Goal: Information Seeking & Learning: Learn about a topic

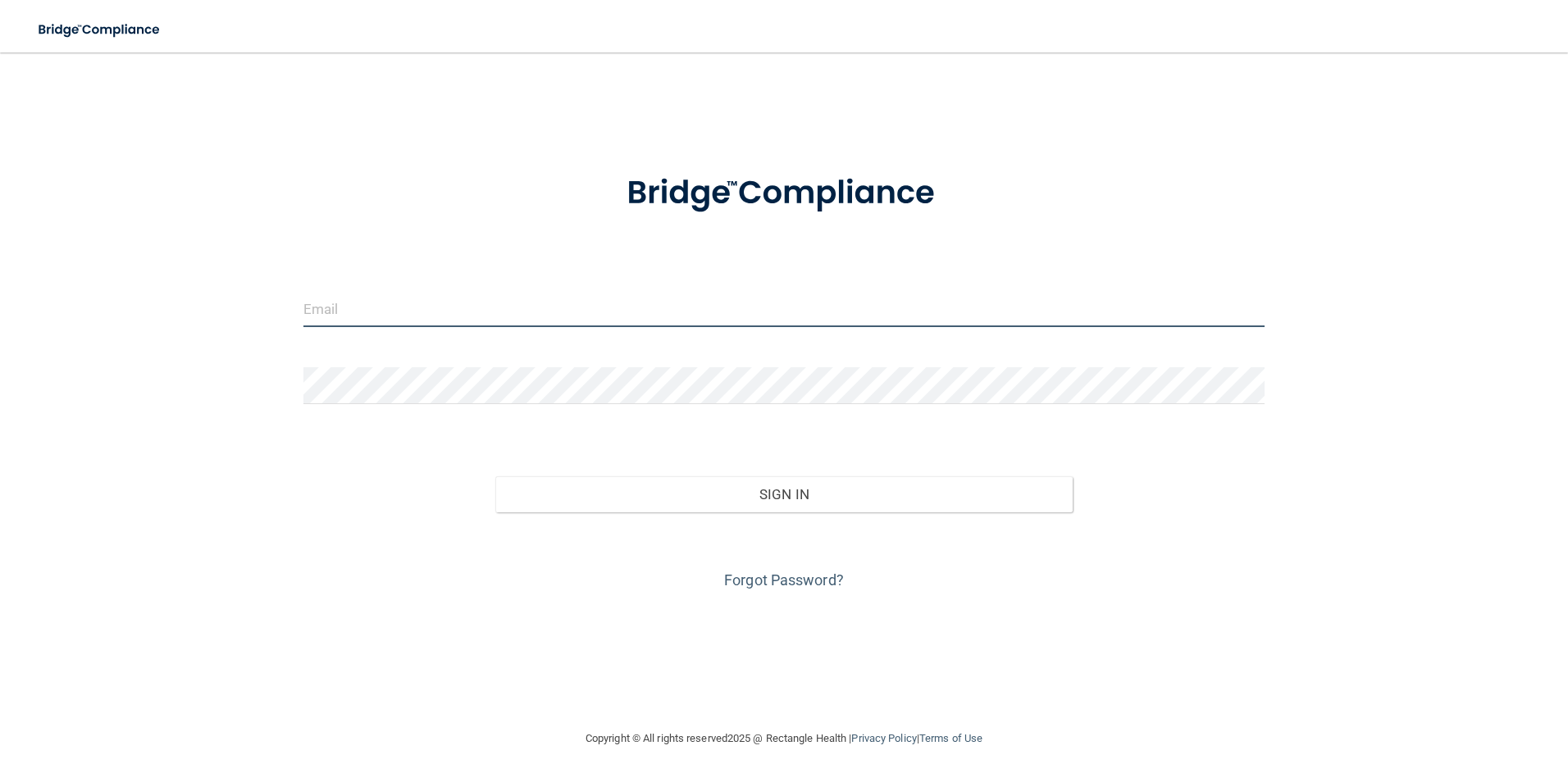
click at [434, 313] on input "email" at bounding box center [785, 309] width 962 height 37
type input "[EMAIL_ADDRESS][DOMAIN_NAME]"
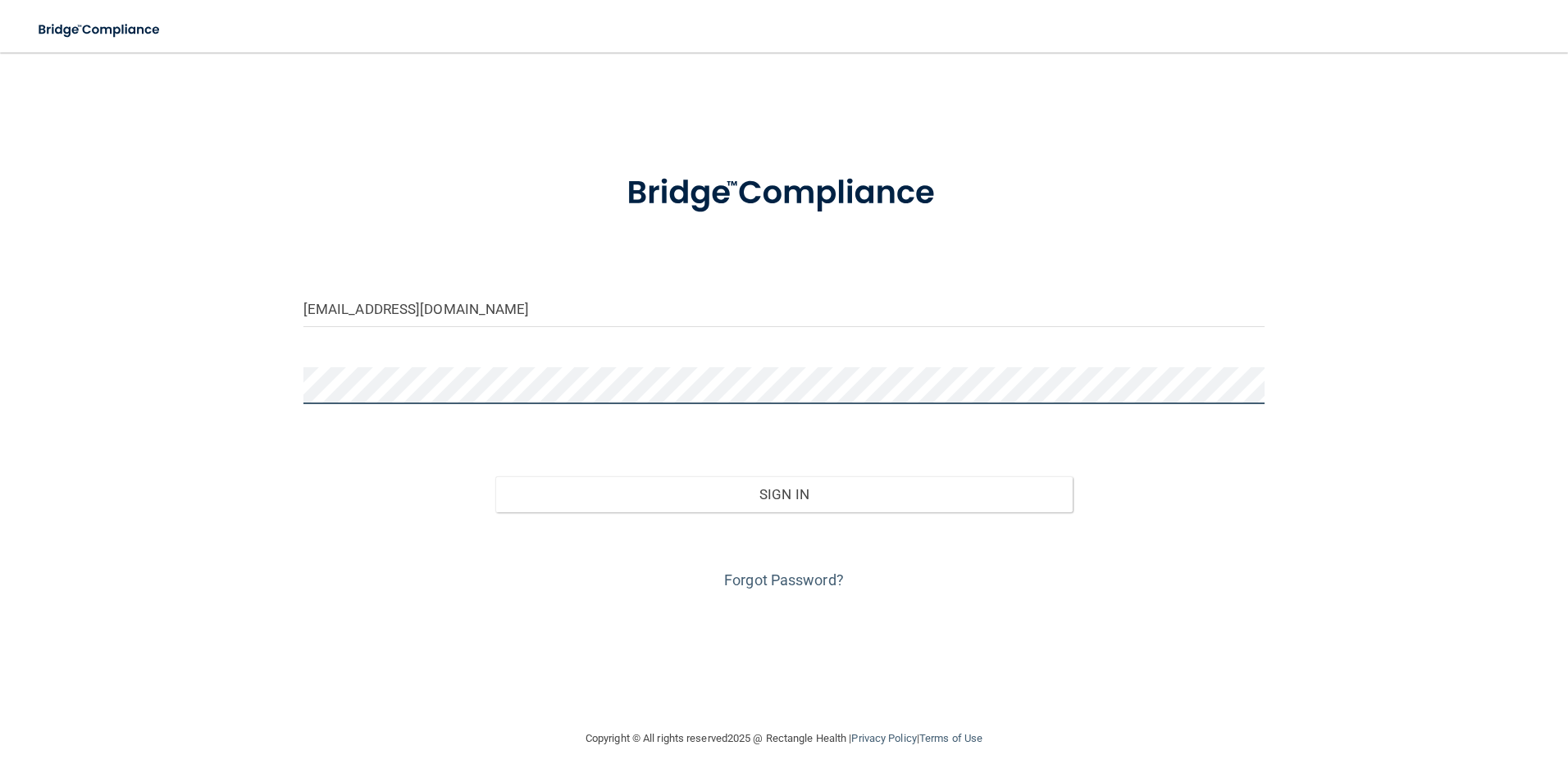
click at [495, 477] on button "Sign In" at bounding box center [784, 494] width 578 height 36
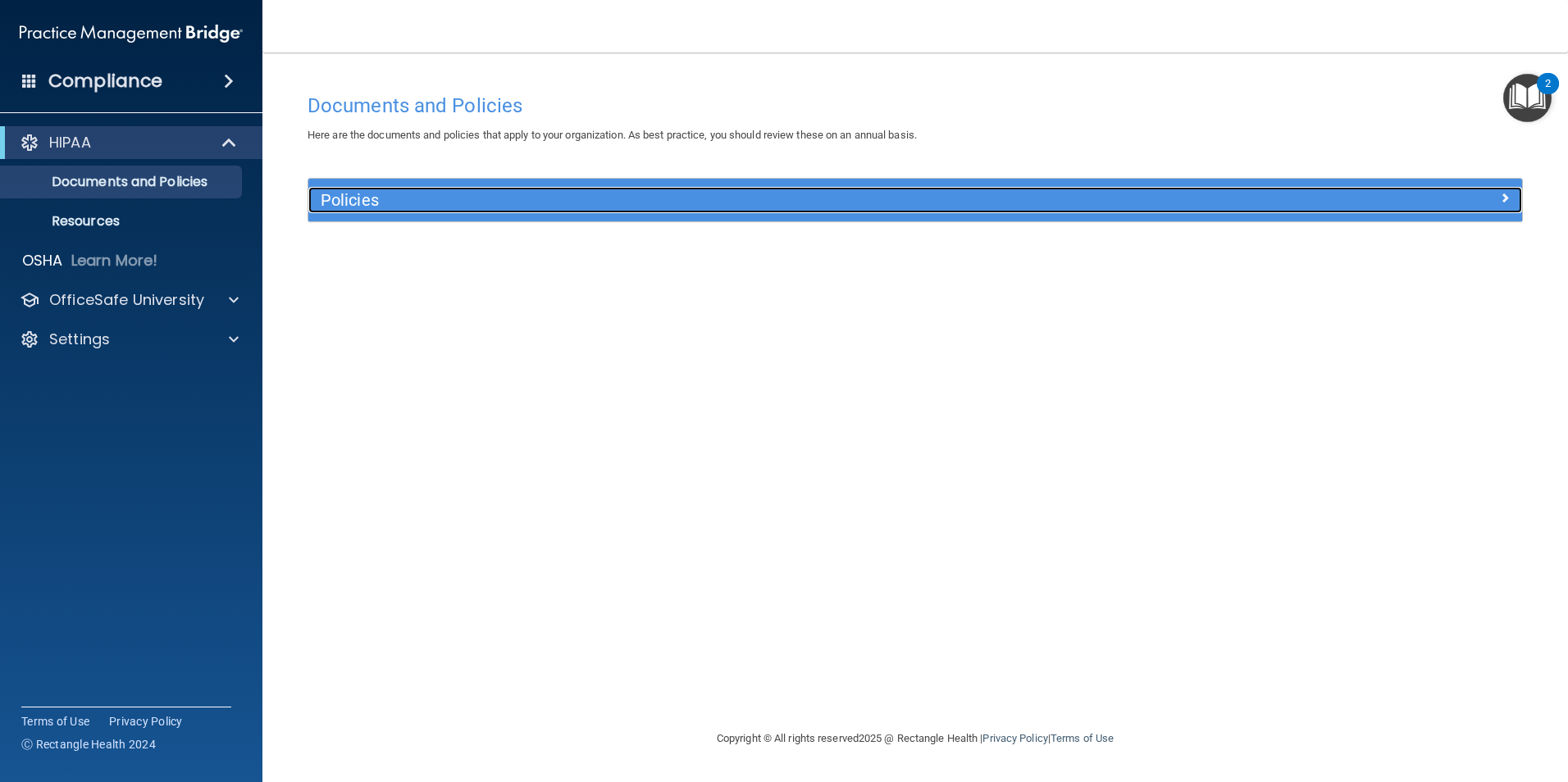
click at [687, 204] on h5 "Policies" at bounding box center [763, 200] width 886 height 18
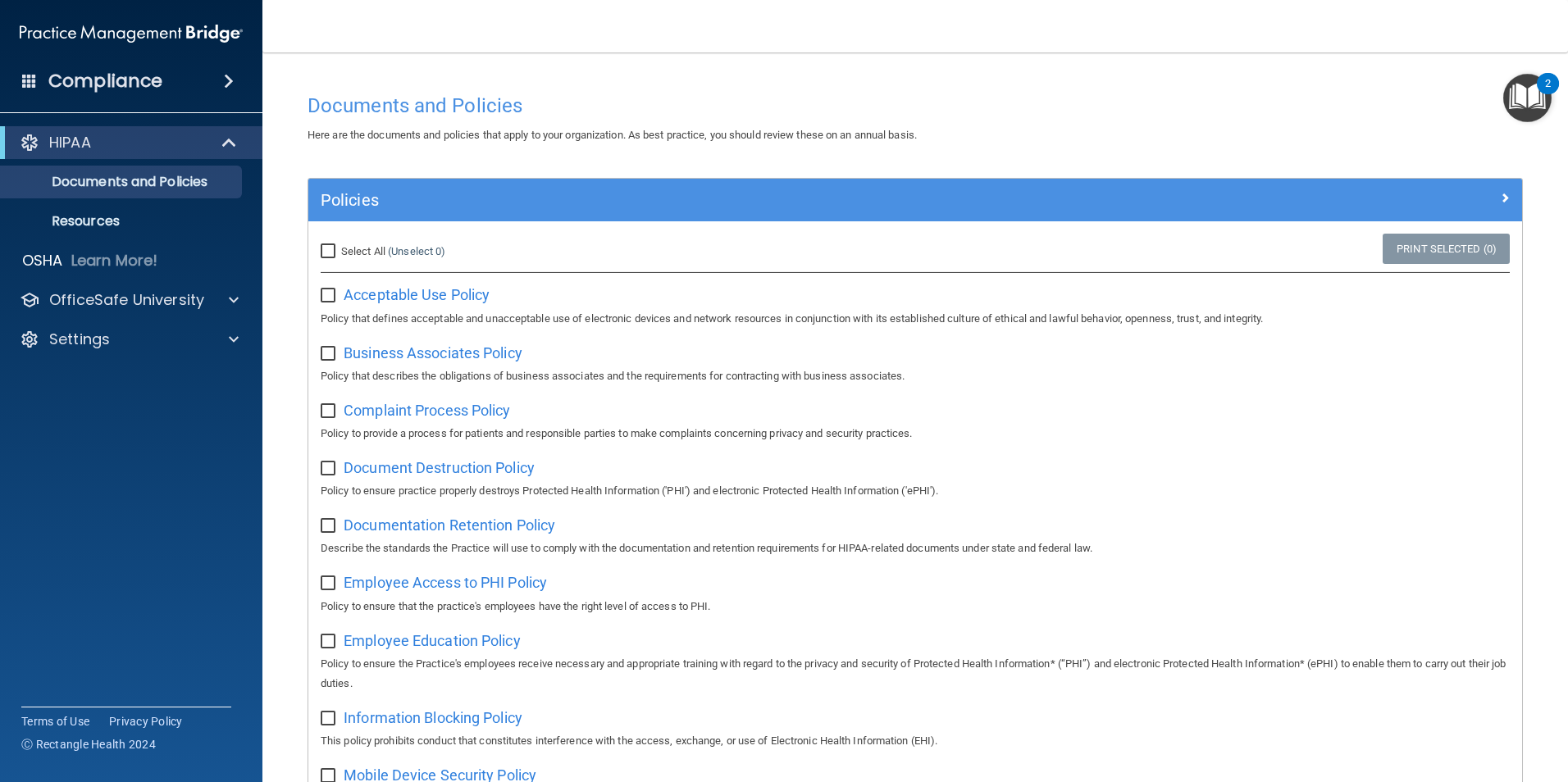
click at [328, 254] on input "Select All (Unselect 0) Unselect All" at bounding box center [330, 252] width 19 height 13
checkbox input "true"
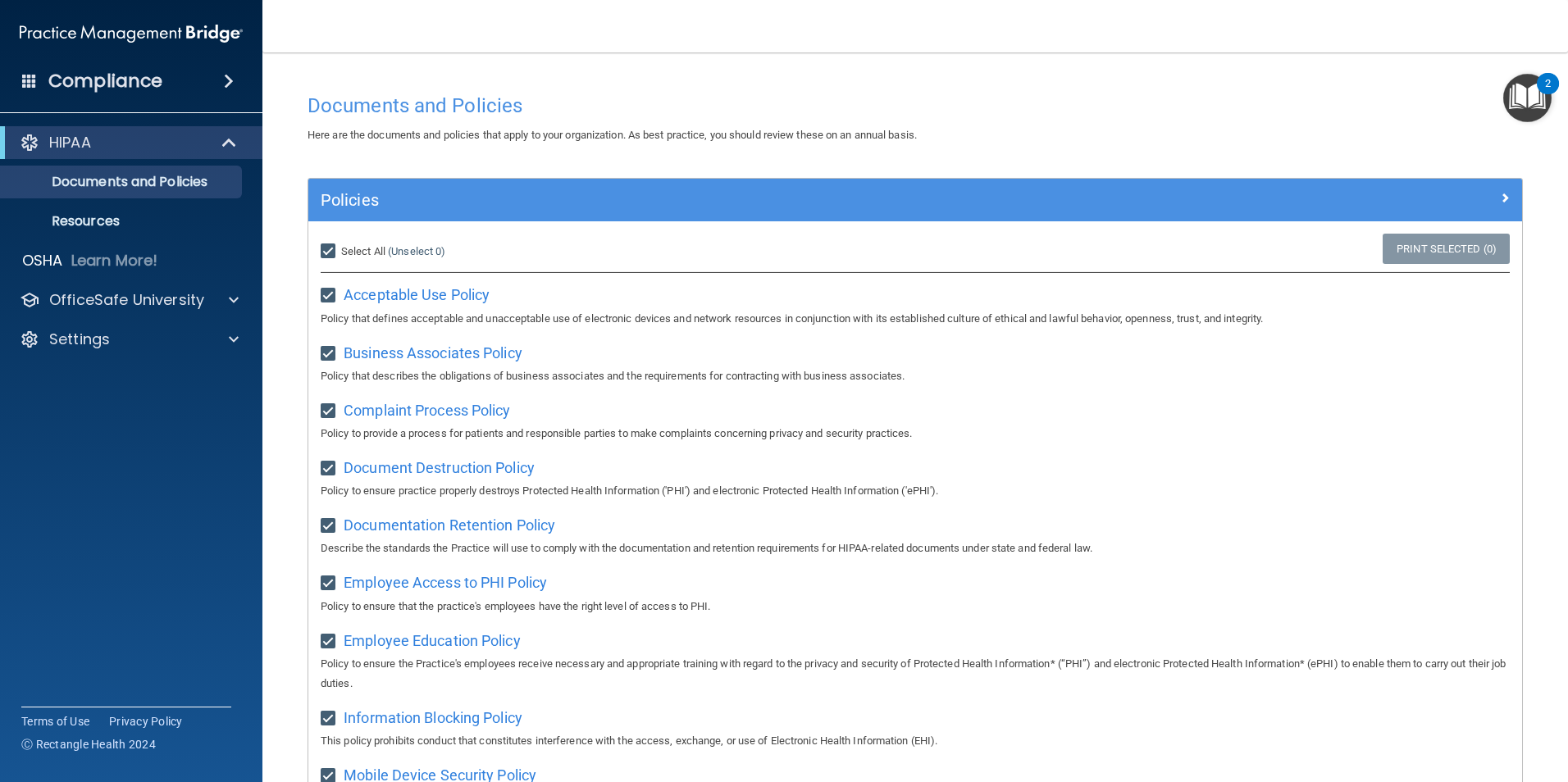
checkbox input "true"
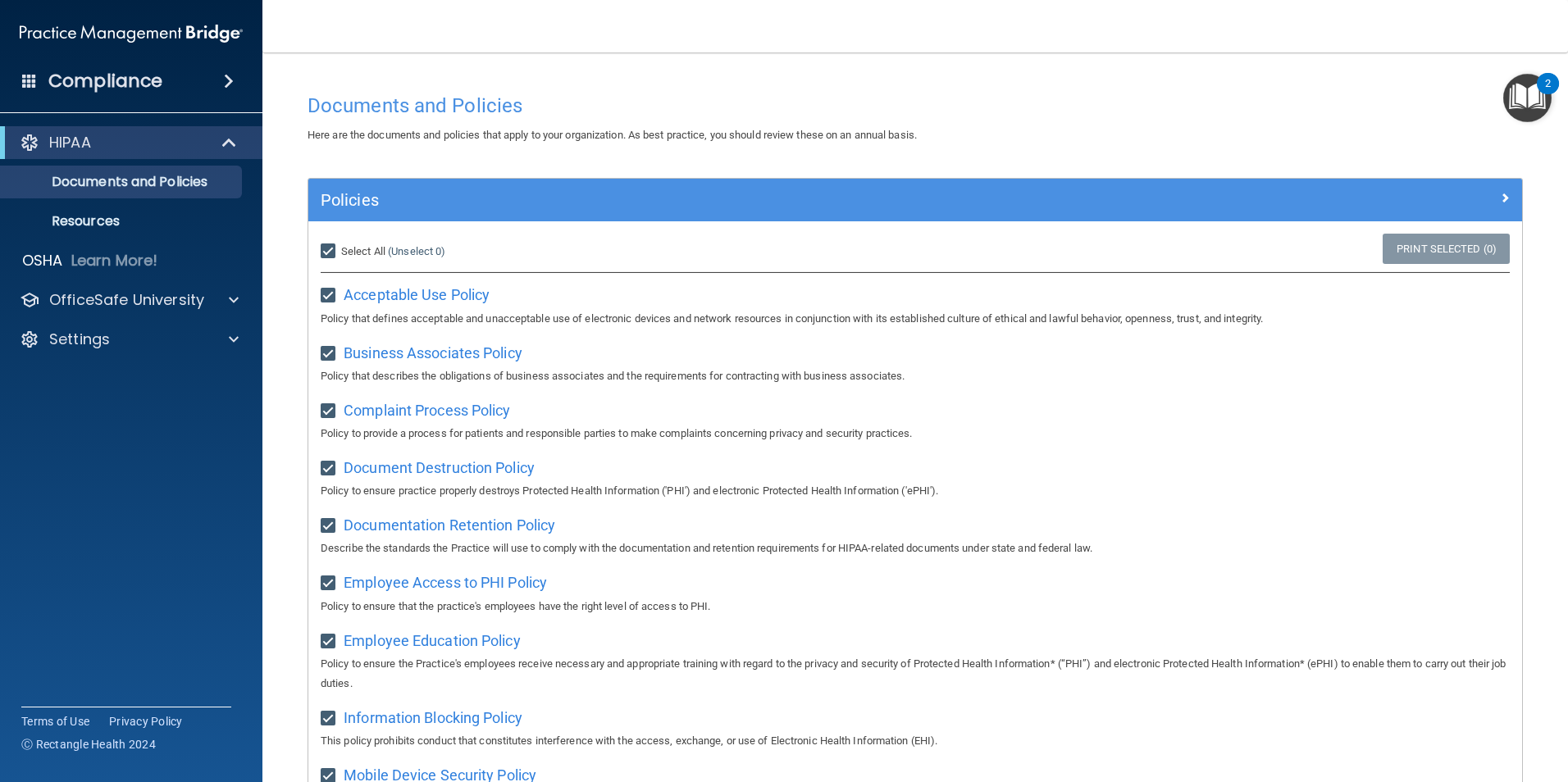
checkbox input "true"
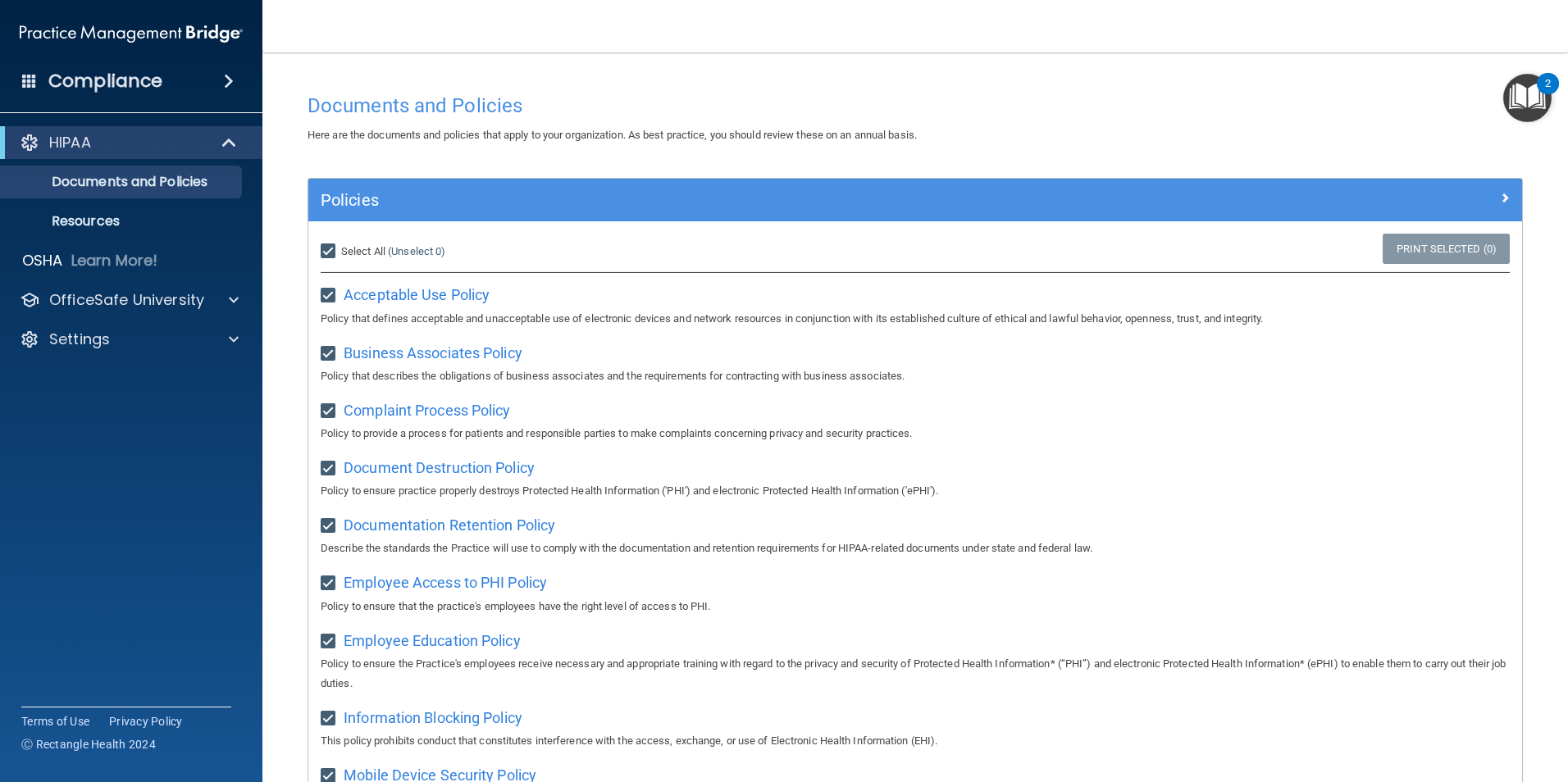
checkbox input "true"
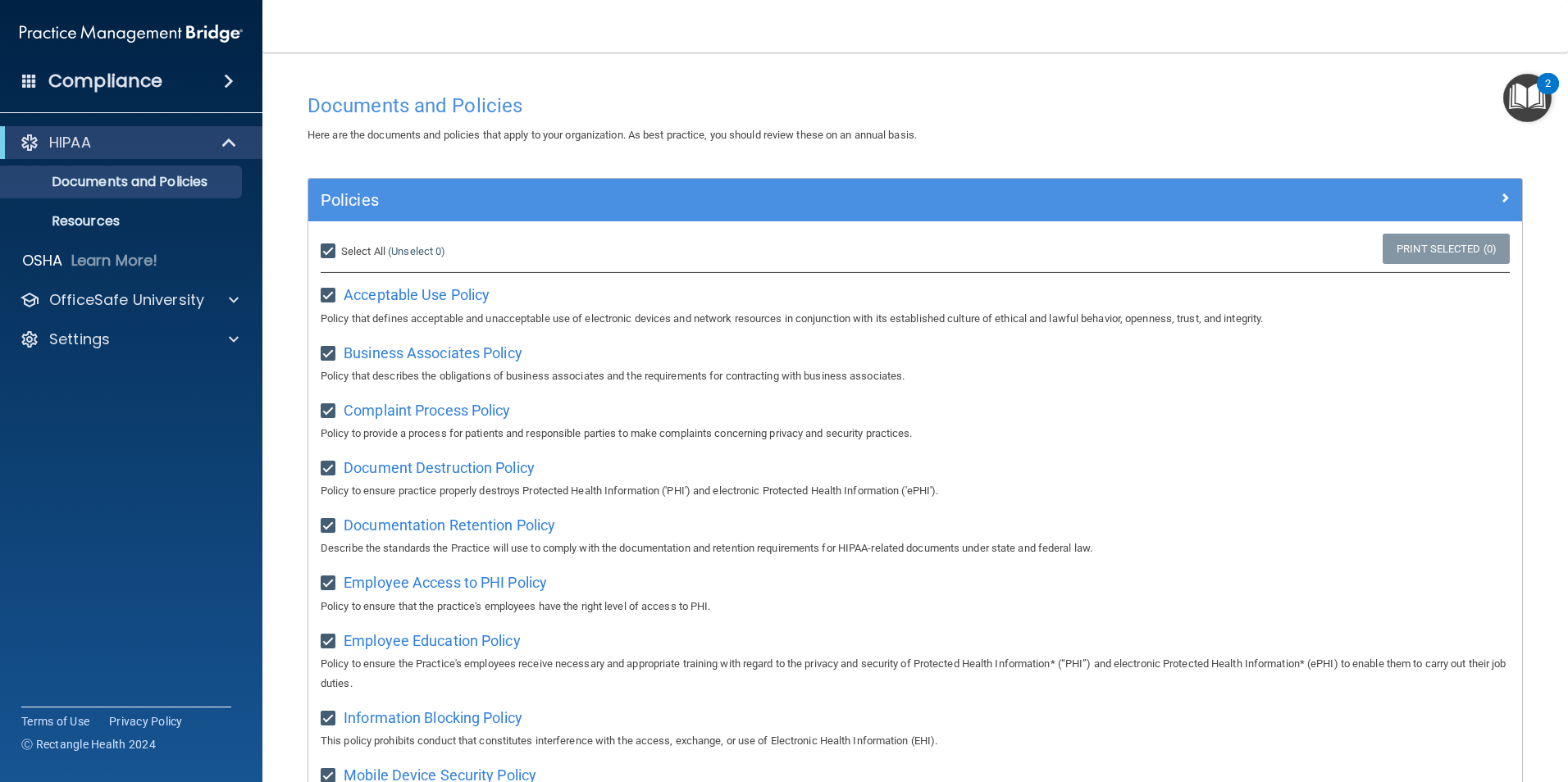
checkbox input "true"
click at [329, 258] on input "Select All (Unselect 21) Unselect All" at bounding box center [330, 252] width 19 height 13
checkbox input "false"
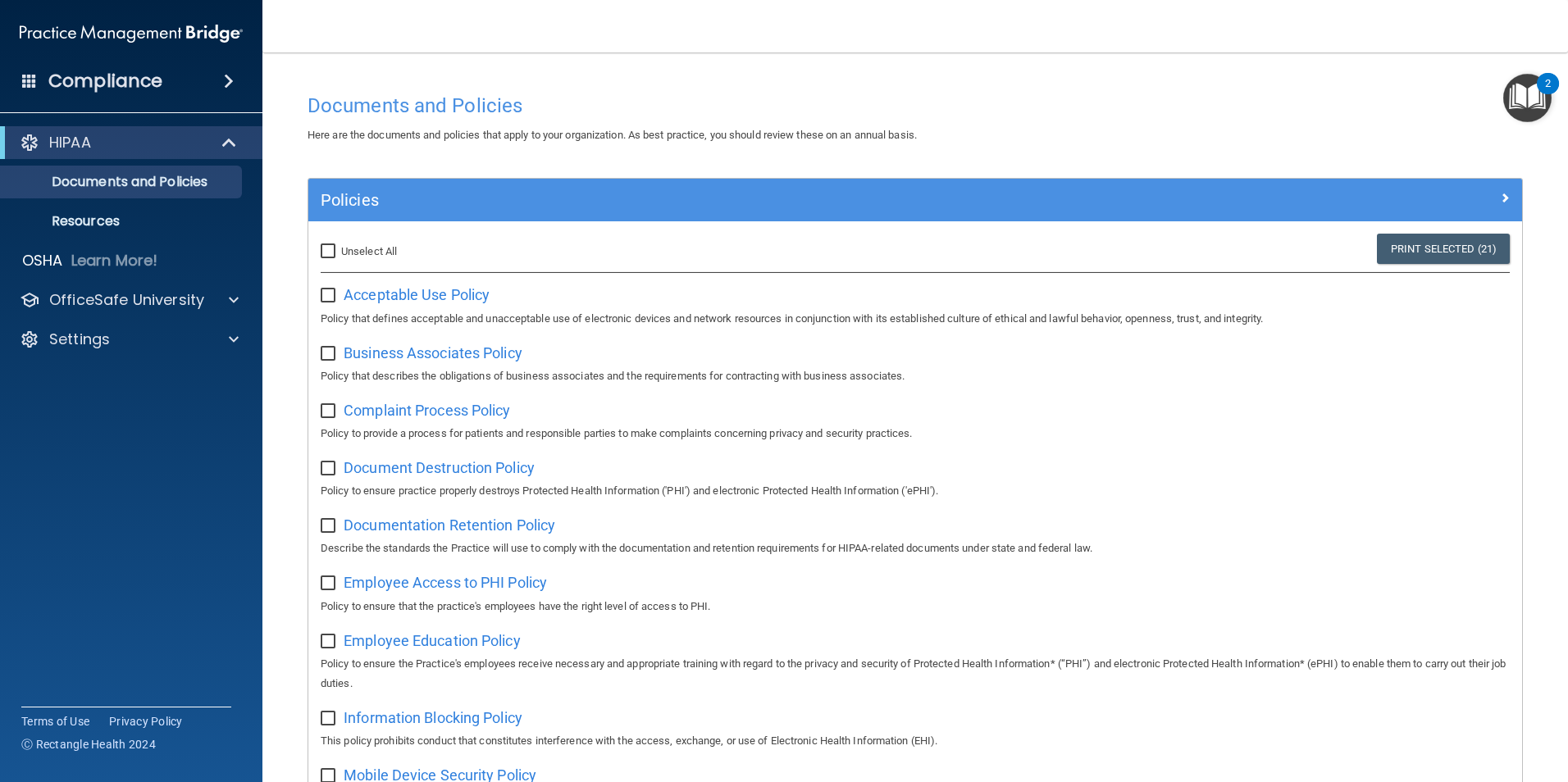
checkbox input "false"
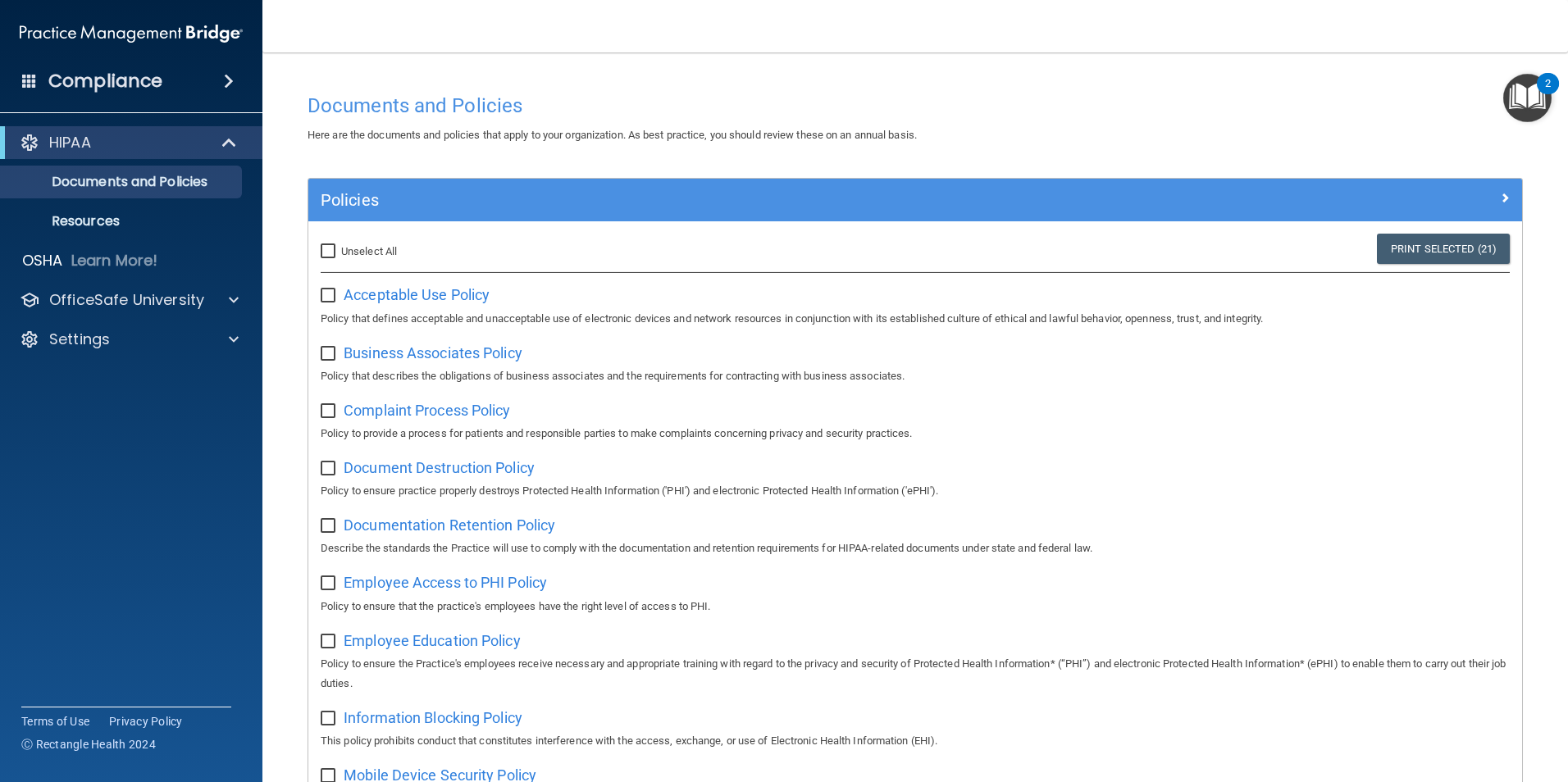
checkbox input "false"
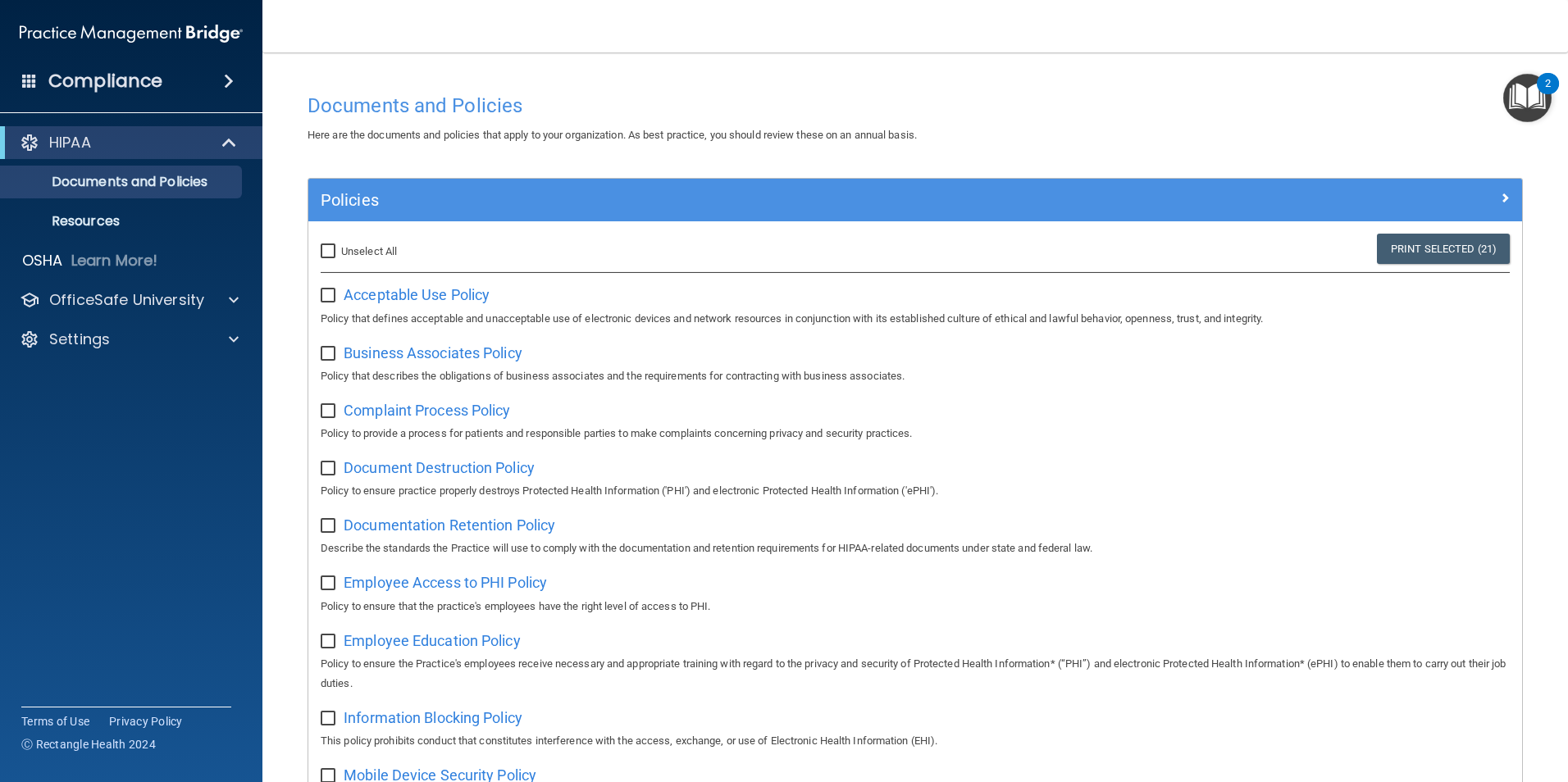
checkbox input "false"
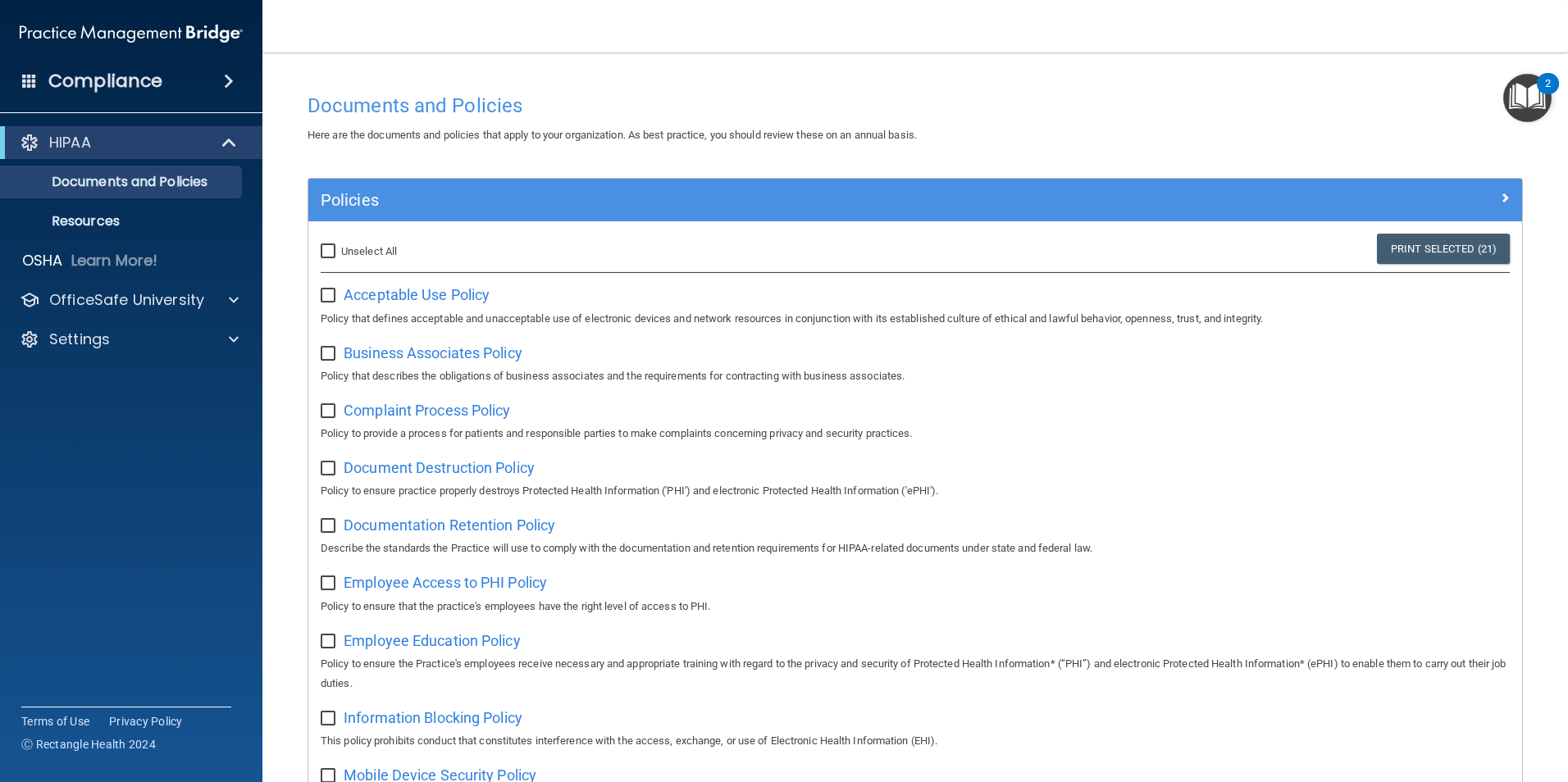
checkbox input "false"
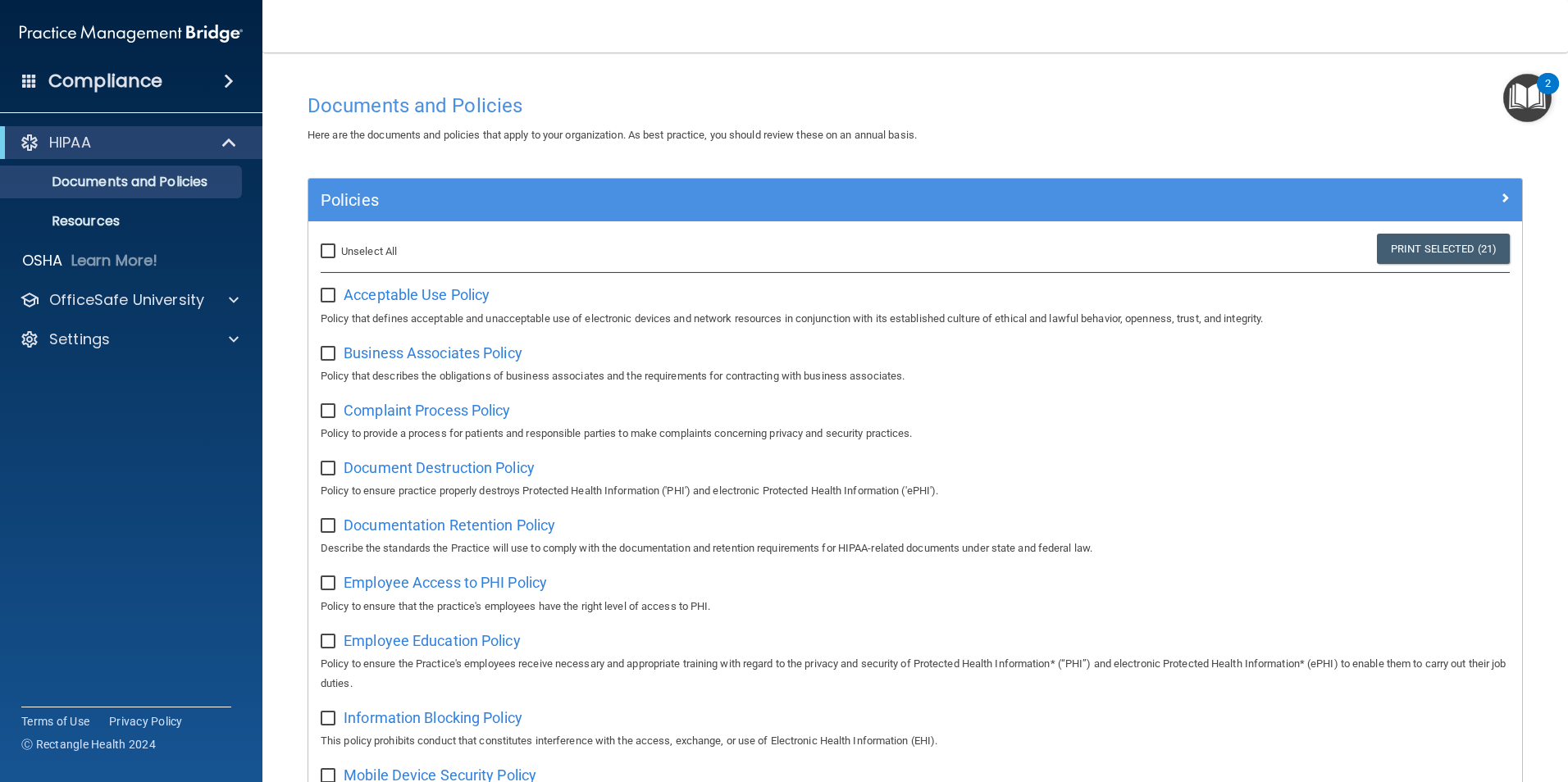
checkbox input "false"
click at [129, 216] on p "Resources" at bounding box center [122, 221] width 224 height 17
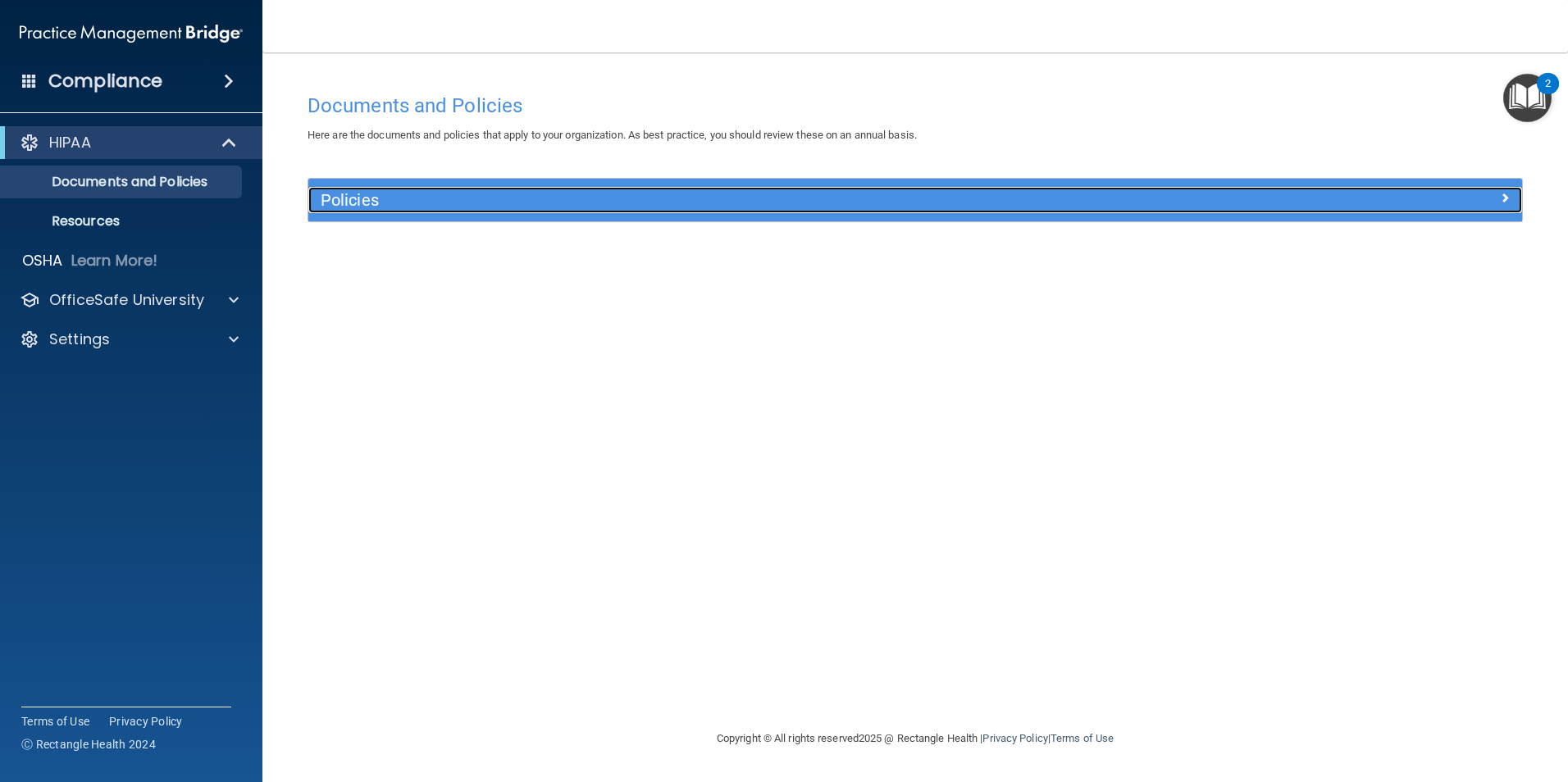
click at [402, 200] on h5 "Policies" at bounding box center [763, 200] width 886 height 18
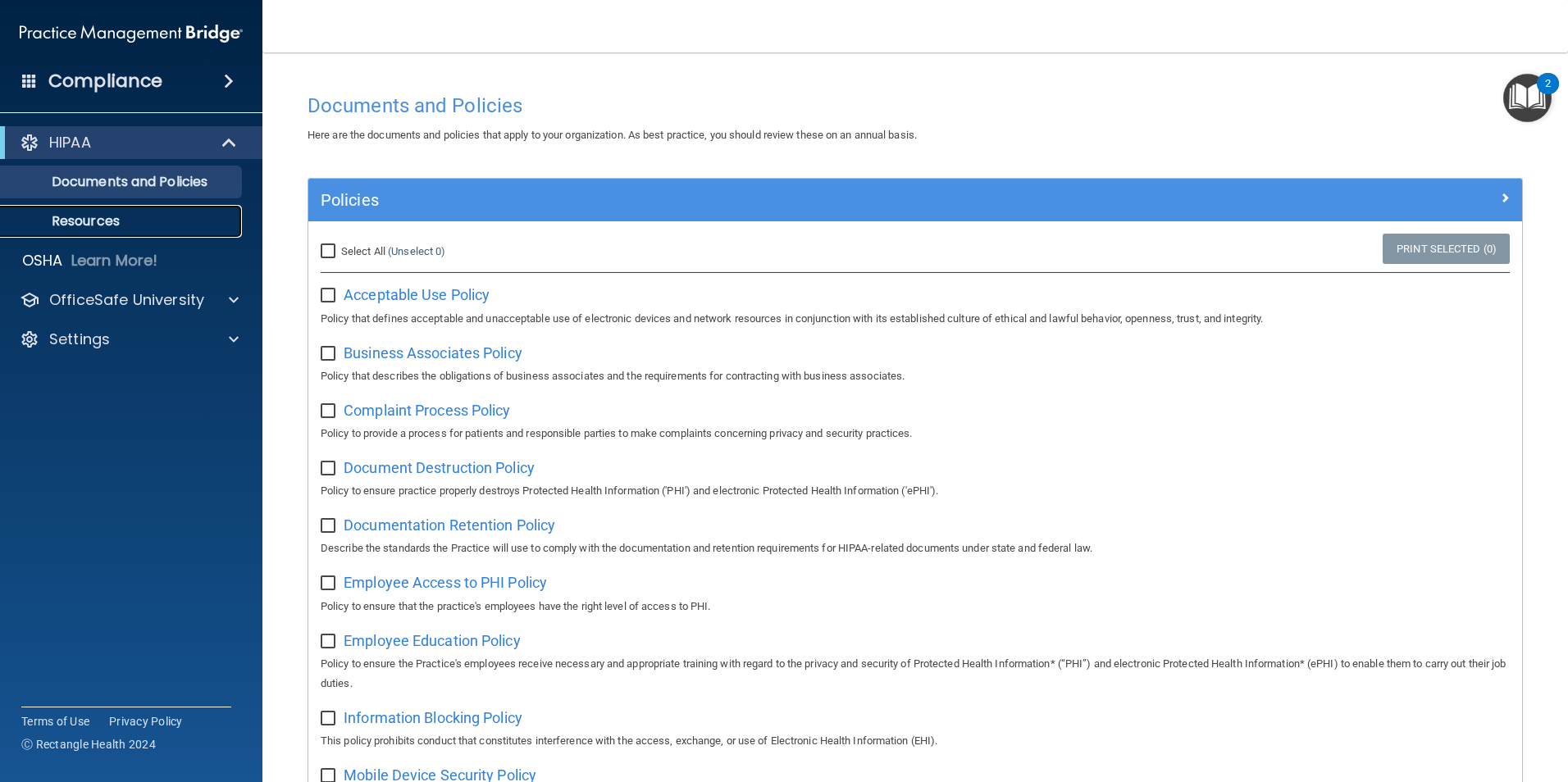
click at [99, 222] on p "Resources" at bounding box center [122, 221] width 224 height 17
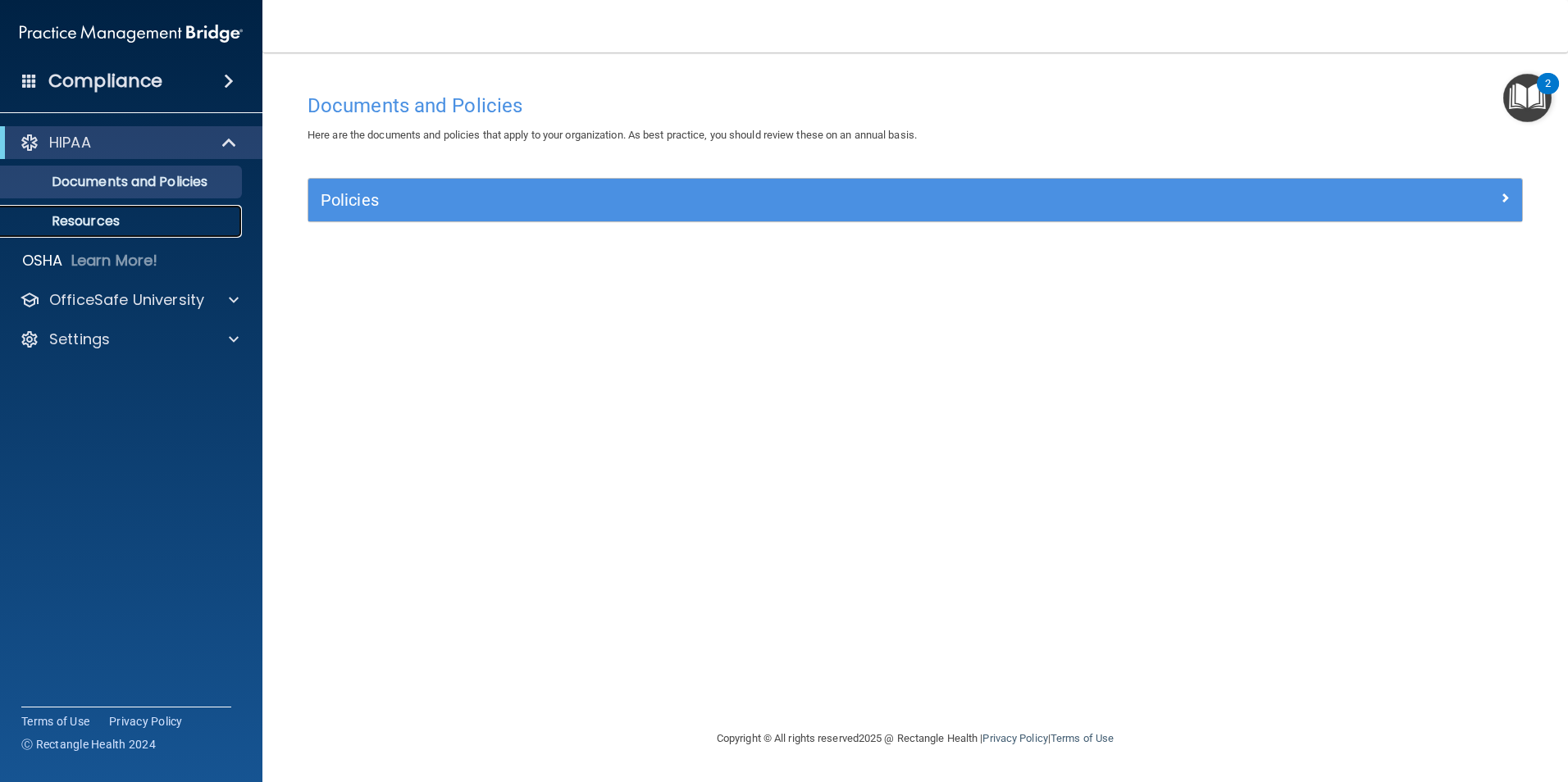
click at [93, 223] on p "Resources" at bounding box center [122, 221] width 224 height 17
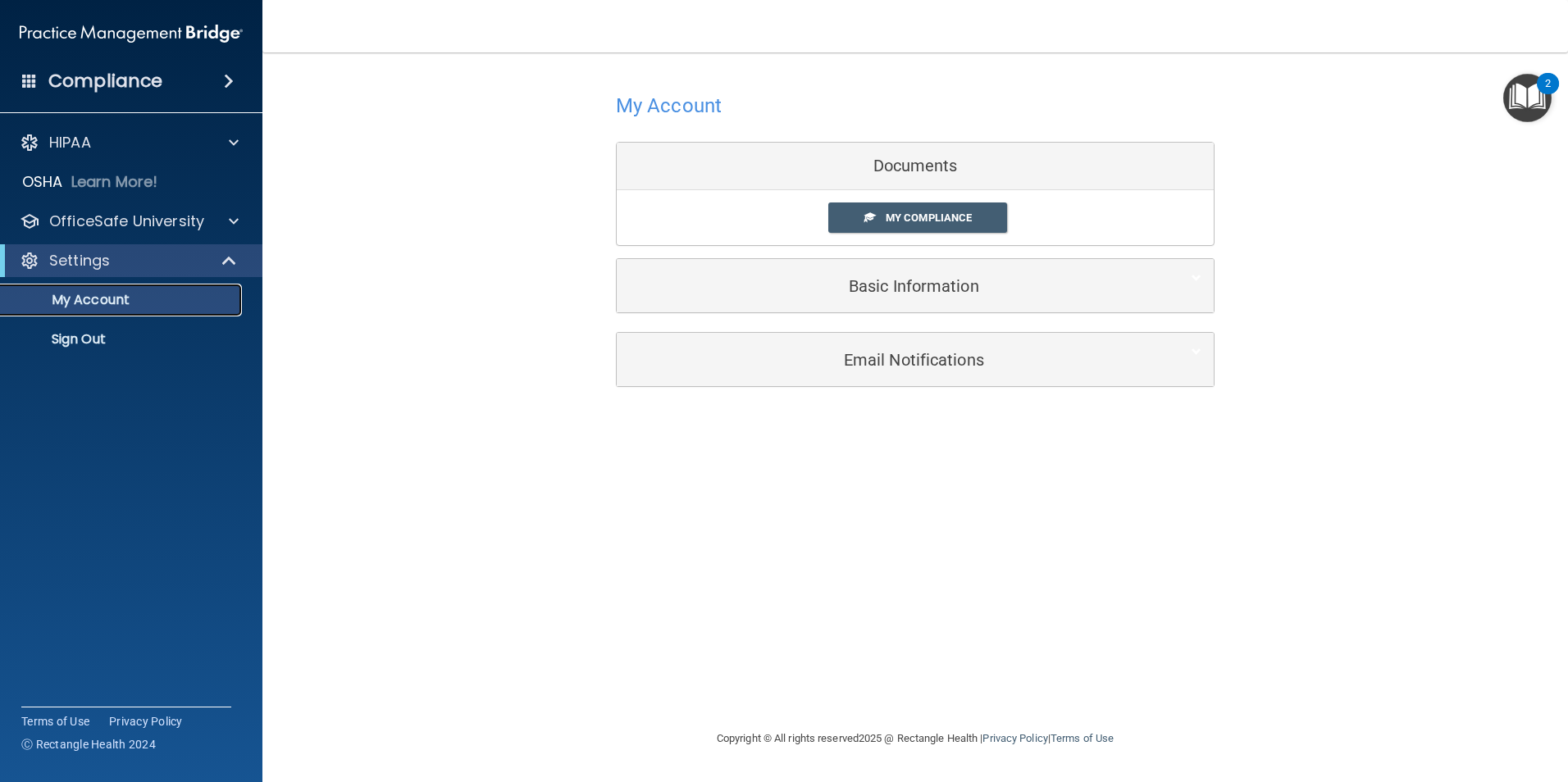
click at [129, 298] on p "My Account" at bounding box center [122, 300] width 224 height 17
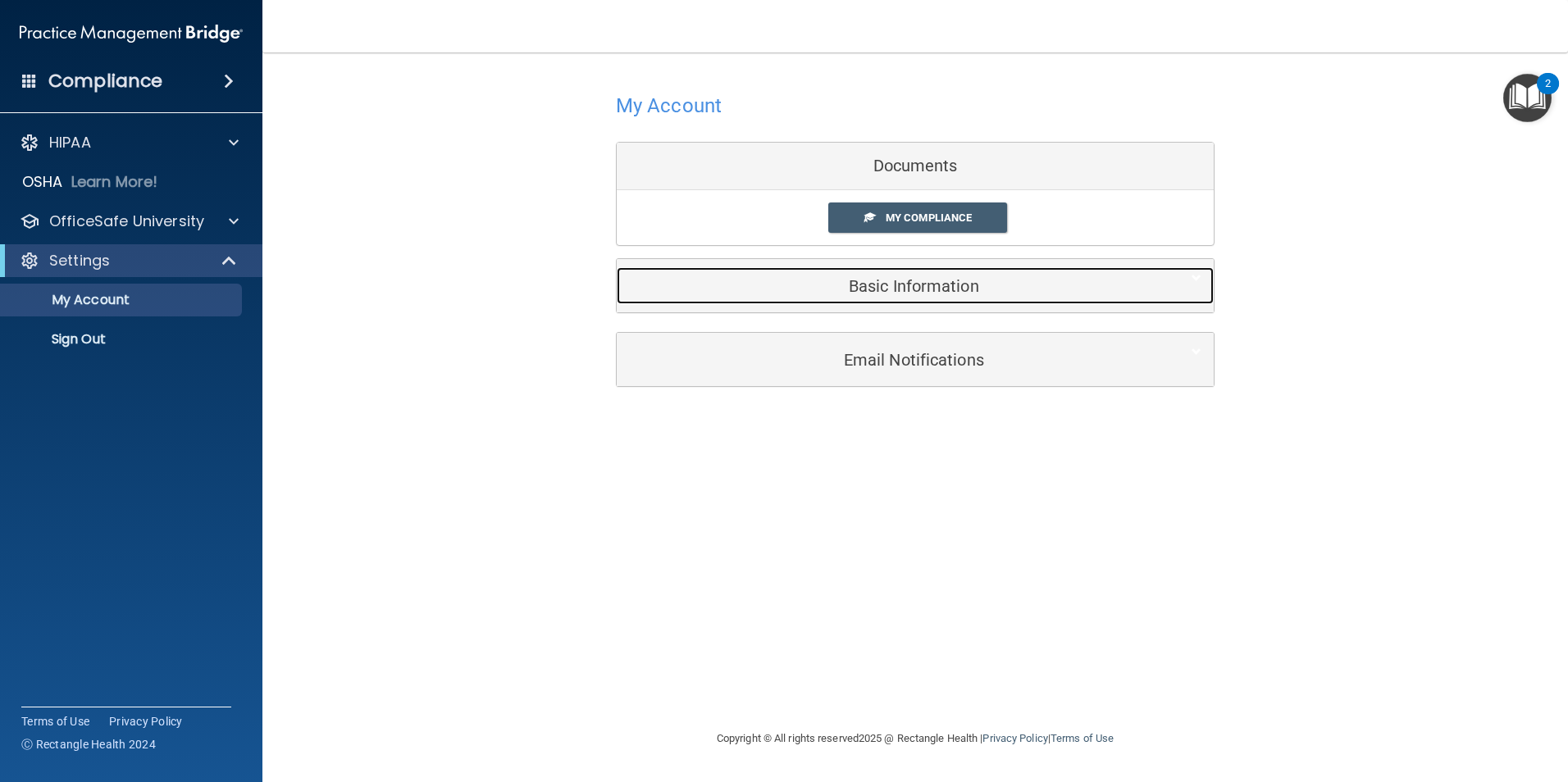
click at [905, 280] on h5 "Basic Information" at bounding box center [891, 286] width 523 height 18
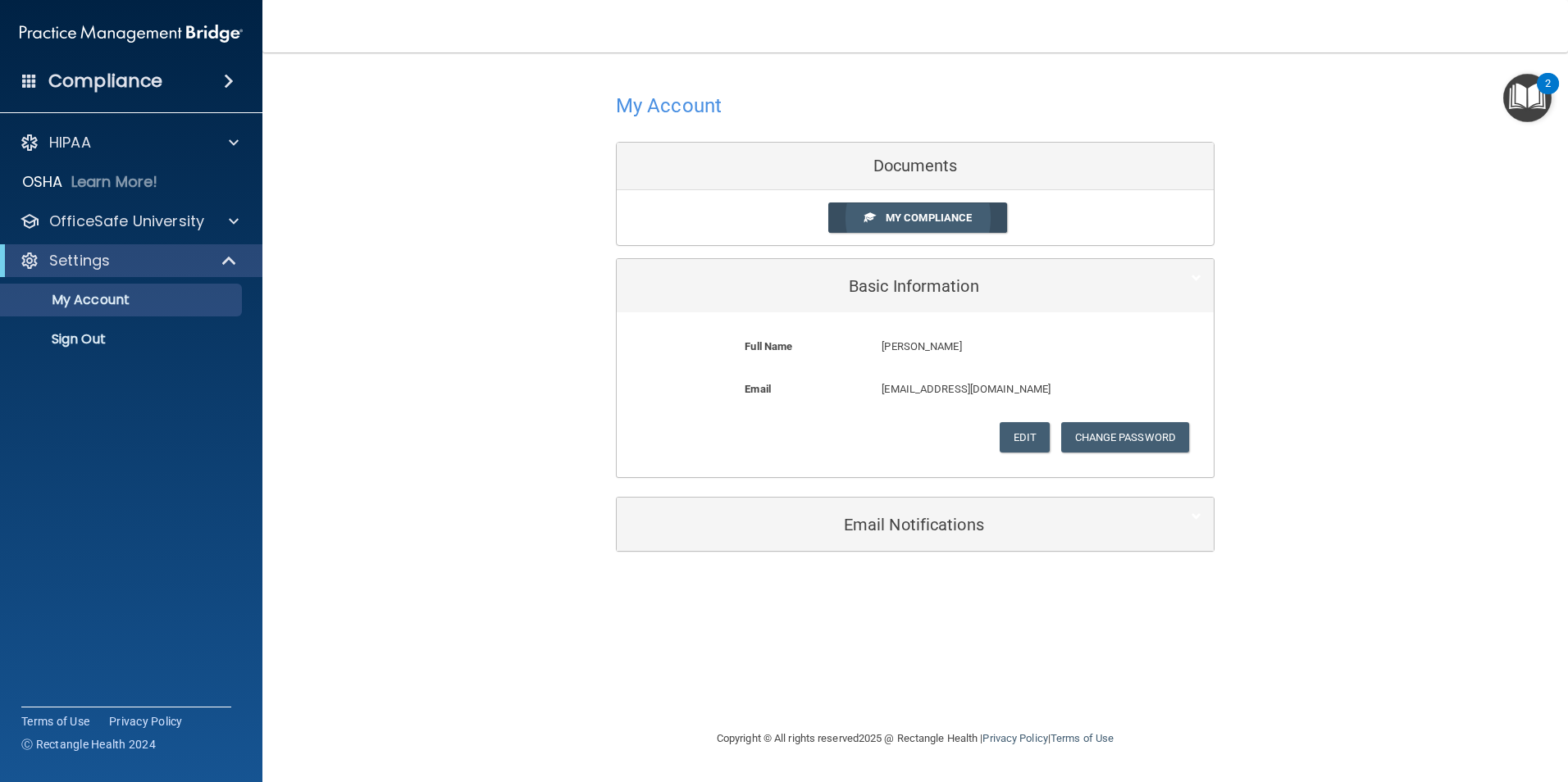
click at [930, 212] on span "My Compliance" at bounding box center [928, 217] width 86 height 12
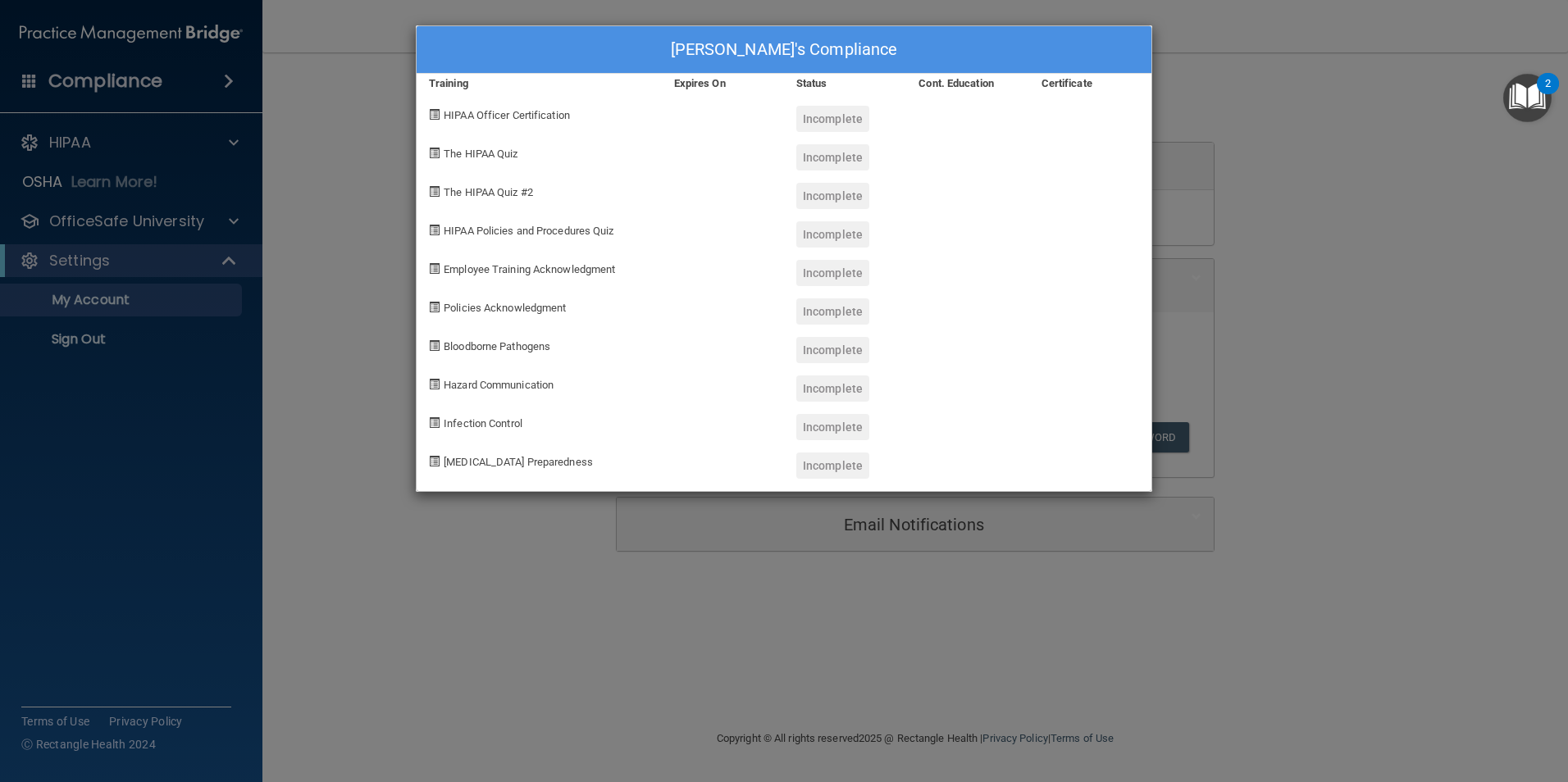
click at [512, 114] on span "HIPAA Officer Certification" at bounding box center [507, 115] width 127 height 12
click at [842, 119] on div "Incomplete" at bounding box center [833, 119] width 73 height 27
click at [754, 662] on div "Sabino Lupos's Compliance Training Expires On Status Cont. Education Certificat…" at bounding box center [784, 391] width 1568 height 782
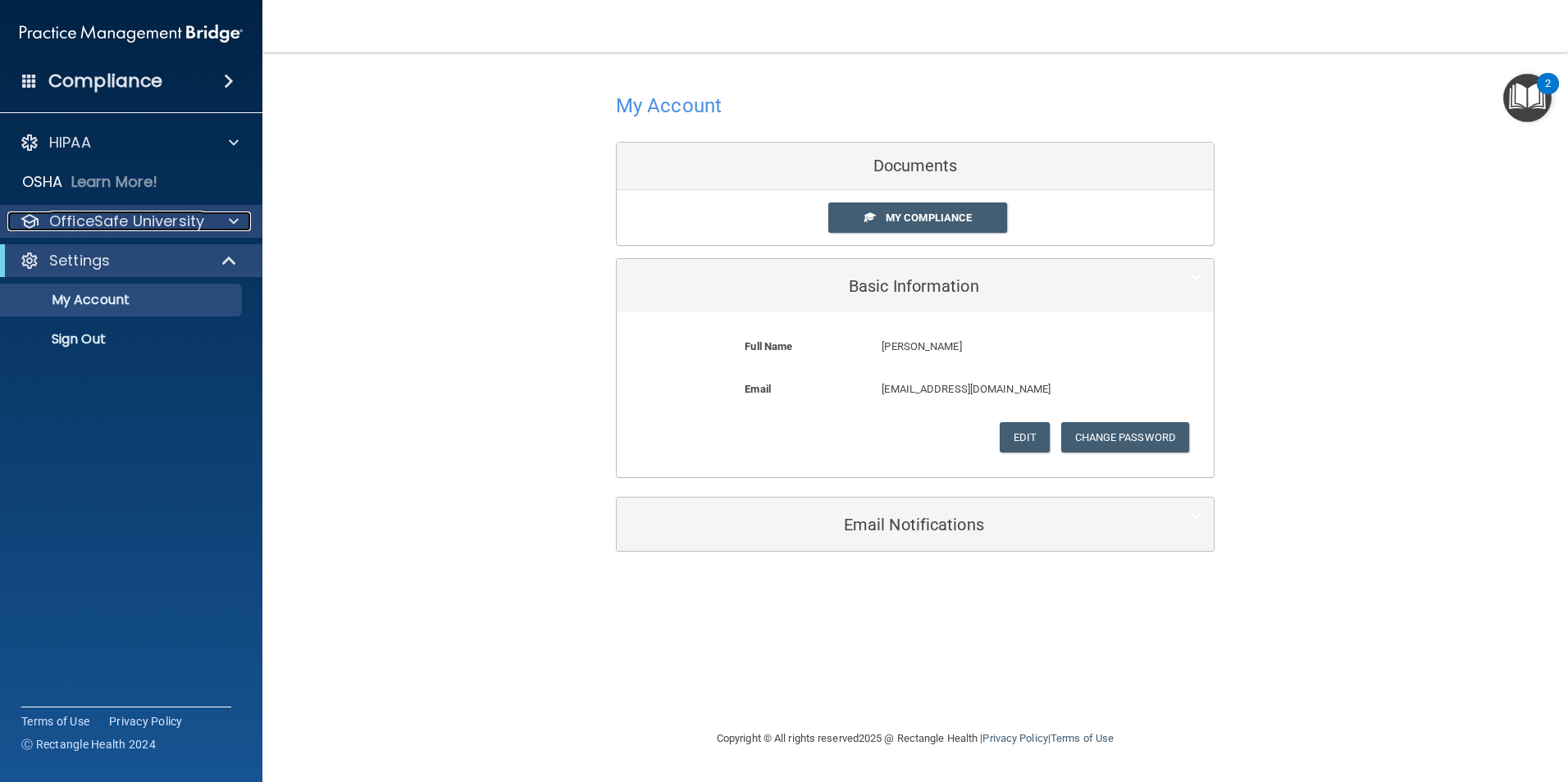
click at [126, 220] on p "OfficeSafe University" at bounding box center [127, 221] width 155 height 20
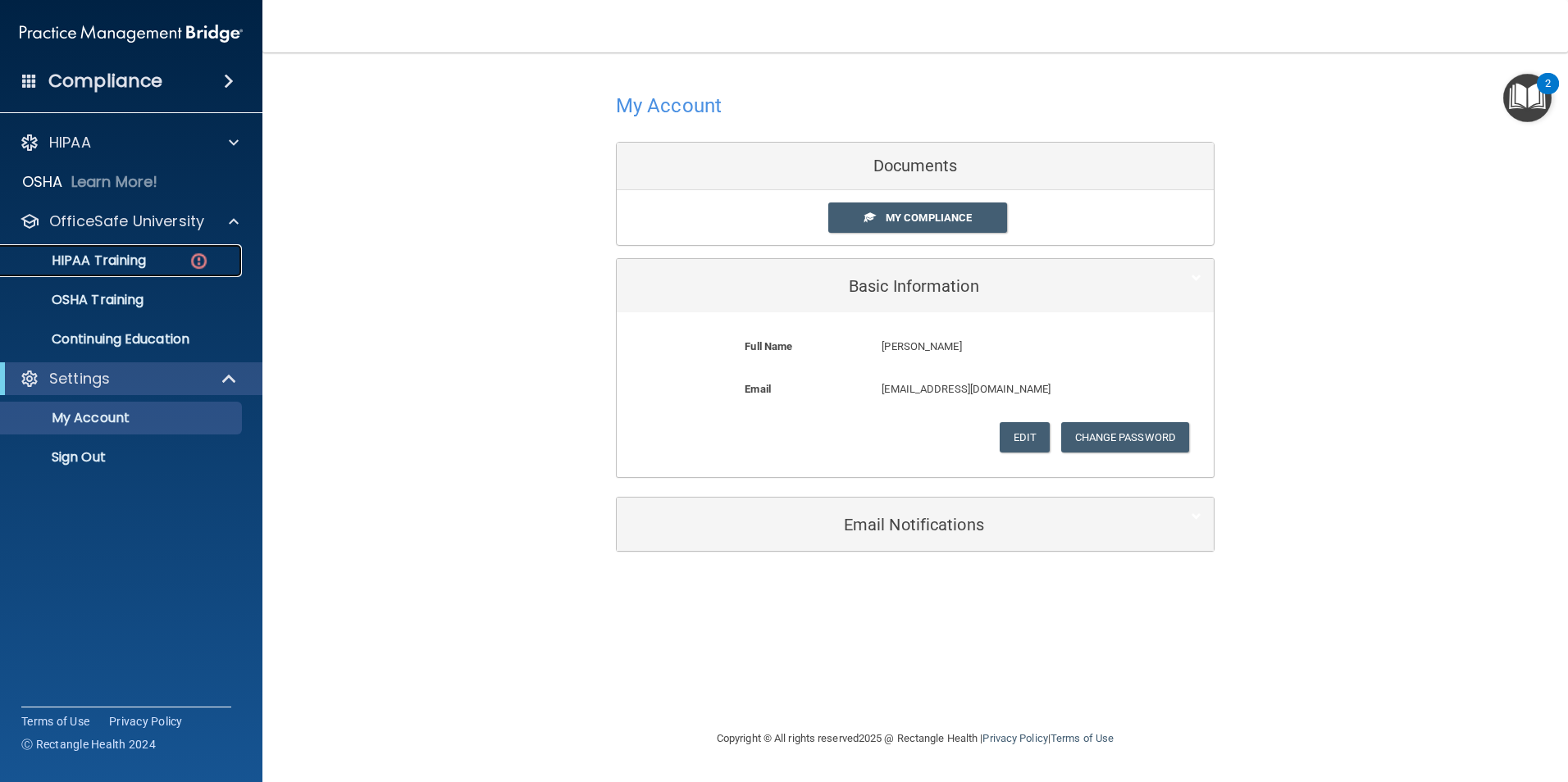
click at [122, 260] on p "HIPAA Training" at bounding box center [78, 261] width 136 height 17
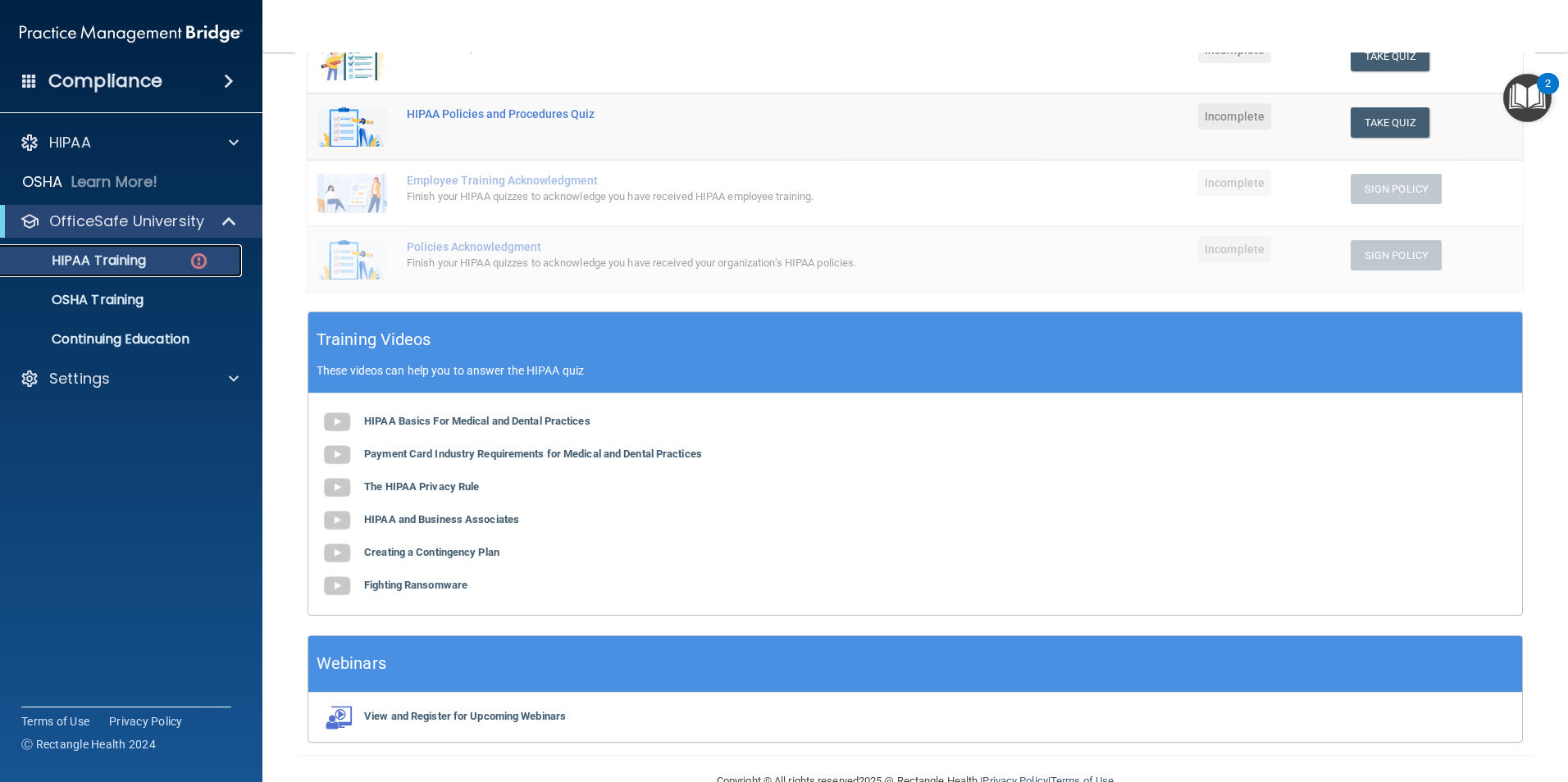
scroll to position [366, 0]
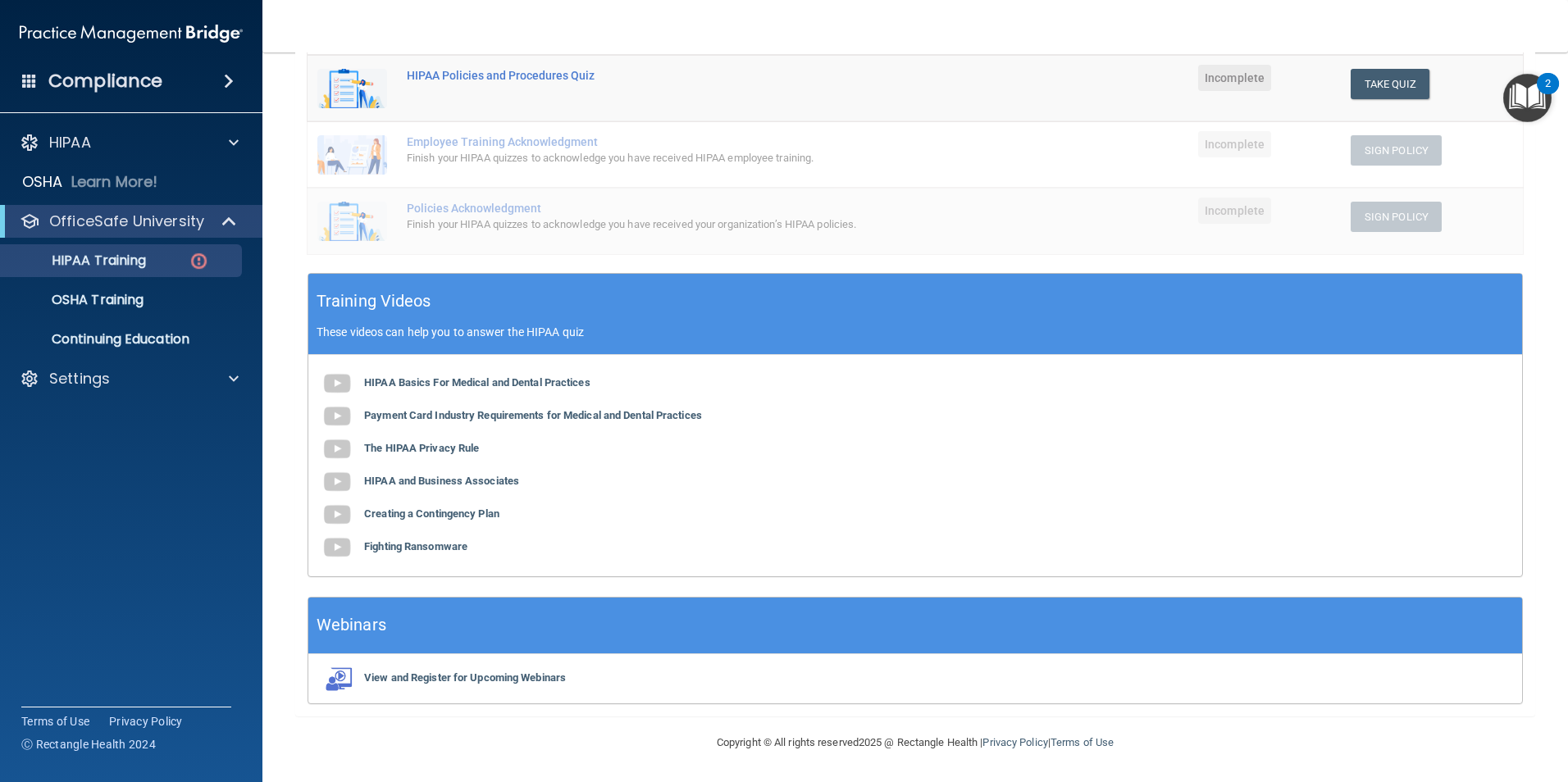
click at [436, 374] on div "HIPAA Basics For Medical and Dental Practices Payment Card Industry Requirement…" at bounding box center [915, 466] width 1213 height 221
click at [442, 383] on b "HIPAA Basics For Medical and Dental Practices" at bounding box center [478, 382] width 226 height 12
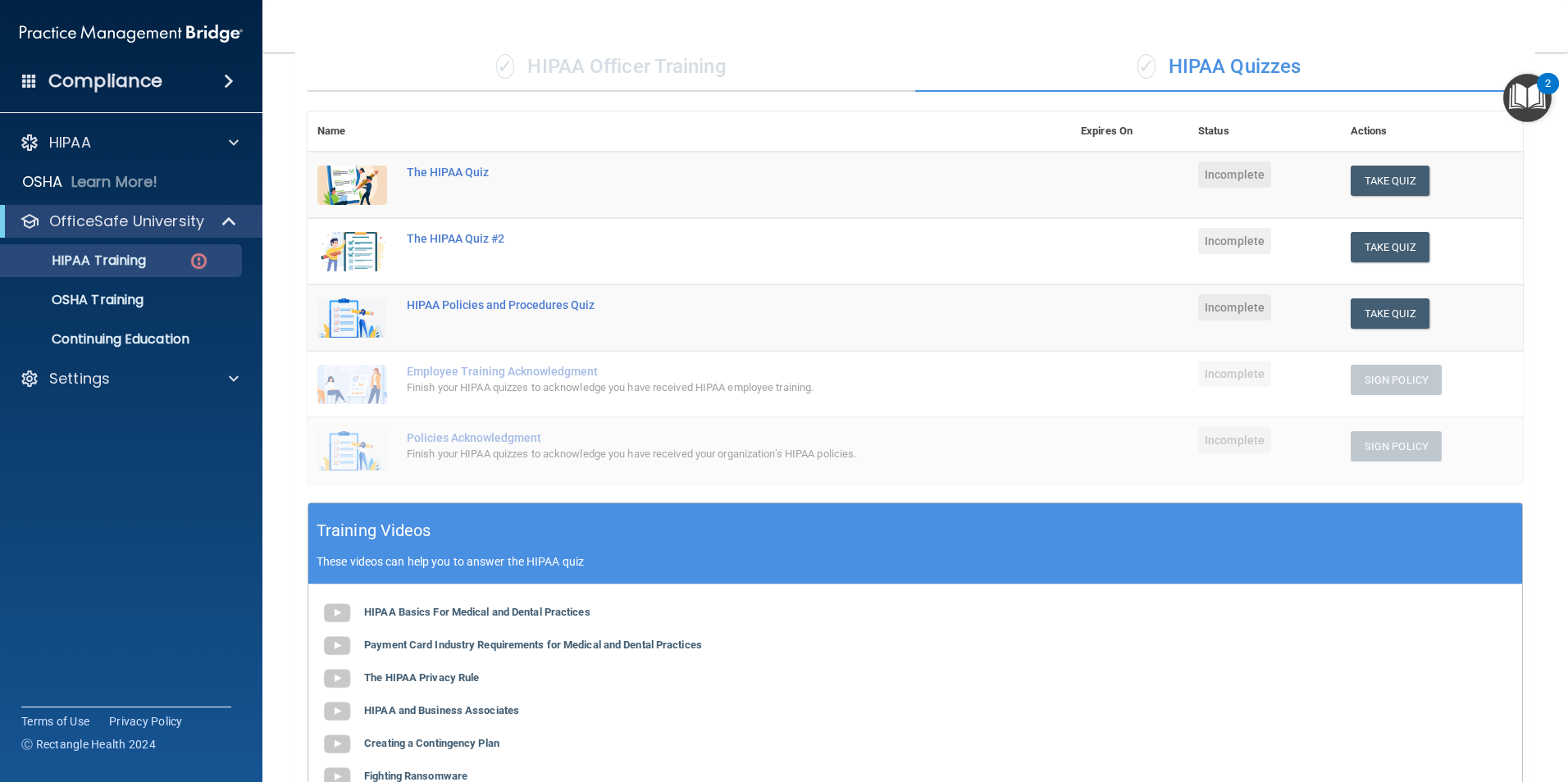
scroll to position [0, 0]
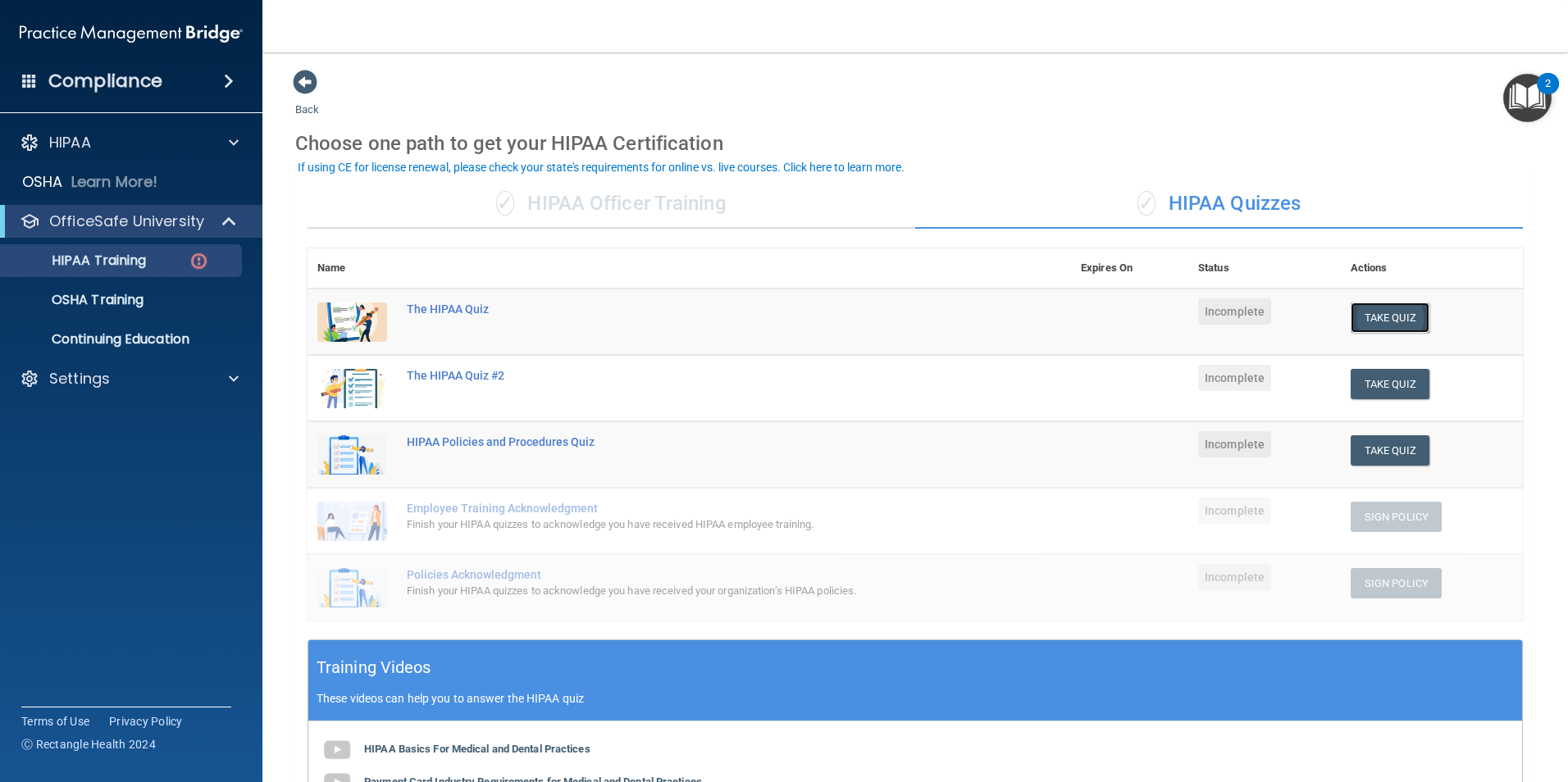
click at [1369, 309] on button "Take Quiz" at bounding box center [1390, 318] width 79 height 30
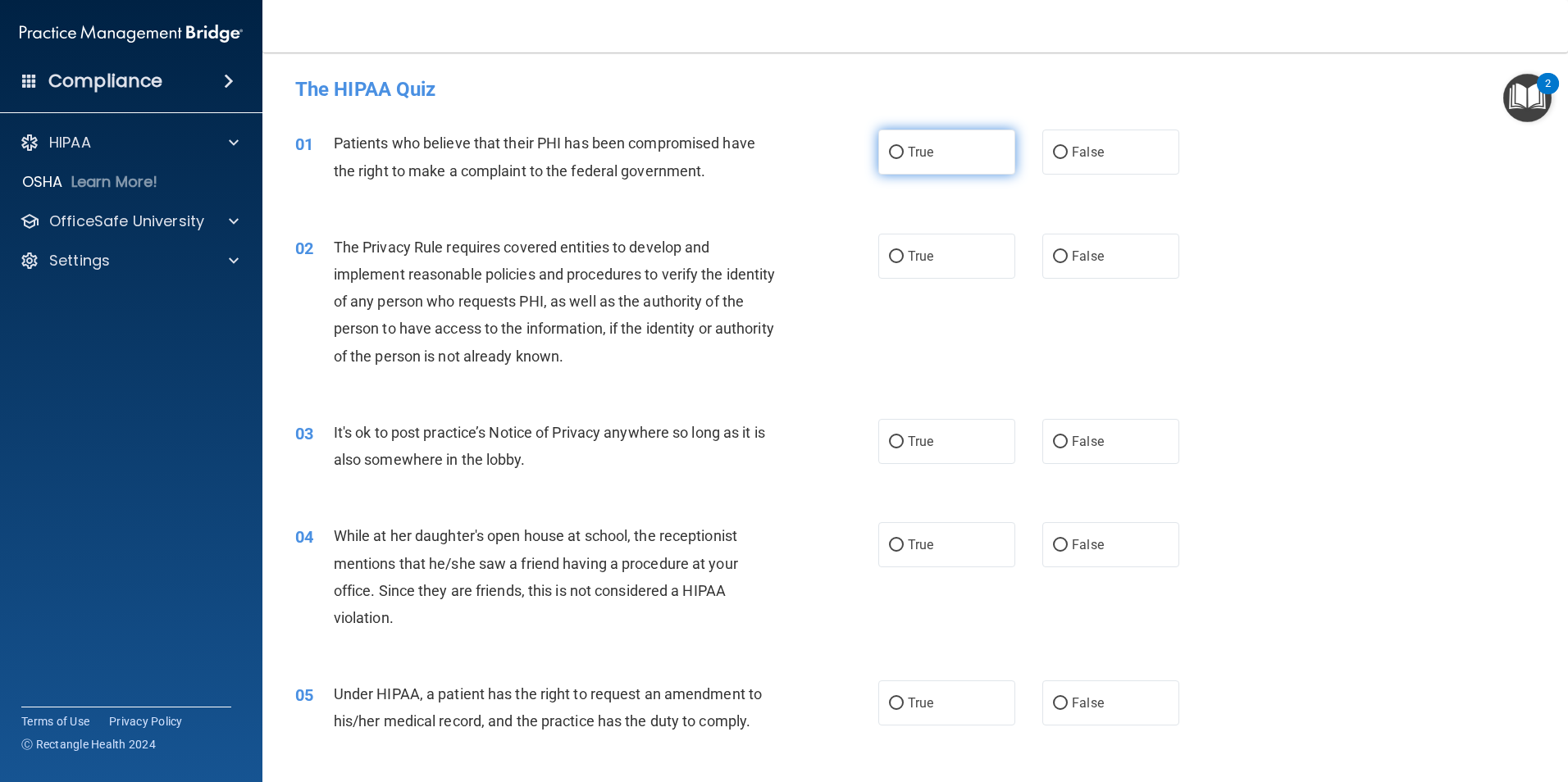
click at [889, 154] on input "True" at bounding box center [896, 152] width 15 height 12
radio input "true"
click at [890, 255] on input "True" at bounding box center [896, 257] width 15 height 12
radio input "true"
click at [881, 443] on label "True" at bounding box center [946, 442] width 137 height 45
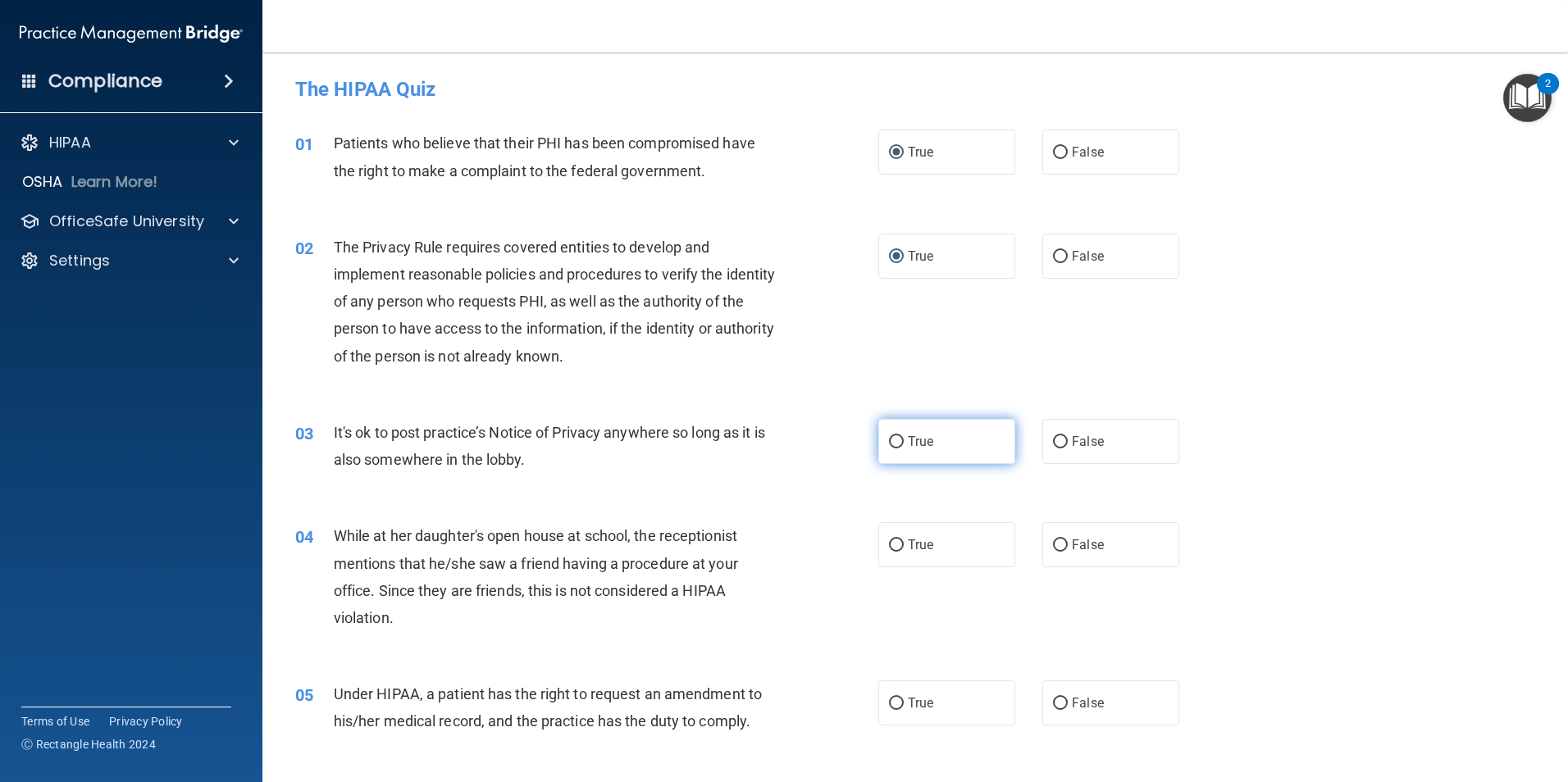
click at [889, 443] on input "True" at bounding box center [896, 442] width 15 height 12
radio input "true"
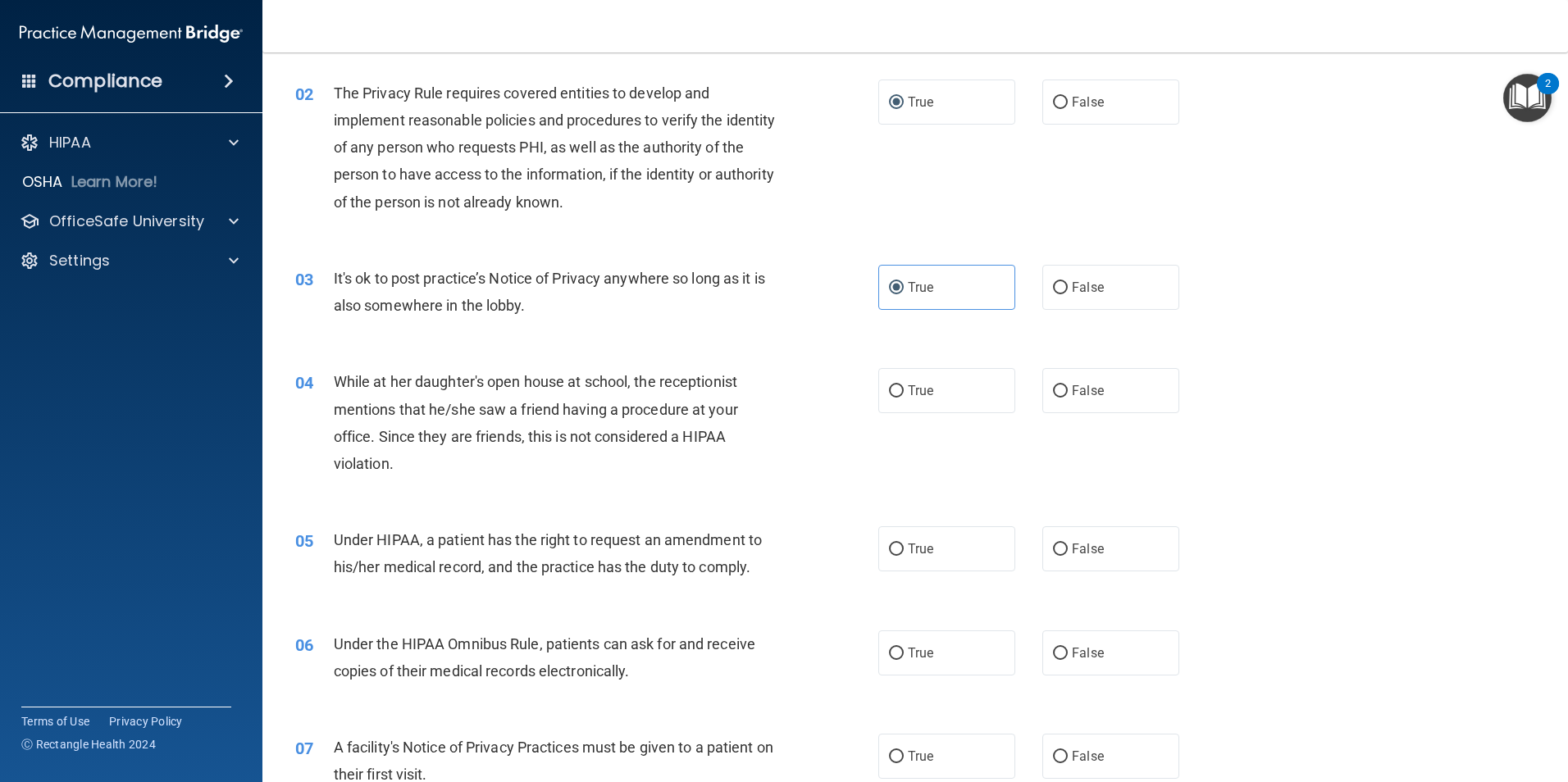
scroll to position [164, 0]
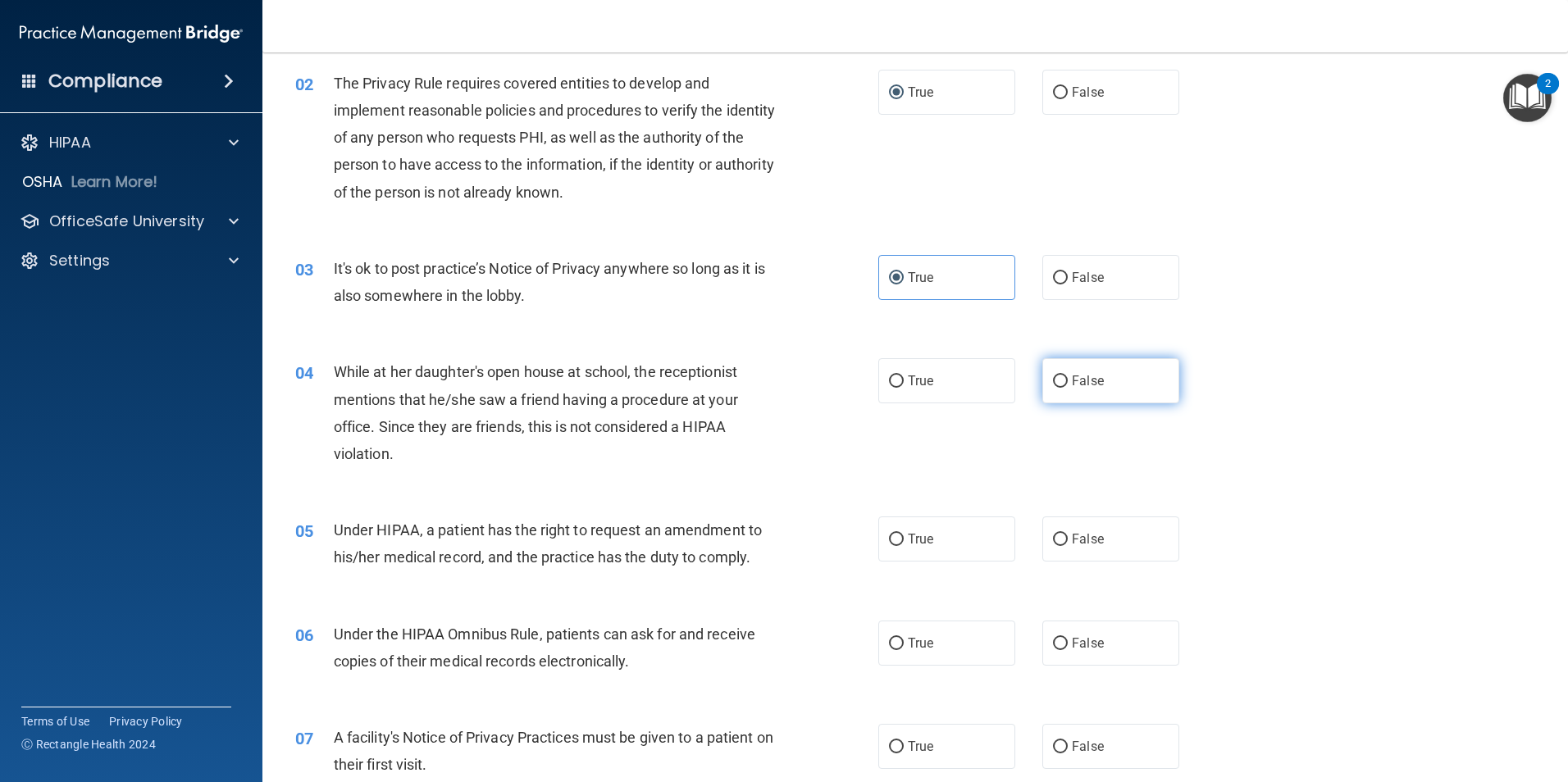
click at [1049, 389] on label "False" at bounding box center [1111, 381] width 137 height 45
click at [1053, 388] on input "False" at bounding box center [1060, 381] width 15 height 12
radio input "true"
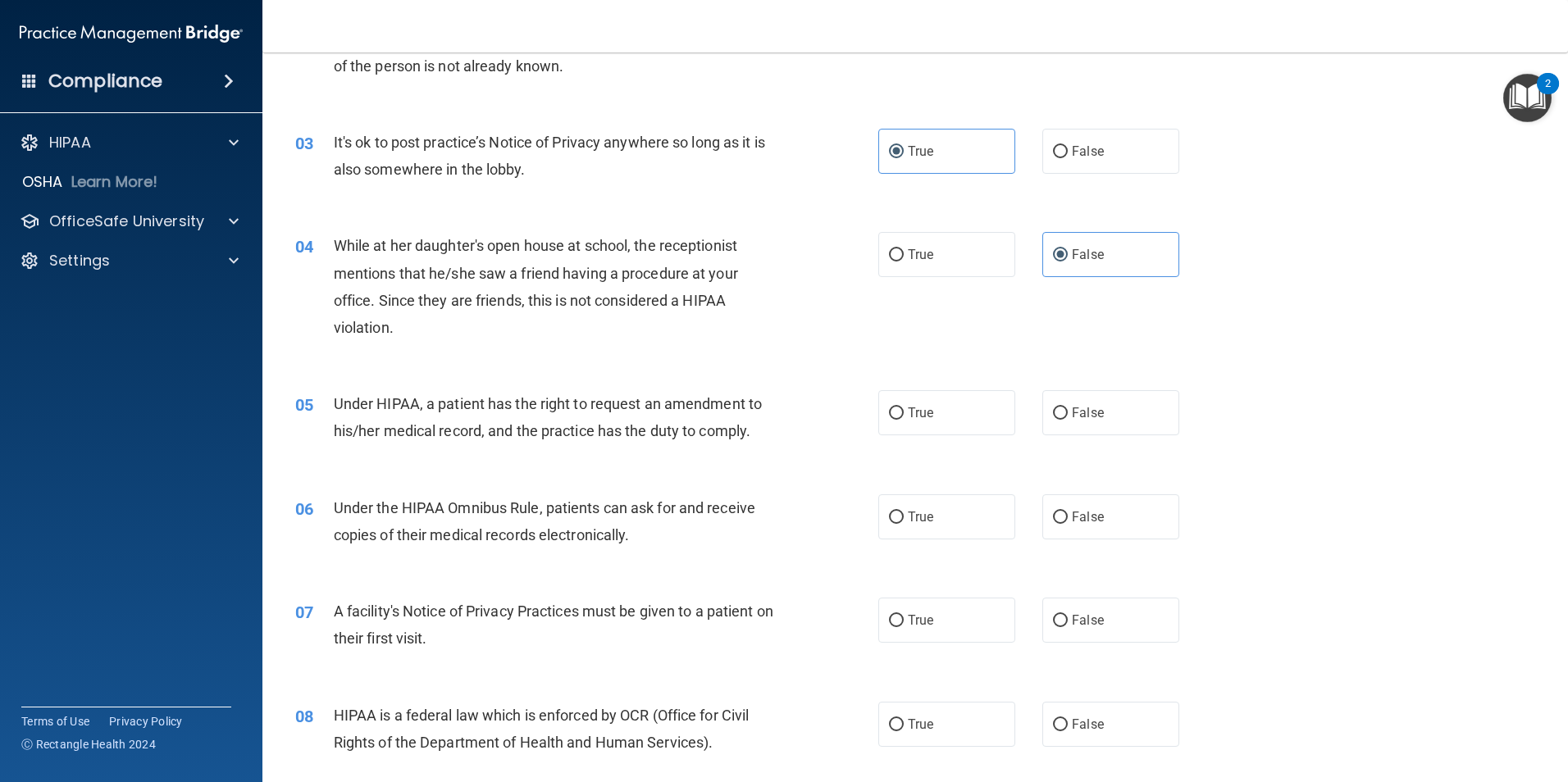
scroll to position [328, 0]
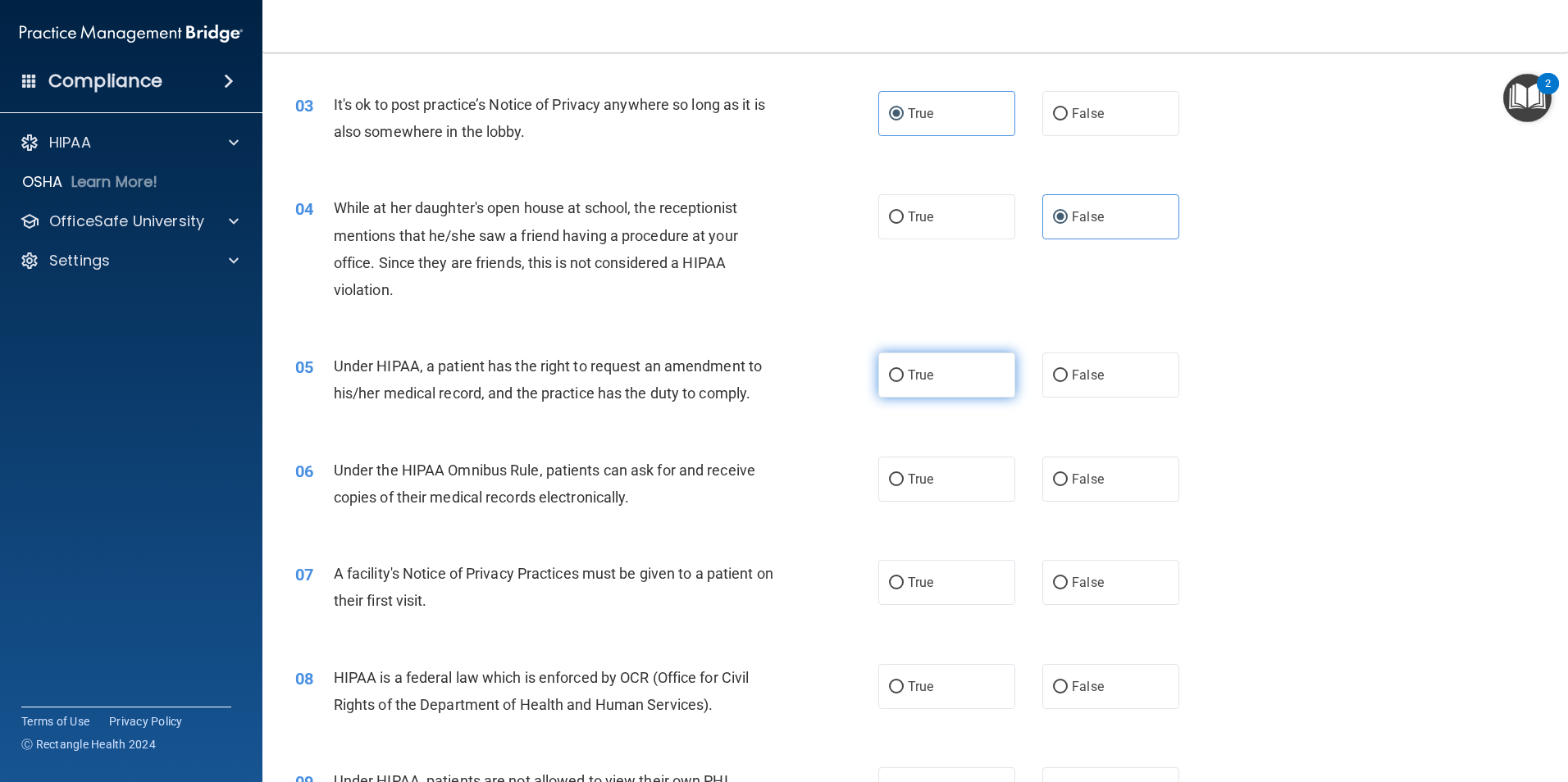
click at [889, 374] on input "True" at bounding box center [896, 375] width 15 height 12
radio input "true"
click at [890, 478] on input "True" at bounding box center [896, 480] width 15 height 12
radio input "true"
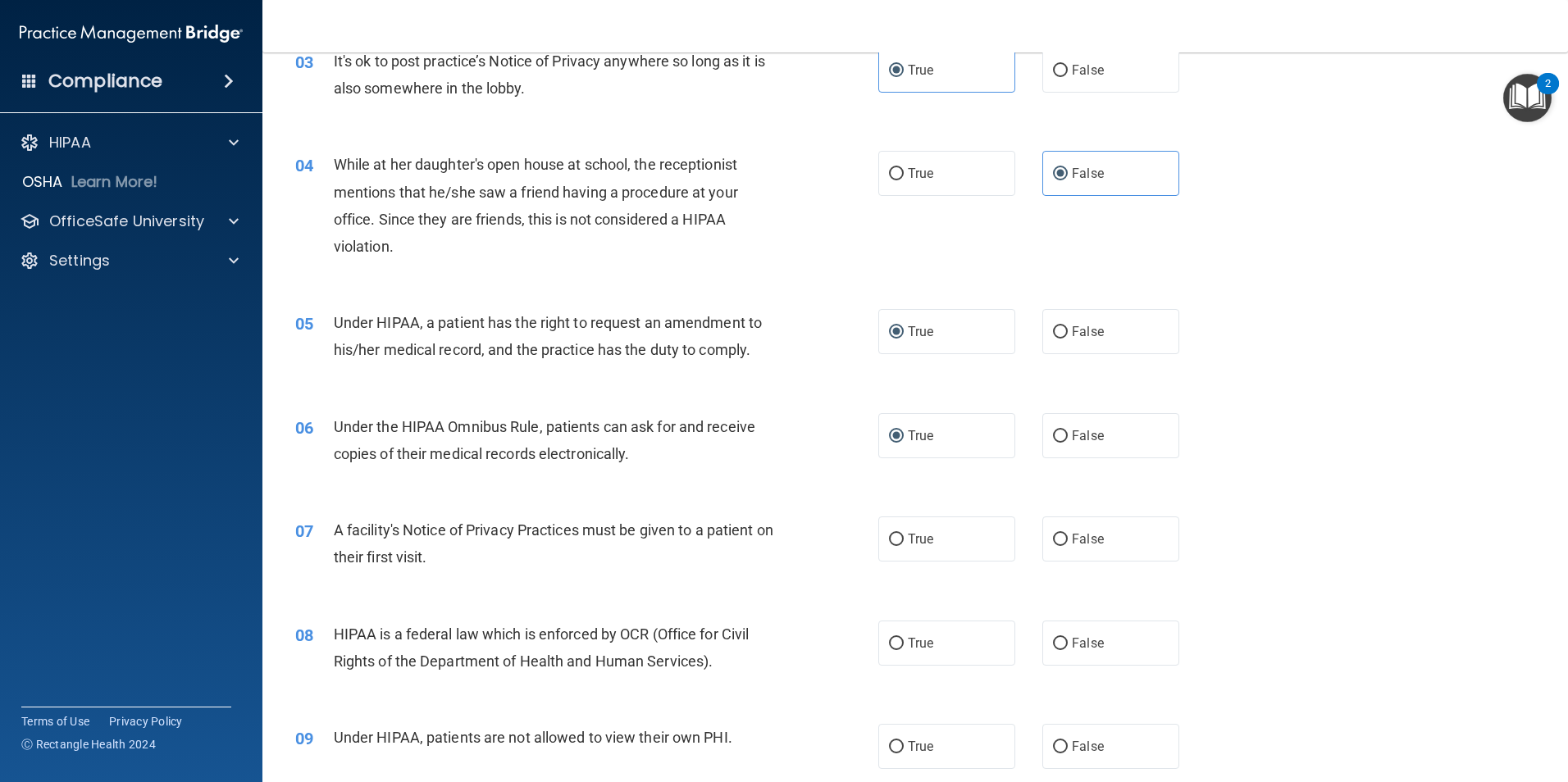
scroll to position [492, 0]
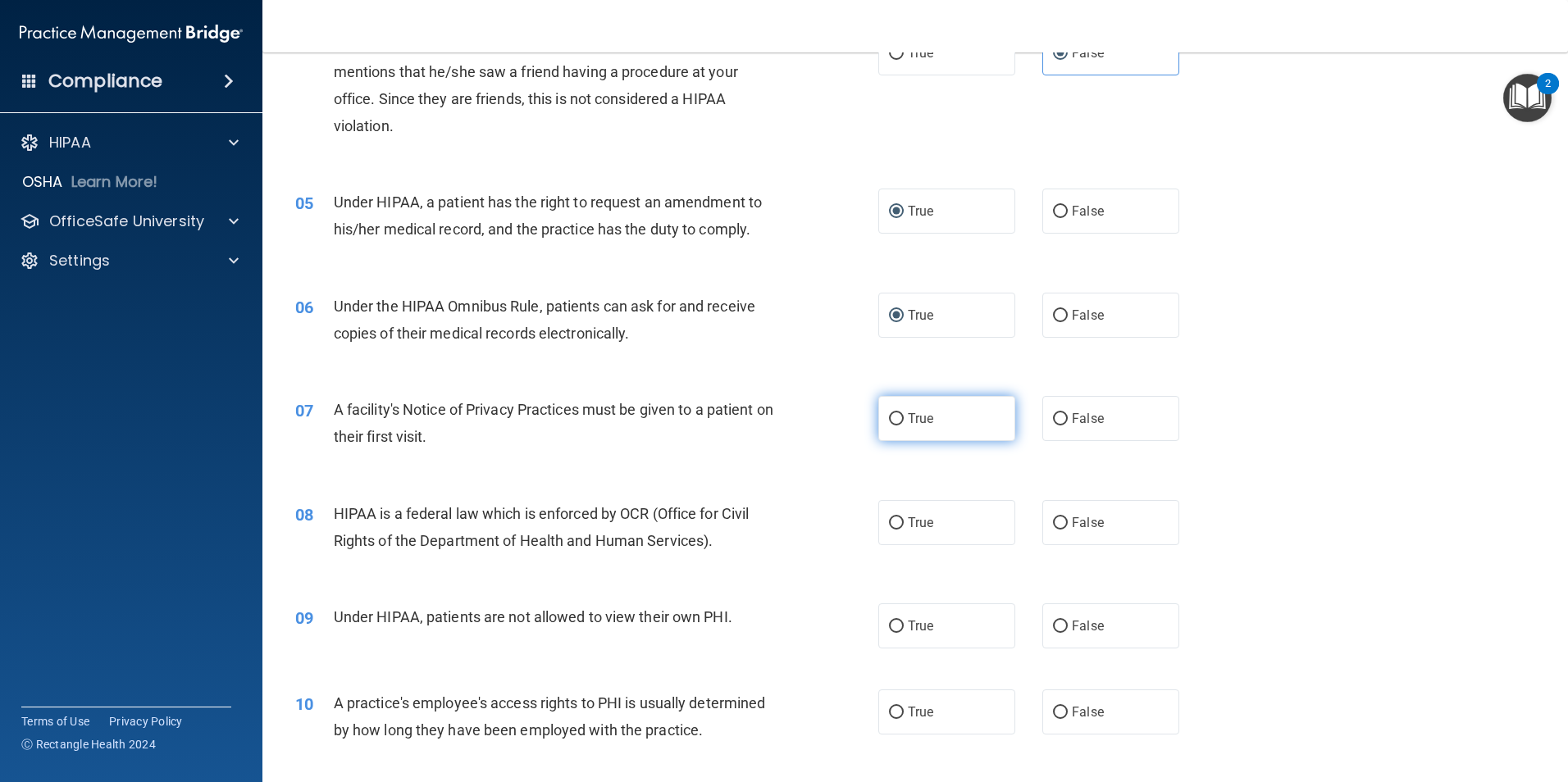
click at [889, 423] on input "True" at bounding box center [896, 419] width 15 height 12
radio input "true"
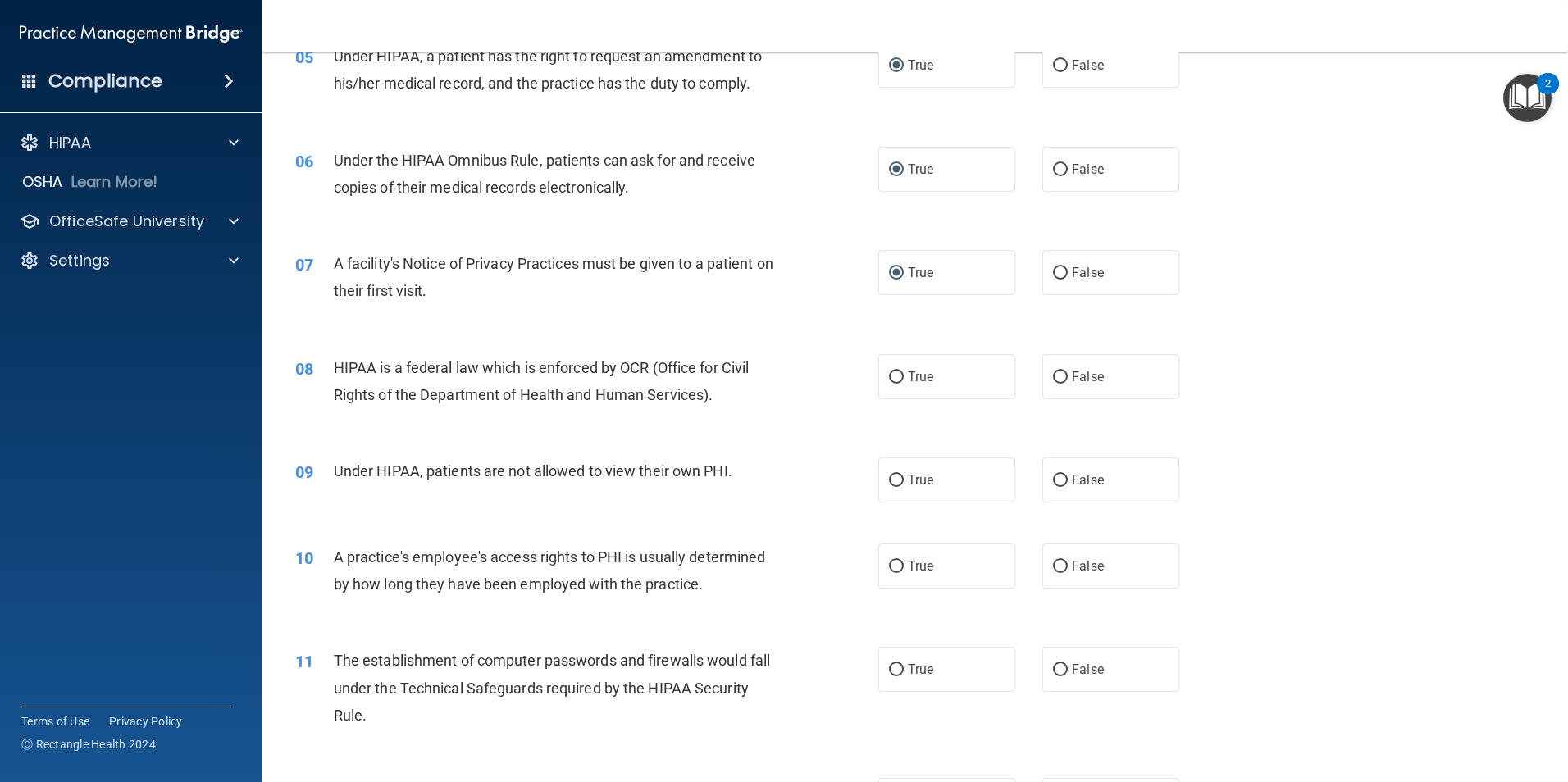
scroll to position [656, 0]
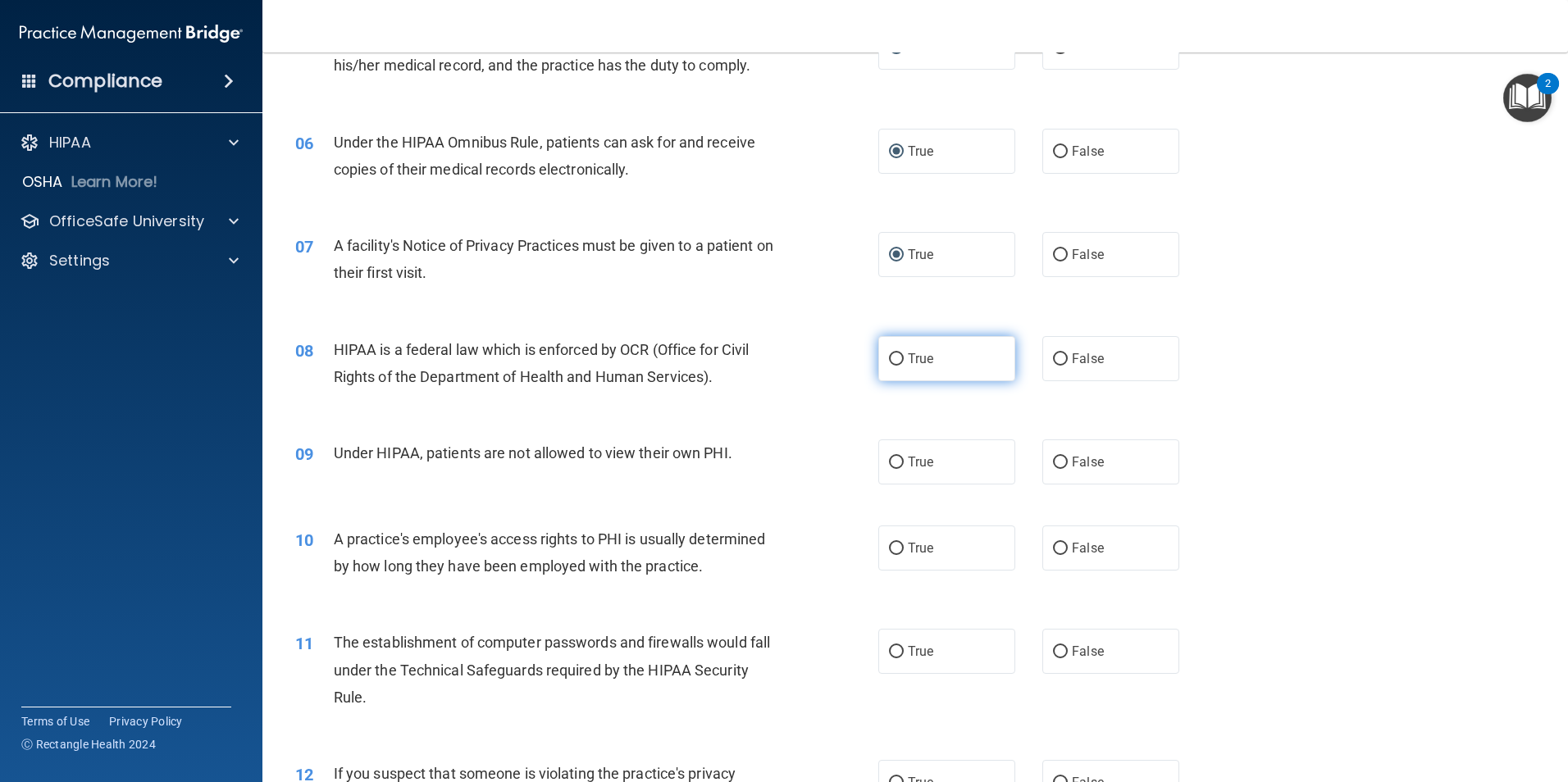
click at [896, 359] on input "True" at bounding box center [896, 359] width 15 height 12
radio input "true"
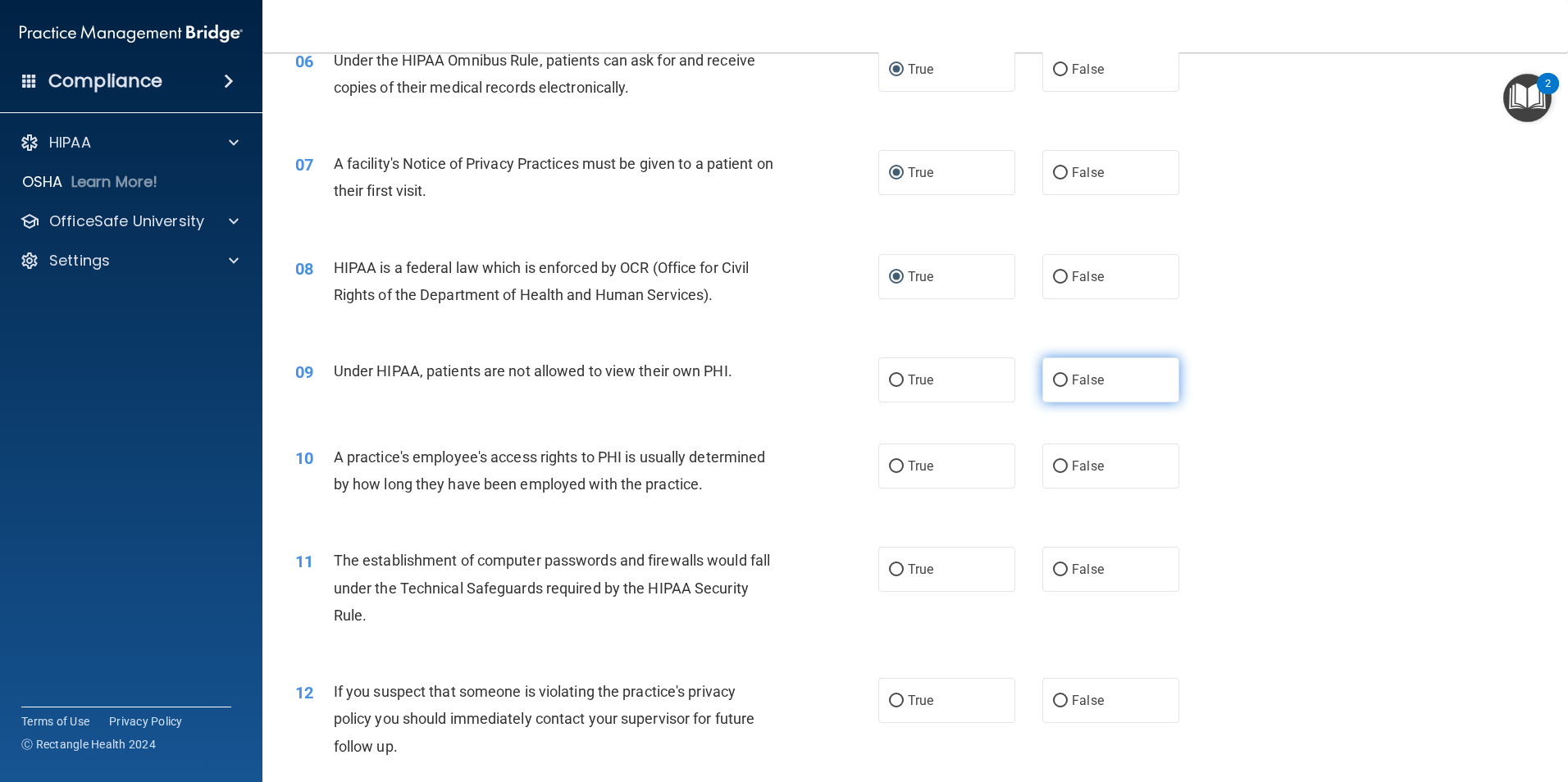
click at [1053, 384] on input "False" at bounding box center [1060, 380] width 15 height 12
radio input "true"
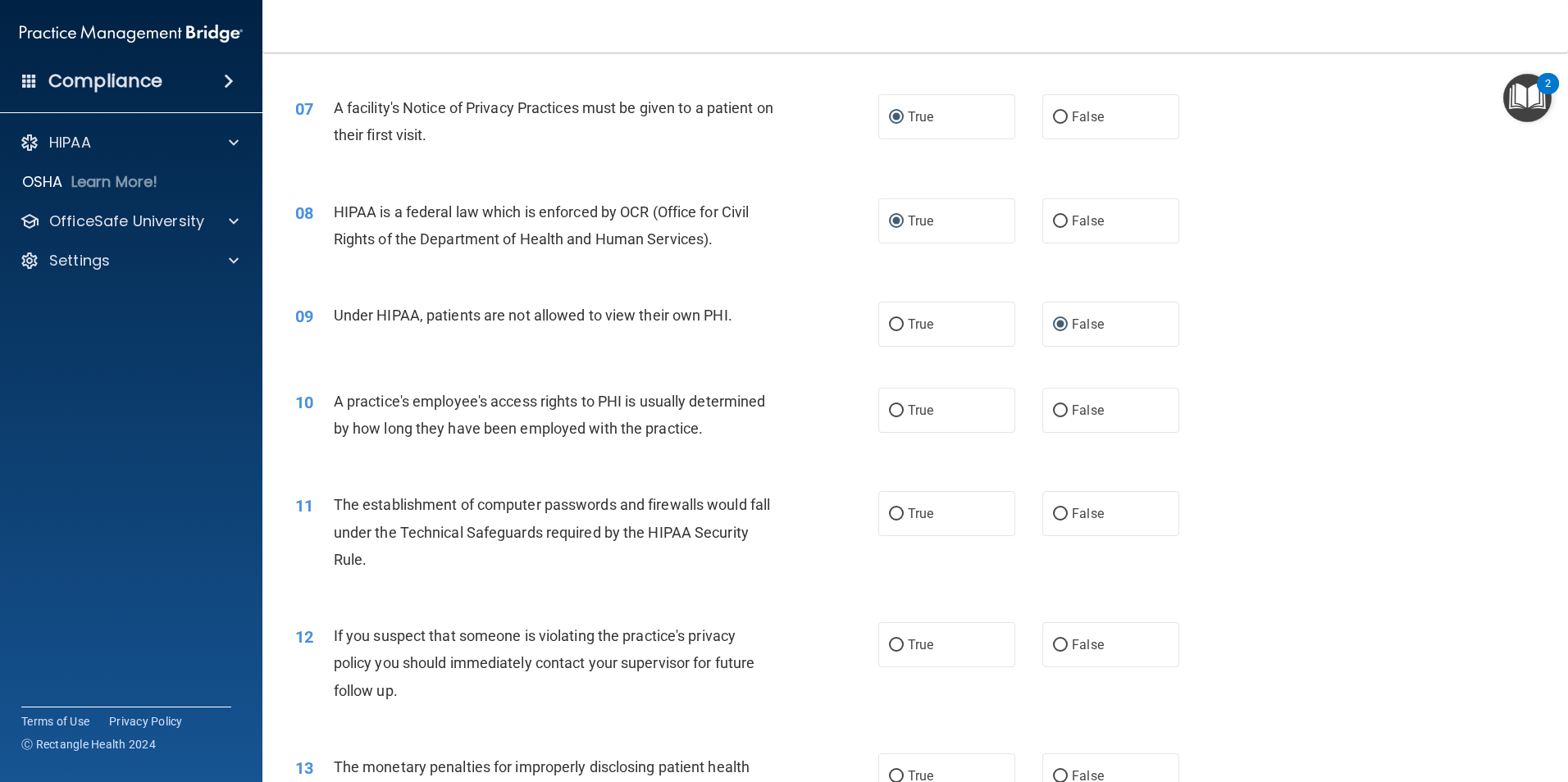
scroll to position [902, 0]
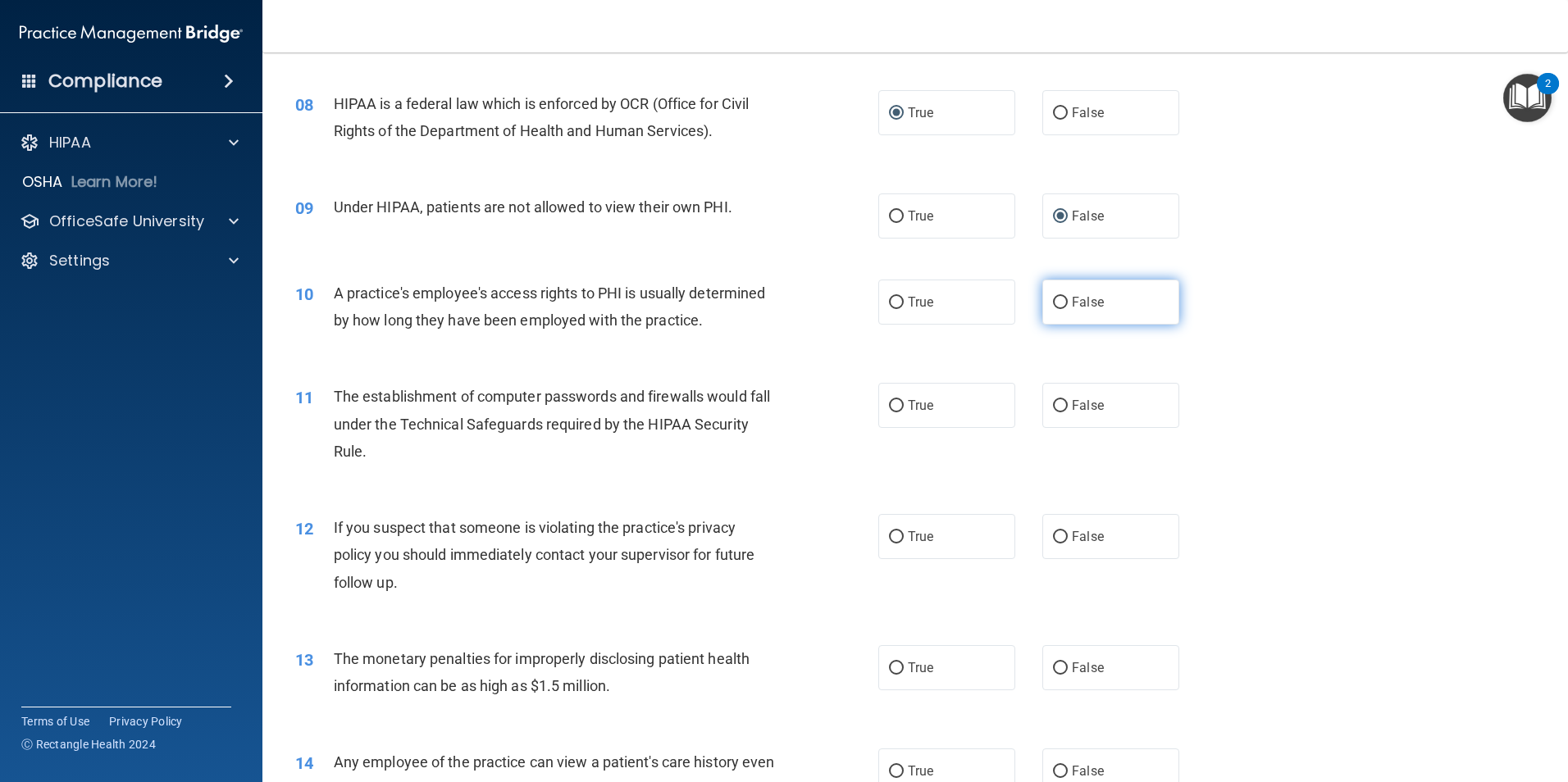
click at [1053, 297] on input "False" at bounding box center [1060, 303] width 15 height 12
radio input "true"
click at [908, 407] on span "True" at bounding box center [920, 405] width 26 height 16
click at [903, 407] on input "True" at bounding box center [896, 406] width 15 height 12
radio input "true"
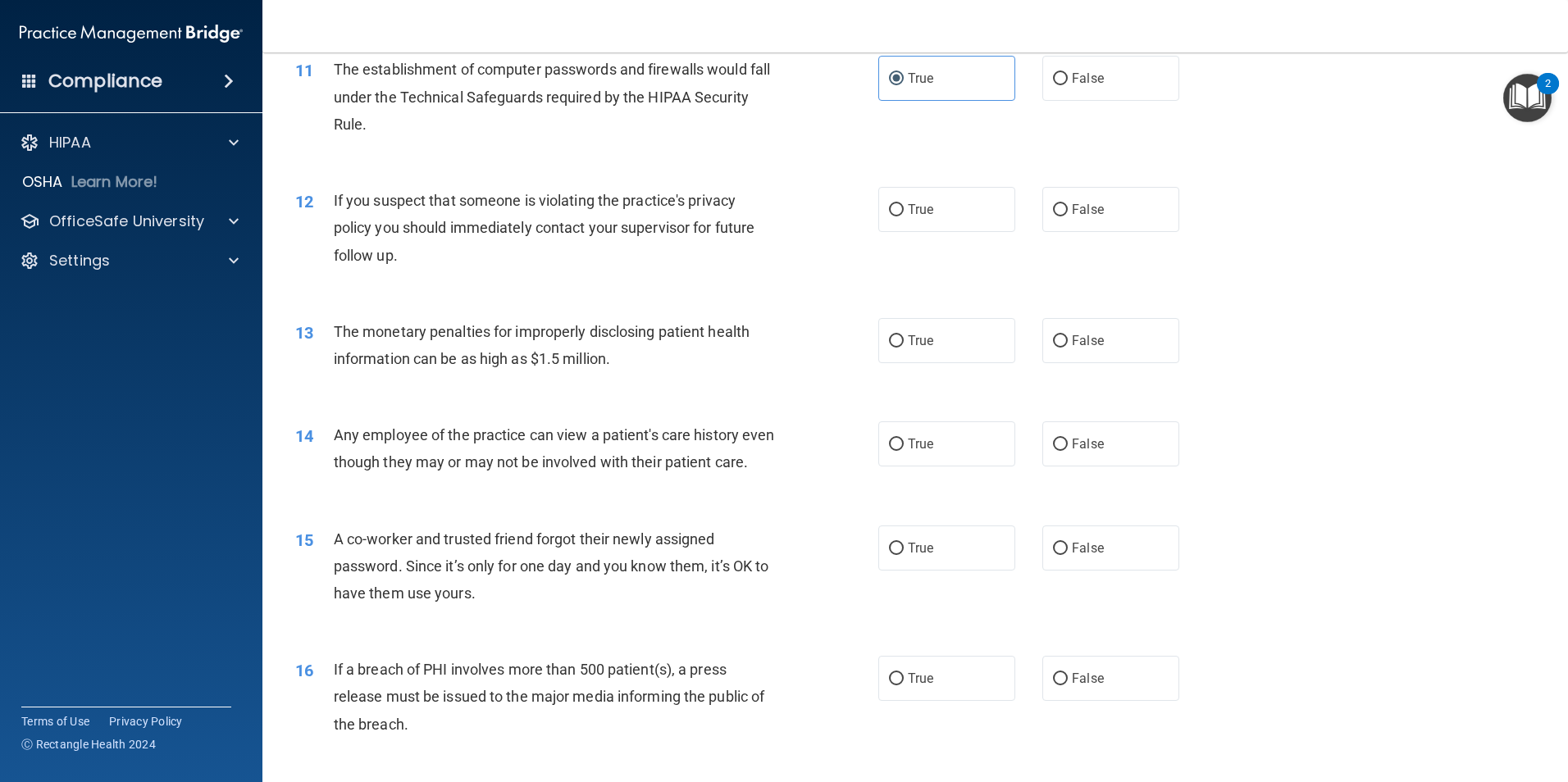
scroll to position [1230, 0]
click at [931, 220] on label "True" at bounding box center [946, 209] width 137 height 45
click at [904, 215] on input "True" at bounding box center [896, 209] width 15 height 12
radio input "true"
click at [890, 340] on input "True" at bounding box center [896, 340] width 15 height 12
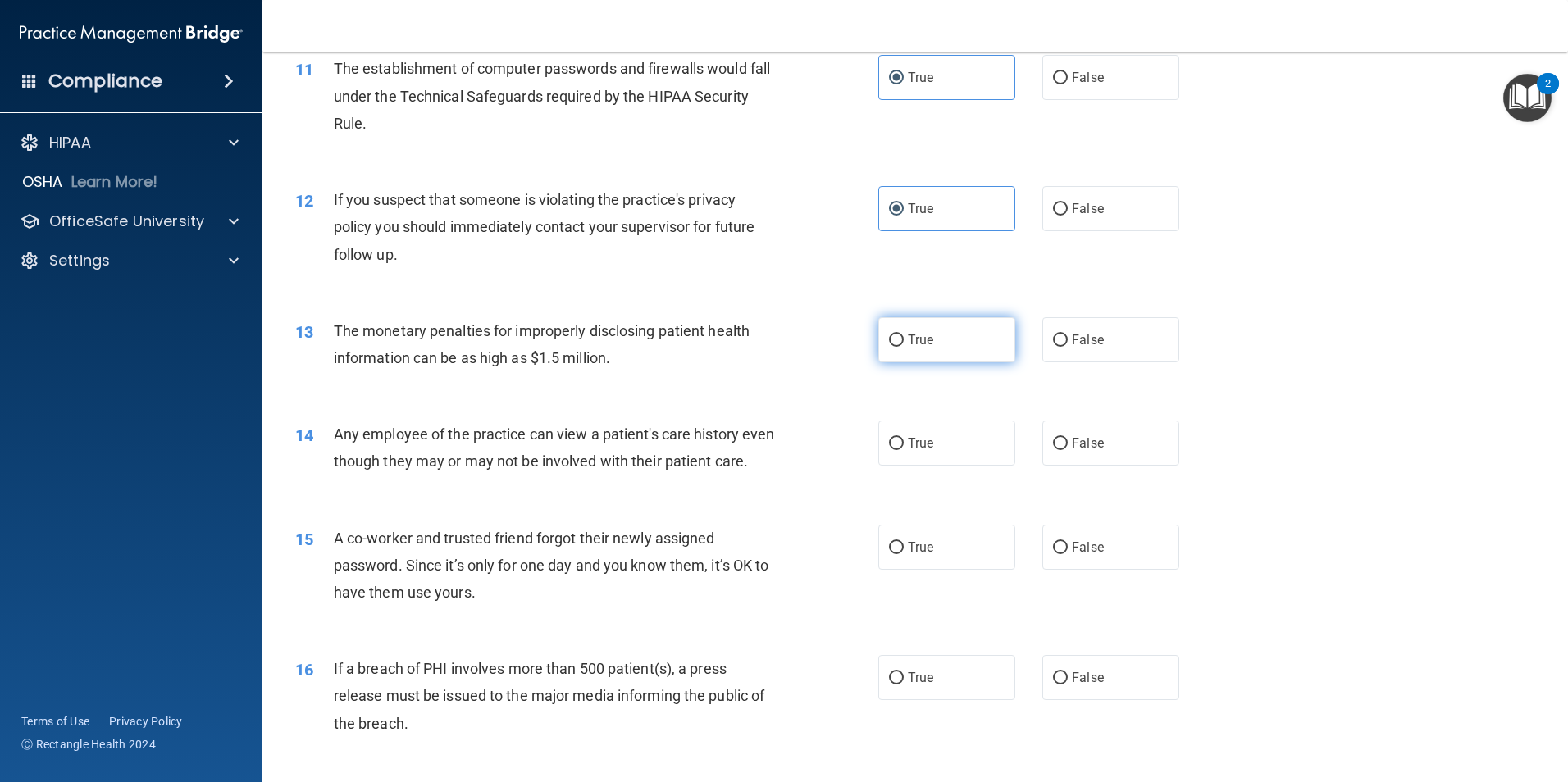
radio input "true"
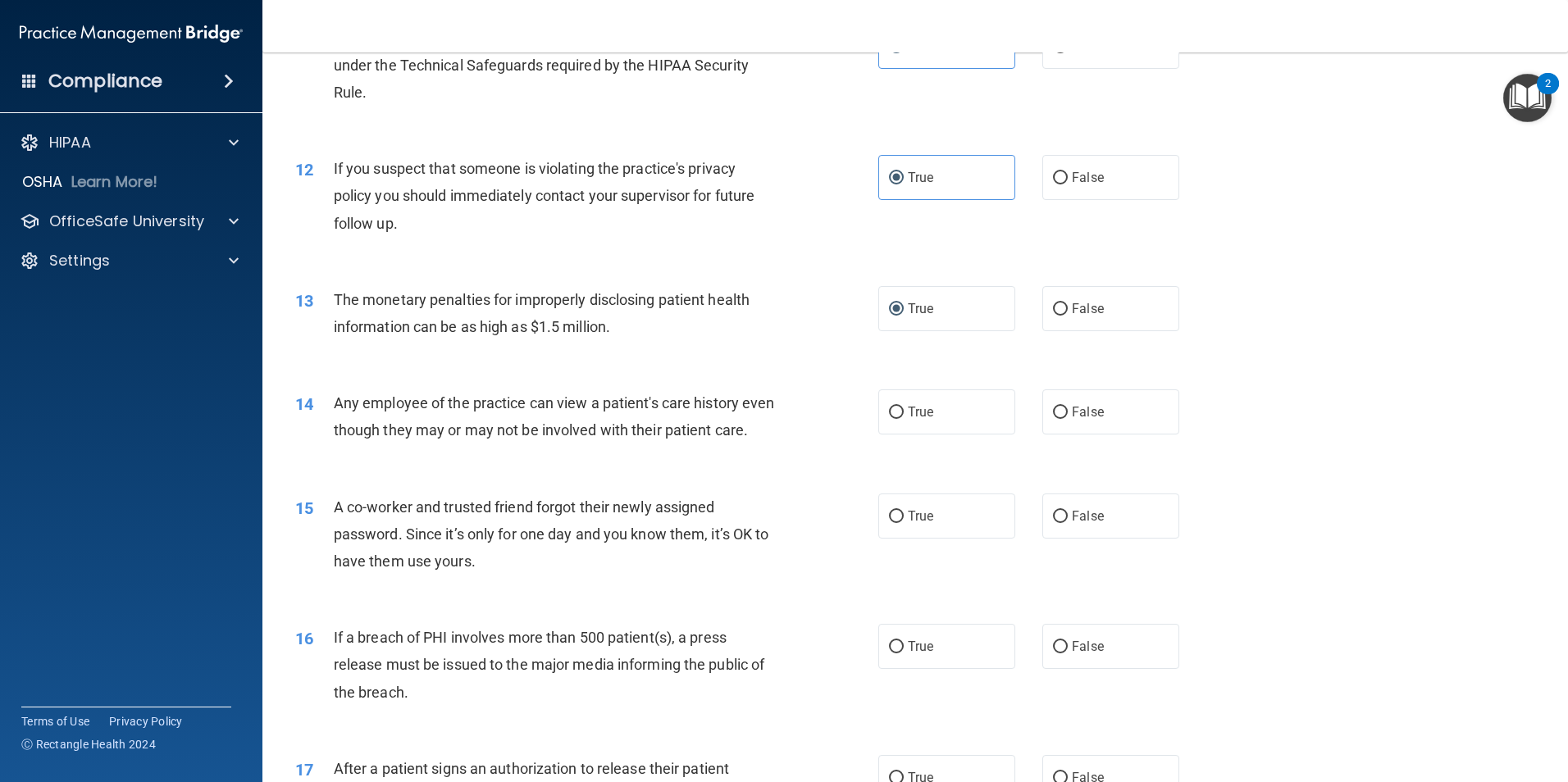
scroll to position [1312, 0]
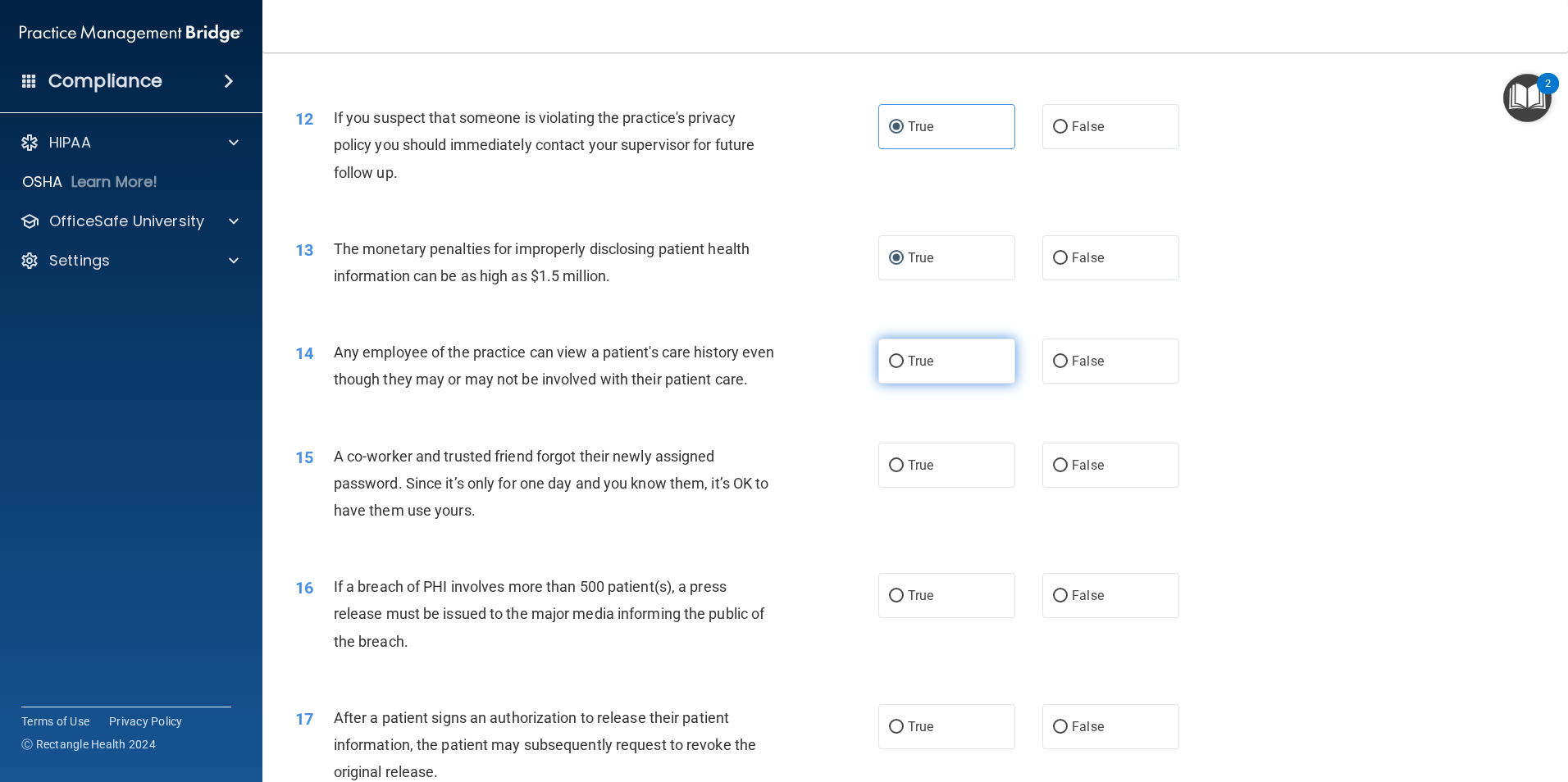
click at [908, 368] on span "True" at bounding box center [920, 361] width 26 height 16
click at [903, 368] on input "True" at bounding box center [896, 362] width 15 height 12
radio input "true"
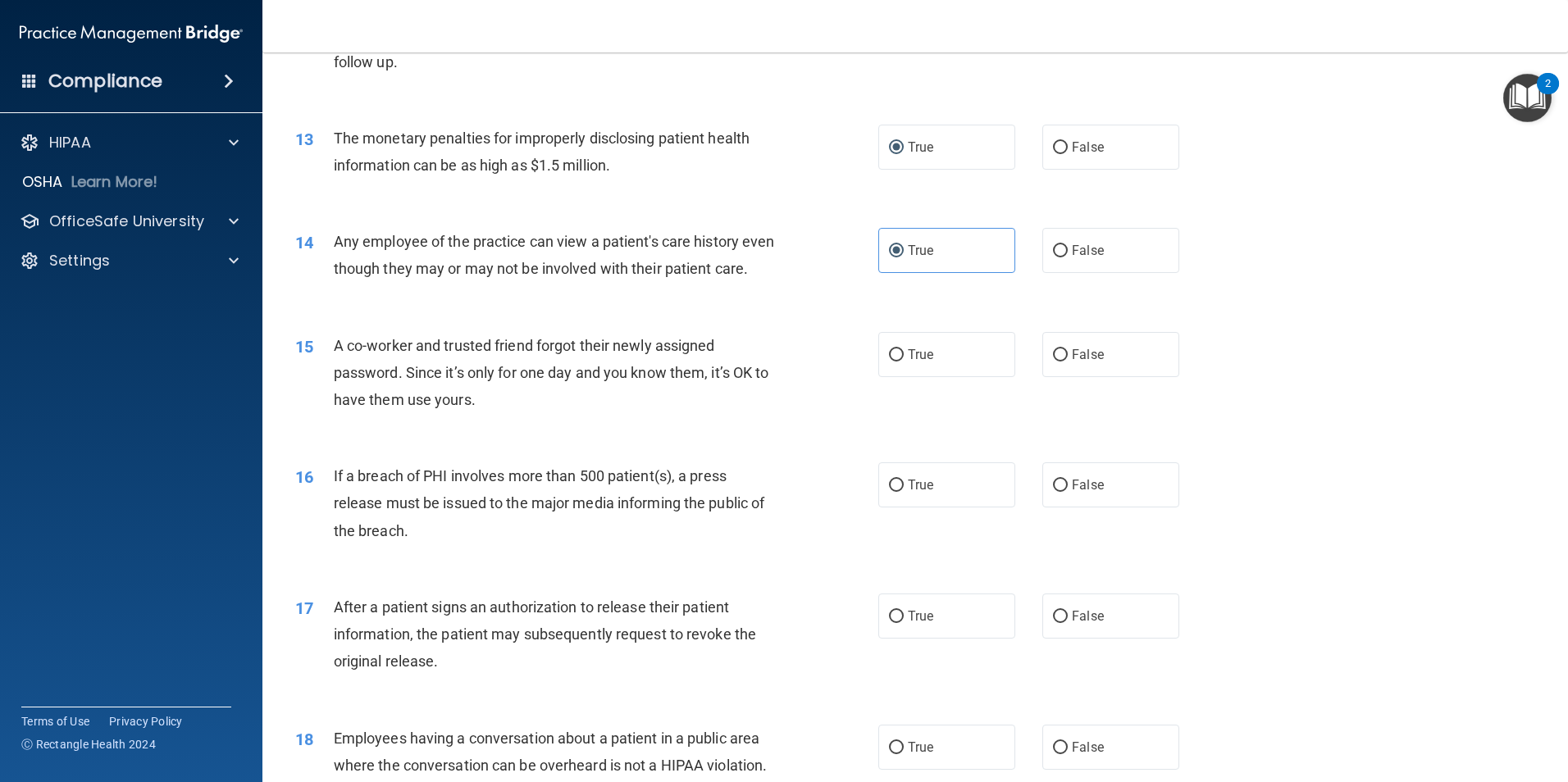
scroll to position [1393, 0]
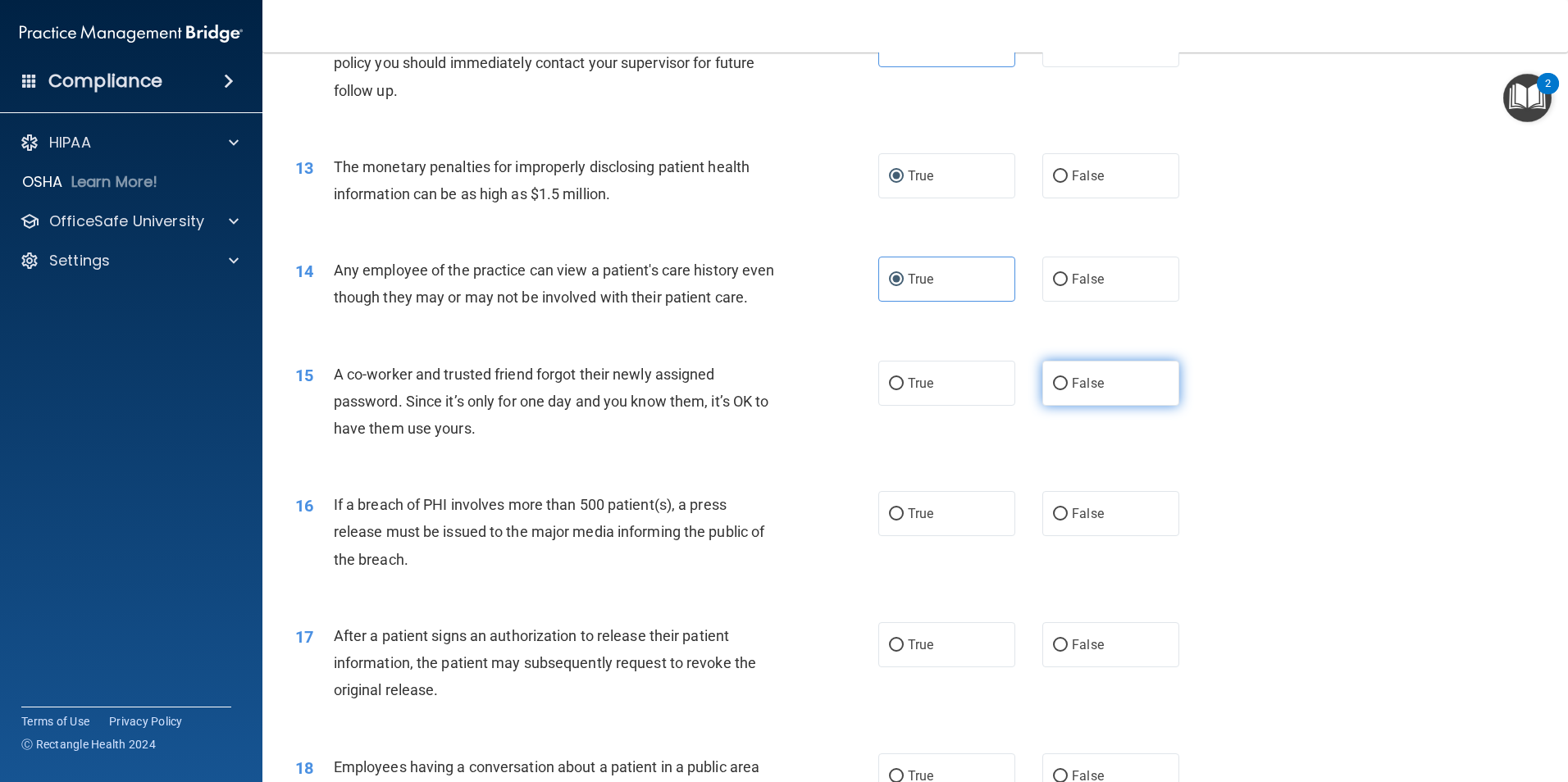
click at [1053, 390] on input "False" at bounding box center [1060, 384] width 15 height 12
radio input "true"
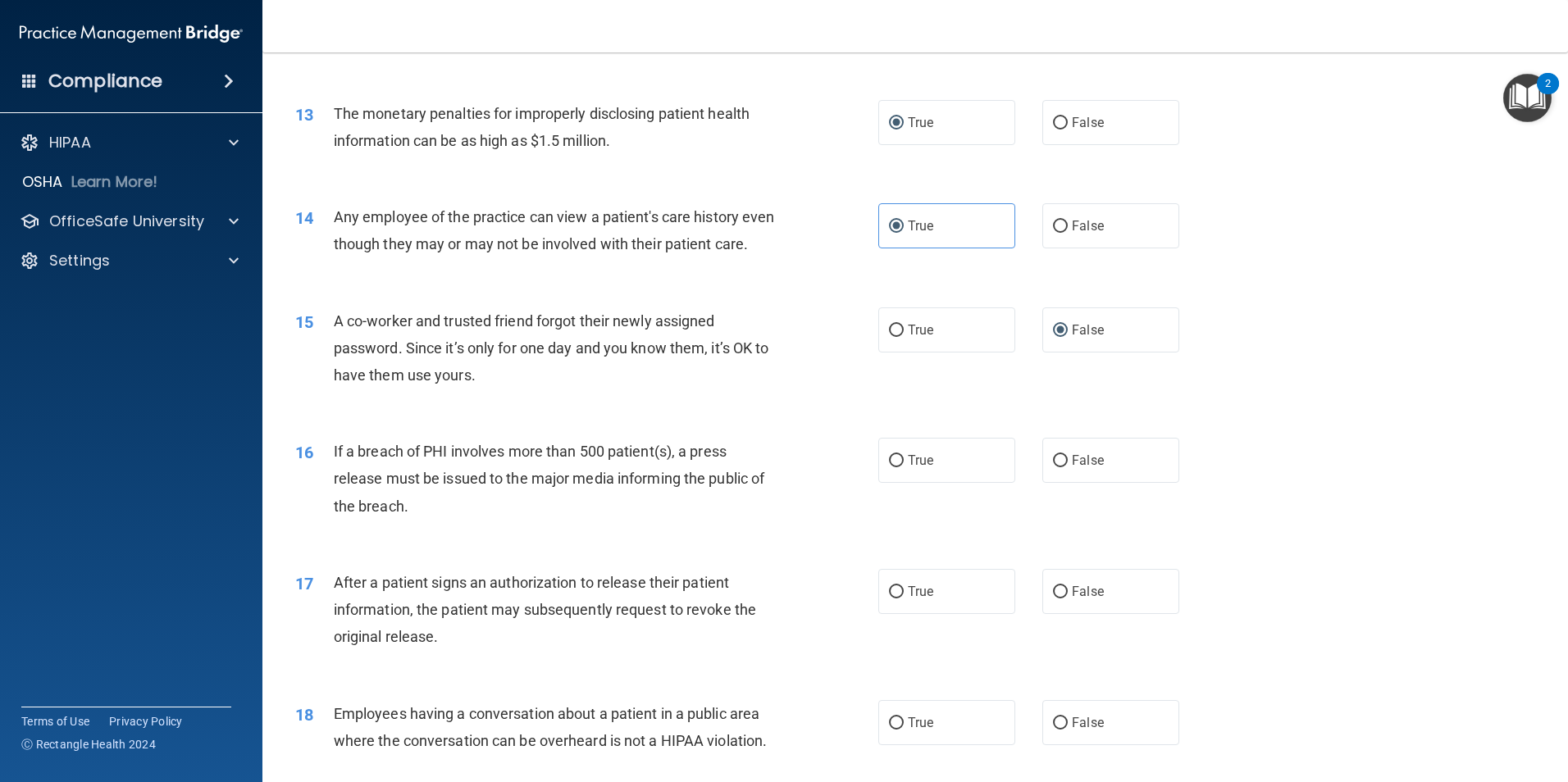
scroll to position [1557, 0]
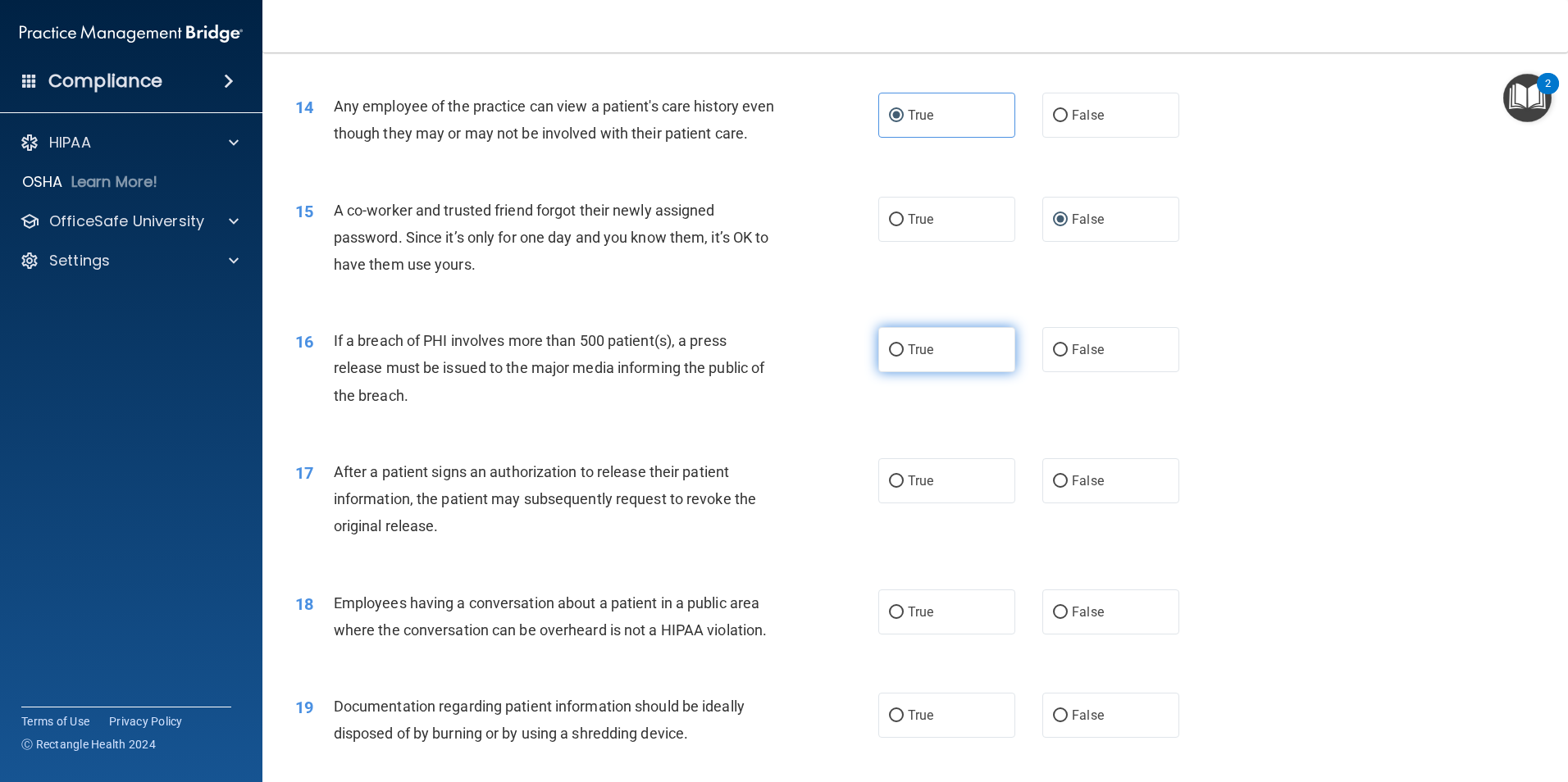
click at [881, 372] on label "True" at bounding box center [946, 349] width 137 height 45
click at [889, 357] on input "True" at bounding box center [896, 350] width 15 height 12
radio input "true"
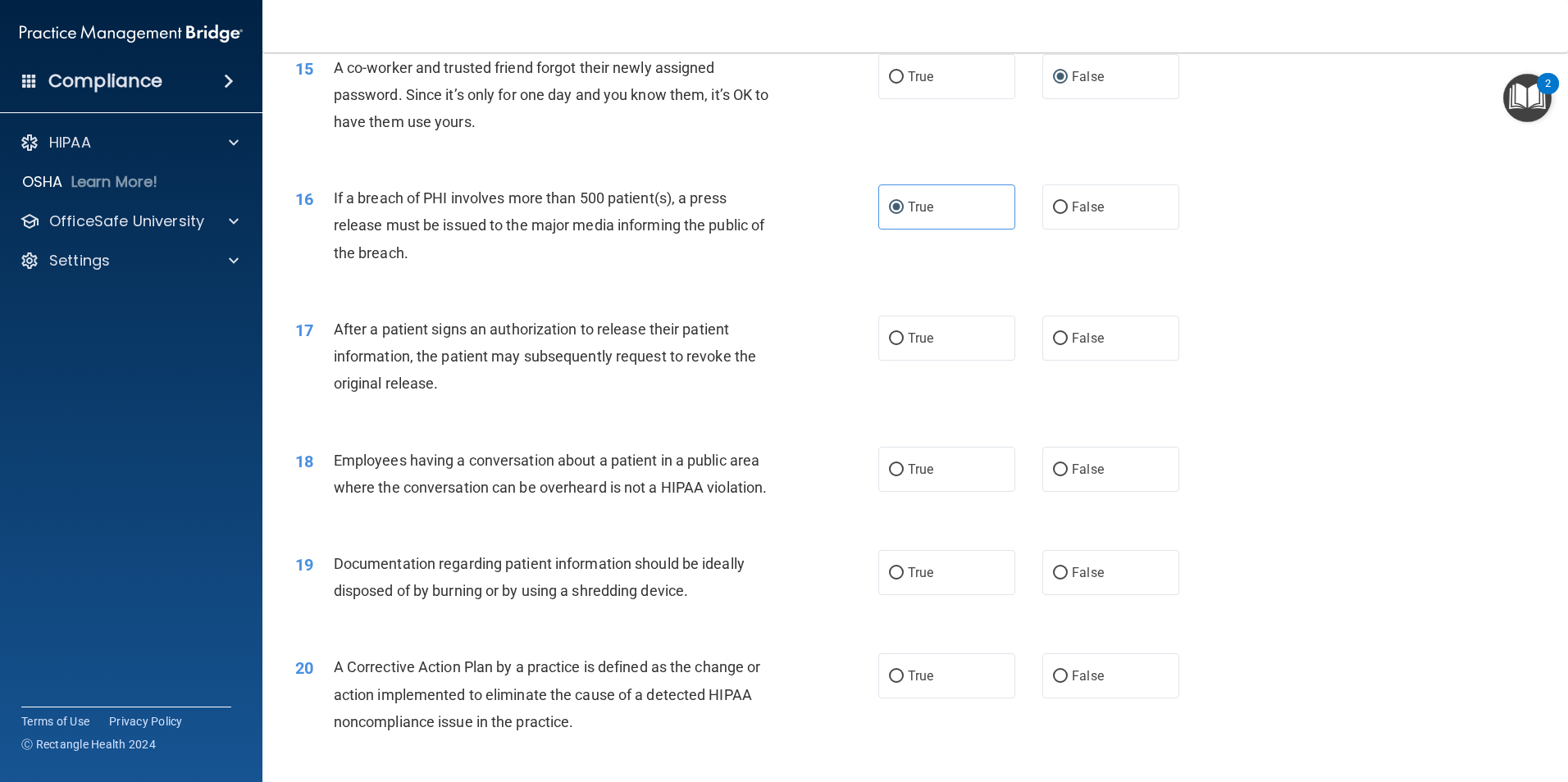
scroll to position [1721, 0]
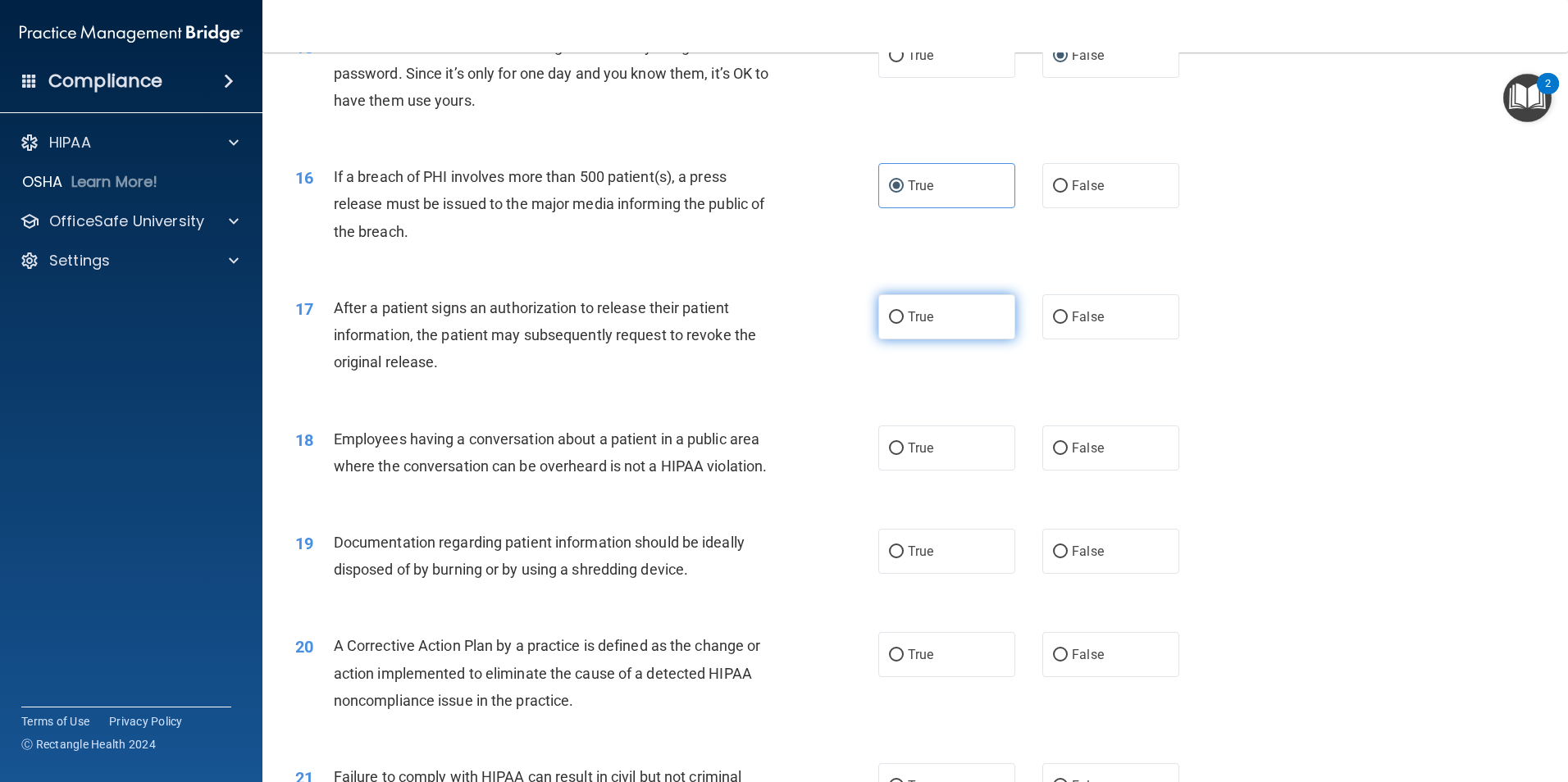
click at [901, 339] on label "True" at bounding box center [946, 317] width 137 height 45
click at [901, 324] on input "True" at bounding box center [896, 317] width 15 height 12
radio input "true"
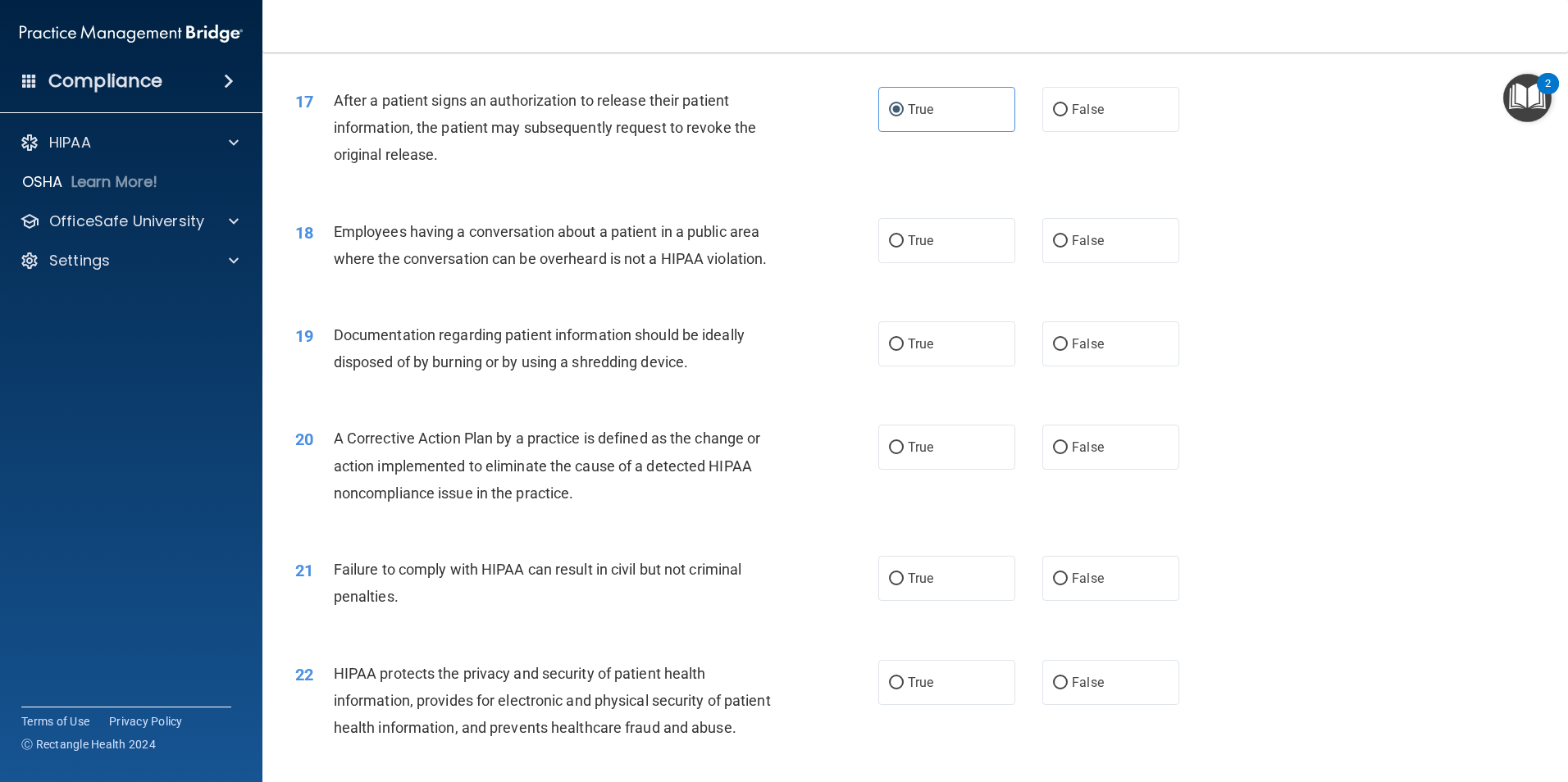
scroll to position [1967, 0]
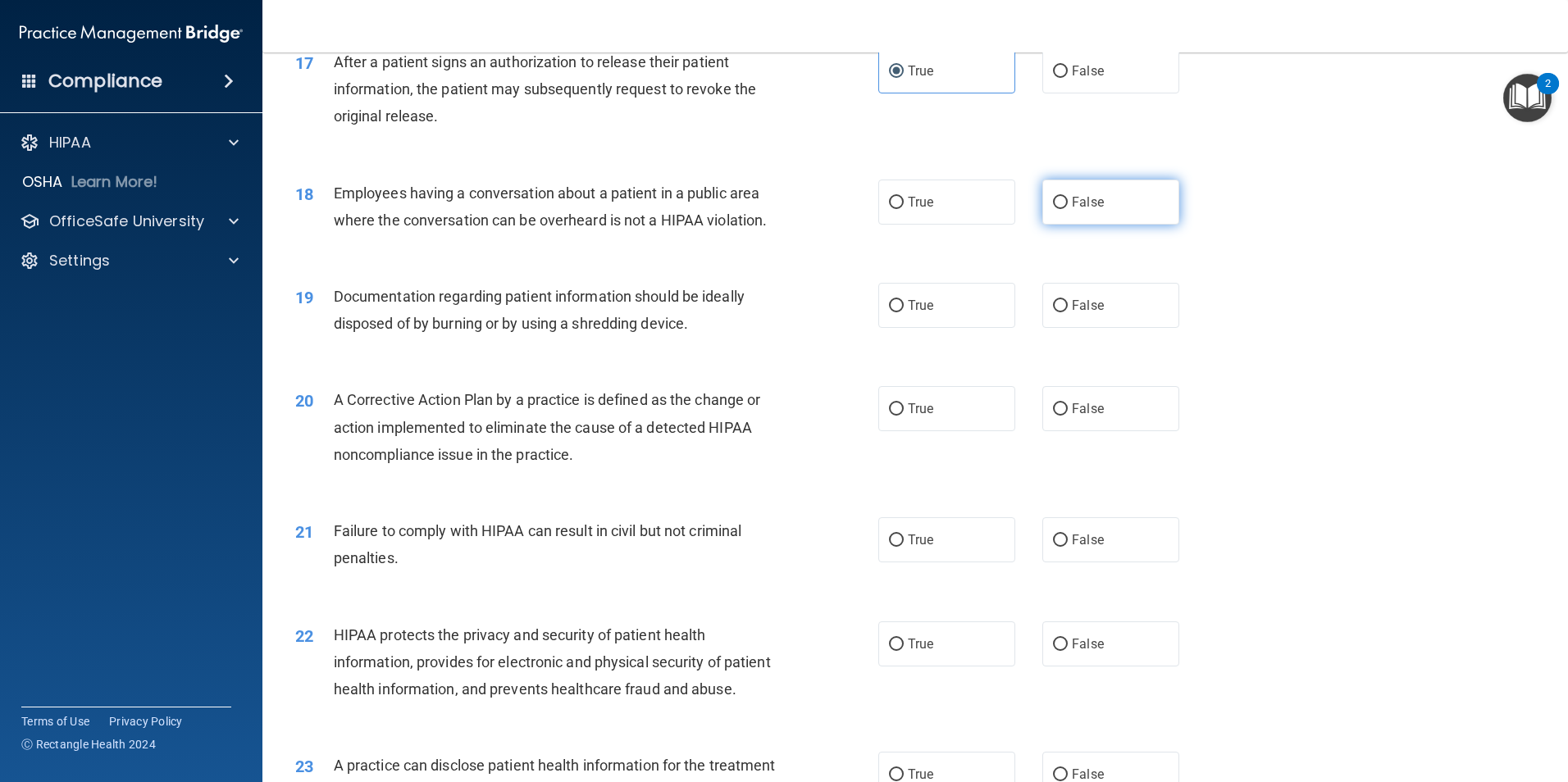
click at [1094, 210] on span "False" at bounding box center [1088, 202] width 32 height 16
click at [1068, 209] on input "False" at bounding box center [1060, 203] width 15 height 12
radio input "true"
click at [920, 313] on span "True" at bounding box center [920, 305] width 26 height 16
click at [904, 312] on input "True" at bounding box center [896, 306] width 15 height 12
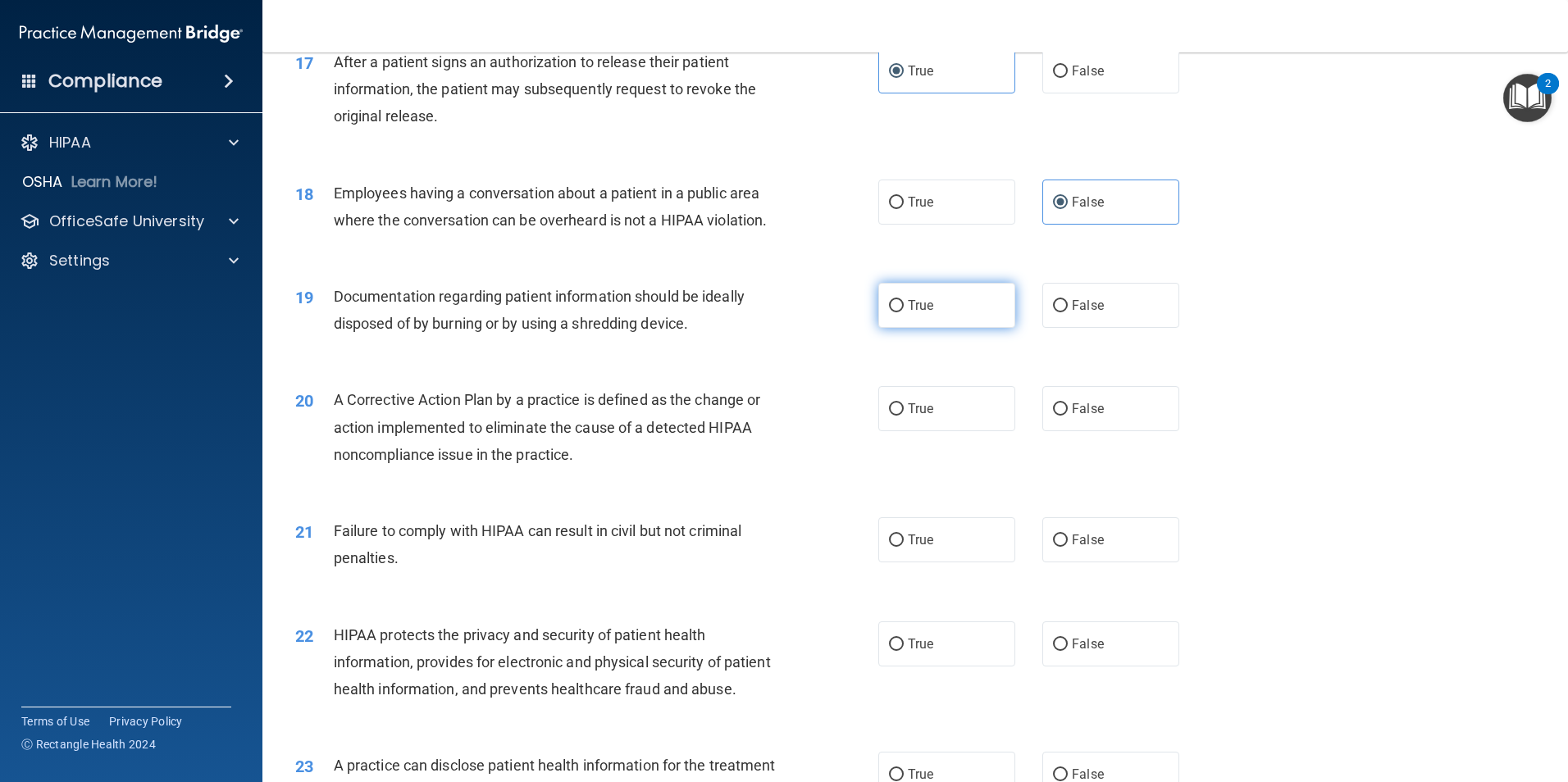
radio input "true"
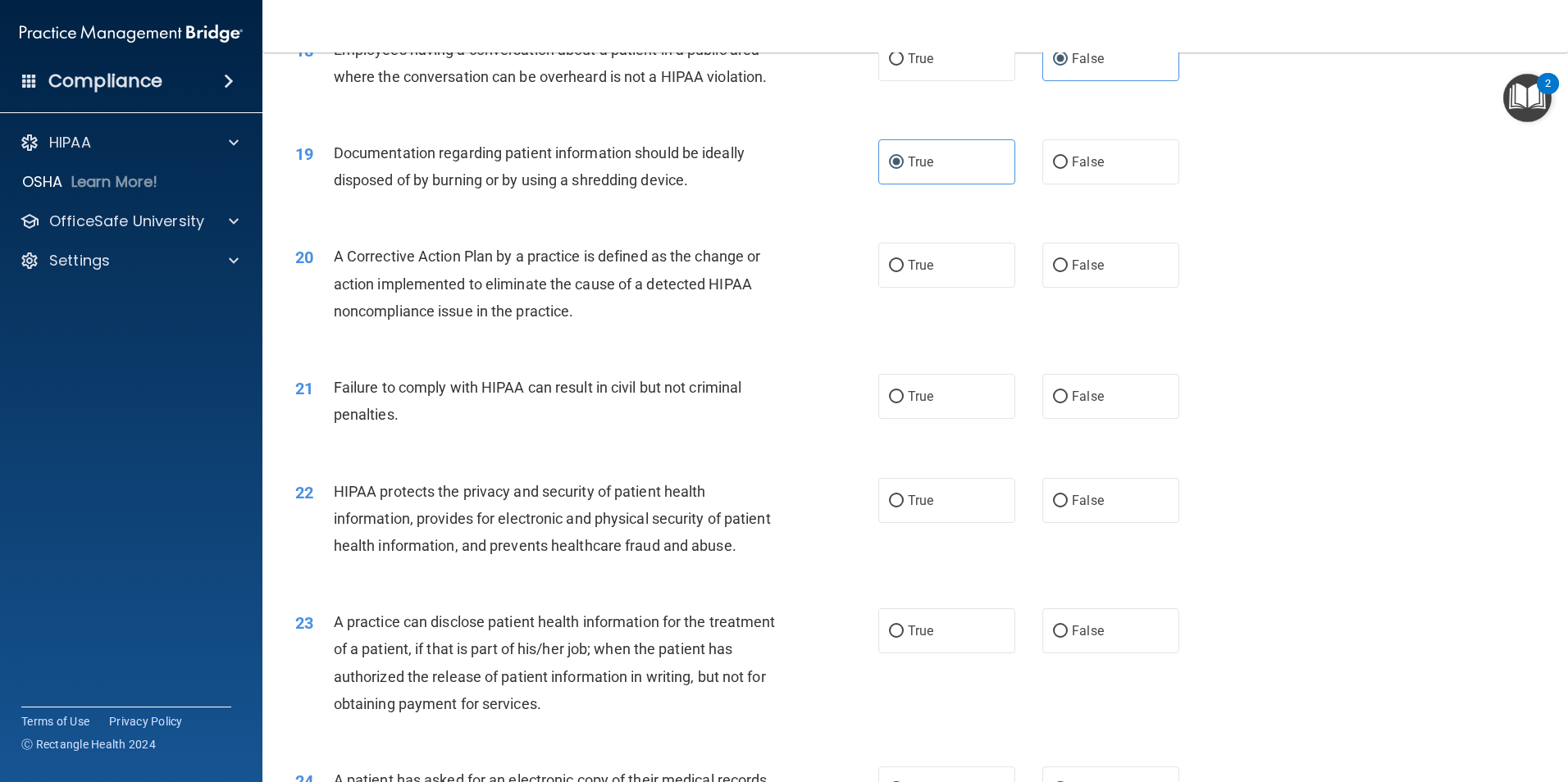
scroll to position [2214, 0]
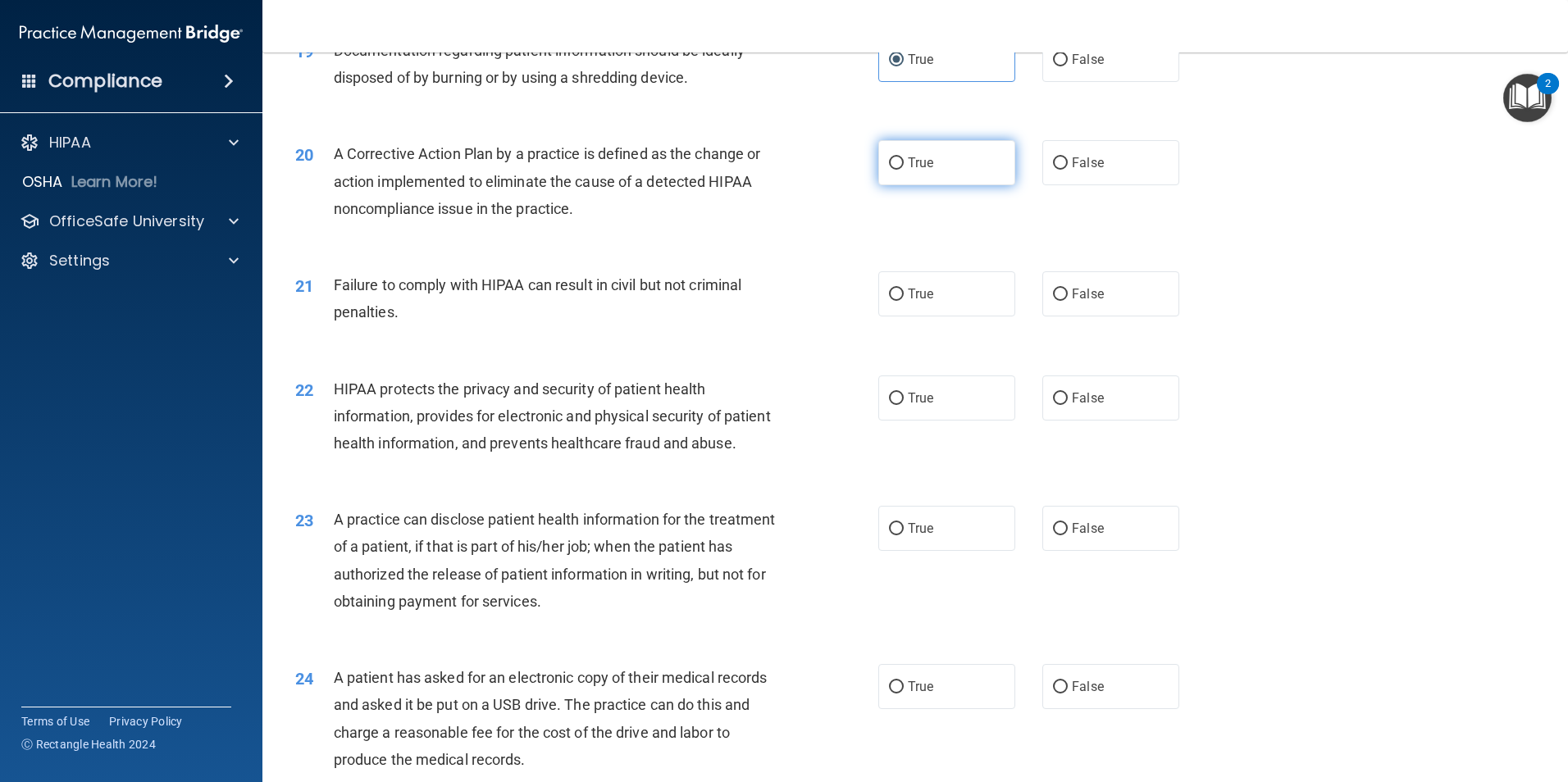
click at [915, 186] on label "True" at bounding box center [946, 163] width 137 height 45
click at [904, 170] on input "True" at bounding box center [896, 163] width 15 height 12
radio input "true"
click at [908, 302] on span "True" at bounding box center [920, 294] width 26 height 16
click at [904, 301] on input "True" at bounding box center [896, 294] width 15 height 12
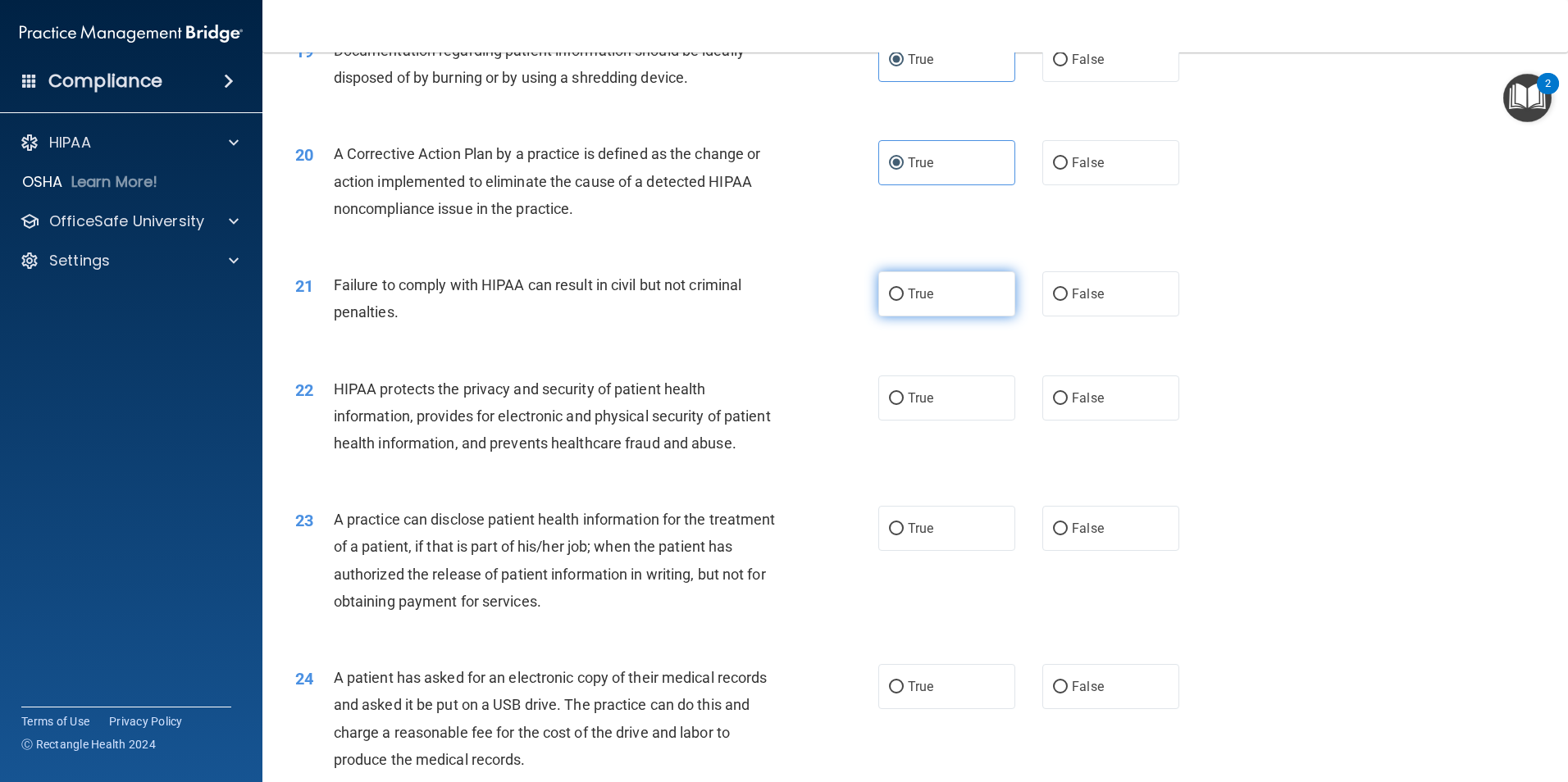
radio input "true"
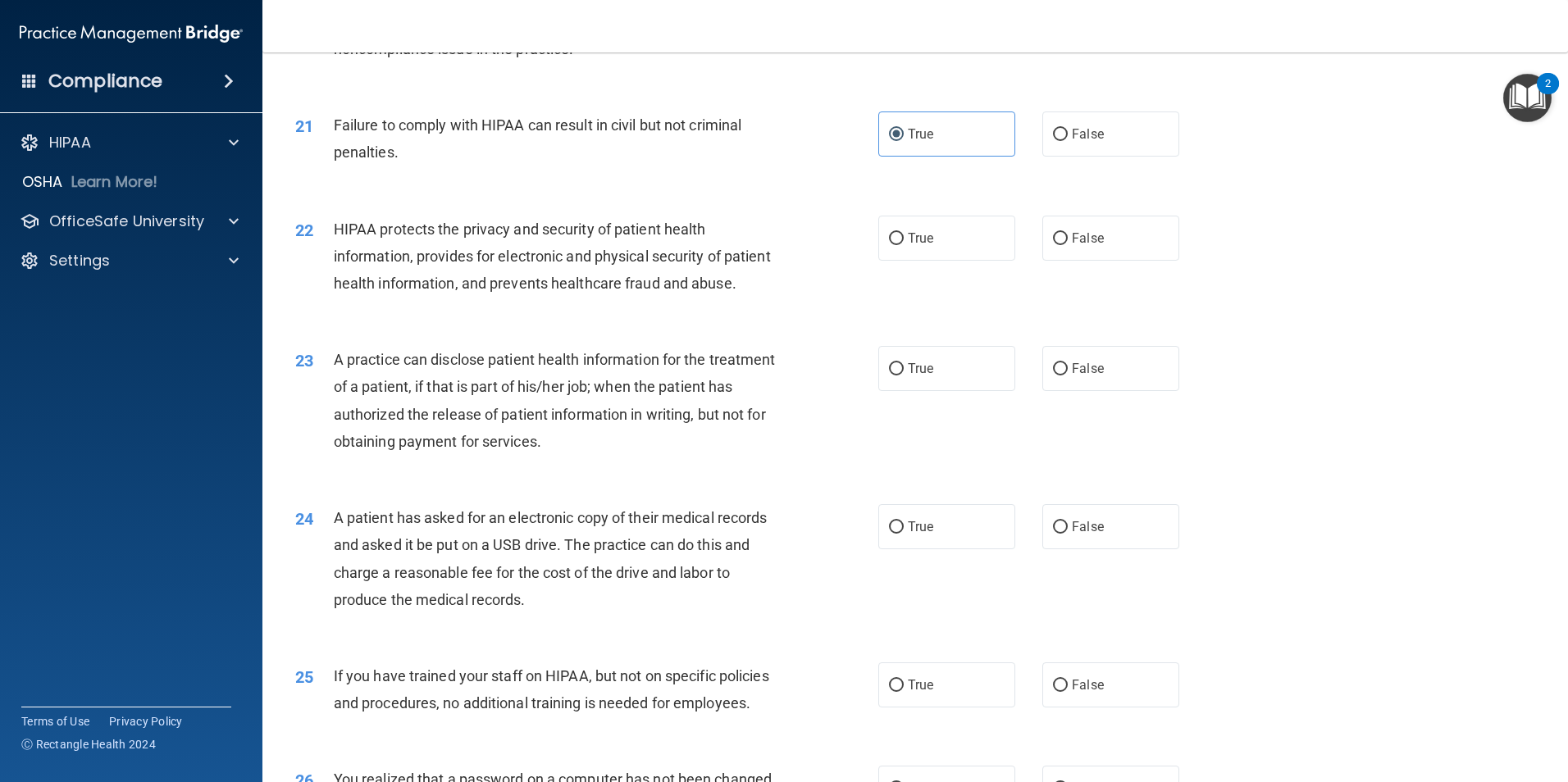
scroll to position [2378, 0]
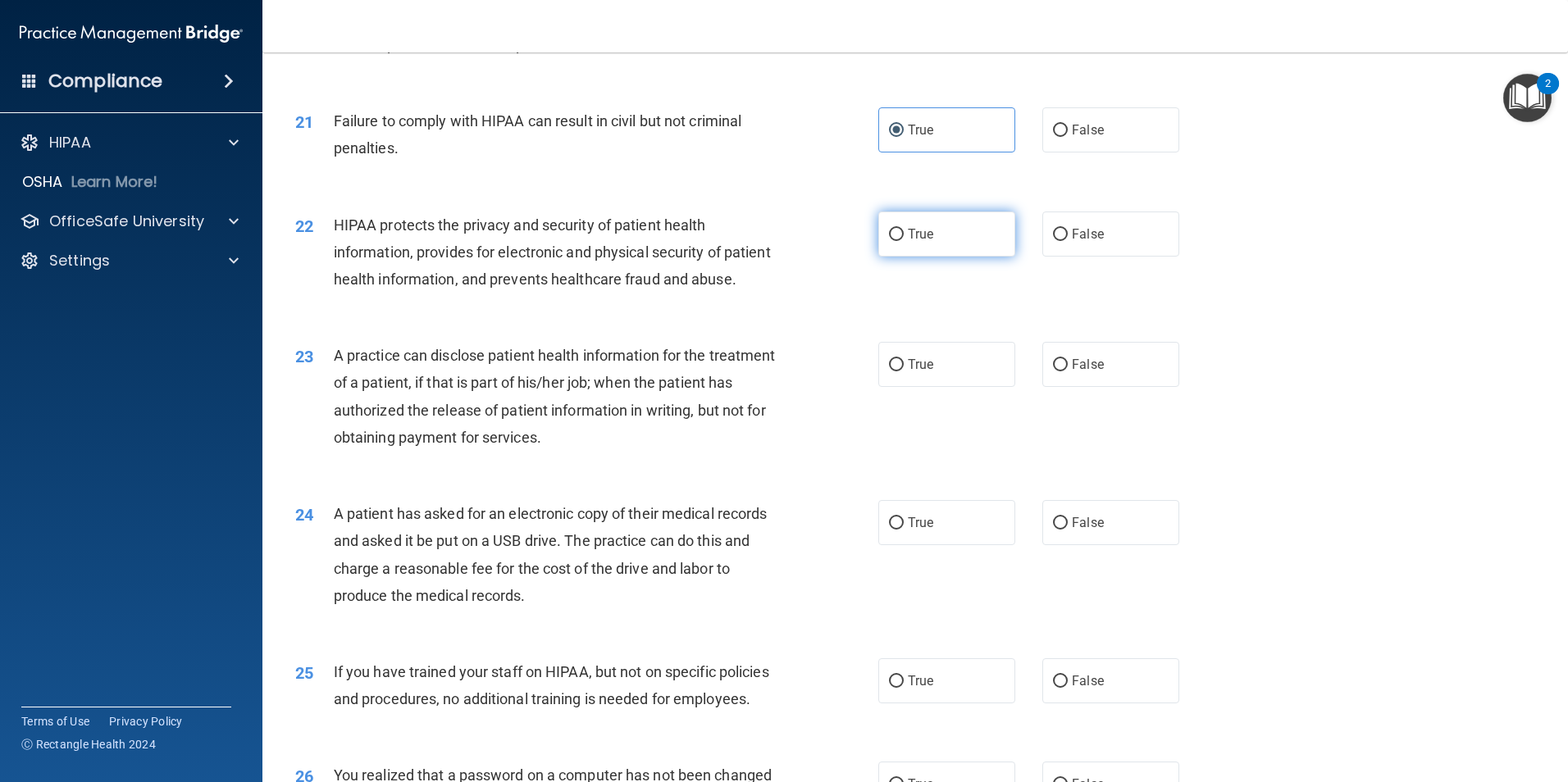
click at [938, 256] on label "True" at bounding box center [946, 234] width 137 height 45
click at [904, 241] on input "True" at bounding box center [896, 235] width 15 height 12
radio input "true"
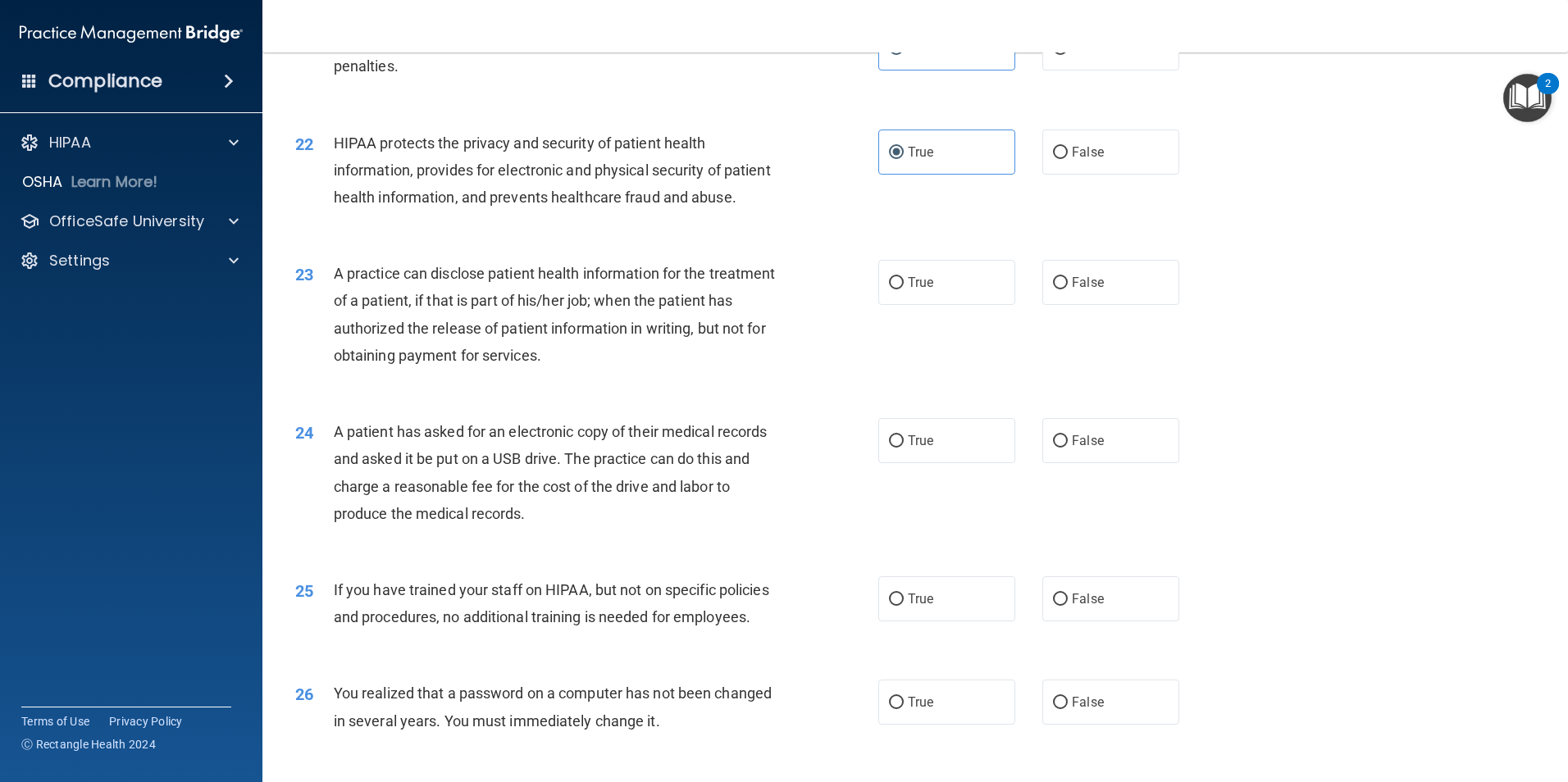
scroll to position [2623, 0]
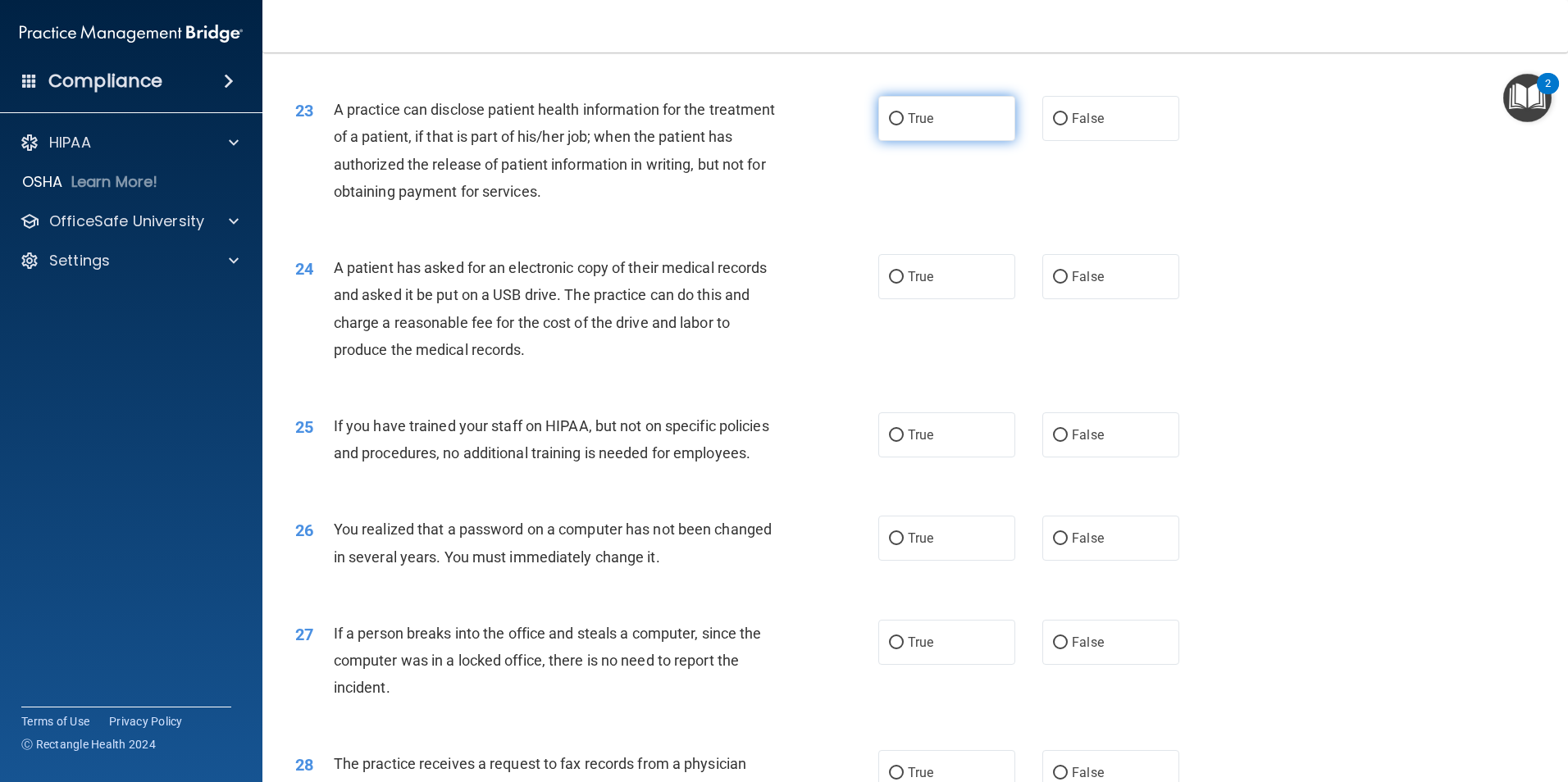
click at [925, 126] on span "True" at bounding box center [920, 118] width 26 height 16
click at [904, 126] on input "True" at bounding box center [896, 119] width 15 height 12
radio input "true"
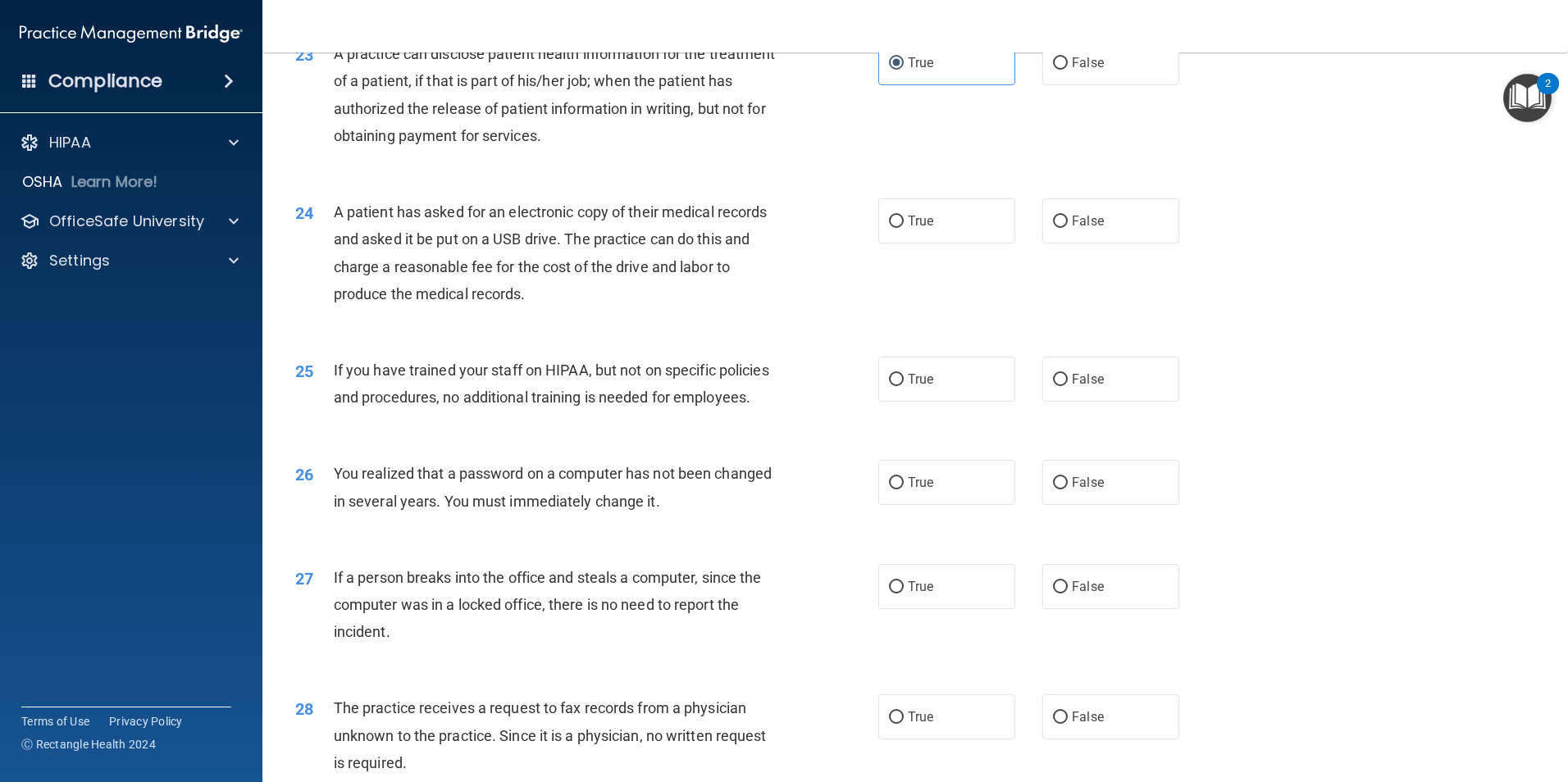
scroll to position [2788, 0]
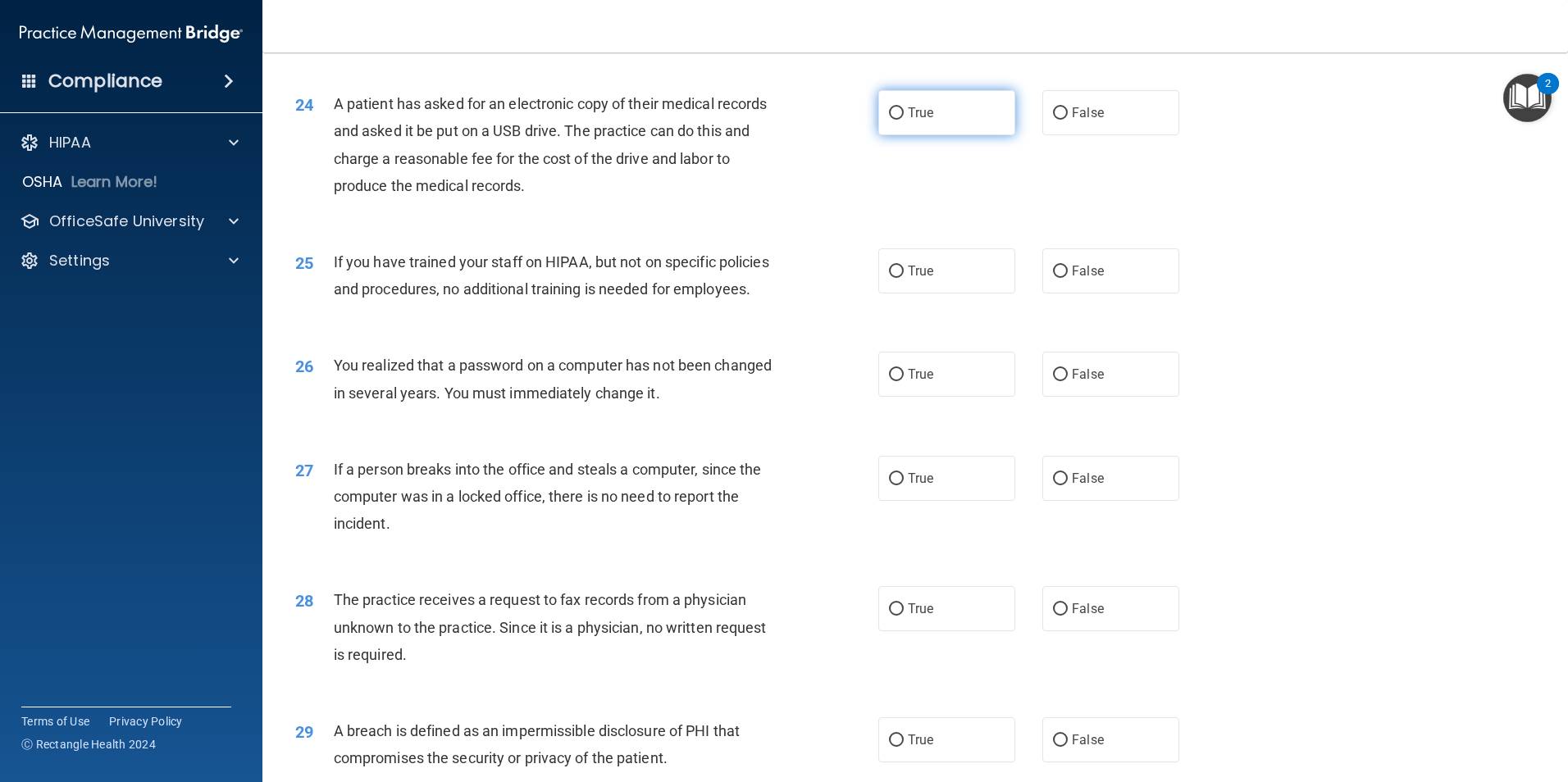
click at [920, 121] on span "True" at bounding box center [920, 112] width 26 height 16
click at [904, 120] on input "True" at bounding box center [896, 113] width 15 height 12
radio input "true"
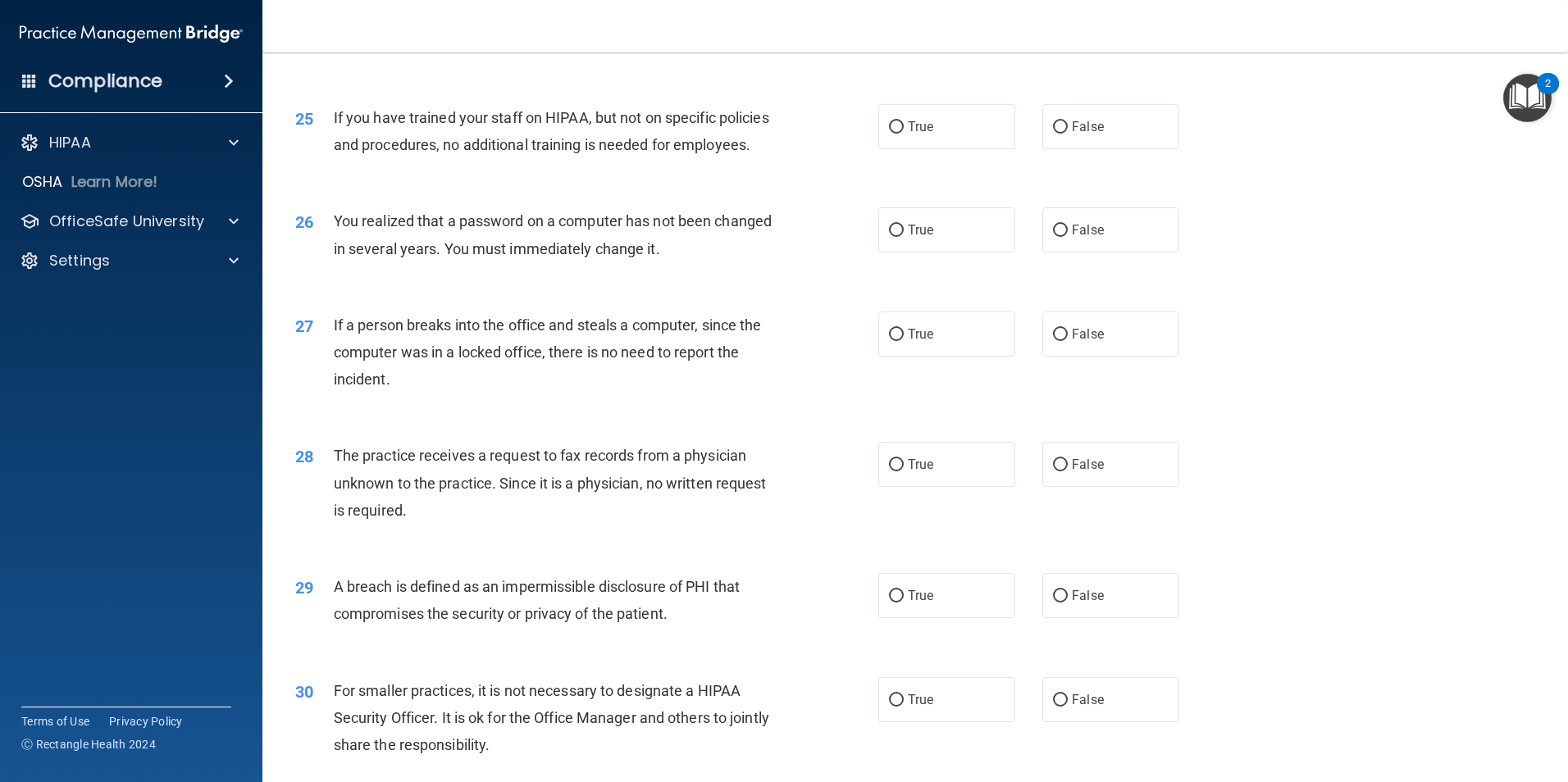
scroll to position [2952, 0]
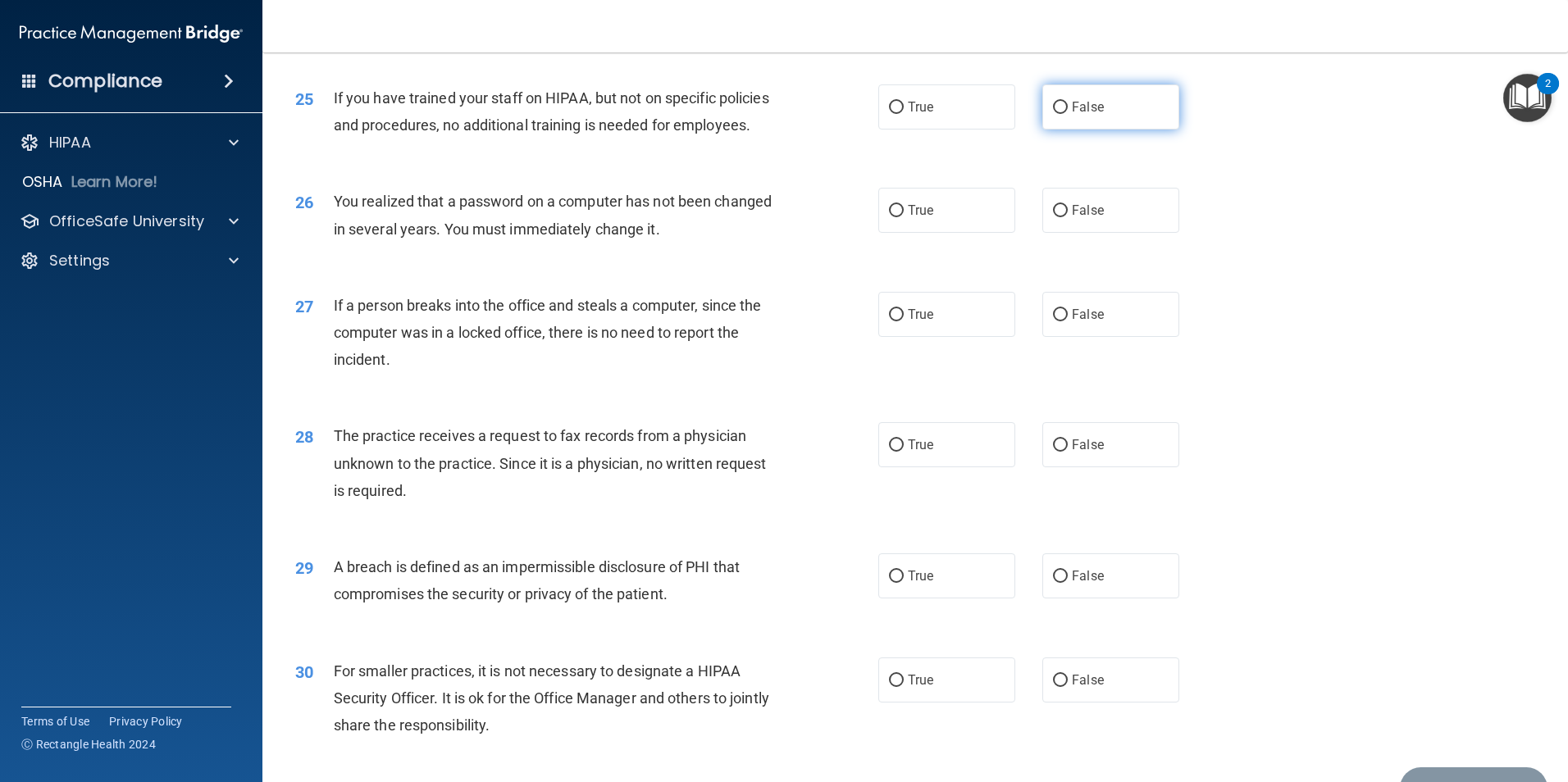
click at [1065, 130] on label "False" at bounding box center [1111, 107] width 137 height 45
click at [1065, 114] on input "False" at bounding box center [1060, 107] width 15 height 12
radio input "true"
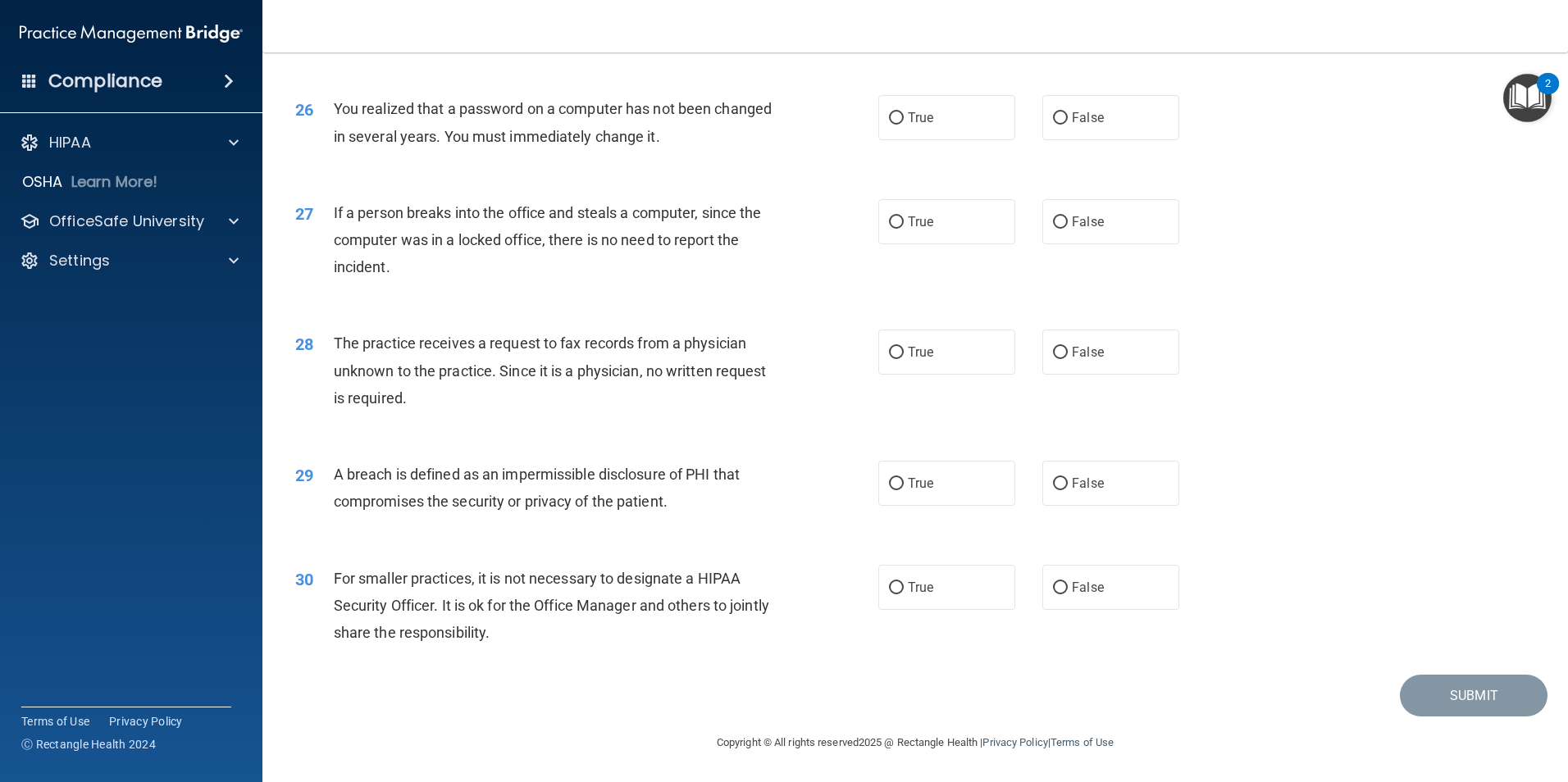
scroll to position [3033, 0]
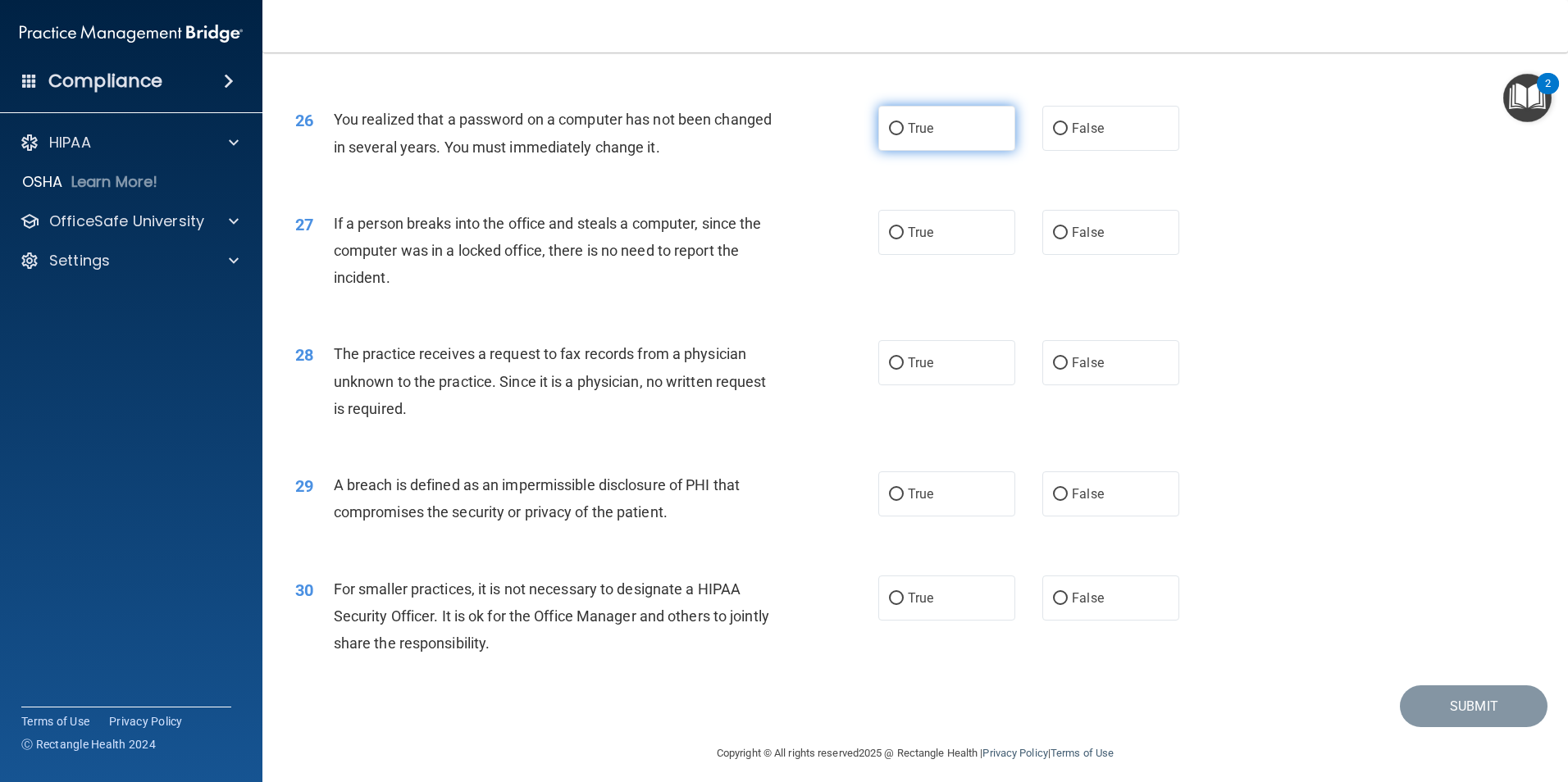
click at [915, 151] on label "True" at bounding box center [946, 128] width 137 height 45
click at [904, 136] on input "True" at bounding box center [896, 129] width 15 height 12
radio input "true"
click at [1081, 255] on label "False" at bounding box center [1111, 232] width 137 height 45
click at [1068, 240] on input "False" at bounding box center [1060, 233] width 15 height 12
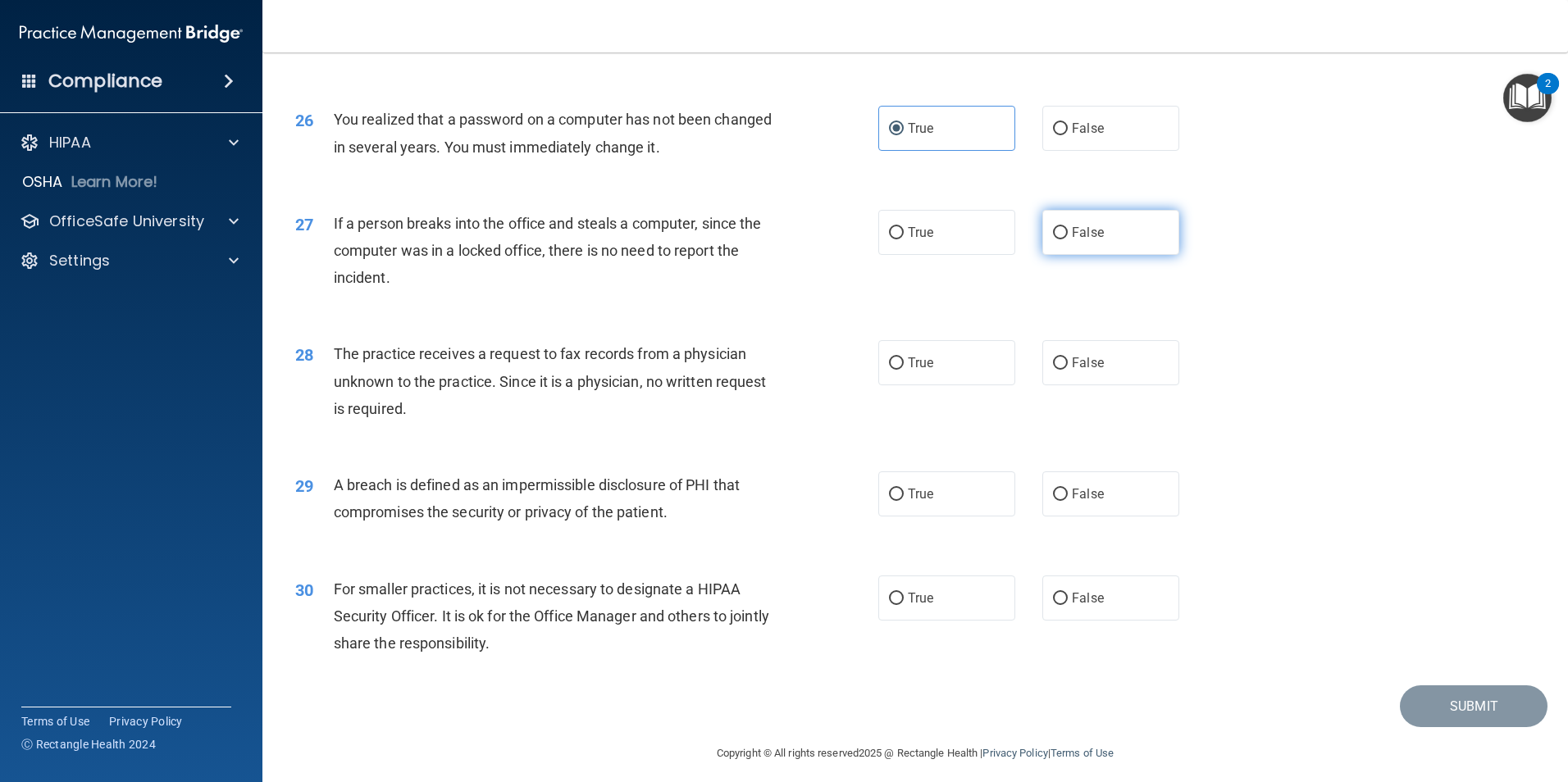
radio input "true"
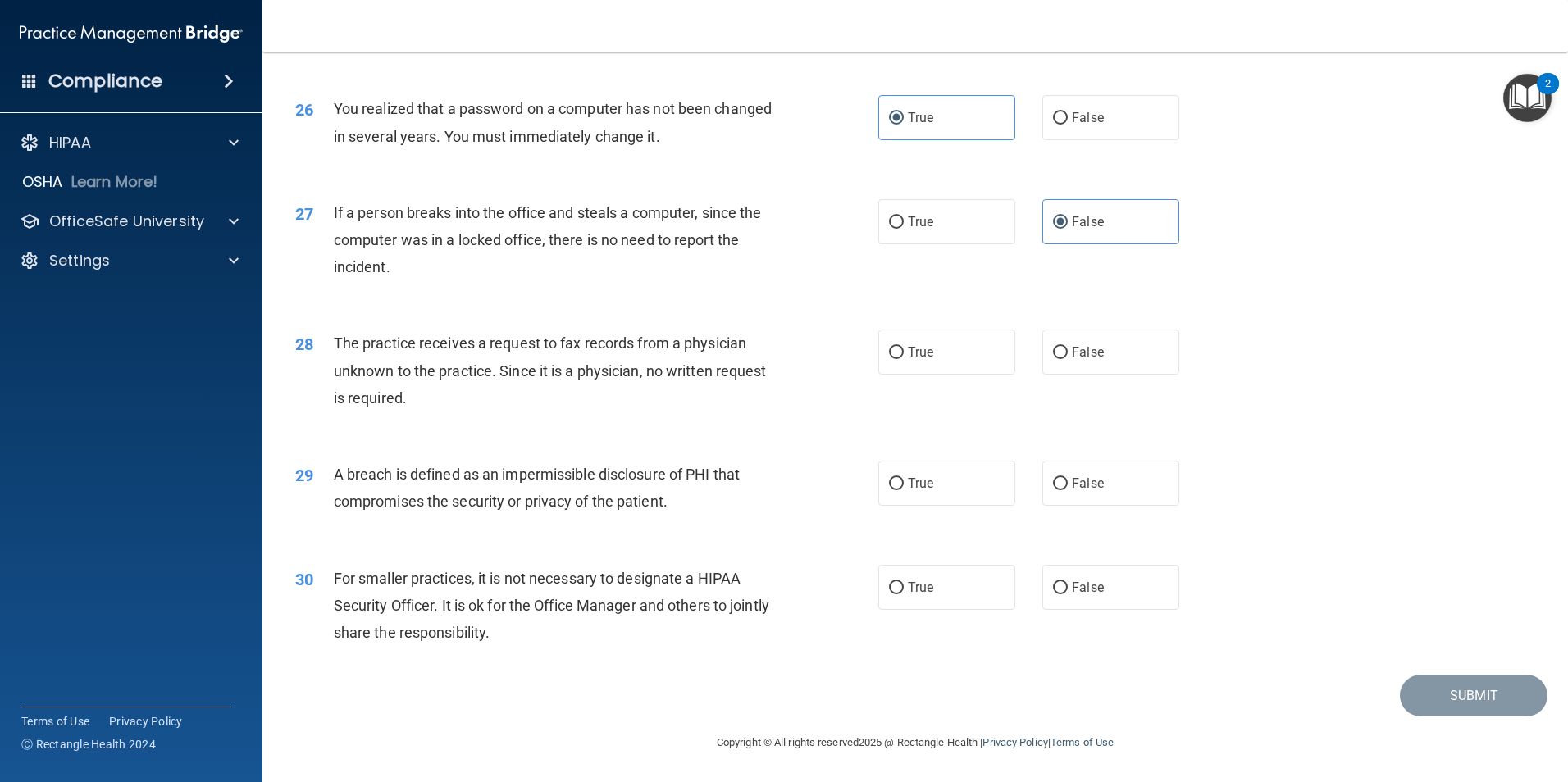
scroll to position [3126, 0]
click at [1099, 359] on label "False" at bounding box center [1111, 352] width 137 height 45
click at [1068, 359] on input "False" at bounding box center [1060, 353] width 15 height 12
radio input "true"
click at [899, 490] on label "True" at bounding box center [946, 483] width 137 height 45
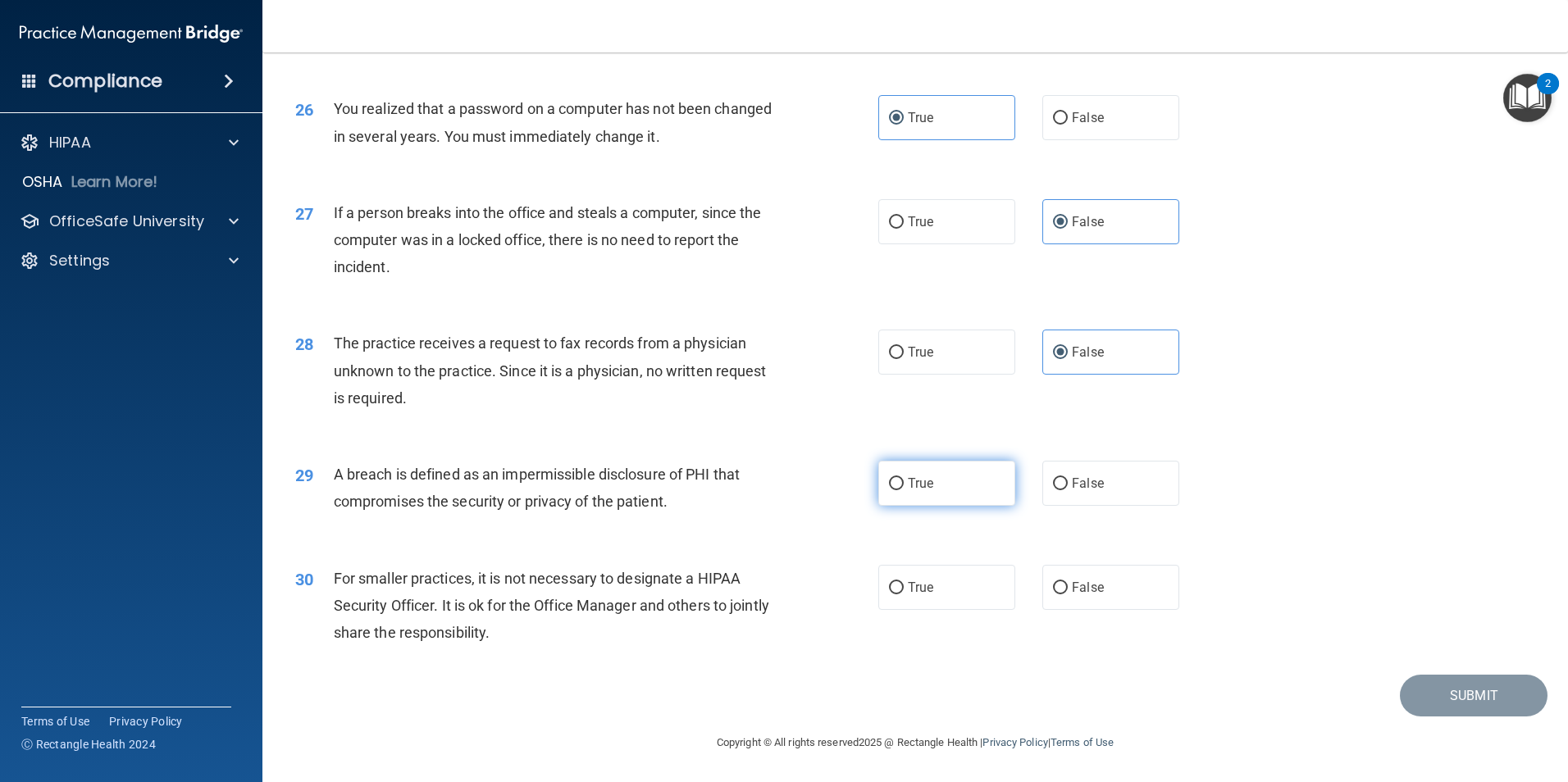
click at [899, 490] on input "True" at bounding box center [896, 484] width 15 height 12
radio input "true"
click at [1074, 591] on span "False" at bounding box center [1088, 587] width 32 height 16
click at [1068, 591] on input "False" at bounding box center [1060, 588] width 15 height 12
radio input "true"
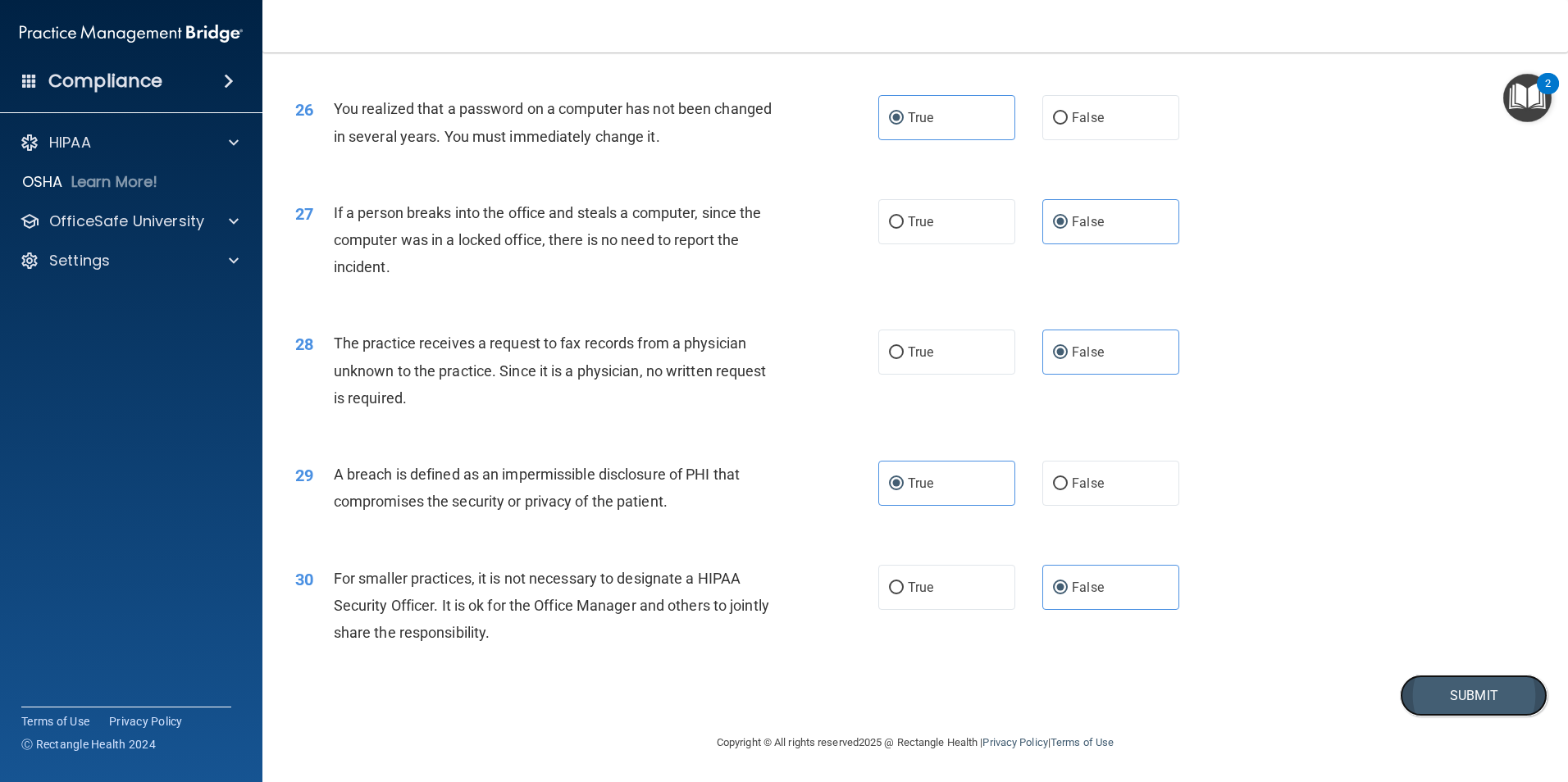
click at [1452, 690] on button "Submit" at bounding box center [1473, 695] width 147 height 42
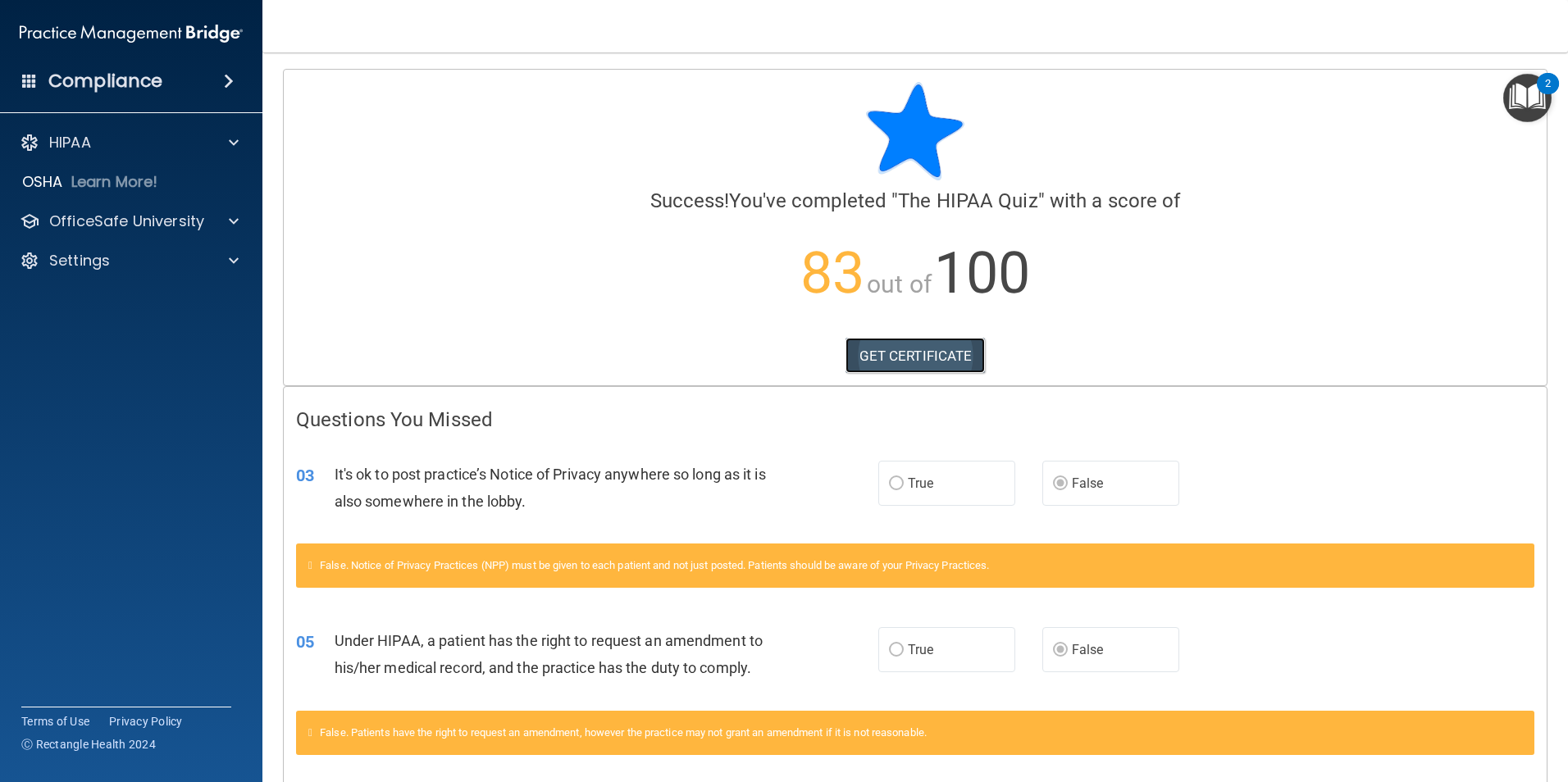
click at [923, 345] on link "GET CERTIFICATE" at bounding box center [915, 355] width 141 height 36
click at [219, 136] on div at bounding box center [231, 143] width 41 height 20
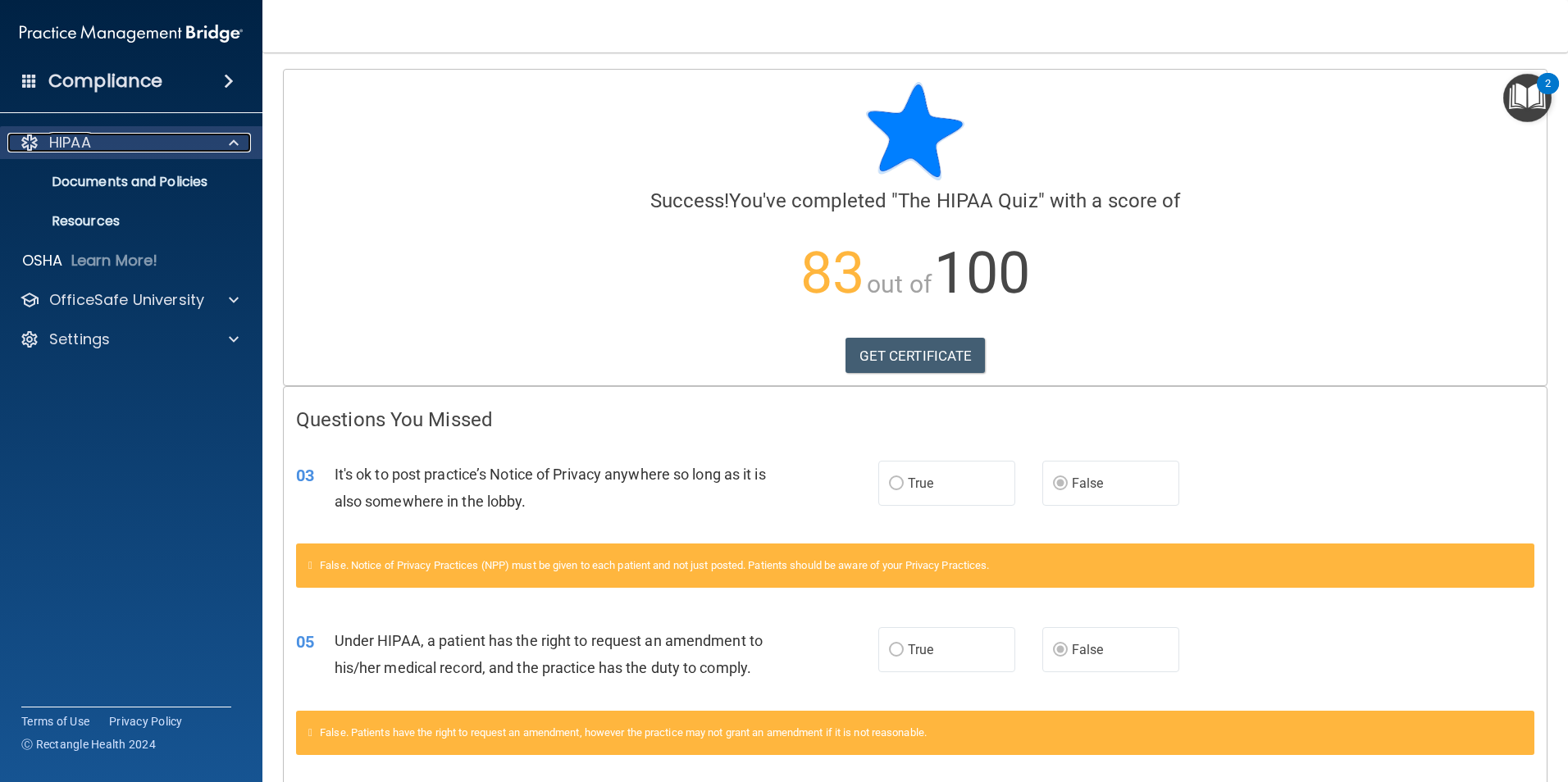
click at [236, 141] on span at bounding box center [234, 143] width 10 height 20
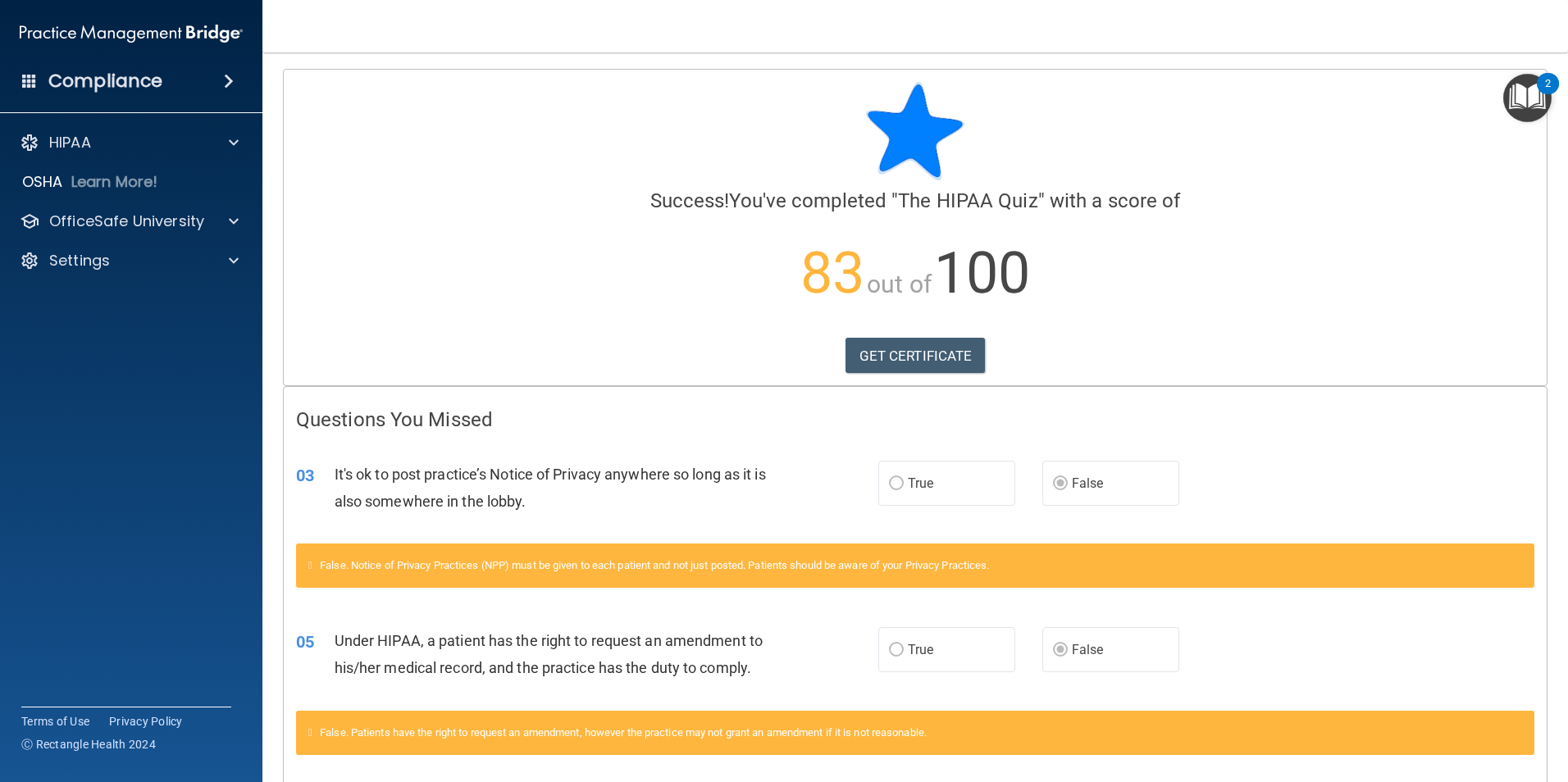
click at [1536, 107] on img "Open Resource Center, 2 new notifications" at bounding box center [1527, 98] width 48 height 48
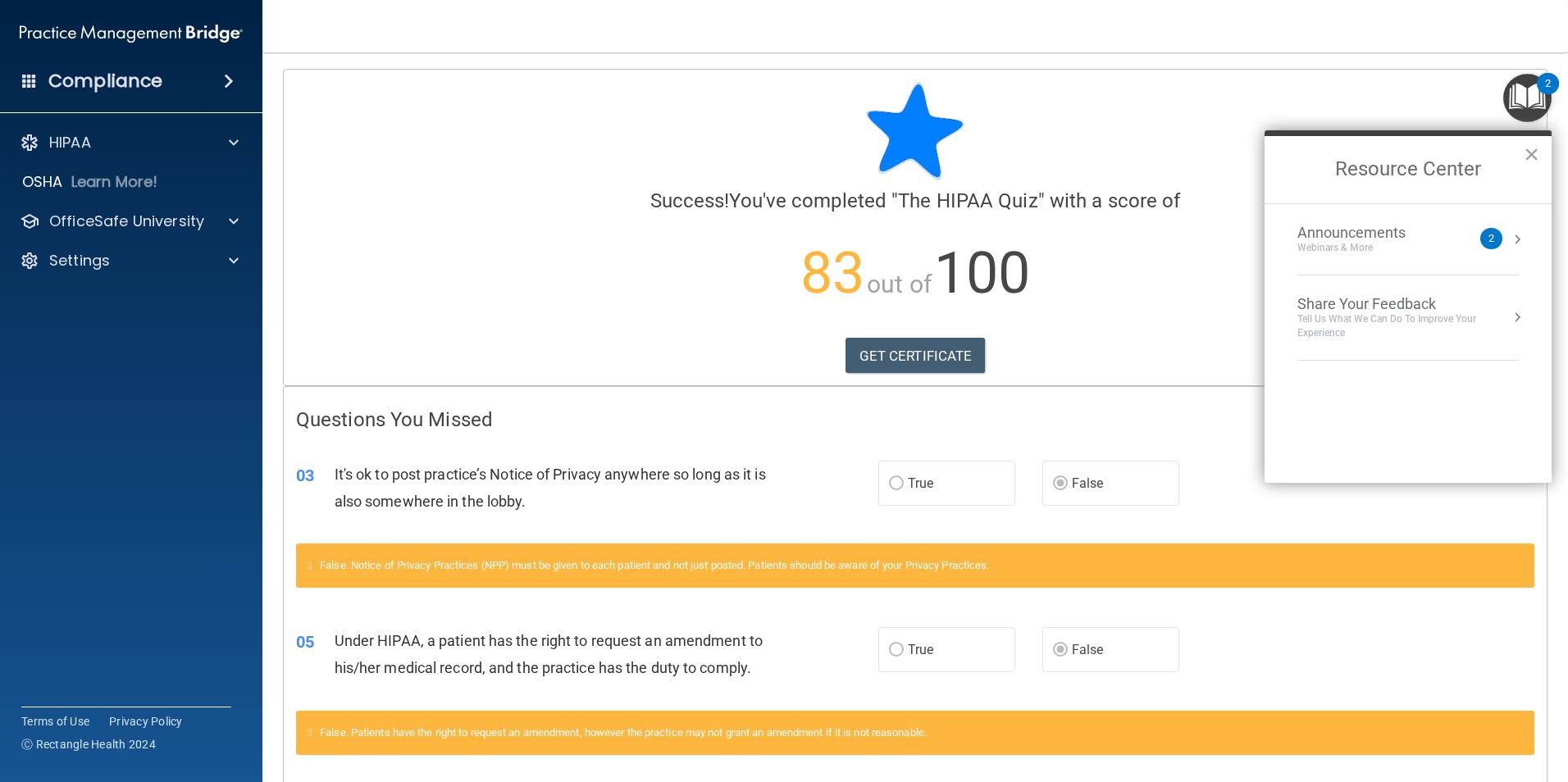
click at [1249, 82] on div at bounding box center [915, 131] width 1238 height 98
click at [1533, 153] on button "×" at bounding box center [1531, 154] width 16 height 27
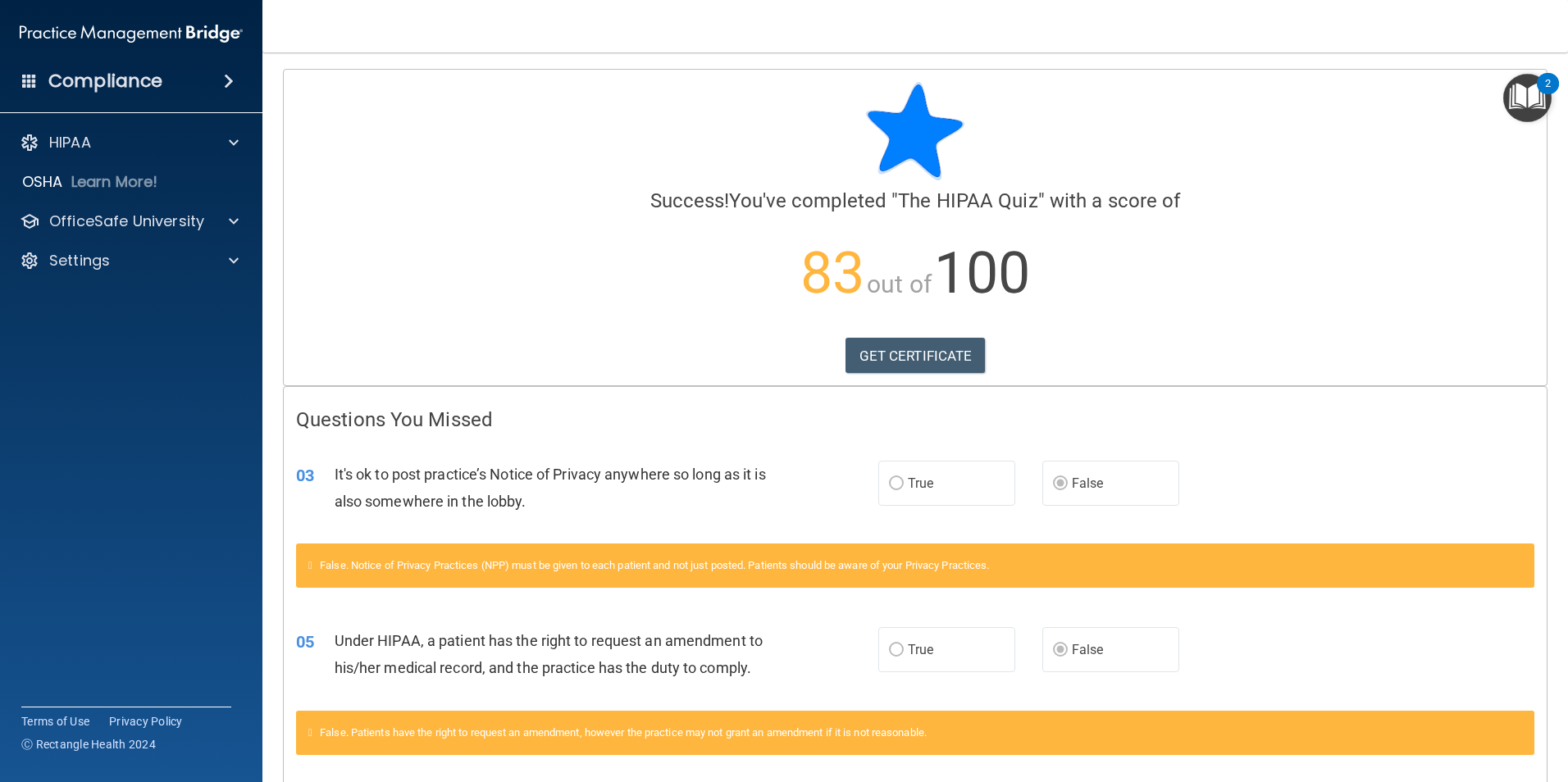
click at [1514, 108] on img "Open Resource Center, 2 new notifications" at bounding box center [1527, 98] width 48 height 48
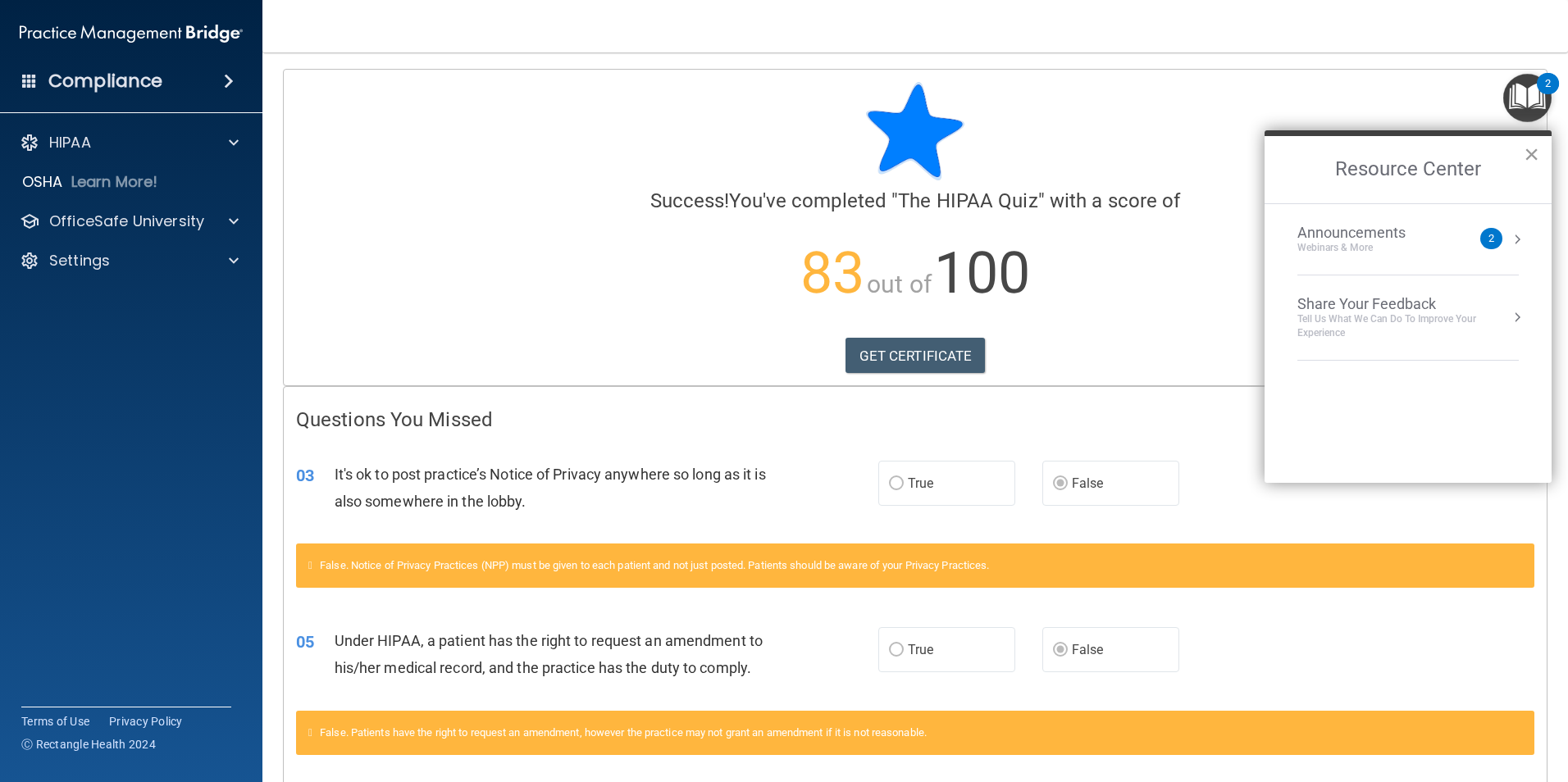
click at [1529, 146] on button "×" at bounding box center [1531, 154] width 16 height 27
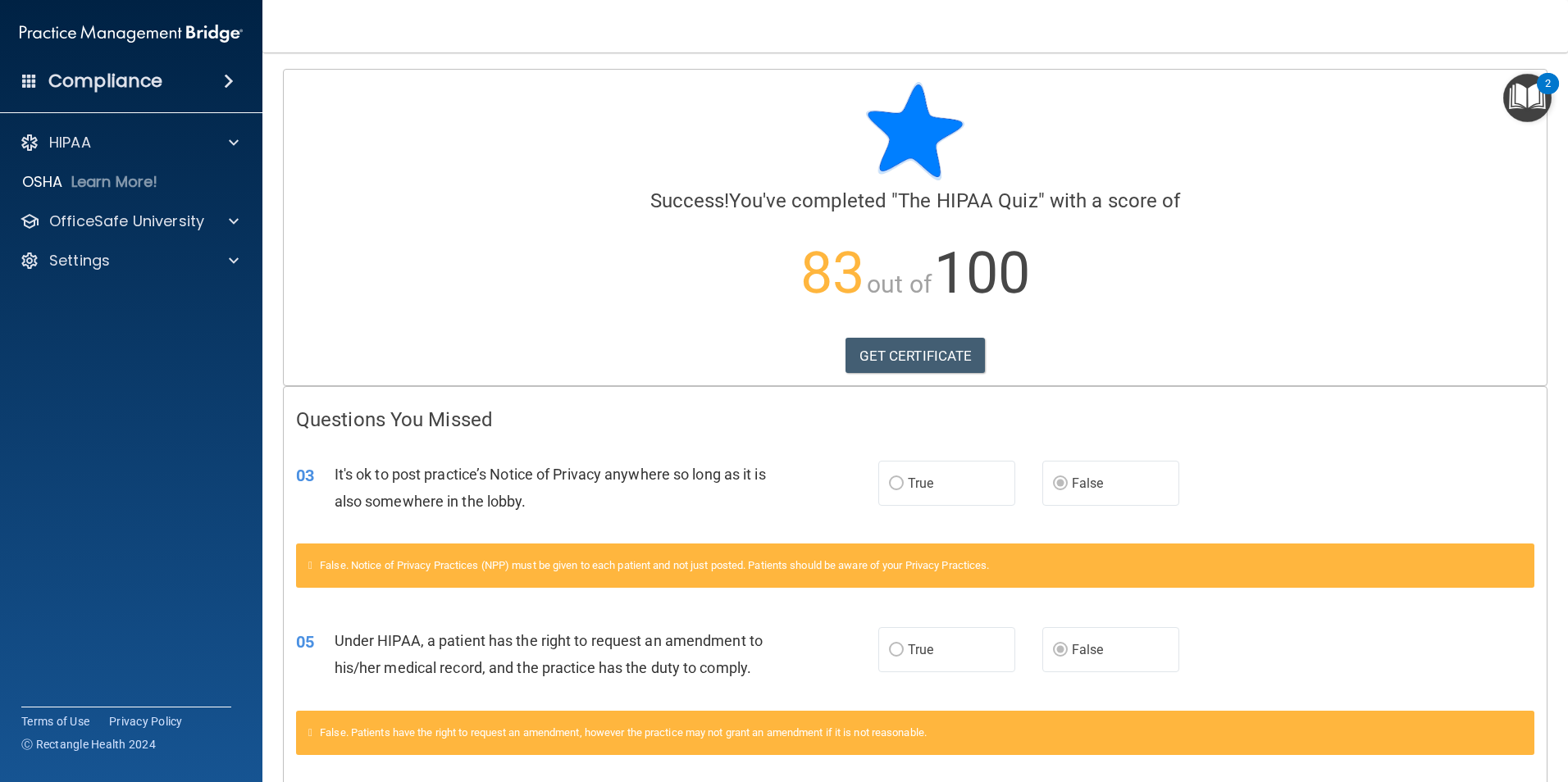
click at [156, 87] on h4 "Compliance" at bounding box center [105, 82] width 114 height 23
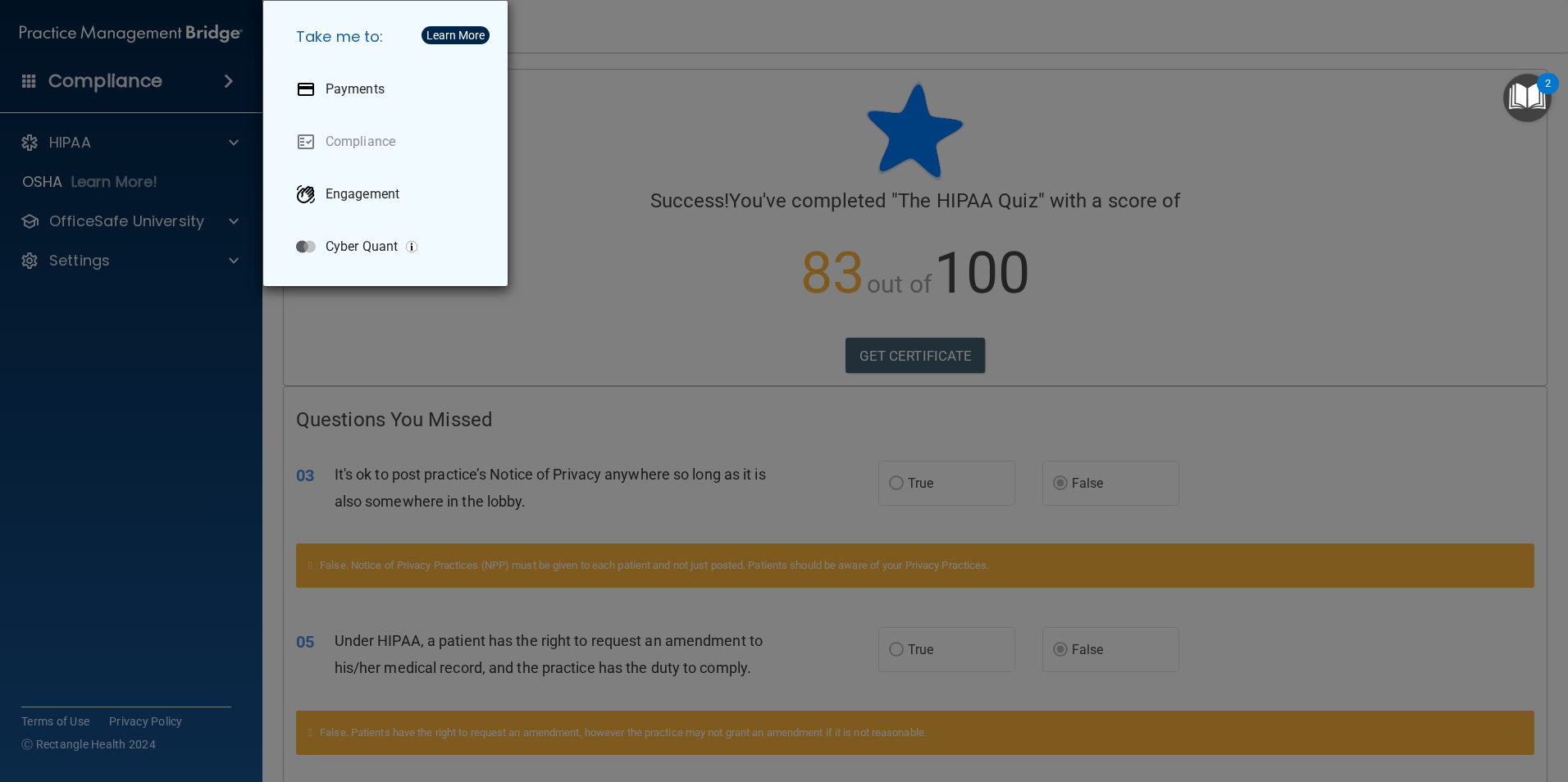
click at [156, 87] on div "Take me to: Payments Compliance Engagement Cyber Quant" at bounding box center [784, 391] width 1568 height 782
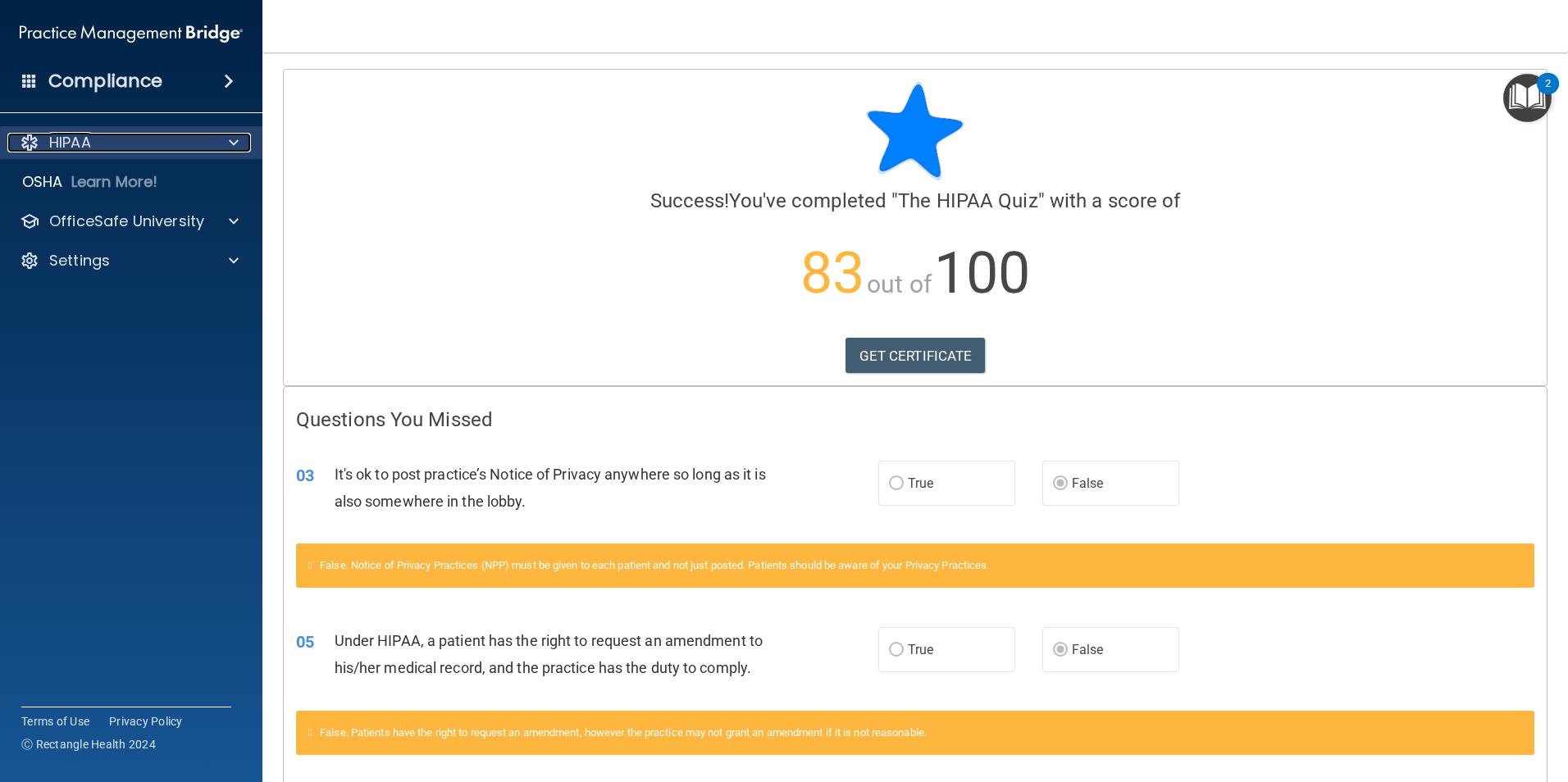
click at [226, 143] on div at bounding box center [231, 143] width 41 height 20
click at [207, 144] on div "HIPAA" at bounding box center [109, 143] width 203 height 20
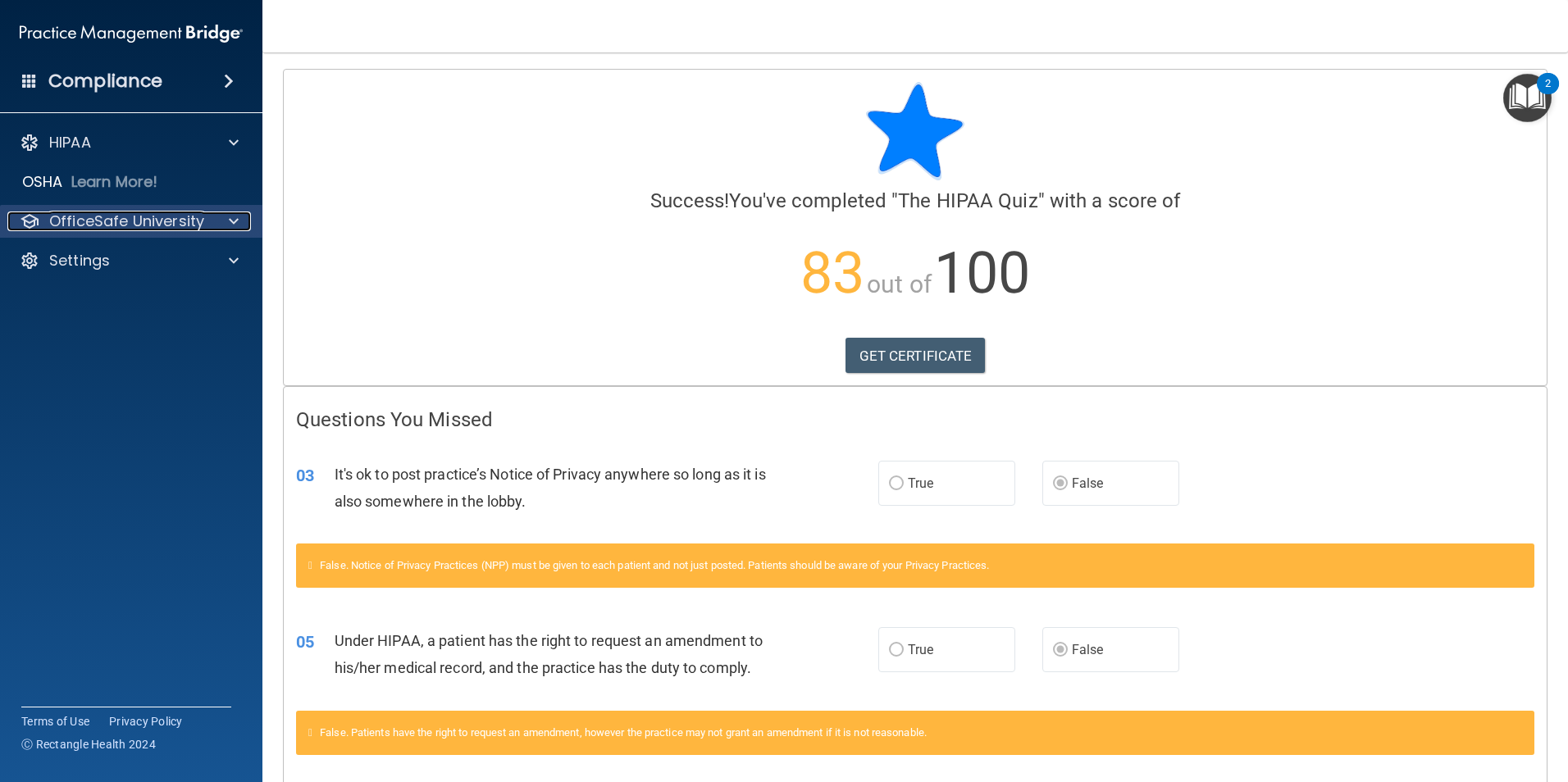
click at [120, 214] on p "OfficeSafe University" at bounding box center [127, 221] width 155 height 20
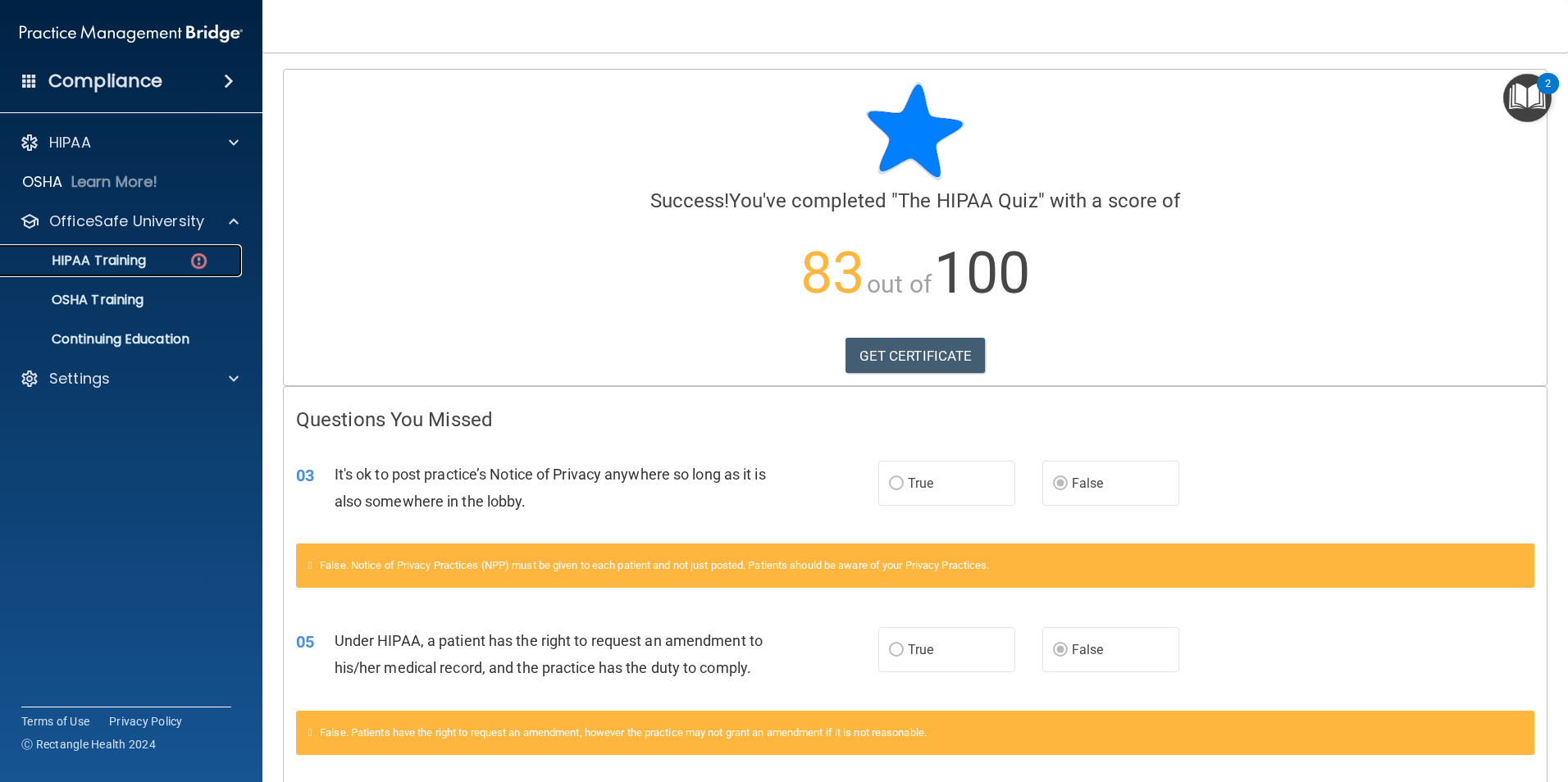
click at [127, 250] on link "HIPAA Training" at bounding box center [112, 260] width 258 height 32
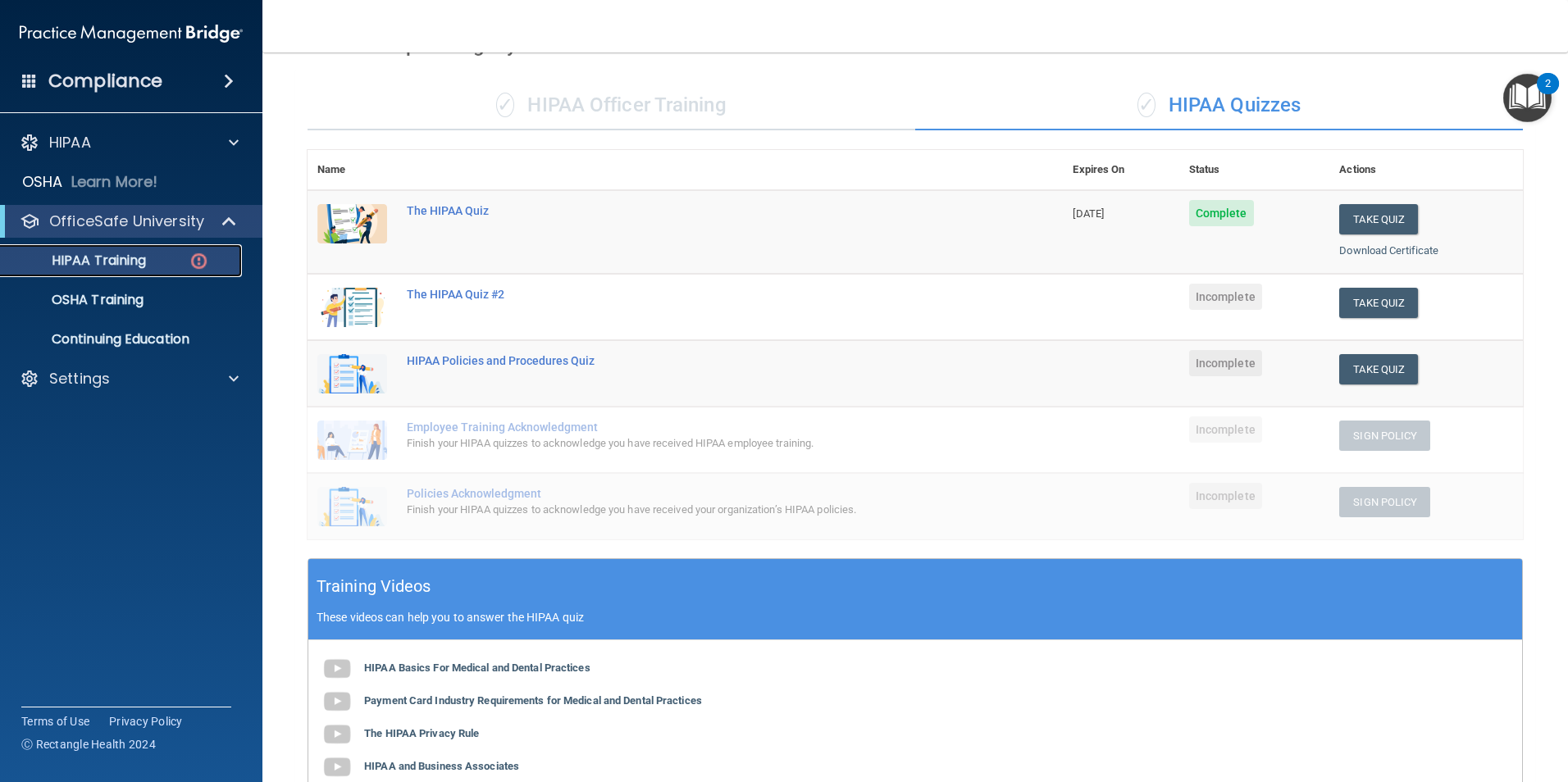
scroll to position [82, 0]
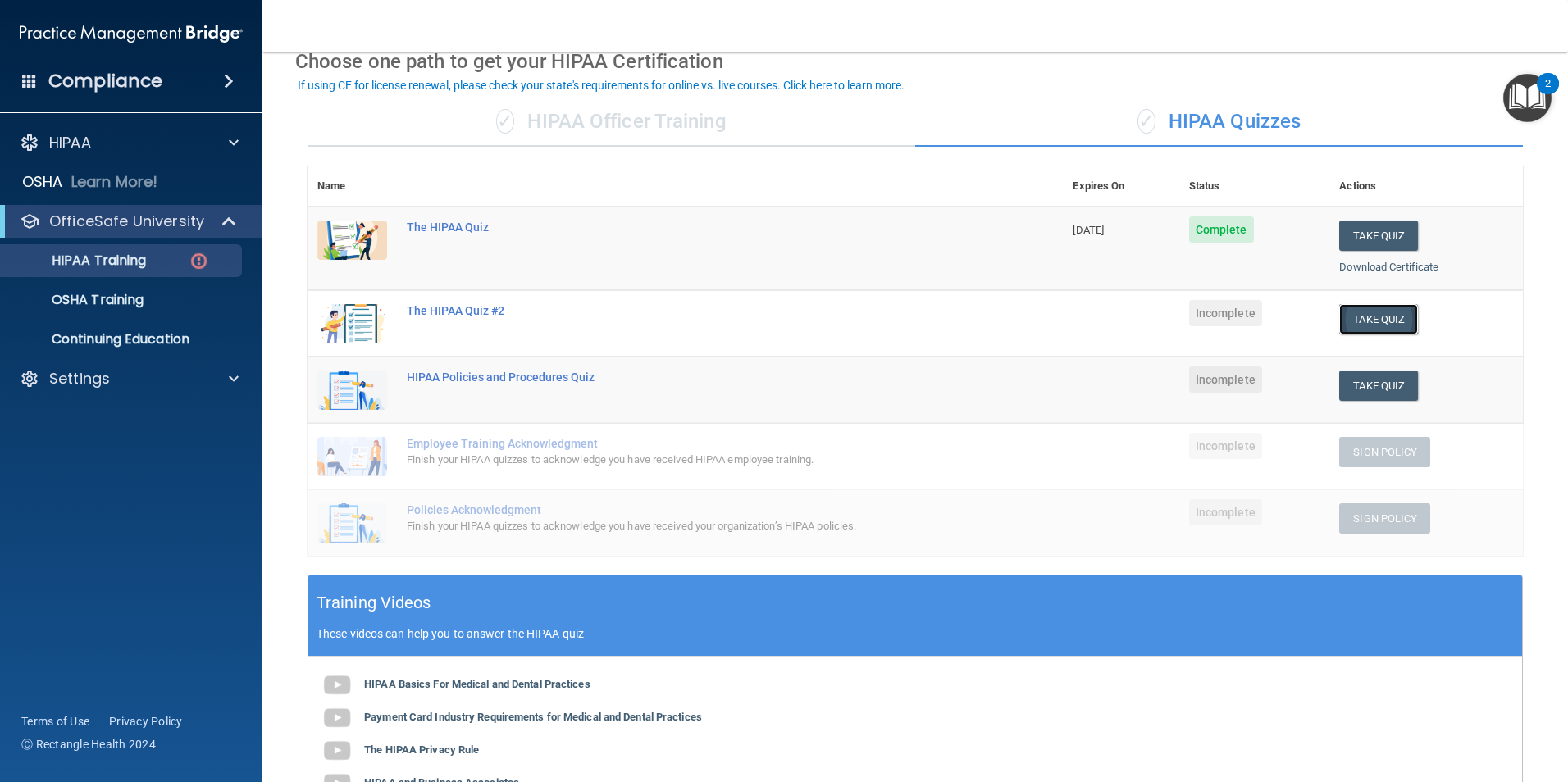
click at [1377, 322] on button "Take Quiz" at bounding box center [1378, 319] width 79 height 30
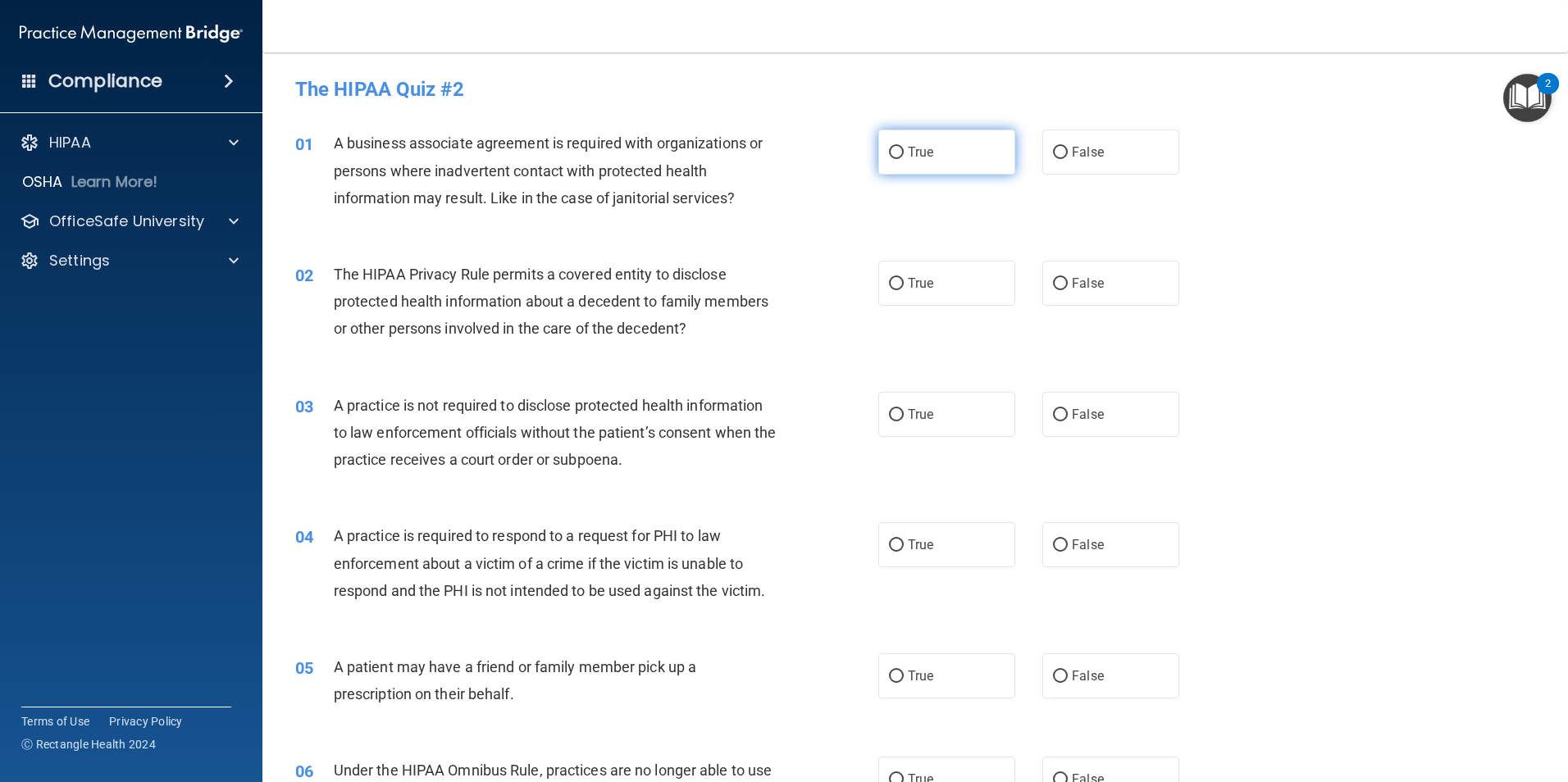
click at [920, 161] on label "True" at bounding box center [946, 152] width 137 height 45
click at [904, 159] on input "True" at bounding box center [896, 152] width 15 height 12
radio input "true"
click at [1098, 295] on label "False" at bounding box center [1111, 283] width 137 height 45
click at [1068, 290] on input "False" at bounding box center [1060, 284] width 15 height 12
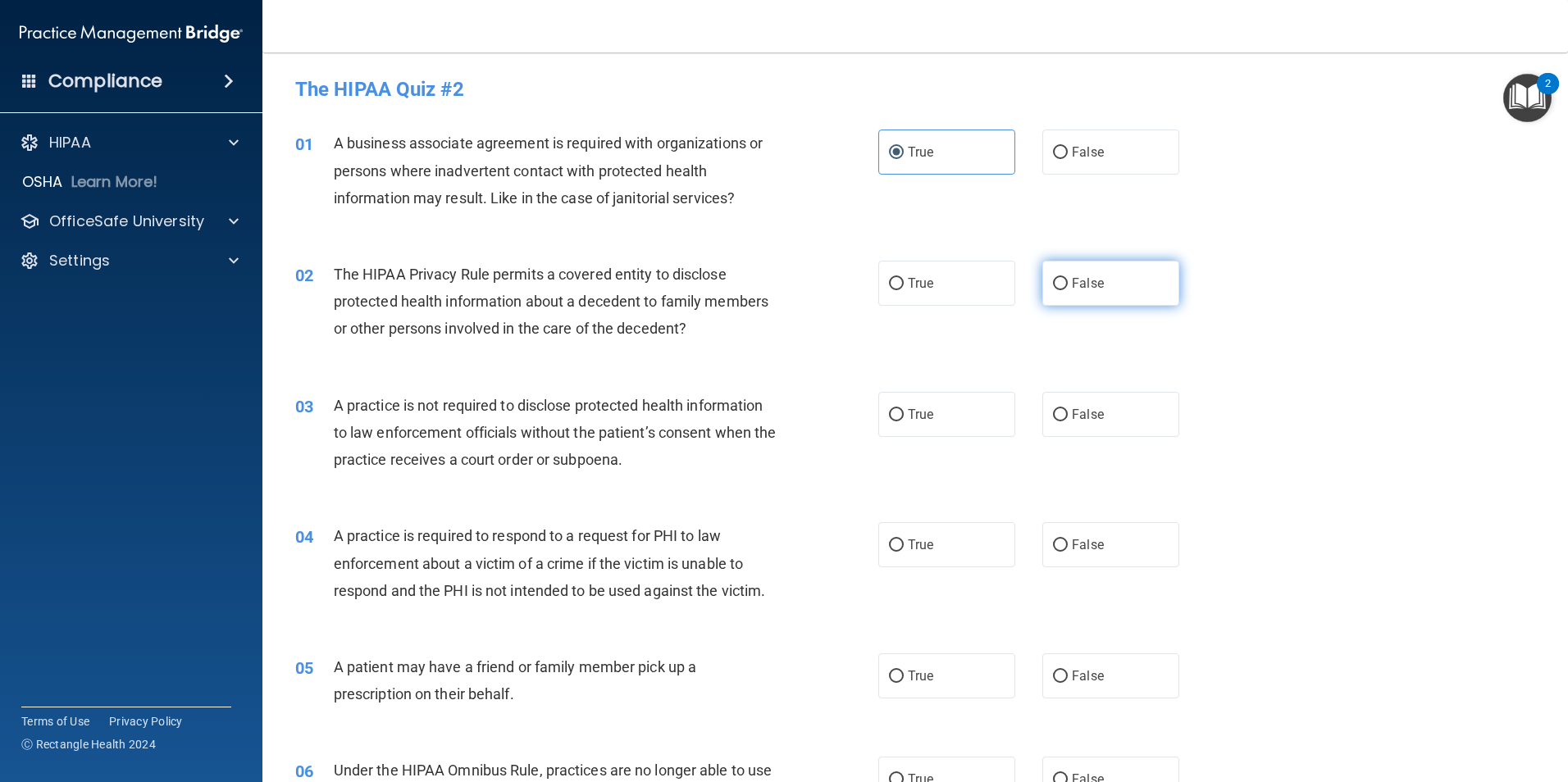
radio input "true"
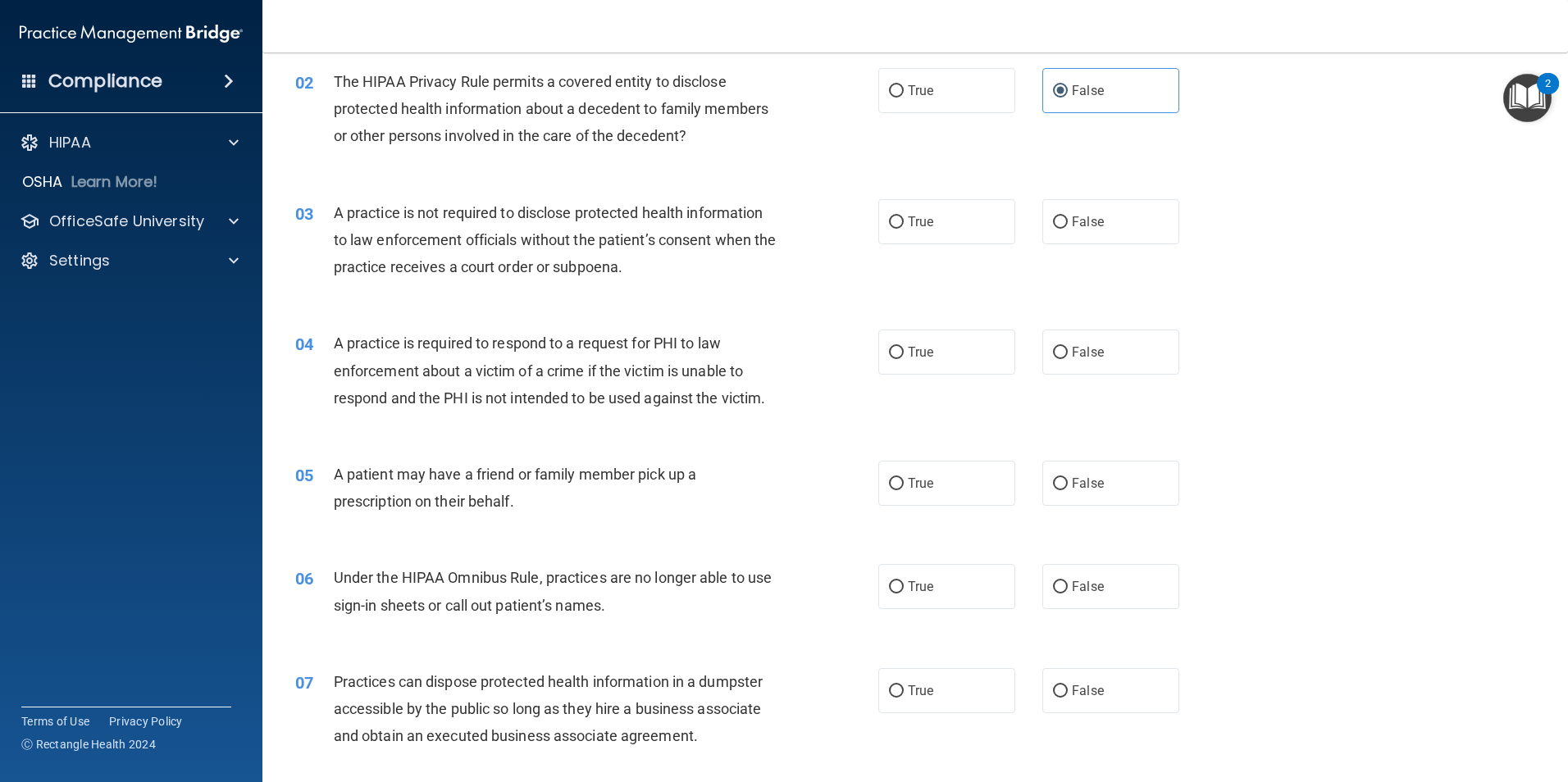
scroll to position [164, 0]
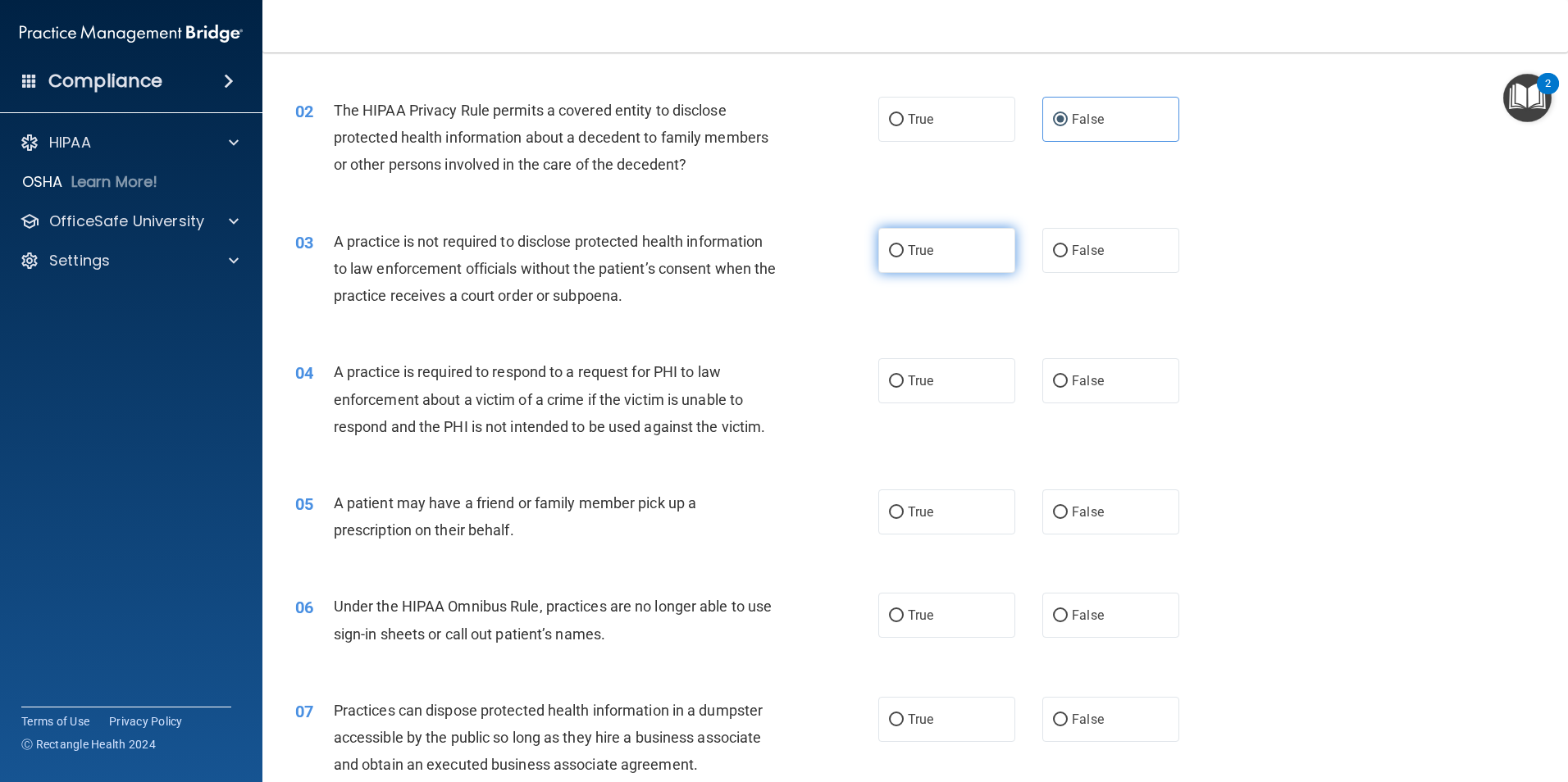
click at [893, 256] on input "True" at bounding box center [896, 251] width 15 height 12
radio input "true"
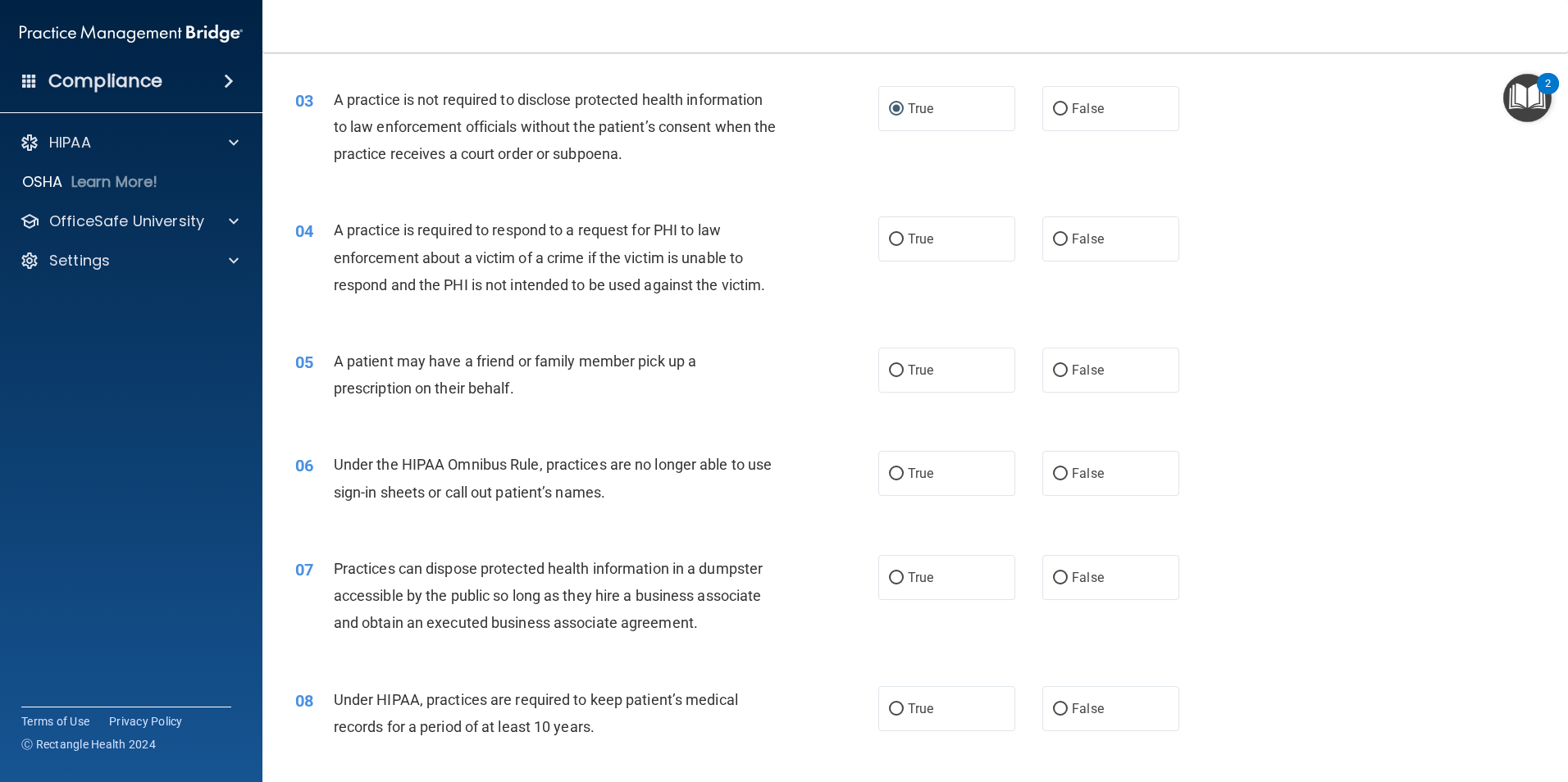
scroll to position [328, 0]
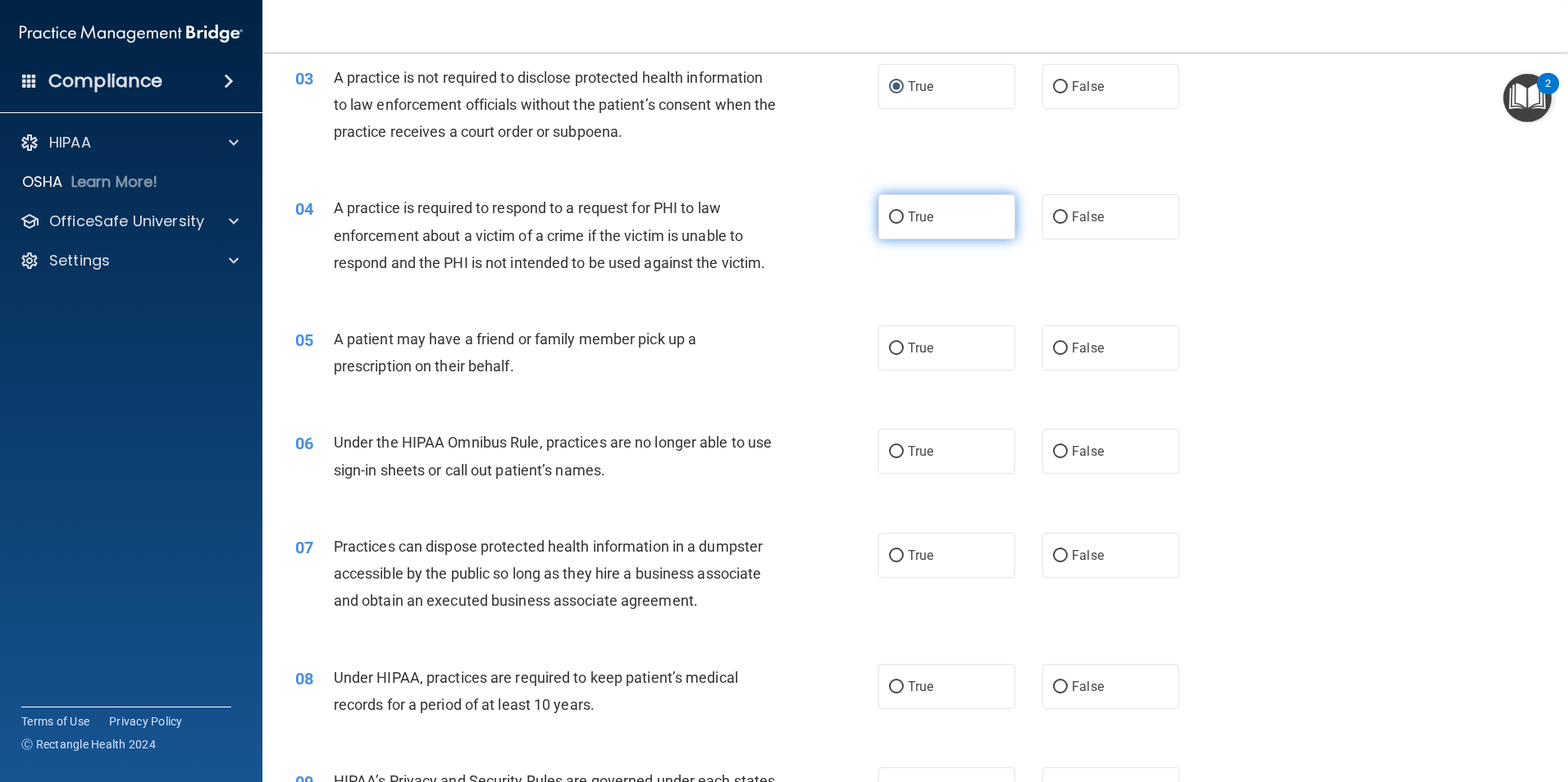
click at [895, 217] on input "True" at bounding box center [896, 217] width 15 height 12
radio input "true"
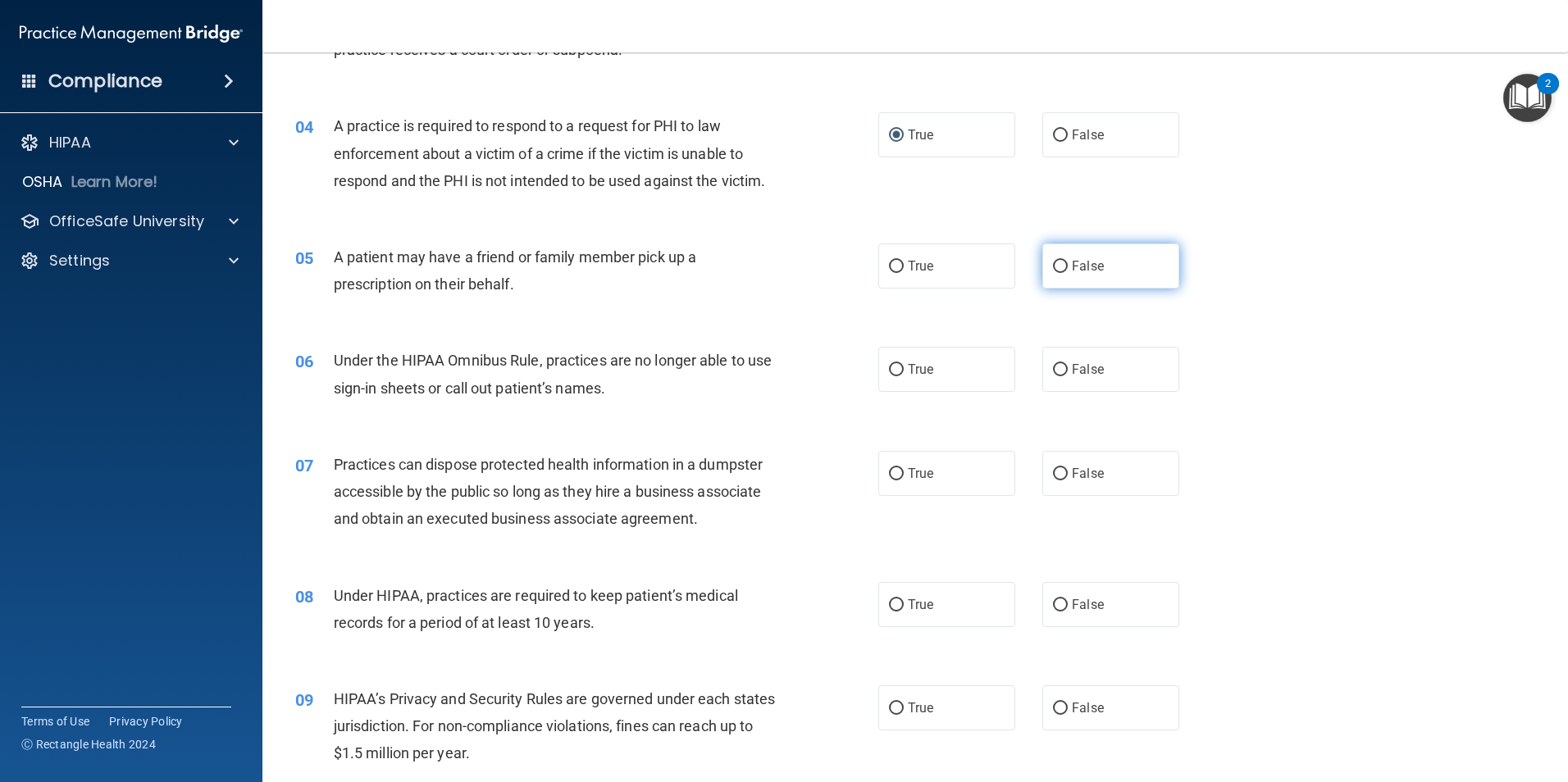
click at [1080, 262] on span "False" at bounding box center [1088, 265] width 32 height 16
click at [1068, 262] on input "False" at bounding box center [1060, 266] width 15 height 12
radio input "true"
click at [1079, 380] on label "False" at bounding box center [1111, 369] width 137 height 45
click at [1068, 376] on input "False" at bounding box center [1060, 370] width 15 height 12
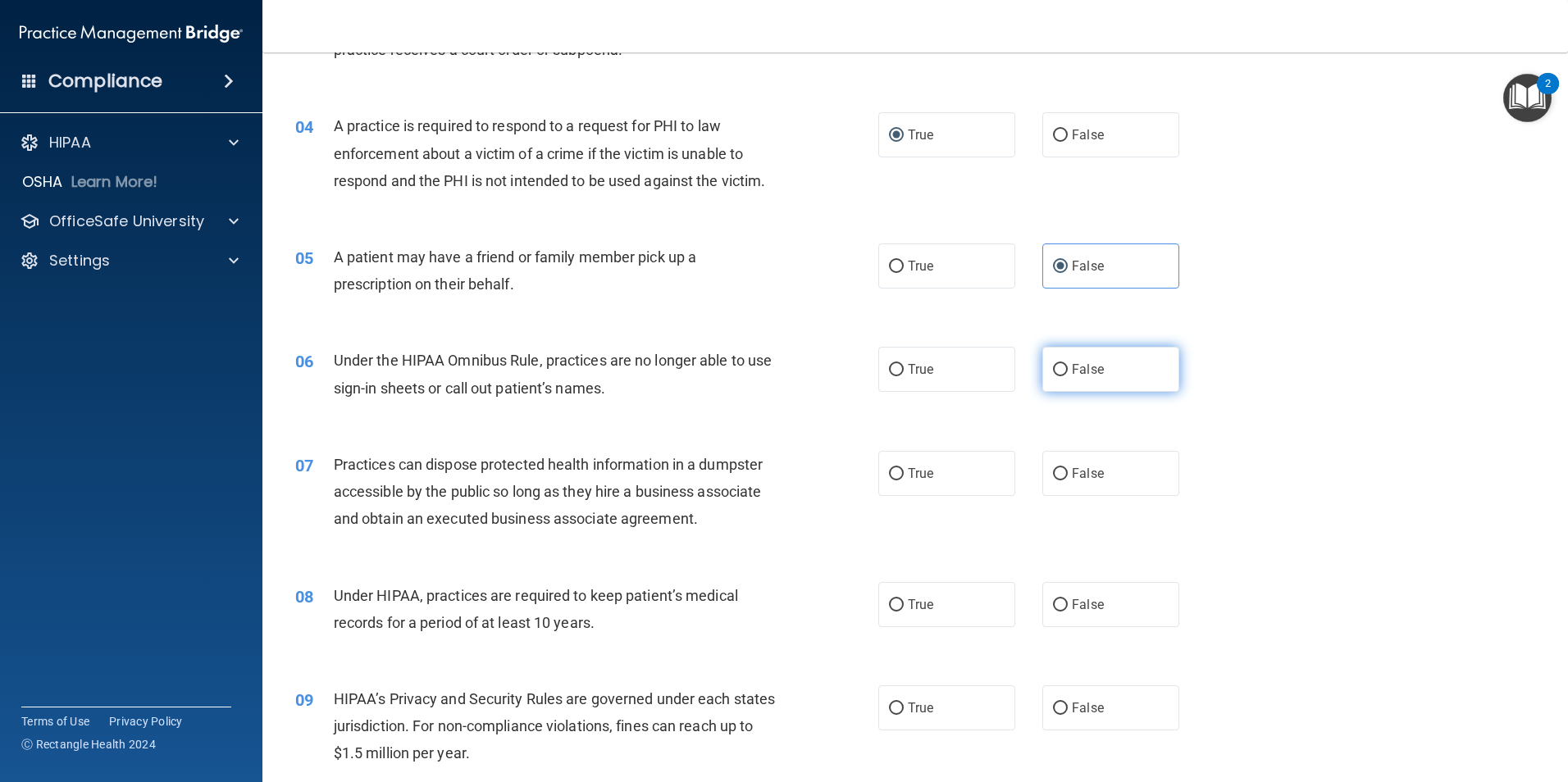
radio input "true"
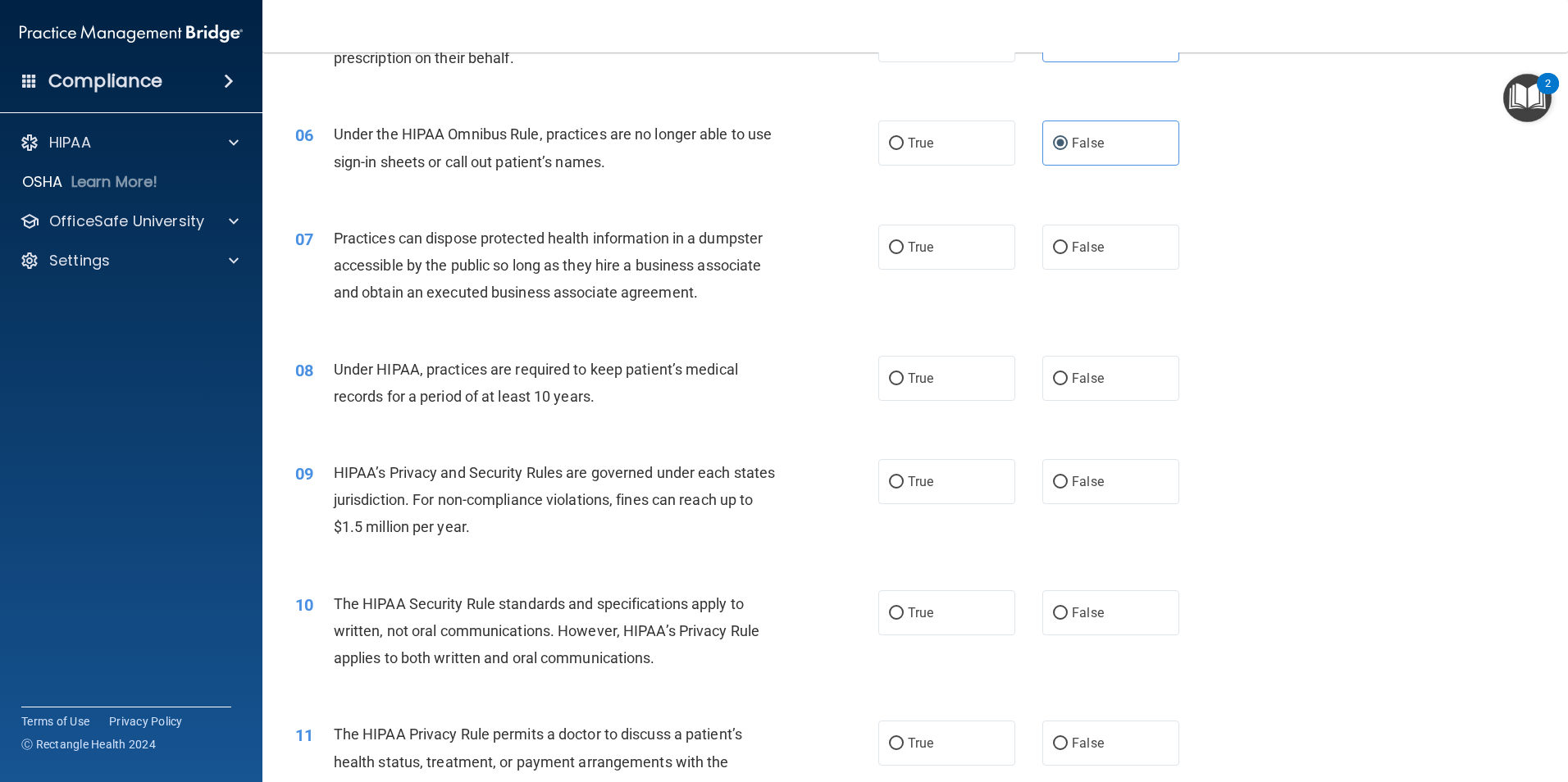
scroll to position [656, 0]
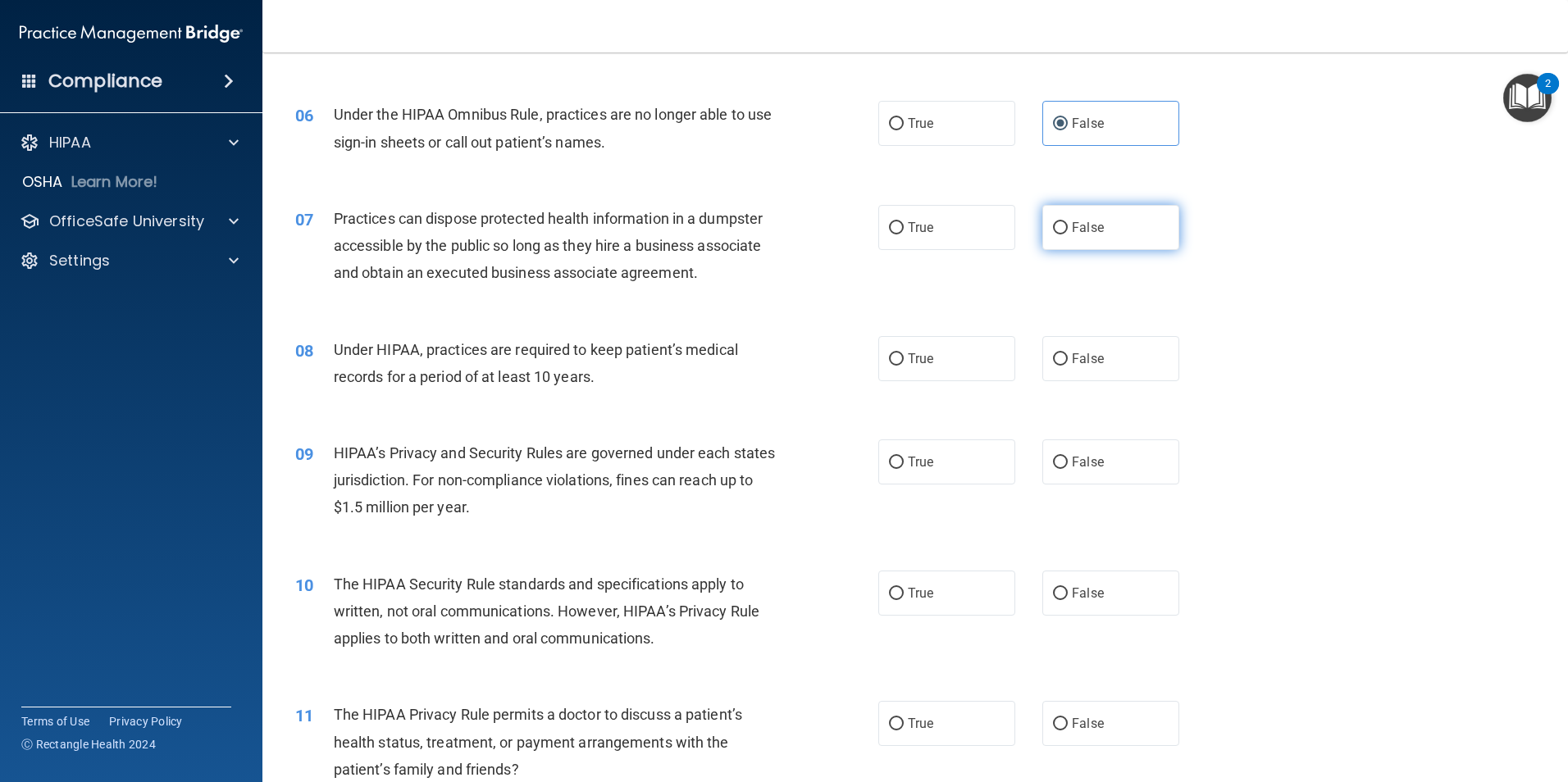
click at [1064, 236] on label "False" at bounding box center [1111, 227] width 137 height 45
click at [1064, 235] on input "False" at bounding box center [1060, 228] width 15 height 12
radio input "true"
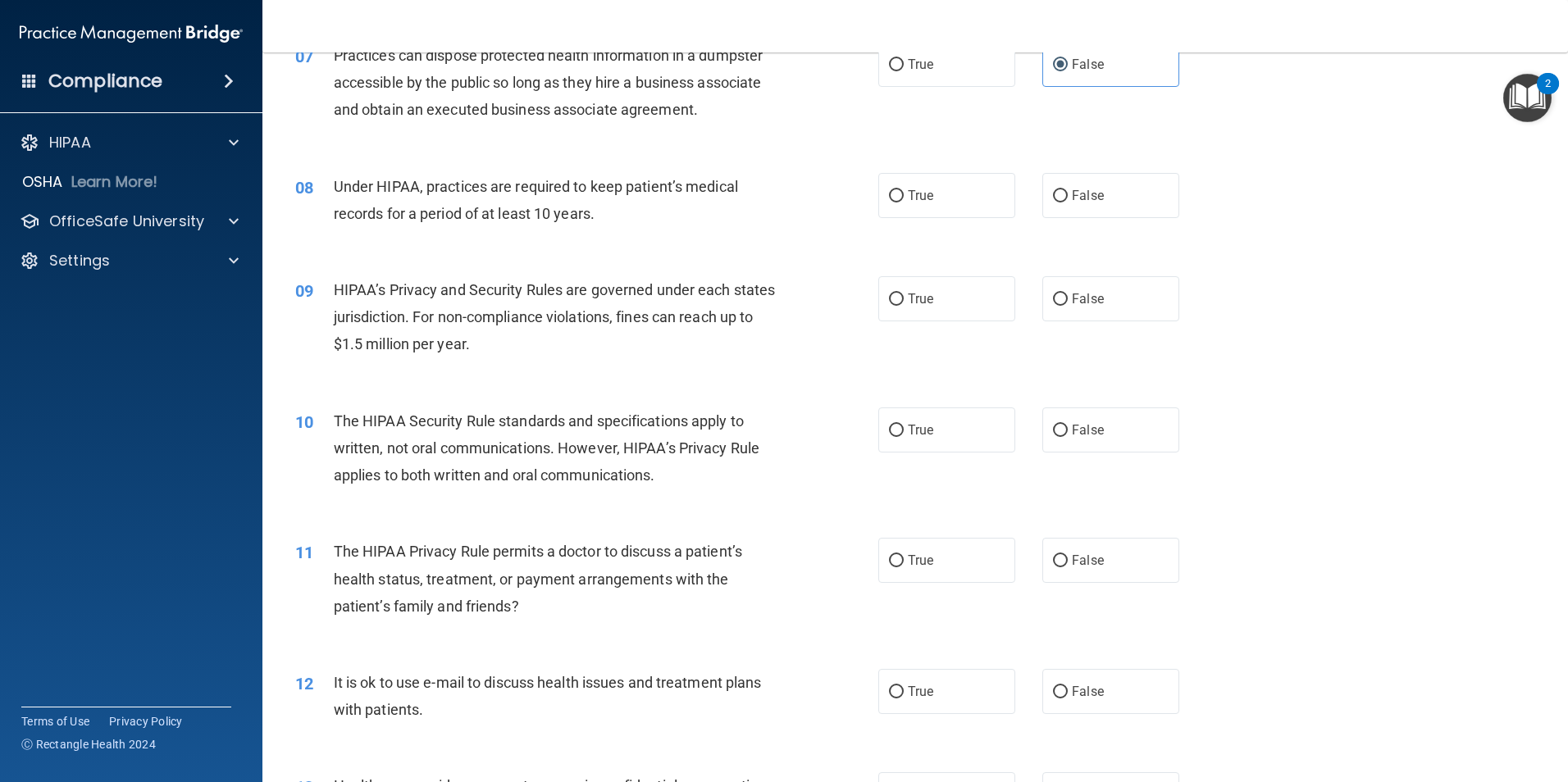
scroll to position [819, 0]
click at [1053, 197] on input "False" at bounding box center [1060, 196] width 15 height 12
radio input "true"
click at [925, 317] on label "True" at bounding box center [946, 298] width 137 height 45
click at [904, 305] on input "True" at bounding box center [896, 299] width 15 height 12
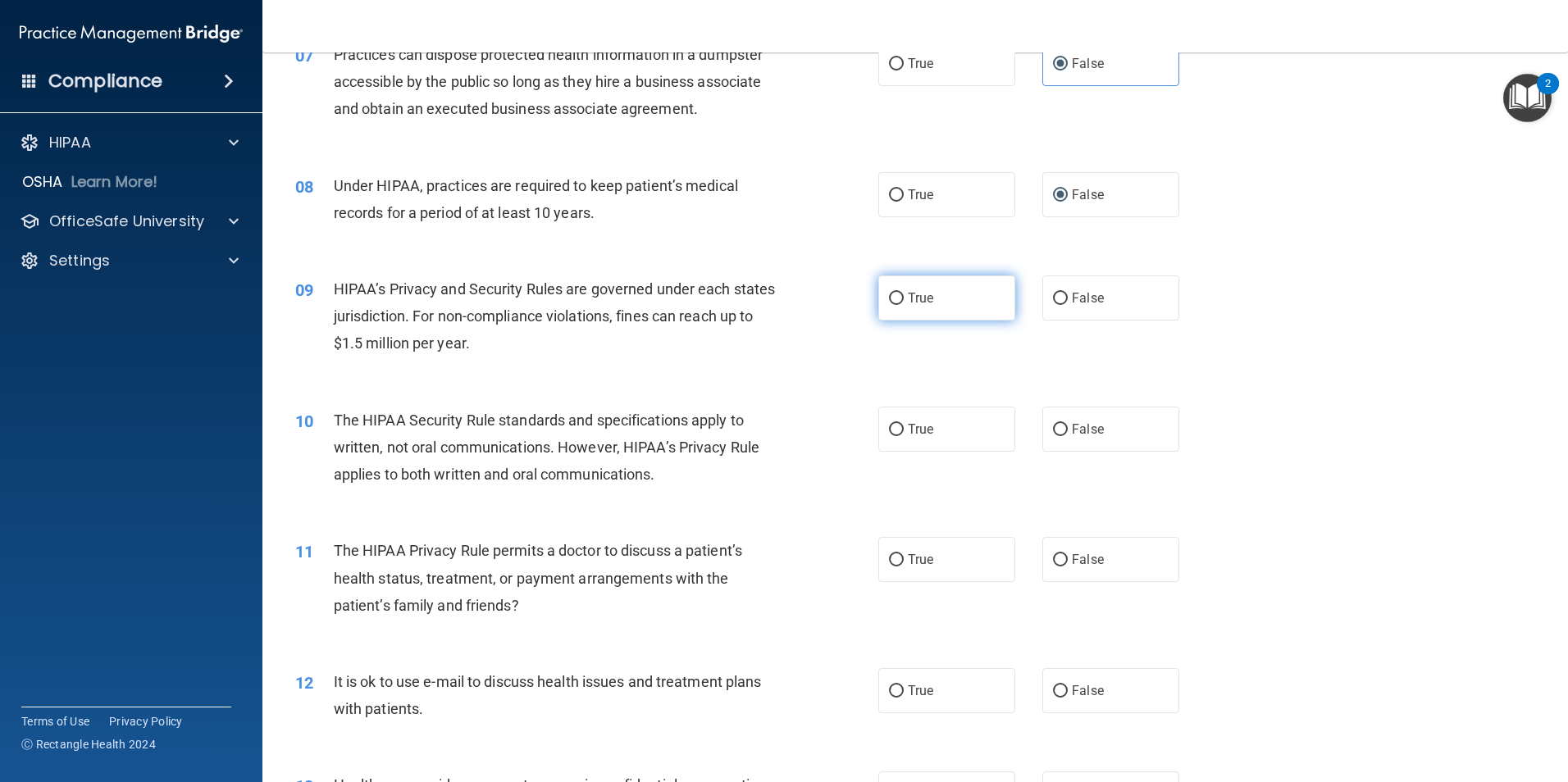
radio input "true"
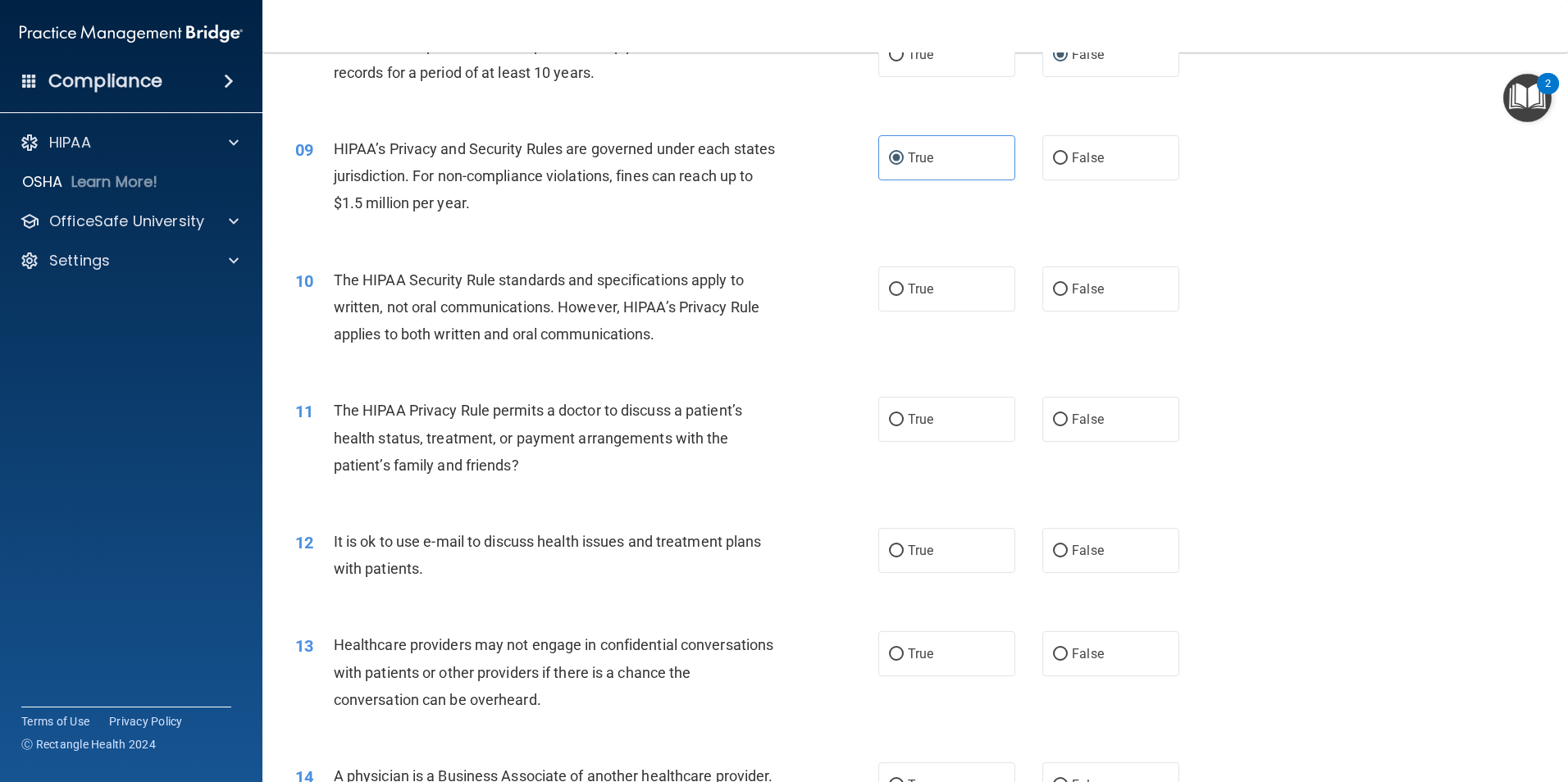
scroll to position [984, 0]
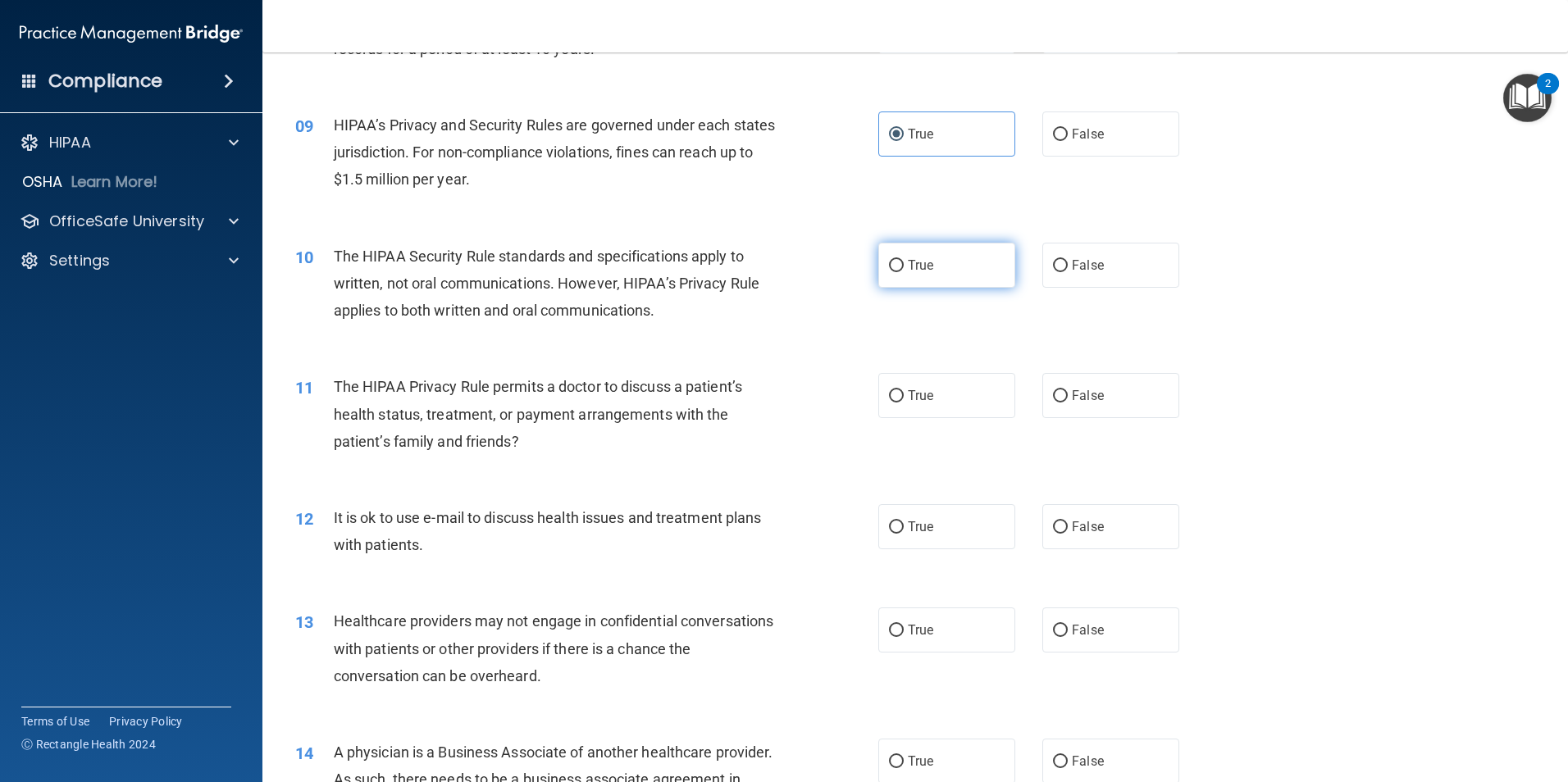
click at [915, 266] on span "True" at bounding box center [920, 265] width 26 height 16
click at [904, 266] on input "True" at bounding box center [896, 265] width 15 height 12
radio input "true"
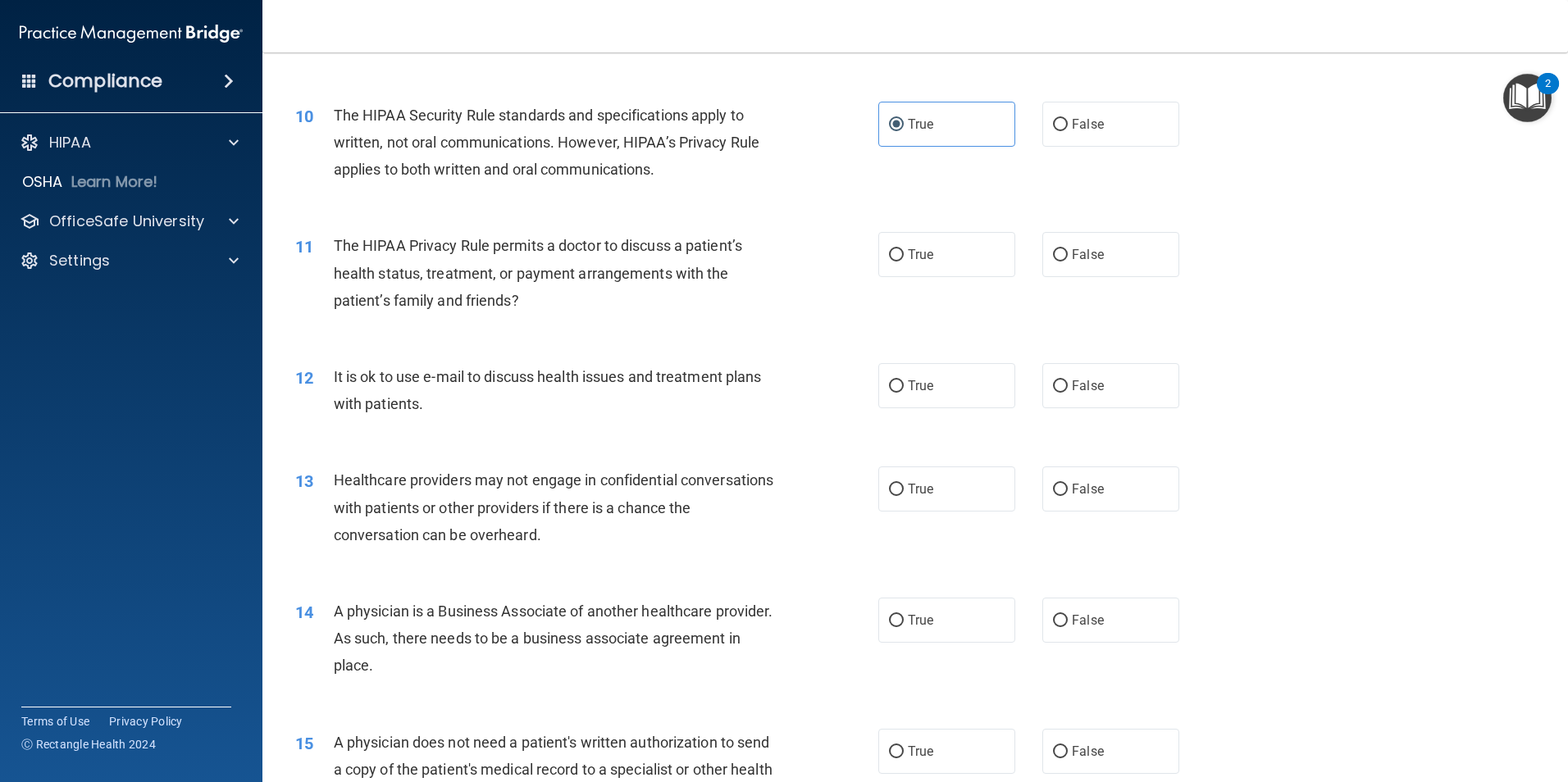
scroll to position [1148, 0]
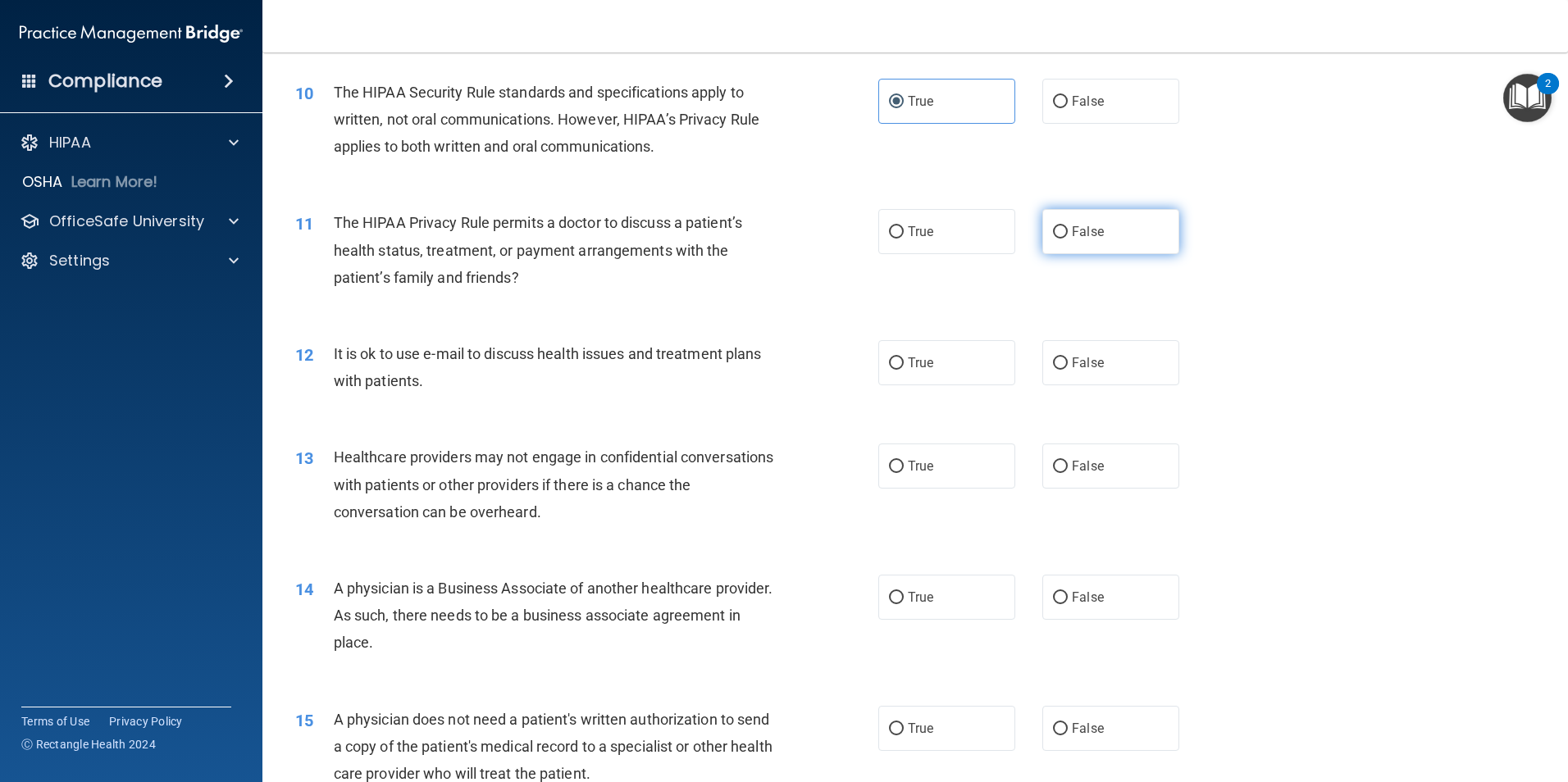
click at [1078, 231] on span "False" at bounding box center [1088, 231] width 32 height 16
click at [1068, 231] on input "False" at bounding box center [1060, 232] width 15 height 12
radio input "true"
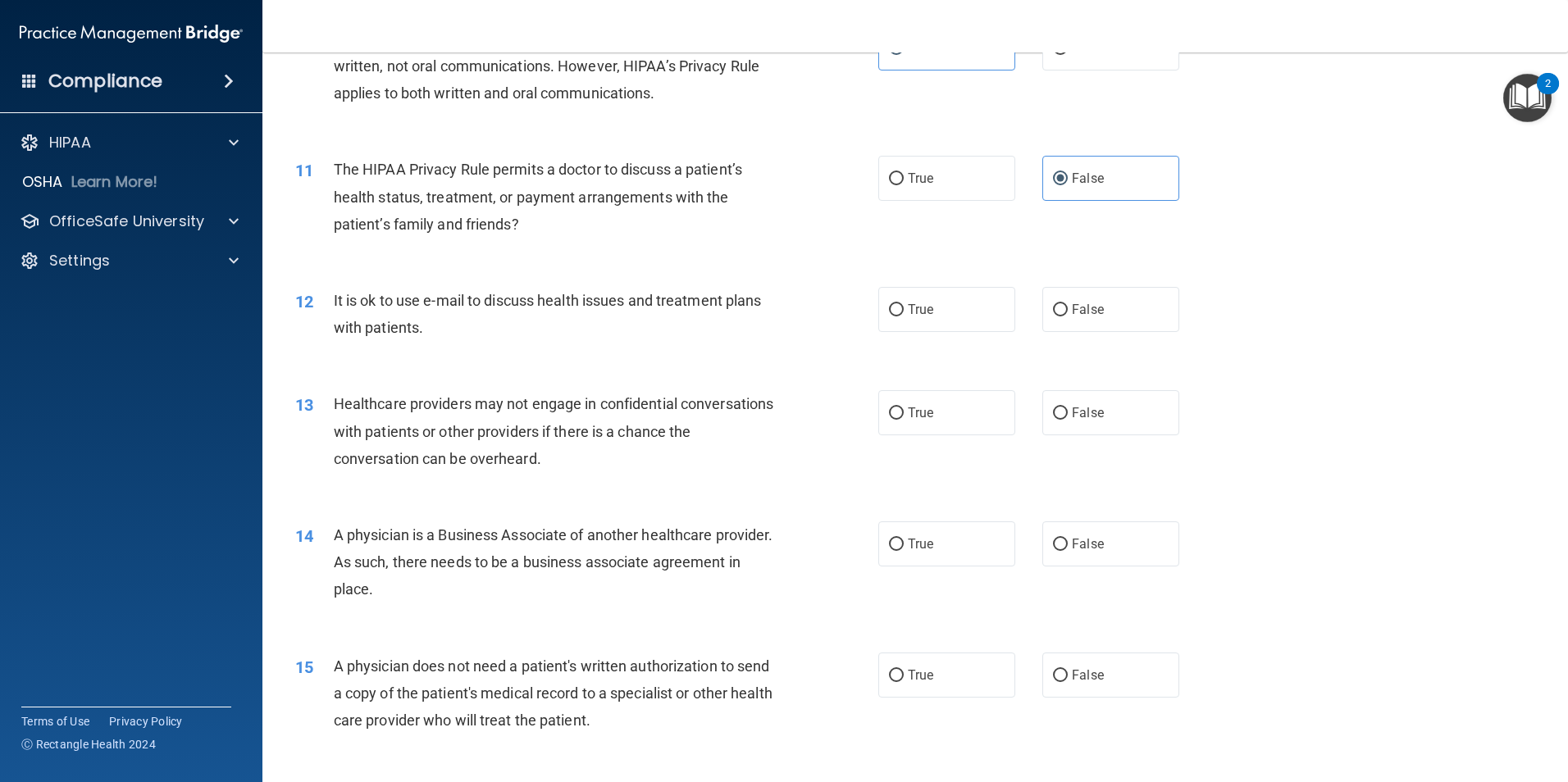
scroll to position [1230, 0]
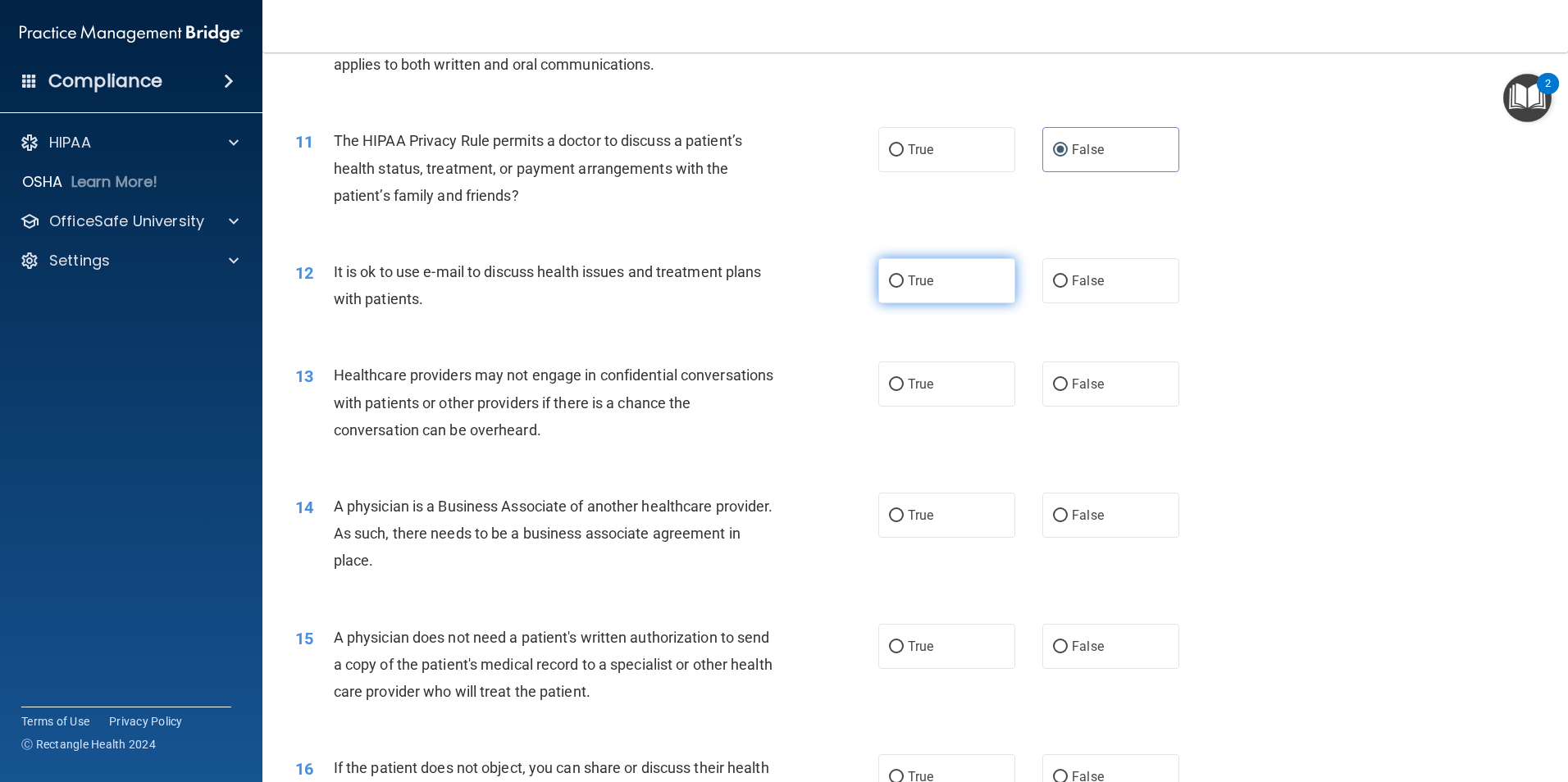
click at [920, 291] on label "True" at bounding box center [946, 280] width 137 height 45
click at [904, 288] on input "True" at bounding box center [896, 281] width 15 height 12
radio input "true"
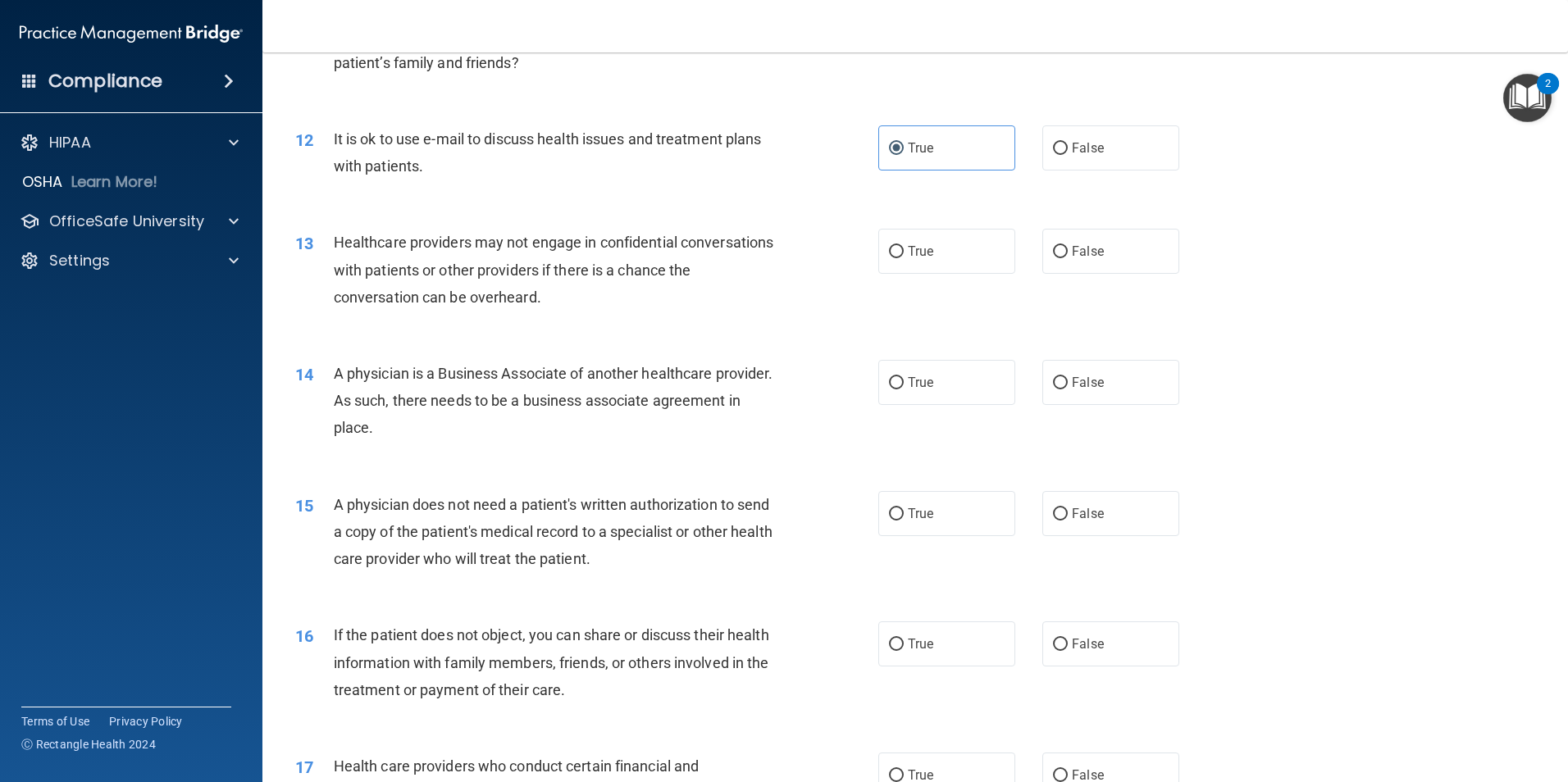
scroll to position [1393, 0]
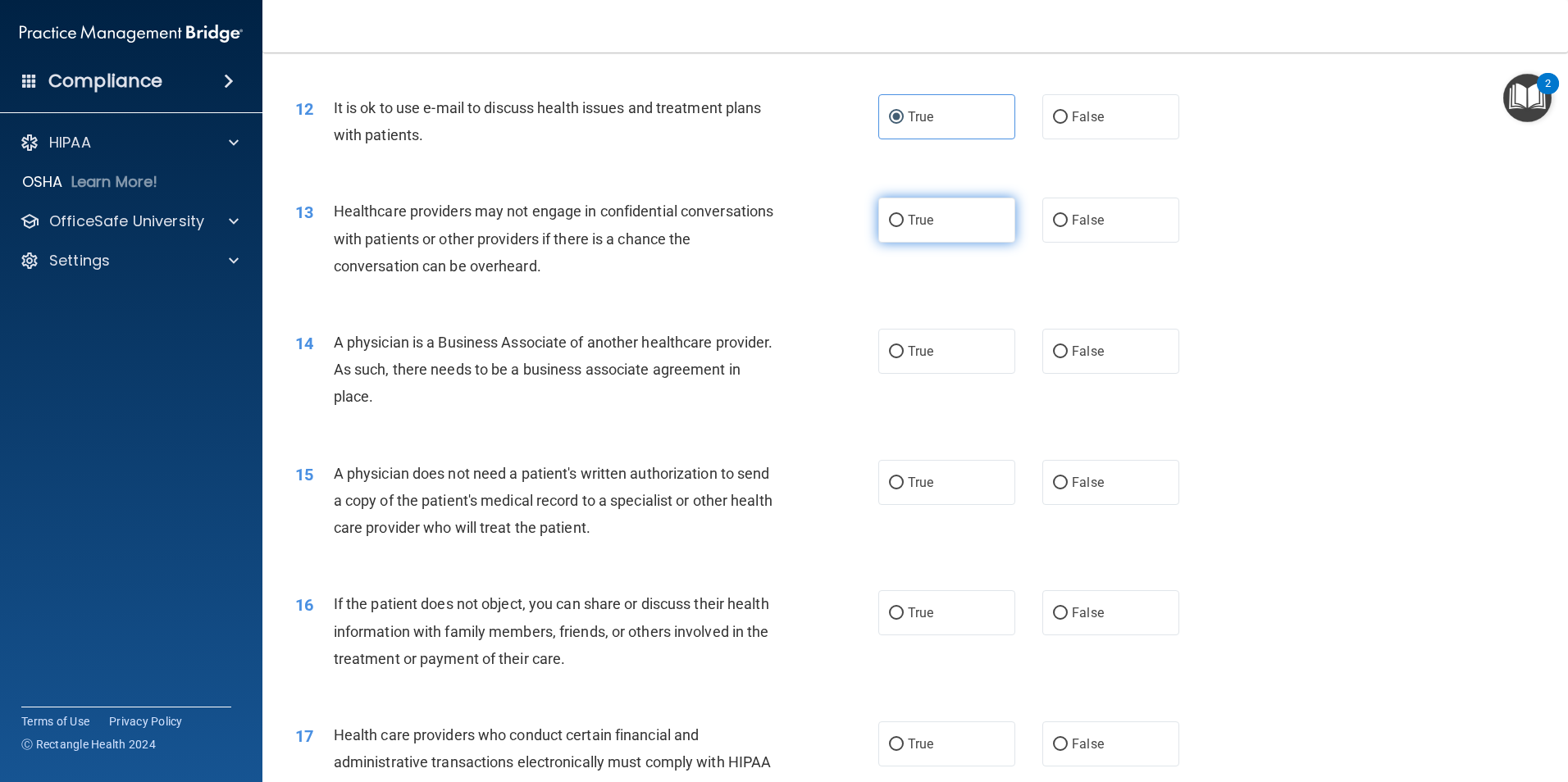
click at [911, 239] on label "True" at bounding box center [946, 220] width 137 height 45
click at [904, 227] on input "True" at bounding box center [896, 220] width 15 height 12
radio input "true"
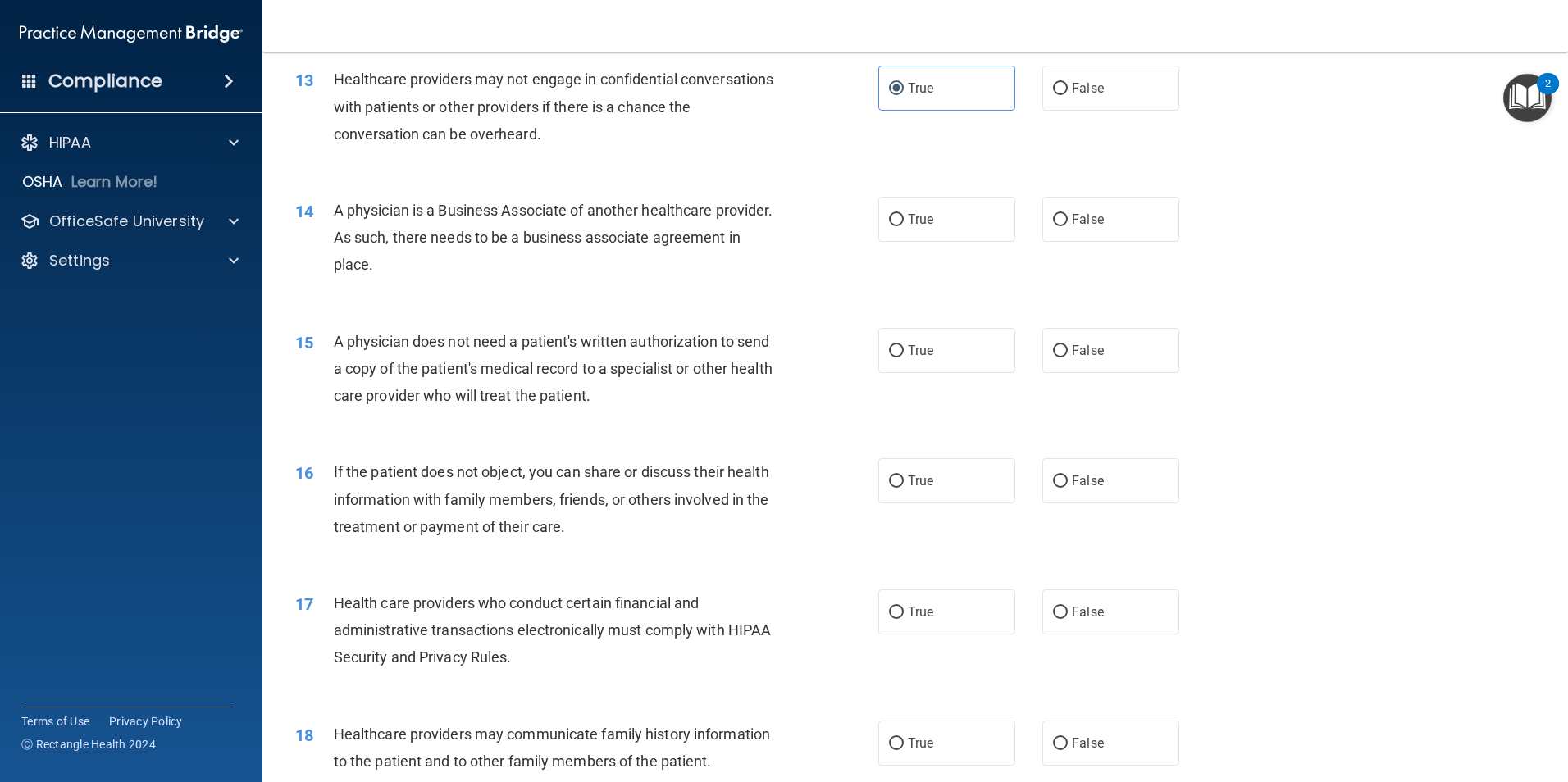
scroll to position [1557, 0]
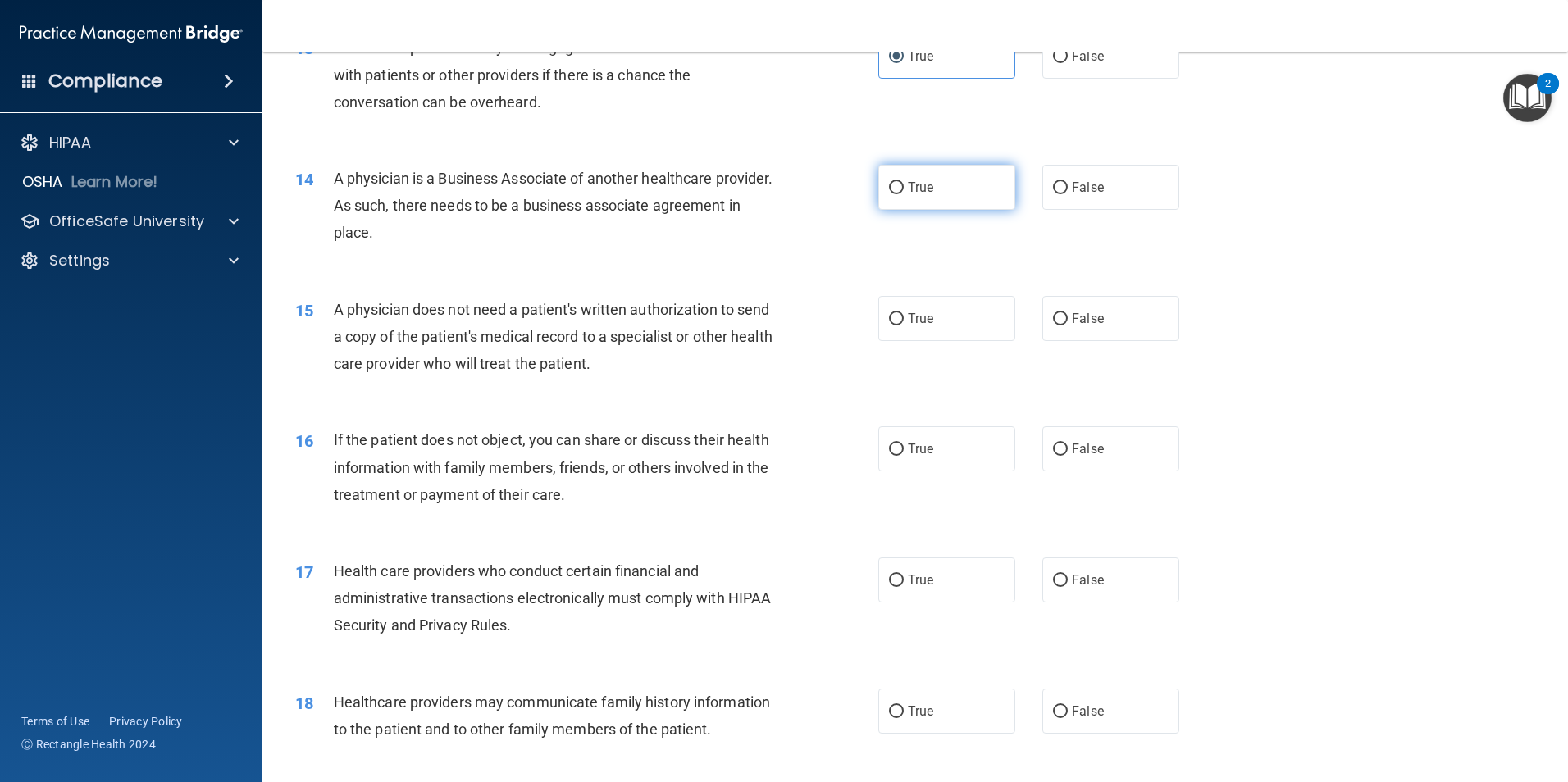
click at [939, 203] on label "True" at bounding box center [946, 187] width 137 height 45
click at [904, 195] on input "True" at bounding box center [896, 188] width 15 height 12
radio input "true"
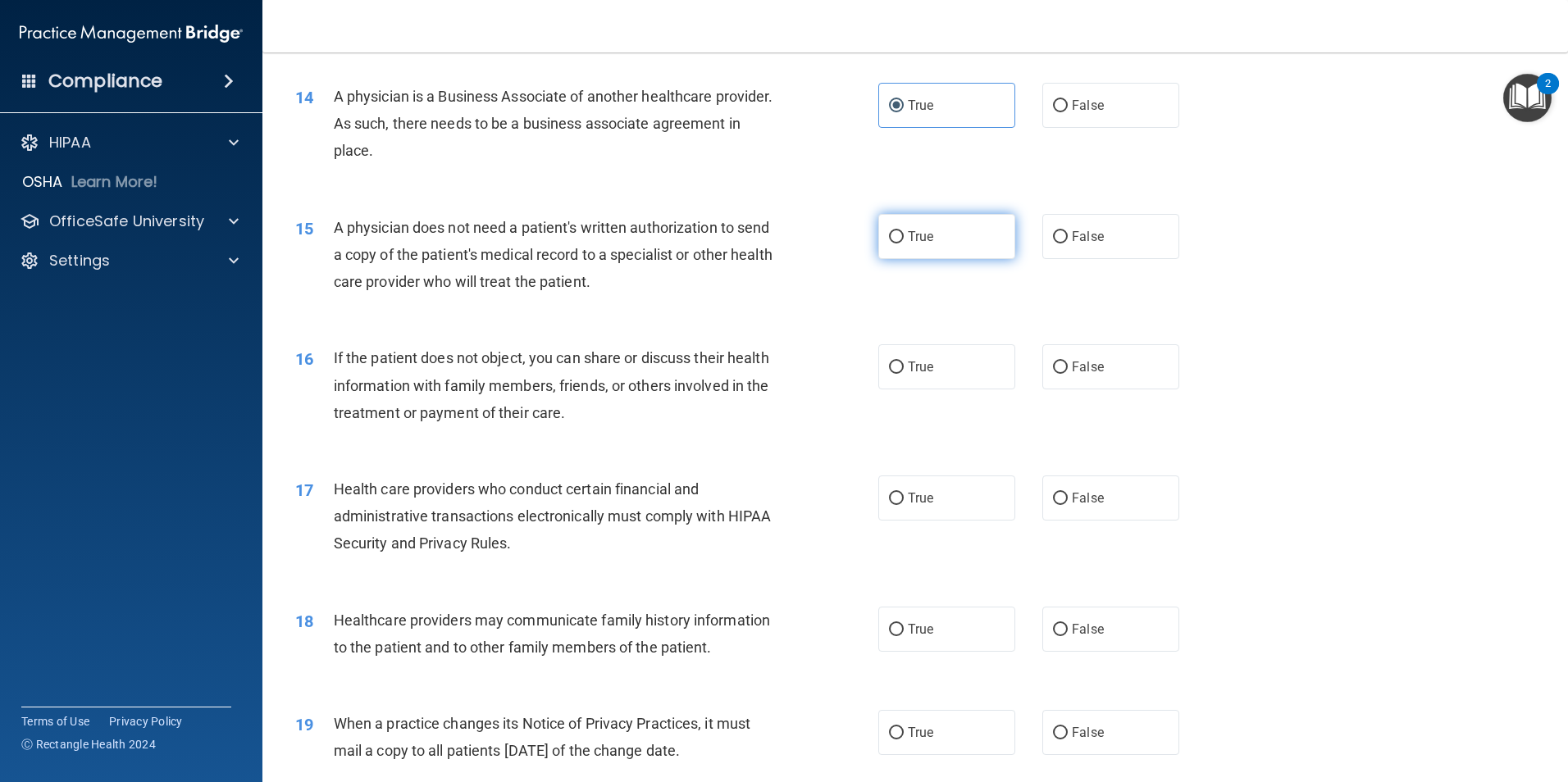
click at [937, 240] on label "True" at bounding box center [946, 236] width 137 height 45
click at [904, 240] on input "True" at bounding box center [896, 237] width 15 height 12
radio input "true"
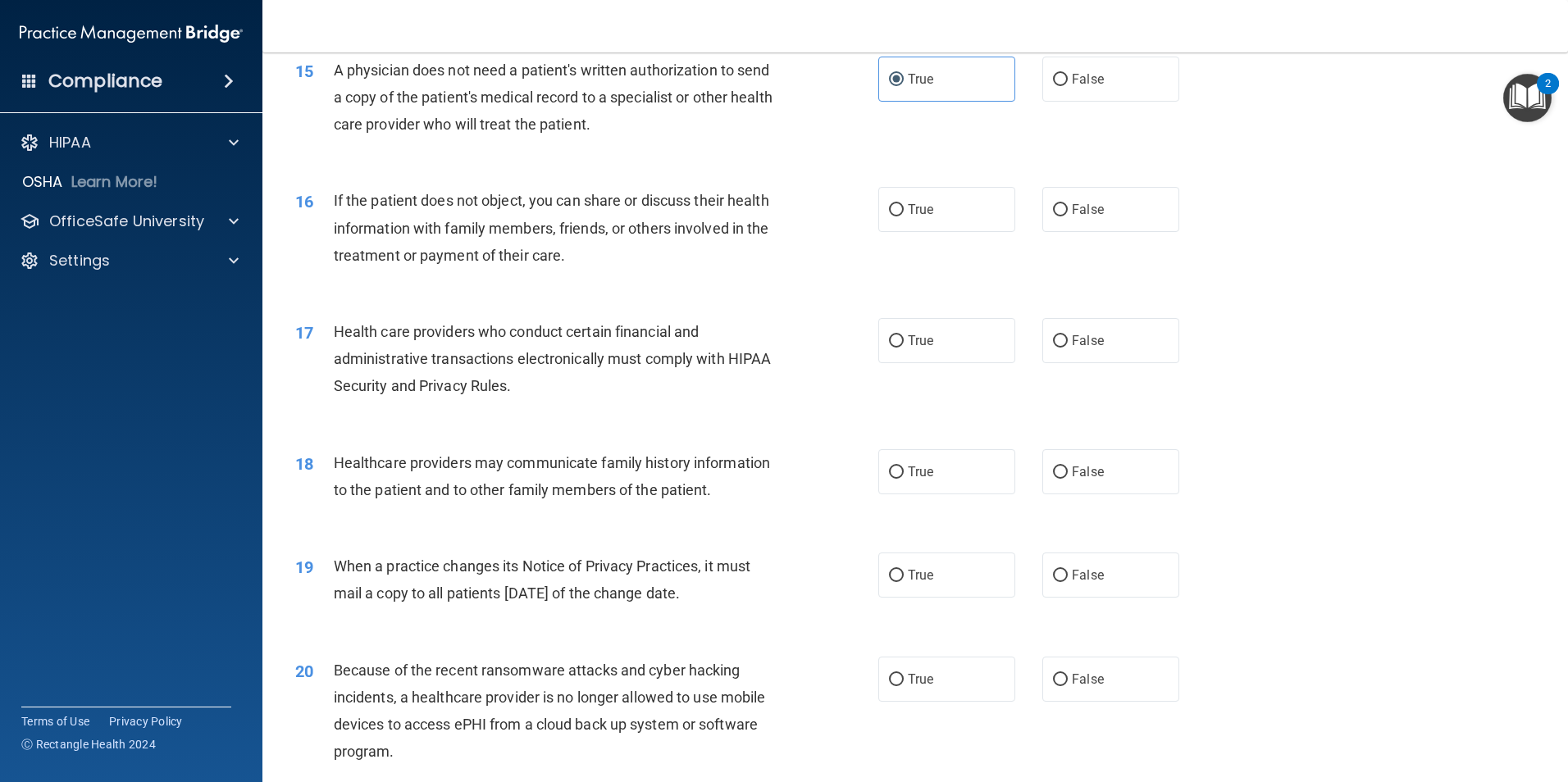
scroll to position [1804, 0]
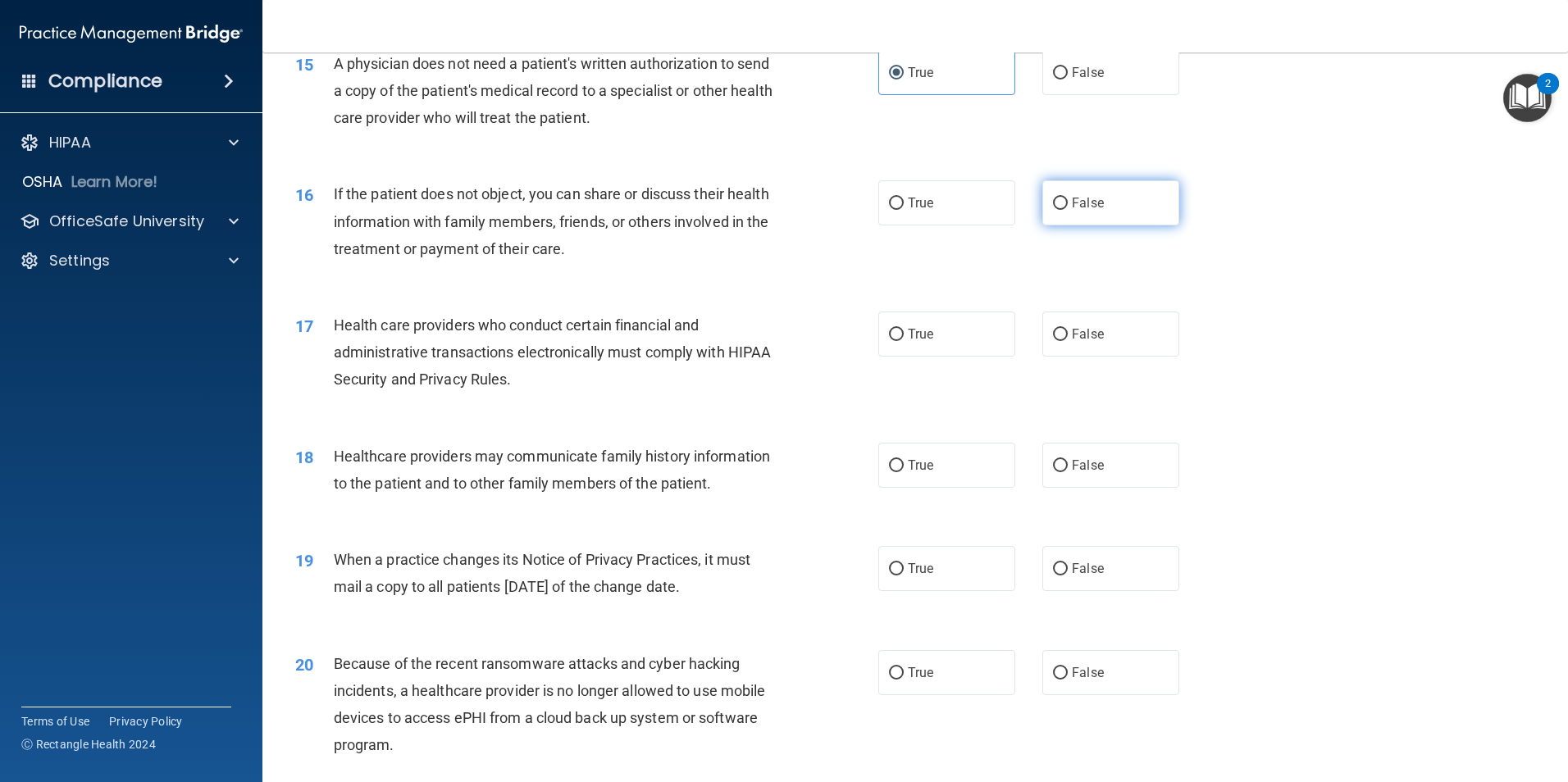
click at [1104, 210] on label "False" at bounding box center [1111, 203] width 137 height 45
click at [1068, 210] on input "False" at bounding box center [1060, 203] width 15 height 12
radio input "true"
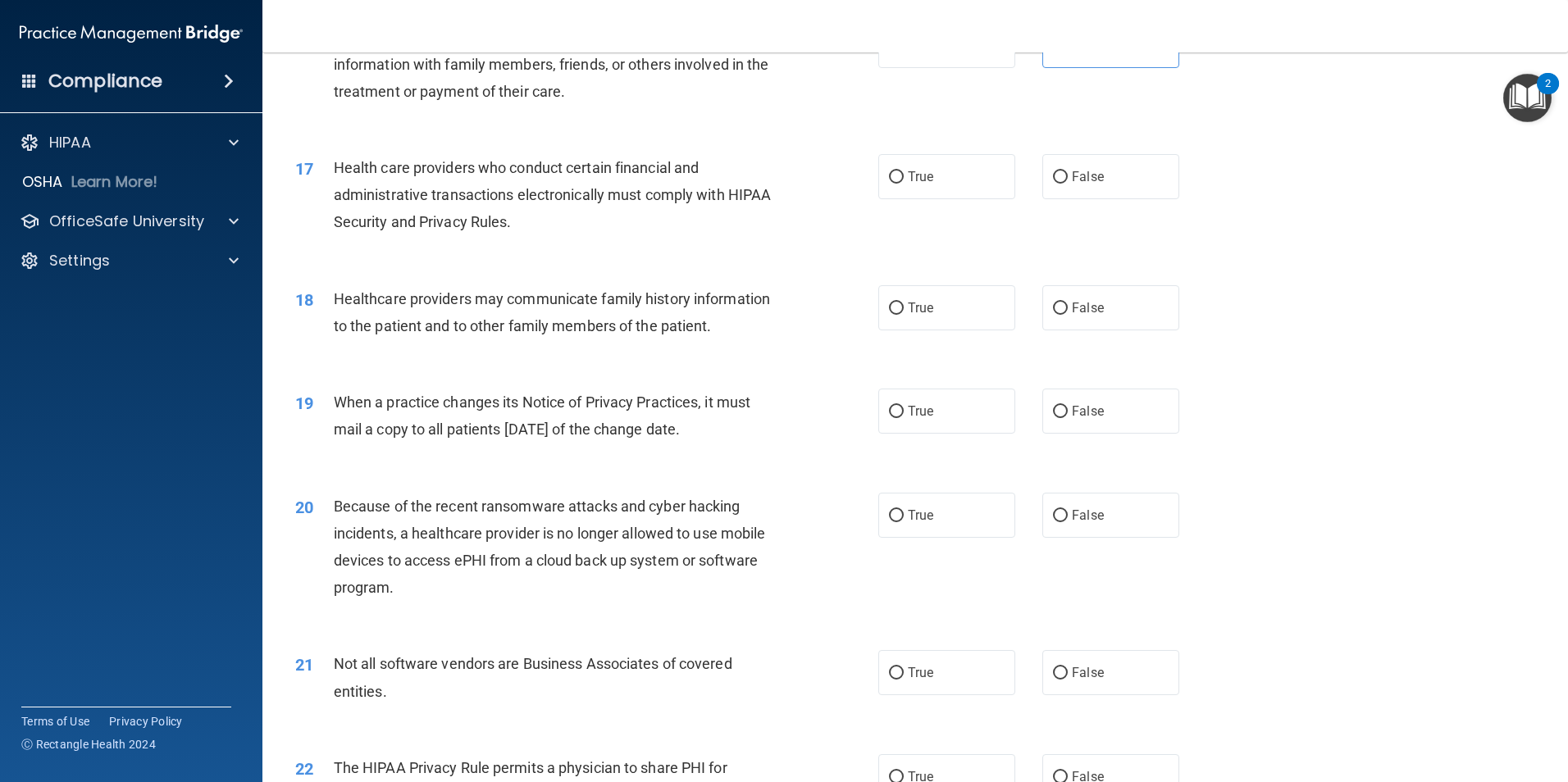
scroll to position [1967, 0]
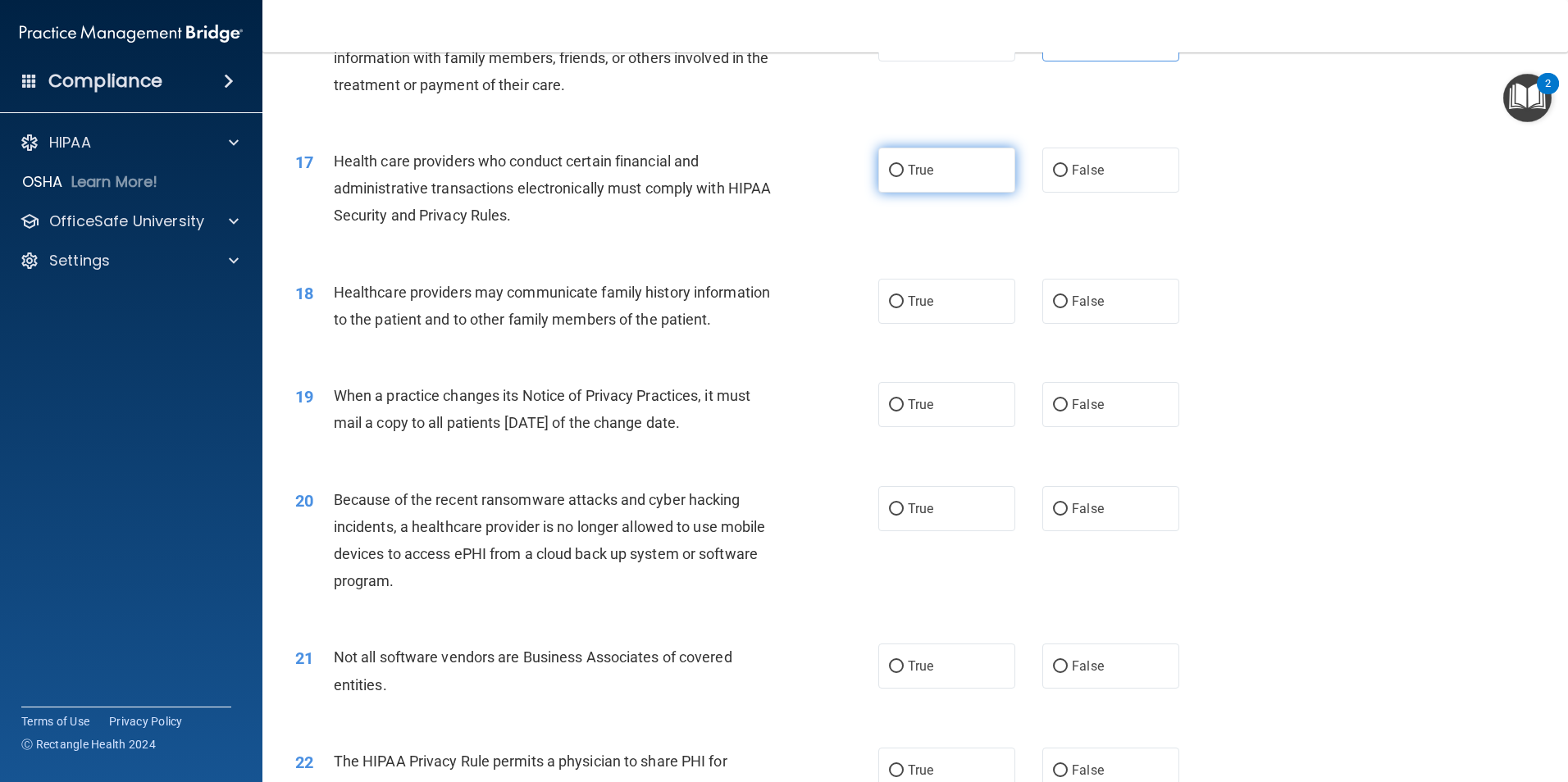
click at [967, 186] on label "True" at bounding box center [946, 170] width 137 height 45
click at [904, 177] on input "True" at bounding box center [896, 171] width 15 height 12
radio input "true"
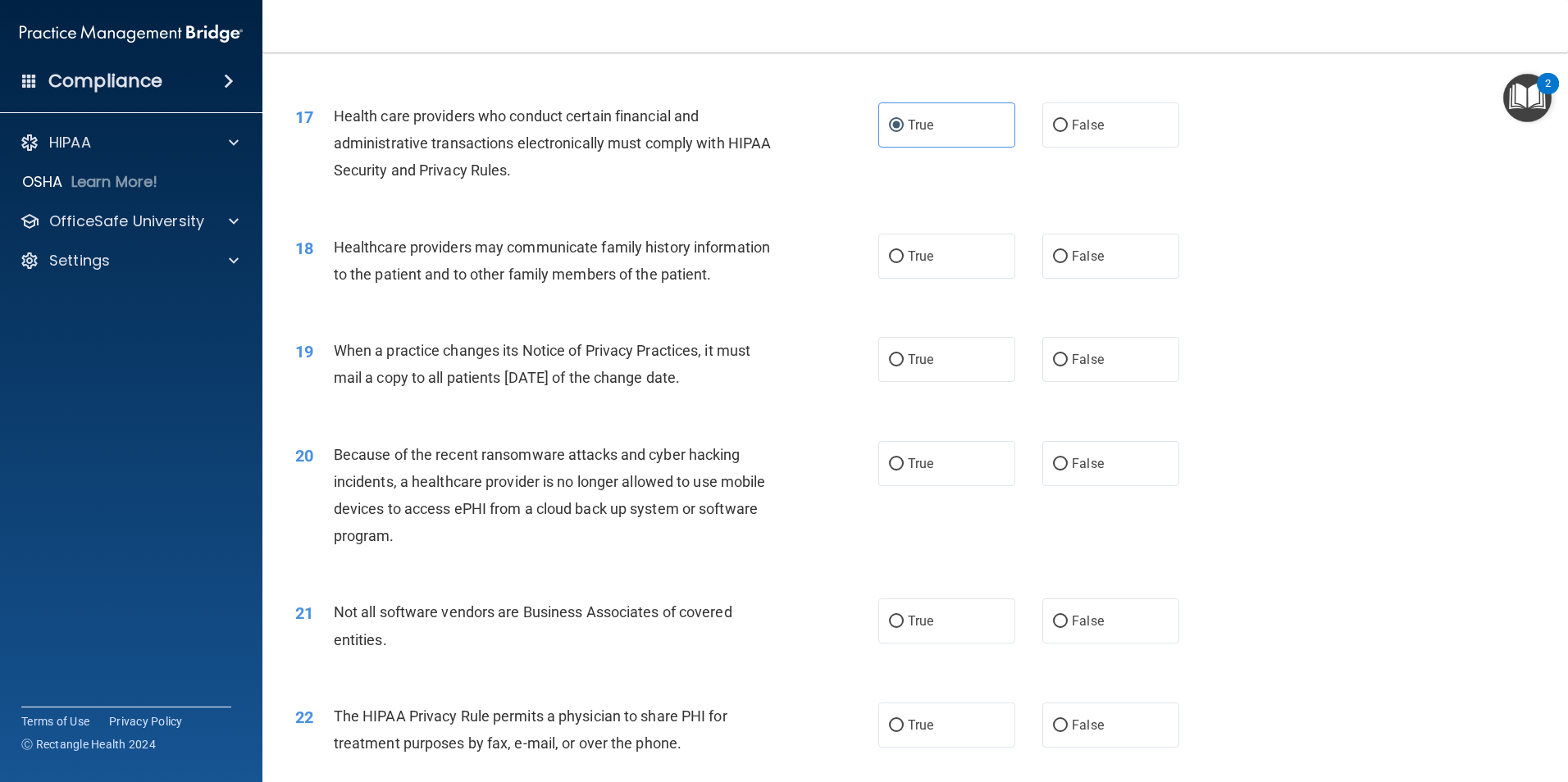
scroll to position [2050, 0]
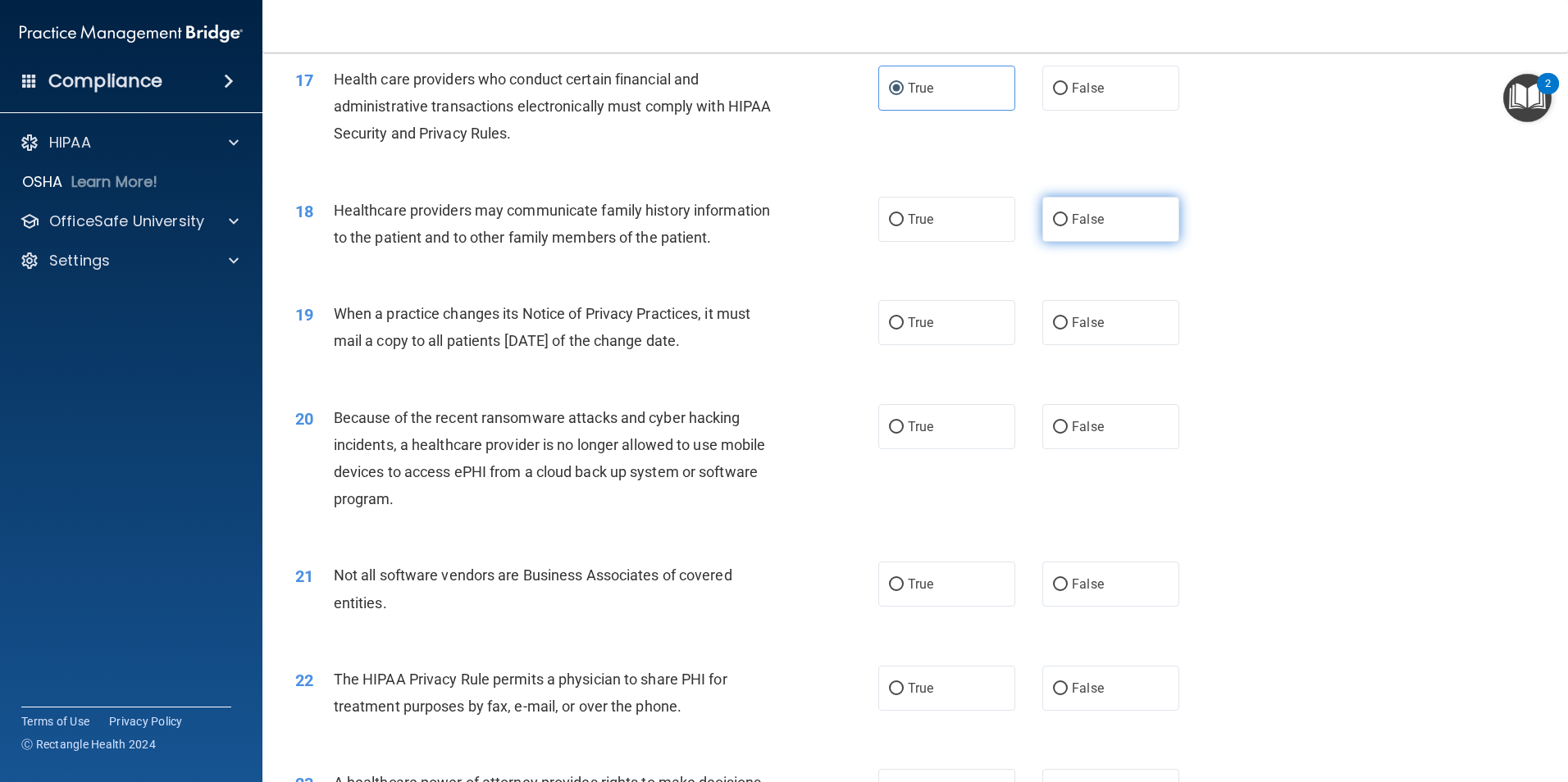
click at [1063, 229] on label "False" at bounding box center [1111, 220] width 137 height 45
click at [1063, 226] on input "False" at bounding box center [1060, 220] width 15 height 12
radio input "true"
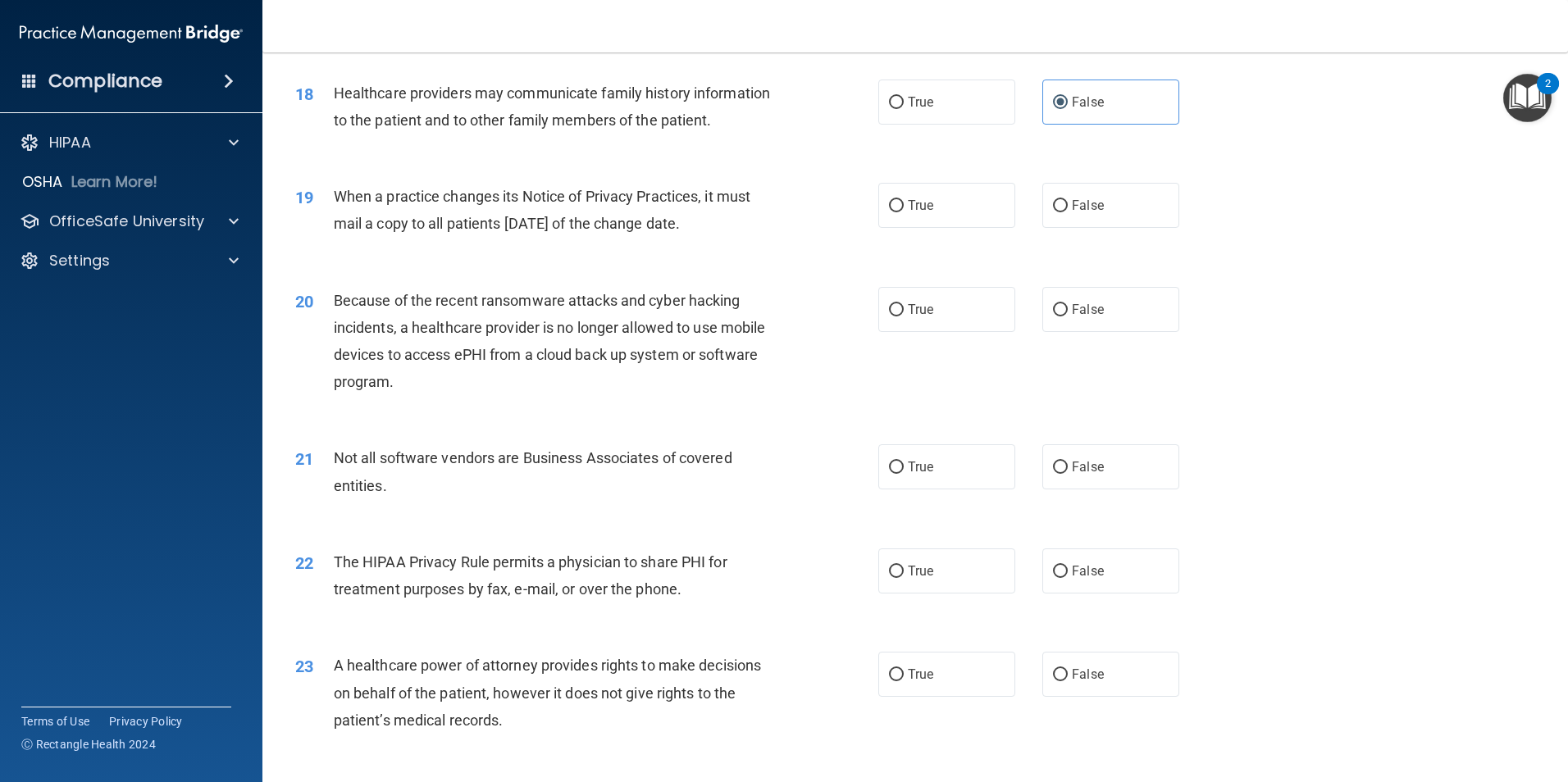
scroll to position [2214, 0]
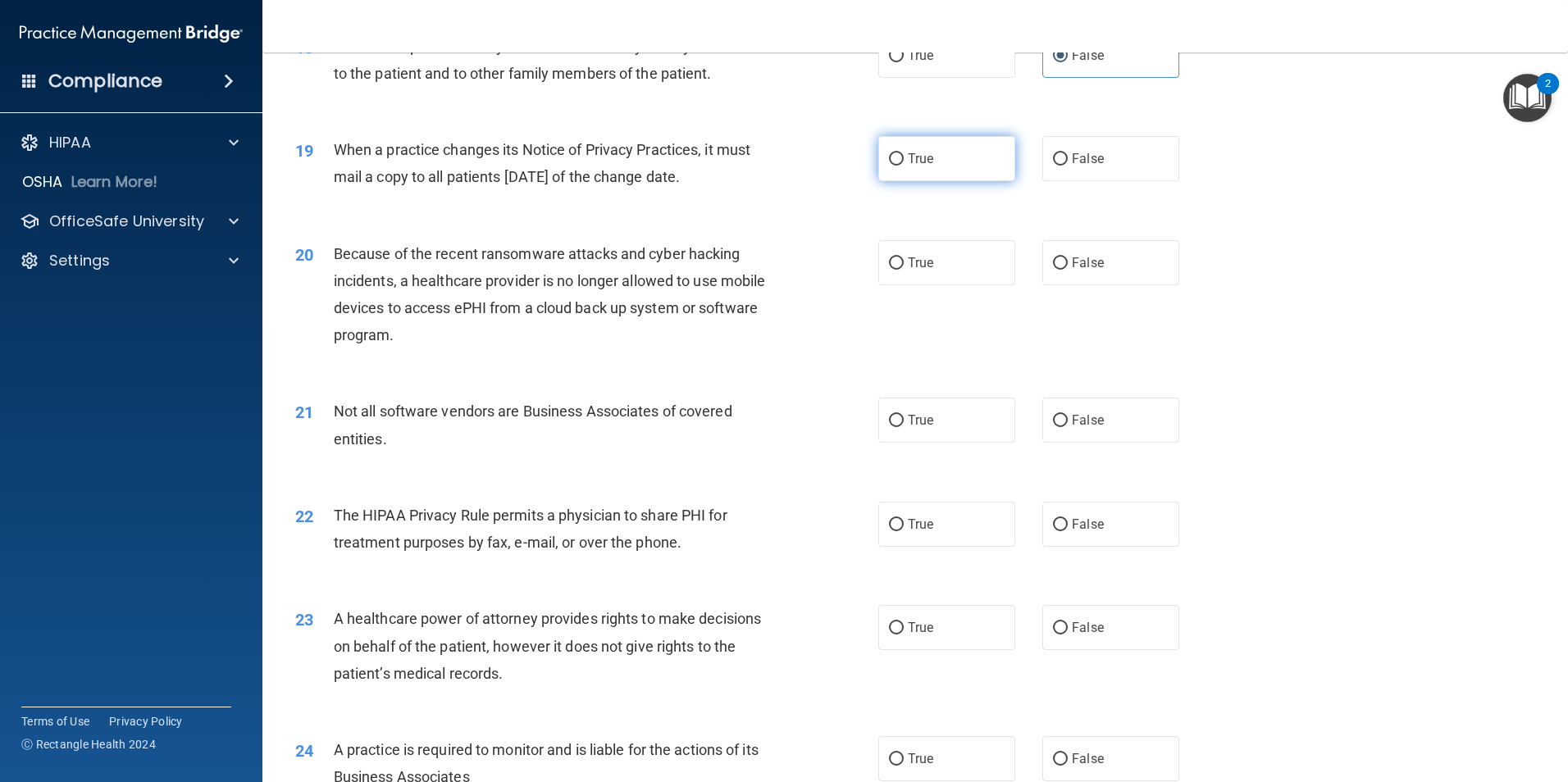
click at [906, 168] on label "True" at bounding box center [946, 159] width 137 height 45
click at [904, 166] on input "True" at bounding box center [896, 159] width 15 height 12
radio input "true"
click at [954, 279] on label "True" at bounding box center [946, 263] width 137 height 45
click at [904, 270] on input "True" at bounding box center [896, 263] width 15 height 12
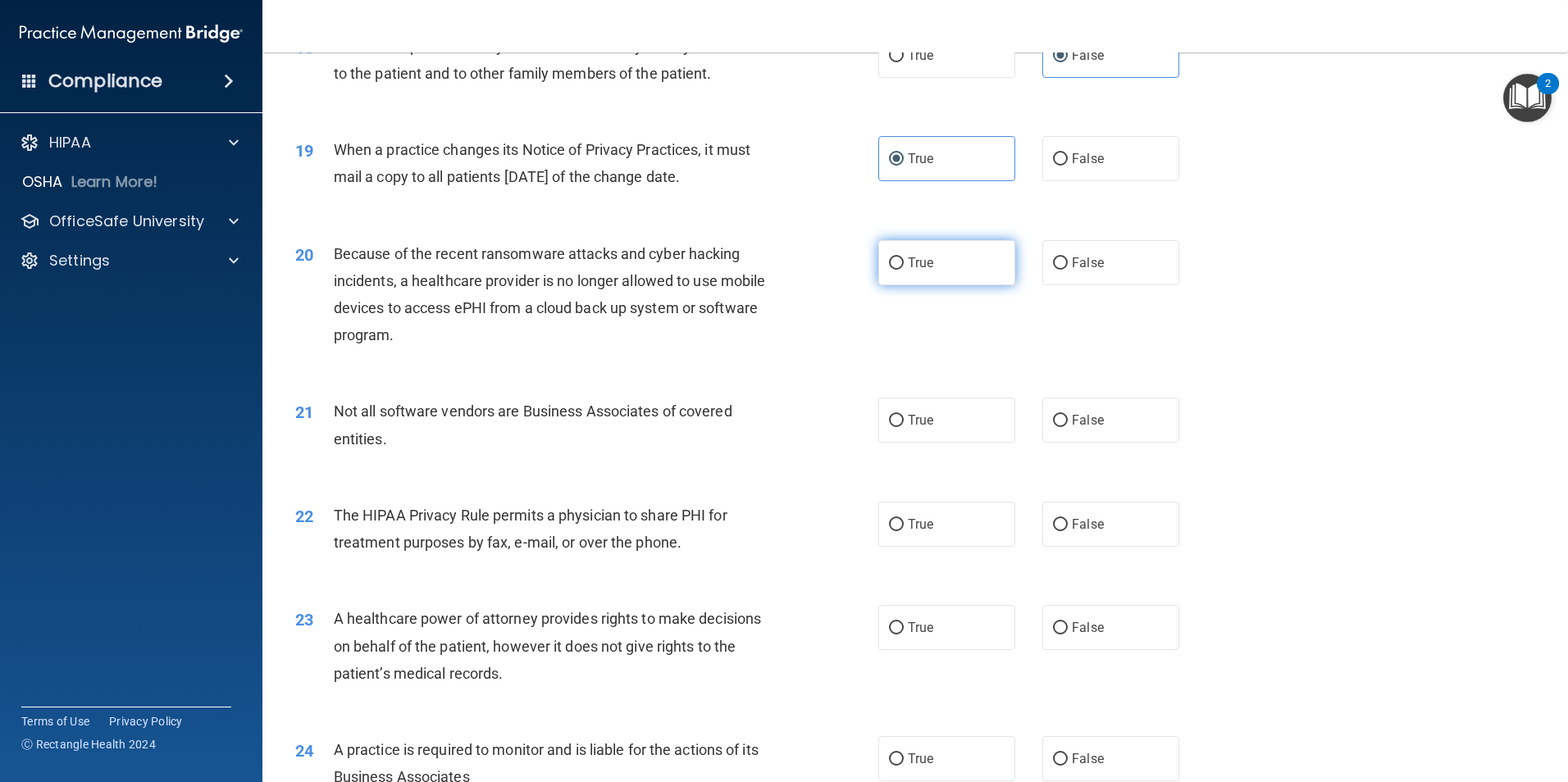
radio input "true"
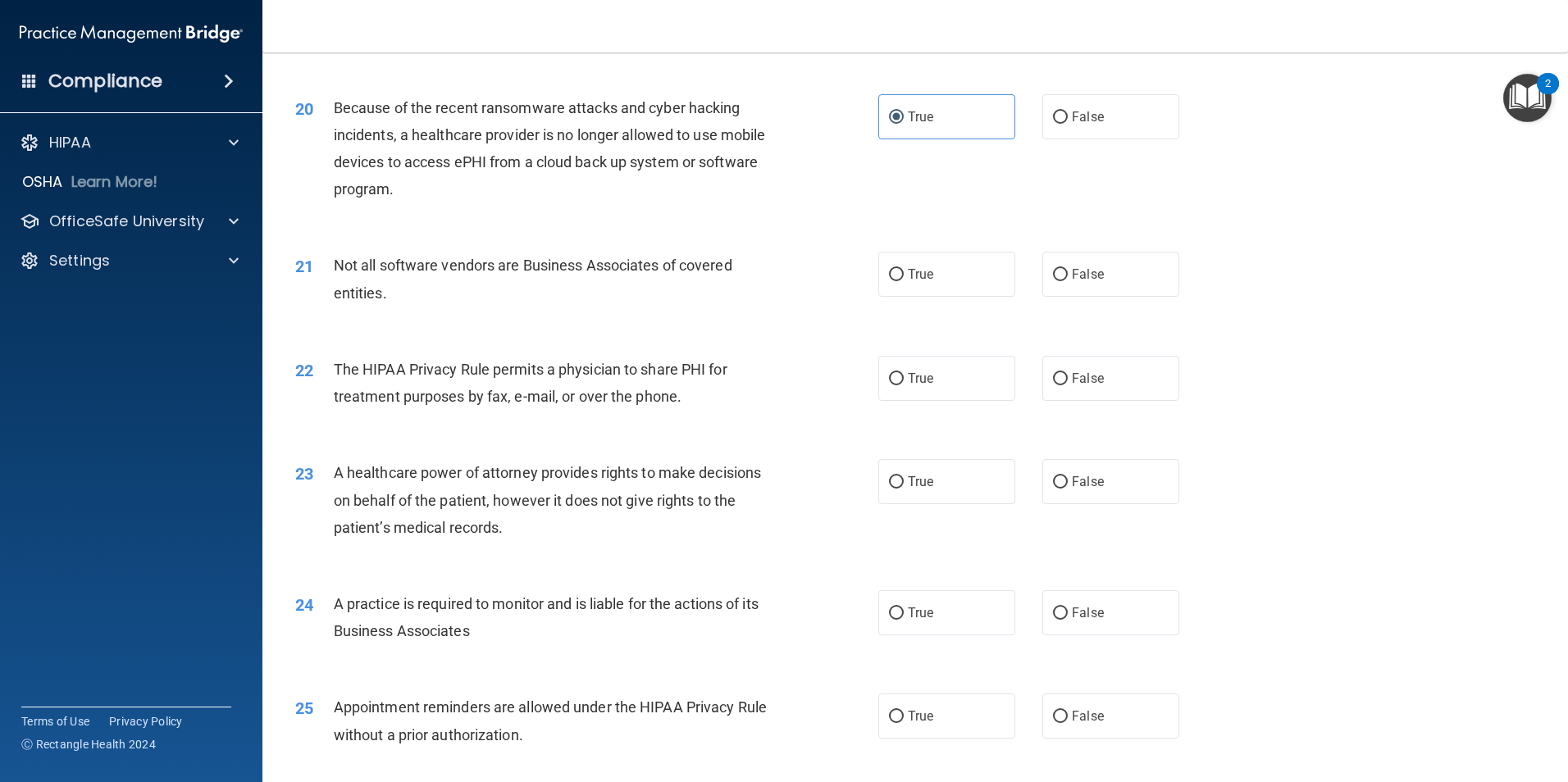
scroll to position [2378, 0]
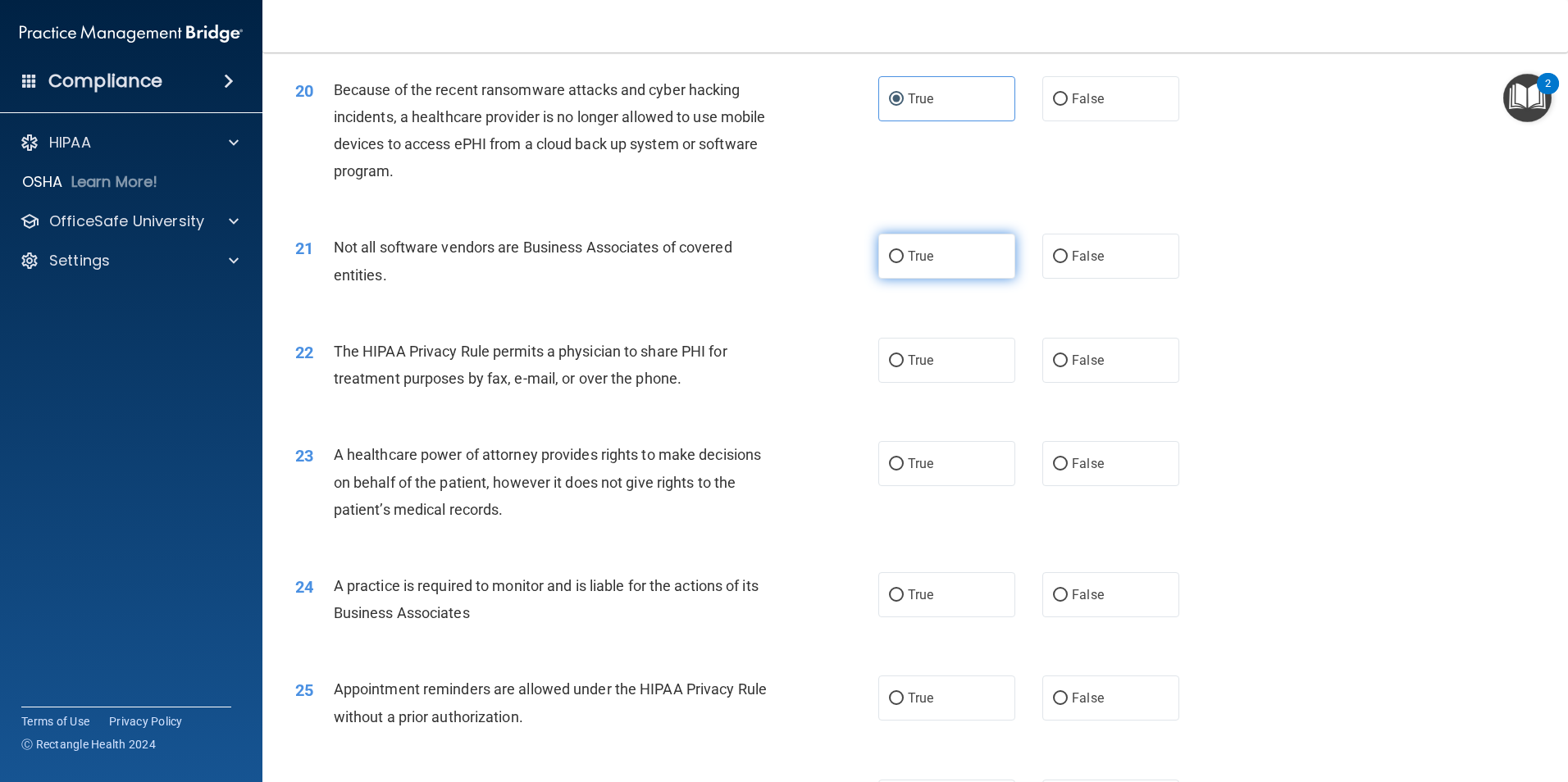
click at [943, 275] on label "True" at bounding box center [946, 256] width 137 height 45
click at [904, 263] on input "True" at bounding box center [896, 257] width 15 height 12
radio input "true"
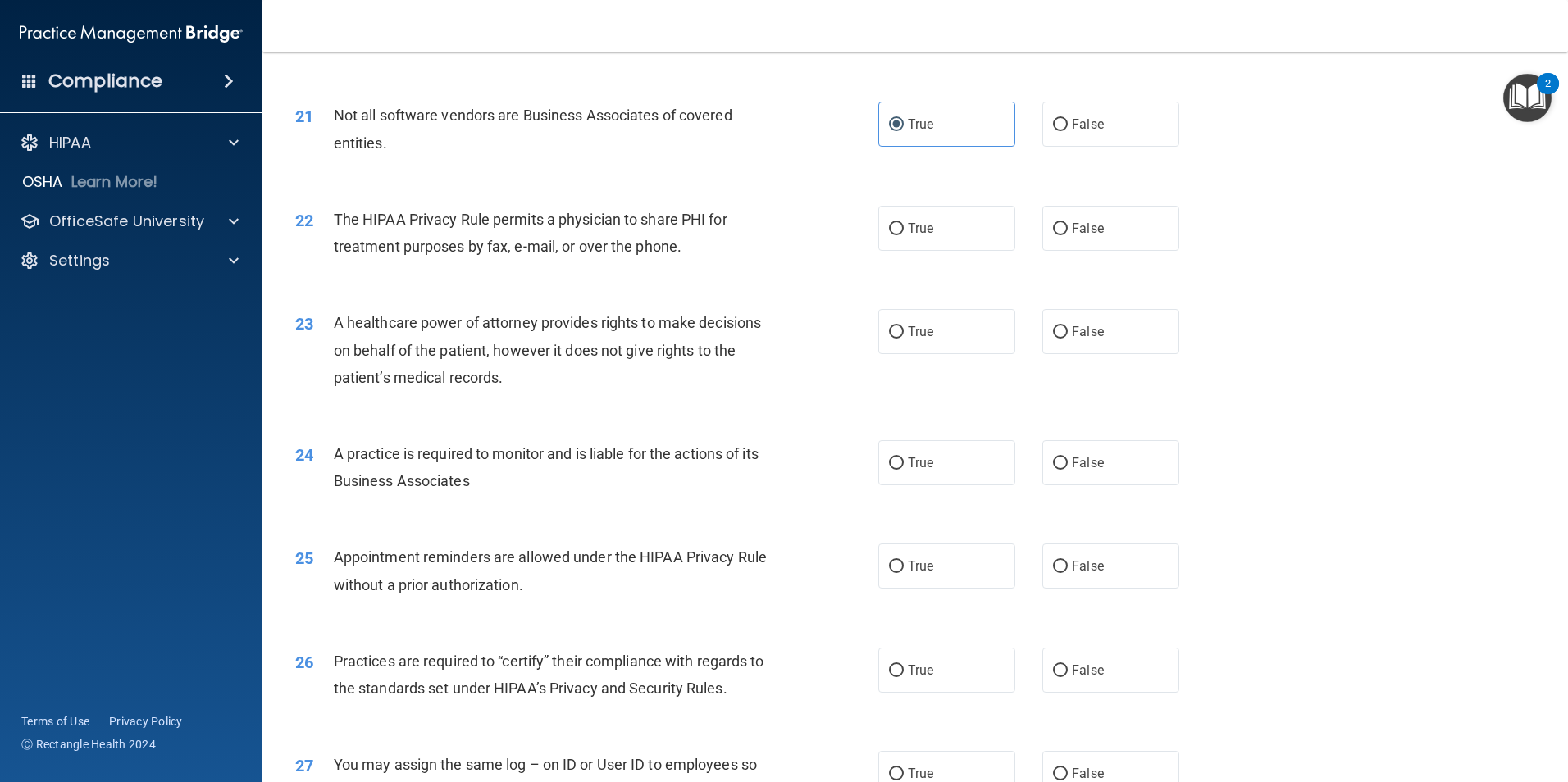
scroll to position [2542, 0]
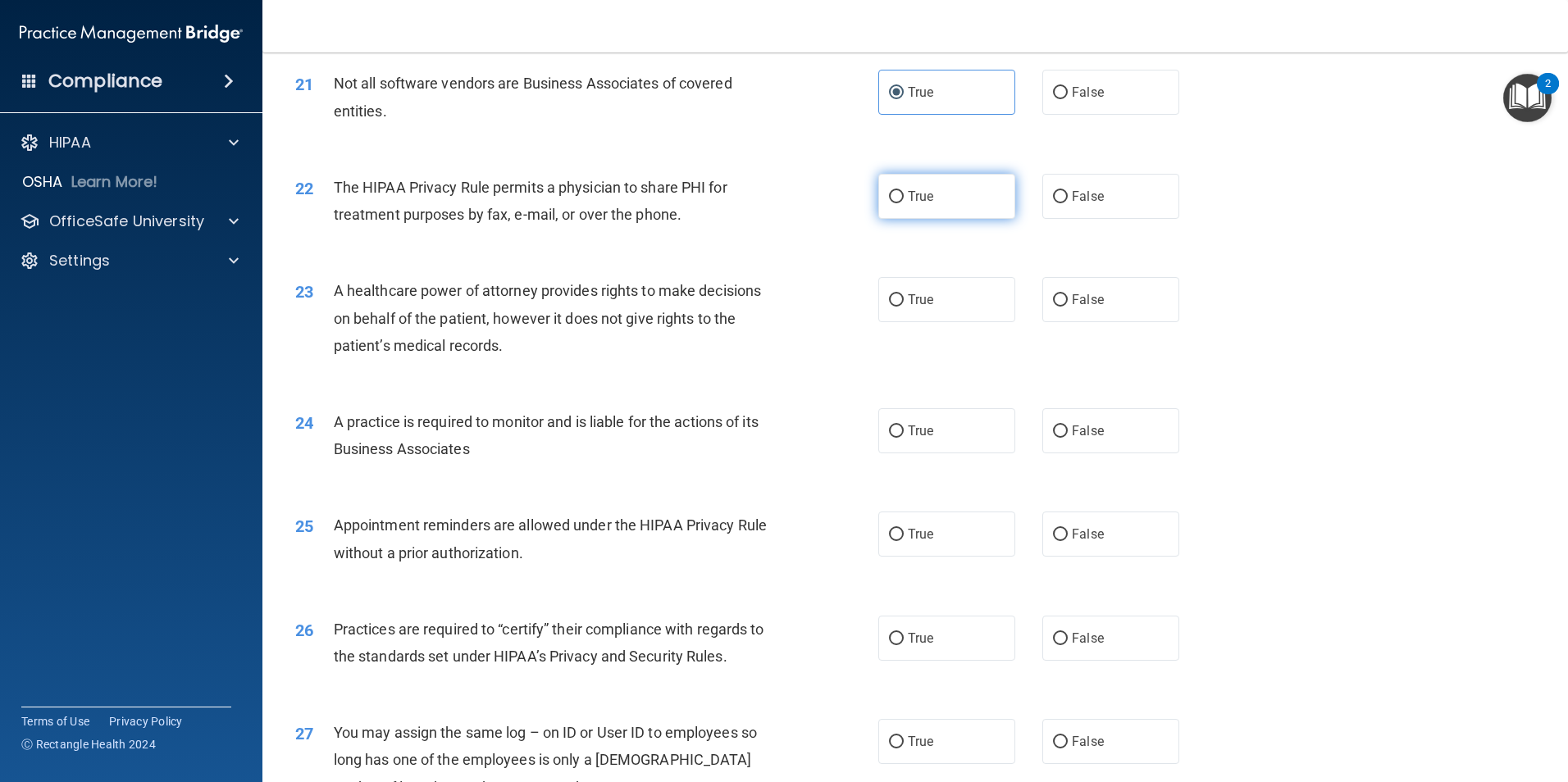
click at [918, 202] on span "True" at bounding box center [920, 196] width 26 height 16
click at [904, 202] on input "True" at bounding box center [896, 197] width 15 height 12
radio input "true"
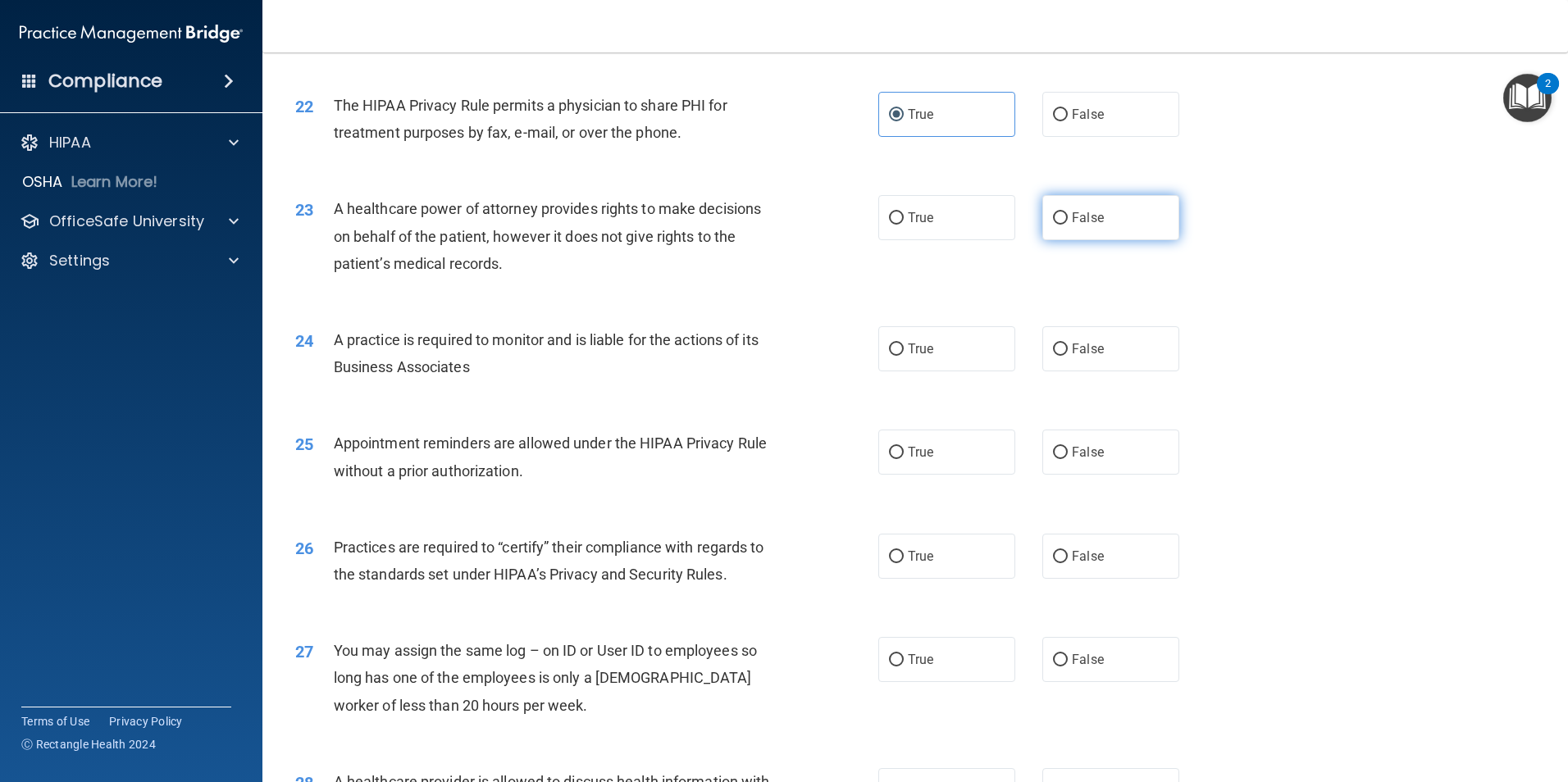
click at [1078, 224] on span "False" at bounding box center [1088, 217] width 32 height 16
click at [1068, 224] on input "False" at bounding box center [1060, 218] width 15 height 12
radio input "true"
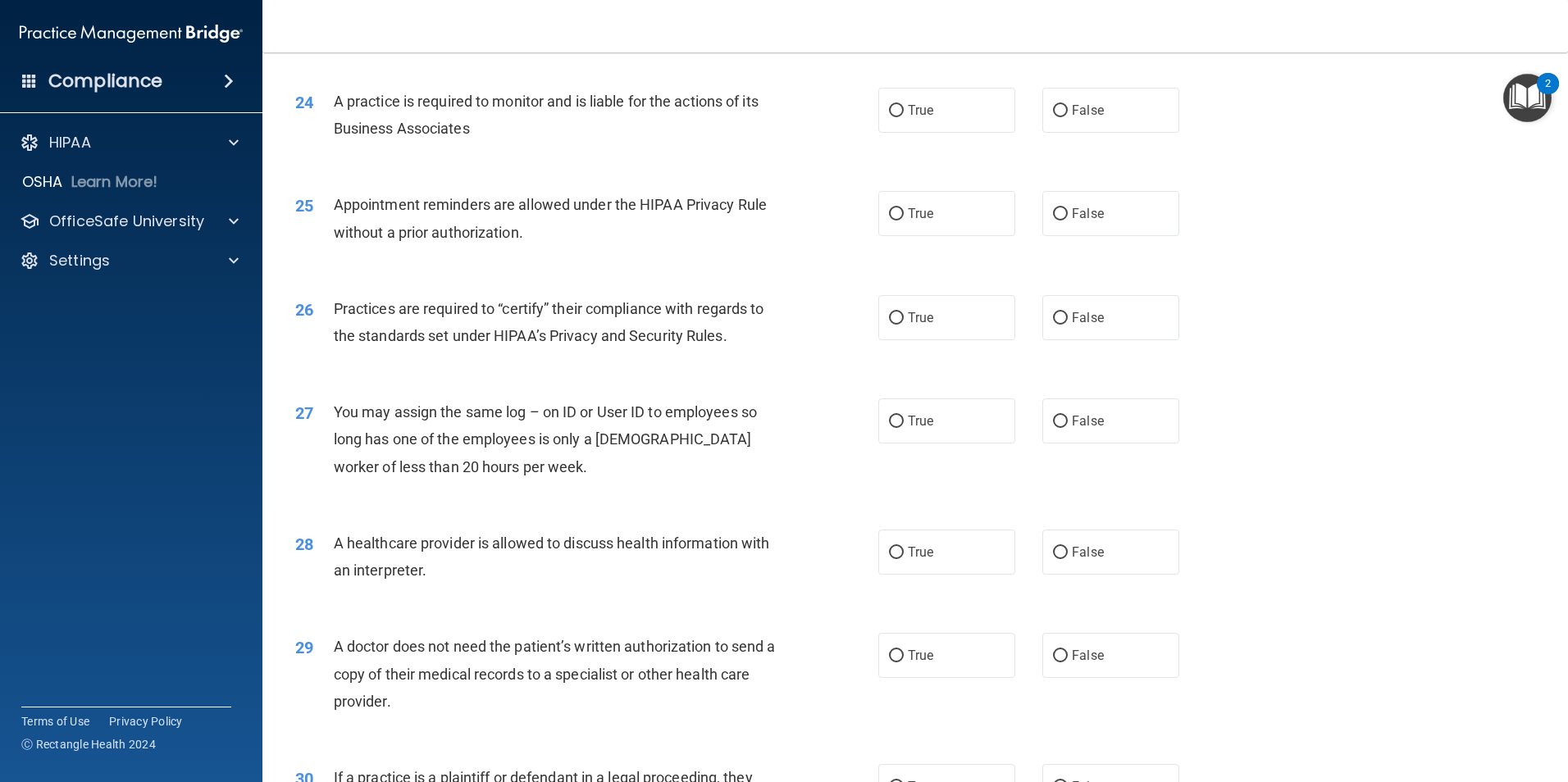
scroll to position [2869, 0]
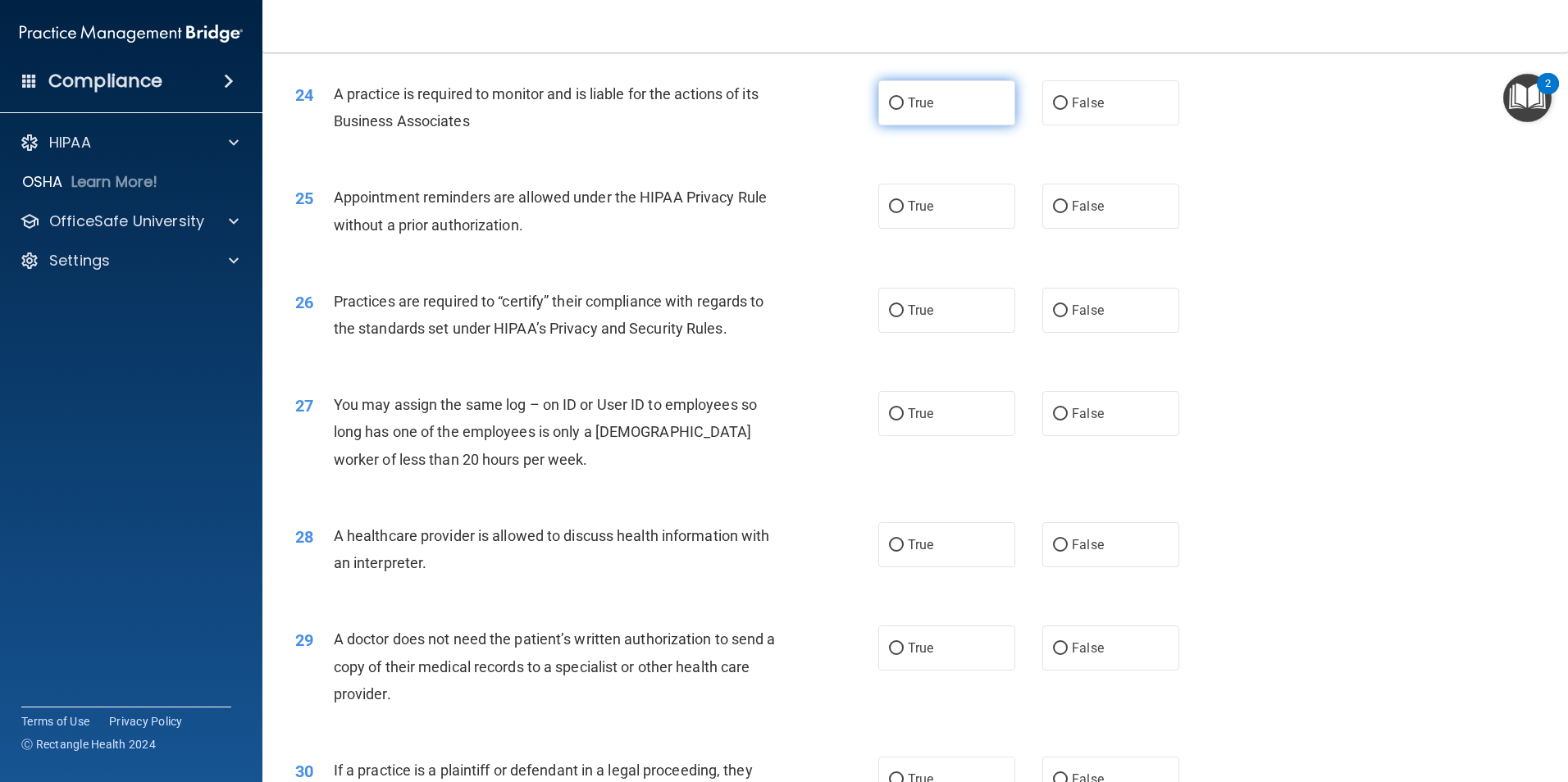
click at [911, 115] on label "True" at bounding box center [946, 103] width 137 height 45
click at [904, 110] on input "True" at bounding box center [896, 103] width 15 height 12
radio input "true"
click at [930, 217] on label "True" at bounding box center [946, 206] width 137 height 45
click at [904, 213] on input "True" at bounding box center [896, 206] width 15 height 12
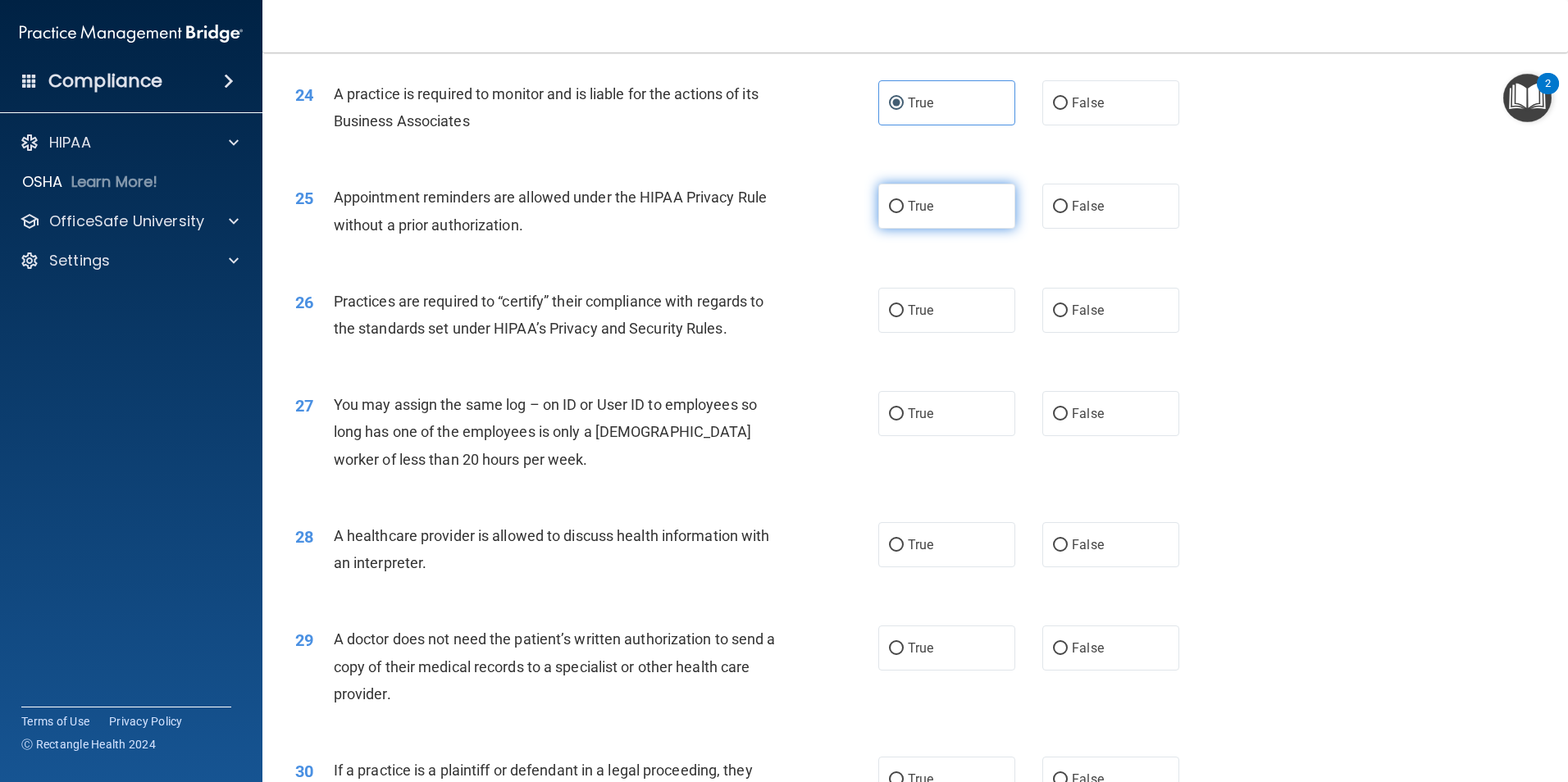
radio input "true"
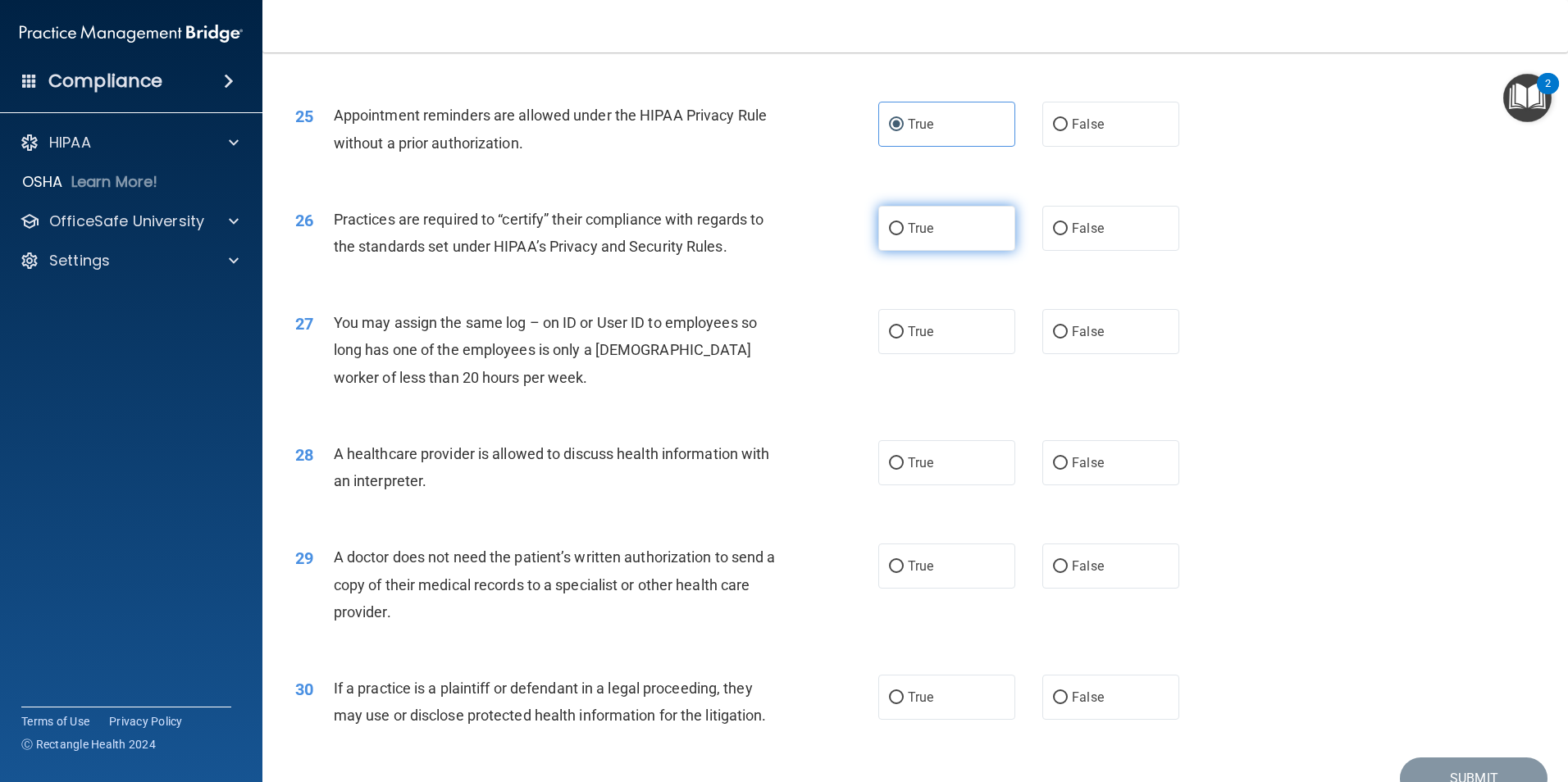
click at [910, 230] on span "True" at bounding box center [920, 228] width 26 height 16
click at [904, 230] on input "True" at bounding box center [896, 229] width 15 height 12
radio input "true"
click at [1091, 341] on label "False" at bounding box center [1111, 332] width 137 height 45
click at [1068, 339] on input "False" at bounding box center [1060, 332] width 15 height 12
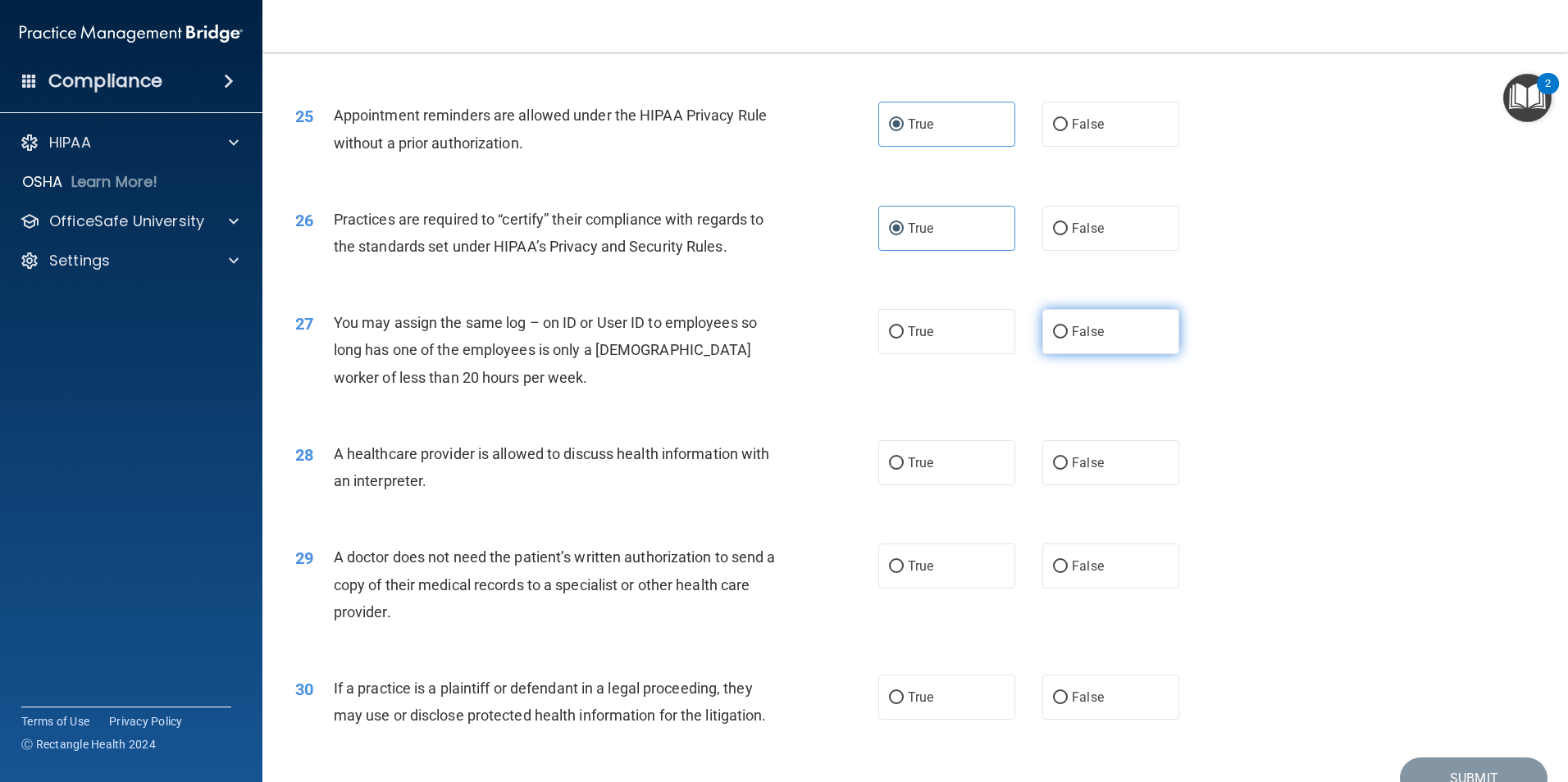
radio input "true"
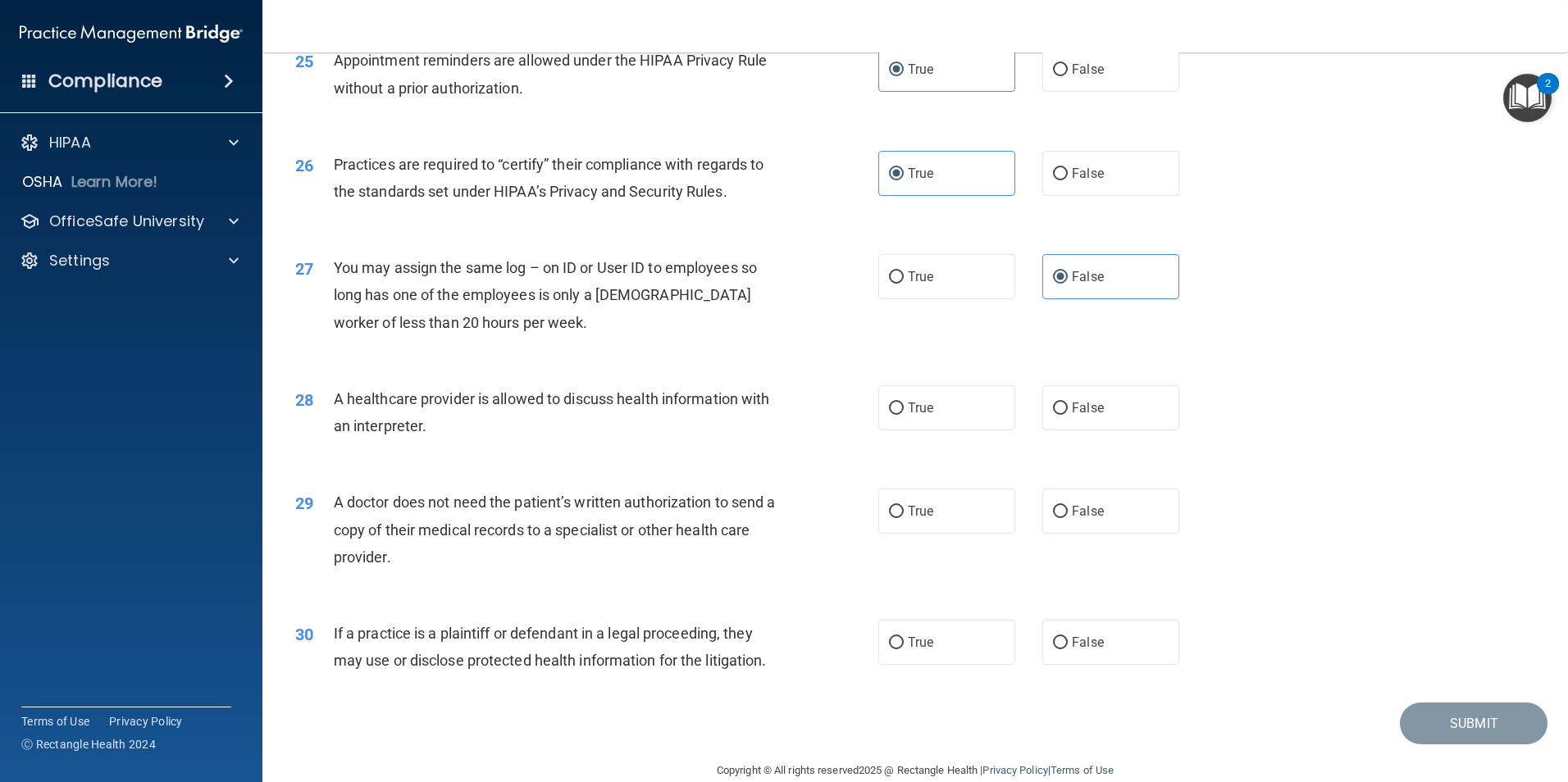
scroll to position [3034, 0]
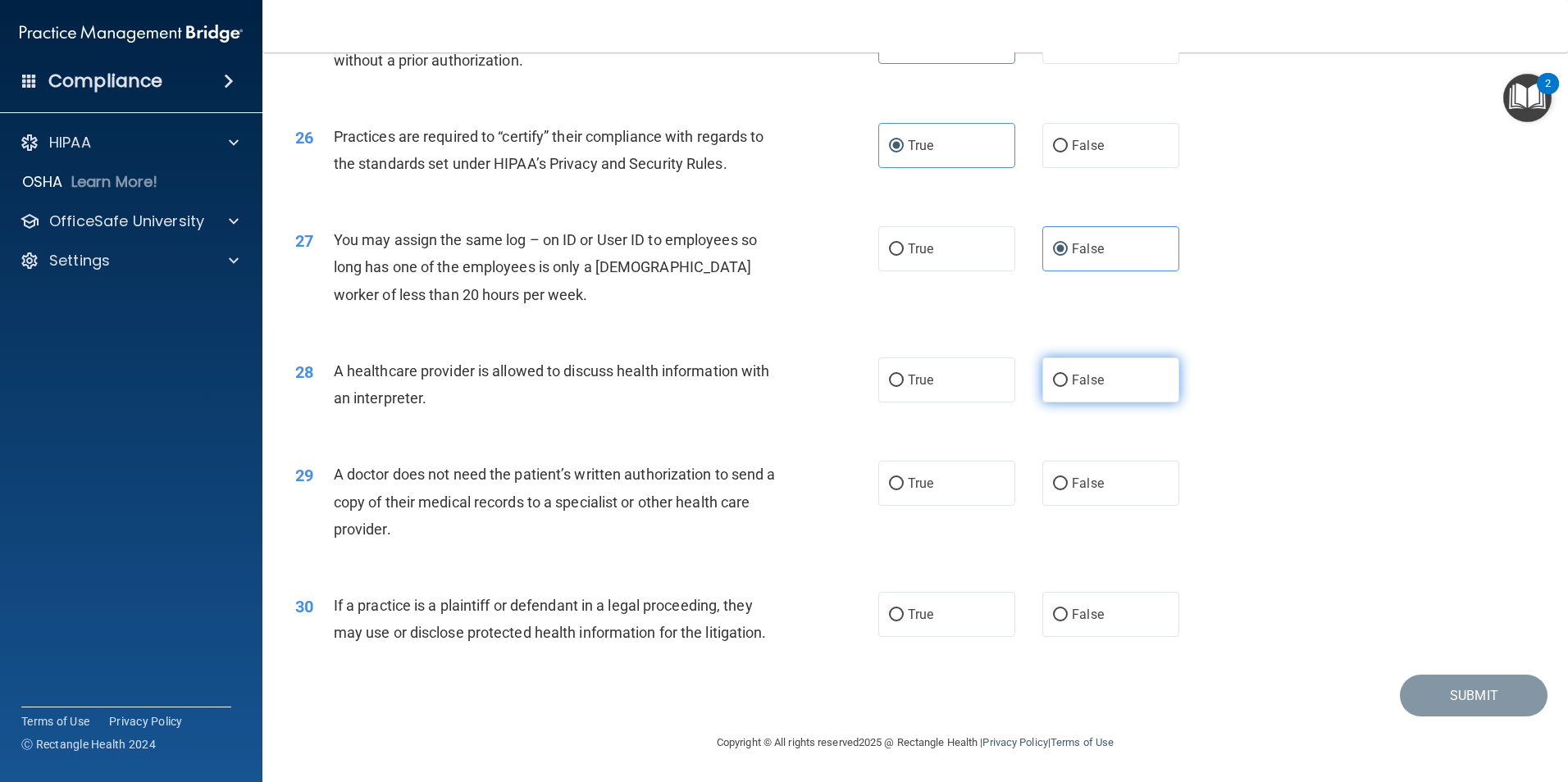
click at [1124, 395] on label "False" at bounding box center [1111, 380] width 137 height 45
click at [1068, 387] on input "False" at bounding box center [1060, 380] width 15 height 12
radio input "true"
click at [892, 497] on label "True" at bounding box center [946, 483] width 137 height 45
click at [892, 490] on input "True" at bounding box center [896, 484] width 15 height 12
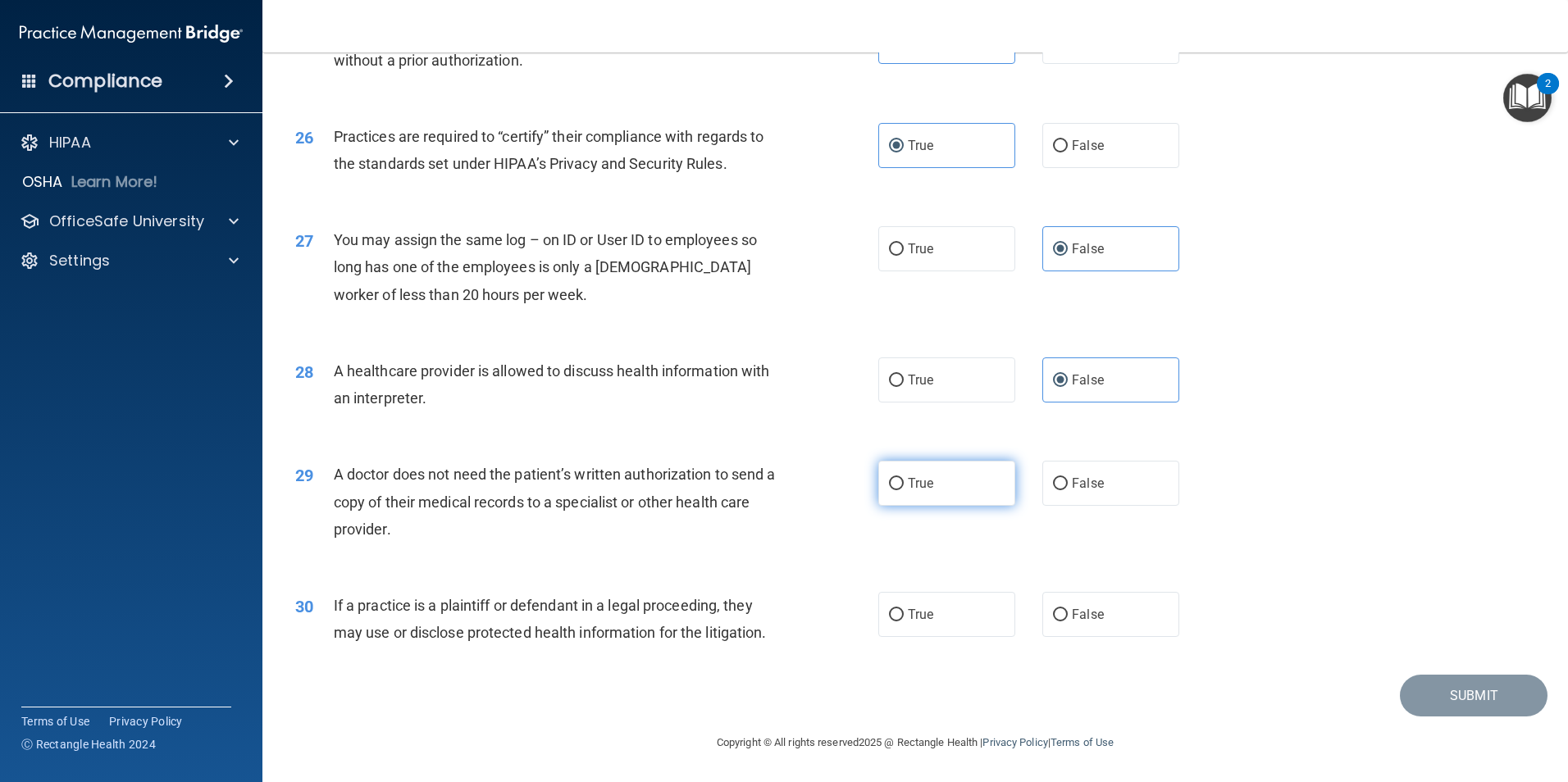
radio input "true"
click at [893, 630] on label "True" at bounding box center [946, 614] width 137 height 45
click at [893, 621] on input "True" at bounding box center [896, 615] width 15 height 12
radio input "true"
click at [1446, 687] on button "Submit" at bounding box center [1473, 695] width 147 height 42
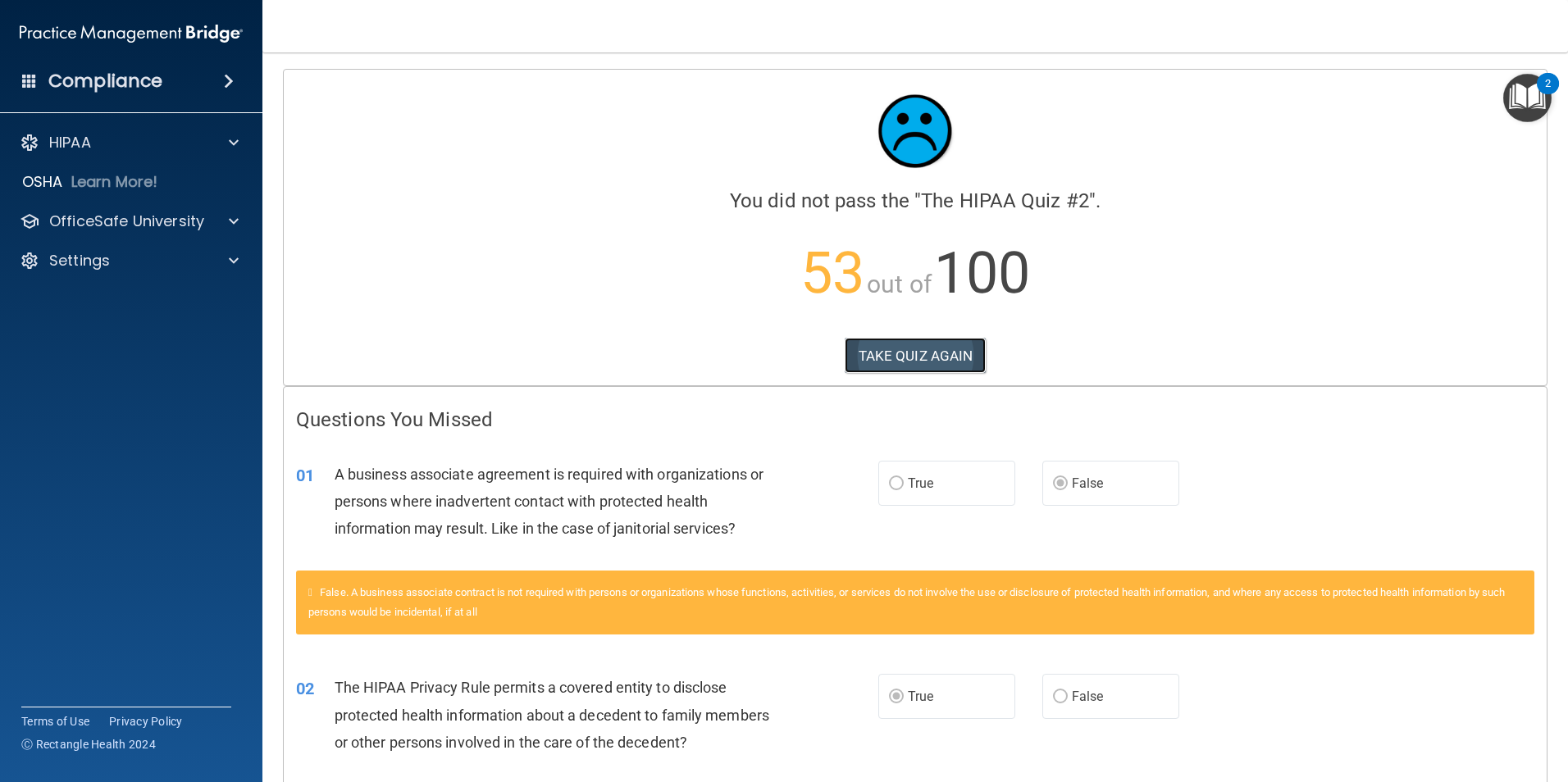
click at [920, 366] on button "TAKE QUIZ AGAIN" at bounding box center [915, 355] width 141 height 36
click at [909, 344] on button "TAKE QUIZ AGAIN" at bounding box center [915, 355] width 141 height 36
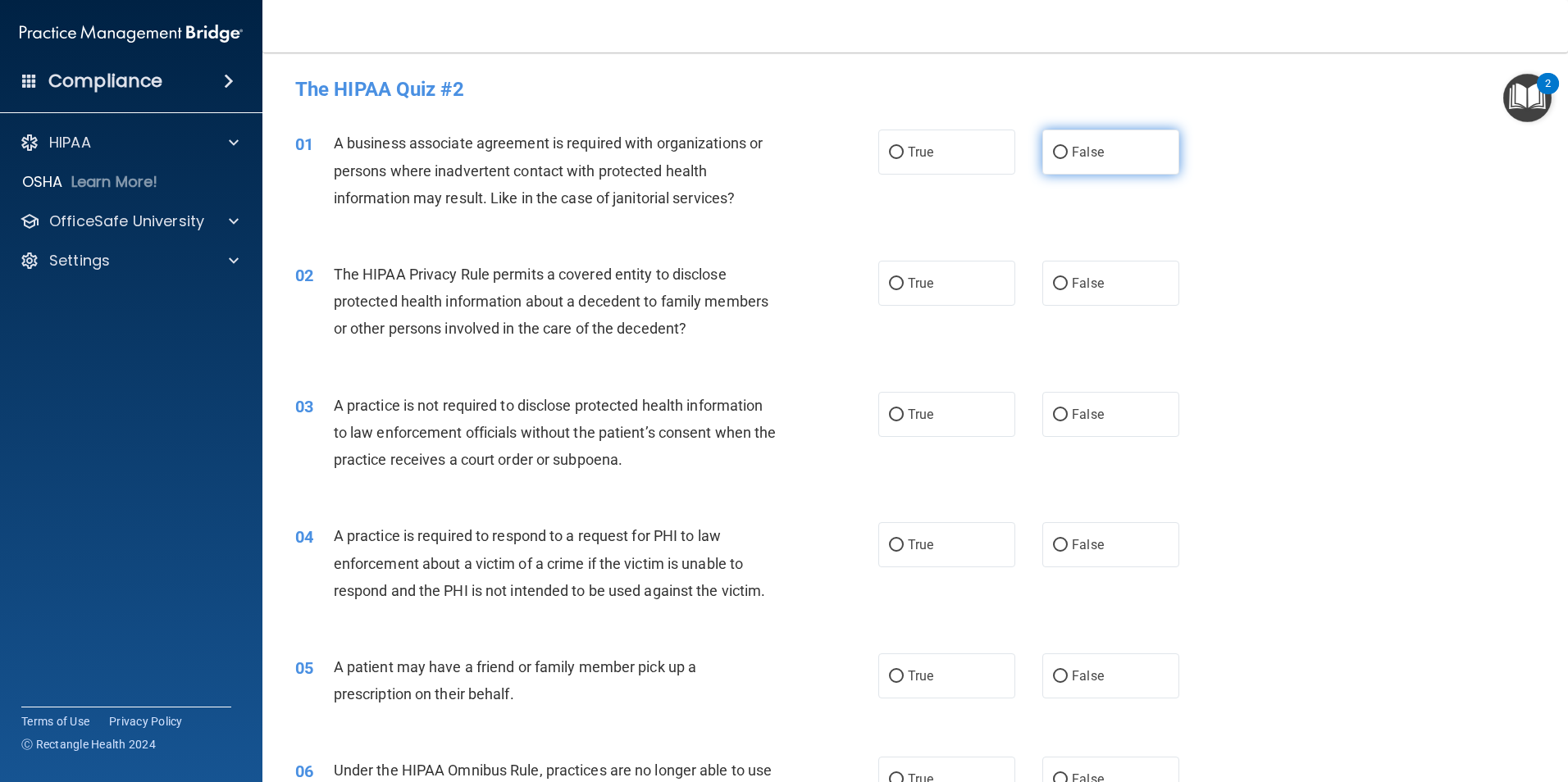
click at [1072, 159] on span "False" at bounding box center [1088, 151] width 32 height 16
click at [1066, 159] on input "False" at bounding box center [1060, 152] width 15 height 12
radio input "true"
click at [889, 278] on input "True" at bounding box center [896, 284] width 15 height 12
radio input "true"
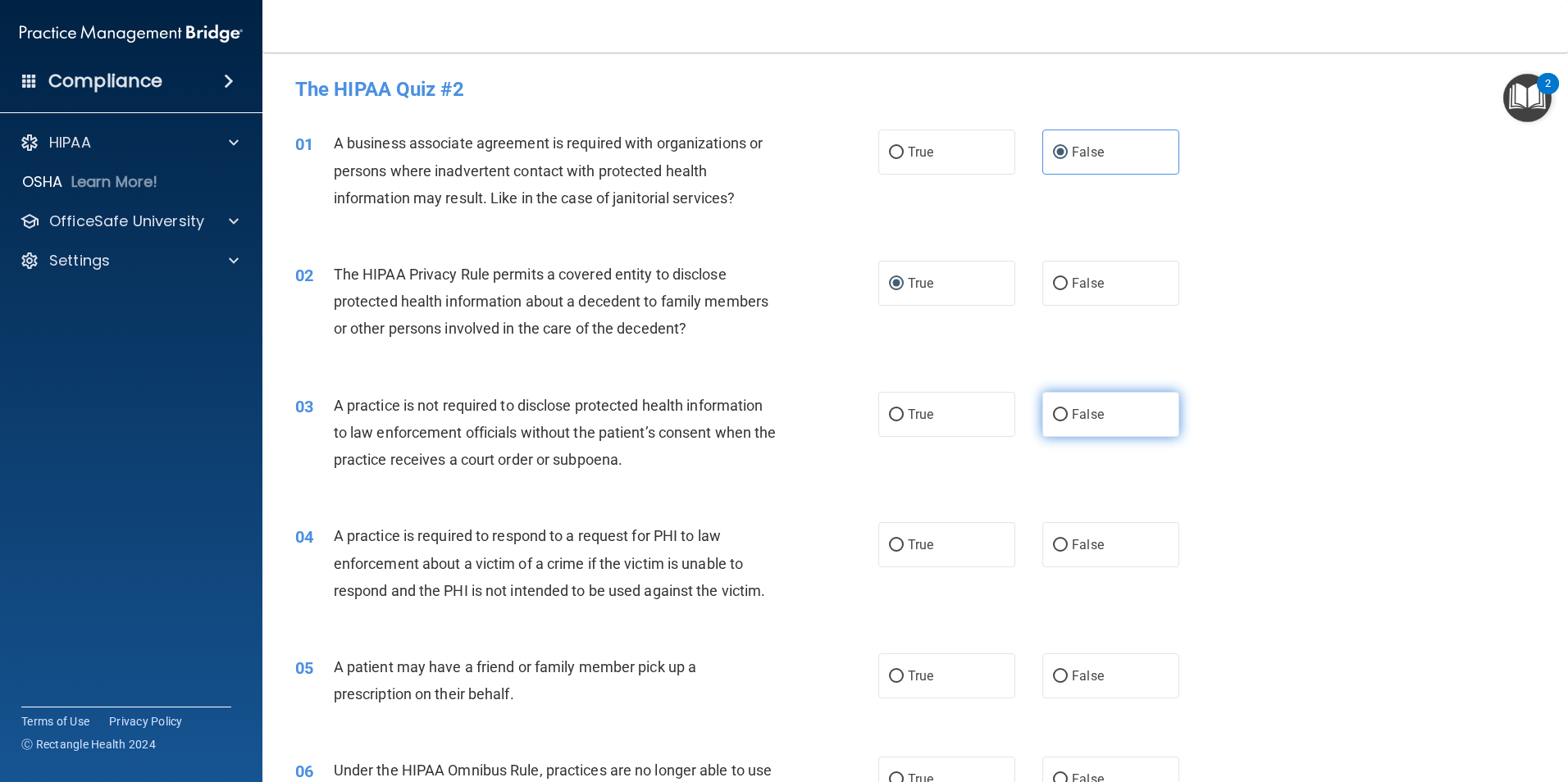
click at [1072, 403] on label "False" at bounding box center [1111, 414] width 137 height 45
click at [1068, 409] on input "False" at bounding box center [1060, 415] width 15 height 12
radio input "true"
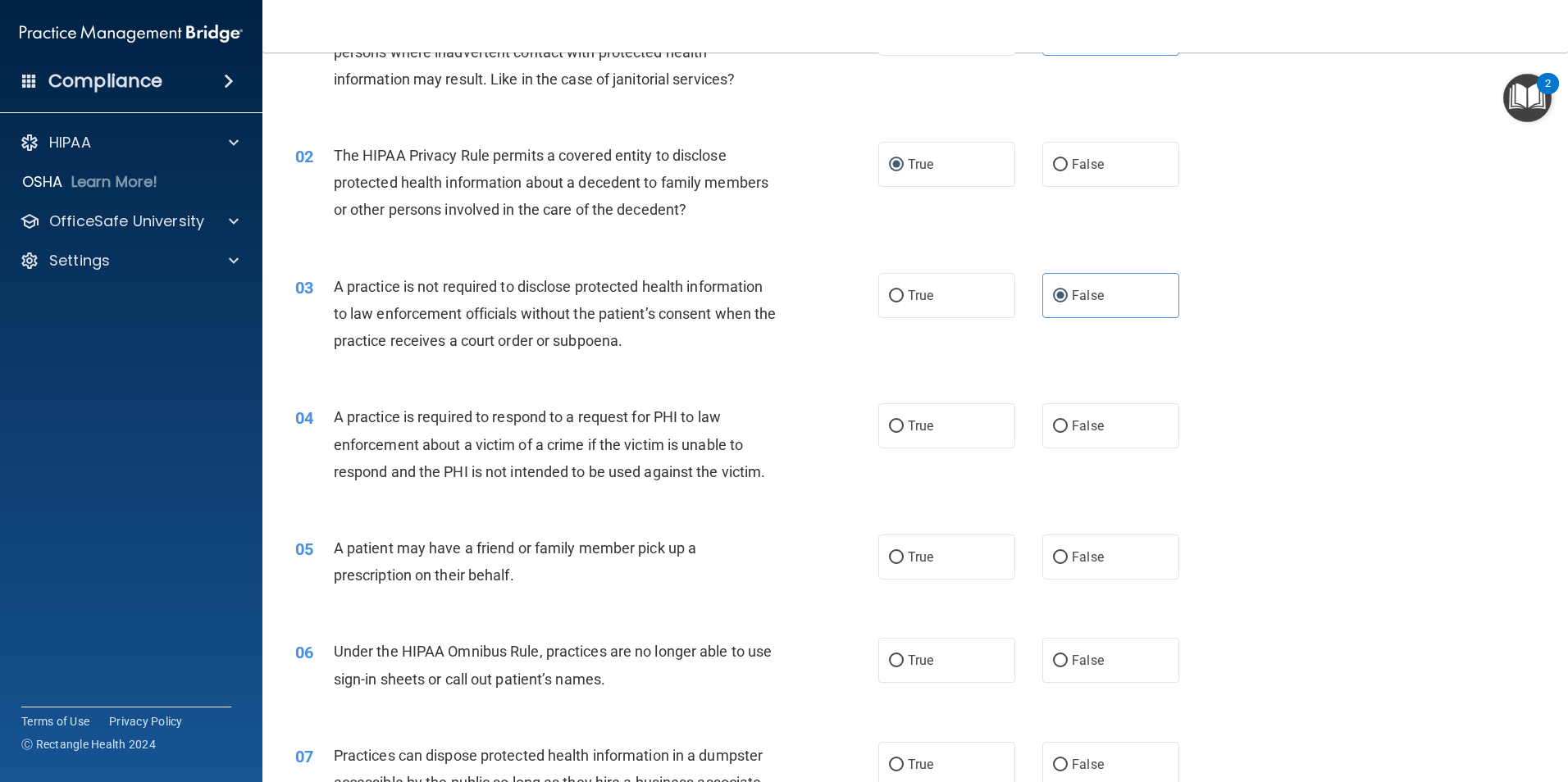
scroll to position [246, 0]
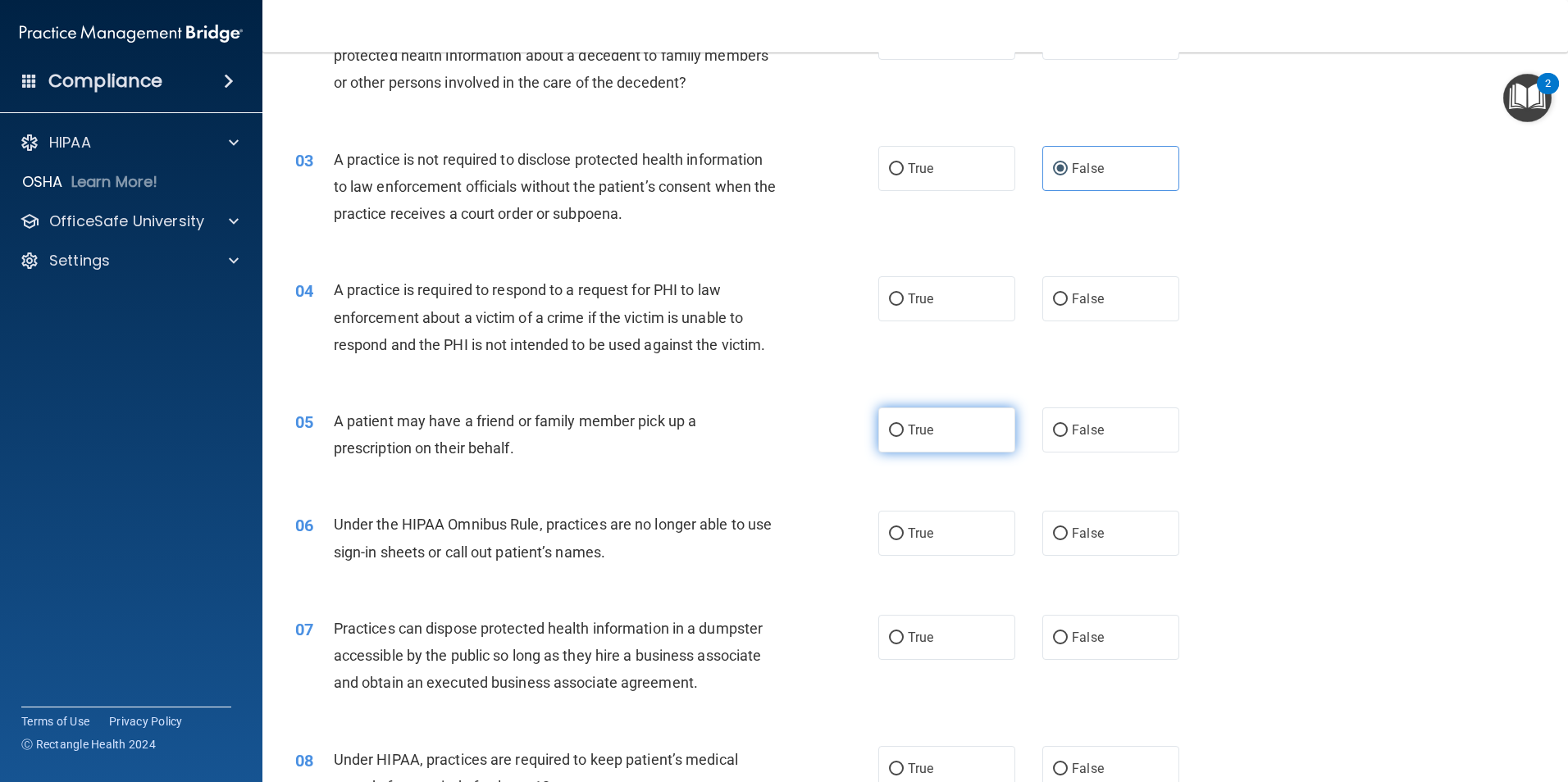
click at [920, 436] on span "True" at bounding box center [920, 430] width 26 height 16
click at [904, 436] on input "True" at bounding box center [896, 430] width 15 height 12
radio input "true"
click at [896, 305] on input "True" at bounding box center [896, 299] width 15 height 12
radio input "true"
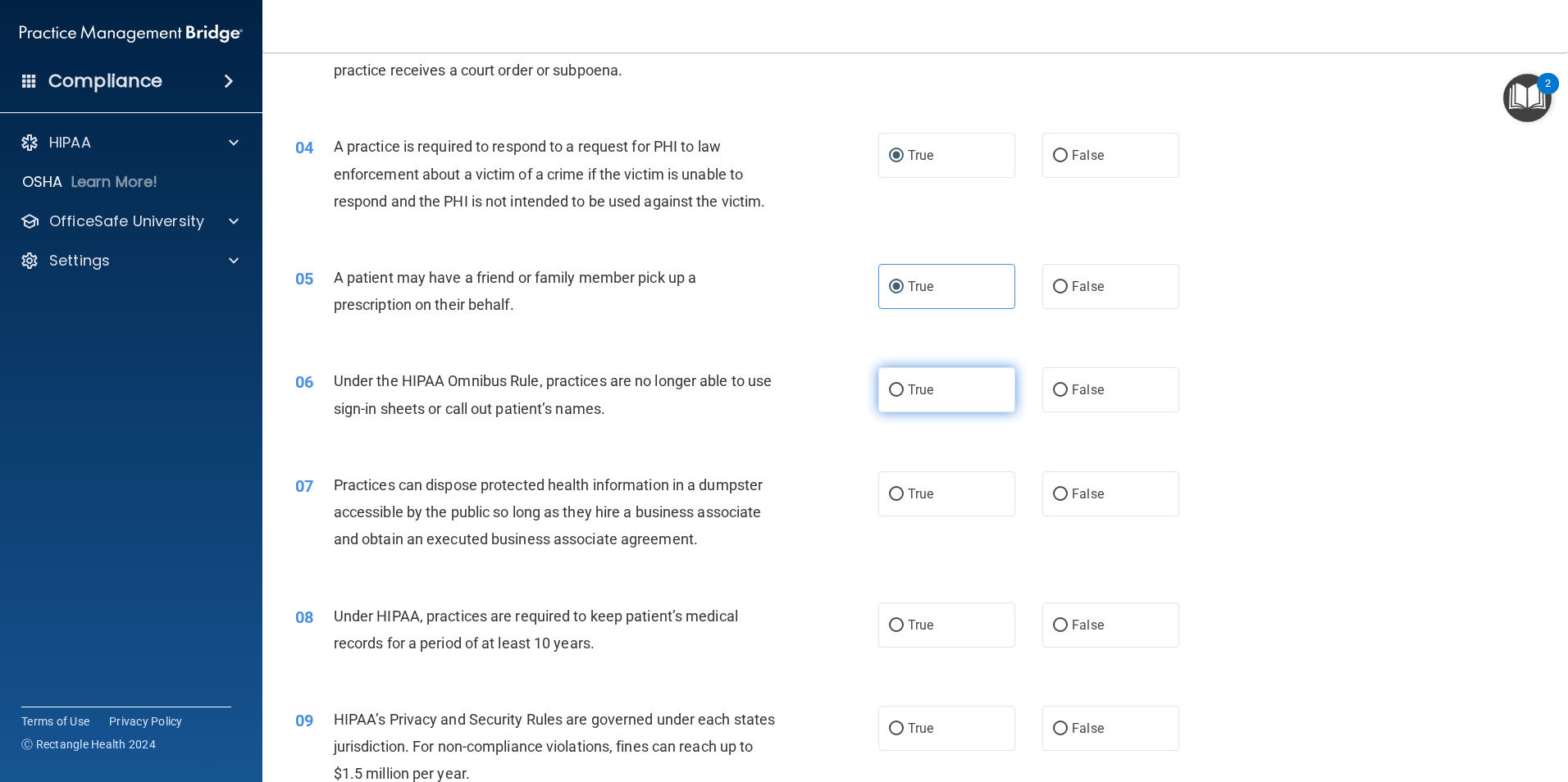
scroll to position [410, 0]
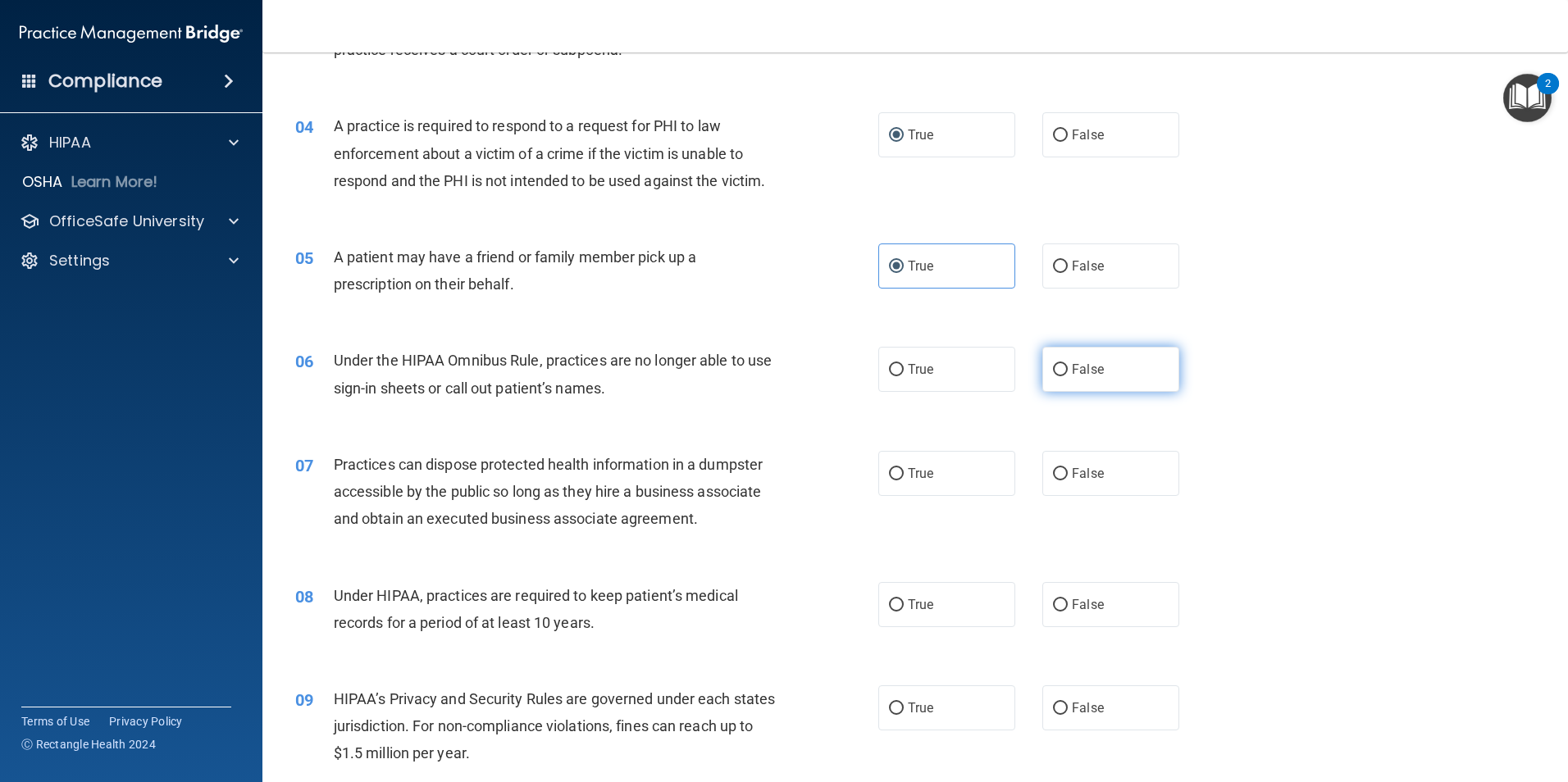
click at [1072, 370] on span "False" at bounding box center [1088, 369] width 32 height 16
click at [1065, 370] on input "False" at bounding box center [1060, 370] width 15 height 12
radio input "true"
click at [1074, 481] on label "False" at bounding box center [1111, 473] width 137 height 45
click at [1068, 480] on input "False" at bounding box center [1060, 474] width 15 height 12
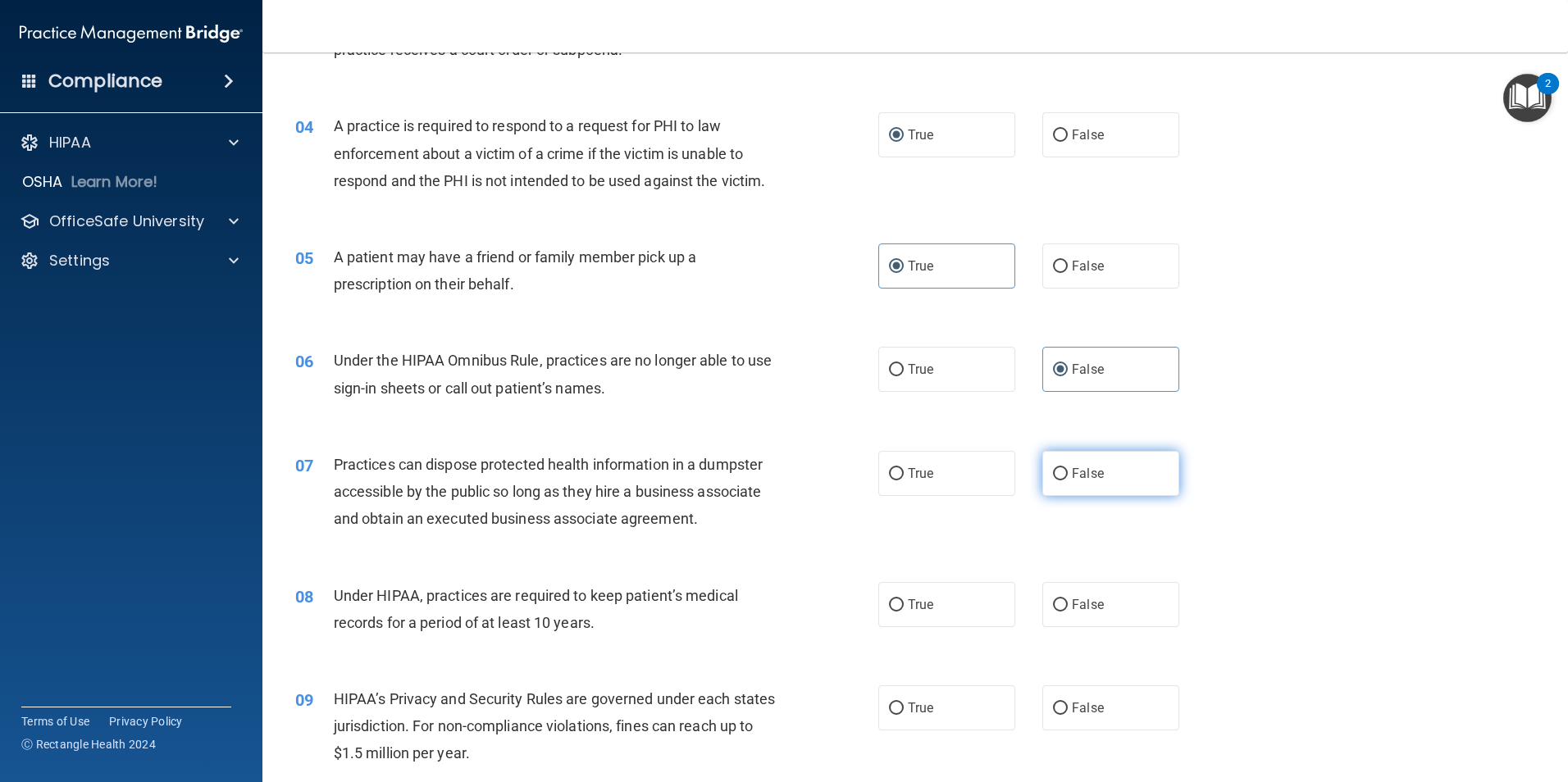
radio input "true"
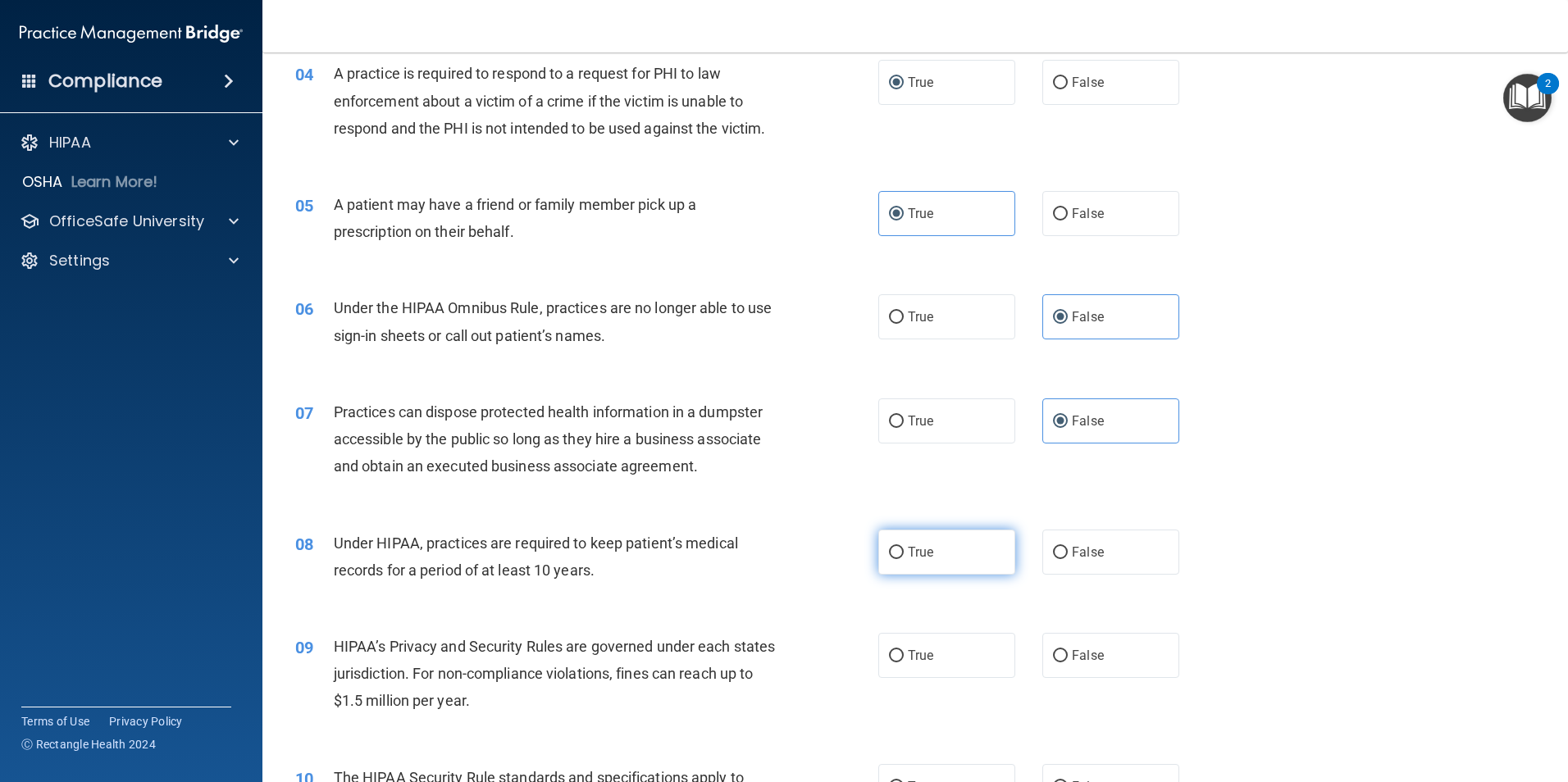
scroll to position [492, 0]
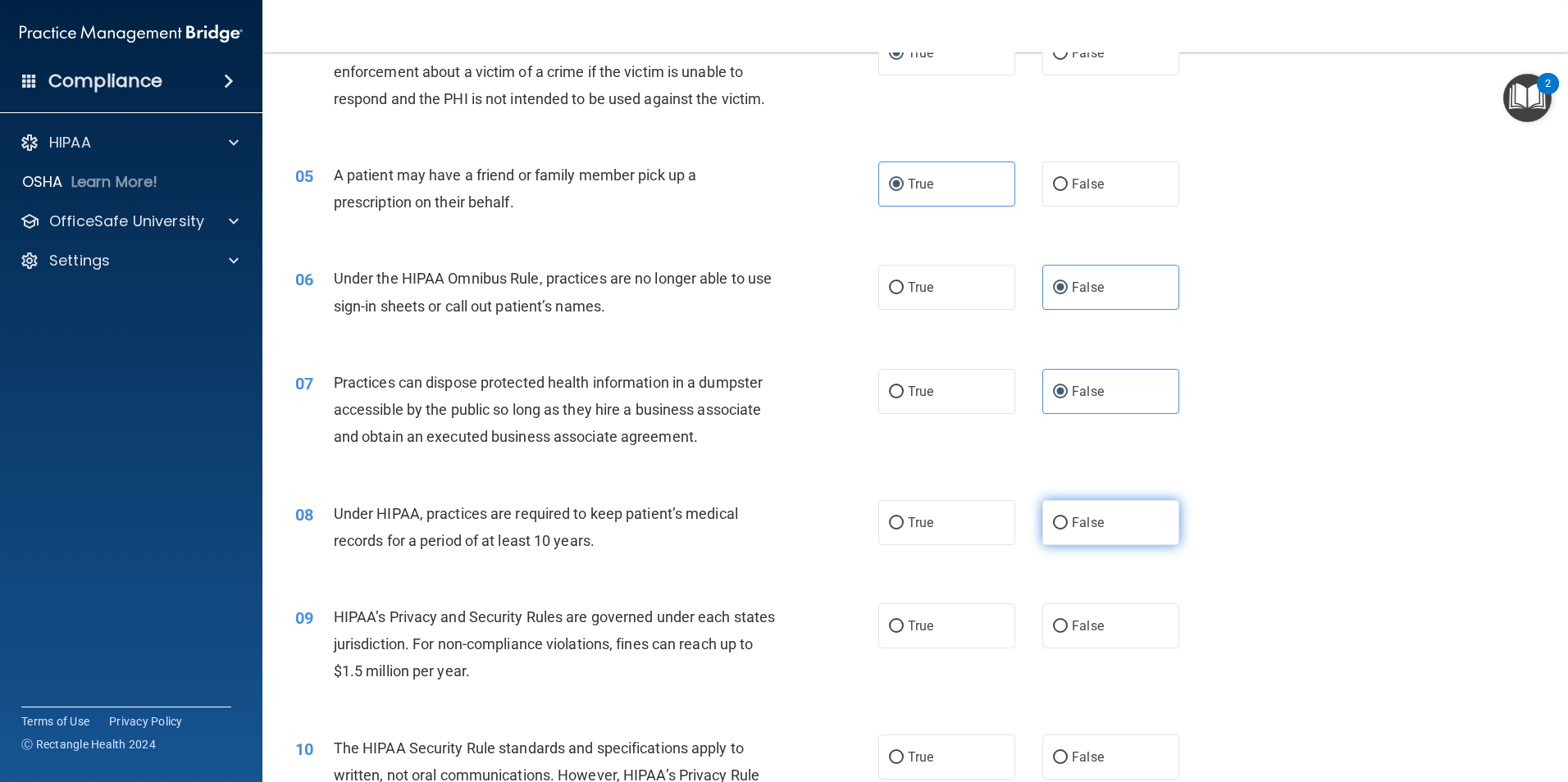
click at [1073, 527] on span "False" at bounding box center [1088, 522] width 32 height 16
click at [1068, 527] on input "False" at bounding box center [1060, 523] width 15 height 12
radio input "true"
click at [1079, 626] on span "False" at bounding box center [1088, 626] width 32 height 16
click at [1068, 626] on input "False" at bounding box center [1060, 626] width 15 height 12
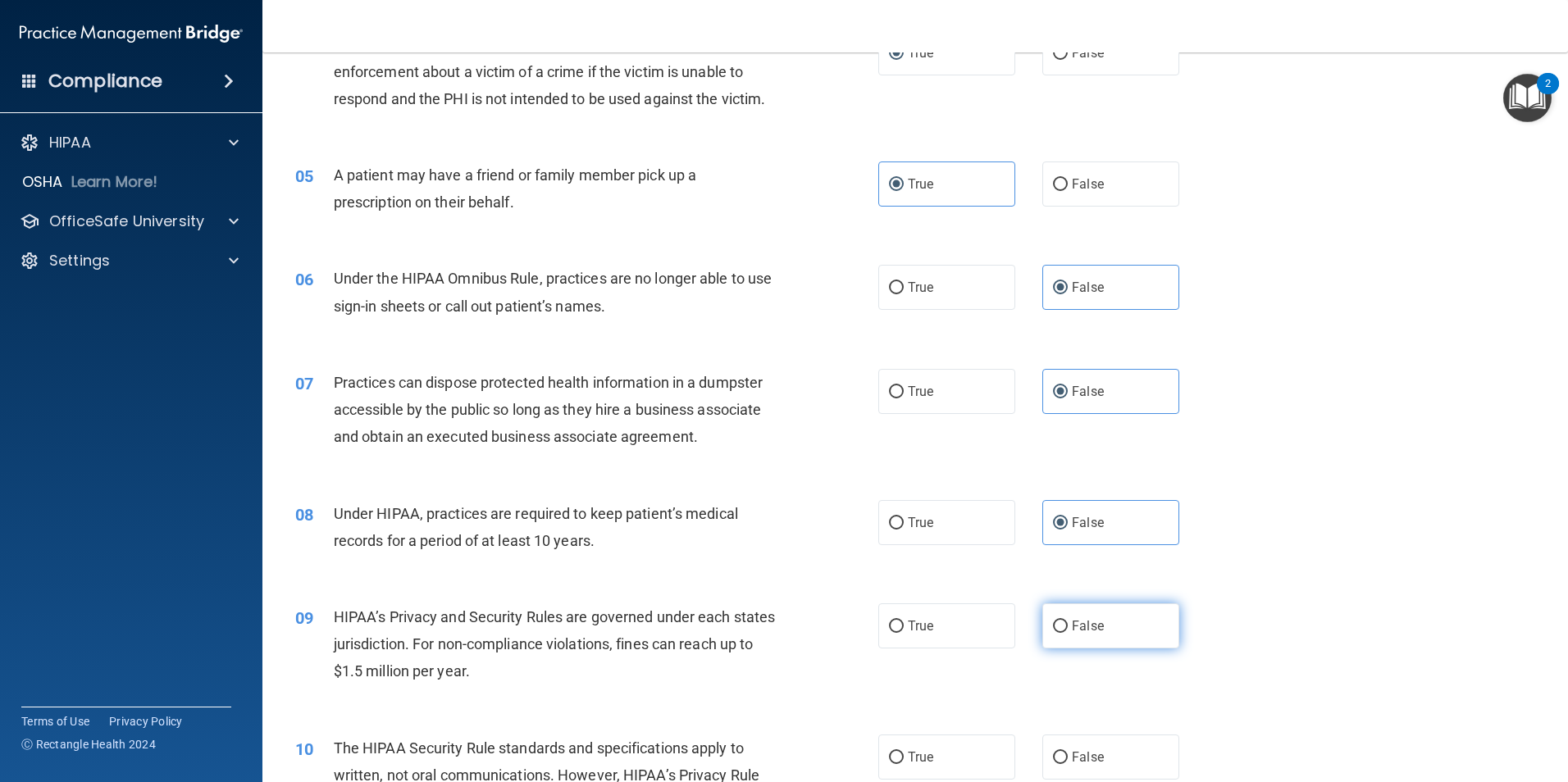
radio input "true"
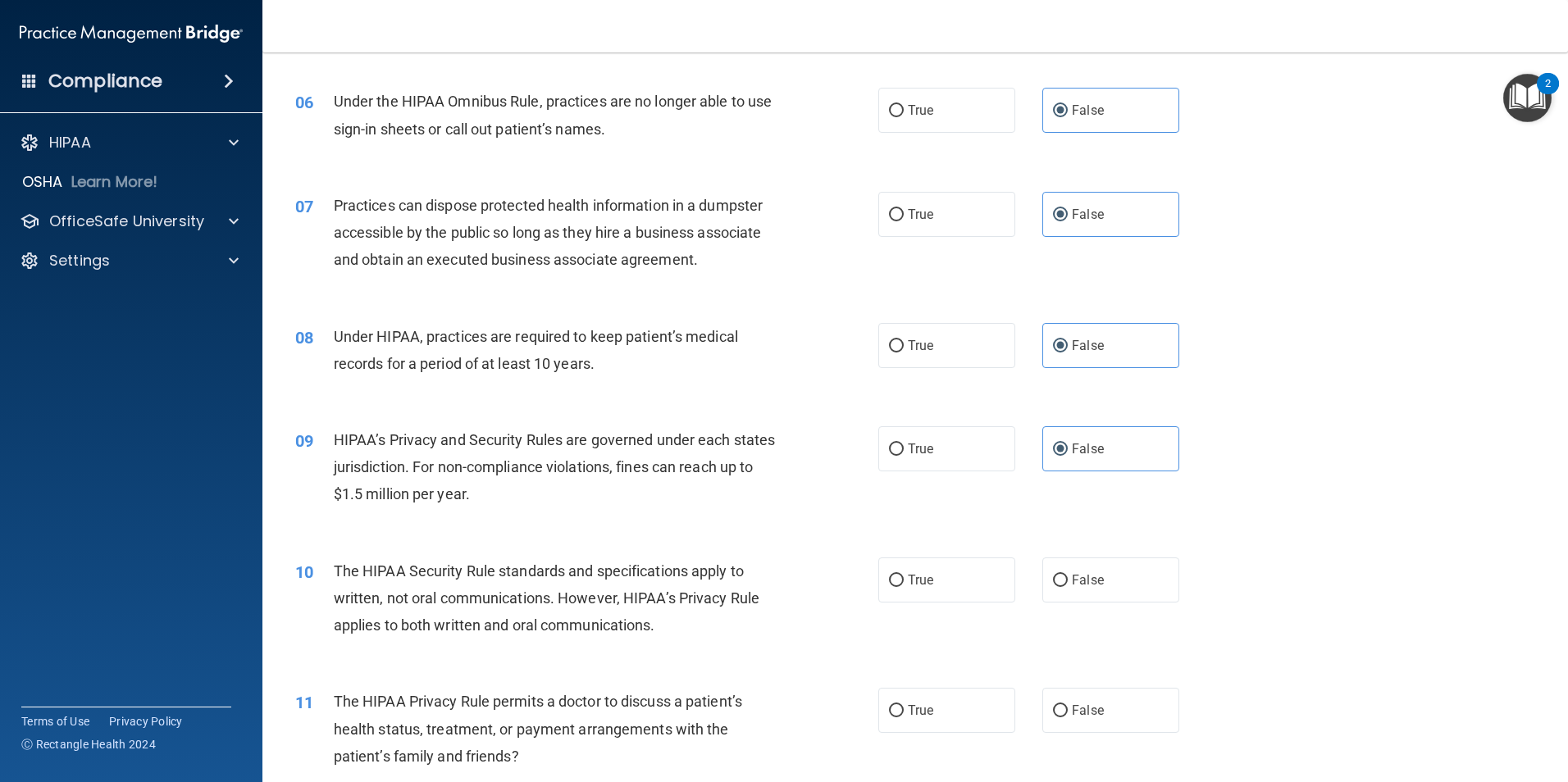
scroll to position [738, 0]
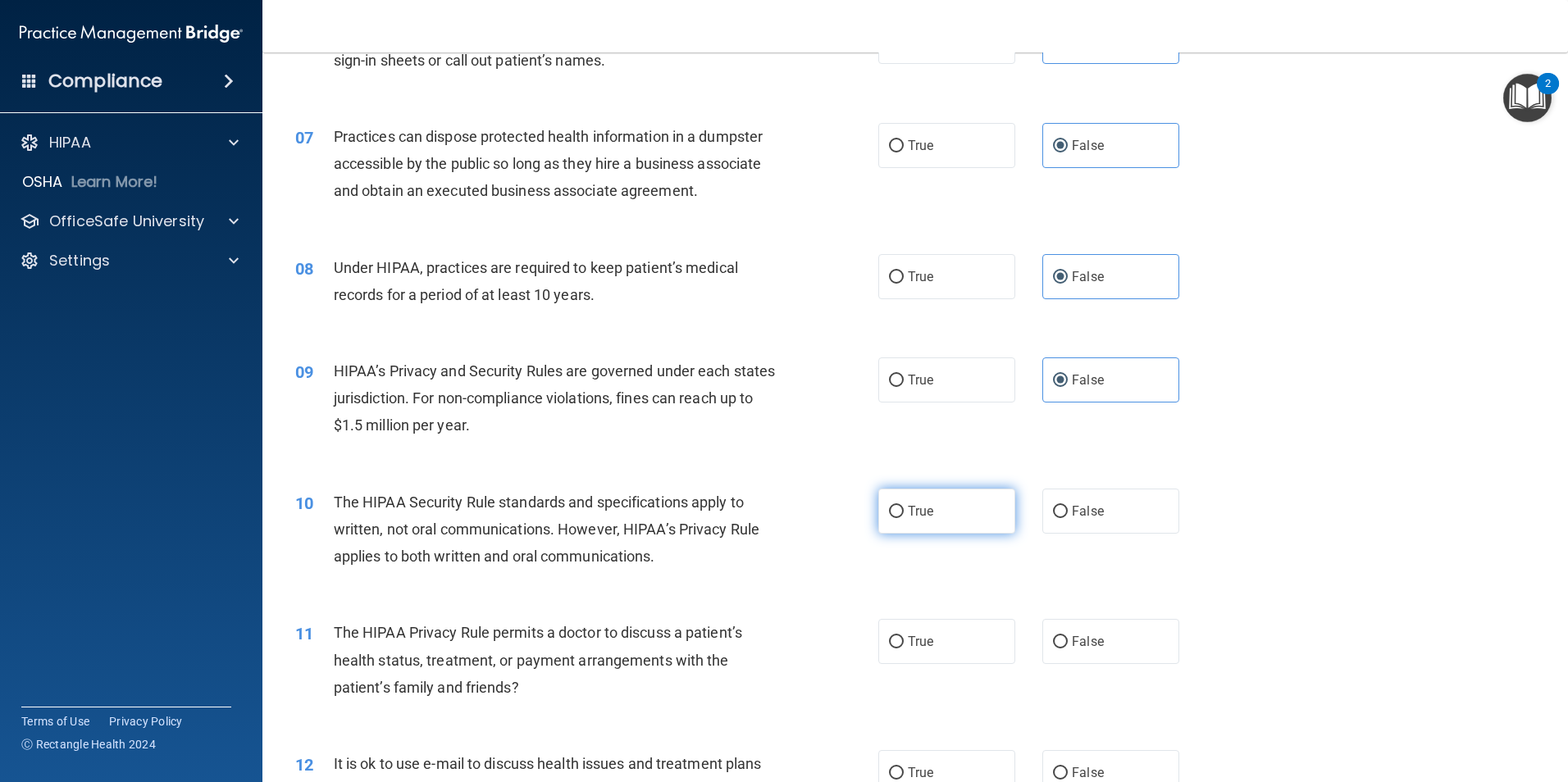
click at [955, 521] on label "True" at bounding box center [946, 511] width 137 height 45
click at [904, 518] on input "True" at bounding box center [896, 512] width 15 height 12
radio input "true"
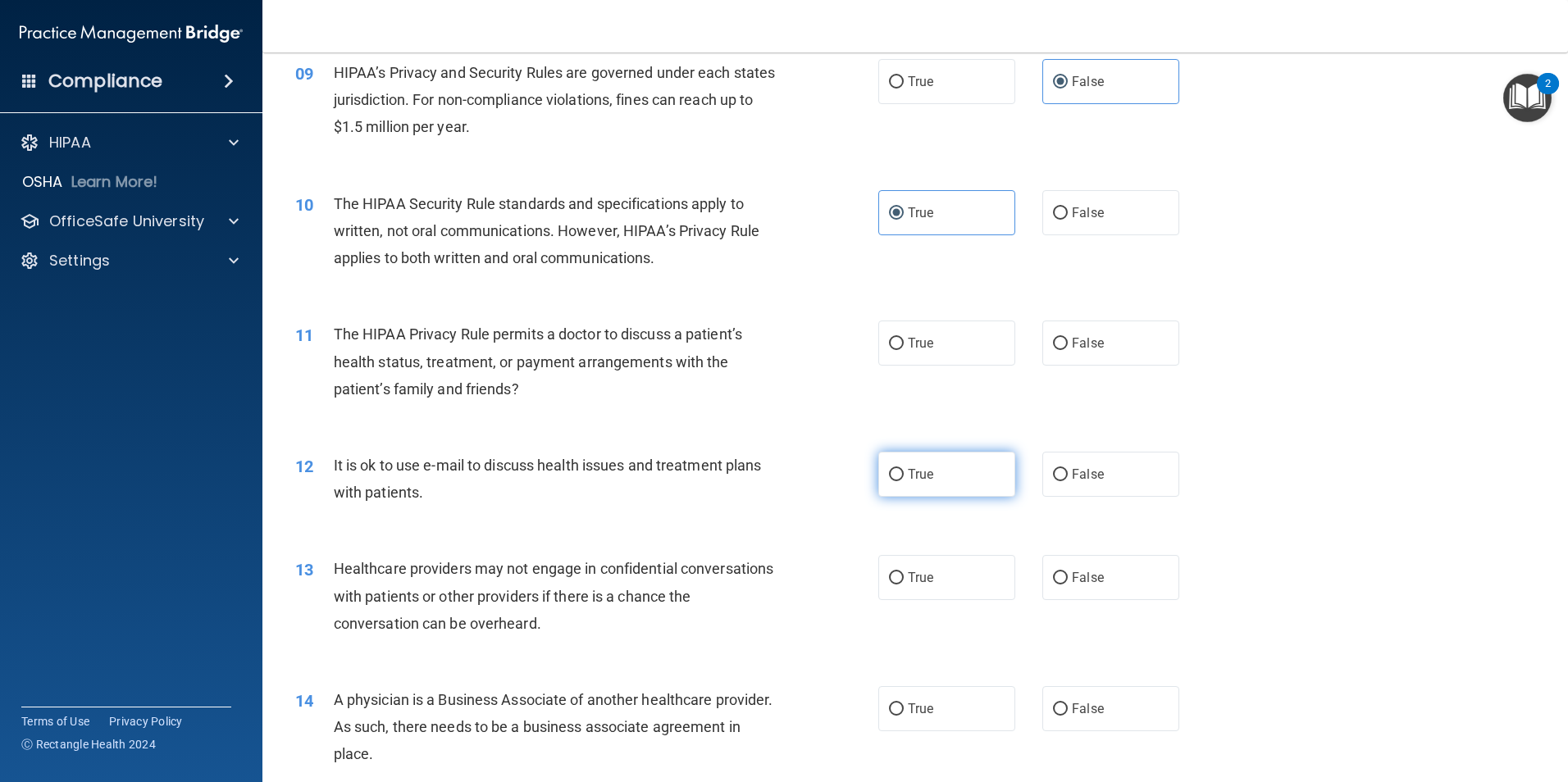
scroll to position [1066, 0]
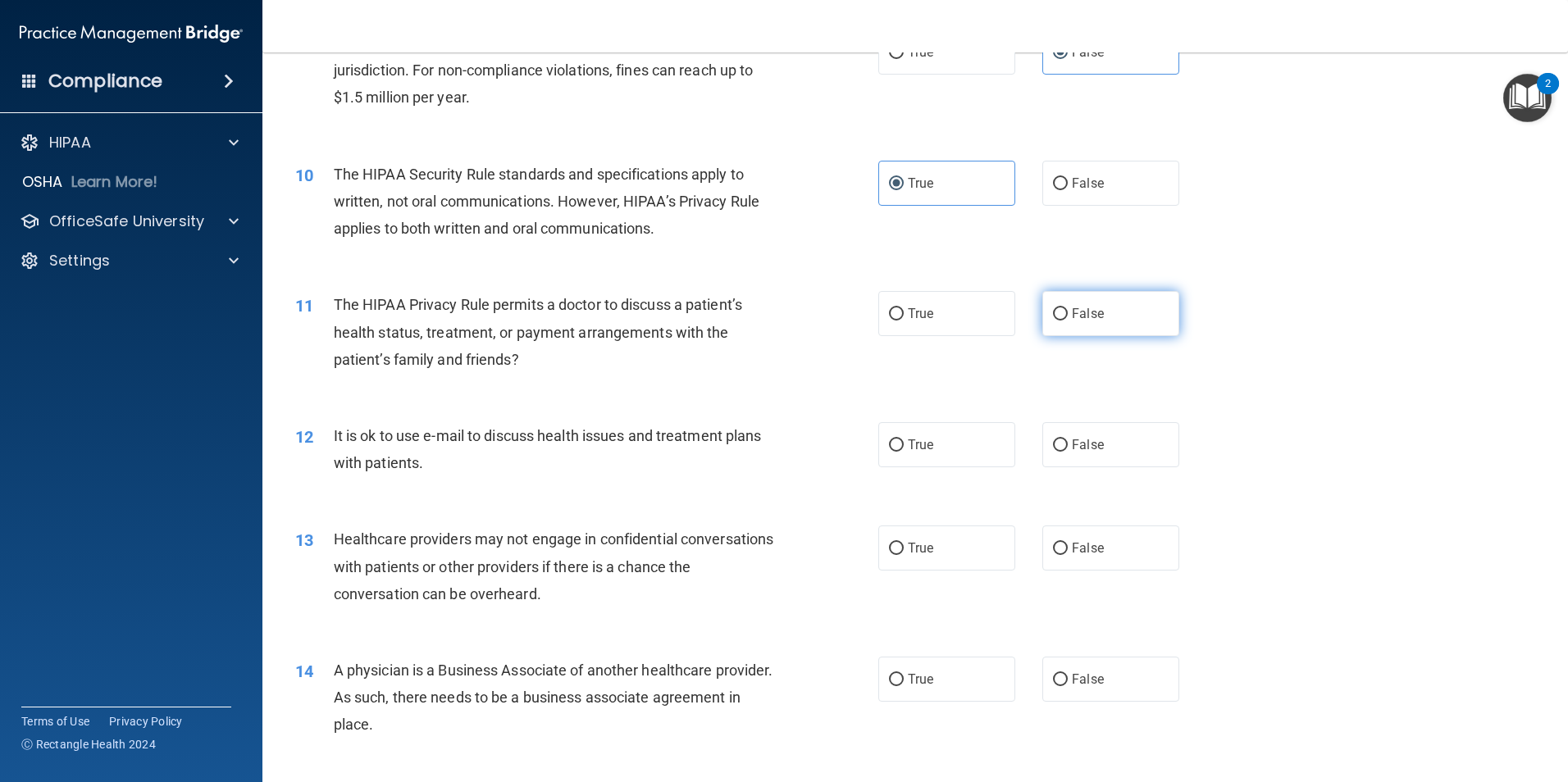
click at [1104, 320] on label "False" at bounding box center [1111, 314] width 137 height 45
click at [1068, 320] on input "False" at bounding box center [1060, 314] width 15 height 12
radio input "true"
click at [947, 458] on label "True" at bounding box center [946, 445] width 137 height 45
click at [904, 452] on input "True" at bounding box center [896, 445] width 15 height 12
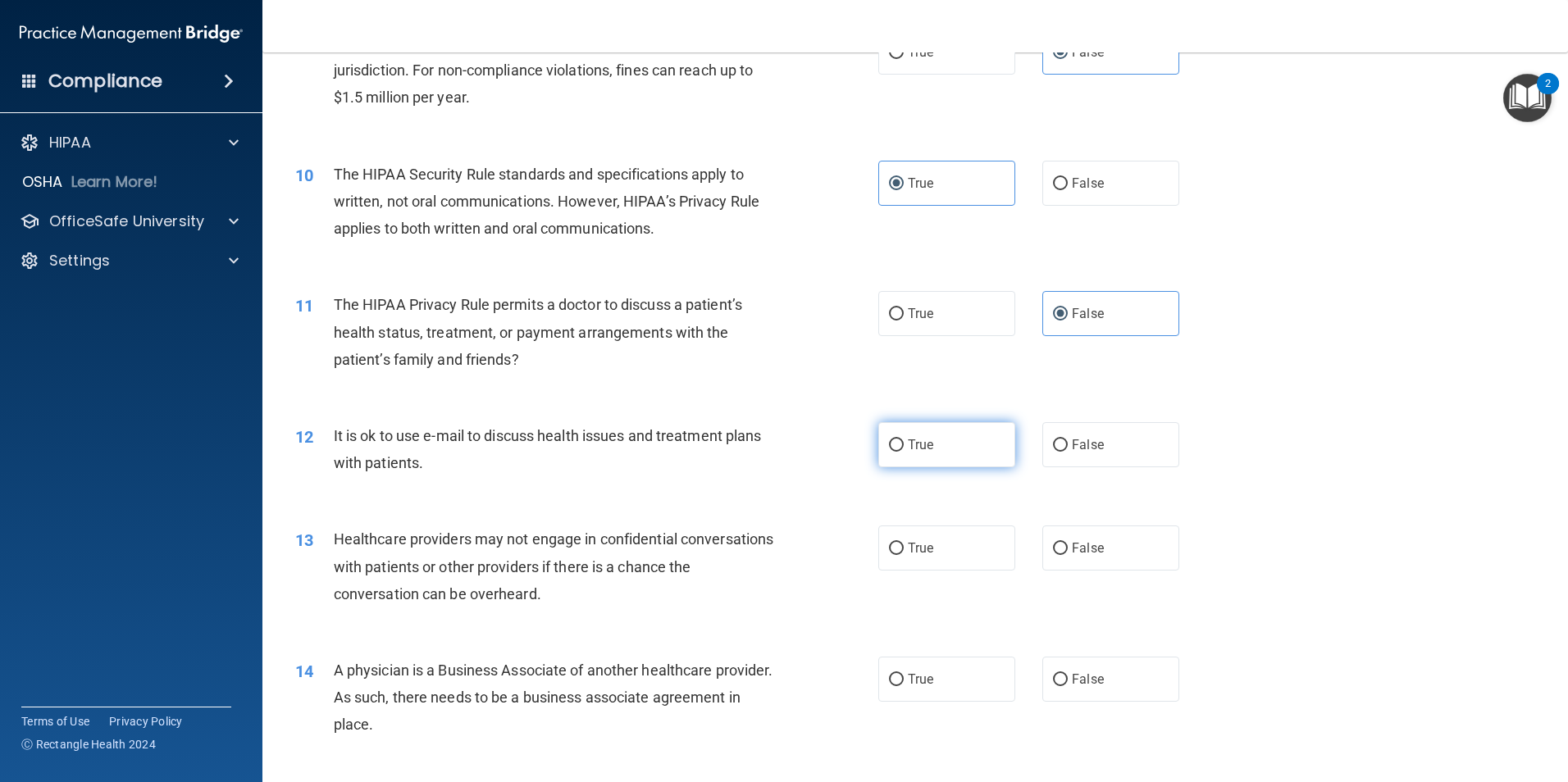
radio input "true"
click at [1082, 548] on span "False" at bounding box center [1088, 547] width 32 height 16
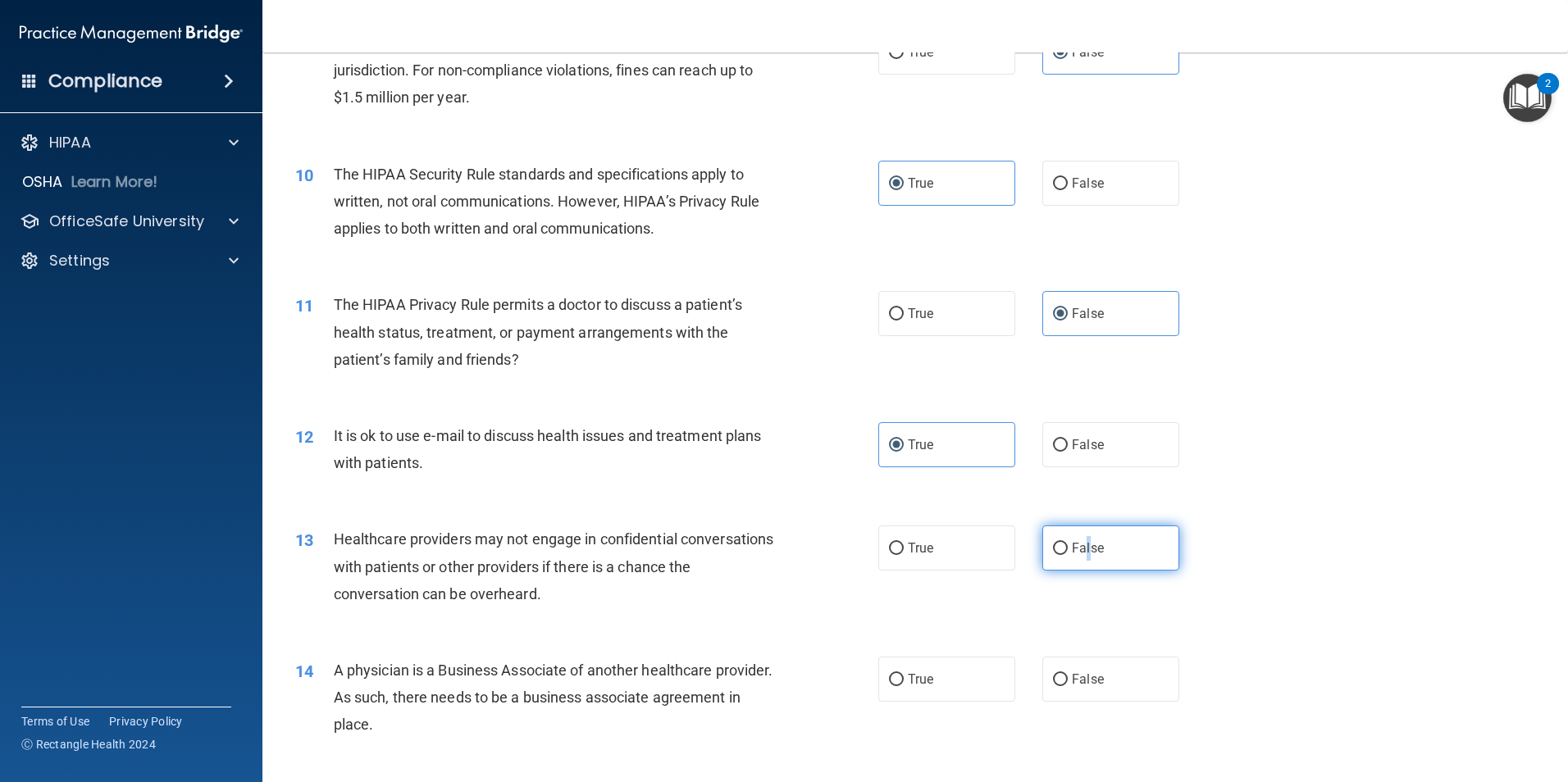
click at [1053, 549] on input "False" at bounding box center [1060, 548] width 15 height 12
radio input "true"
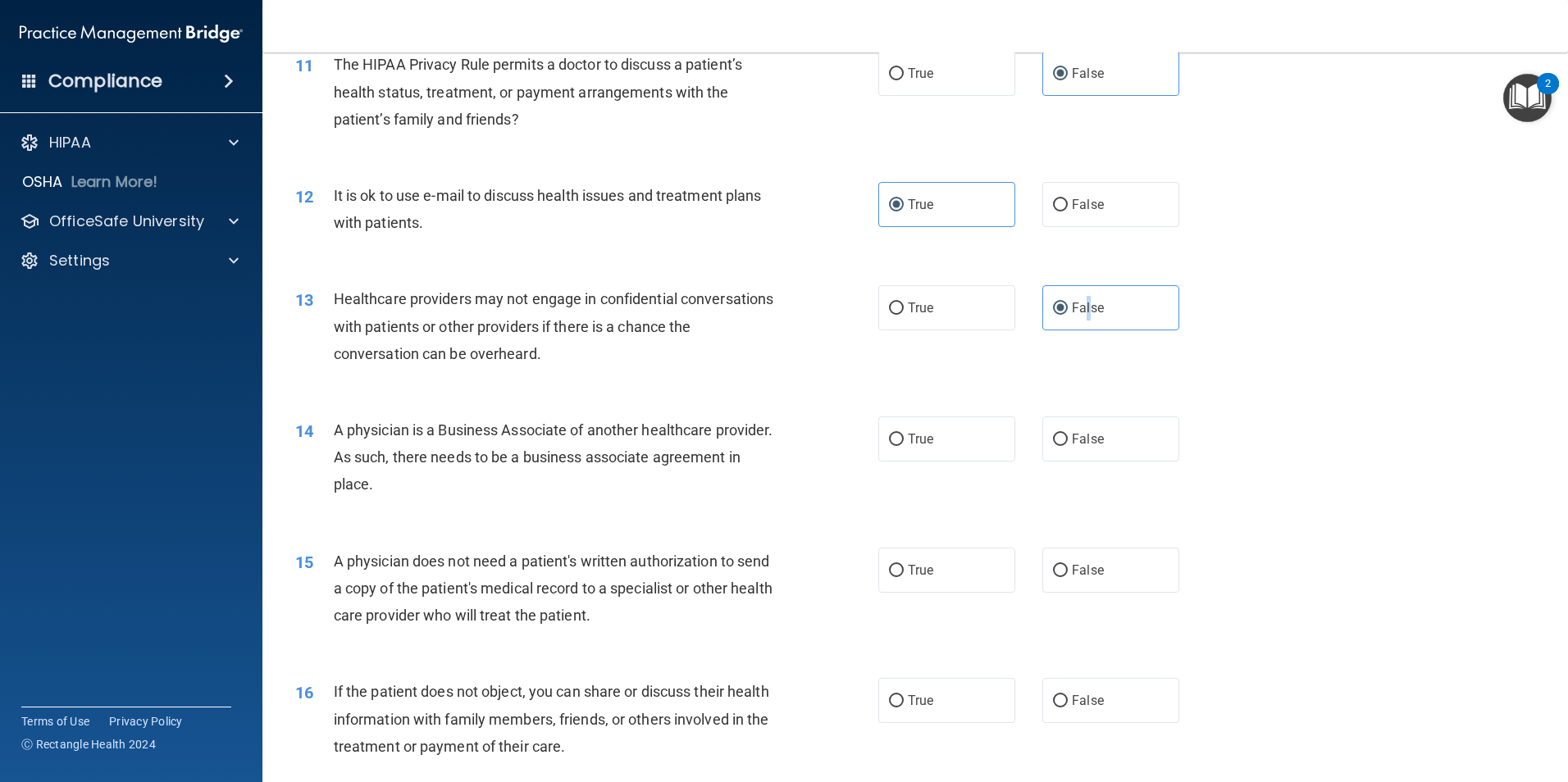
scroll to position [1312, 0]
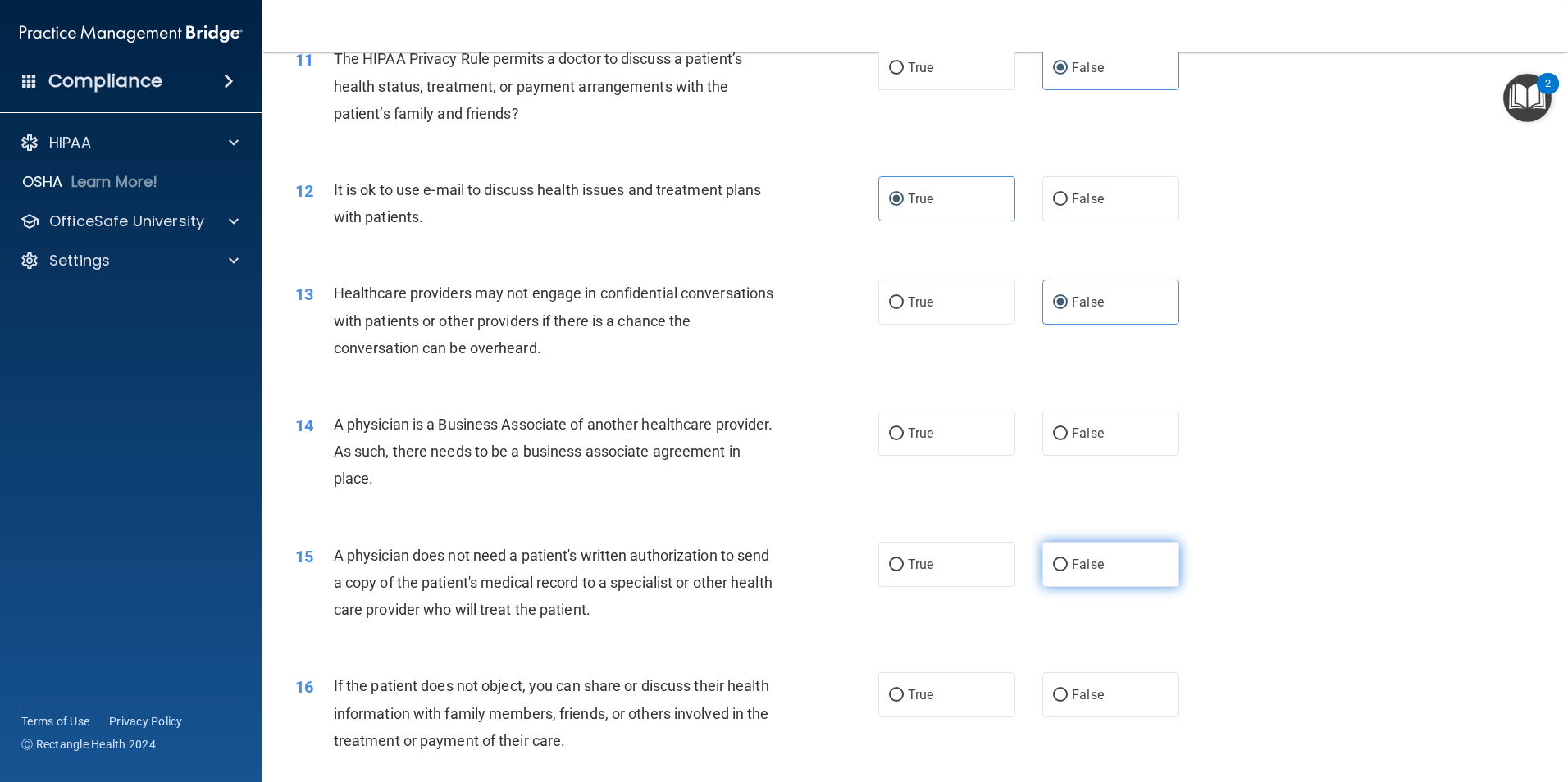
click at [1072, 569] on span "False" at bounding box center [1088, 564] width 32 height 16
click at [1068, 569] on input "False" at bounding box center [1060, 565] width 15 height 12
radio input "true"
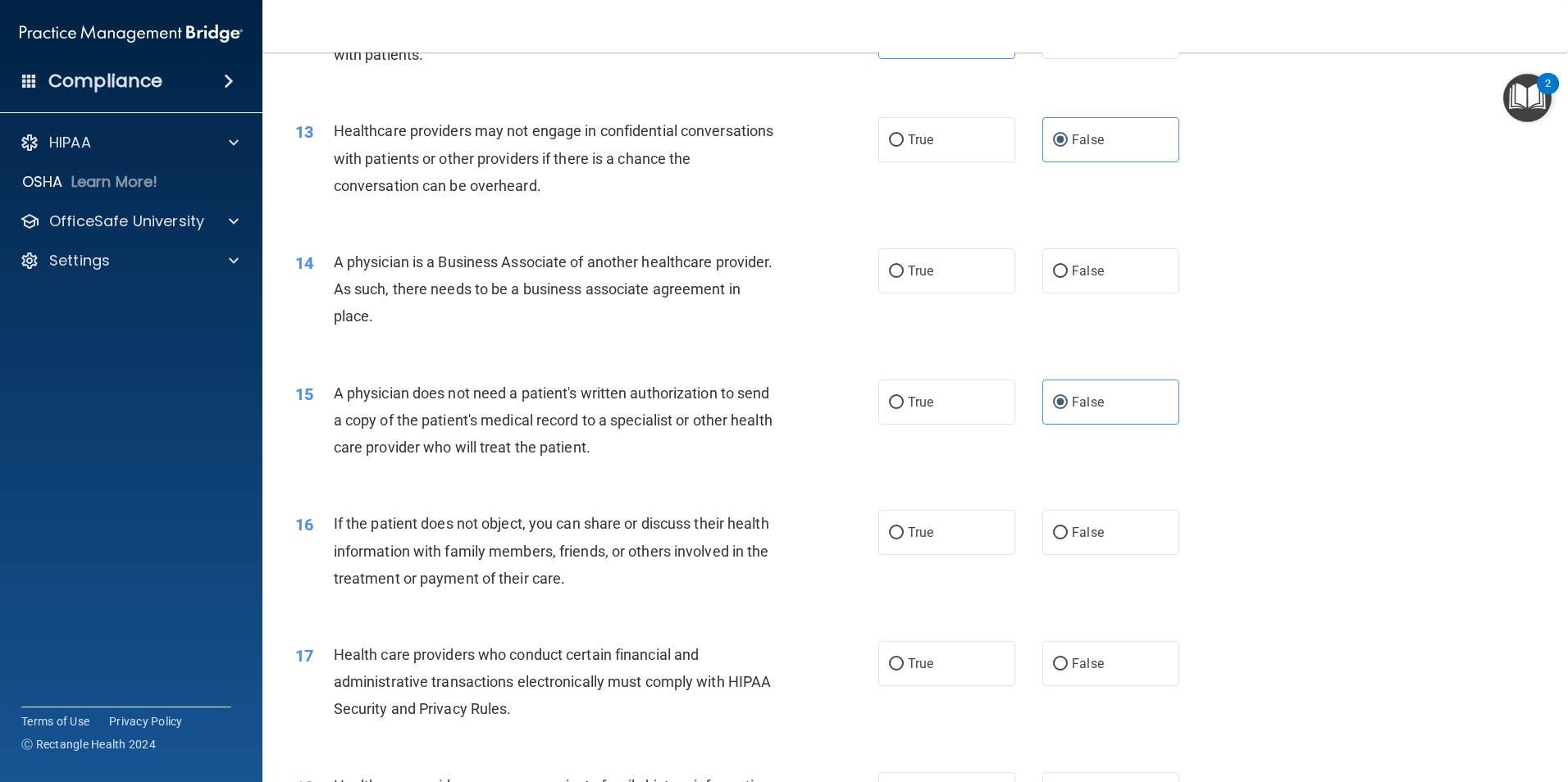
scroll to position [1476, 0]
click at [1066, 541] on label "False" at bounding box center [1111, 531] width 137 height 45
click at [1066, 537] on input "False" at bounding box center [1060, 532] width 15 height 12
radio input "true"
click at [910, 537] on span "True" at bounding box center [920, 531] width 26 height 16
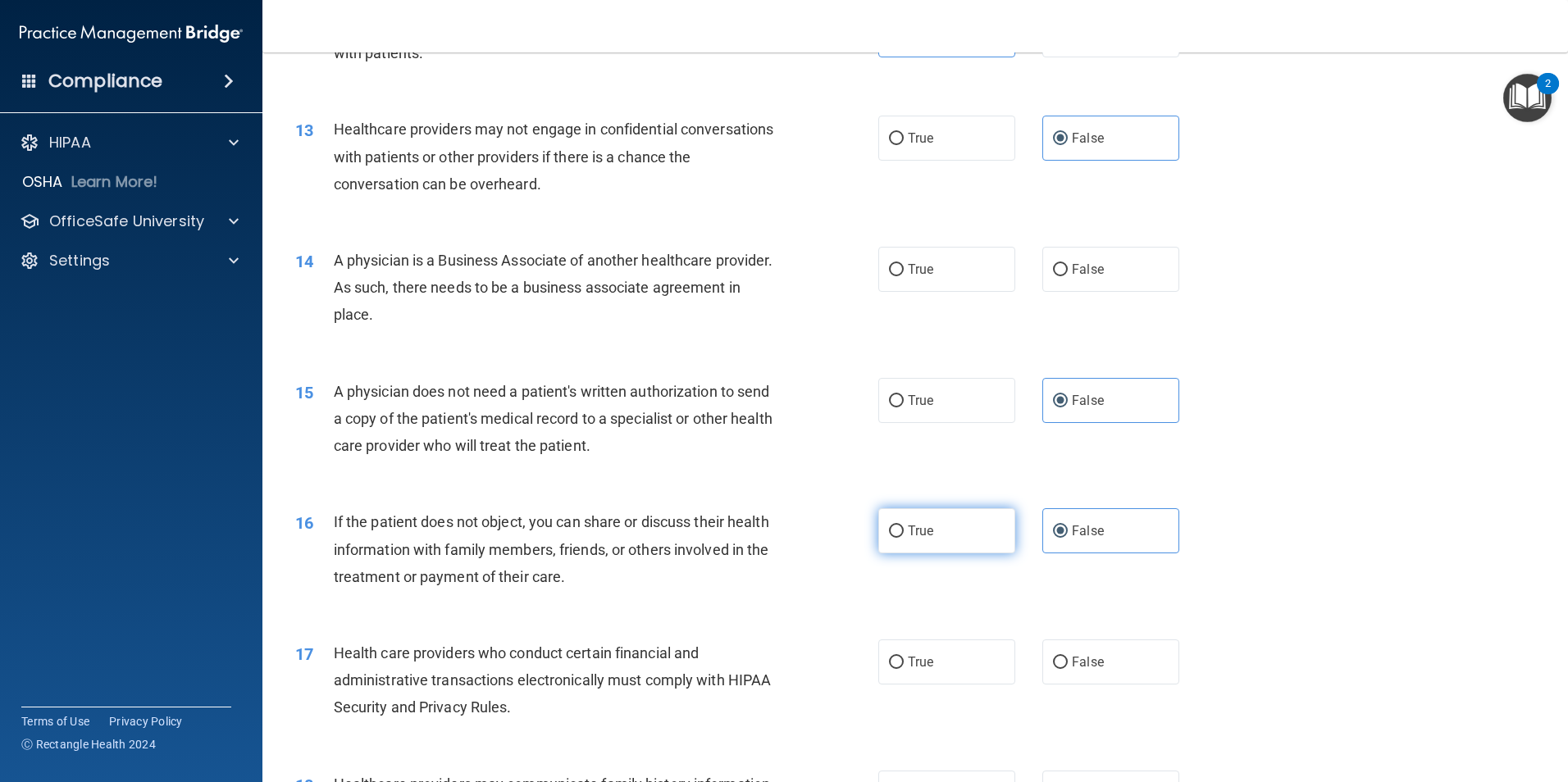
click at [904, 537] on input "True" at bounding box center [896, 532] width 15 height 12
radio input "true"
radio input "false"
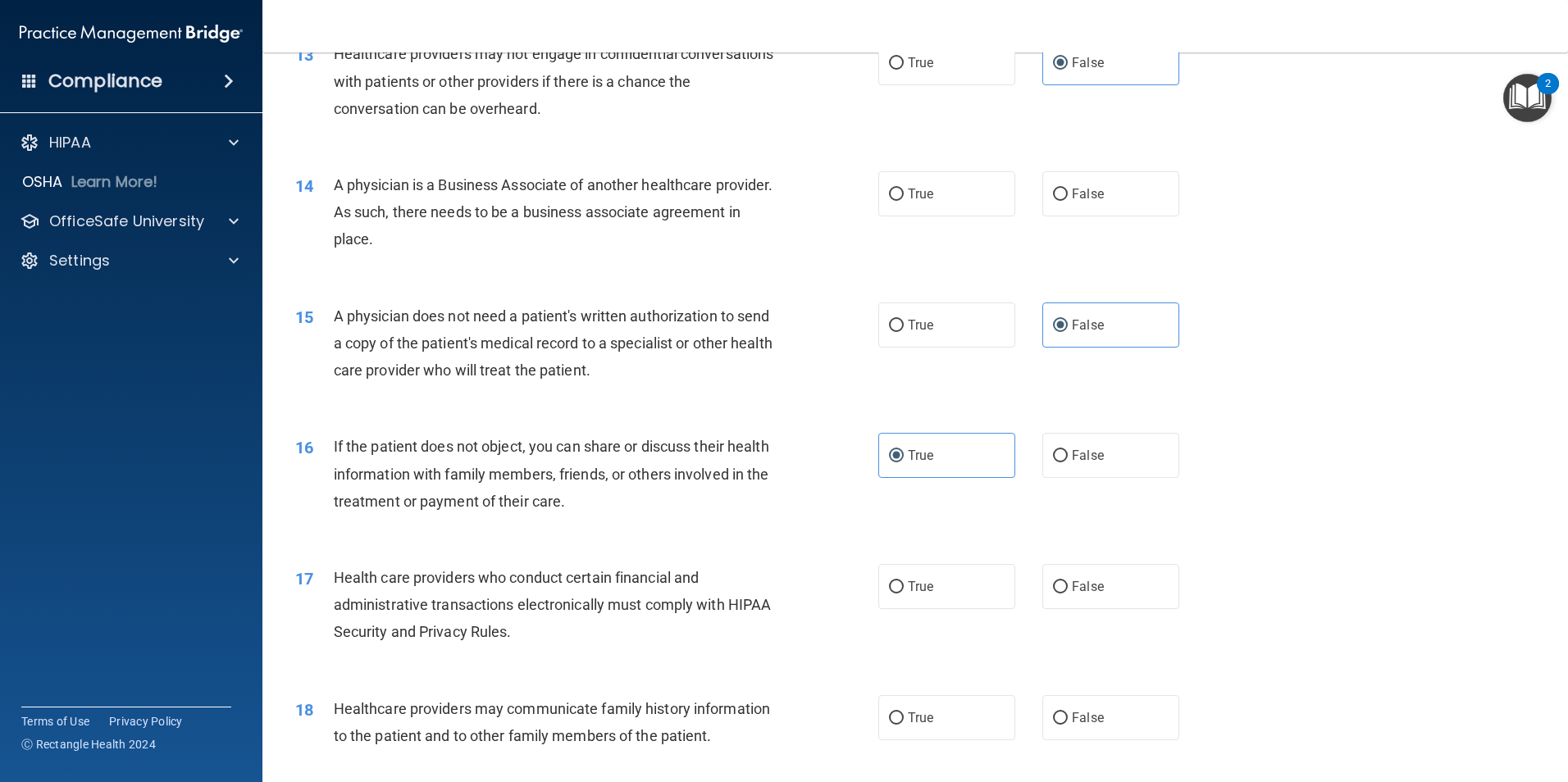
scroll to position [1640, 0]
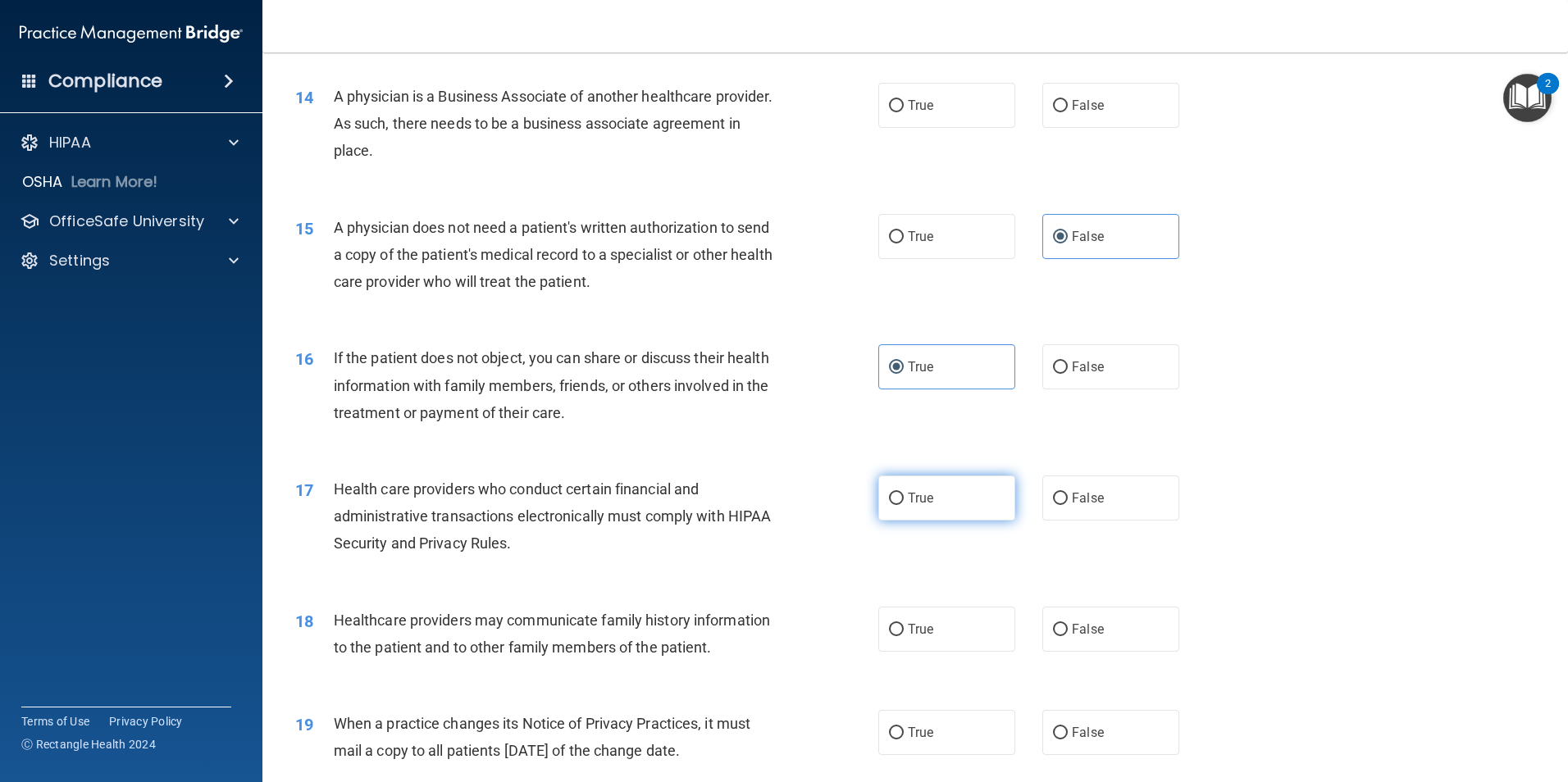
click at [886, 507] on label "True" at bounding box center [946, 498] width 137 height 45
click at [889, 505] on input "True" at bounding box center [896, 498] width 15 height 12
radio input "true"
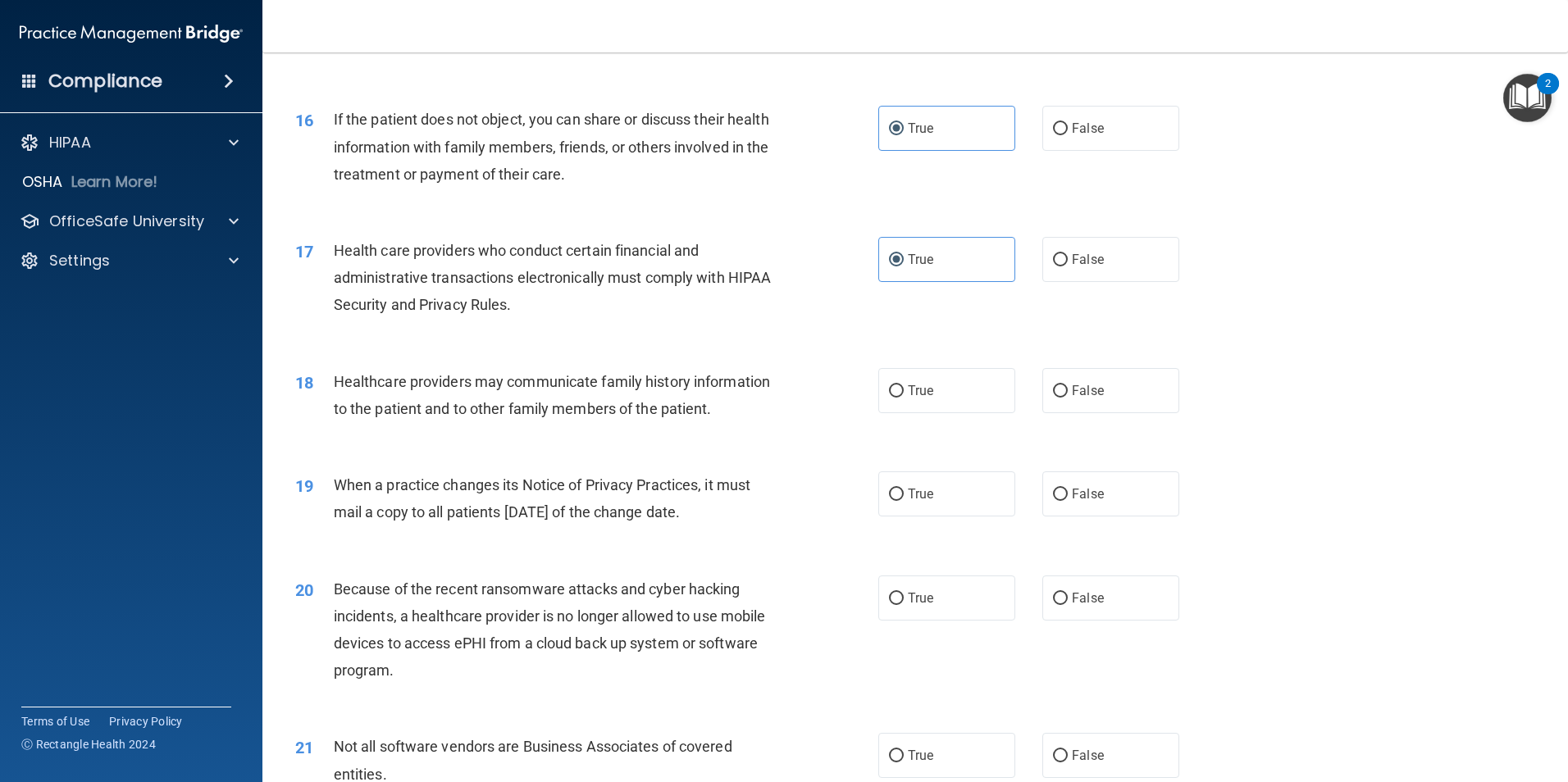
scroll to position [1886, 0]
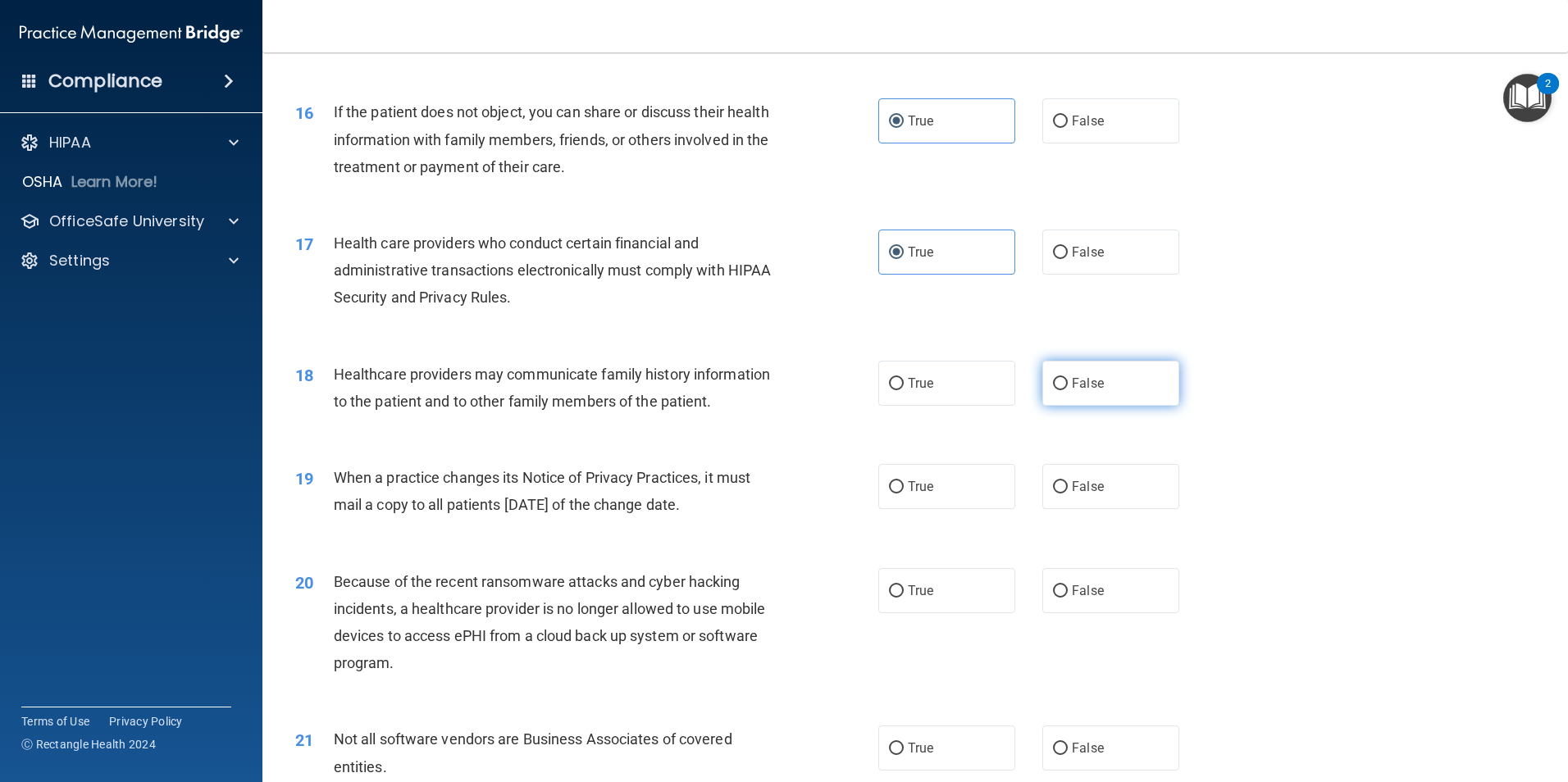
click at [1043, 382] on label "False" at bounding box center [1111, 384] width 137 height 45
click at [1053, 382] on input "False" at bounding box center [1060, 384] width 15 height 12
radio input "true"
click at [1072, 486] on span "False" at bounding box center [1088, 487] width 32 height 16
click at [1068, 486] on input "False" at bounding box center [1060, 487] width 15 height 12
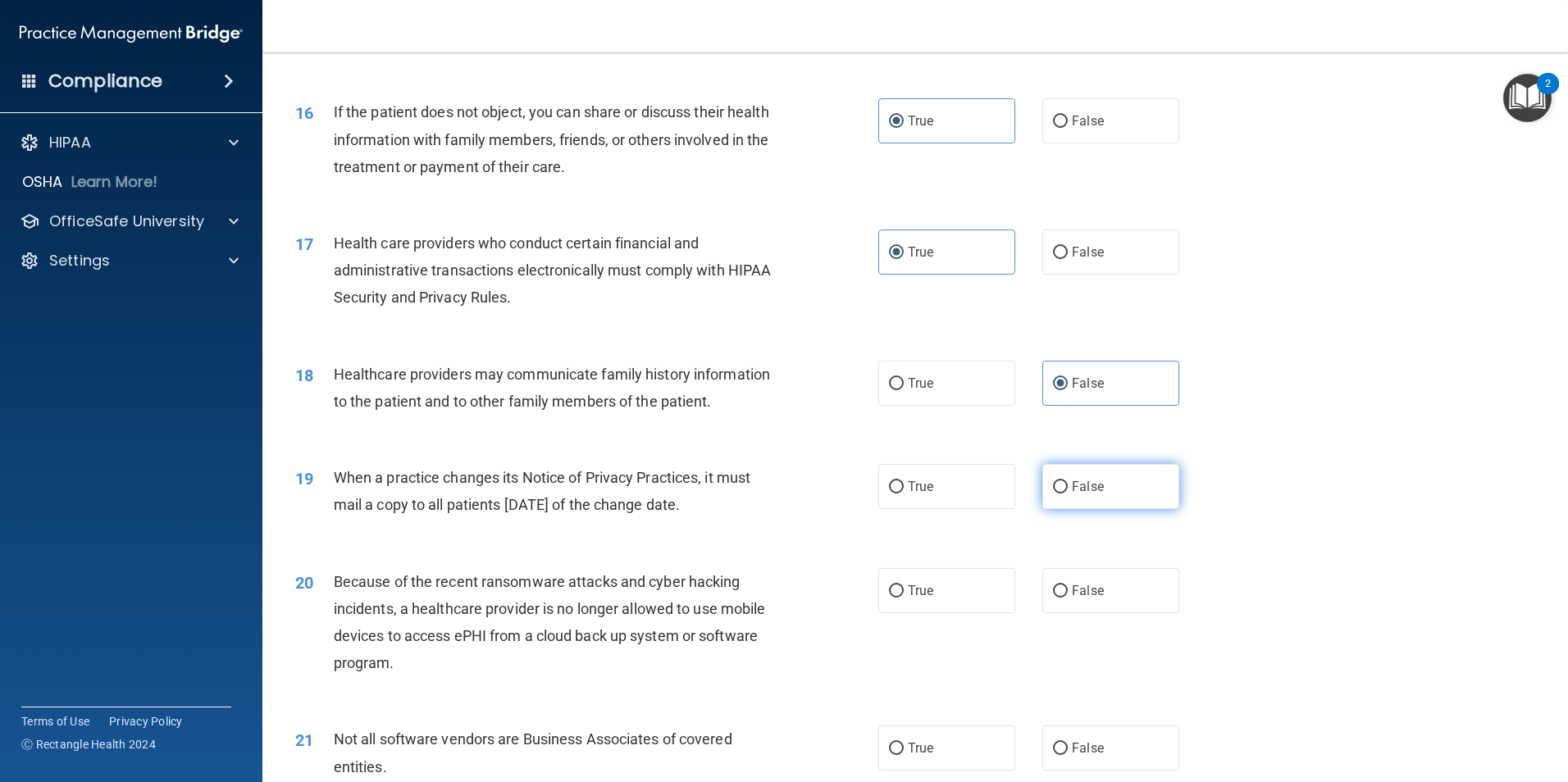
radio input "true"
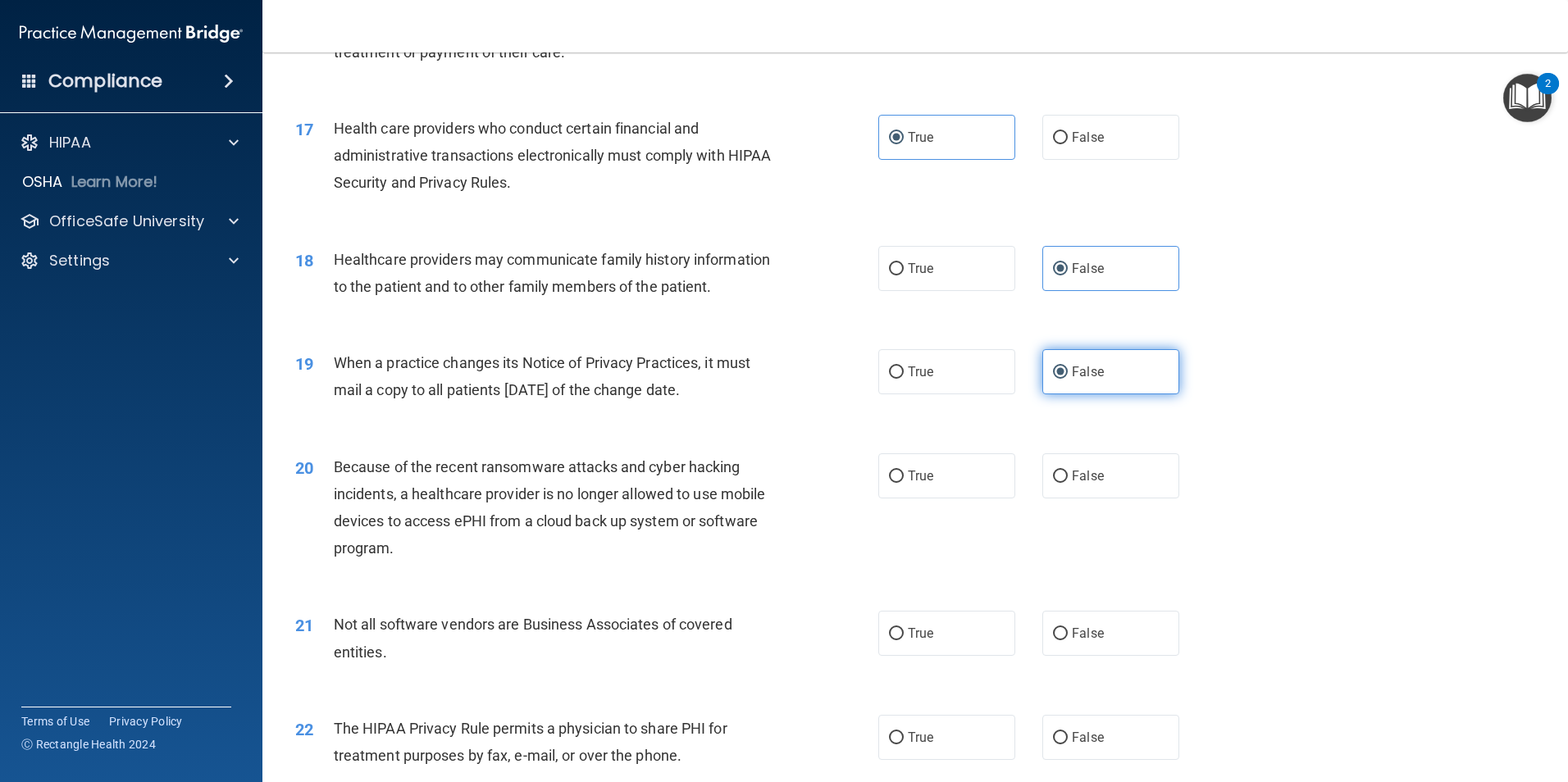
scroll to position [2050, 0]
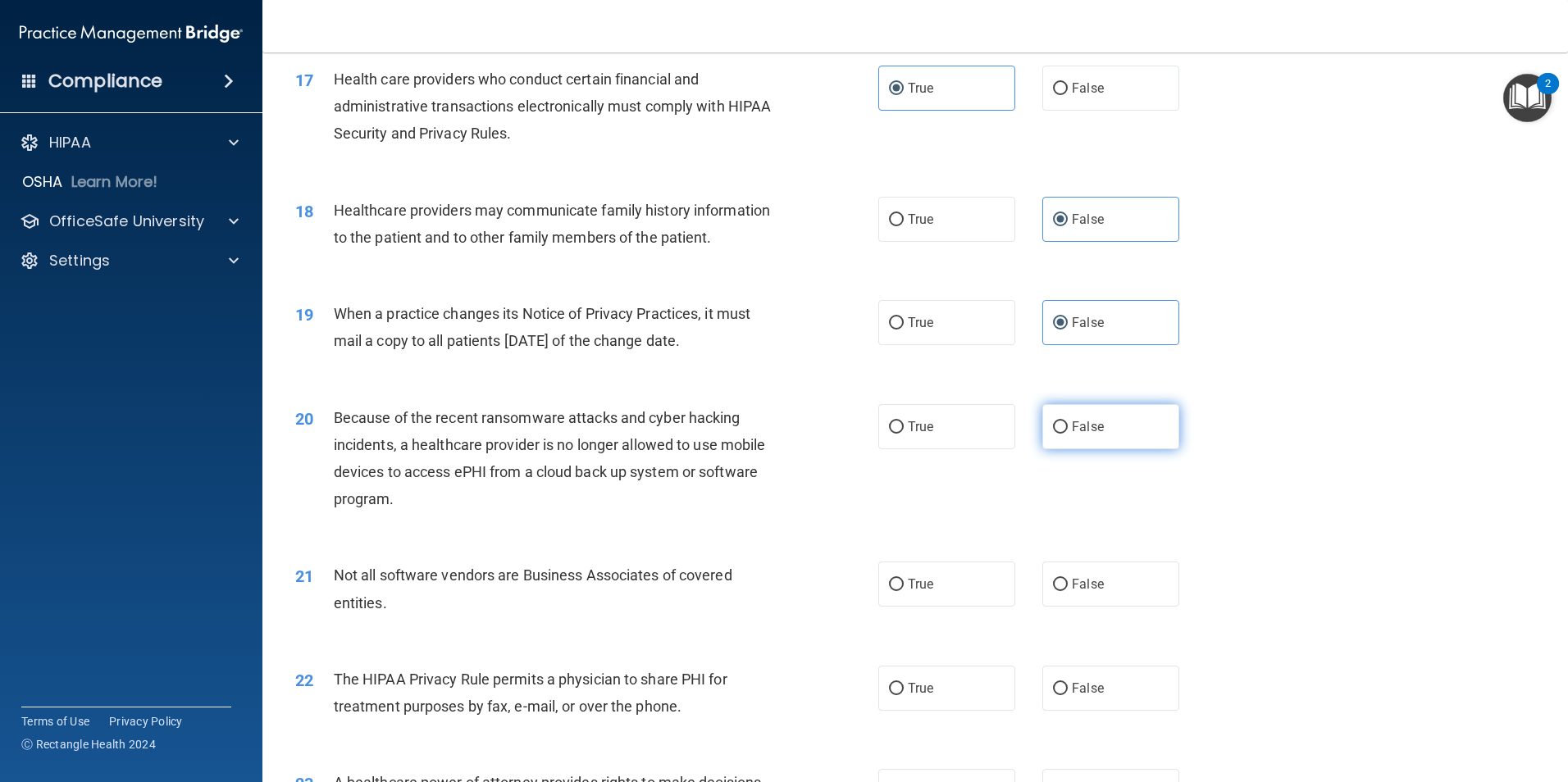
click at [1072, 433] on span "False" at bounding box center [1088, 427] width 32 height 16
click at [1068, 433] on input "False" at bounding box center [1060, 428] width 15 height 12
radio input "true"
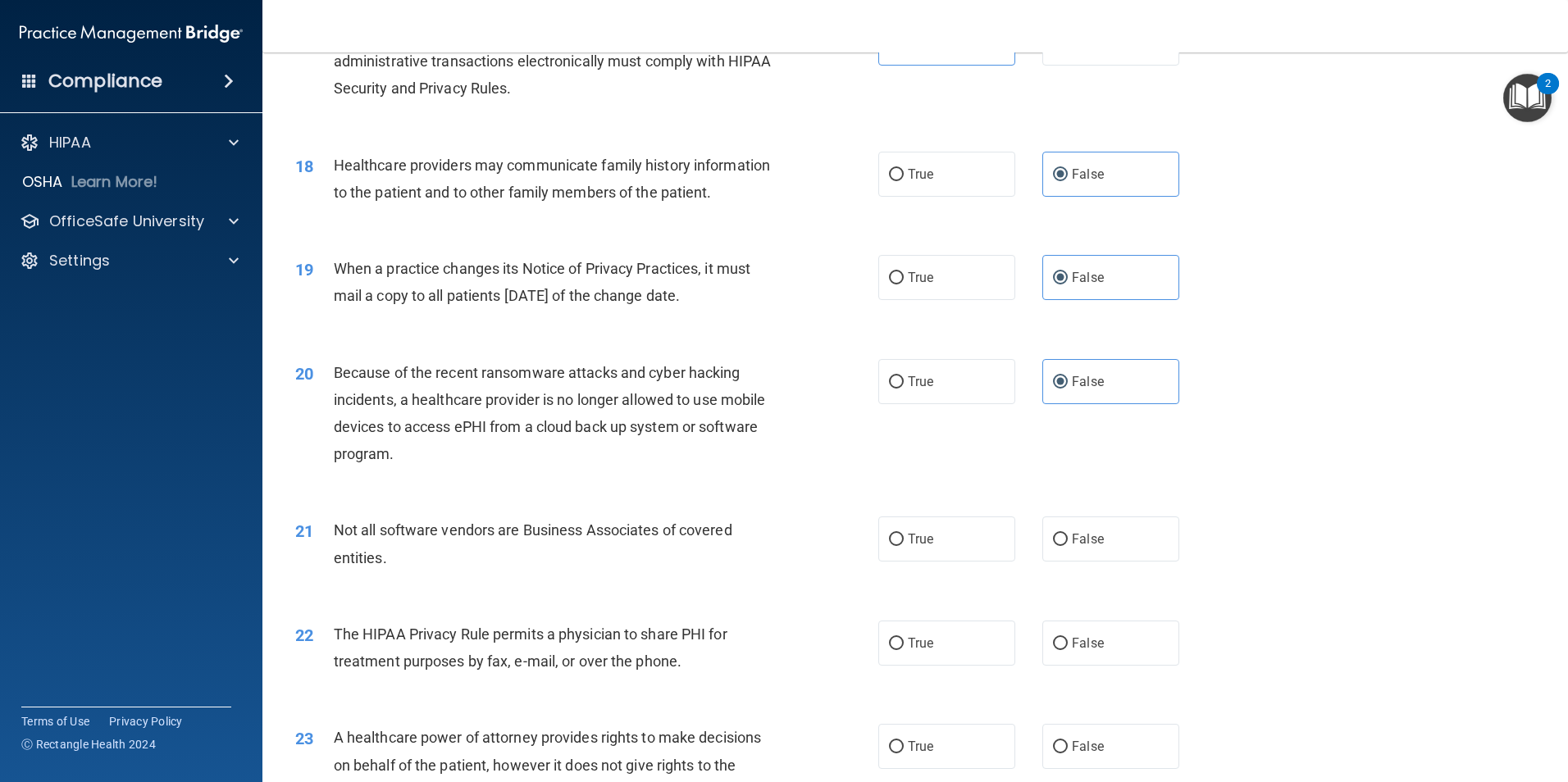
scroll to position [2131, 0]
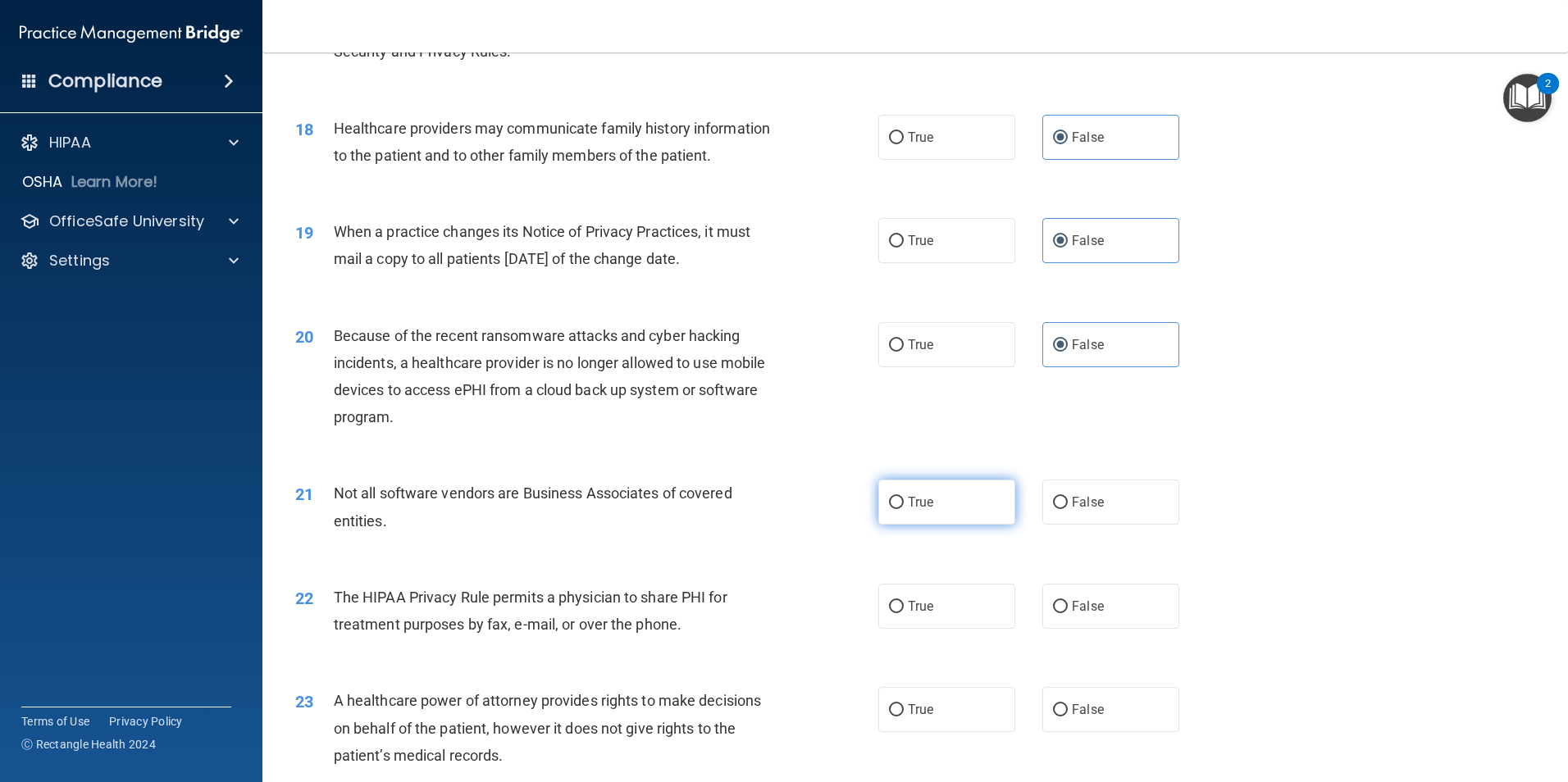
click at [944, 508] on label "True" at bounding box center [946, 502] width 137 height 45
click at [904, 508] on input "True" at bounding box center [896, 502] width 15 height 12
radio input "true"
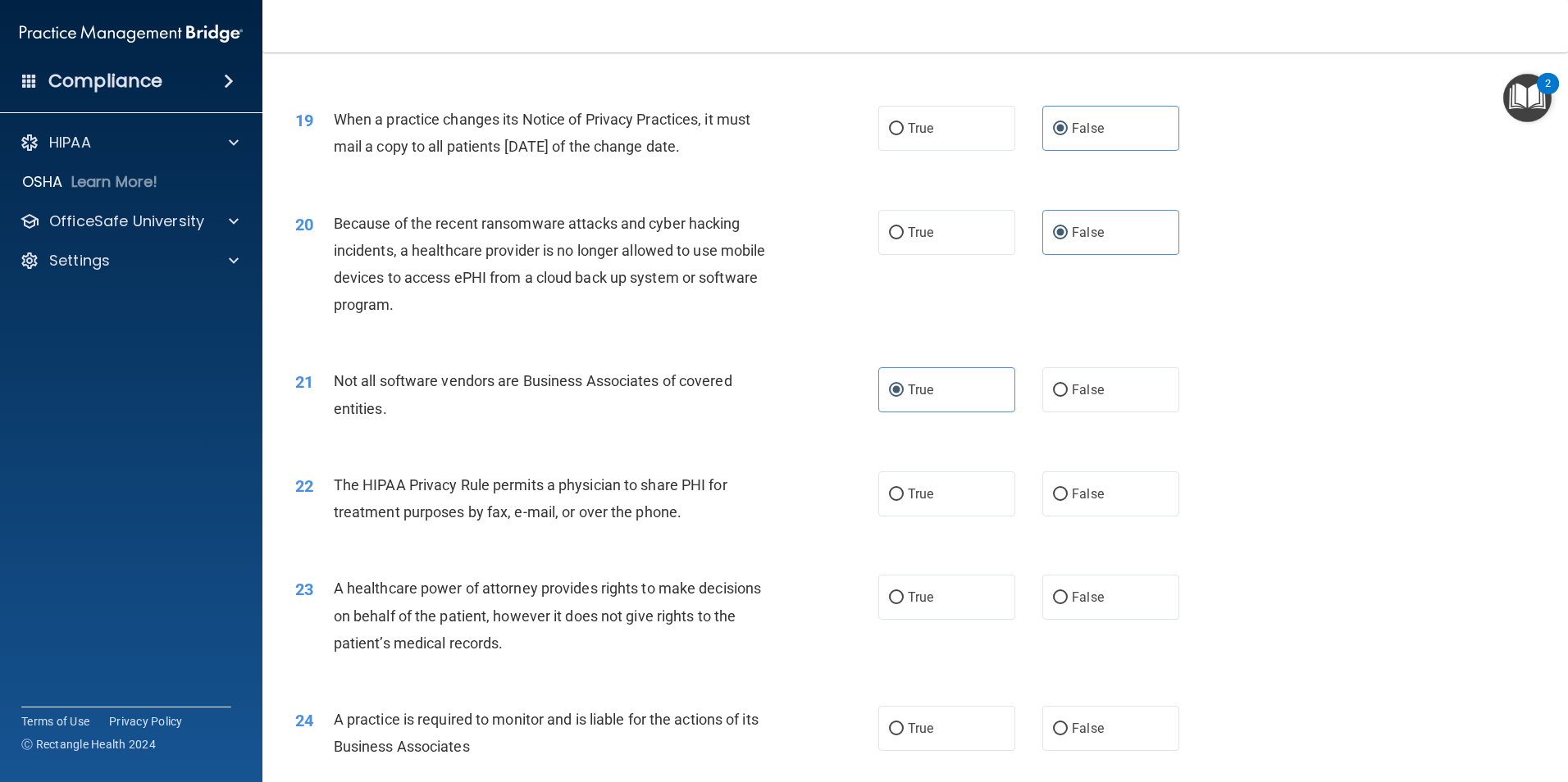
scroll to position [2295, 0]
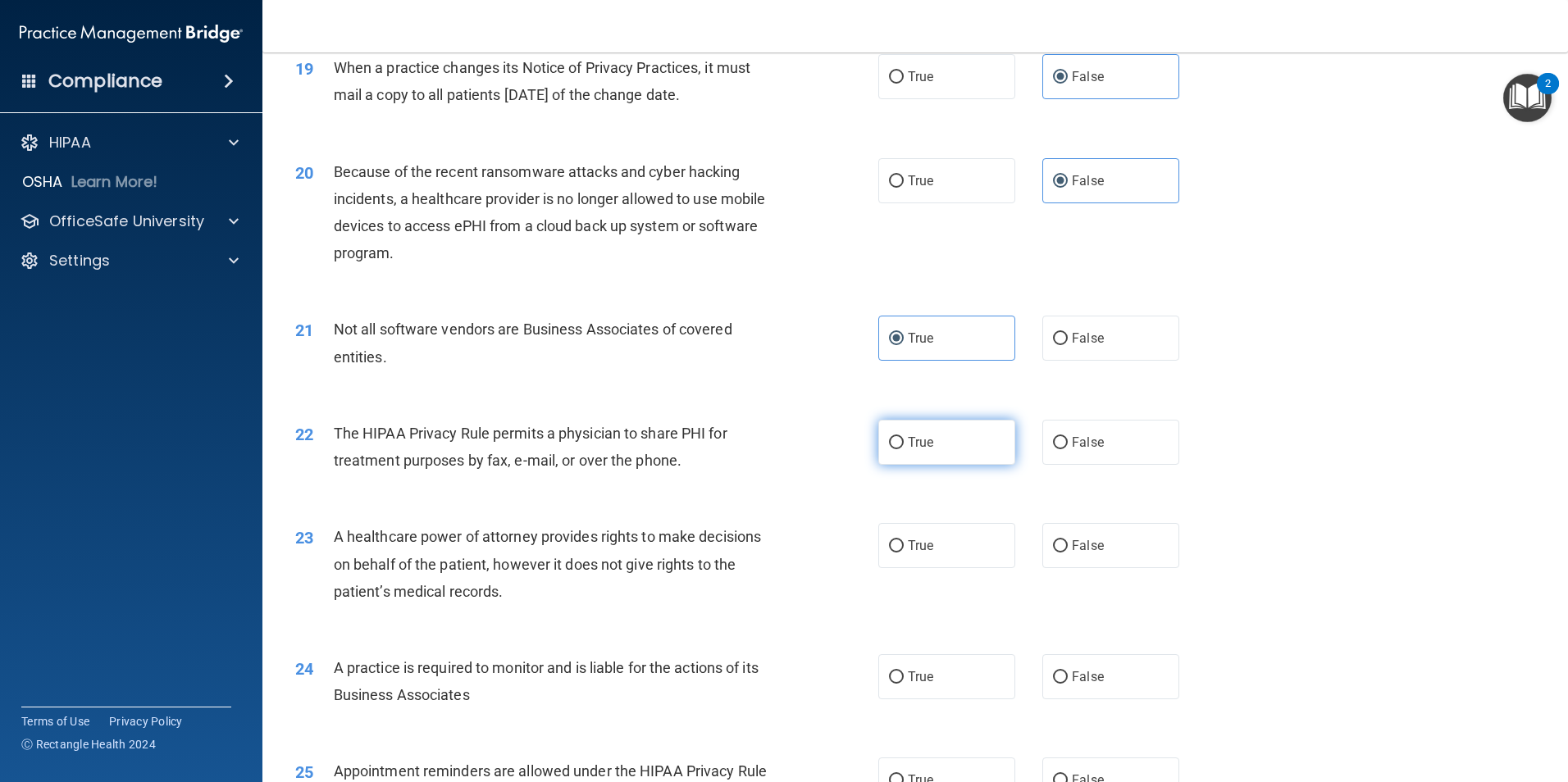
click at [936, 451] on label "True" at bounding box center [946, 443] width 137 height 45
click at [904, 449] on input "True" at bounding box center [896, 443] width 15 height 12
radio input "true"
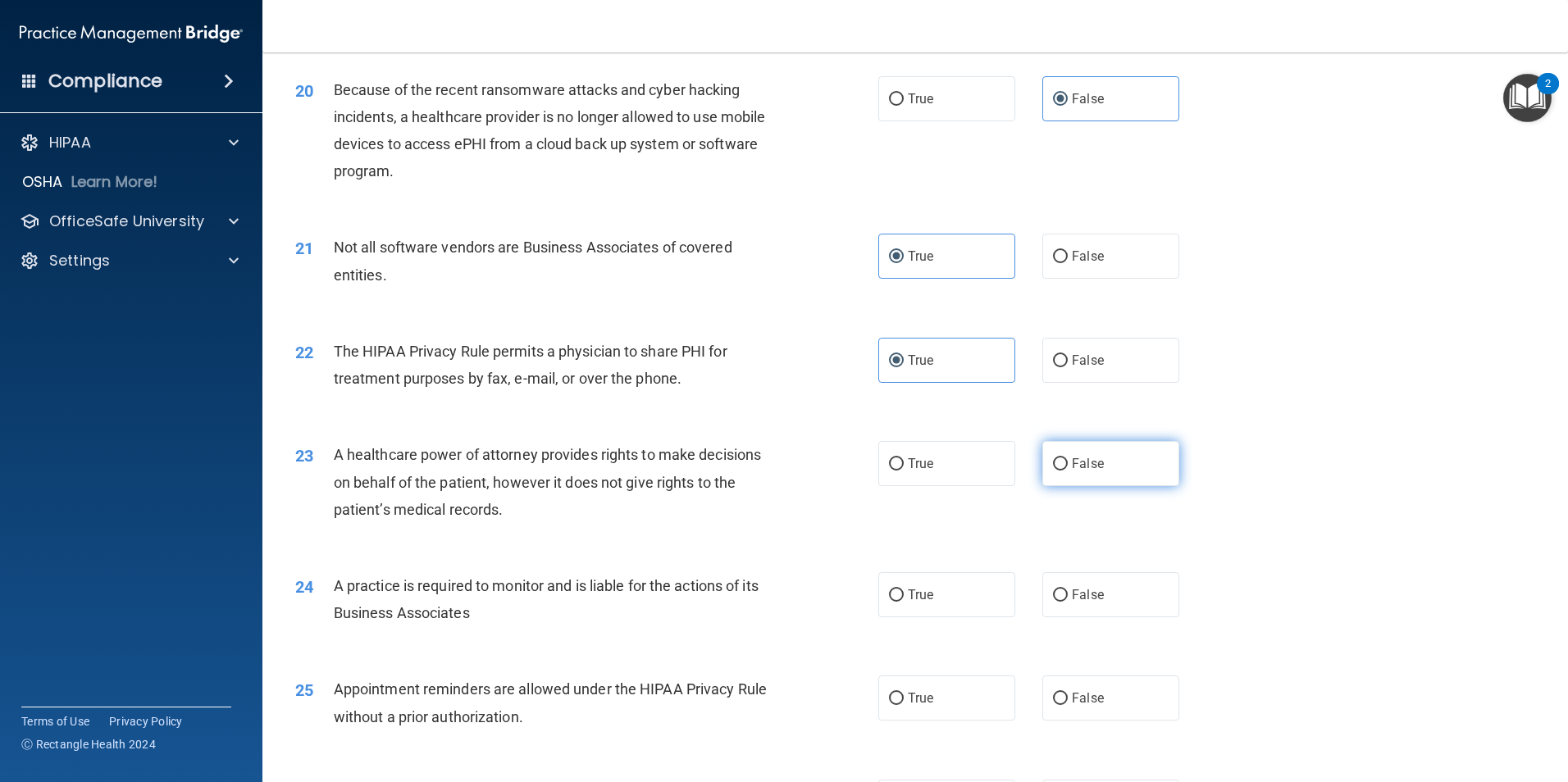
click at [1063, 470] on label "False" at bounding box center [1111, 463] width 137 height 45
click at [1063, 470] on input "False" at bounding box center [1060, 464] width 15 height 12
radio input "true"
click at [1085, 596] on span "False" at bounding box center [1088, 595] width 32 height 16
click at [1068, 596] on input "False" at bounding box center [1060, 596] width 15 height 12
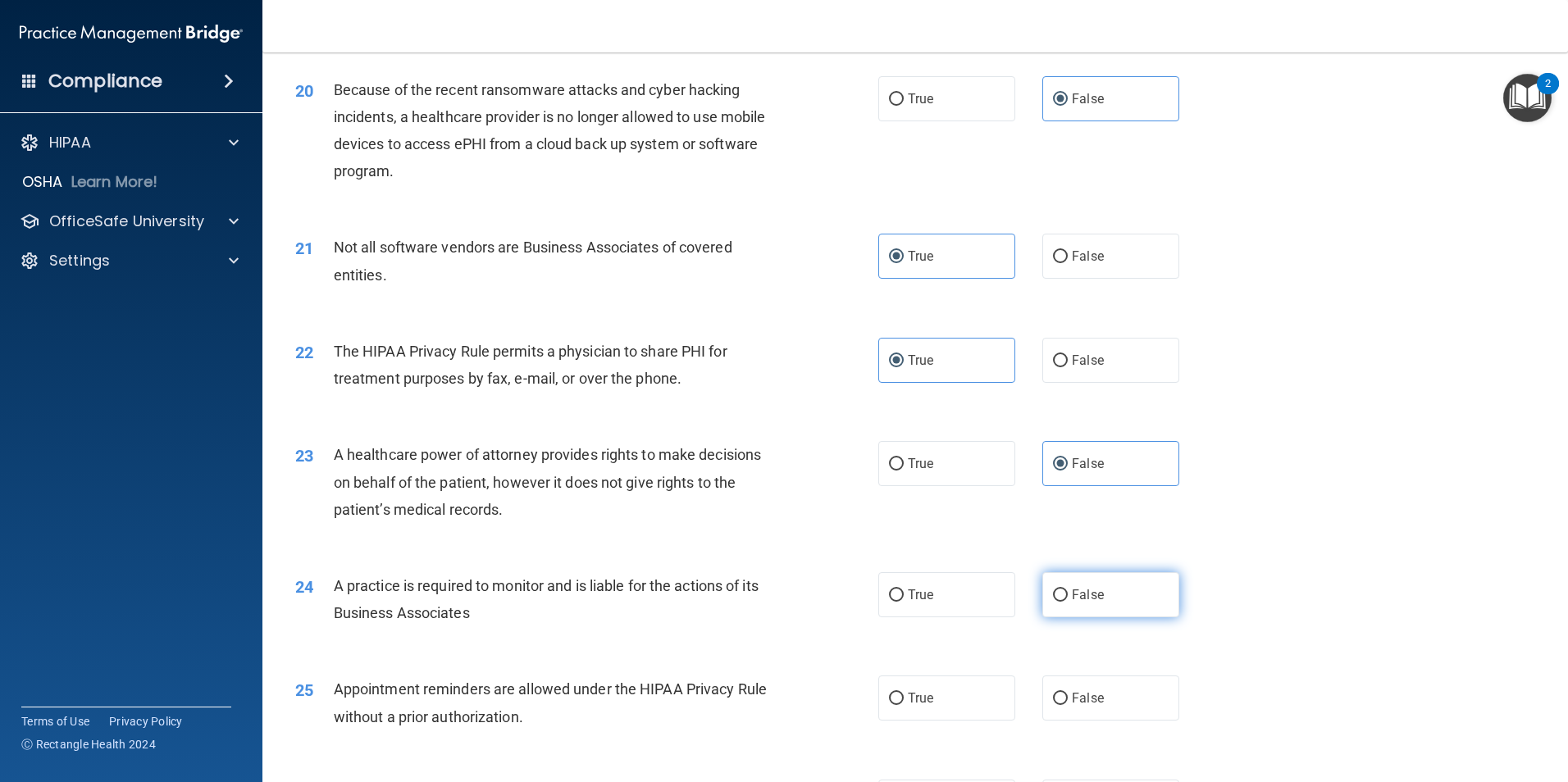
radio input "true"
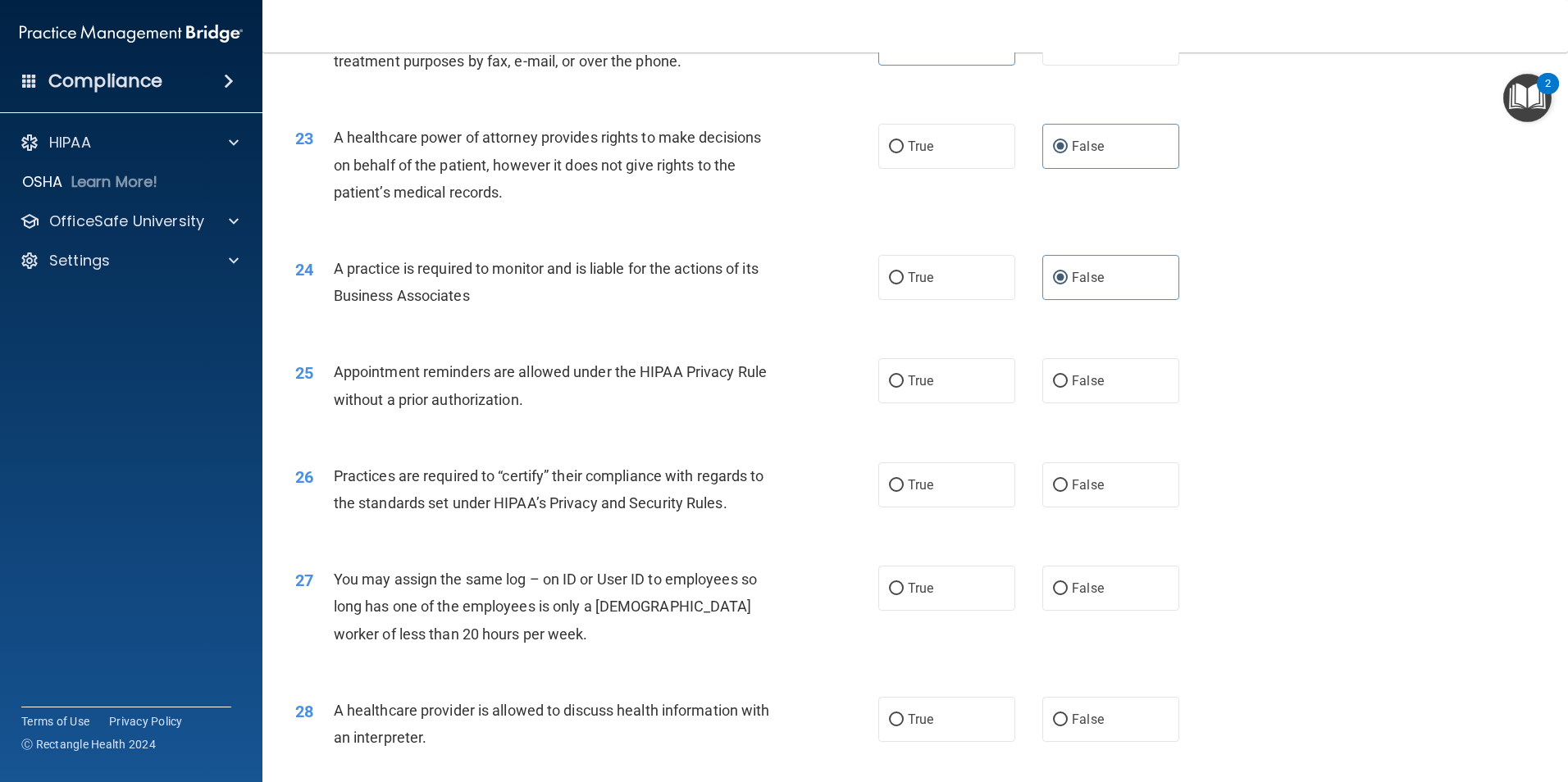
scroll to position [2705, 0]
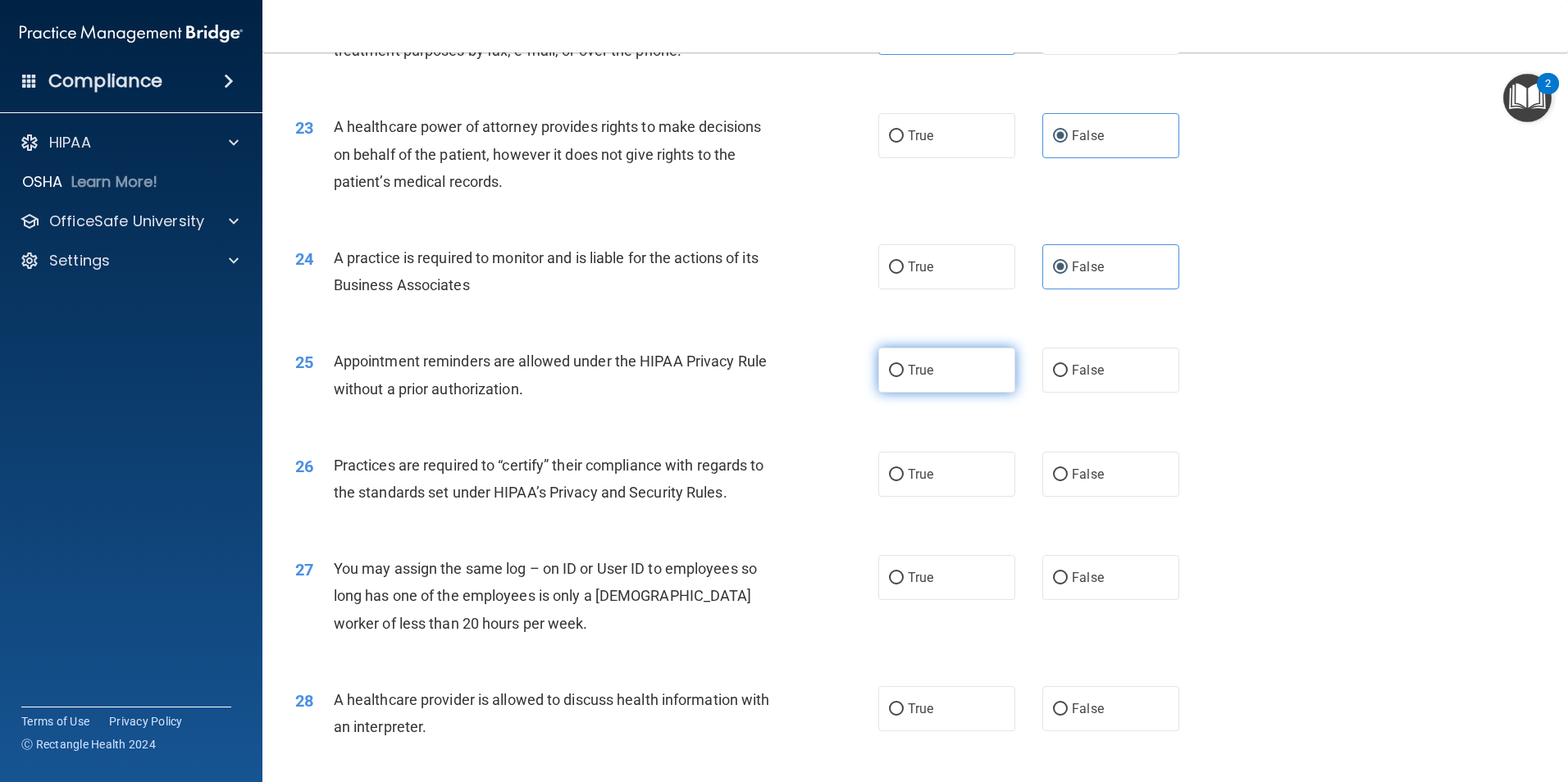
click at [938, 384] on label "True" at bounding box center [946, 370] width 137 height 45
click at [904, 377] on input "True" at bounding box center [896, 371] width 15 height 12
radio input "true"
click at [1072, 480] on span "False" at bounding box center [1088, 474] width 32 height 16
click at [1064, 480] on input "False" at bounding box center [1060, 475] width 15 height 12
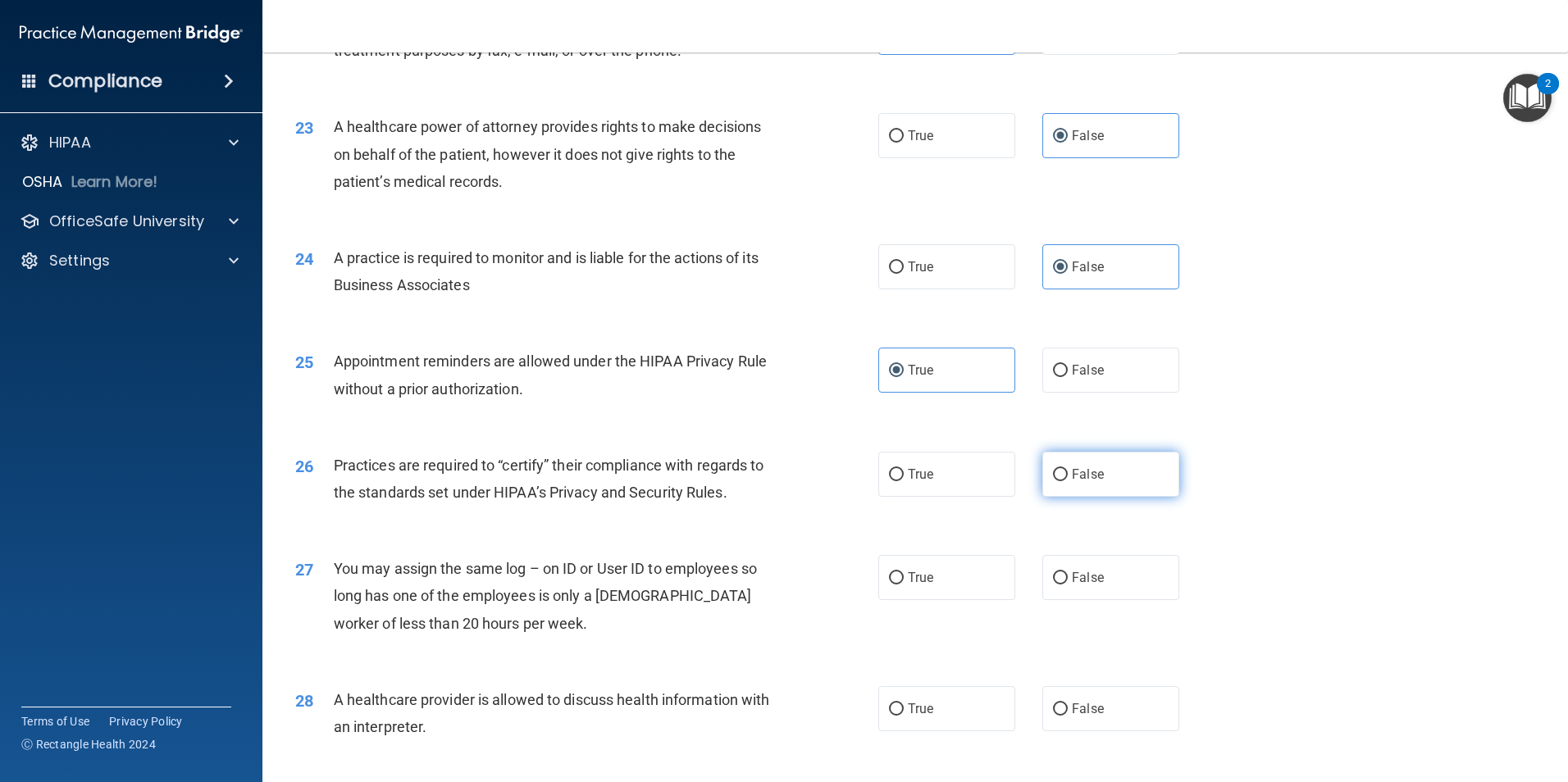
radio input "true"
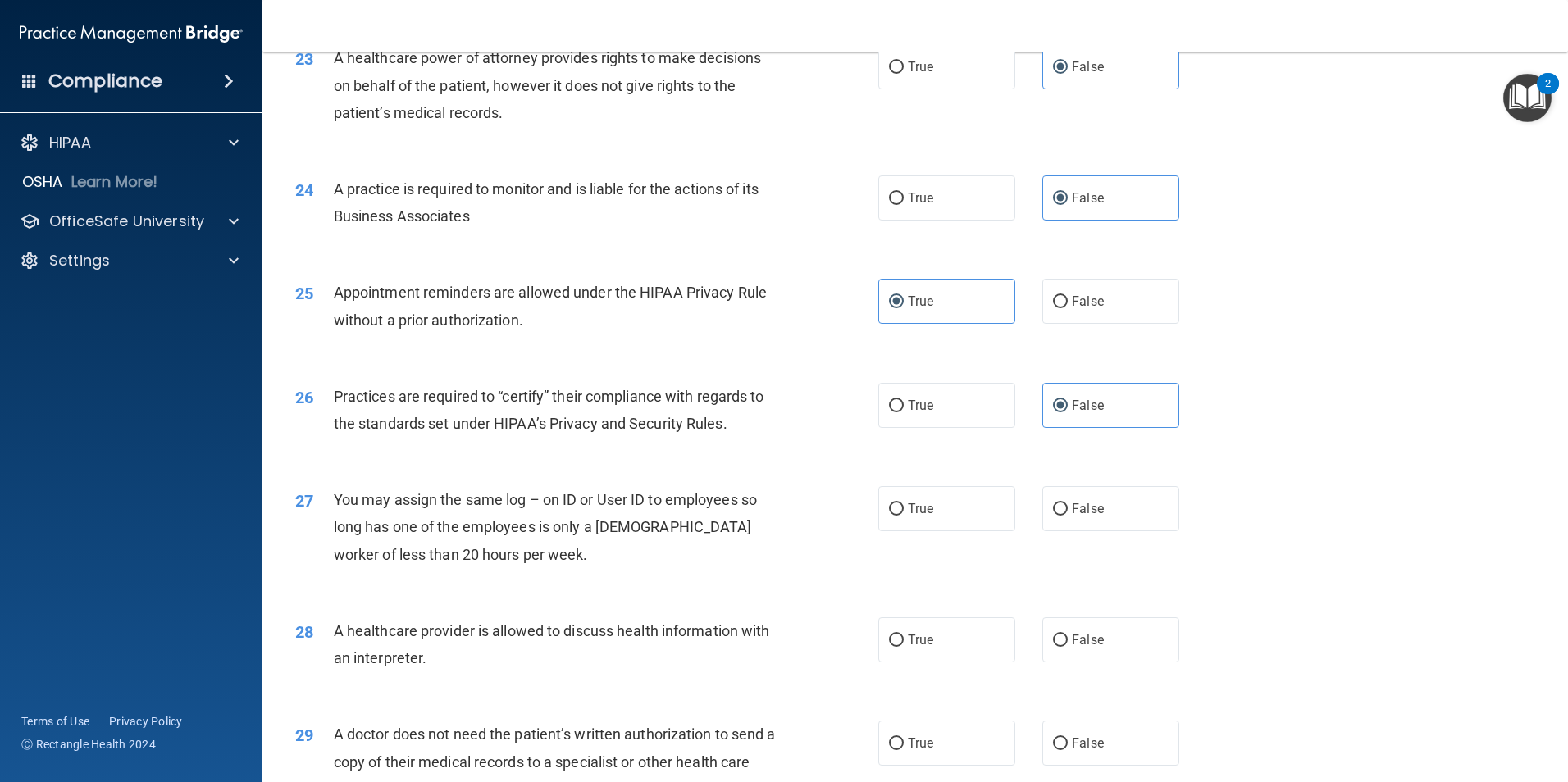
scroll to position [2869, 0]
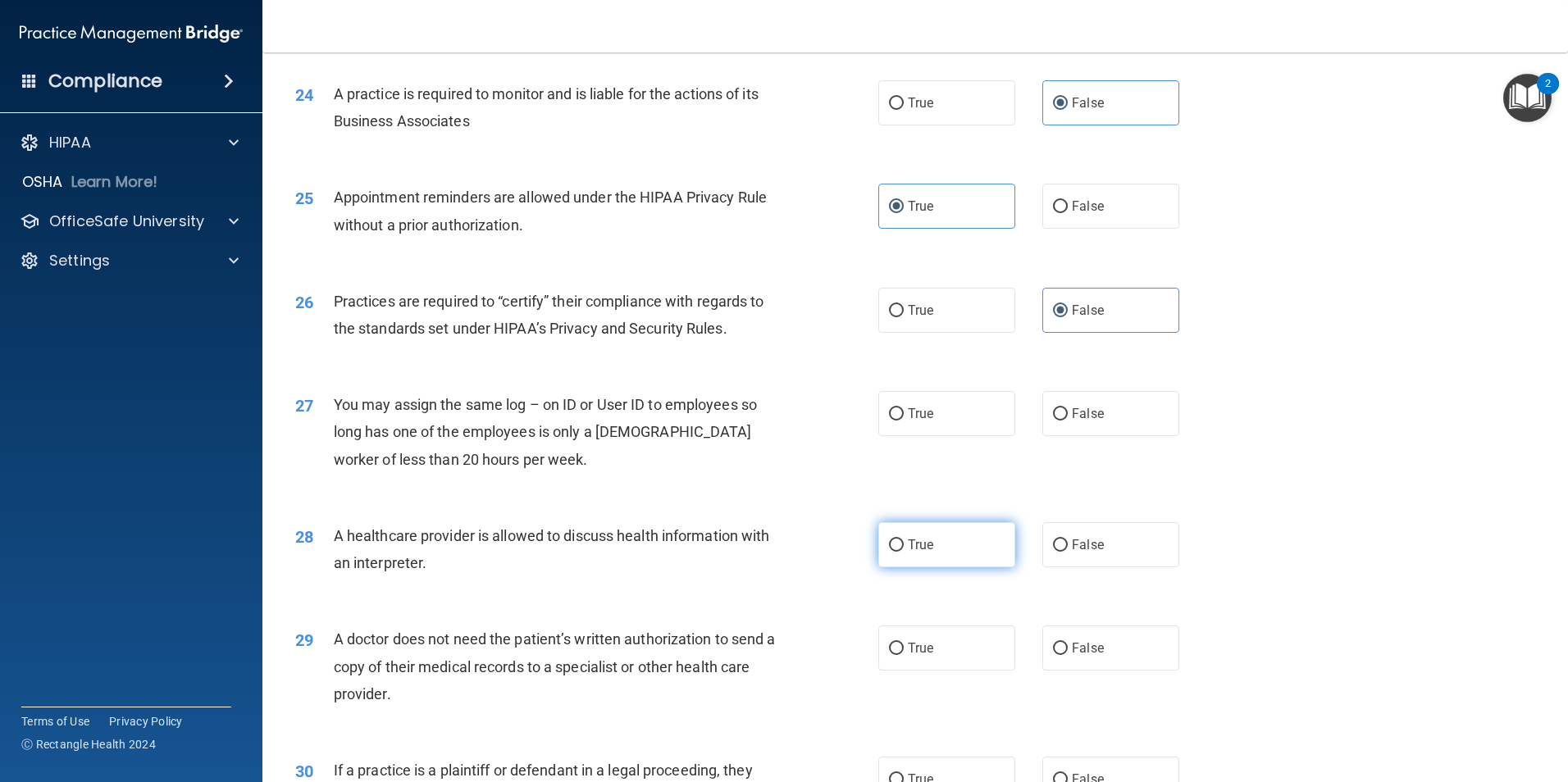
click at [919, 550] on span "True" at bounding box center [920, 544] width 26 height 16
click at [904, 550] on input "True" at bounding box center [896, 545] width 15 height 12
radio input "true"
click at [1089, 411] on span "False" at bounding box center [1088, 413] width 32 height 16
click at [1068, 411] on input "False" at bounding box center [1060, 414] width 15 height 12
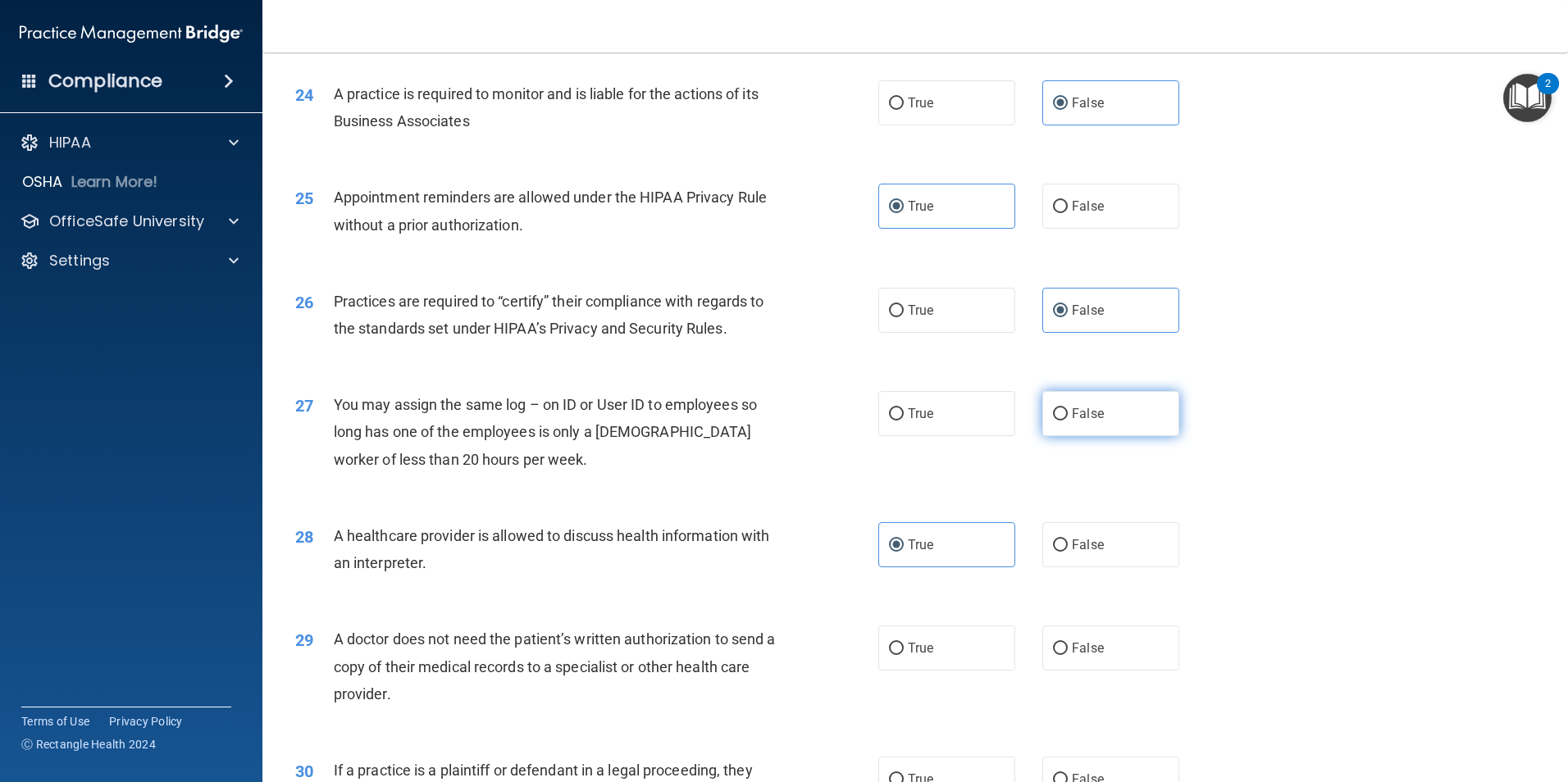
radio input "true"
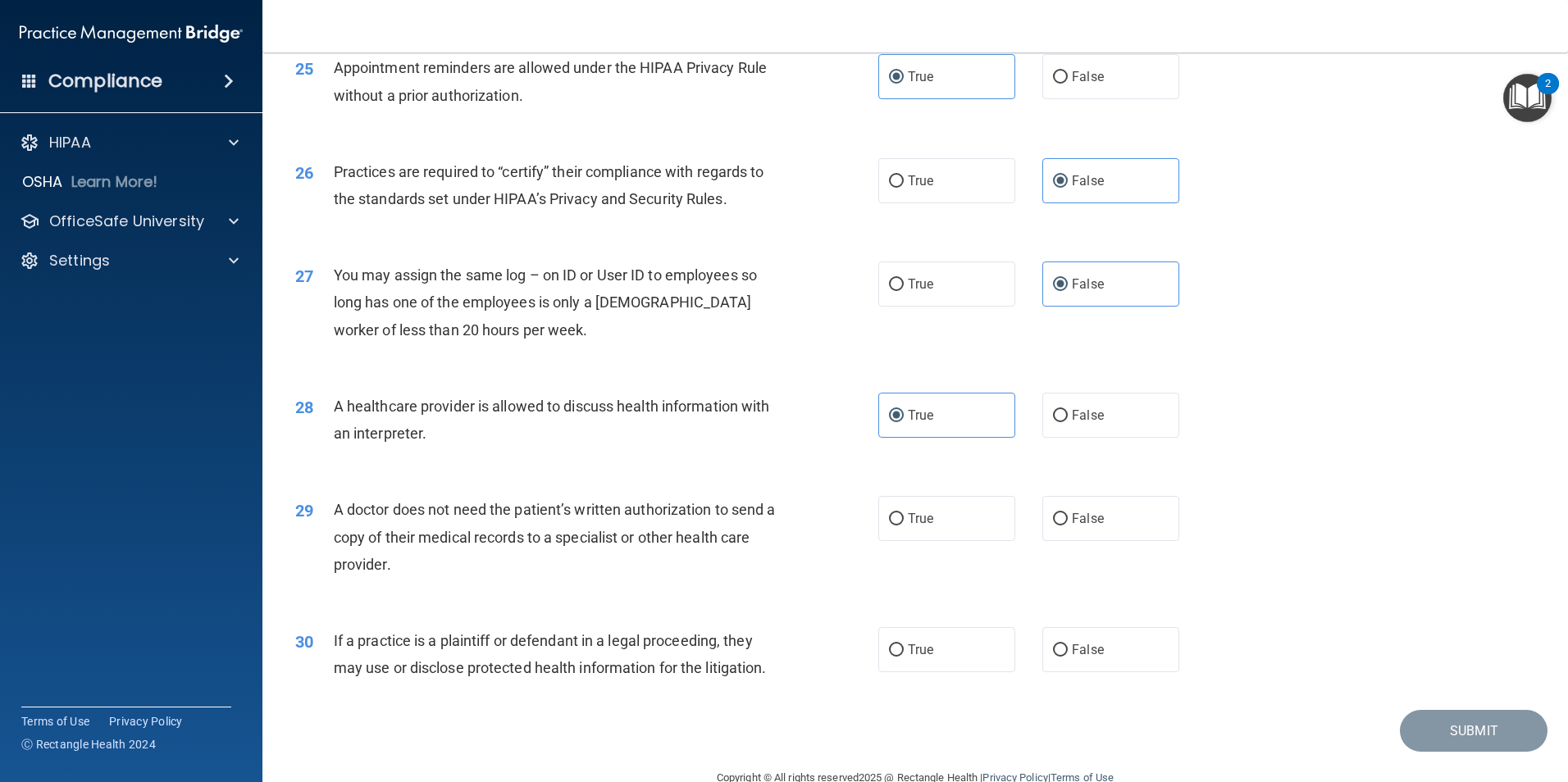
scroll to position [3034, 0]
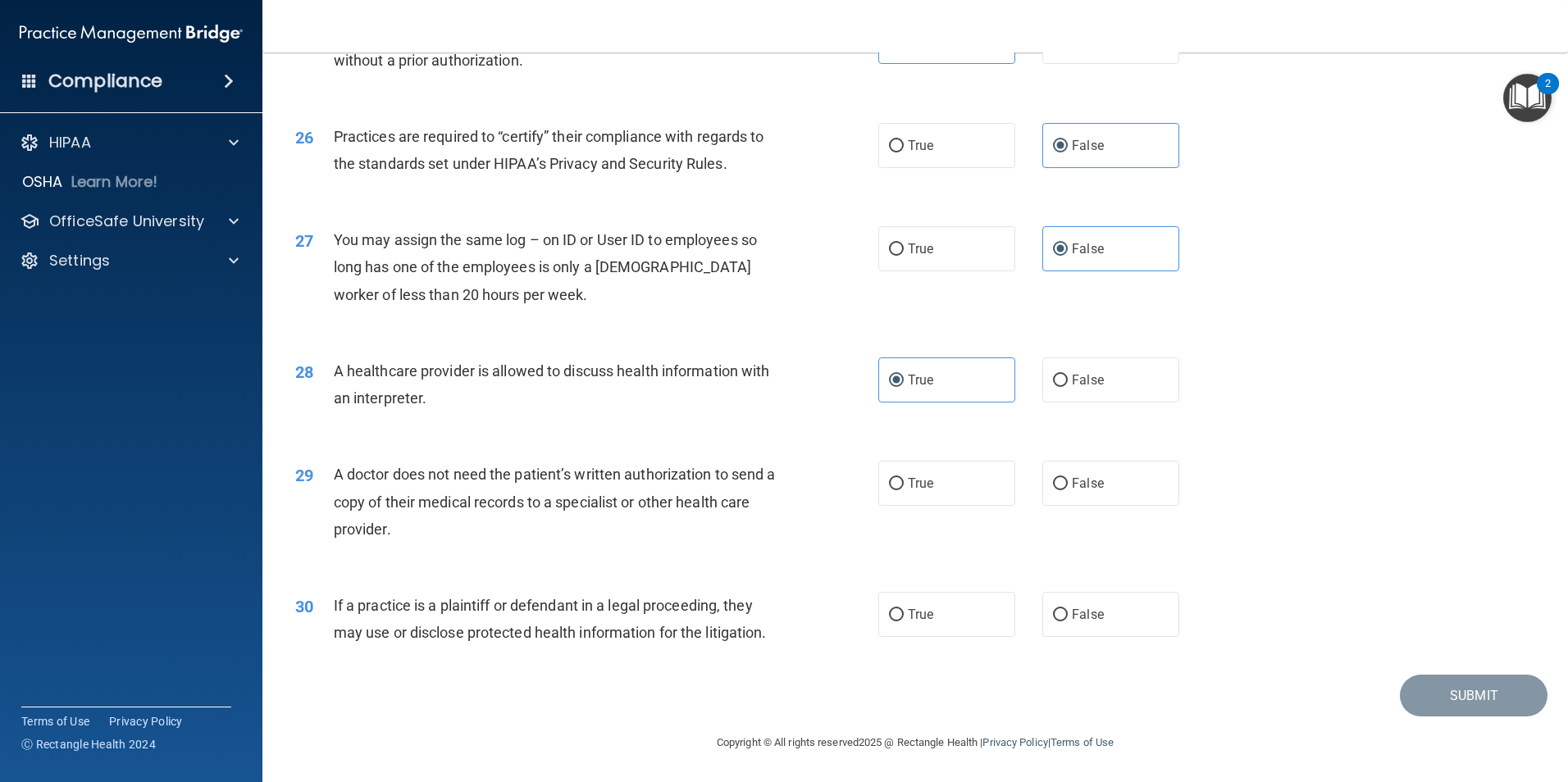
drag, startPoint x: 915, startPoint y: 474, endPoint x: 907, endPoint y: 572, distance: 98.3
click at [914, 474] on label "True" at bounding box center [946, 483] width 137 height 45
click at [904, 478] on input "True" at bounding box center [896, 484] width 15 height 12
radio input "true"
click at [899, 610] on label "True" at bounding box center [946, 614] width 137 height 45
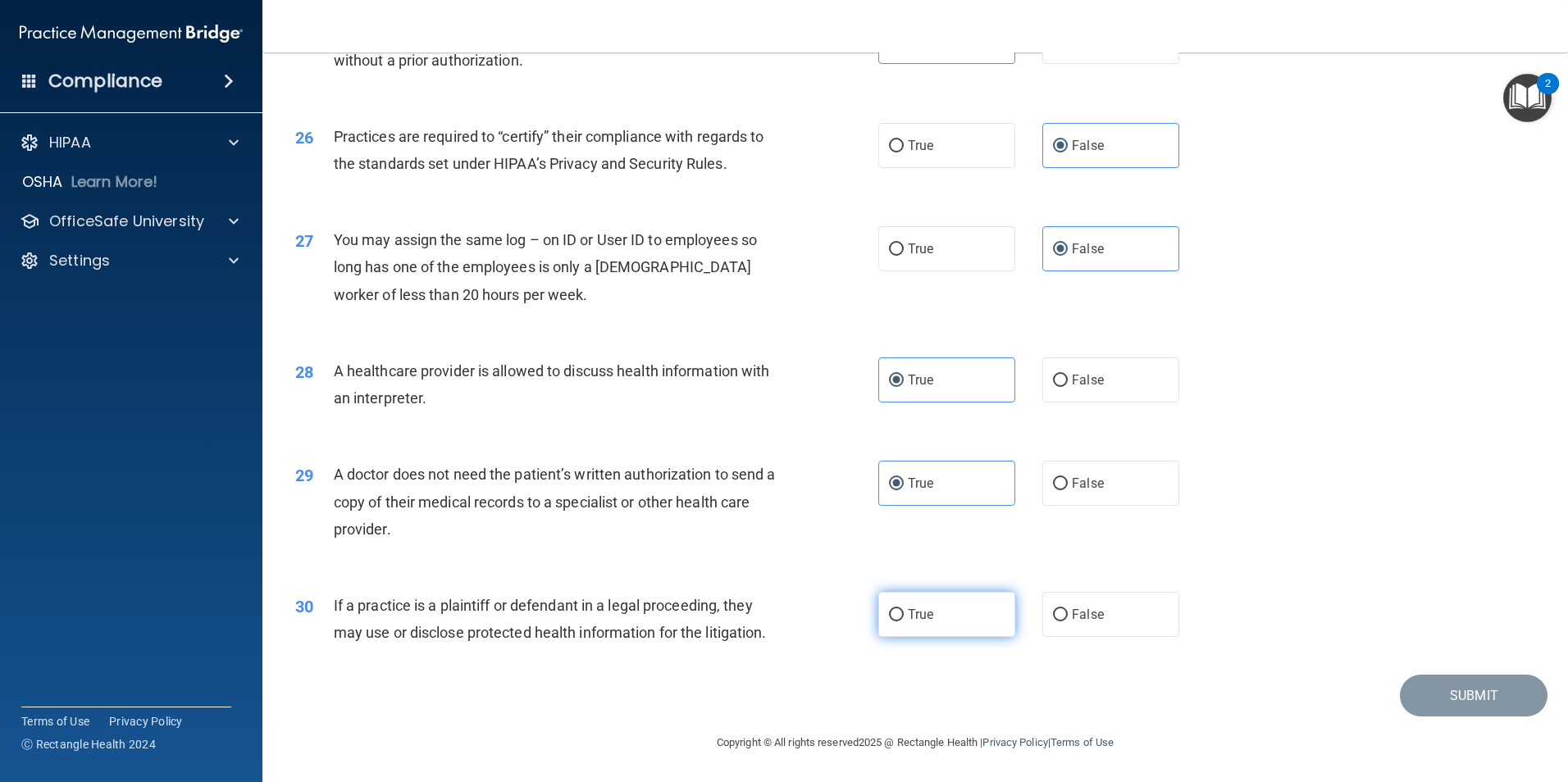
click at [899, 610] on input "True" at bounding box center [896, 615] width 15 height 12
radio input "true"
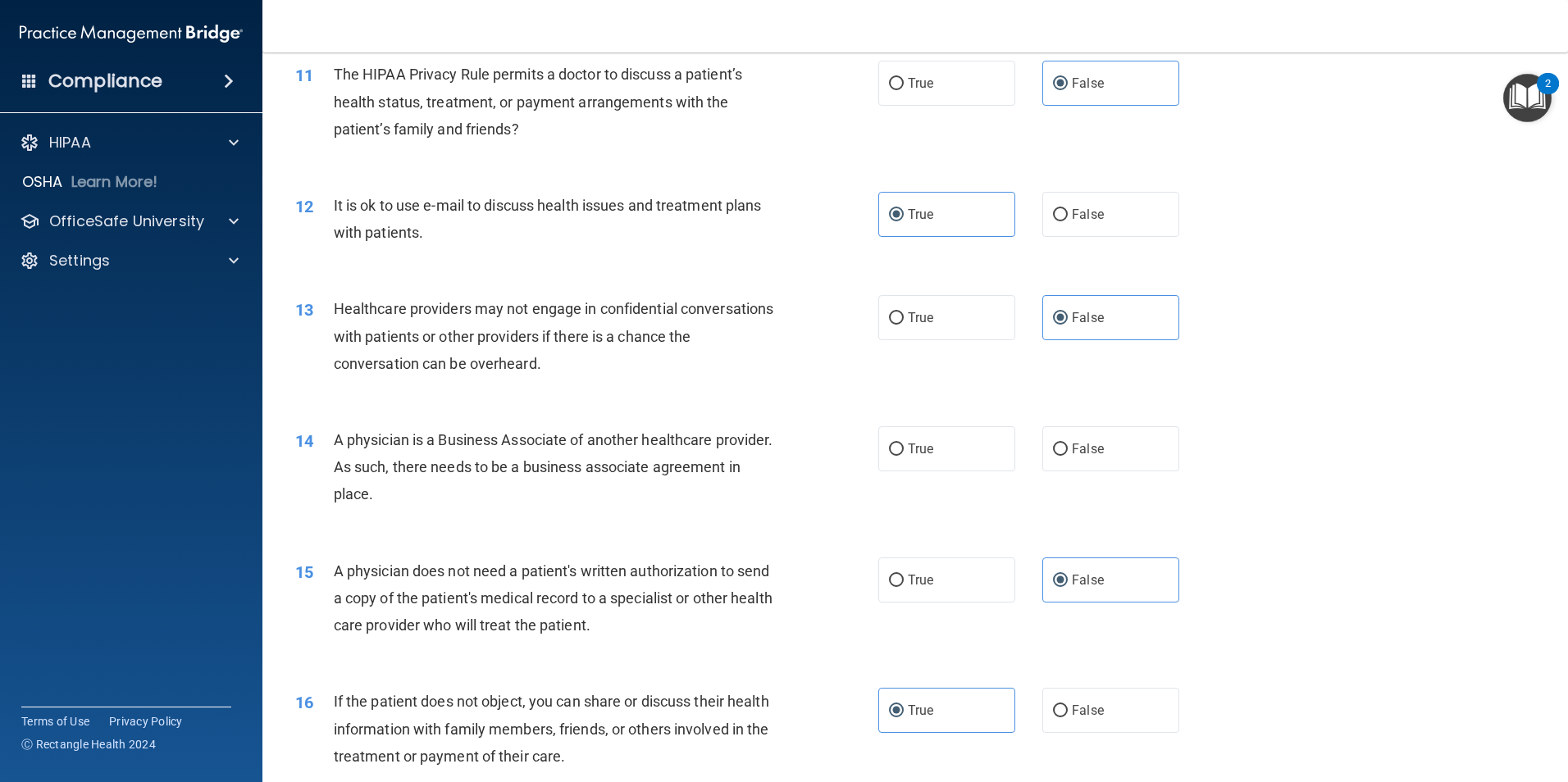
scroll to position [1312, 0]
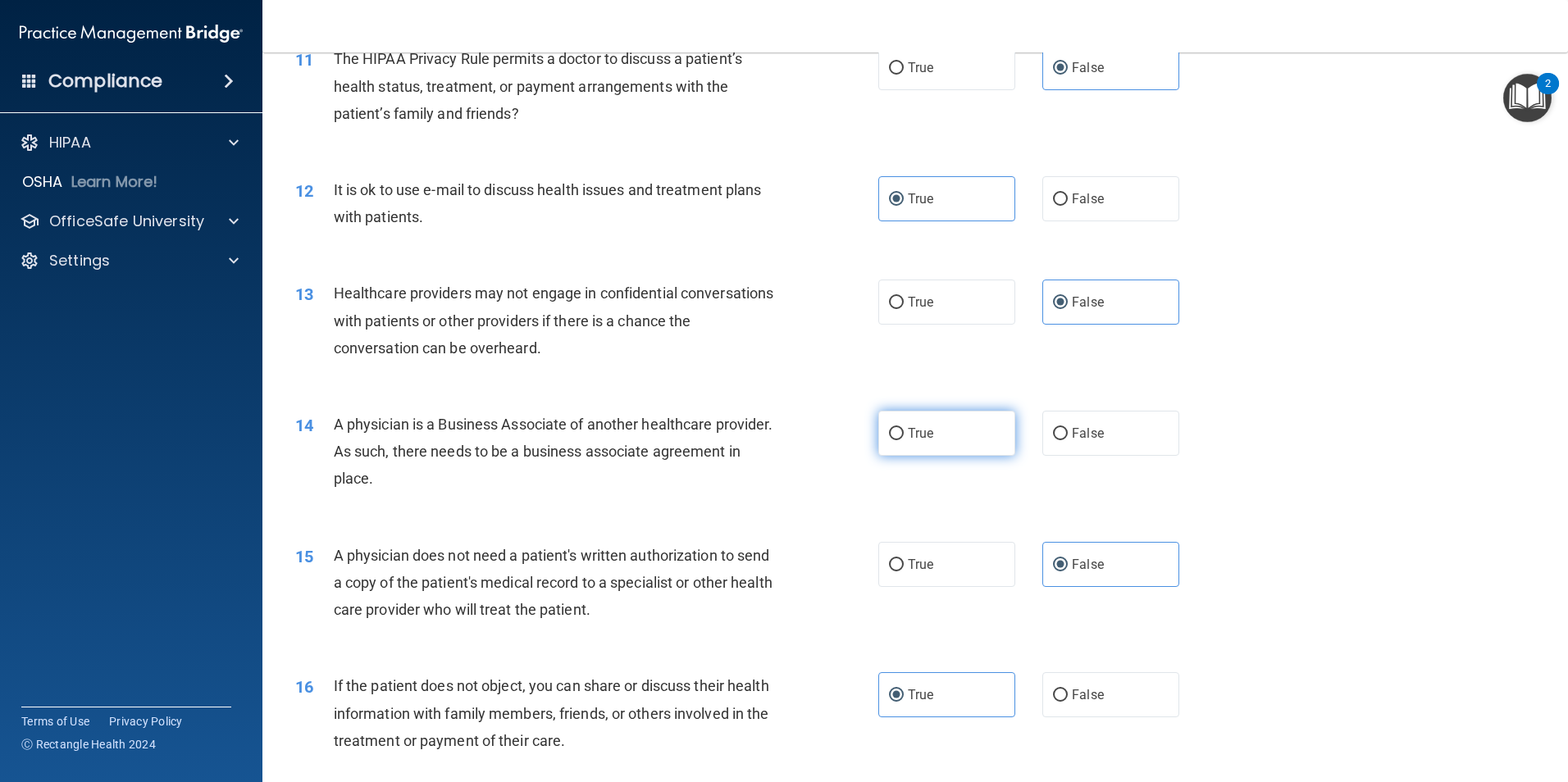
click at [913, 445] on label "True" at bounding box center [946, 433] width 137 height 45
click at [904, 440] on input "True" at bounding box center [896, 433] width 15 height 12
radio input "true"
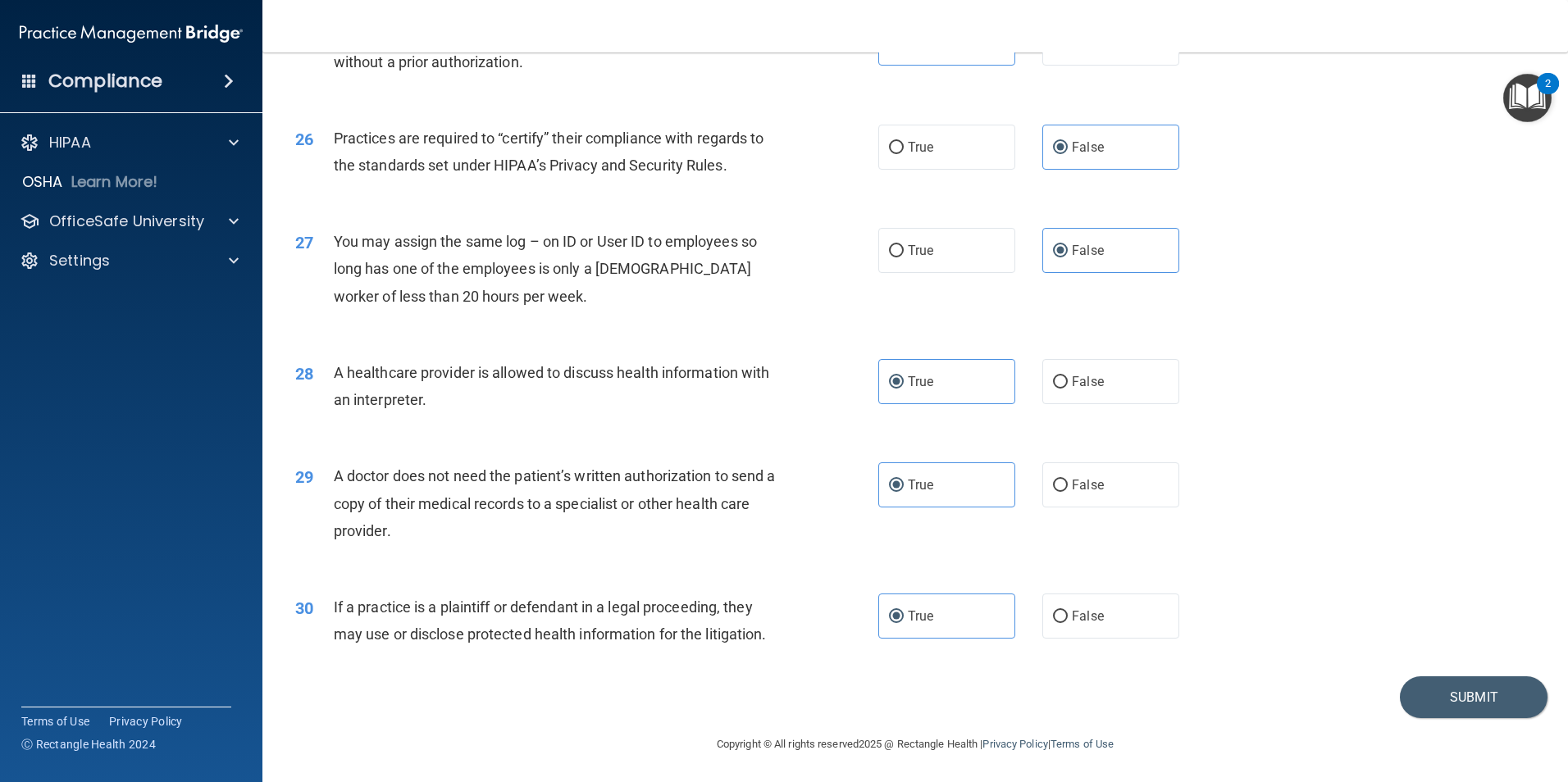
scroll to position [3034, 0]
click at [1437, 691] on button "Submit" at bounding box center [1473, 695] width 147 height 42
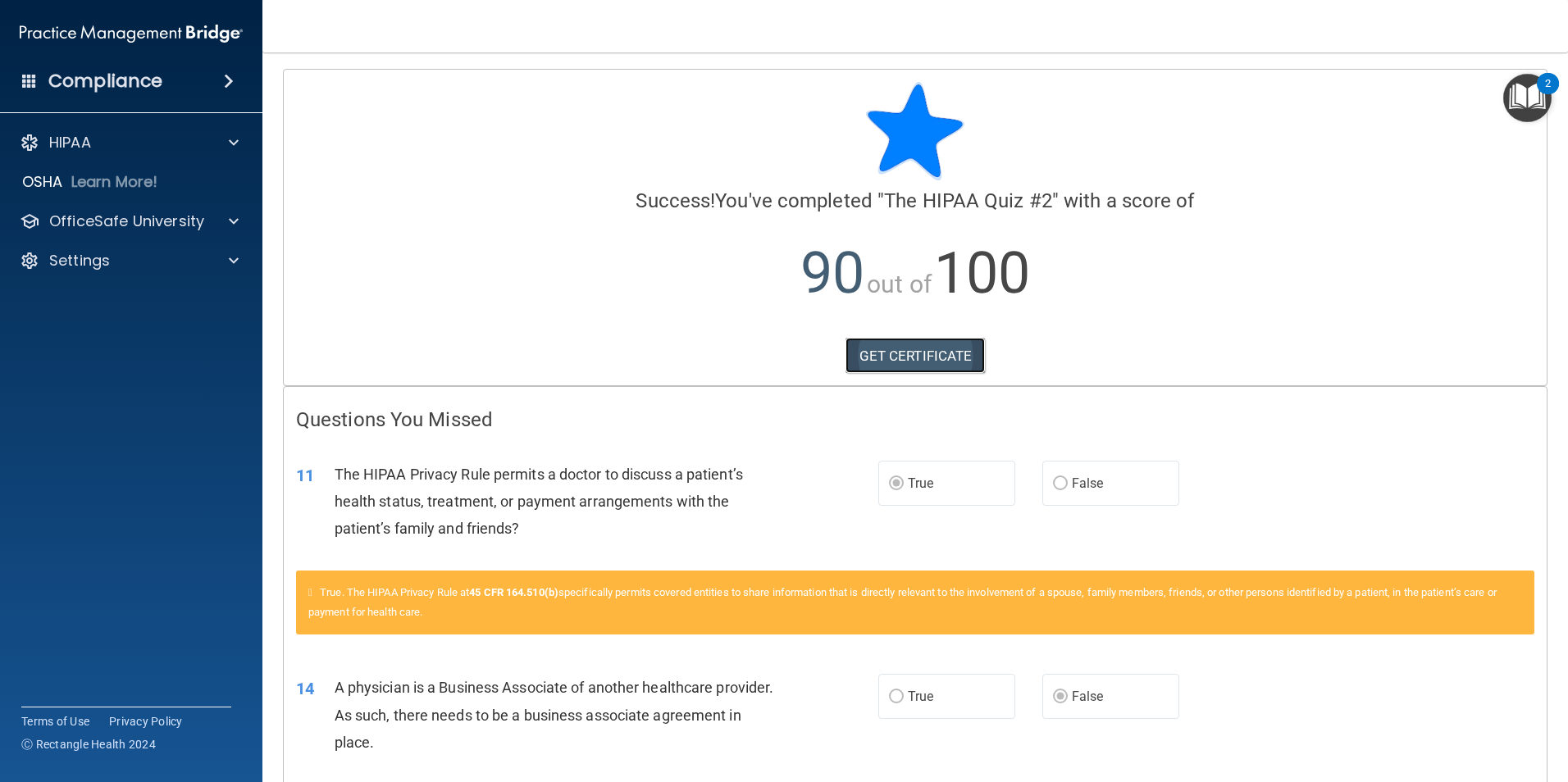
click at [920, 350] on link "GET CERTIFICATE" at bounding box center [915, 355] width 141 height 36
click at [226, 226] on div at bounding box center [231, 221] width 41 height 20
click at [201, 254] on img at bounding box center [199, 261] width 21 height 21
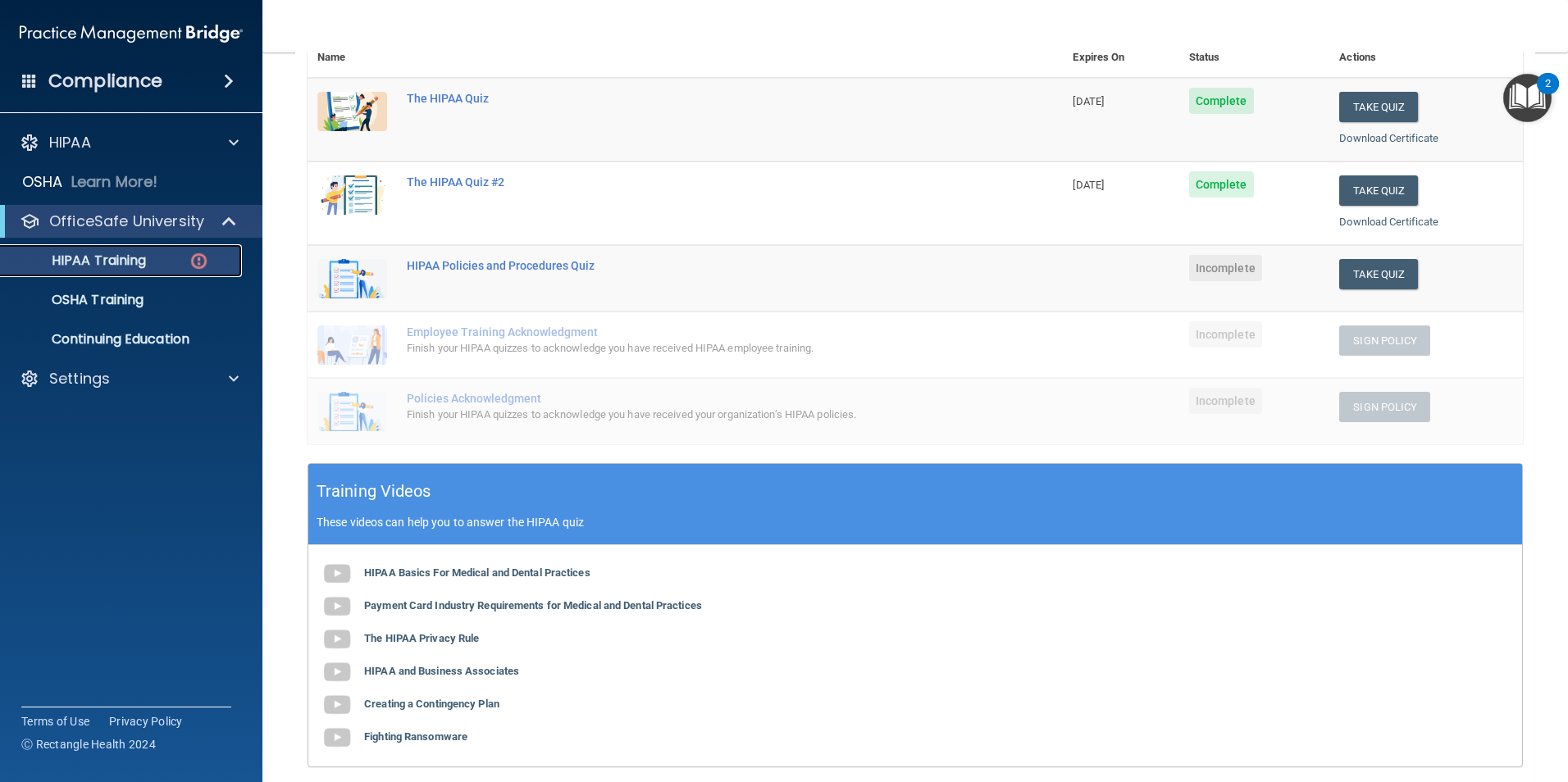
scroll to position [155, 0]
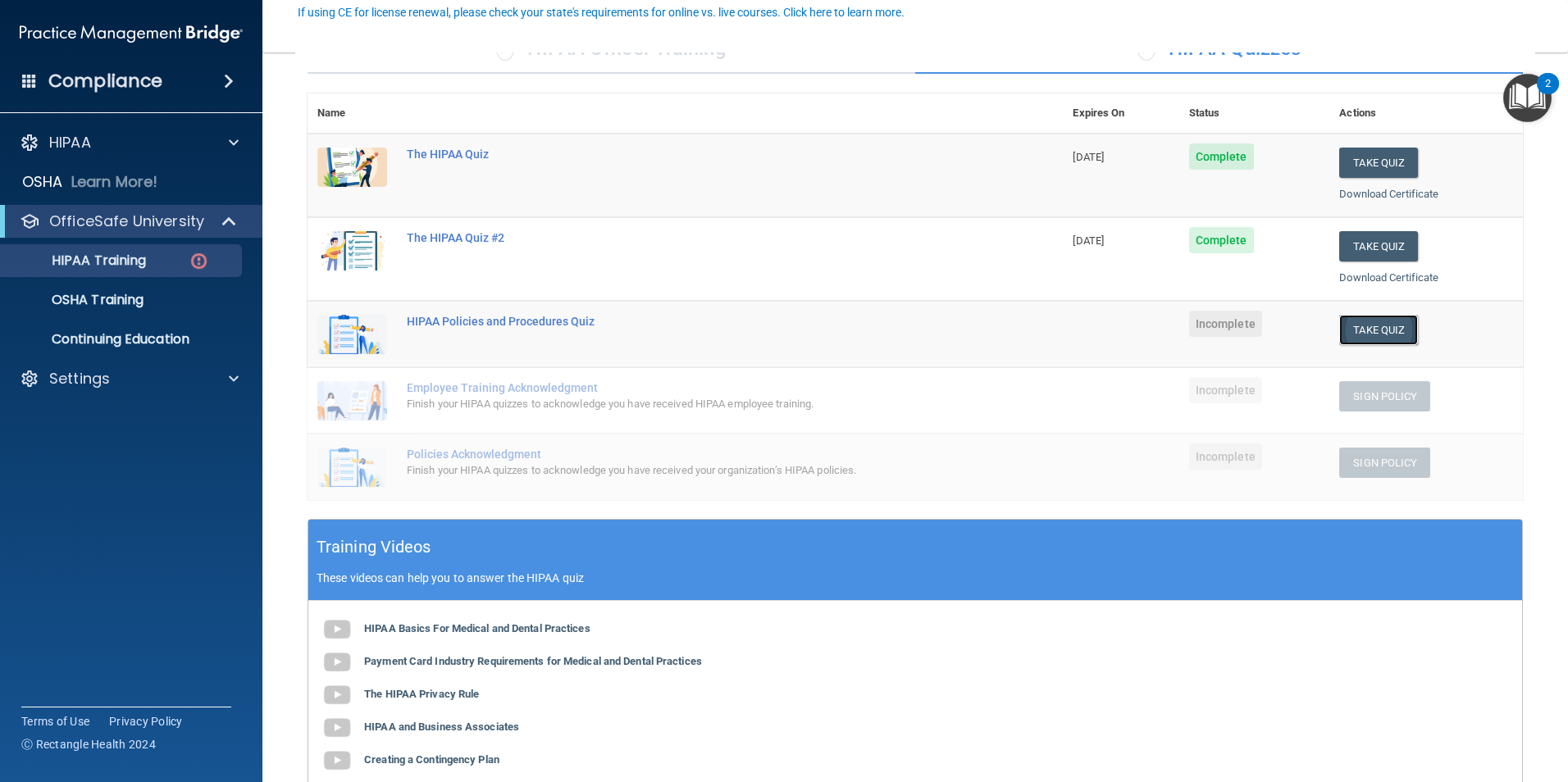
click at [1365, 334] on button "Take Quiz" at bounding box center [1378, 329] width 79 height 30
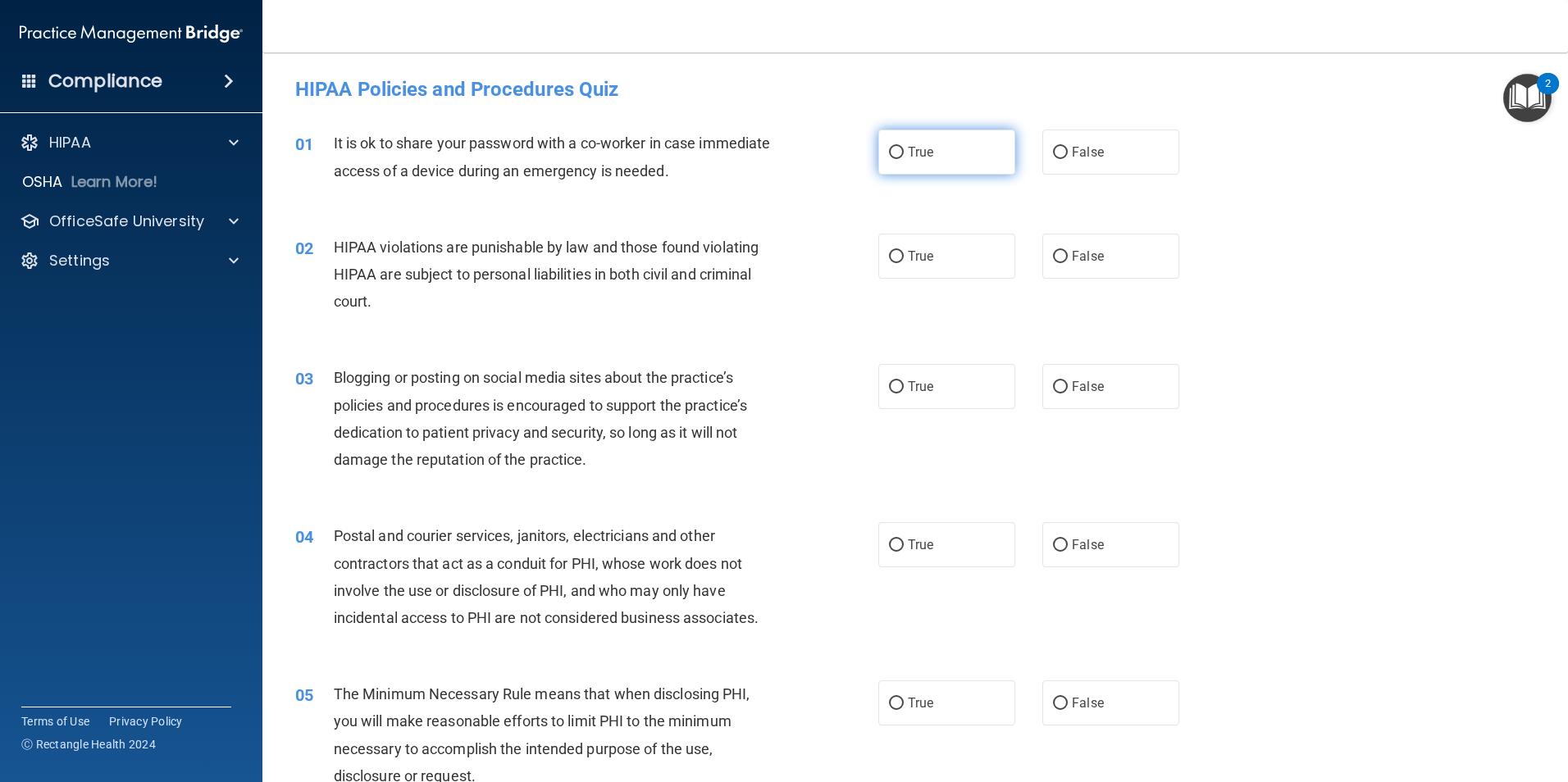
click at [915, 154] on span "True" at bounding box center [920, 151] width 26 height 16
click at [904, 154] on input "True" at bounding box center [896, 152] width 15 height 12
radio input "true"
click at [912, 240] on label "True" at bounding box center [946, 256] width 137 height 45
click at [904, 251] on input "True" at bounding box center [896, 257] width 15 height 12
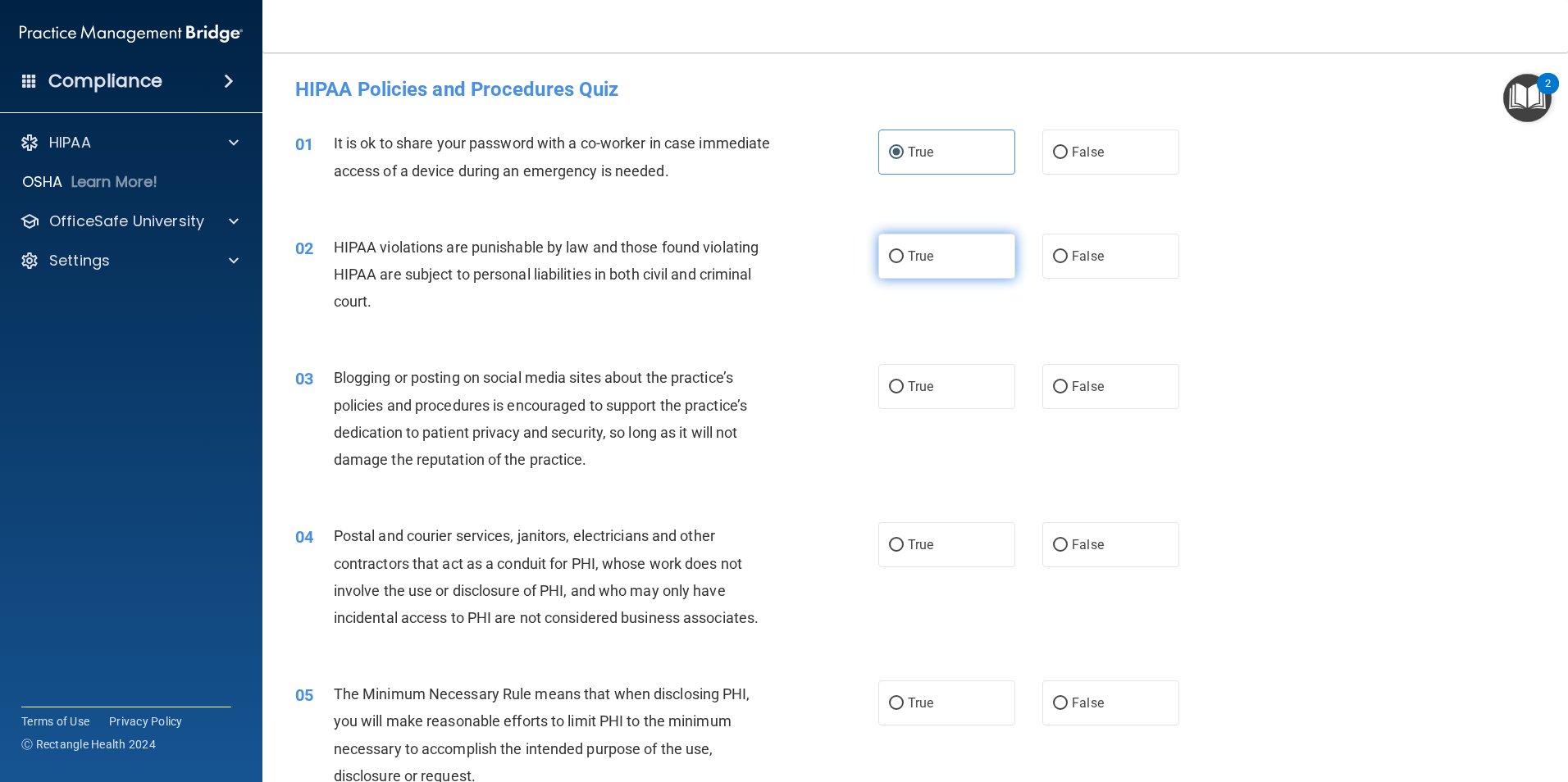
radio input "true"
click at [1113, 398] on label "False" at bounding box center [1111, 387] width 137 height 45
click at [1068, 393] on input "False" at bounding box center [1060, 387] width 15 height 12
radio input "true"
drag, startPoint x: 883, startPoint y: 553, endPoint x: 910, endPoint y: 558, distance: 27.5
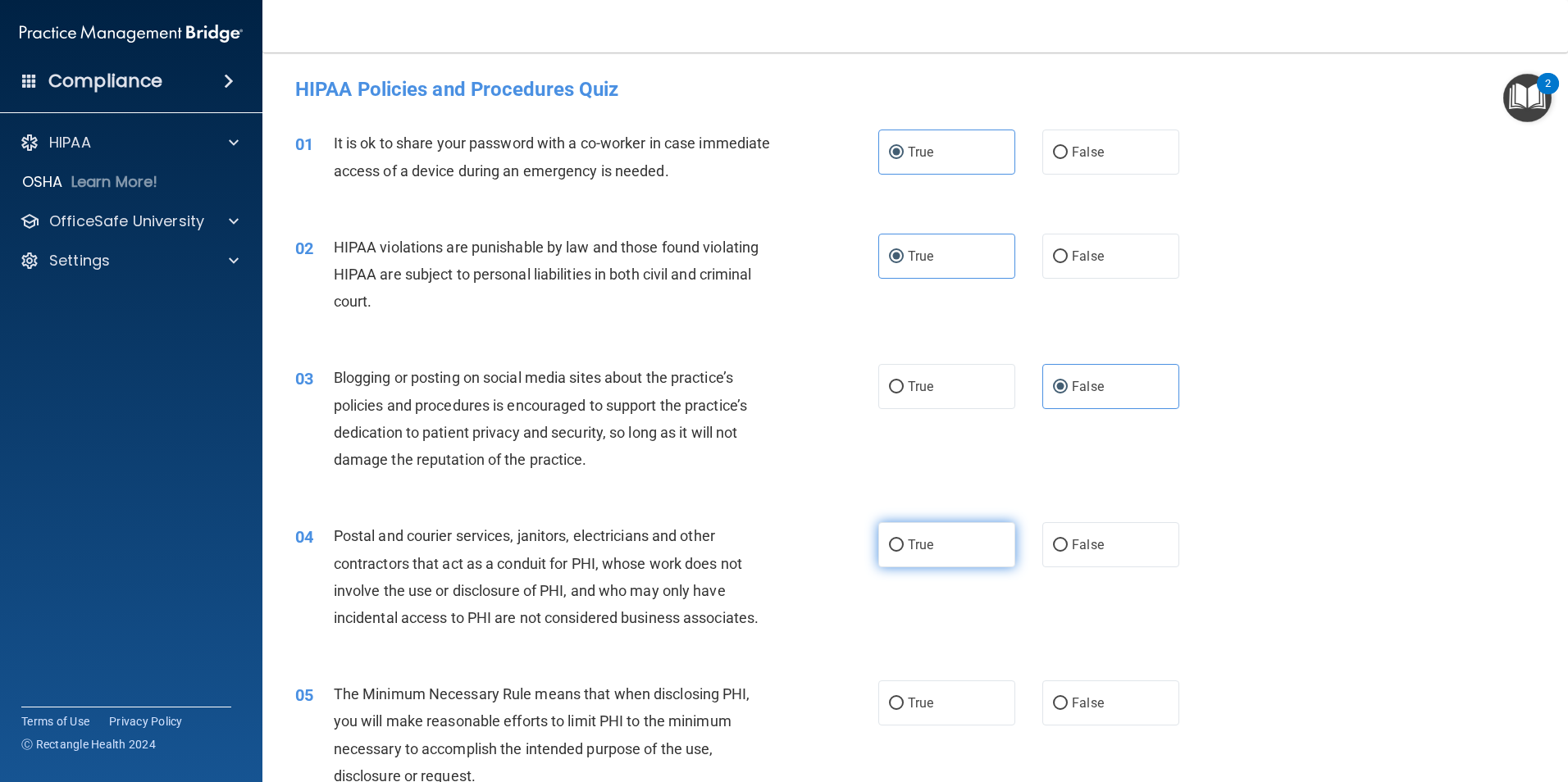
click at [886, 553] on label "True" at bounding box center [946, 545] width 137 height 45
click at [889, 552] on input "True" at bounding box center [896, 545] width 15 height 12
radio input "true"
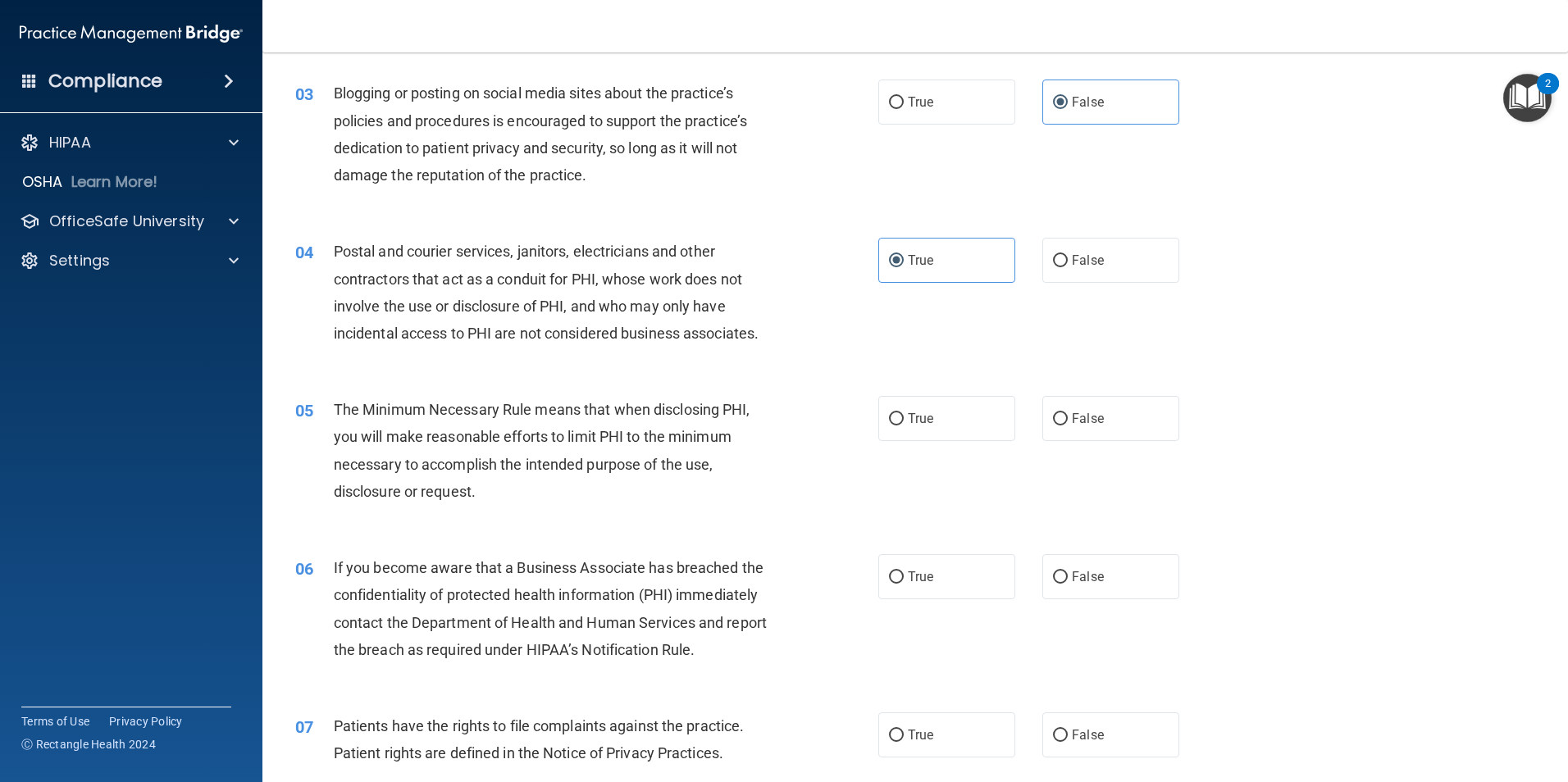
scroll to position [328, 0]
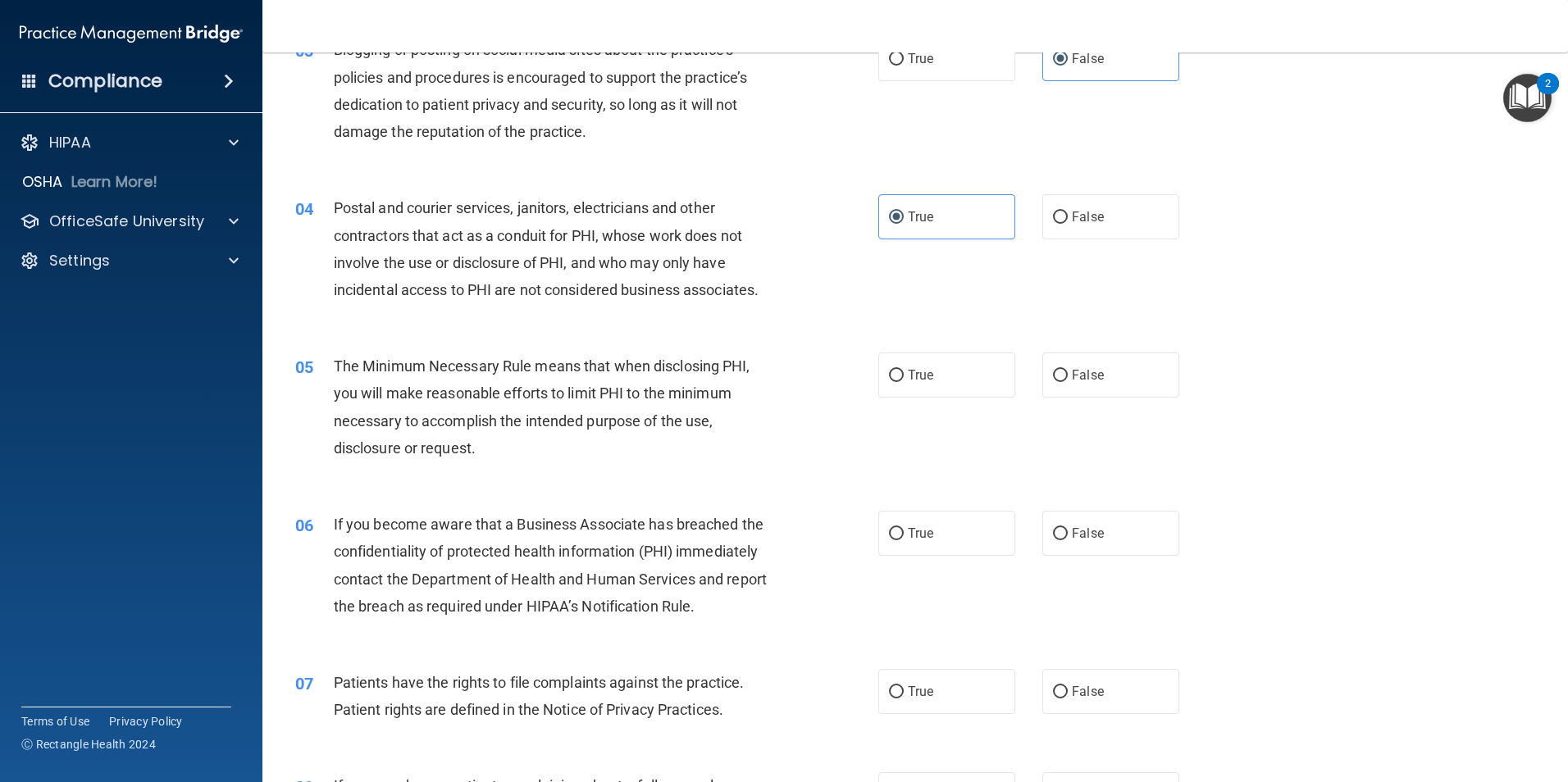
click at [1096, 401] on div "05 The Minimum Necessary Rule means that when disclosing PHI, you will make rea…" at bounding box center [915, 411] width 1265 height 158
click at [1090, 381] on span "False" at bounding box center [1088, 374] width 32 height 16
click at [1068, 381] on input "False" at bounding box center [1060, 375] width 15 height 12
radio input "true"
click at [945, 542] on label "True" at bounding box center [946, 533] width 137 height 45
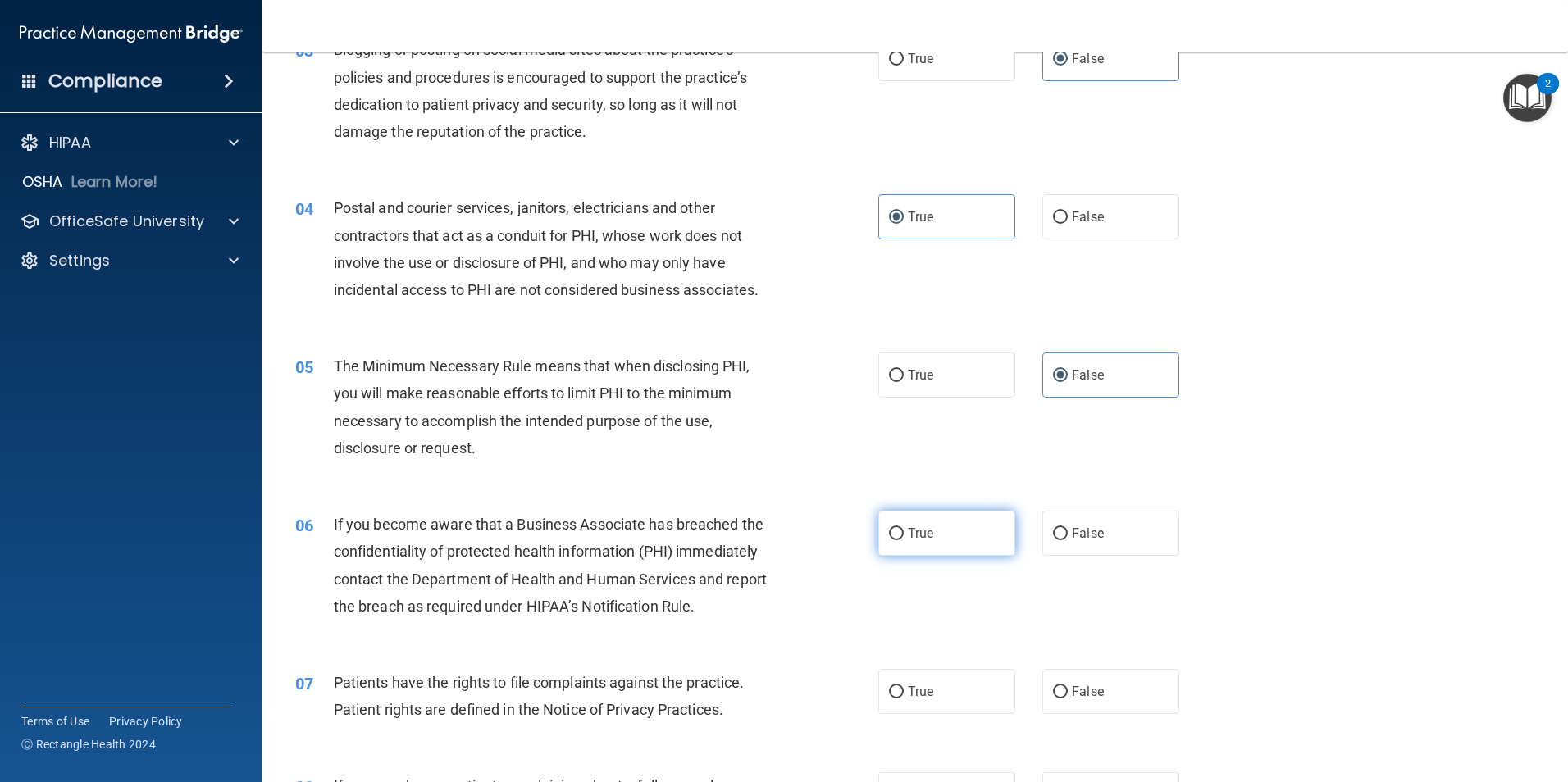
click at [904, 540] on input "True" at bounding box center [896, 534] width 15 height 12
radio input "true"
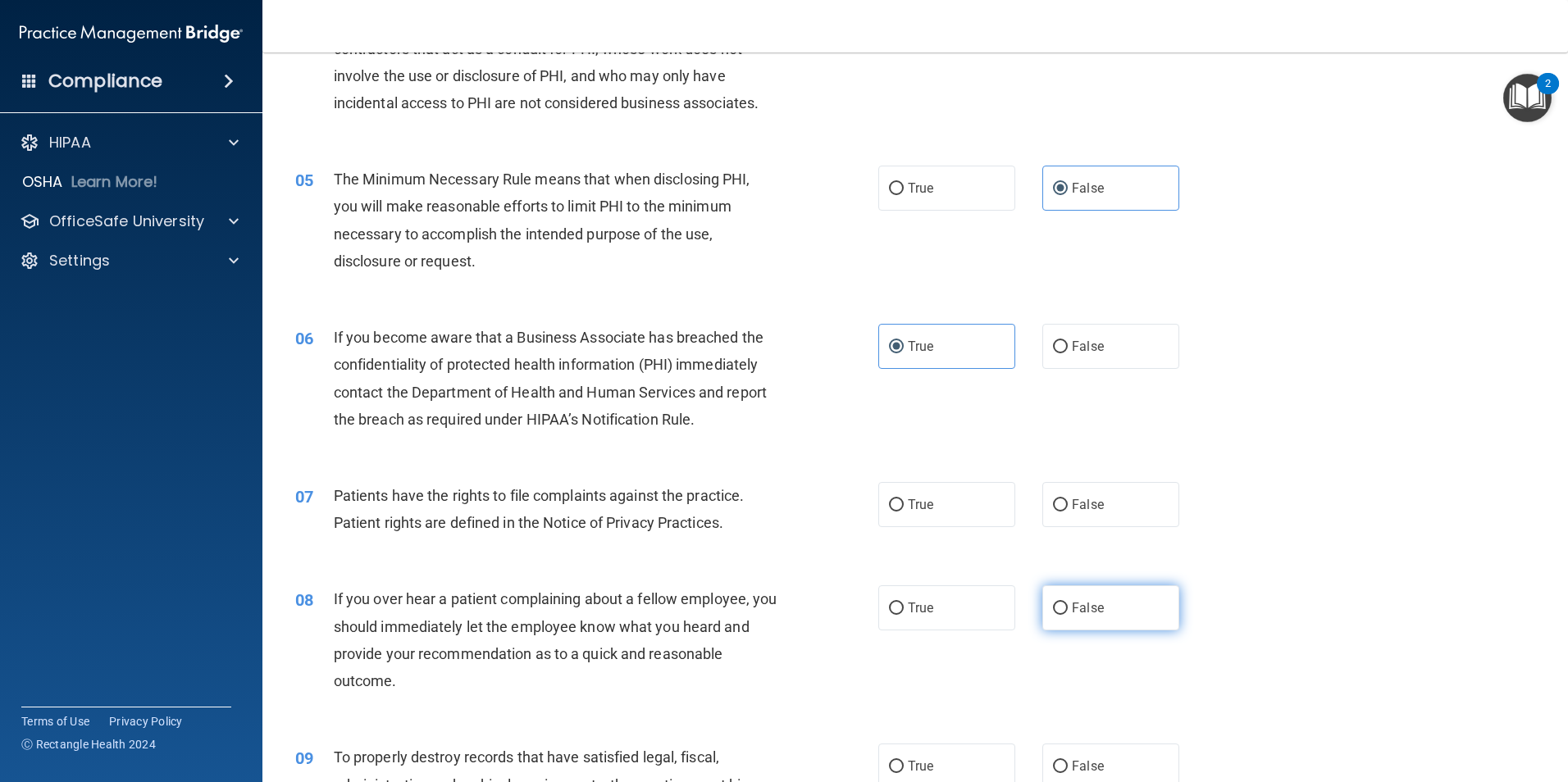
scroll to position [574, 0]
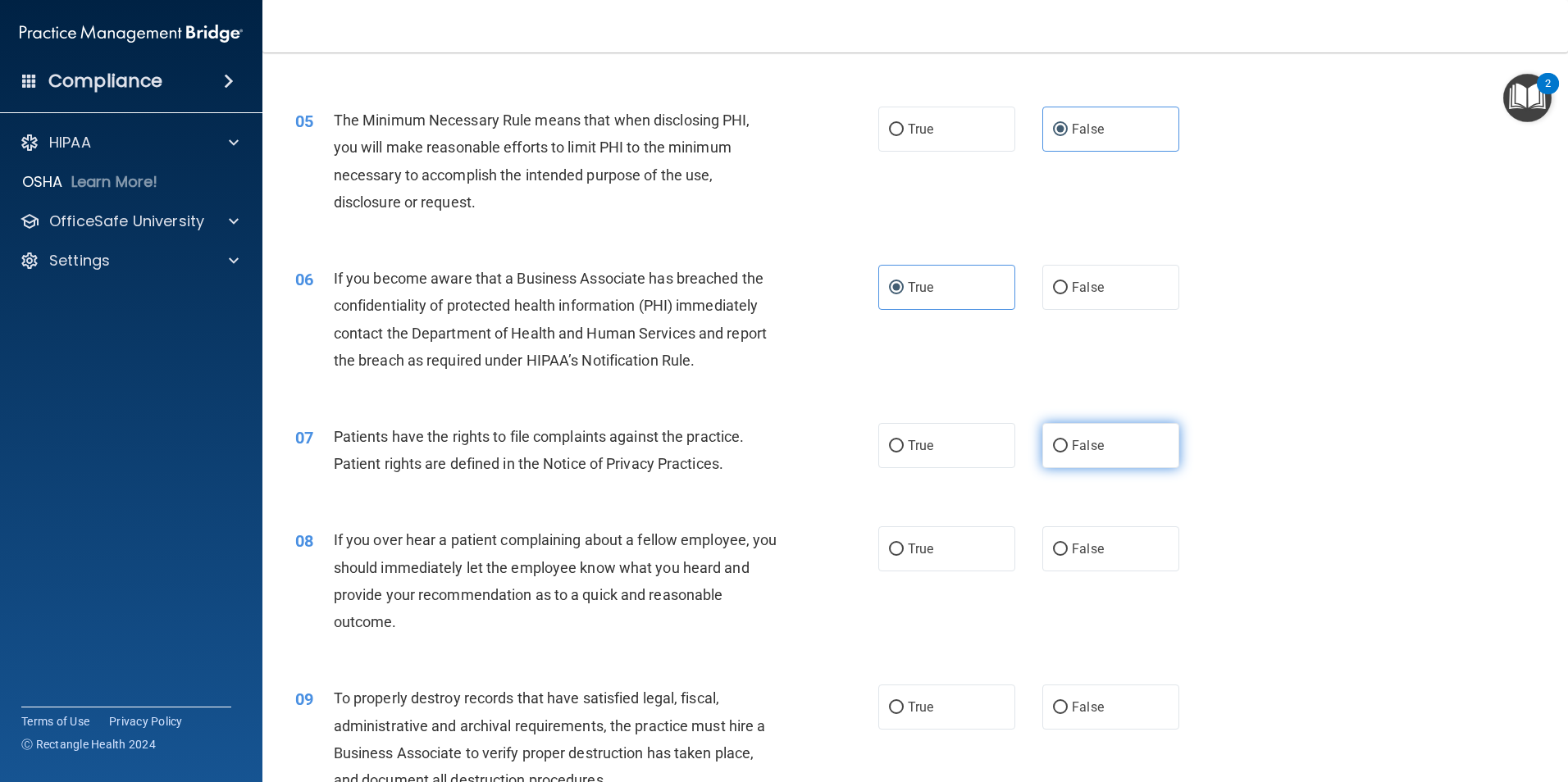
click at [1094, 448] on span "False" at bounding box center [1088, 445] width 32 height 16
click at [1068, 448] on input "False" at bounding box center [1060, 446] width 15 height 12
radio input "true"
click at [1102, 558] on label "False" at bounding box center [1111, 549] width 137 height 45
click at [1068, 556] on input "False" at bounding box center [1060, 549] width 15 height 12
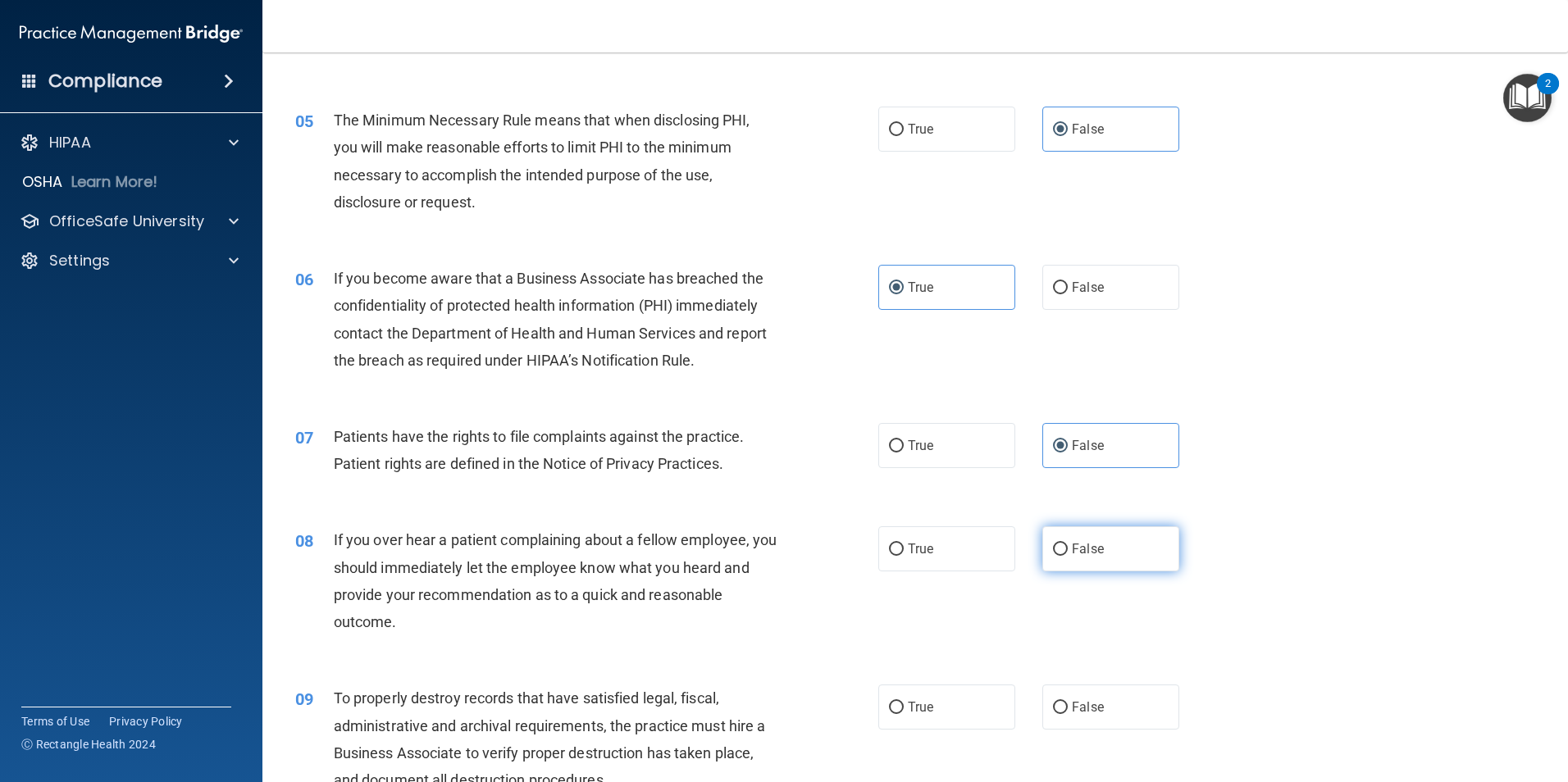
radio input "true"
click at [924, 559] on label "True" at bounding box center [946, 549] width 137 height 45
click at [918, 699] on label "True" at bounding box center [946, 707] width 137 height 45
click at [904, 702] on input "True" at bounding box center [896, 708] width 15 height 12
radio input "true"
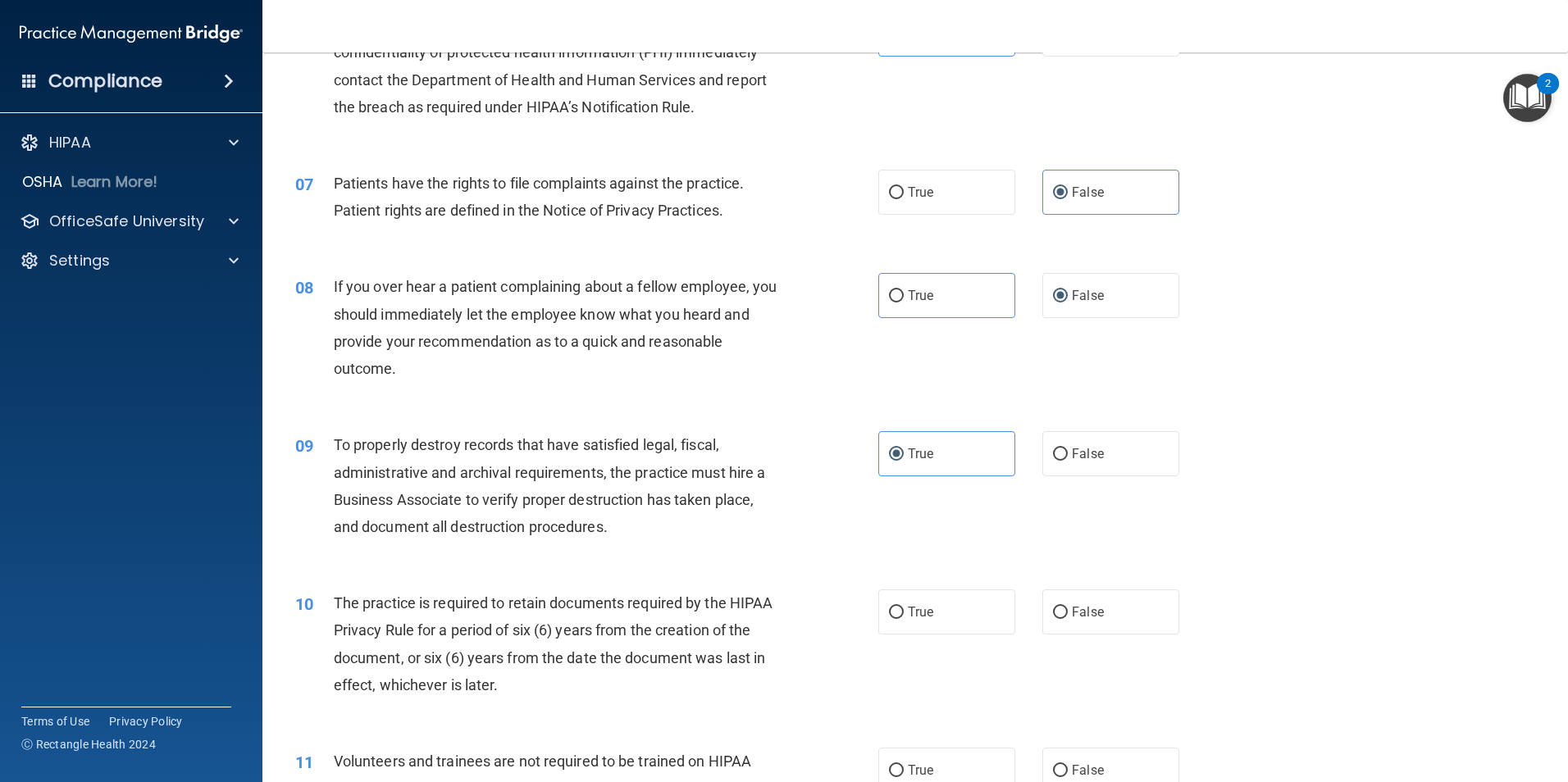
scroll to position [902, 0]
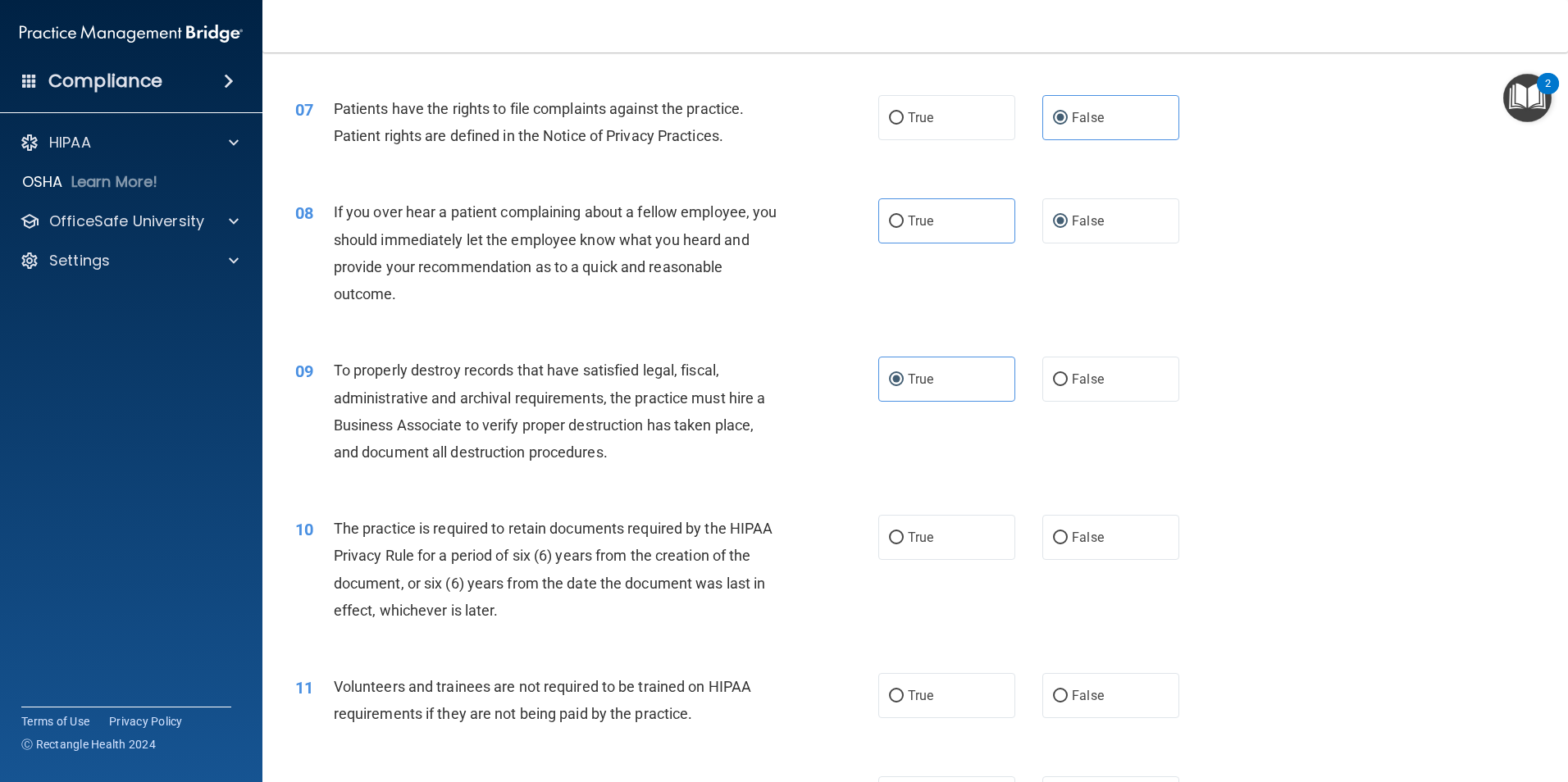
click at [939, 527] on label "True" at bounding box center [946, 537] width 137 height 45
click at [904, 532] on input "True" at bounding box center [896, 538] width 15 height 12
radio input "true"
click at [920, 709] on label "True" at bounding box center [946, 695] width 137 height 45
click at [904, 703] on input "True" at bounding box center [896, 696] width 15 height 12
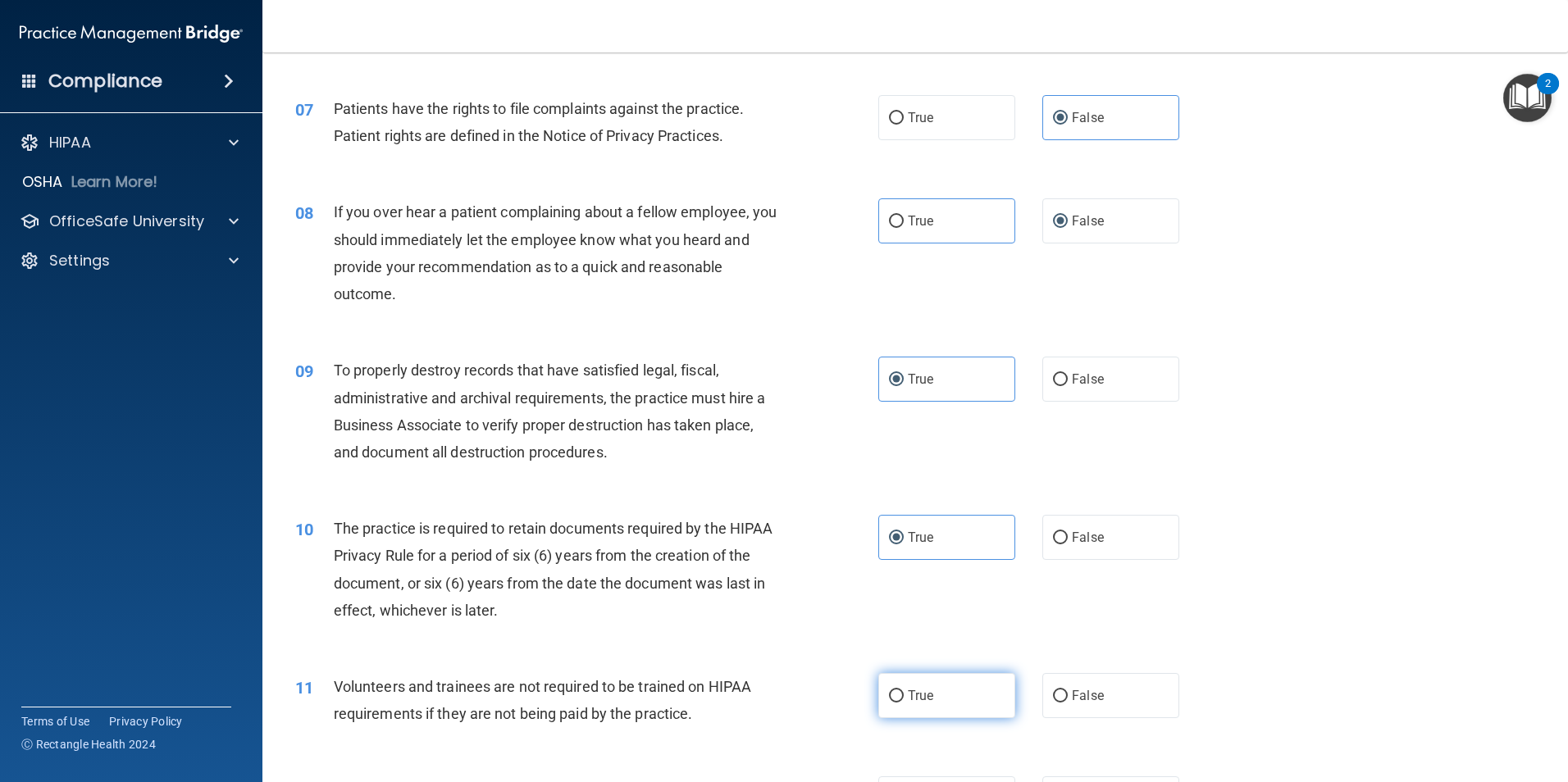
radio input "true"
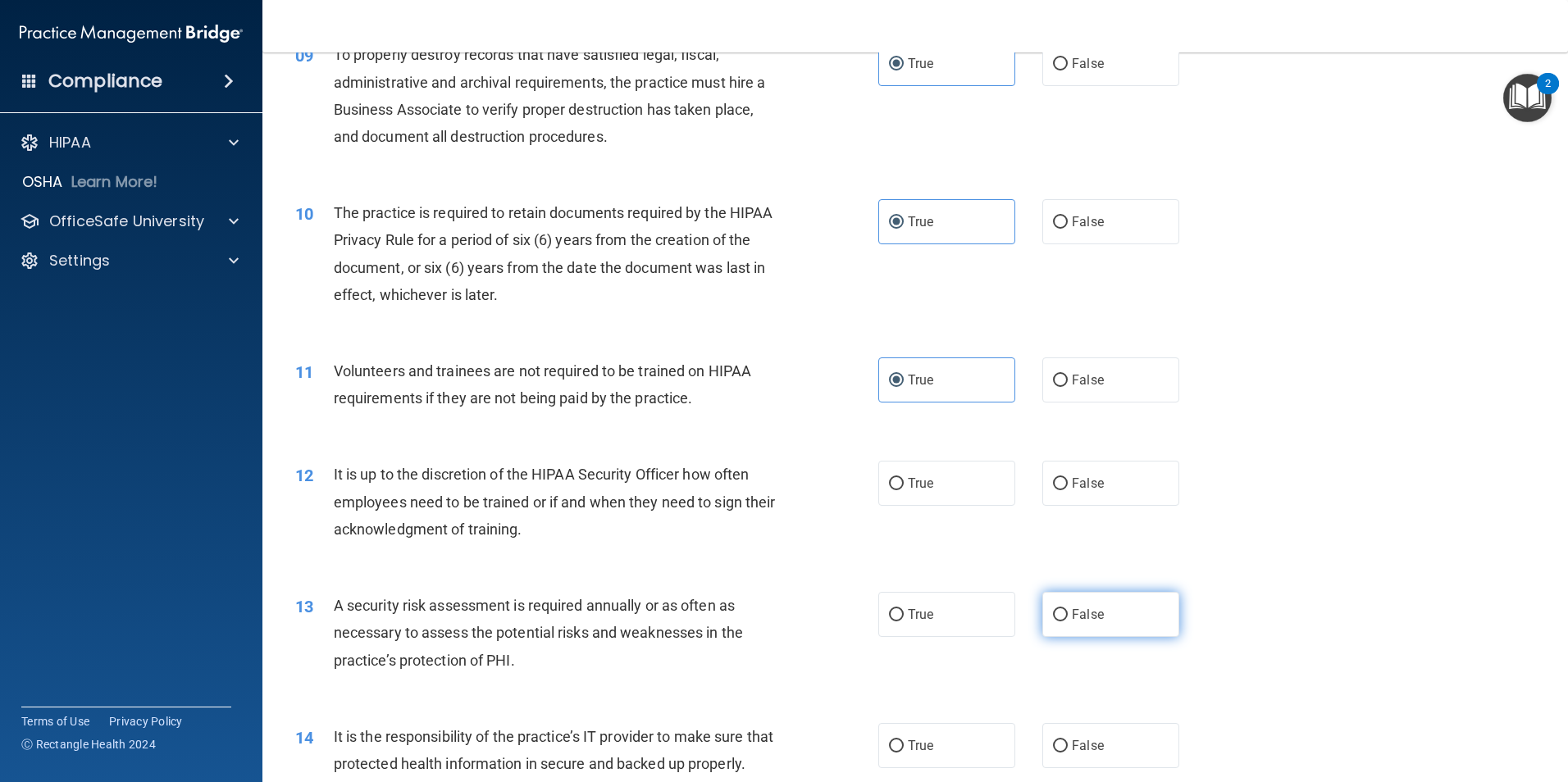
scroll to position [1312, 0]
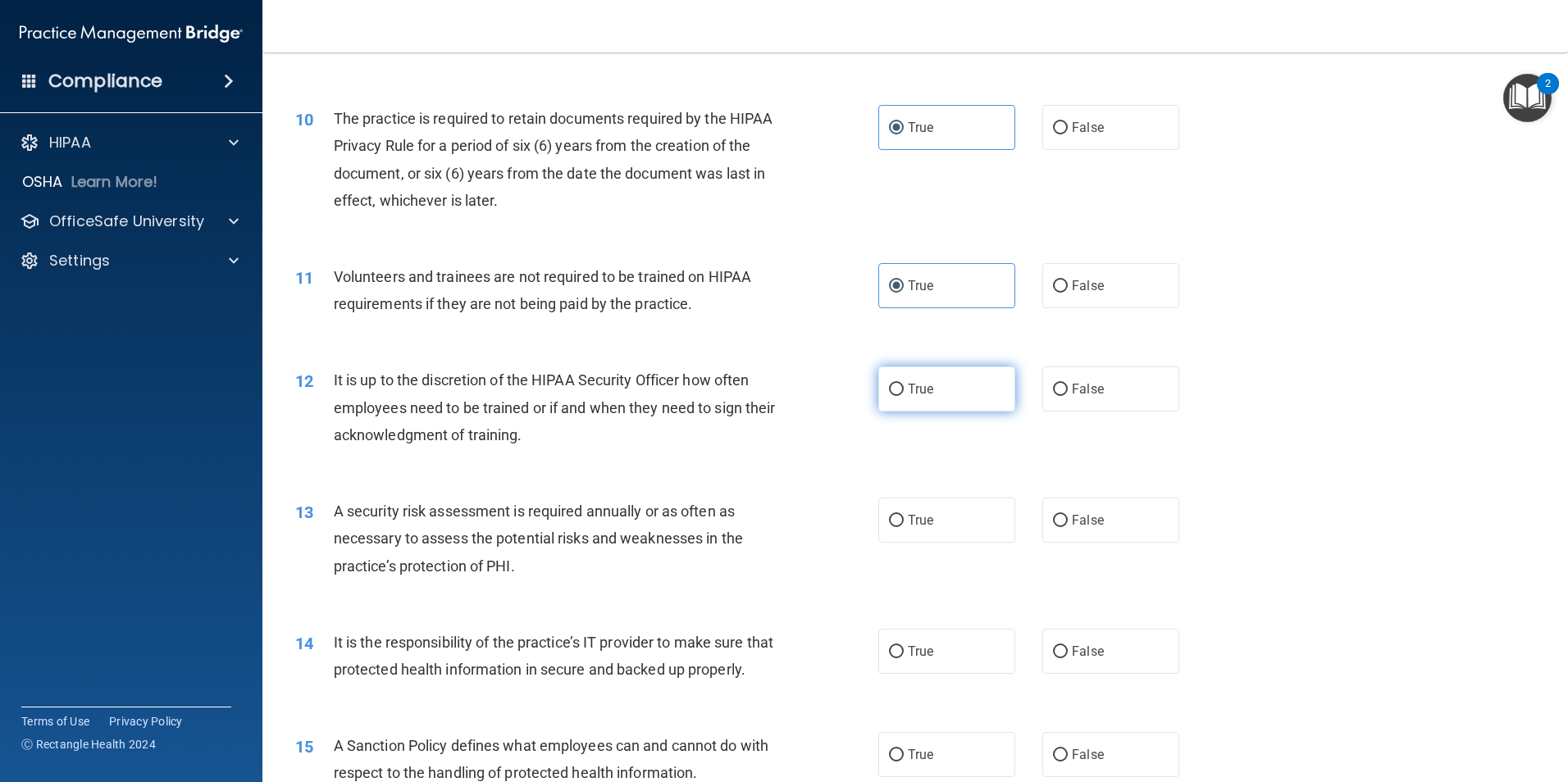
click at [929, 376] on label "True" at bounding box center [946, 389] width 137 height 45
click at [904, 384] on input "True" at bounding box center [896, 389] width 15 height 12
radio input "true"
click at [918, 521] on span "True" at bounding box center [920, 520] width 26 height 16
click at [904, 521] on input "True" at bounding box center [896, 521] width 15 height 12
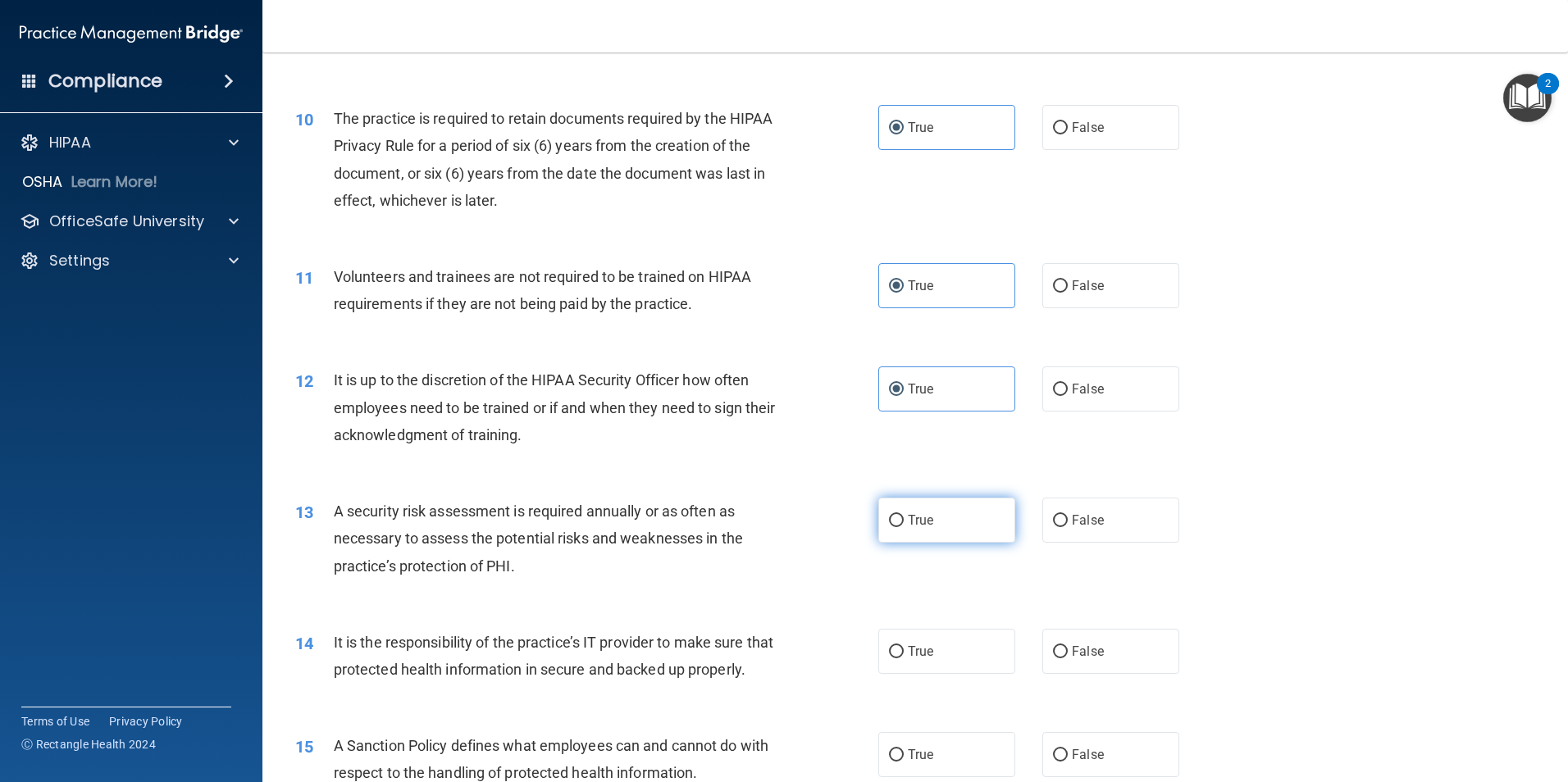
radio input "true"
click at [928, 643] on label "True" at bounding box center [946, 651] width 137 height 45
click at [904, 646] on input "True" at bounding box center [896, 652] width 15 height 12
radio input "true"
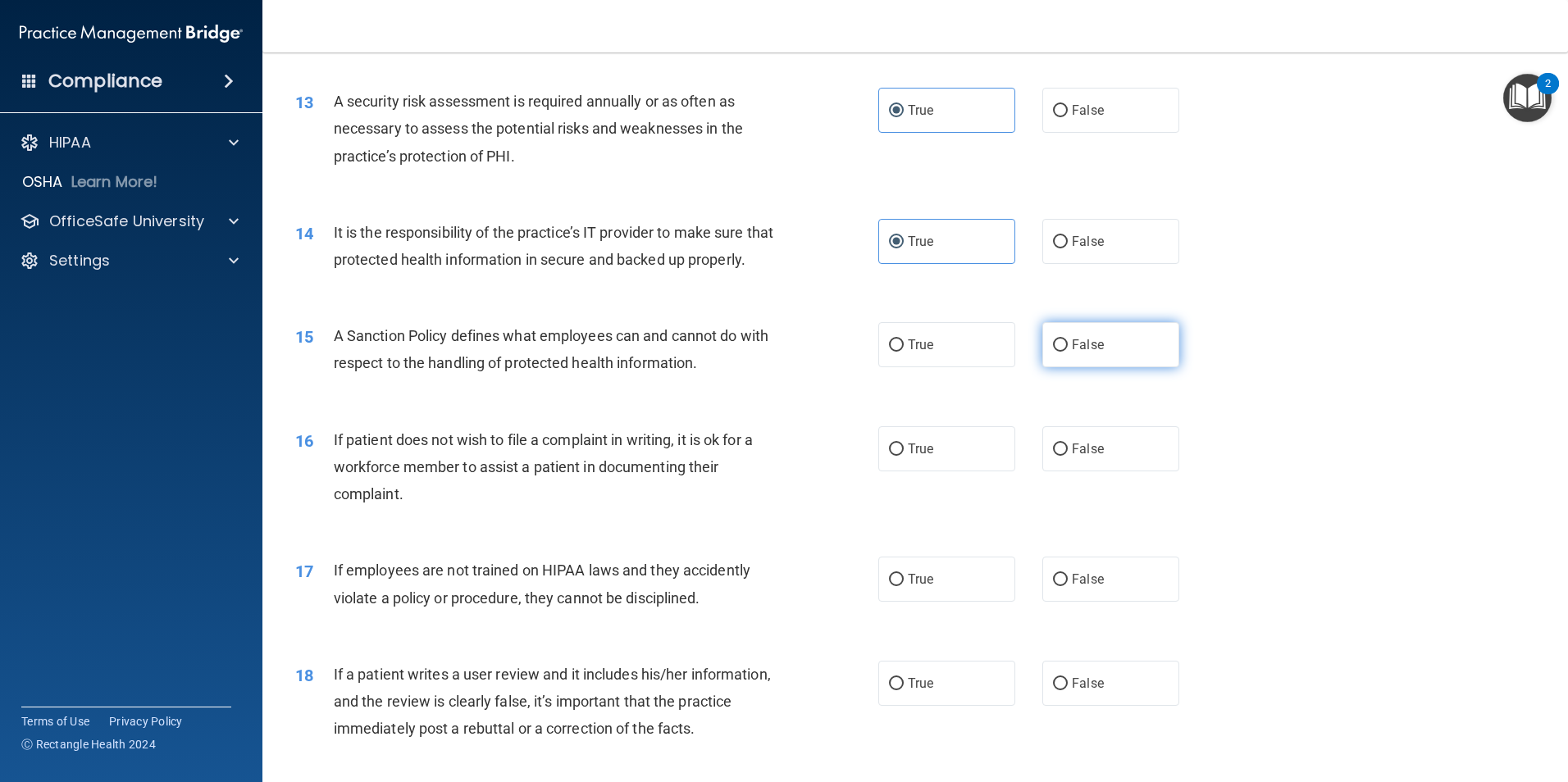
click at [1092, 353] on span "False" at bounding box center [1088, 344] width 32 height 16
click at [931, 472] on label "True" at bounding box center [946, 448] width 137 height 45
click at [904, 456] on input "True" at bounding box center [896, 449] width 15 height 12
radio input "true"
click at [923, 587] on span "True" at bounding box center [920, 579] width 26 height 16
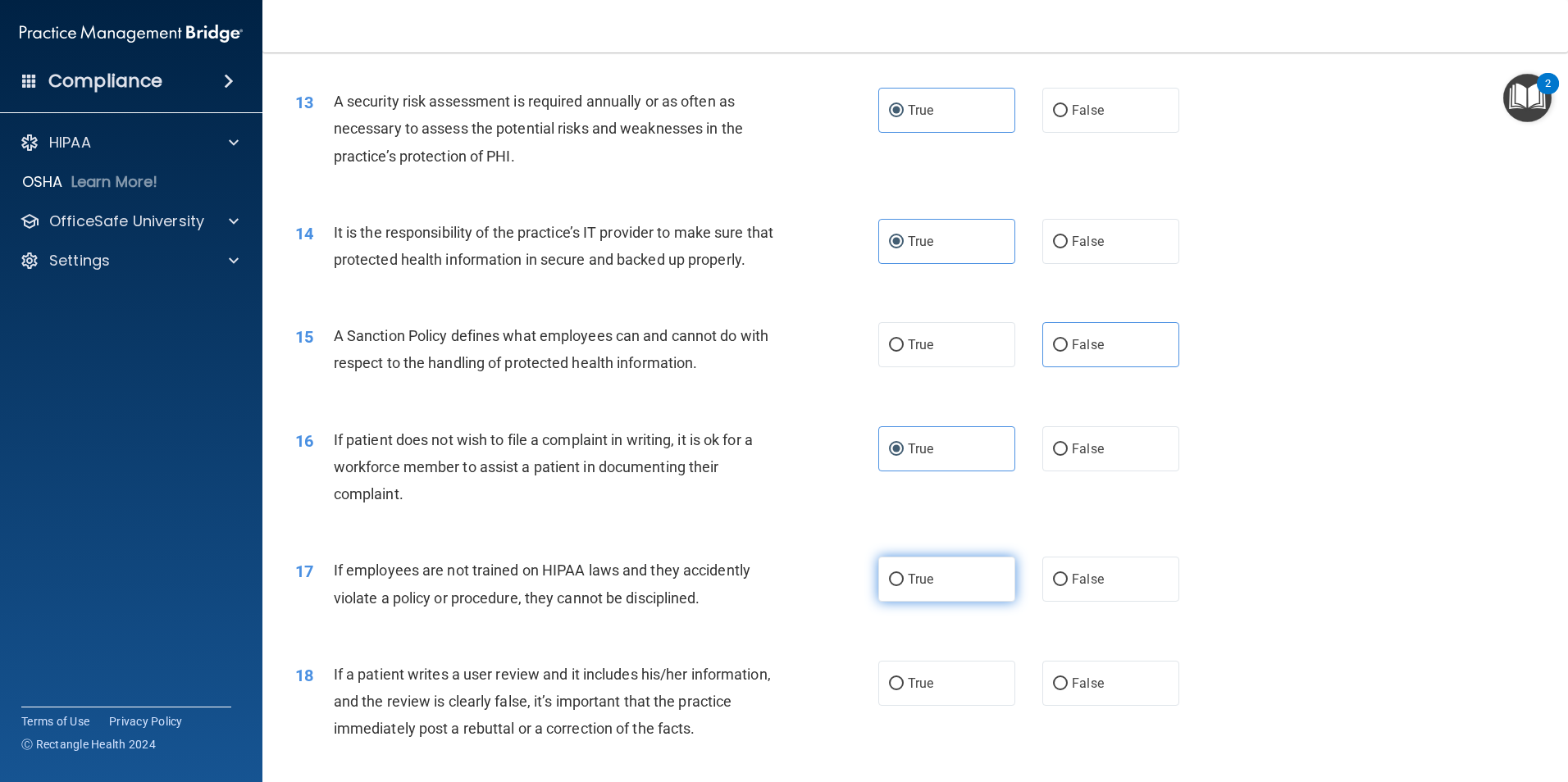
click at [904, 586] on input "True" at bounding box center [896, 580] width 15 height 12
radio input "true"
click at [921, 691] on span "True" at bounding box center [920, 683] width 26 height 16
click at [904, 690] on input "True" at bounding box center [896, 684] width 15 height 12
radio input "true"
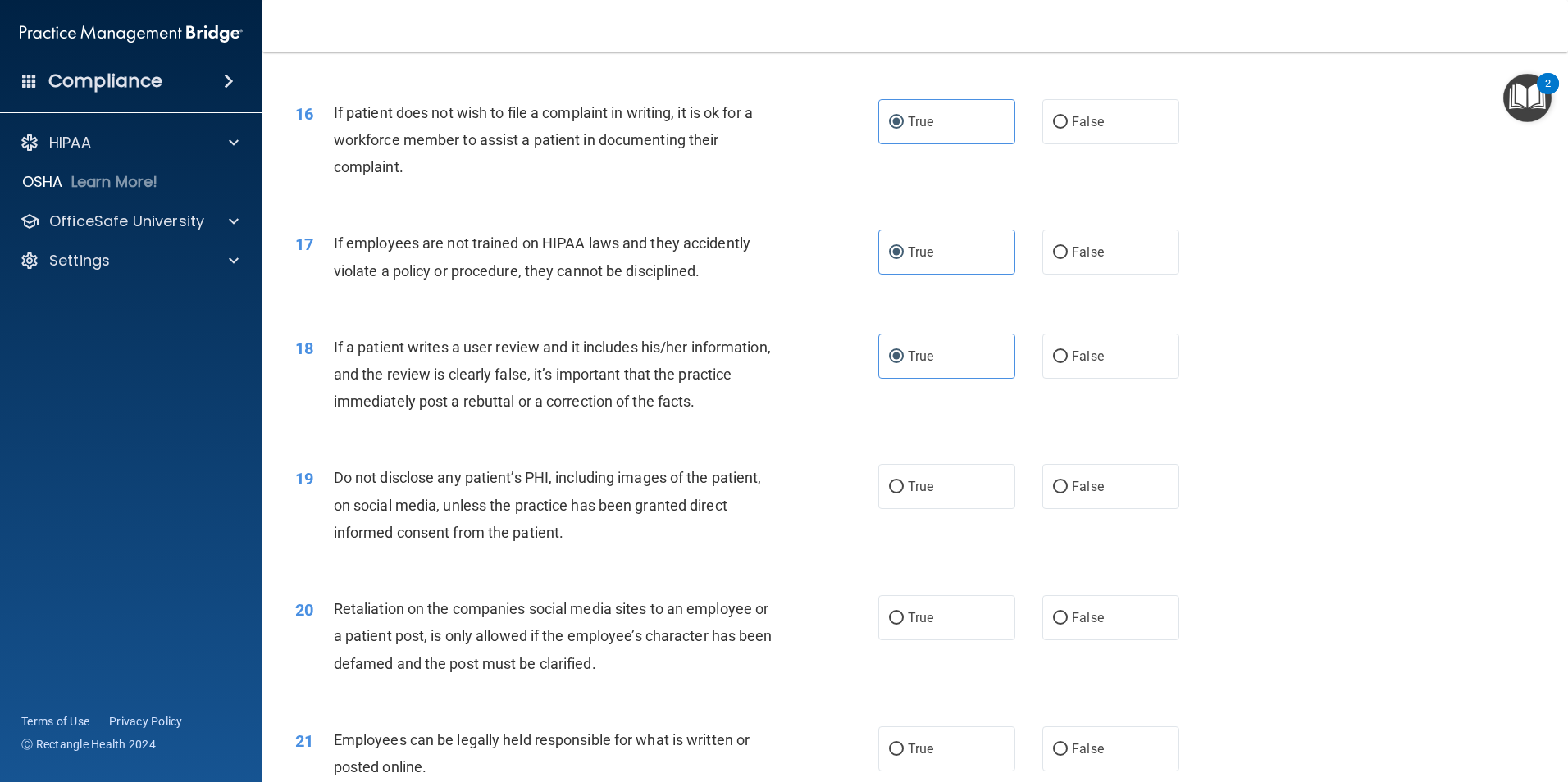
scroll to position [2050, 0]
click at [1102, 508] on label "False" at bounding box center [1111, 486] width 137 height 45
click at [1068, 492] on input "False" at bounding box center [1060, 486] width 15 height 12
radio input "true"
click at [905, 671] on div "20 Retaliation on the companies social media sites to an employee or a patient …" at bounding box center [915, 640] width 1265 height 131
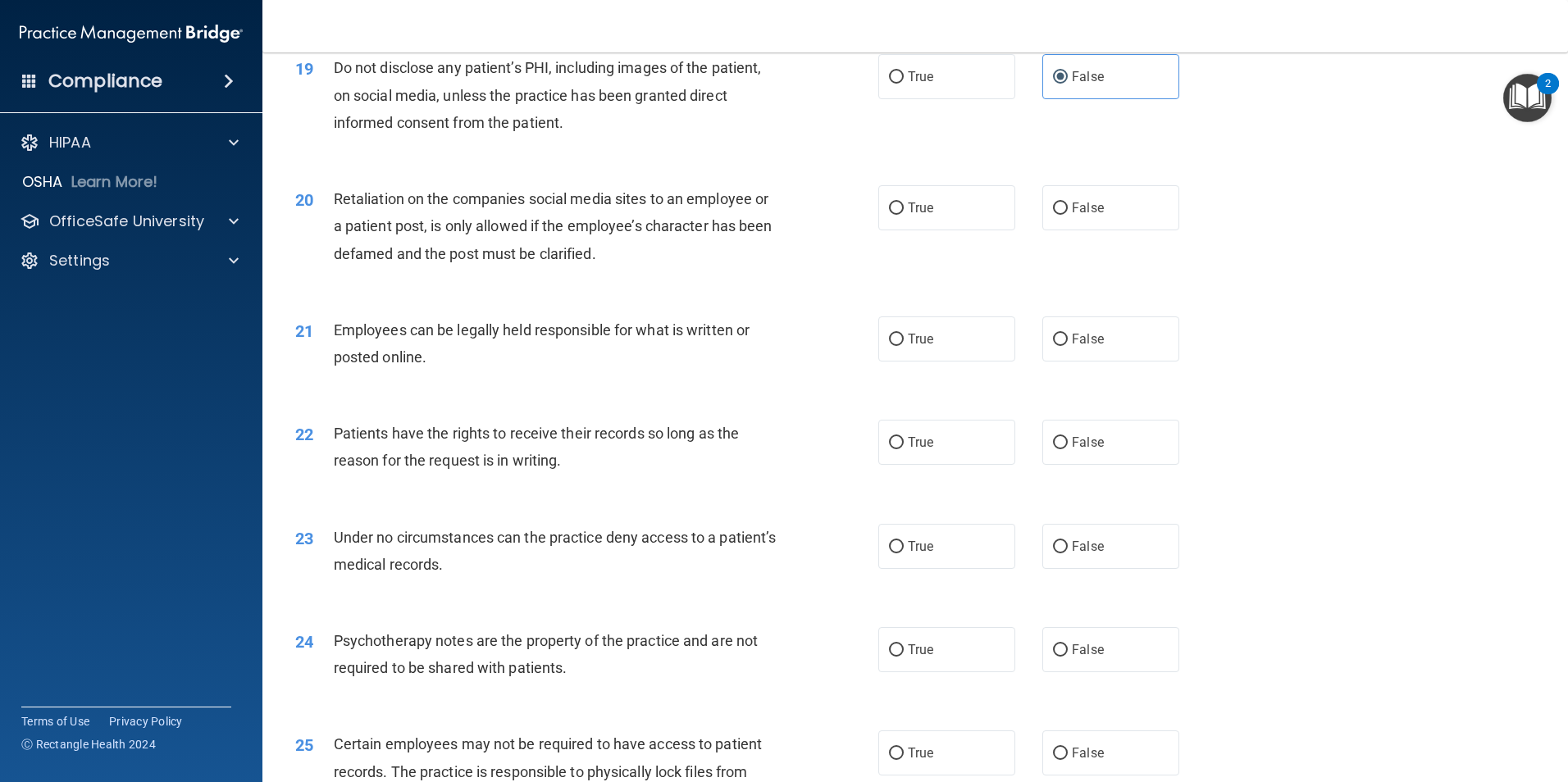
scroll to position [2459, 0]
click at [889, 345] on input "True" at bounding box center [896, 339] width 15 height 12
radio input "true"
click at [942, 462] on label "True" at bounding box center [946, 442] width 137 height 45
click at [904, 448] on input "True" at bounding box center [896, 442] width 15 height 12
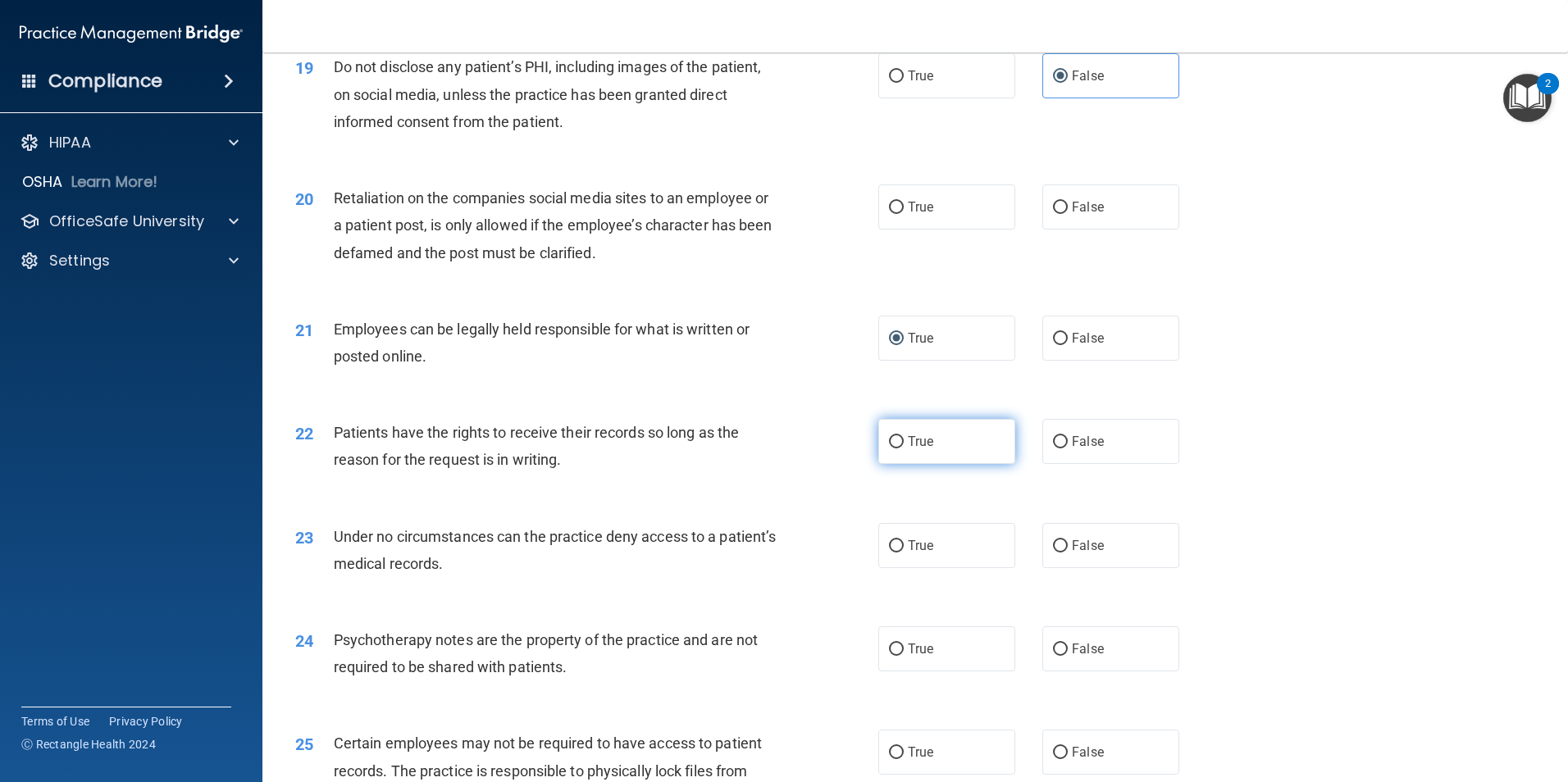
radio input "true"
drag, startPoint x: 915, startPoint y: 578, endPoint x: 933, endPoint y: 625, distance: 50.3
click at [915, 553] on span "True" at bounding box center [920, 545] width 26 height 16
click at [904, 552] on input "True" at bounding box center [896, 546] width 15 height 12
radio input "true"
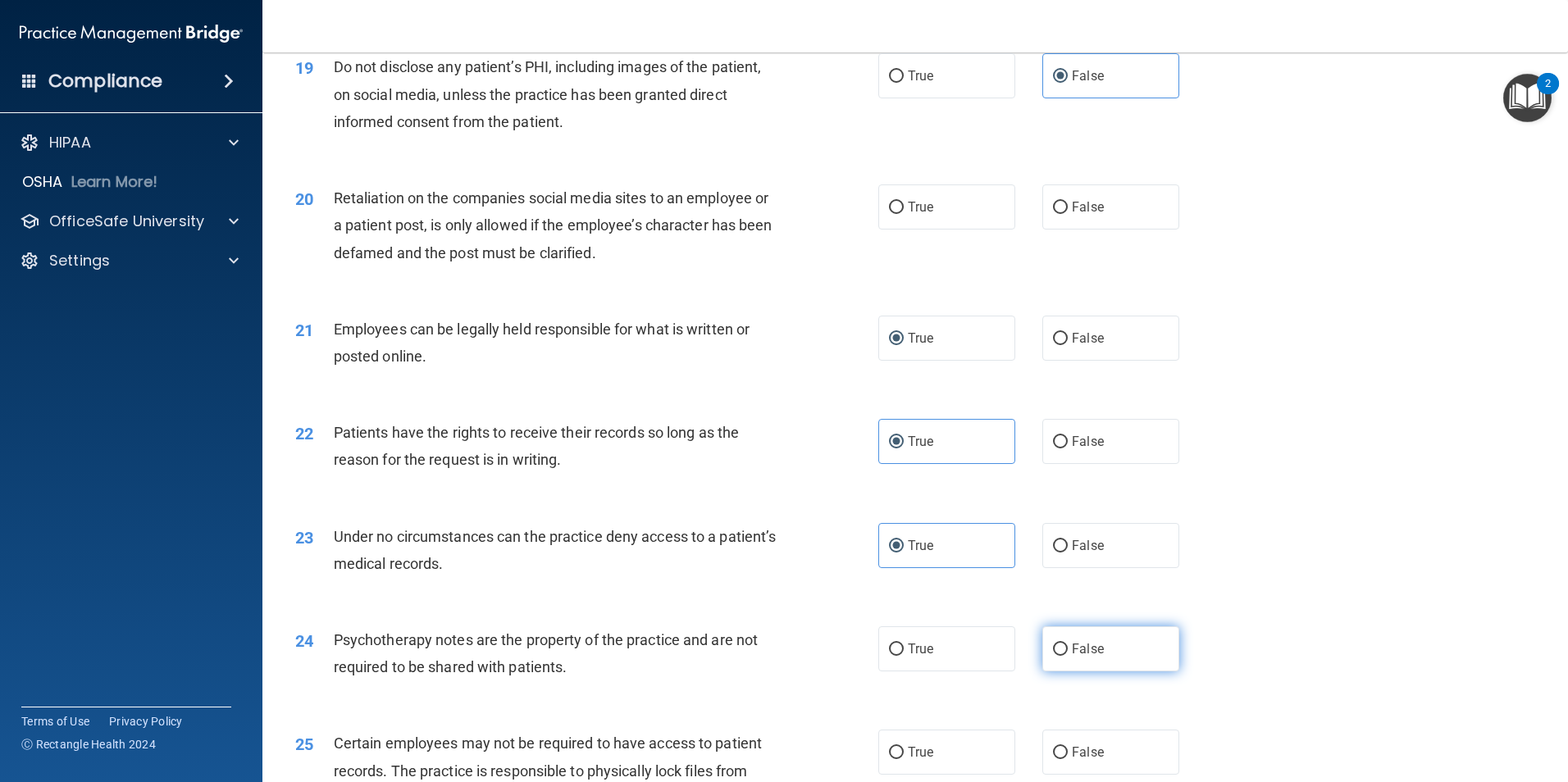
click at [1072, 656] on span "False" at bounding box center [1088, 649] width 32 height 16
click at [1068, 656] on input "False" at bounding box center [1060, 650] width 15 height 12
radio input "true"
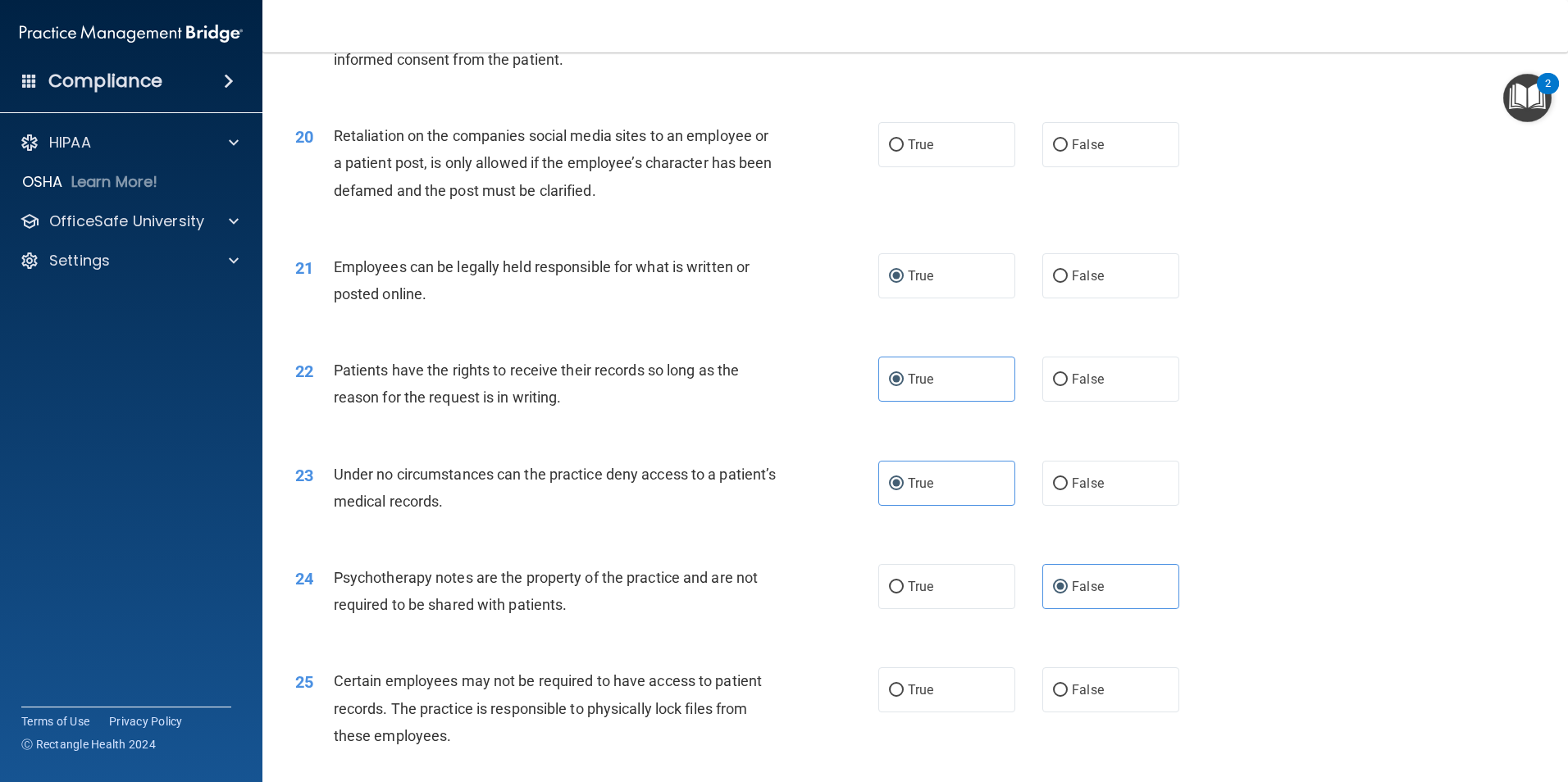
scroll to position [2705, 0]
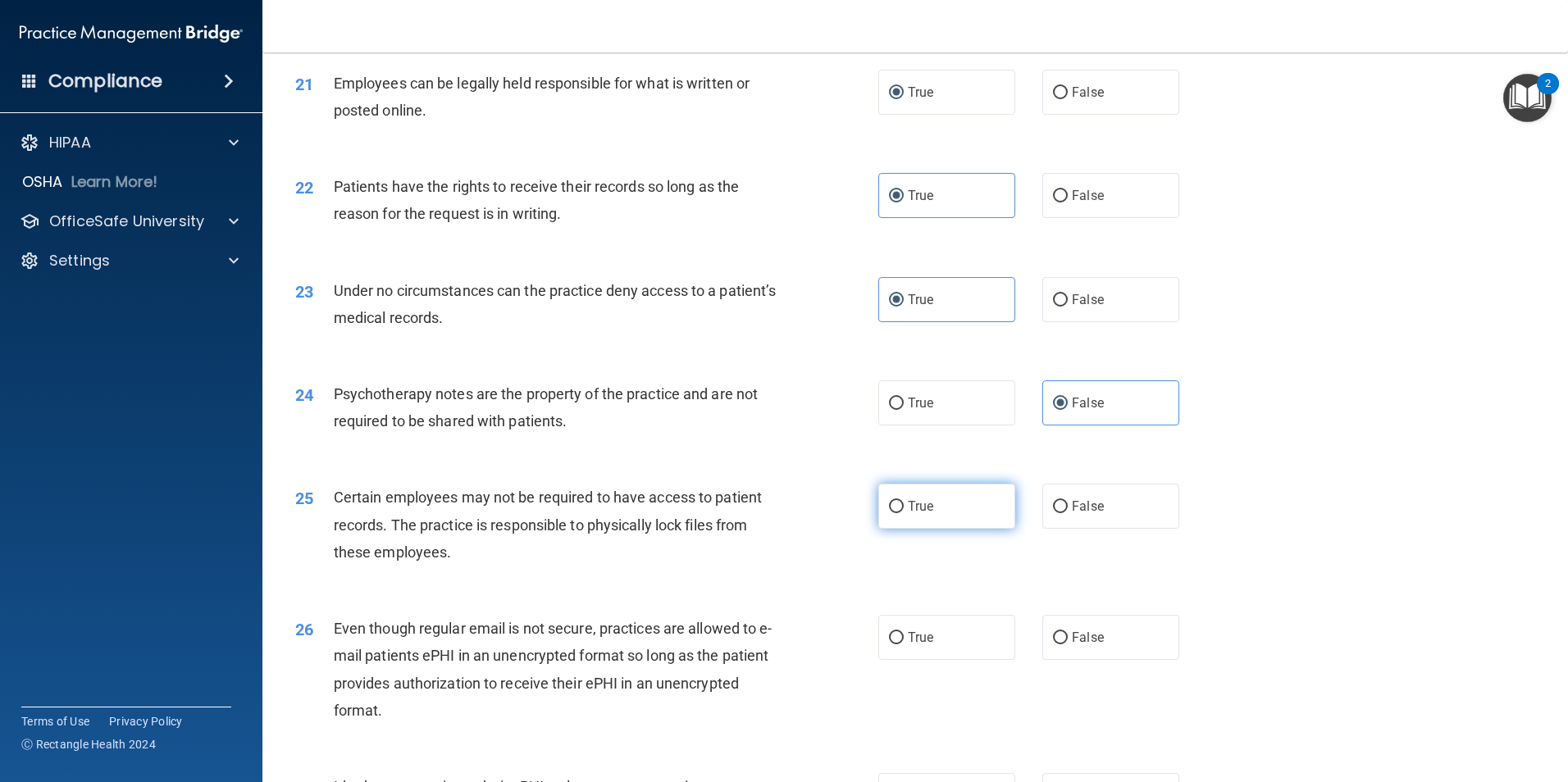
click at [925, 514] on span "True" at bounding box center [920, 506] width 26 height 16
click at [904, 513] on input "True" at bounding box center [896, 507] width 15 height 12
radio input "true"
click at [930, 660] on label "True" at bounding box center [946, 637] width 137 height 45
click at [904, 645] on input "True" at bounding box center [896, 638] width 15 height 12
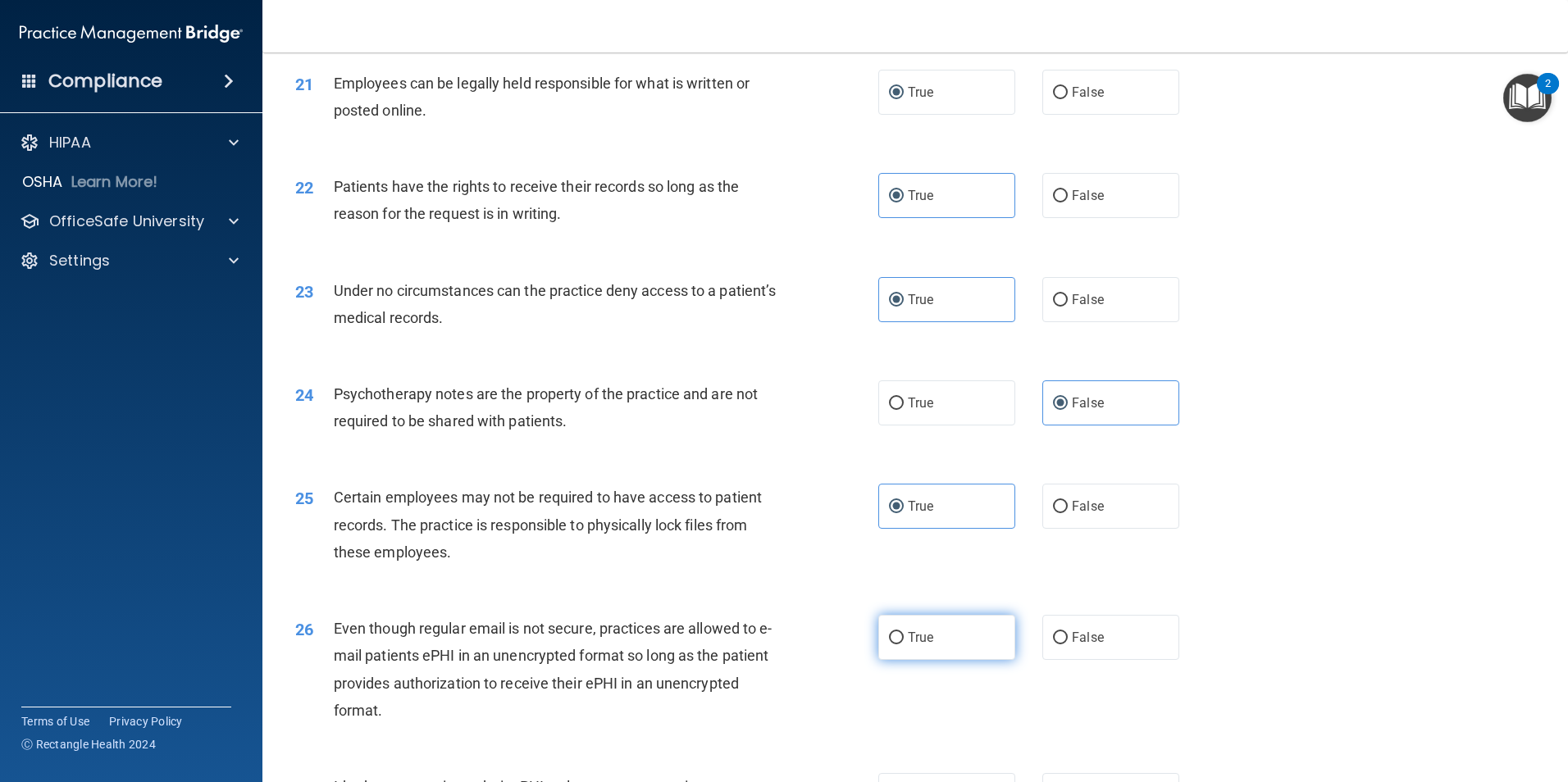
radio input "true"
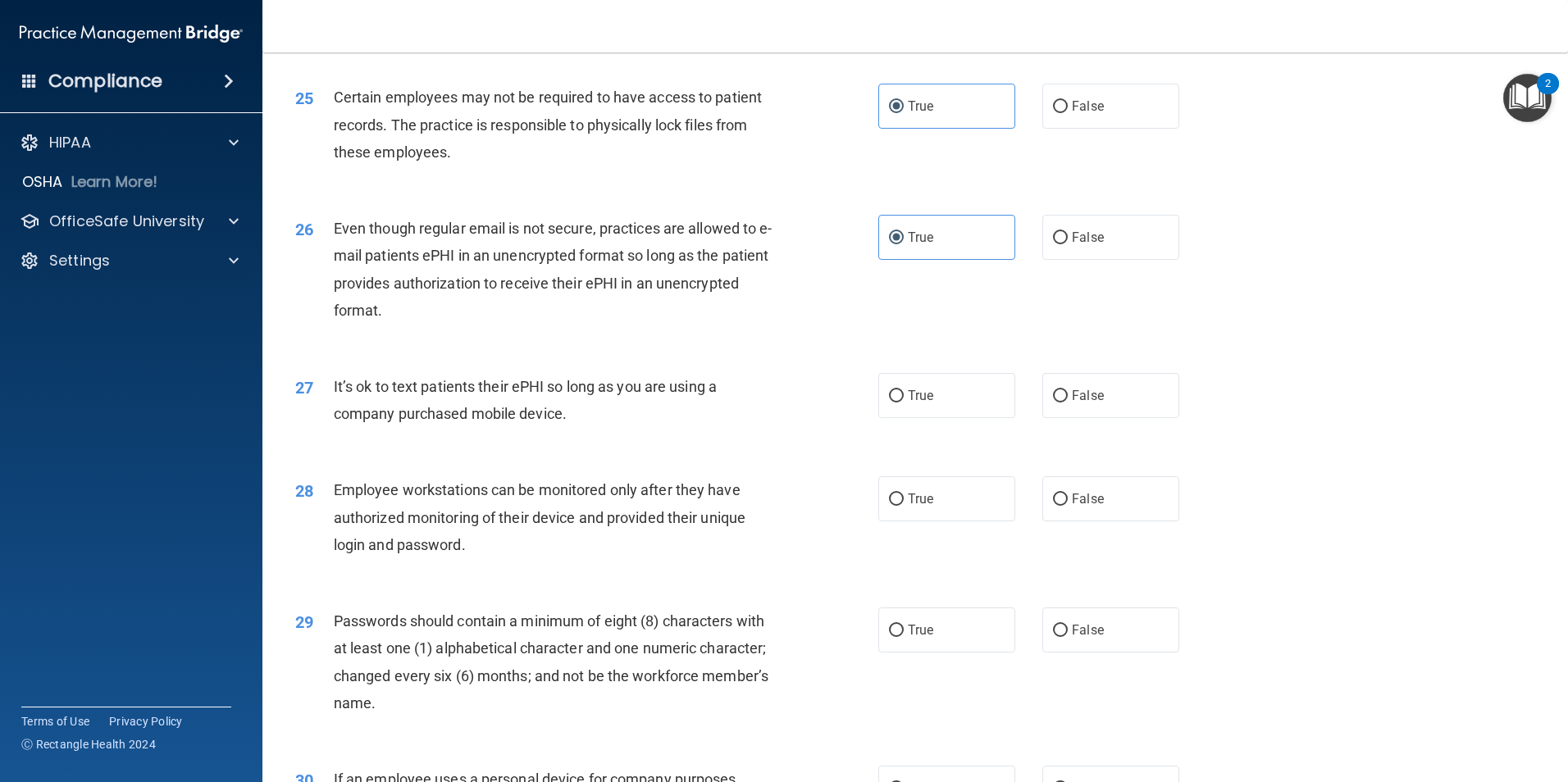
scroll to position [3116, 0]
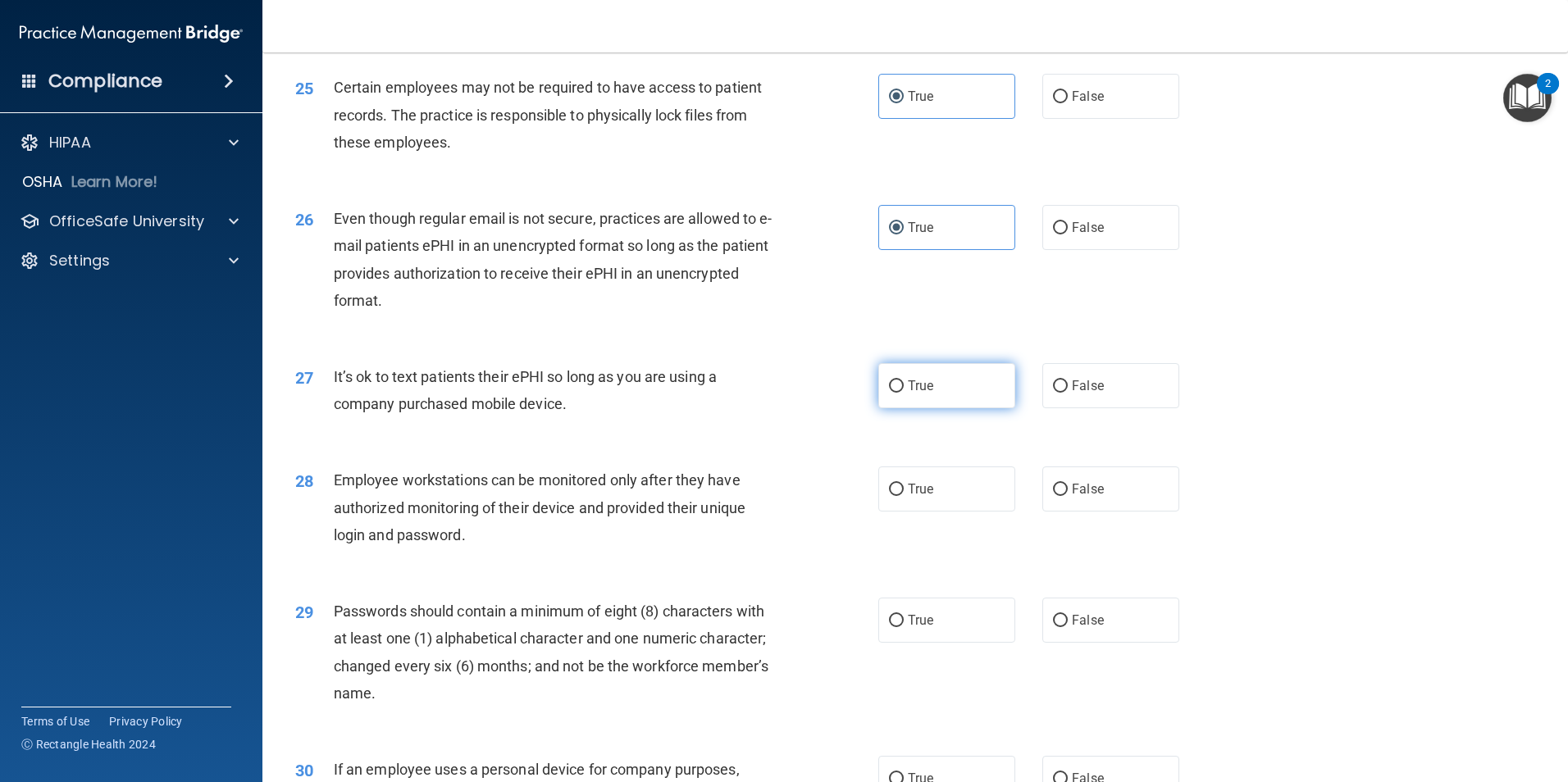
click at [954, 398] on label "True" at bounding box center [946, 386] width 137 height 45
click at [904, 393] on input "True" at bounding box center [896, 386] width 15 height 12
radio input "true"
click at [1077, 497] on span "False" at bounding box center [1088, 488] width 32 height 16
click at [1068, 496] on input "False" at bounding box center [1060, 489] width 15 height 12
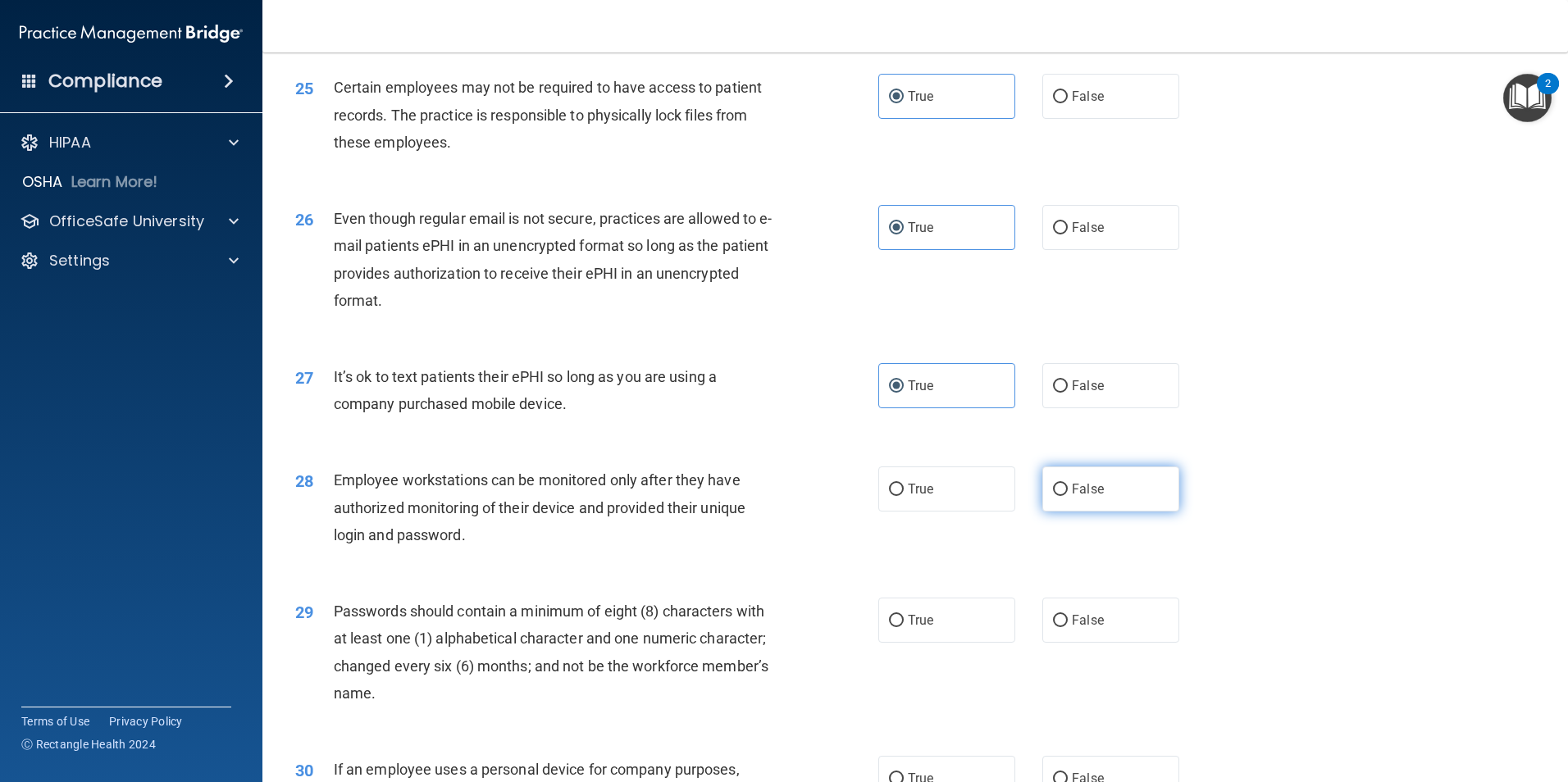
radio input "true"
click at [952, 643] on label "True" at bounding box center [946, 620] width 137 height 45
click at [904, 627] on input "True" at bounding box center [896, 621] width 15 height 12
radio input "true"
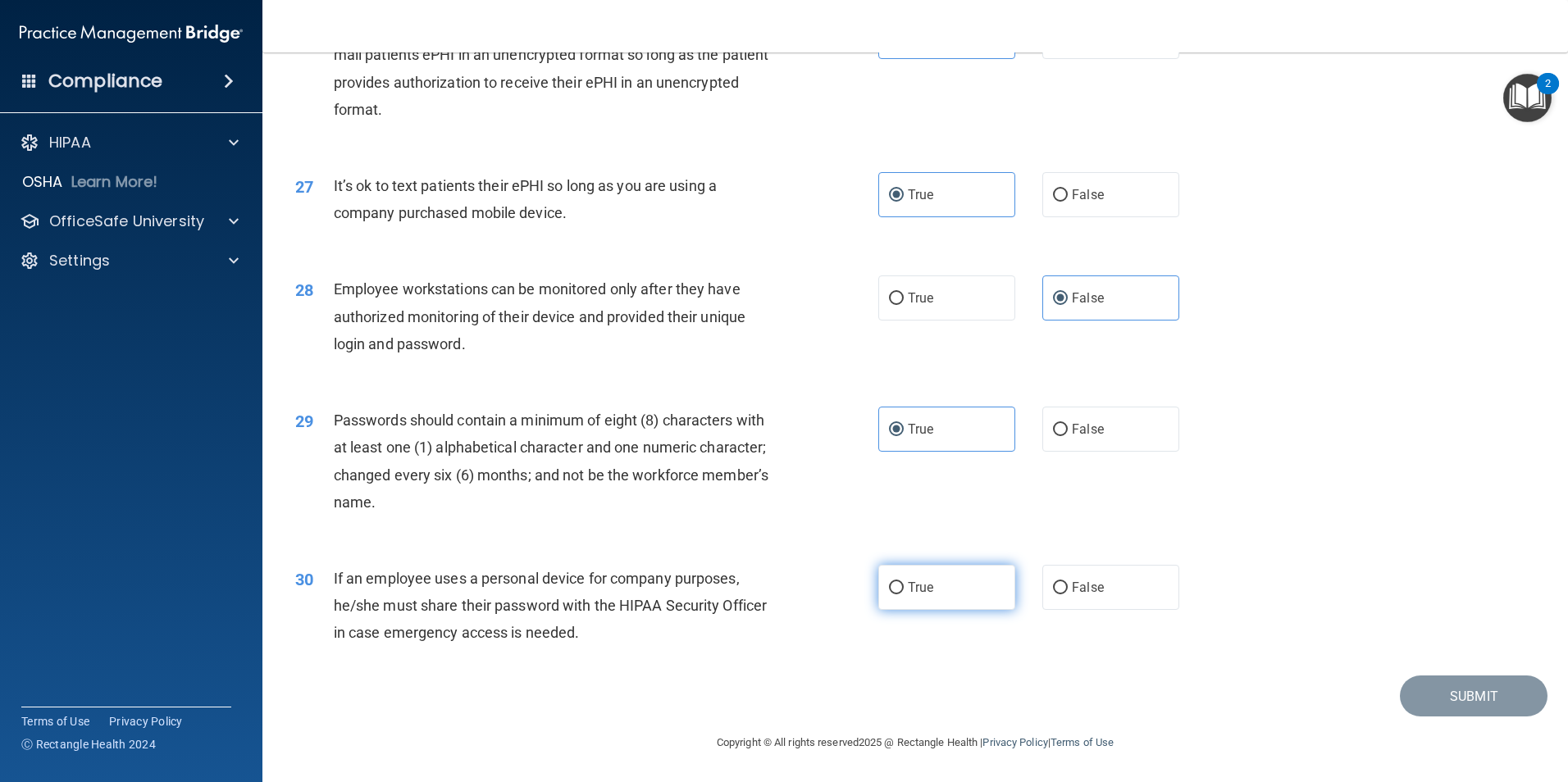
click at [960, 585] on label "True" at bounding box center [946, 587] width 137 height 45
click at [904, 585] on input "True" at bounding box center [896, 588] width 15 height 12
radio input "true"
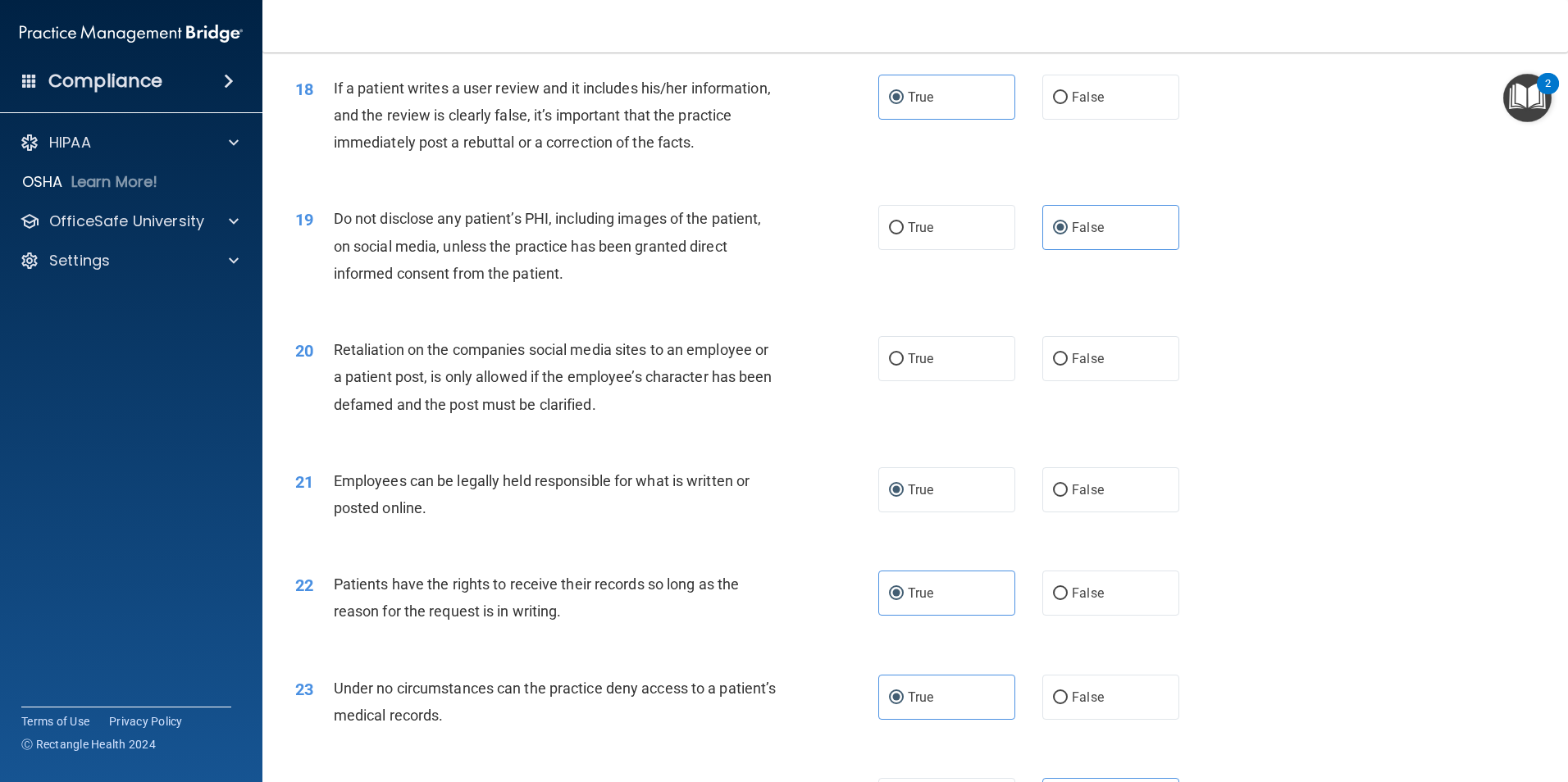
scroll to position [2268, 0]
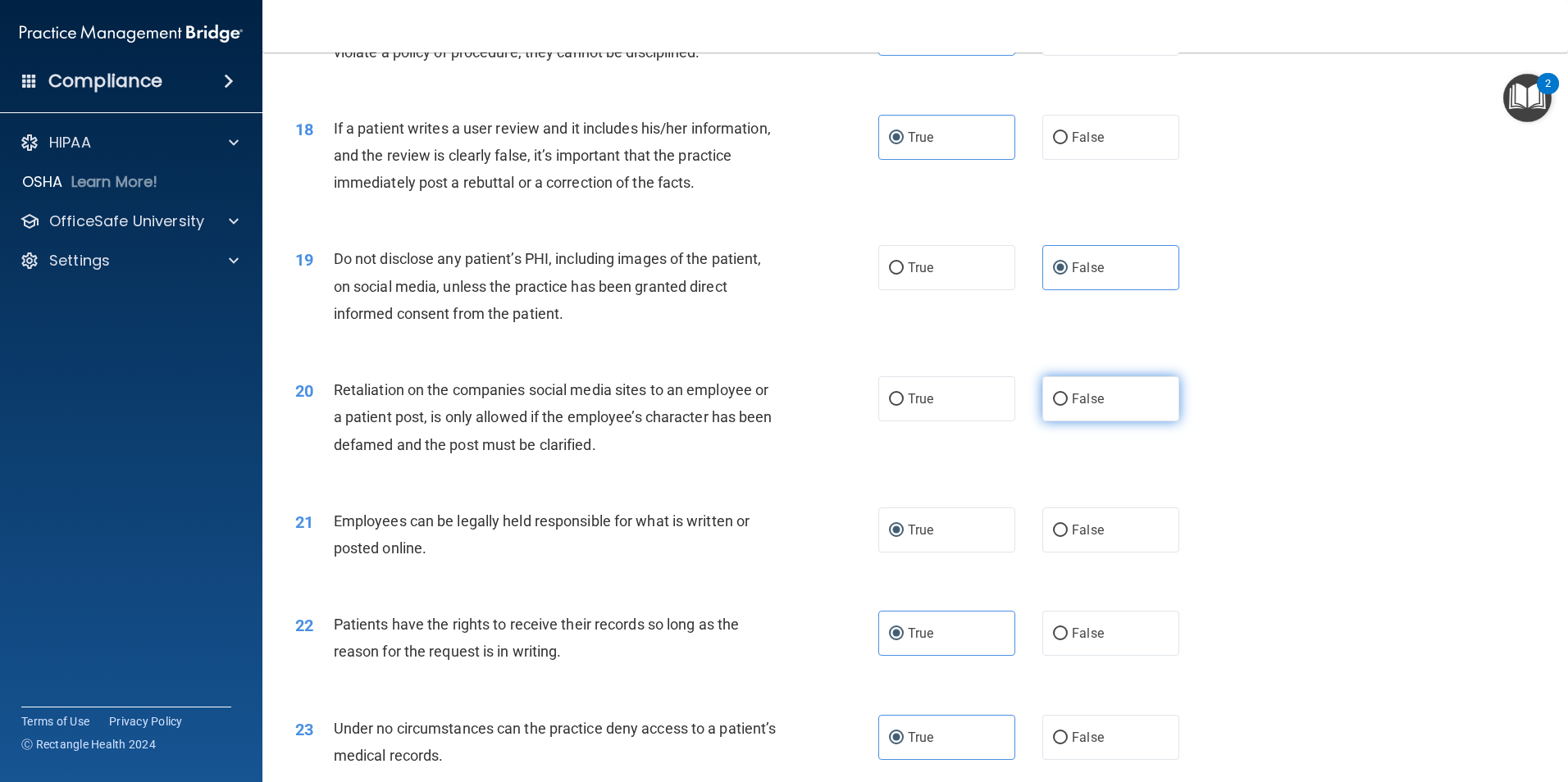
click at [1104, 422] on label "False" at bounding box center [1111, 398] width 137 height 45
click at [1068, 406] on input "False" at bounding box center [1060, 399] width 15 height 12
radio input "true"
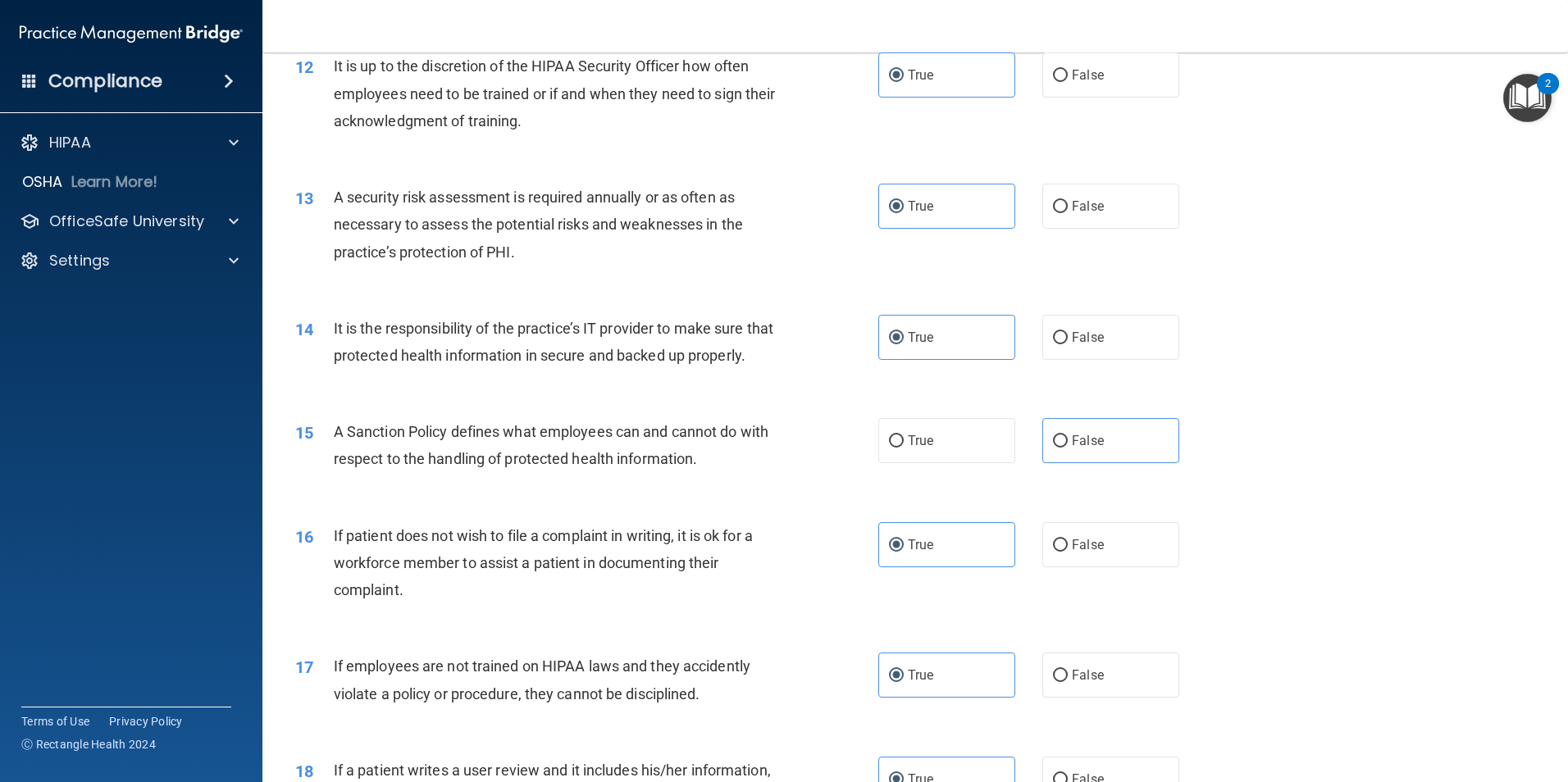
scroll to position [1640, 0]
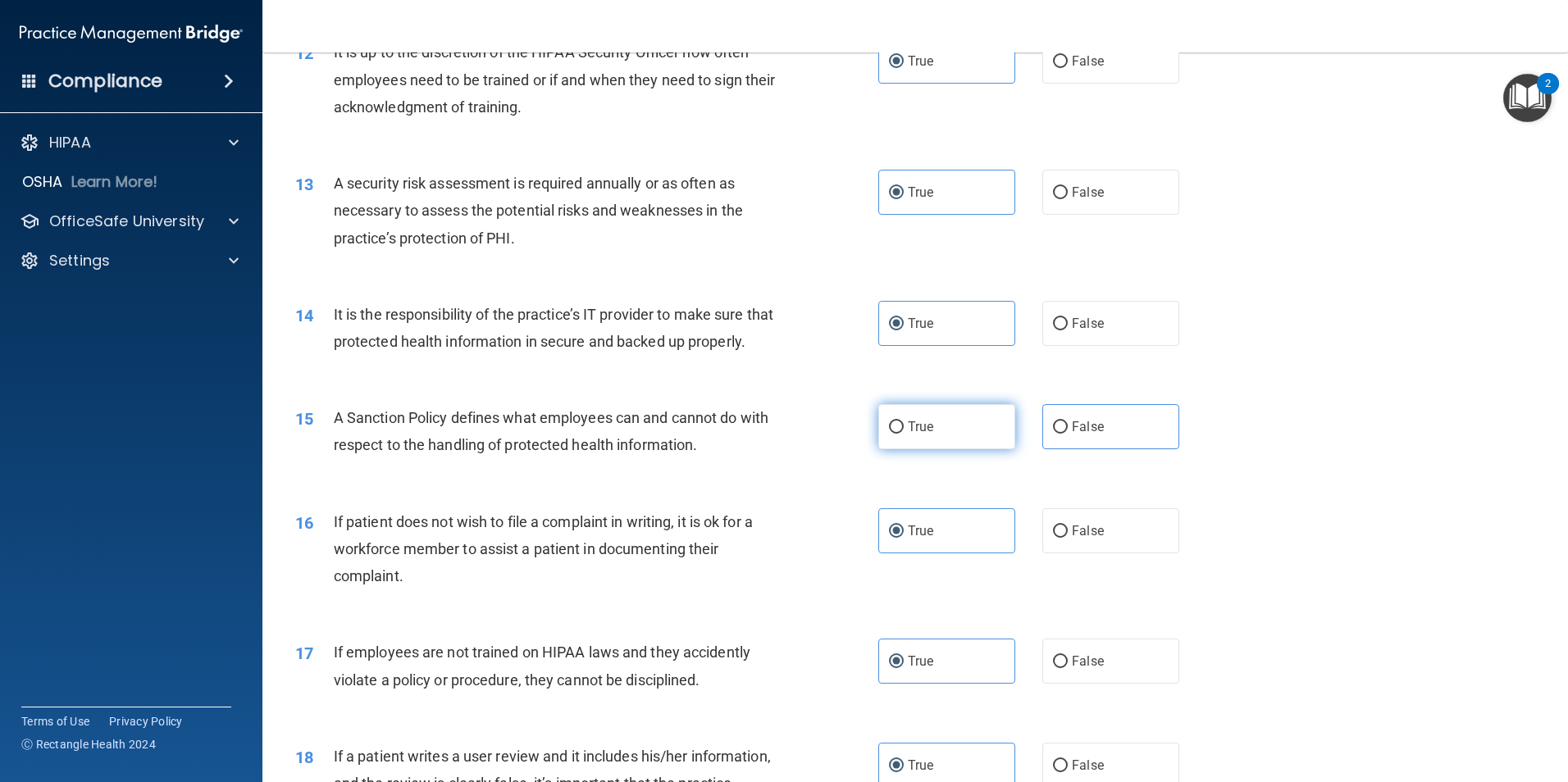
click at [946, 448] on label "True" at bounding box center [946, 427] width 137 height 45
click at [904, 433] on input "True" at bounding box center [896, 428] width 15 height 12
radio input "true"
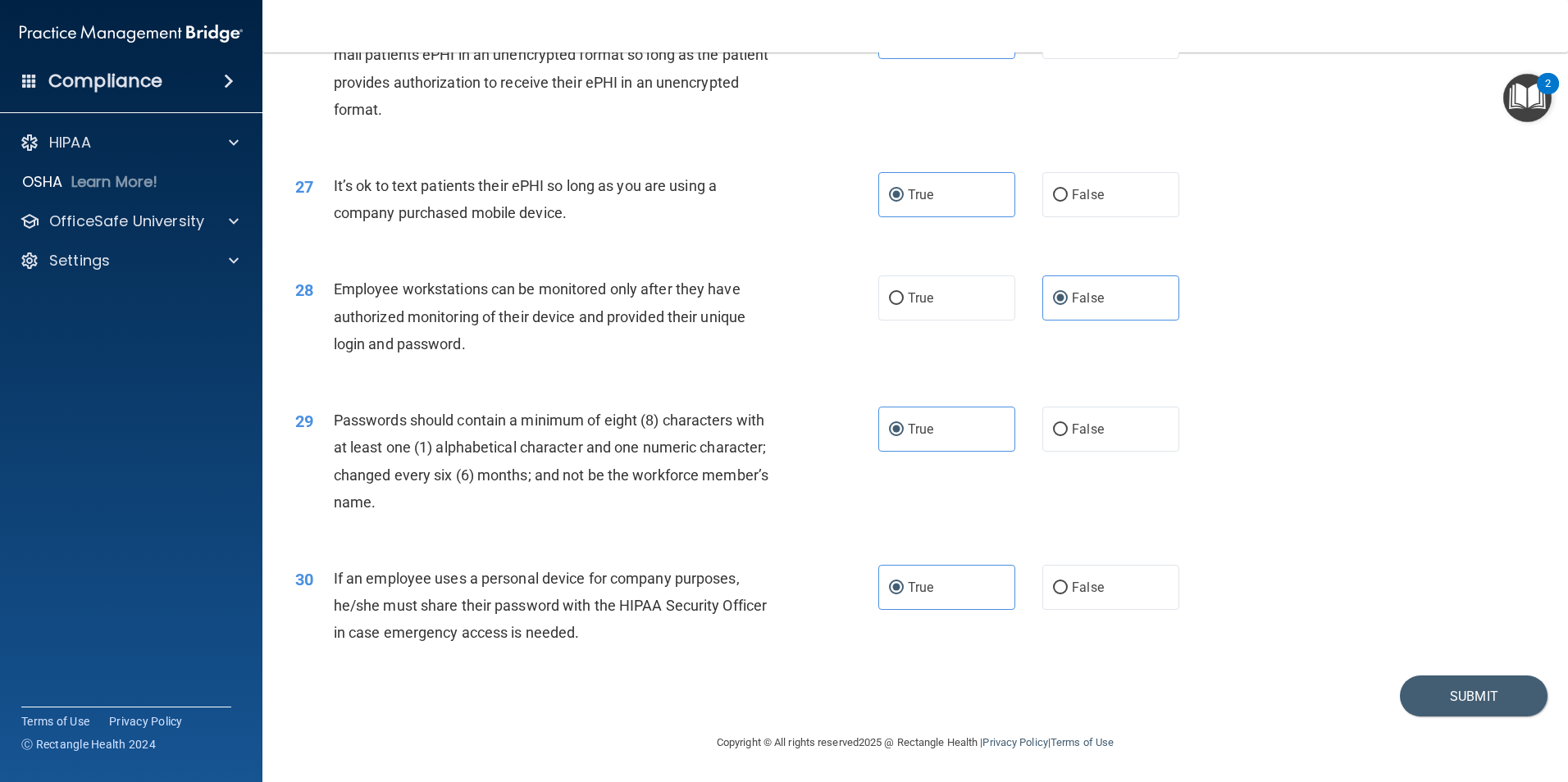
scroll to position [3333, 0]
click at [1477, 688] on button "Submit" at bounding box center [1473, 696] width 147 height 42
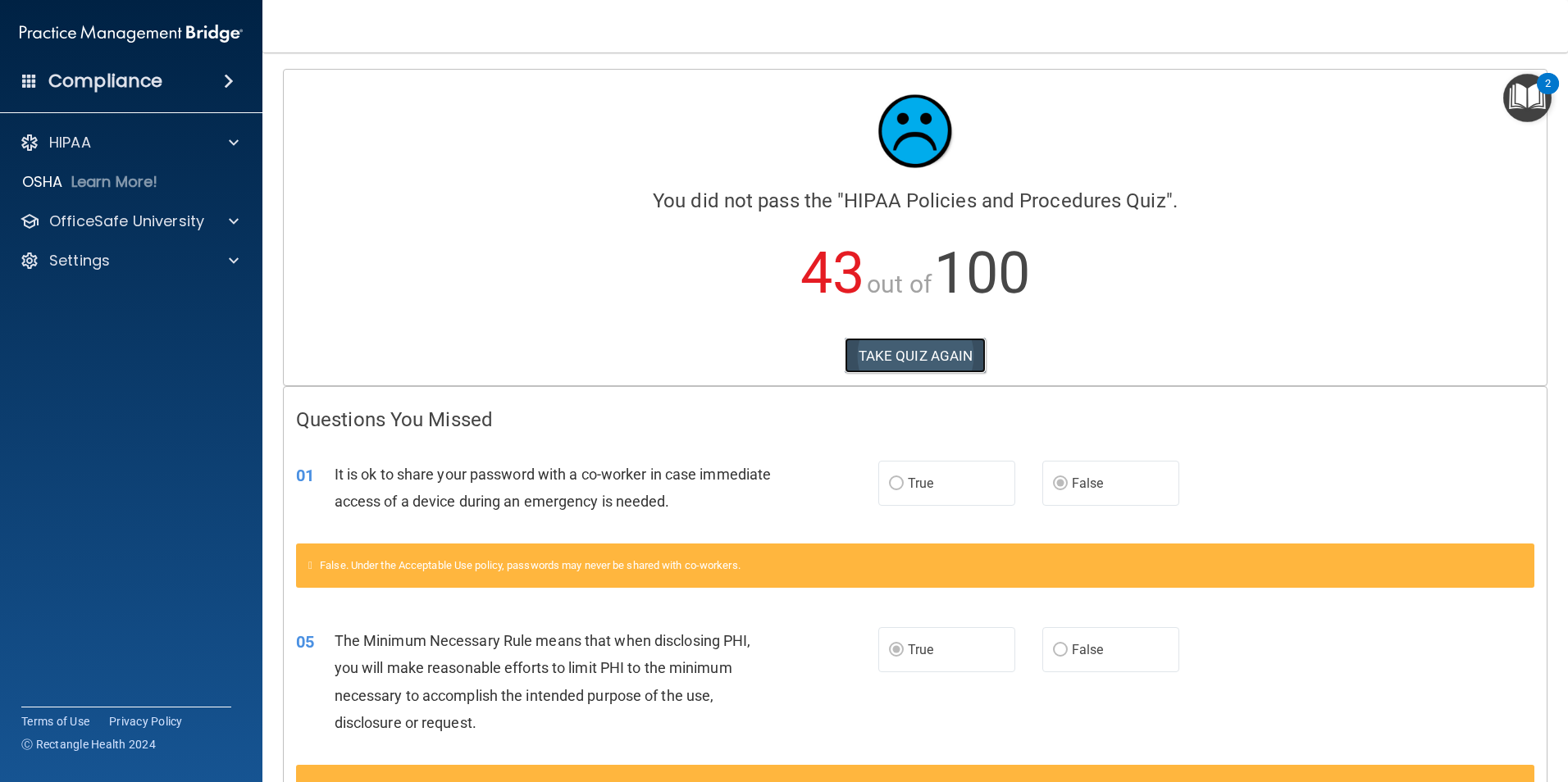
click at [913, 363] on button "TAKE QUIZ AGAIN" at bounding box center [915, 355] width 141 height 36
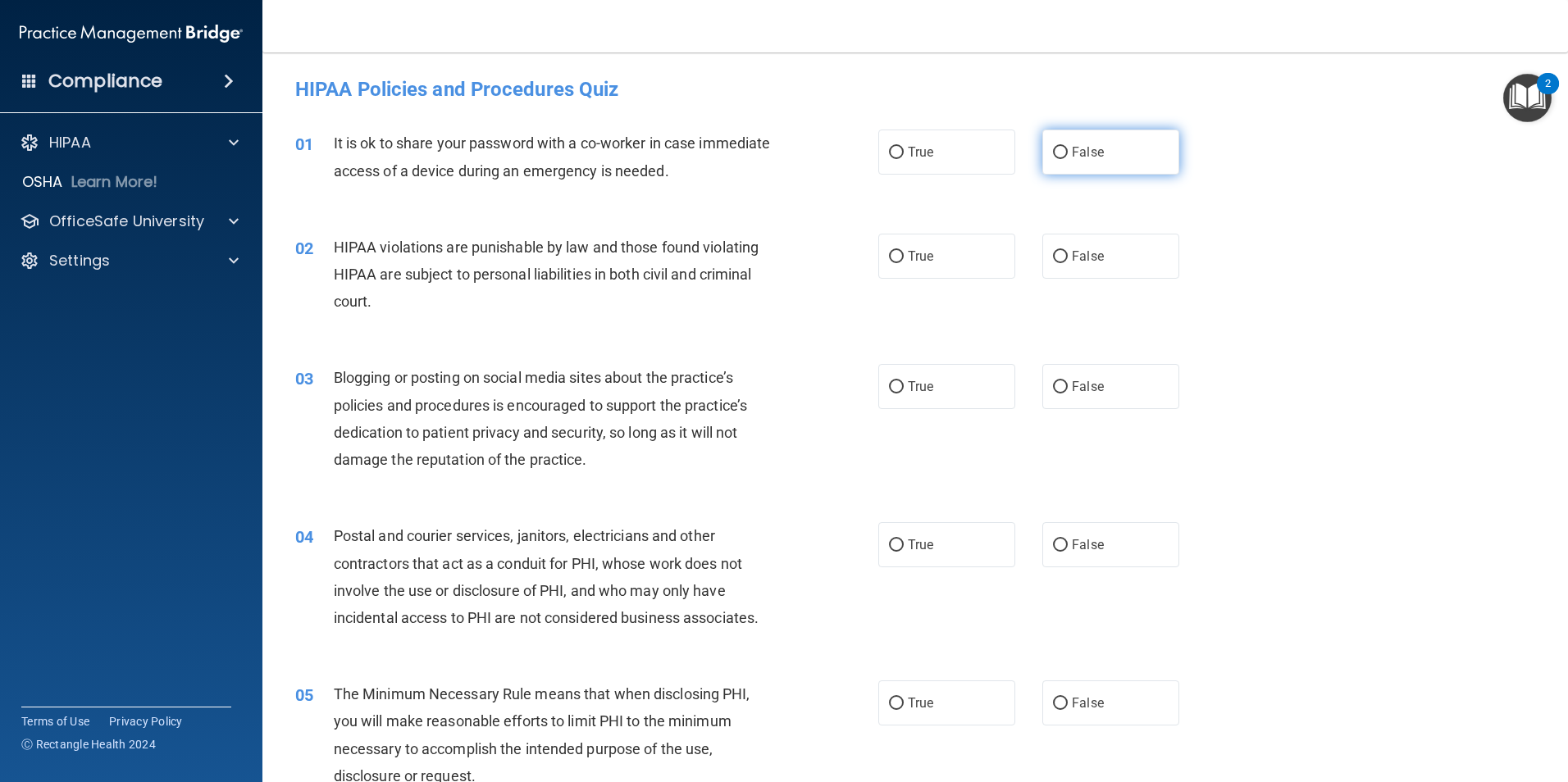
click at [1099, 162] on label "False" at bounding box center [1111, 152] width 137 height 45
click at [1068, 159] on input "False" at bounding box center [1060, 152] width 15 height 12
radio input "true"
click at [966, 255] on label "True" at bounding box center [946, 256] width 137 height 45
click at [904, 255] on input "True" at bounding box center [896, 257] width 15 height 12
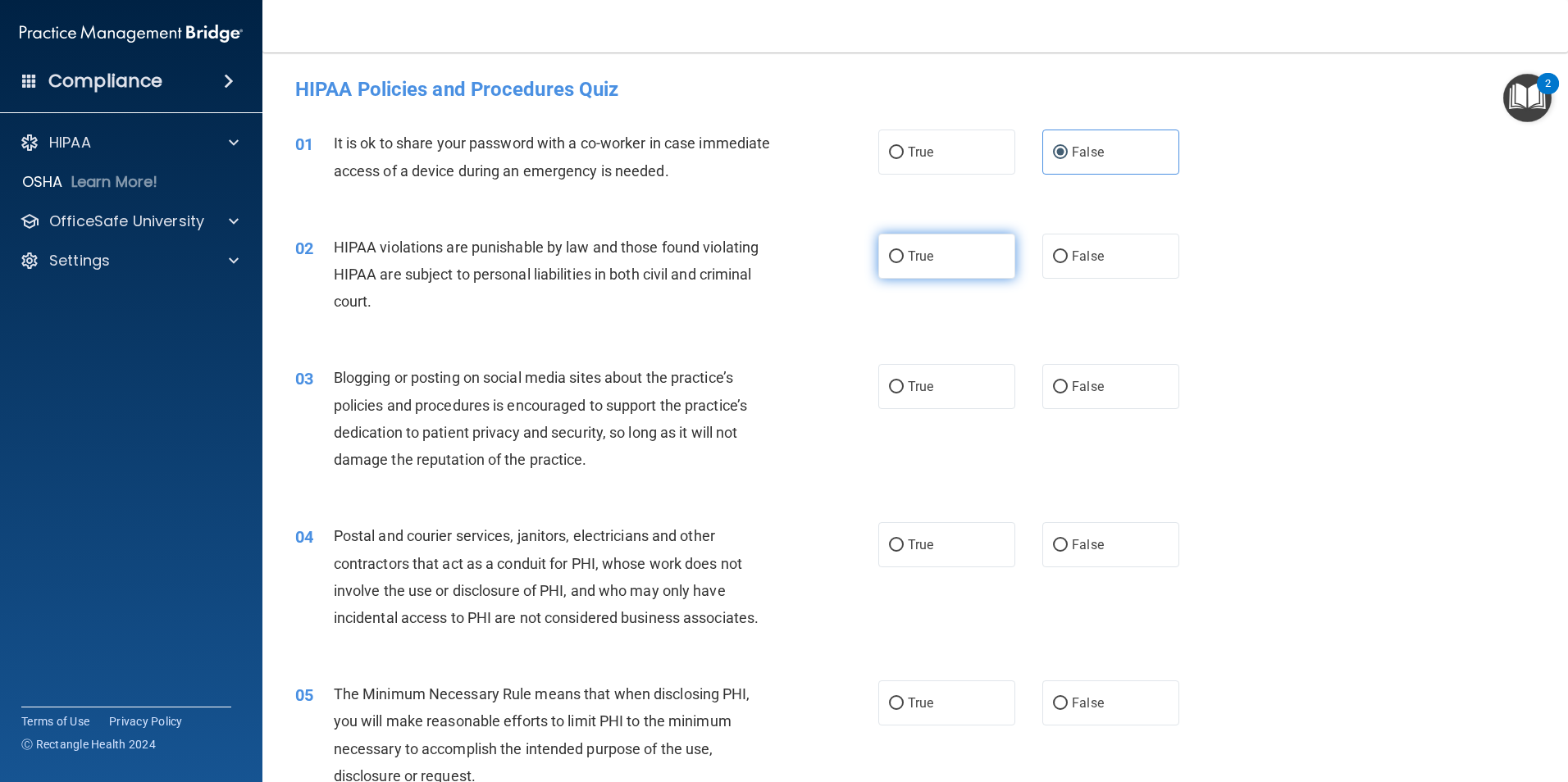
radio input "true"
click at [938, 382] on label "True" at bounding box center [946, 387] width 137 height 45
click at [904, 382] on input "True" at bounding box center [896, 387] width 15 height 12
radio input "true"
click at [900, 531] on label "True" at bounding box center [946, 545] width 137 height 45
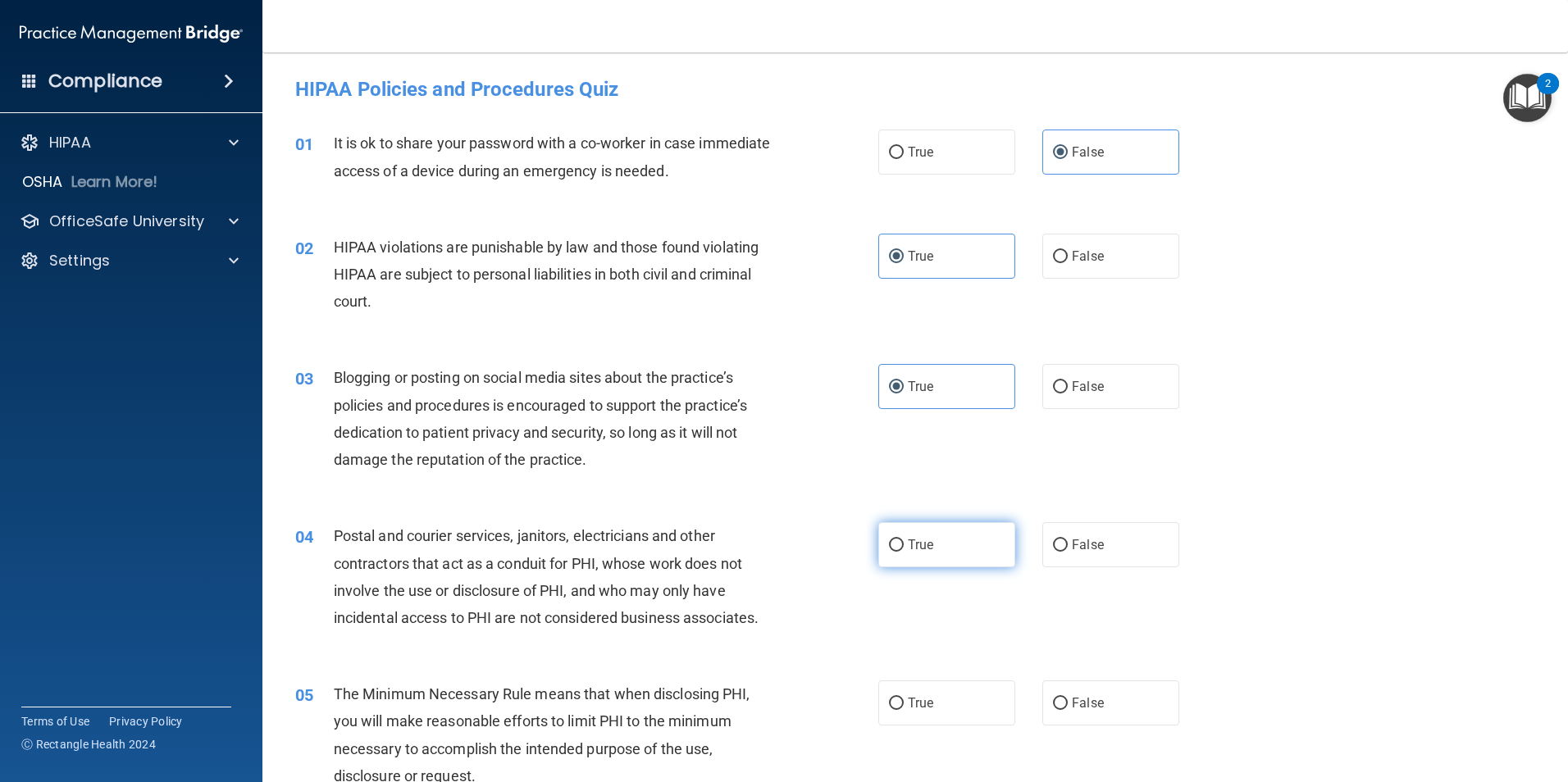
click at [900, 539] on input "True" at bounding box center [896, 545] width 15 height 12
radio input "true"
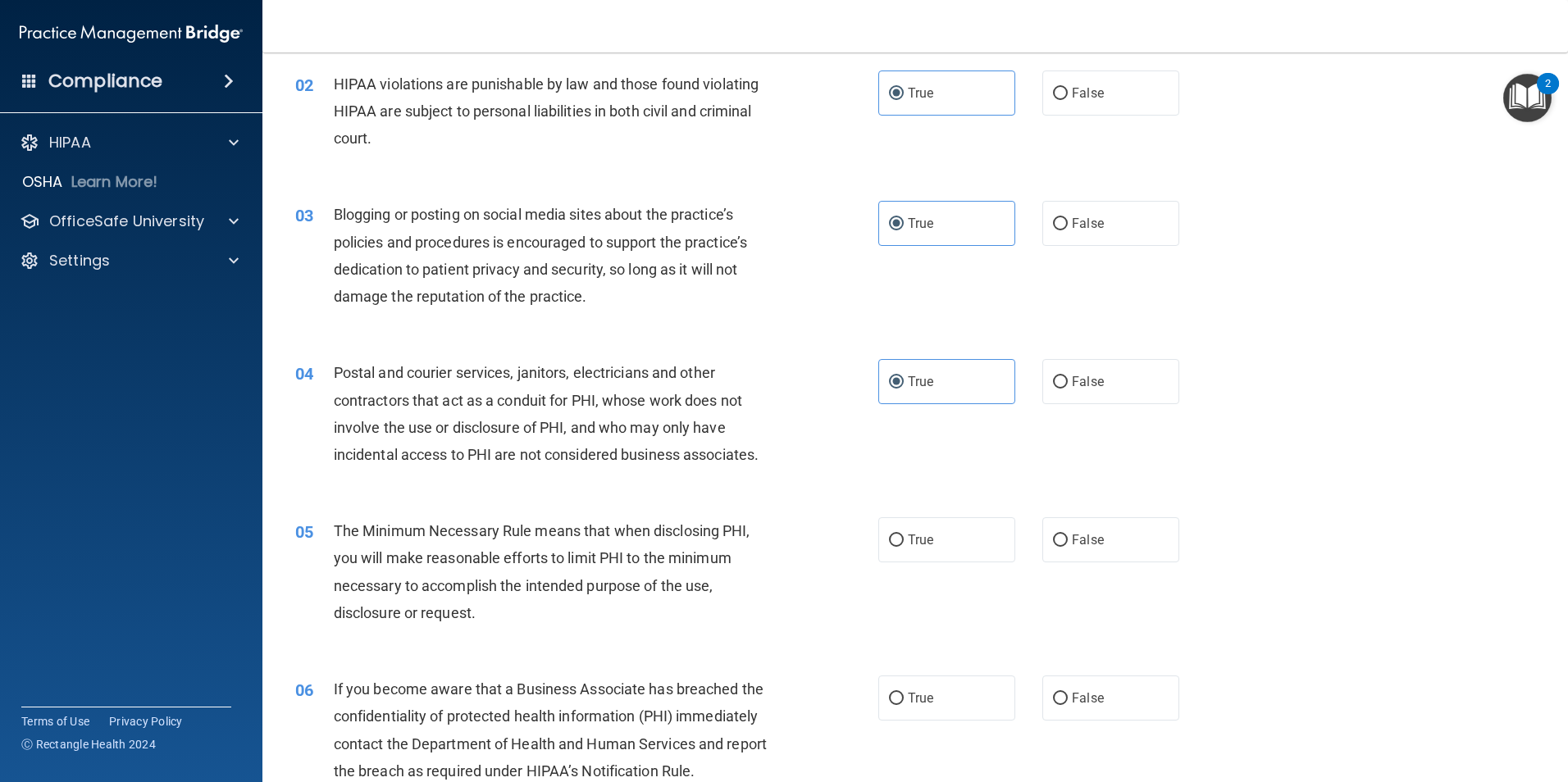
scroll to position [164, 0]
click at [917, 542] on span "True" at bounding box center [920, 539] width 26 height 16
click at [904, 542] on input "True" at bounding box center [896, 540] width 15 height 12
radio input "true"
click at [1094, 233] on label "False" at bounding box center [1111, 222] width 137 height 45
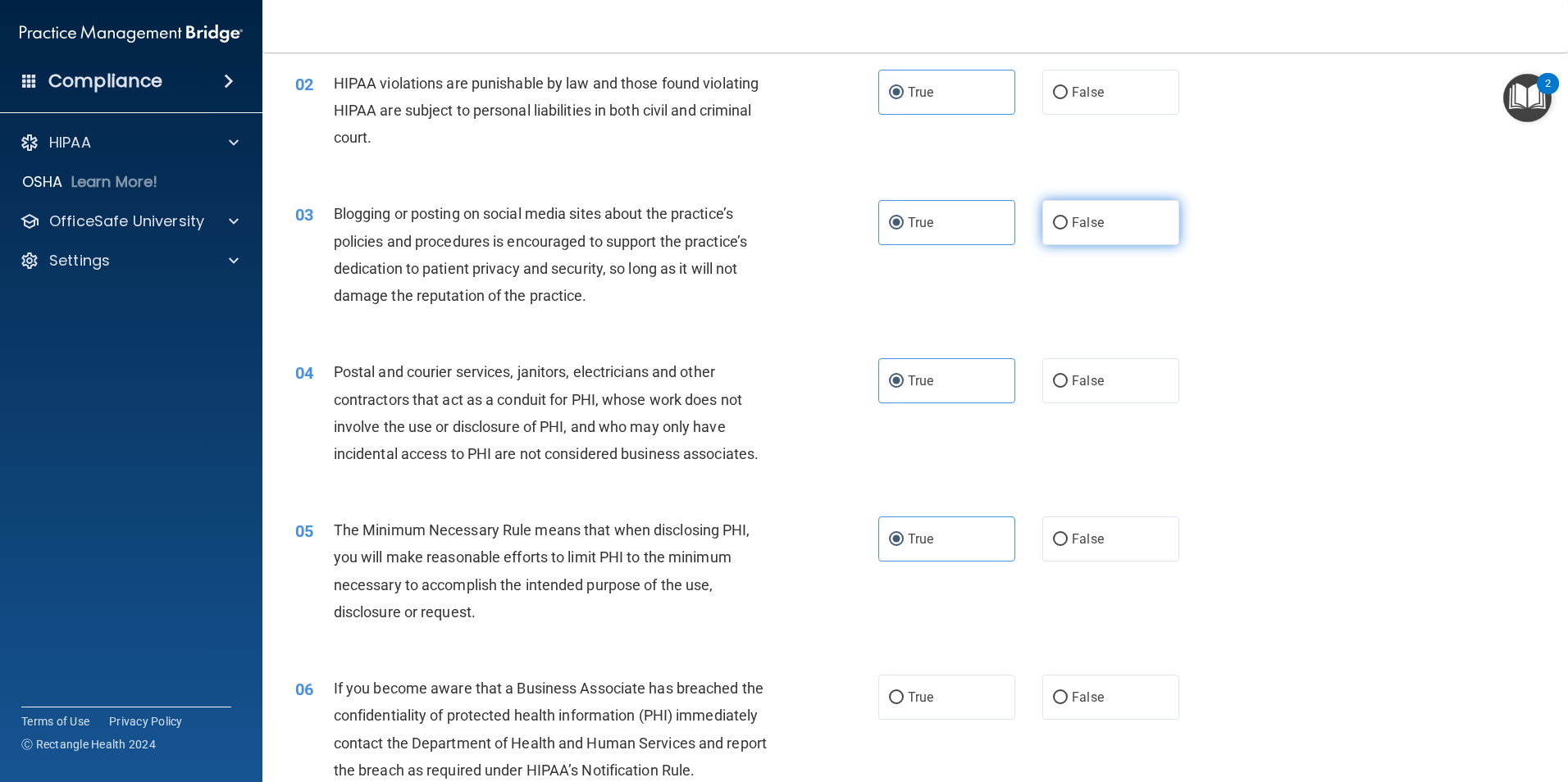
click at [1068, 230] on input "False" at bounding box center [1060, 223] width 15 height 12
radio input "true"
radio input "false"
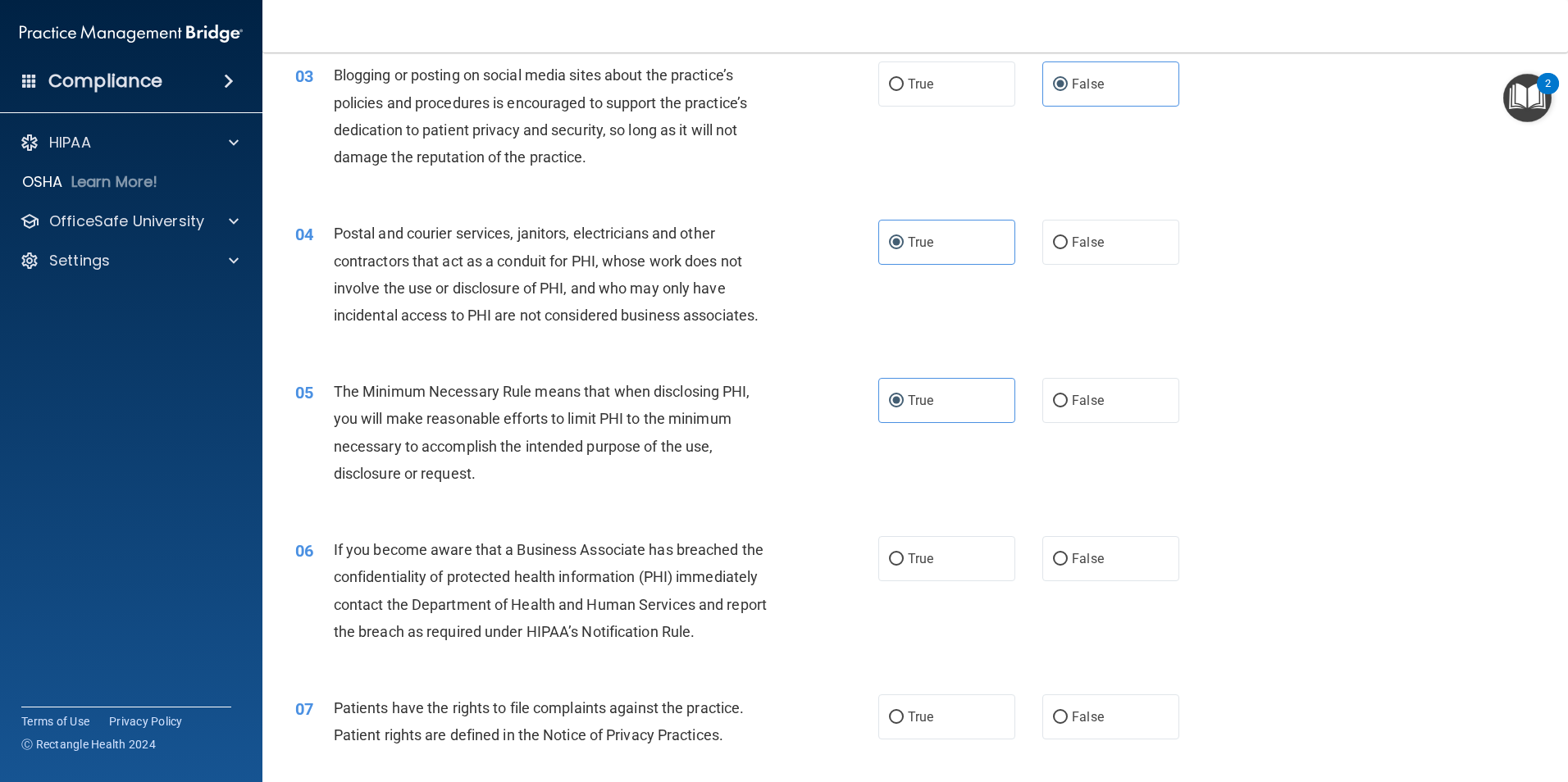
scroll to position [328, 0]
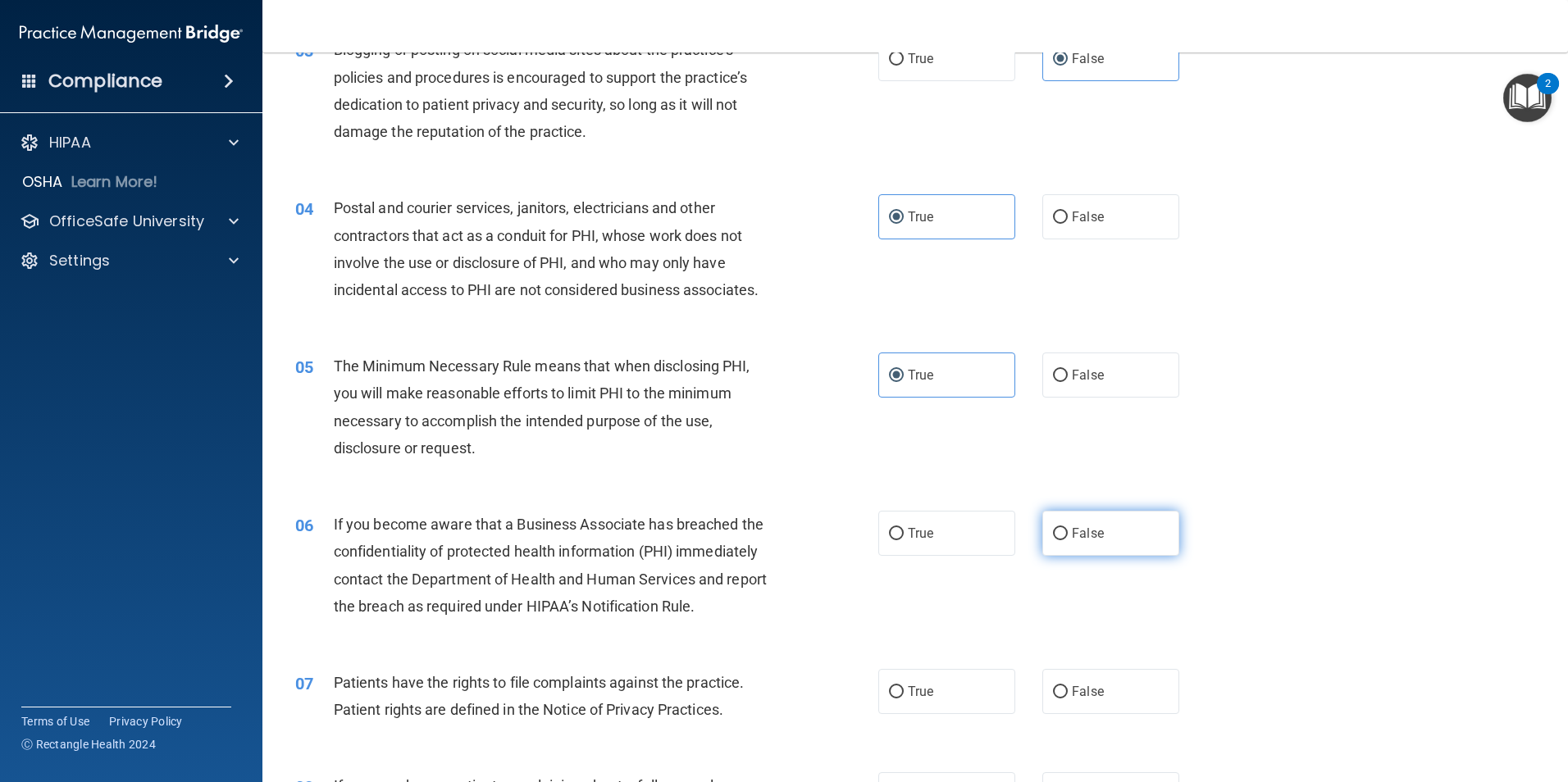
click at [1090, 551] on label "False" at bounding box center [1111, 533] width 137 height 45
click at [1068, 540] on input "False" at bounding box center [1060, 534] width 15 height 12
radio input "true"
click at [920, 708] on label "True" at bounding box center [946, 691] width 137 height 45
click at [904, 699] on input "True" at bounding box center [896, 692] width 15 height 12
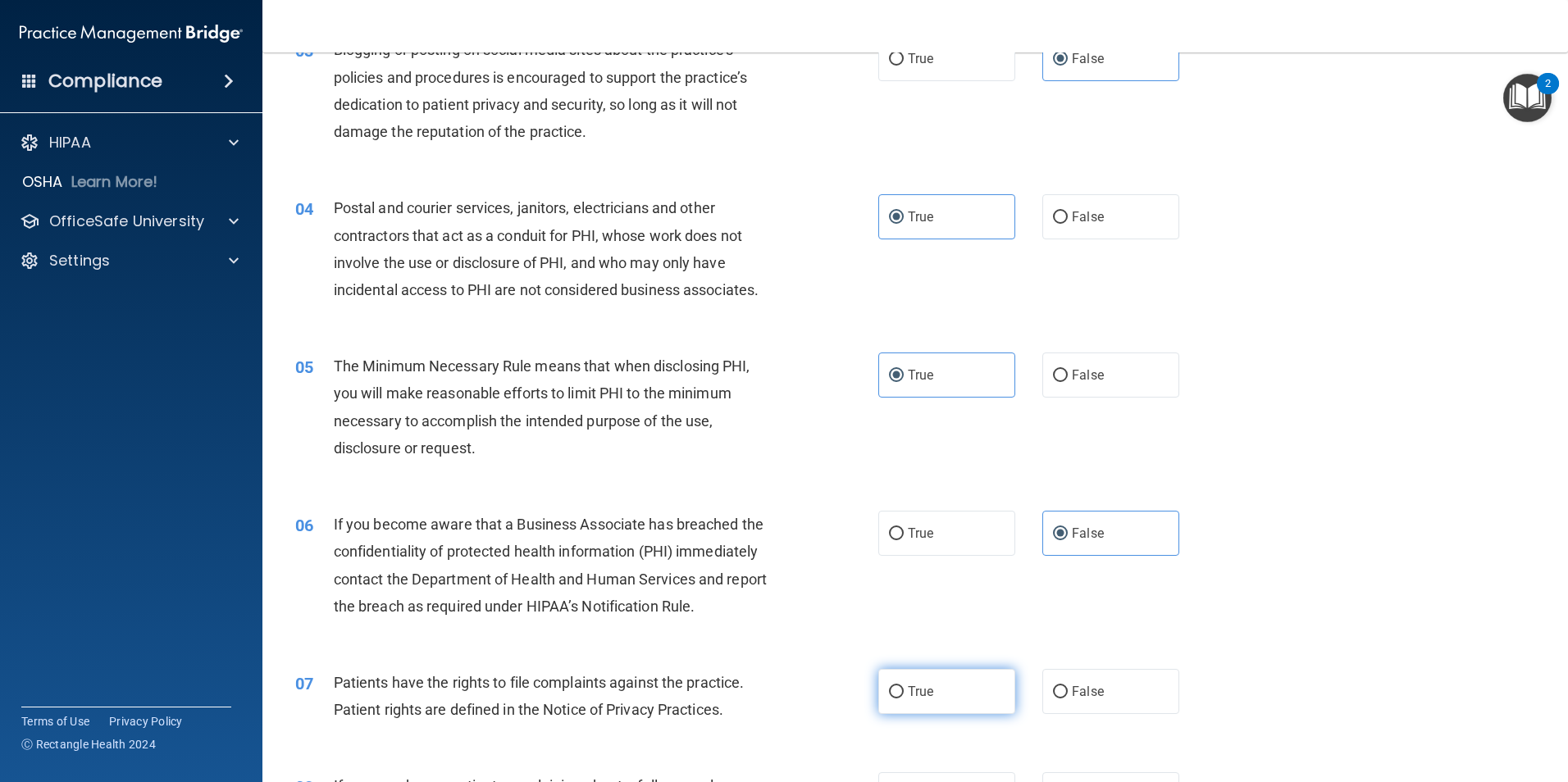
radio input "true"
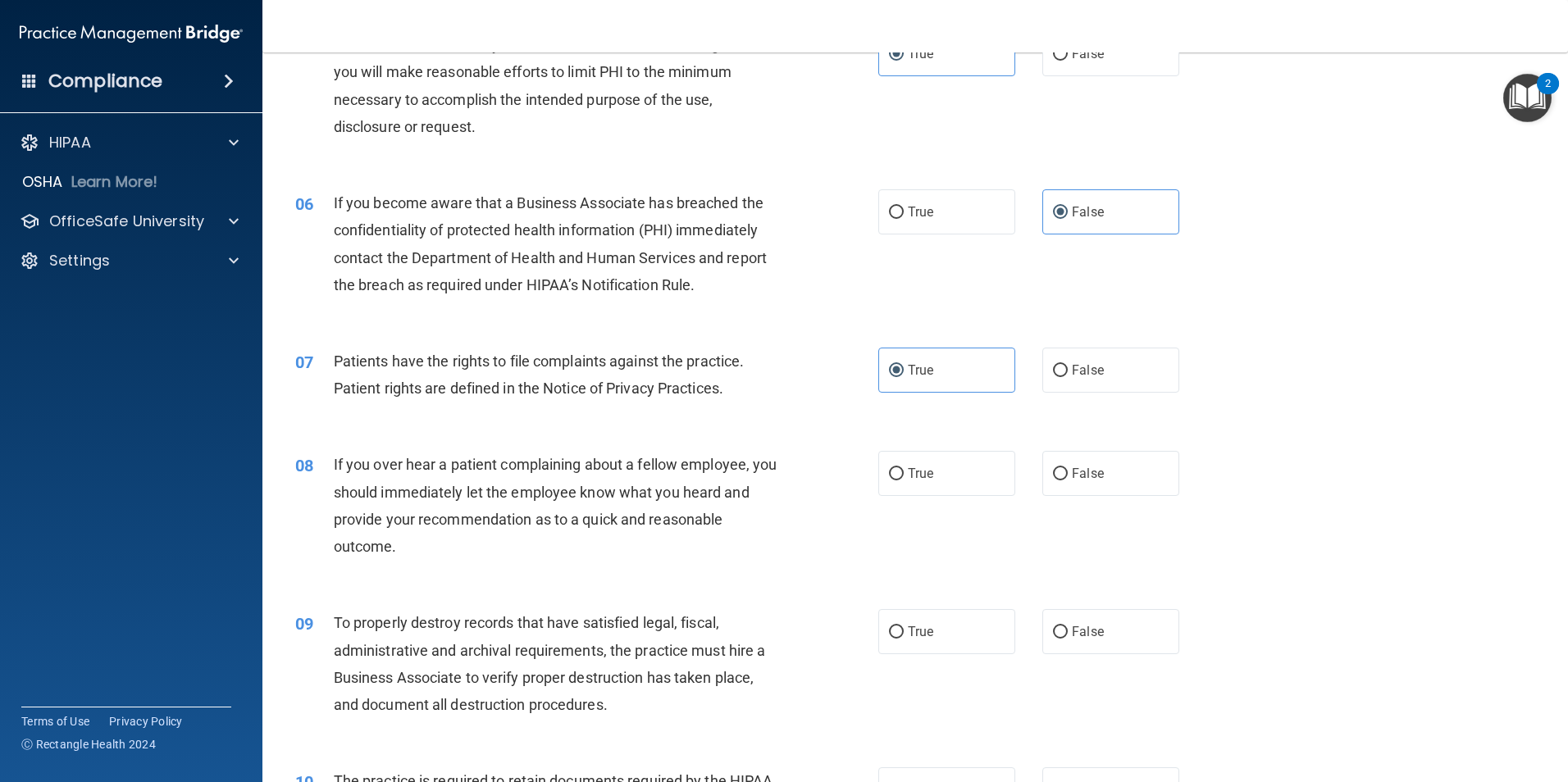
scroll to position [656, 0]
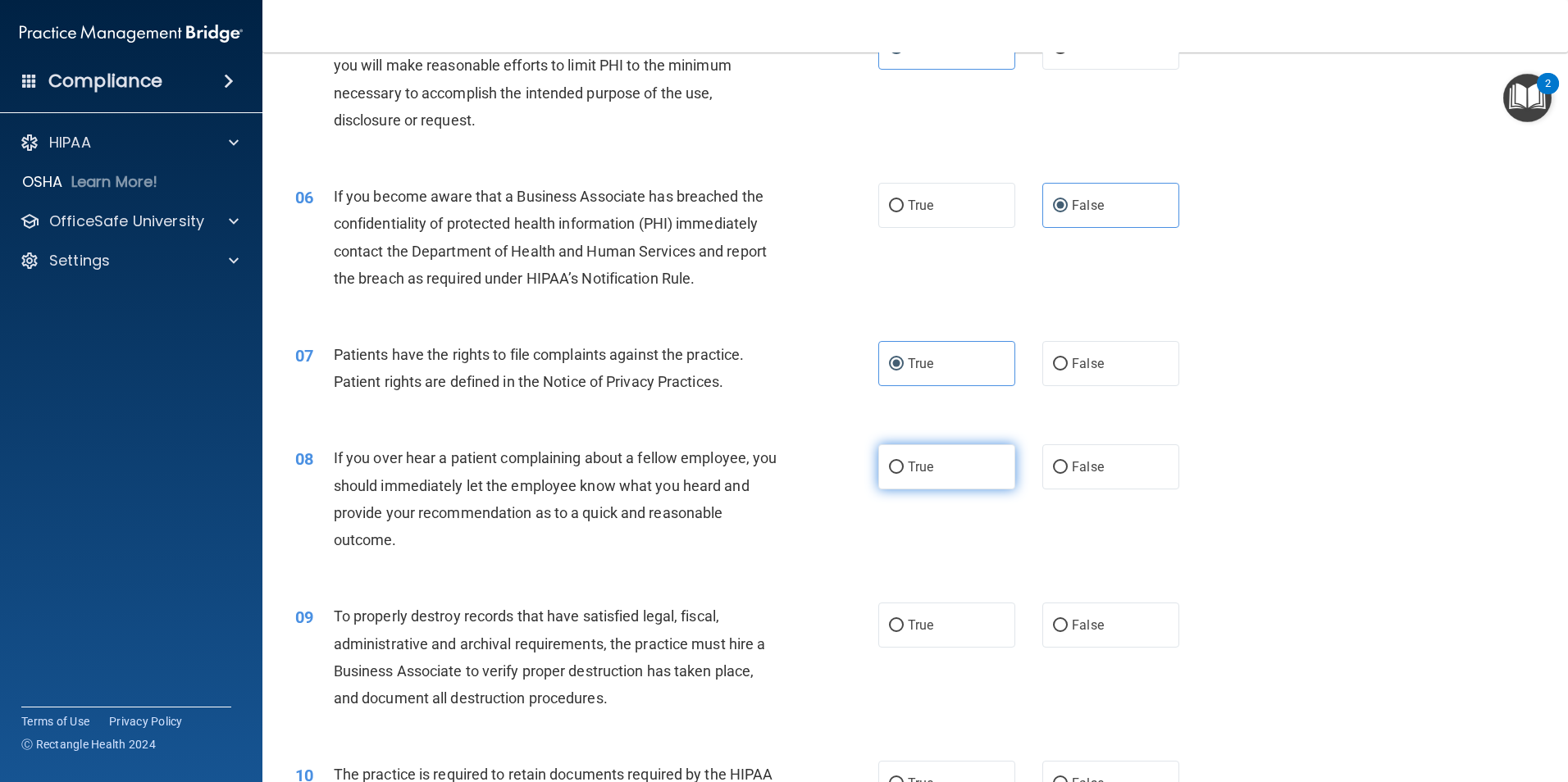
click at [980, 464] on label "True" at bounding box center [946, 467] width 137 height 45
click at [904, 464] on input "True" at bounding box center [896, 468] width 15 height 12
radio input "true"
click at [1072, 620] on span "False" at bounding box center [1088, 625] width 32 height 16
click at [1065, 620] on input "False" at bounding box center [1060, 626] width 15 height 12
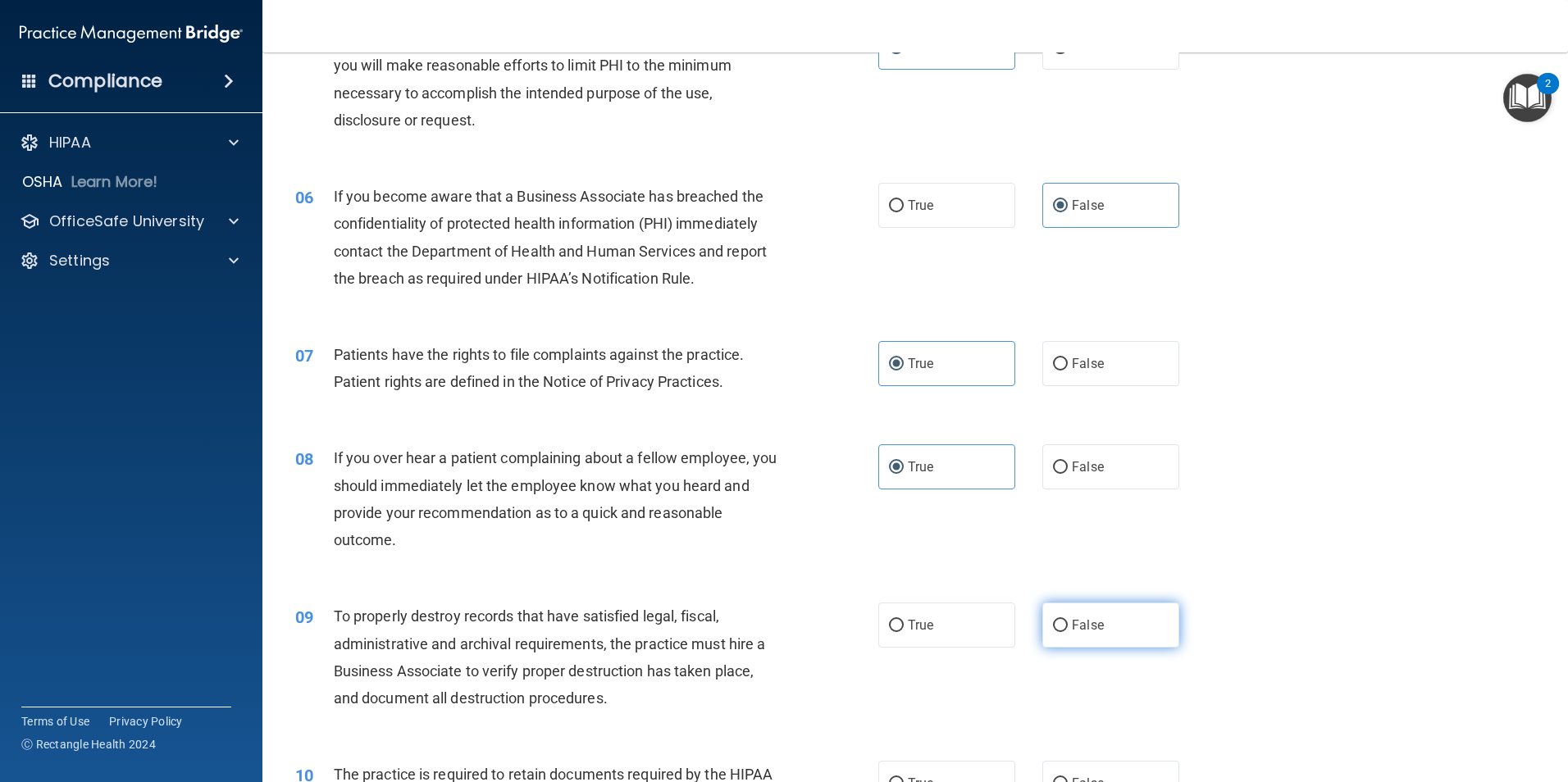
radio input "true"
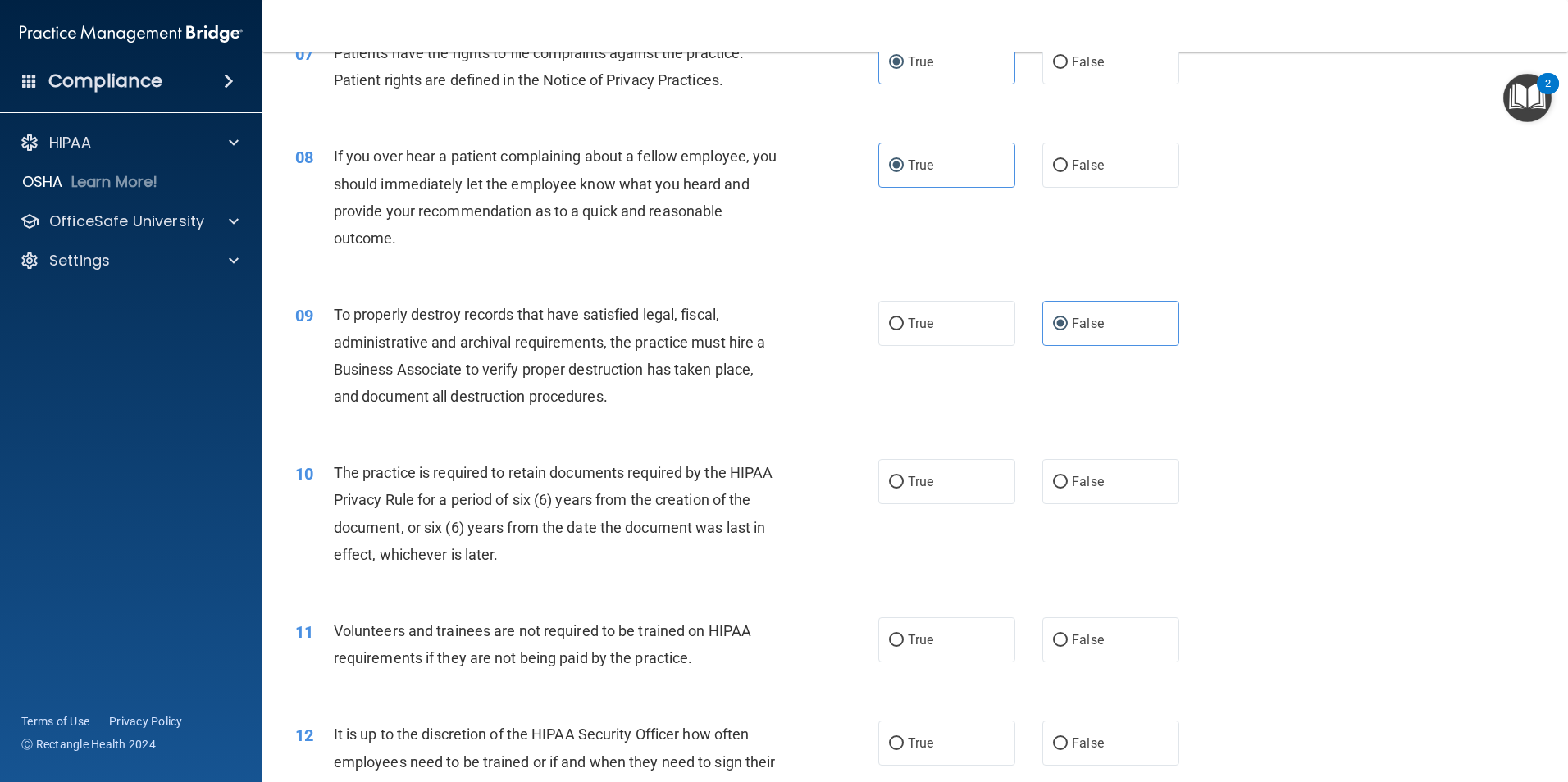
scroll to position [984, 0]
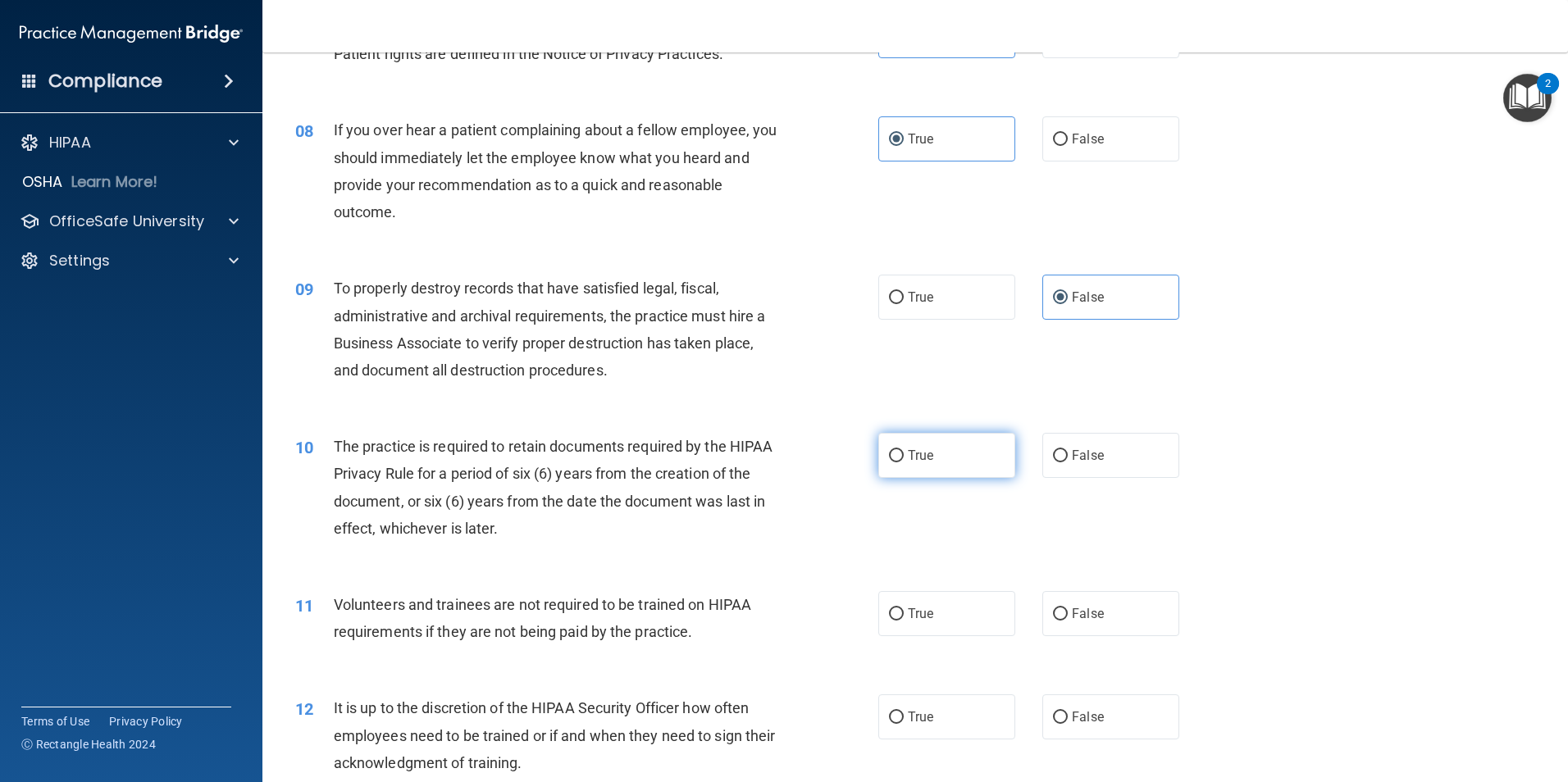
click at [927, 463] on label "True" at bounding box center [946, 455] width 137 height 45
click at [904, 463] on input "True" at bounding box center [896, 456] width 15 height 12
radio input "true"
click at [1089, 622] on label "False" at bounding box center [1111, 614] width 137 height 45
click at [1068, 621] on input "False" at bounding box center [1060, 614] width 15 height 12
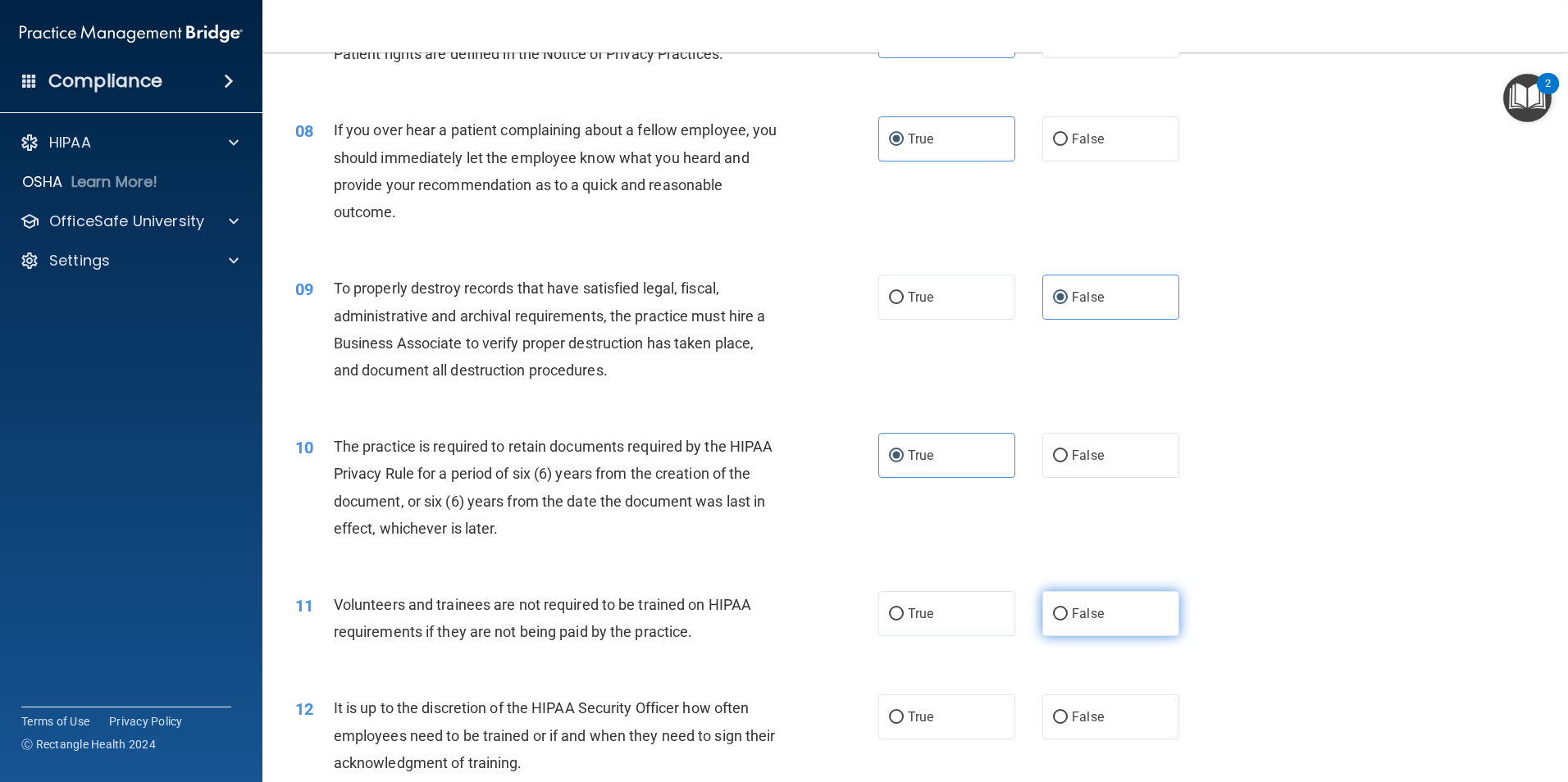
radio input "true"
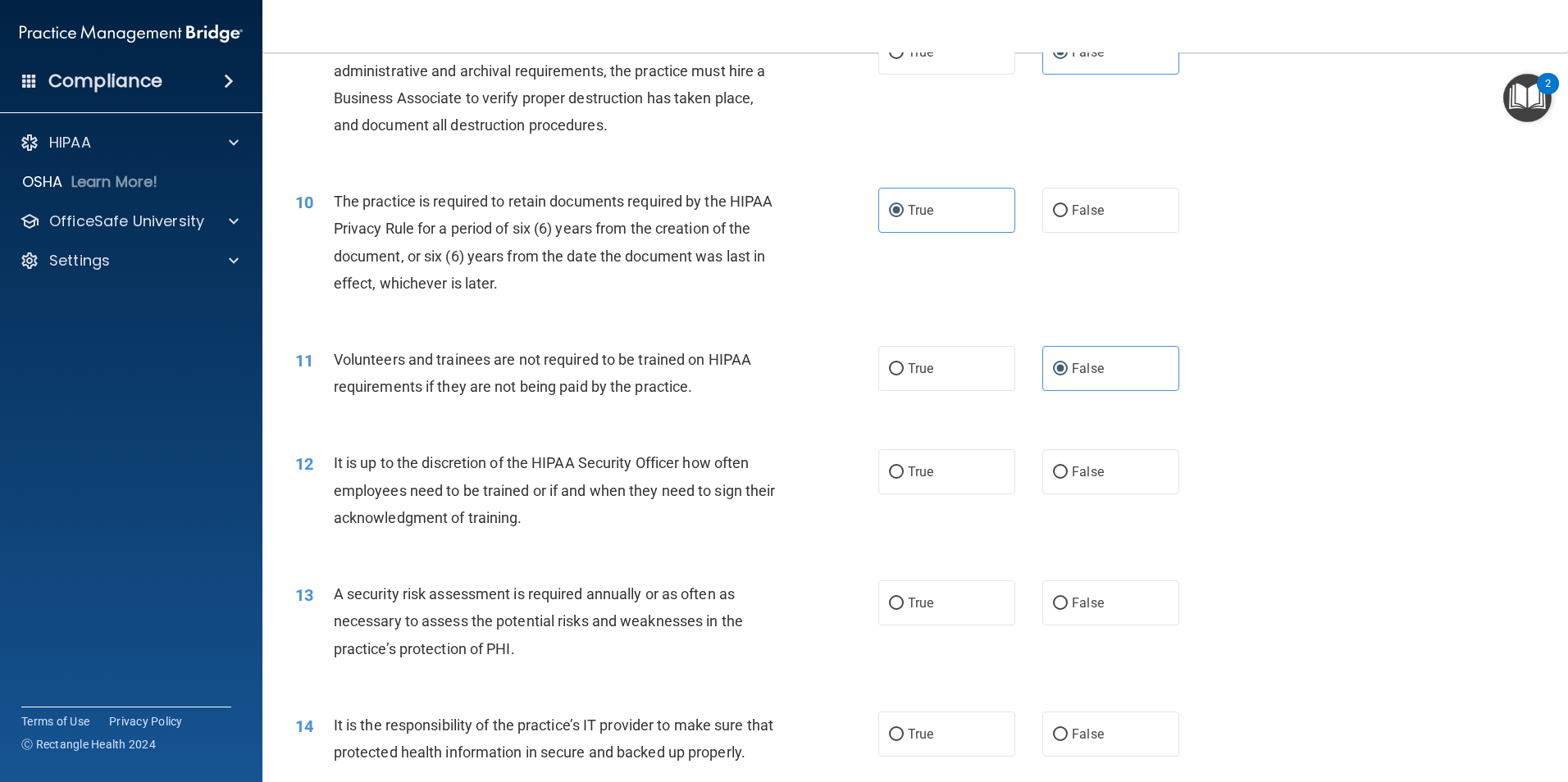
scroll to position [1393, 0]
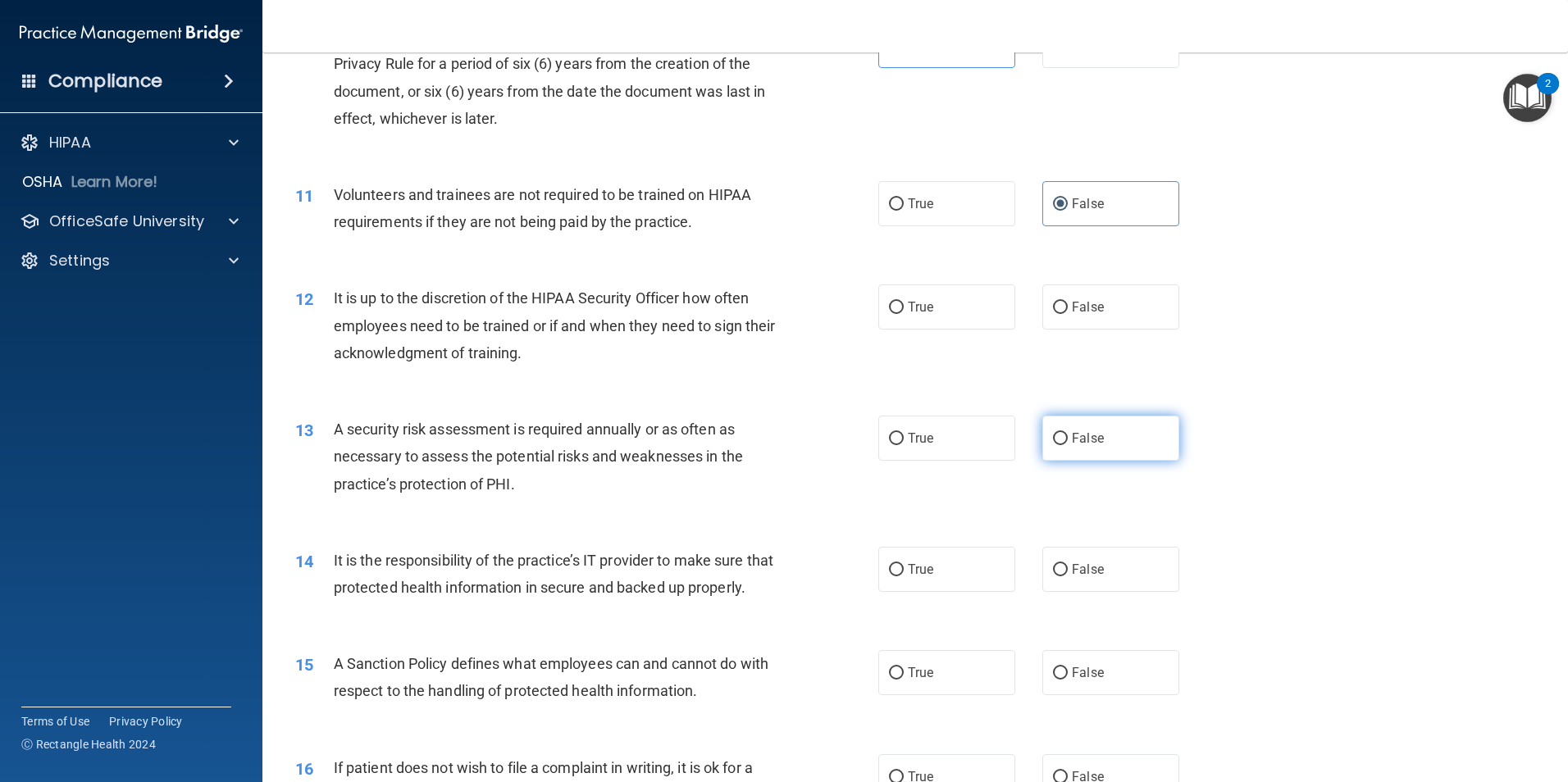
click at [1081, 444] on span "False" at bounding box center [1088, 438] width 32 height 16
click at [1068, 444] on input "False" at bounding box center [1060, 438] width 15 height 12
radio input "true"
click at [1096, 313] on label "False" at bounding box center [1111, 307] width 137 height 45
click at [1068, 313] on input "False" at bounding box center [1060, 308] width 15 height 12
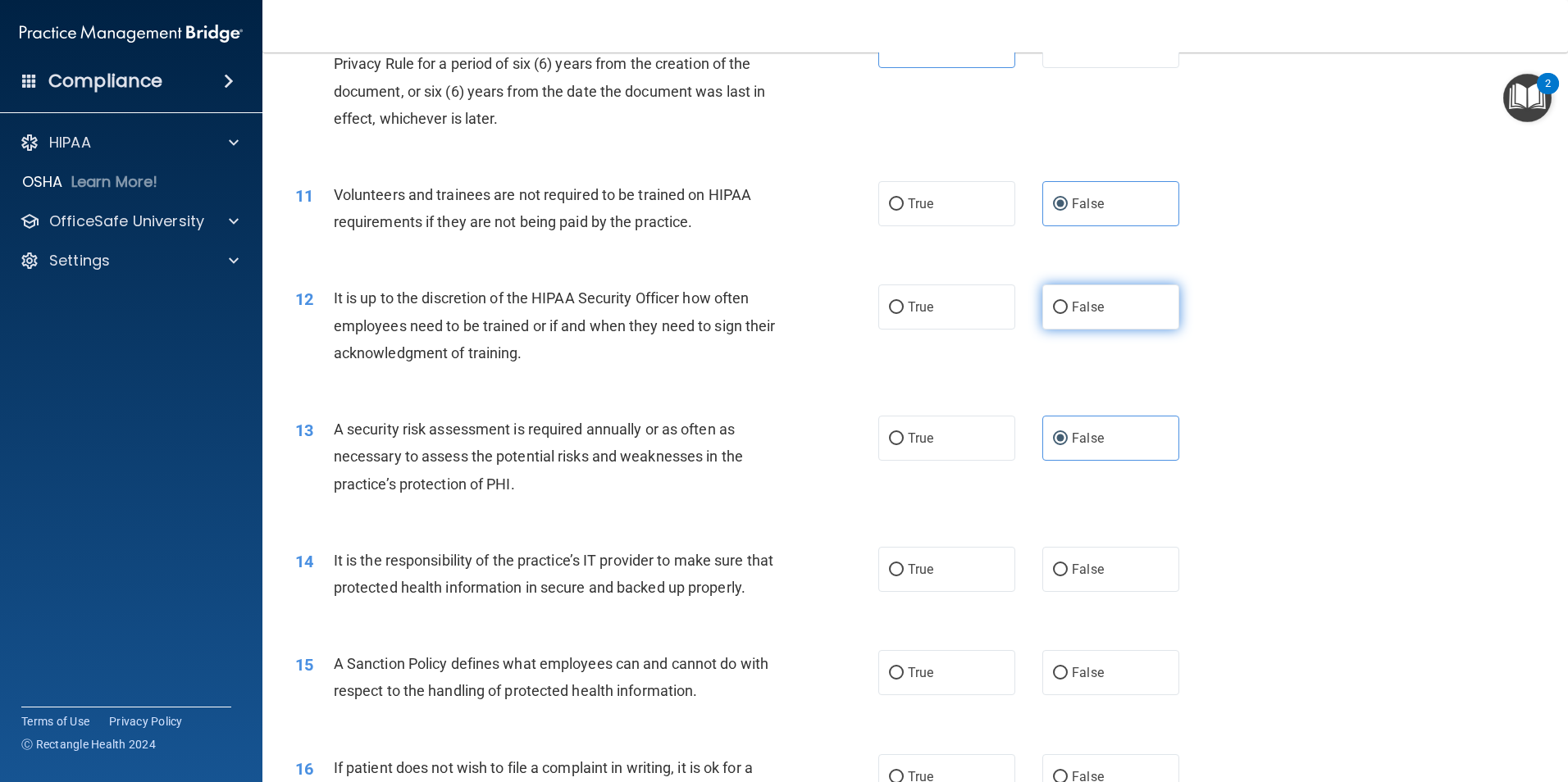
radio input "true"
click at [919, 423] on label "True" at bounding box center [946, 438] width 137 height 45
click at [904, 433] on input "True" at bounding box center [896, 438] width 15 height 12
radio input "true"
radio input "false"
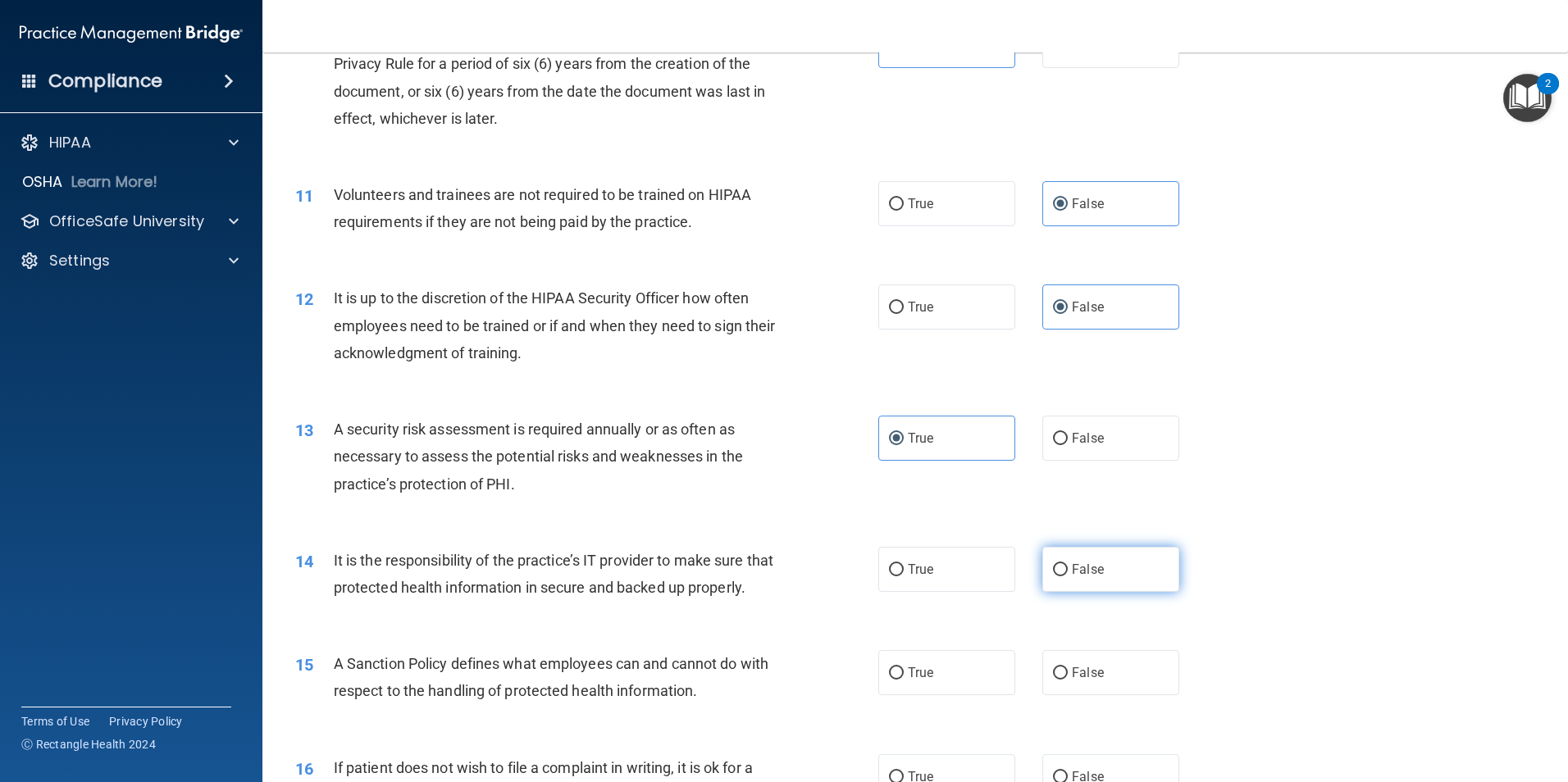
click at [1085, 585] on label "False" at bounding box center [1111, 569] width 137 height 45
click at [1068, 577] on input "False" at bounding box center [1060, 570] width 15 height 12
radio input "true"
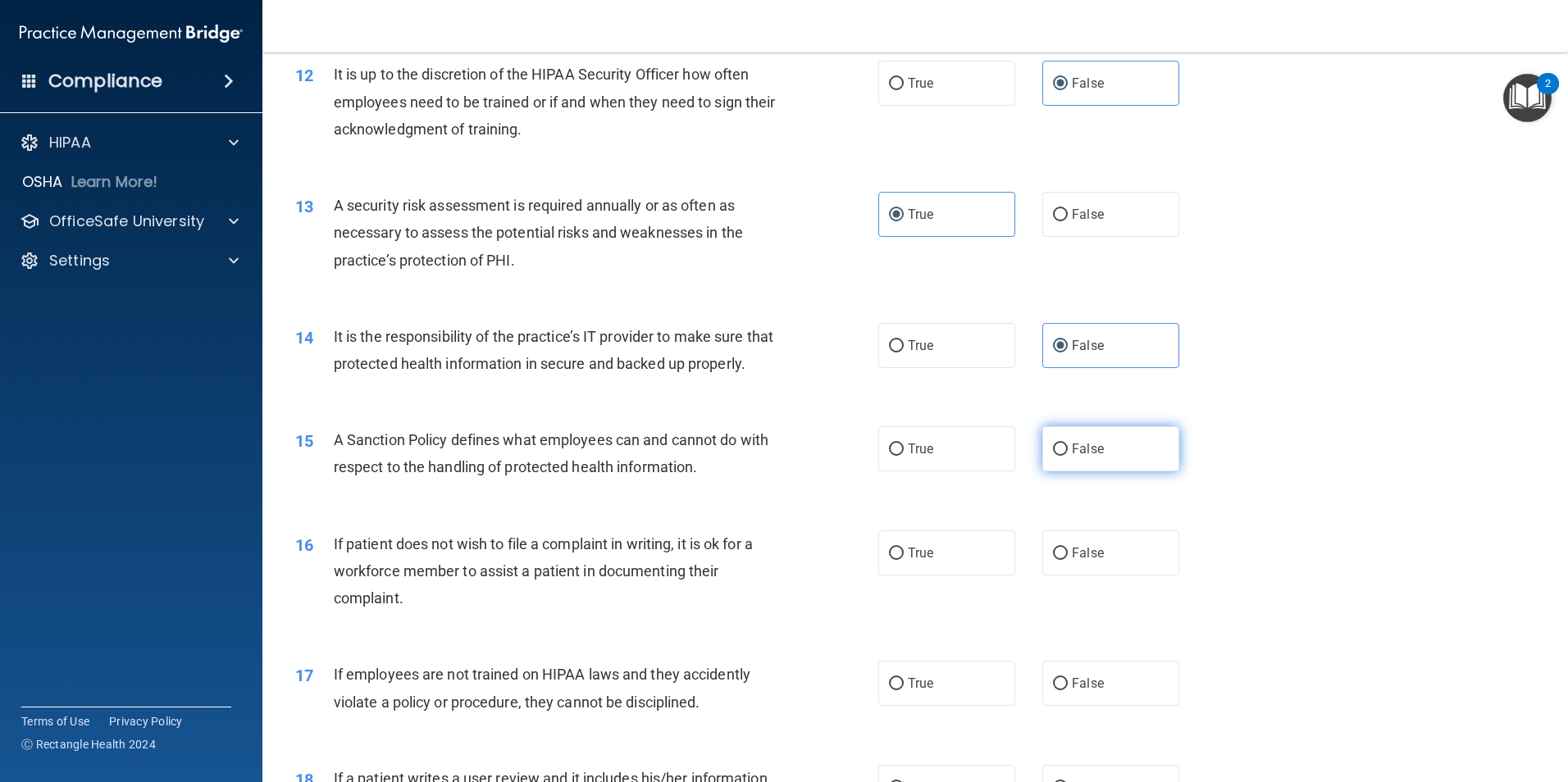
scroll to position [1640, 0]
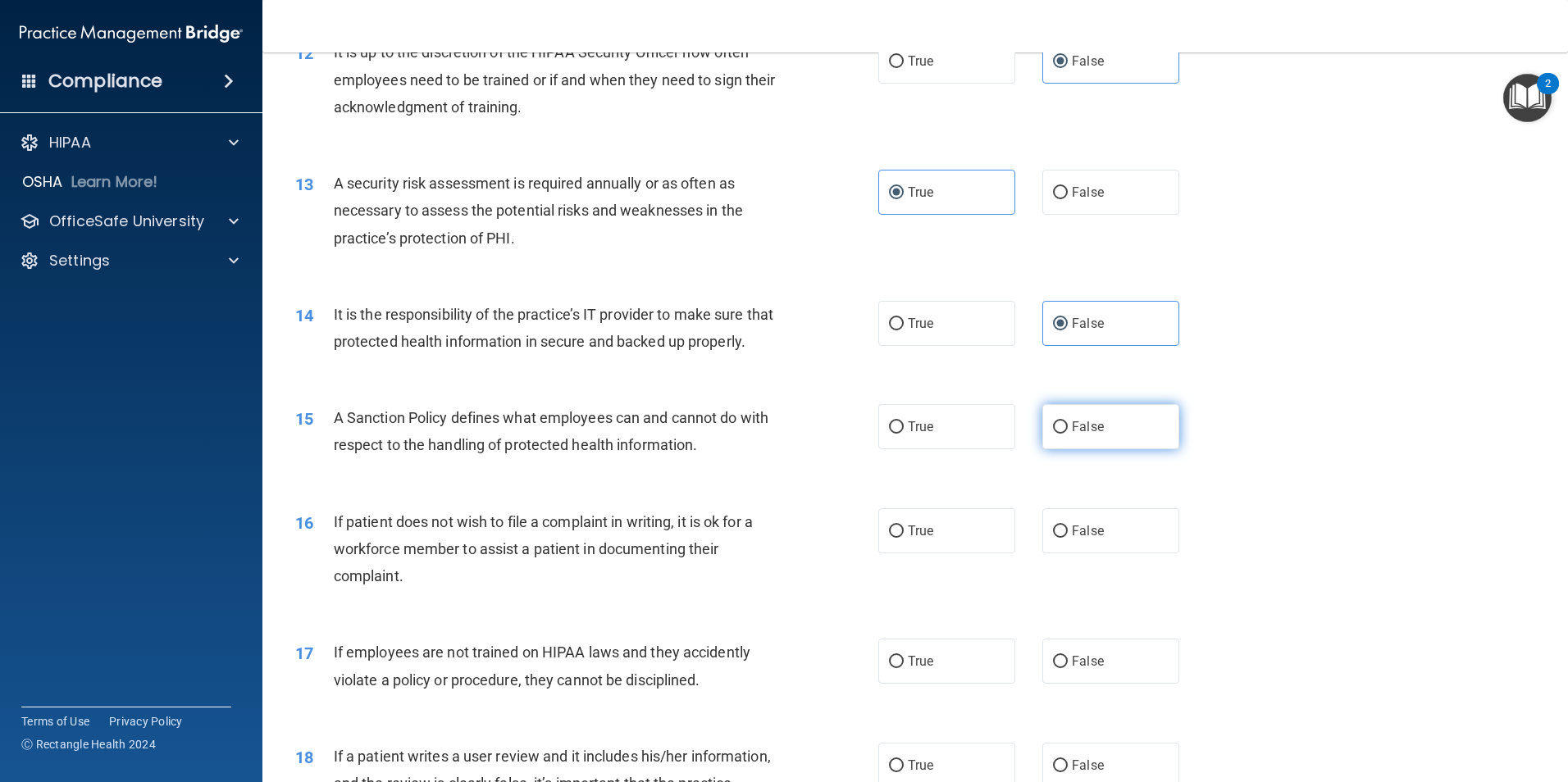
click at [1072, 434] on span "False" at bounding box center [1088, 427] width 32 height 16
click at [1068, 433] on input "False" at bounding box center [1060, 428] width 15 height 12
radio input "true"
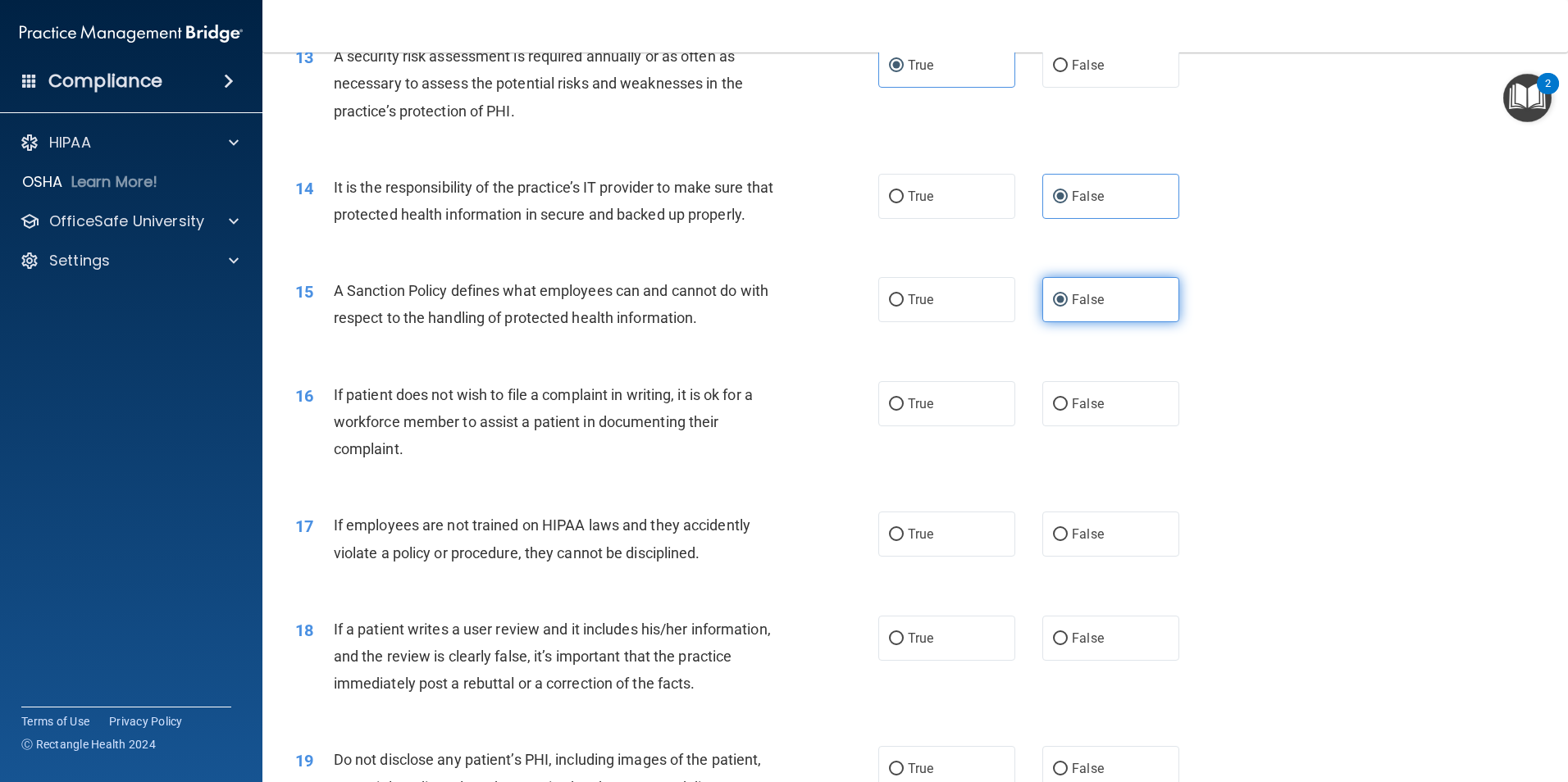
scroll to position [1804, 0]
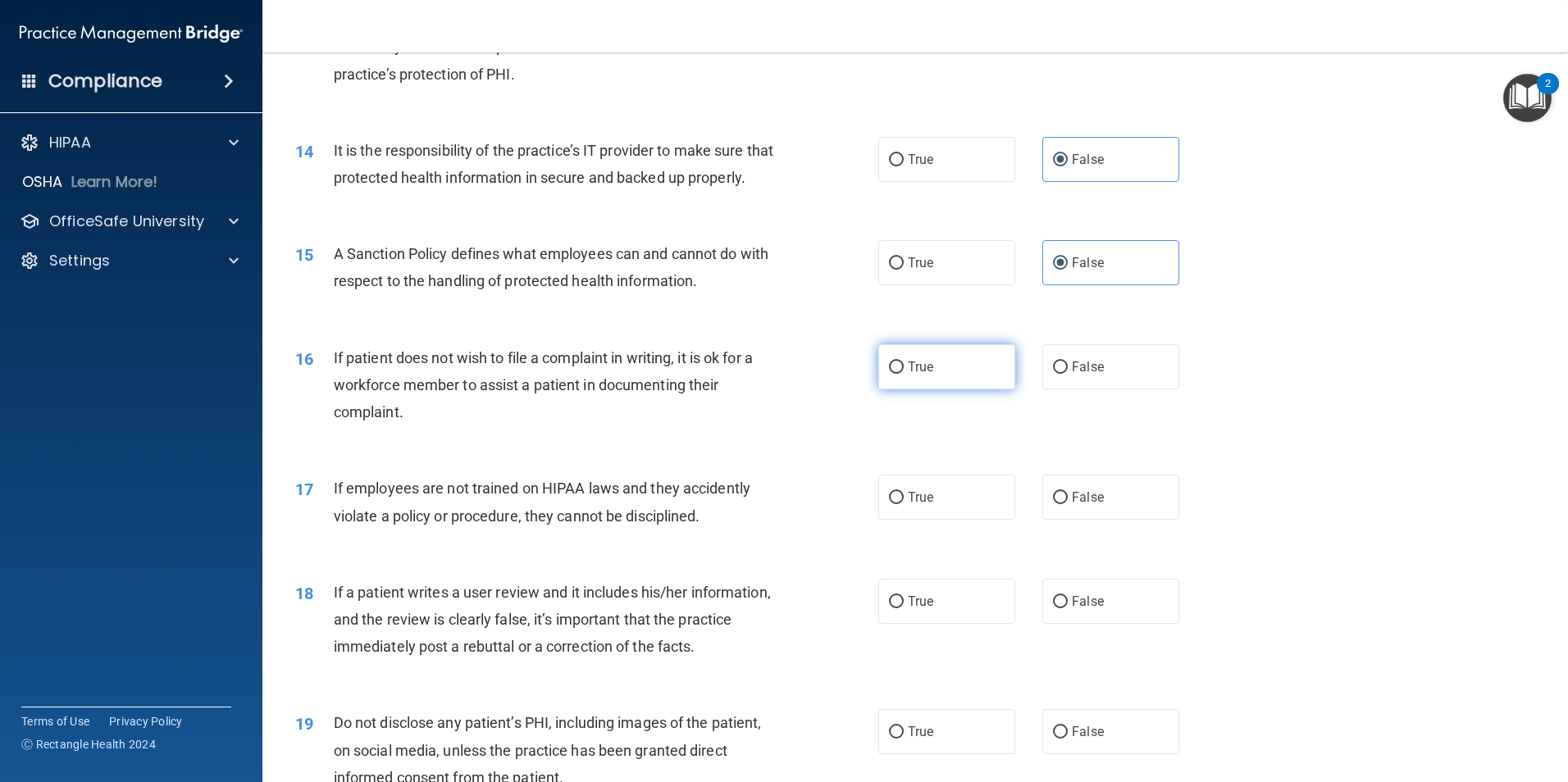
click at [923, 374] on span "True" at bounding box center [920, 367] width 26 height 16
click at [904, 374] on input "True" at bounding box center [896, 368] width 15 height 12
radio input "true"
click at [1095, 520] on label "False" at bounding box center [1111, 497] width 137 height 45
click at [1068, 504] on input "False" at bounding box center [1060, 497] width 15 height 12
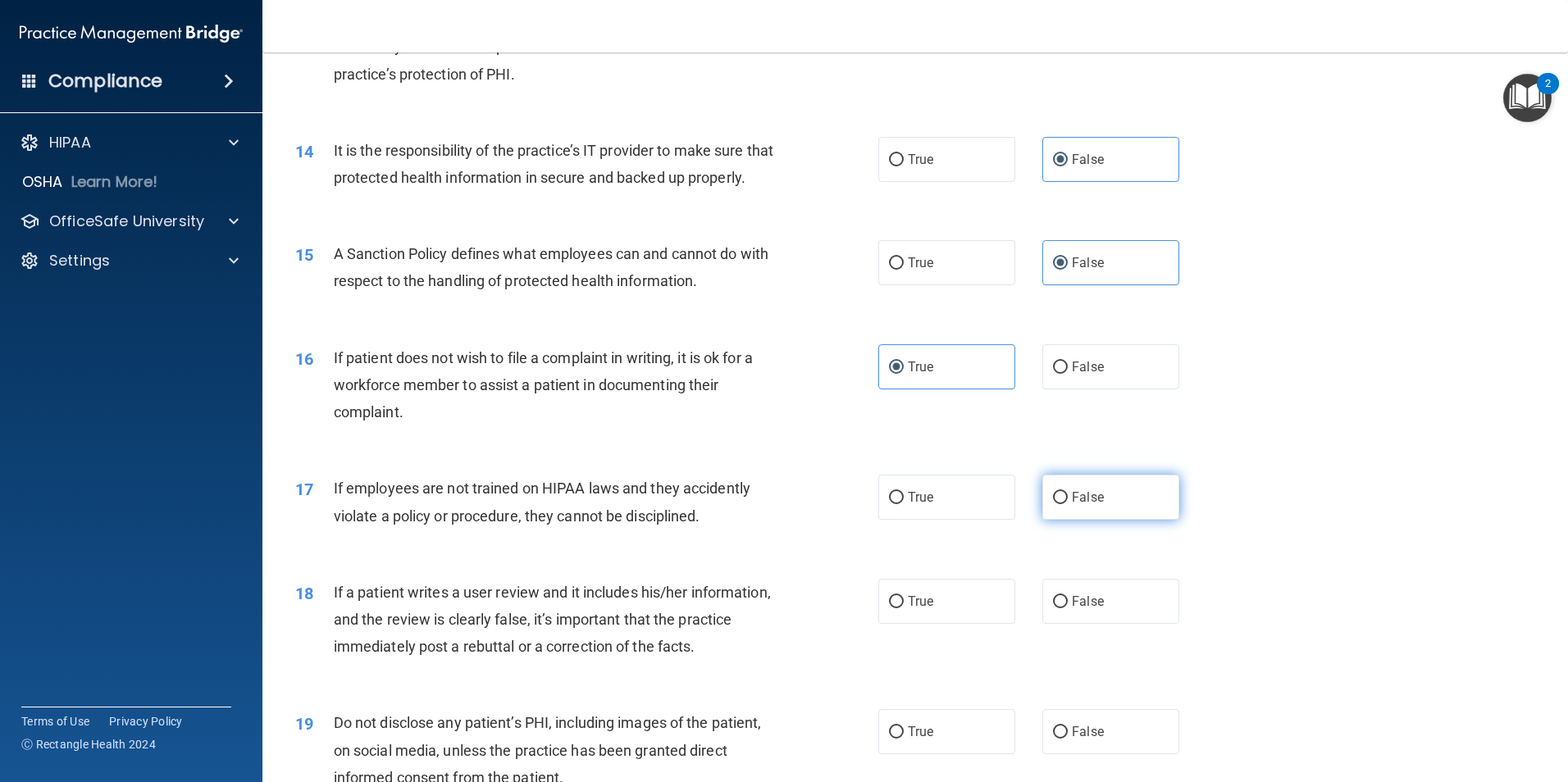
radio input "true"
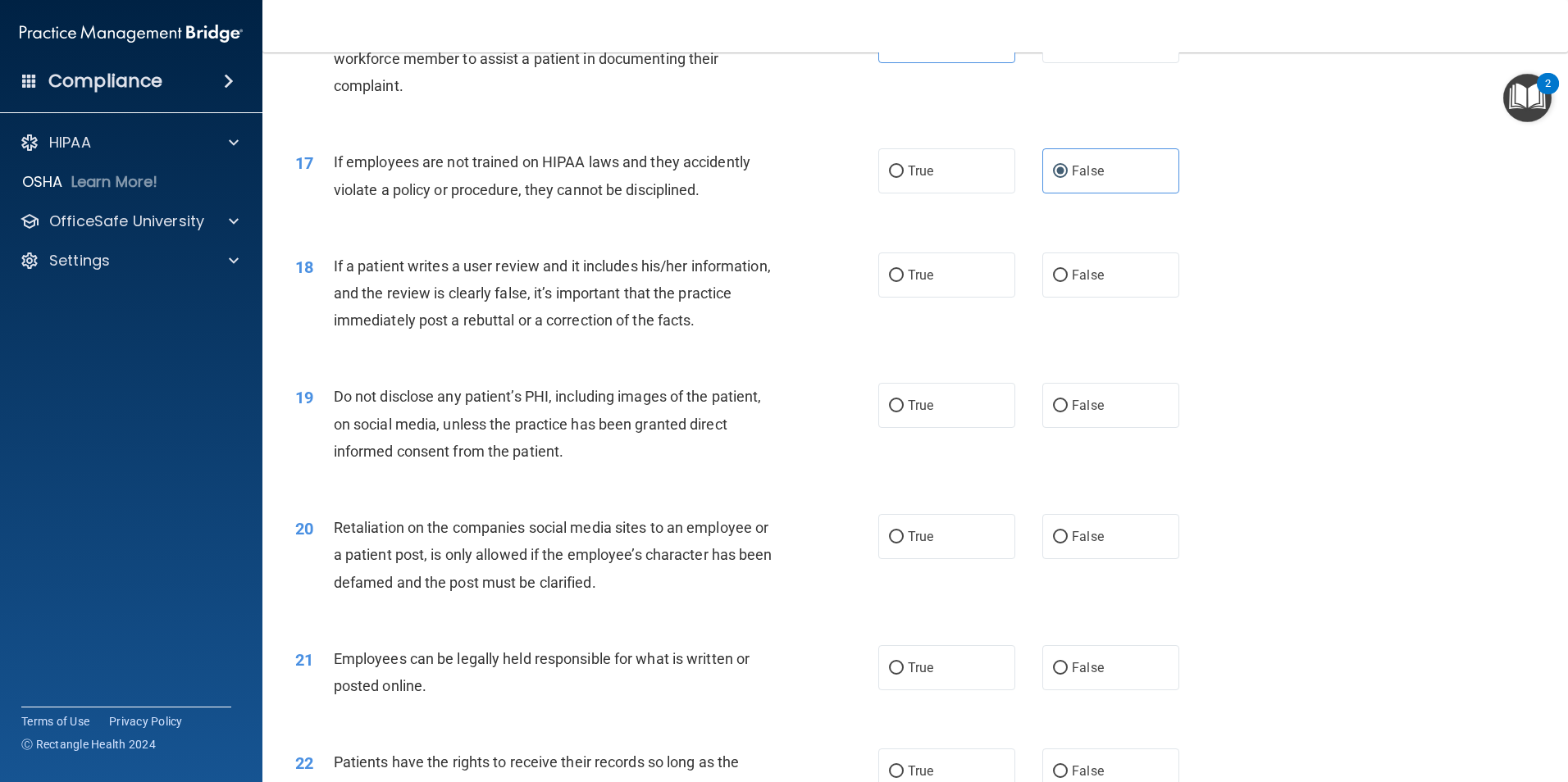
scroll to position [2131, 0]
click at [1098, 296] on label "False" at bounding box center [1111, 274] width 137 height 45
click at [1068, 280] on input "False" at bounding box center [1060, 274] width 15 height 12
radio input "true"
click at [934, 426] on label "True" at bounding box center [946, 403] width 137 height 45
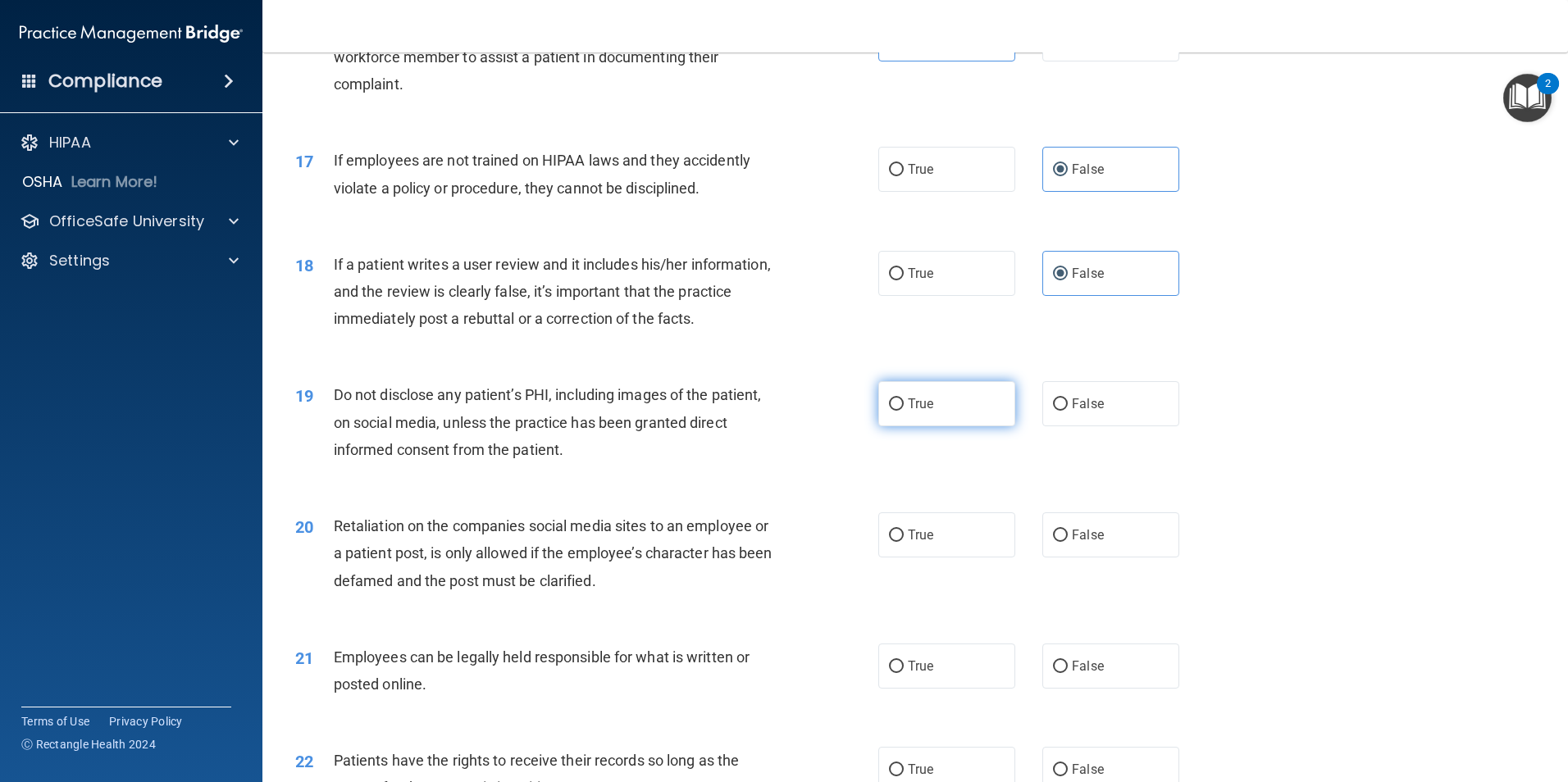
click at [904, 411] on input "True" at bounding box center [896, 404] width 15 height 12
radio input "true"
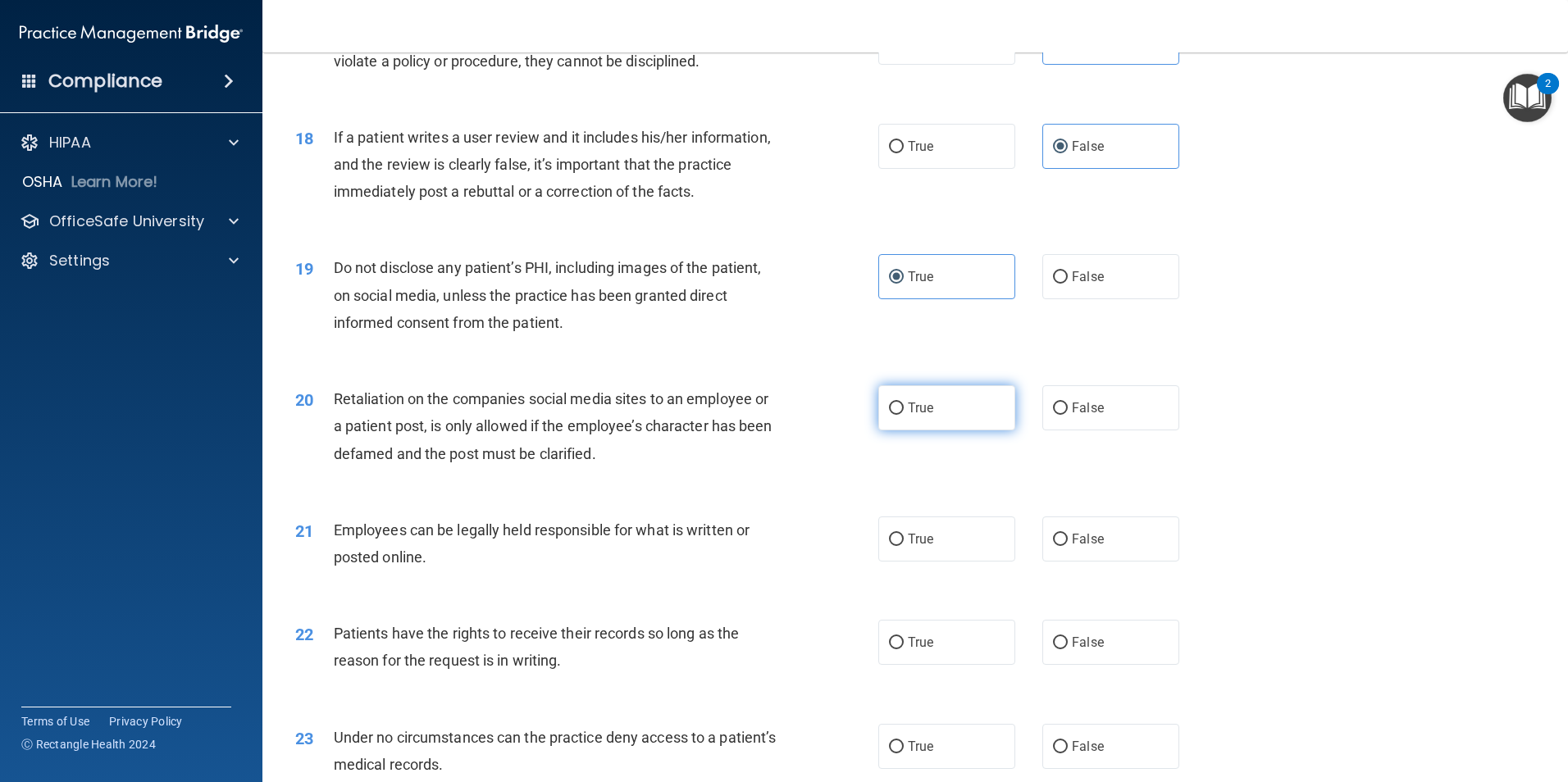
scroll to position [2295, 0]
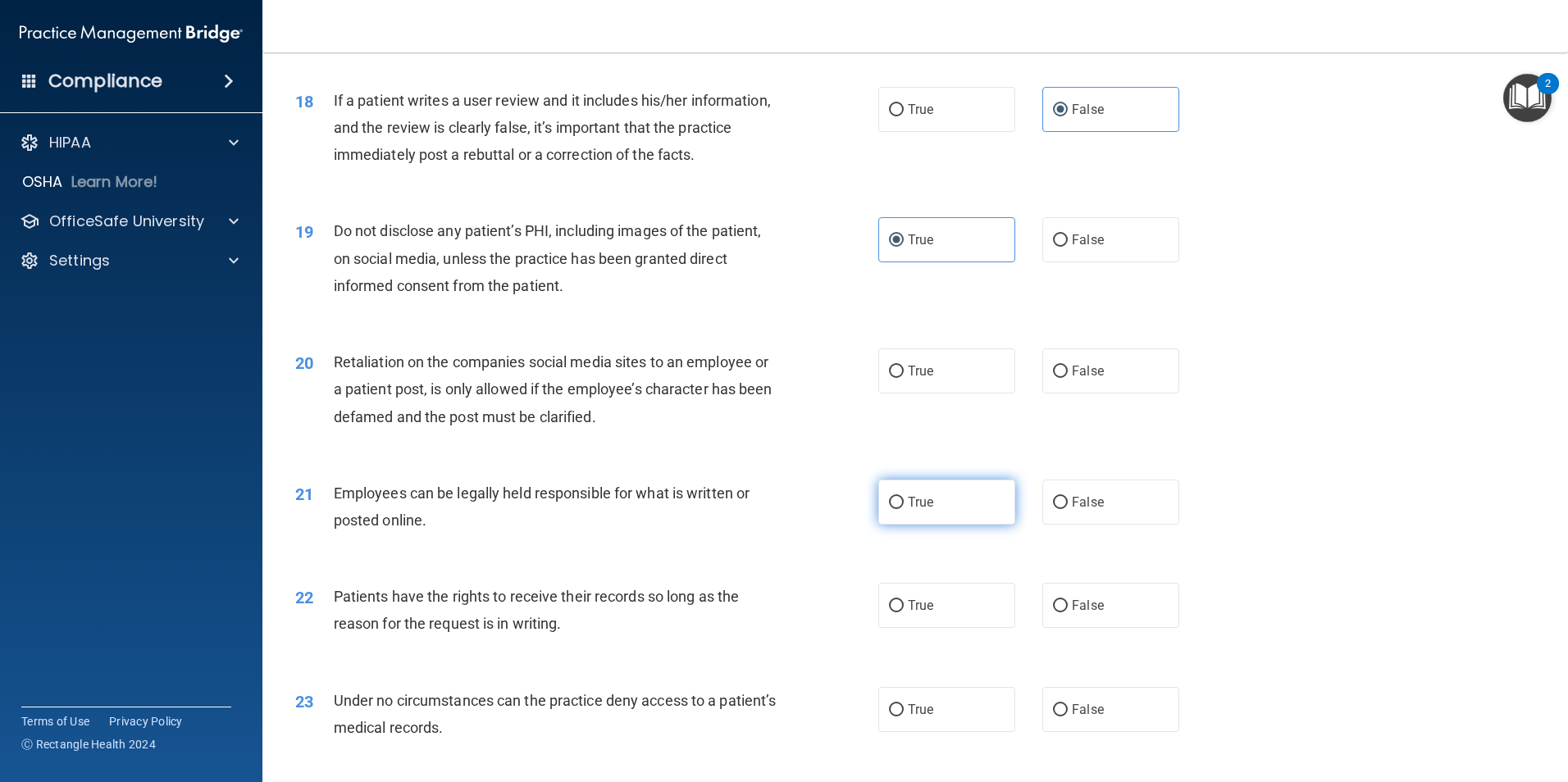
click at [932, 525] on label "True" at bounding box center [946, 502] width 137 height 45
click at [904, 509] on input "True" at bounding box center [896, 502] width 15 height 12
radio input "true"
click at [938, 393] on label "True" at bounding box center [946, 371] width 137 height 45
click at [904, 378] on input "True" at bounding box center [896, 372] width 15 height 12
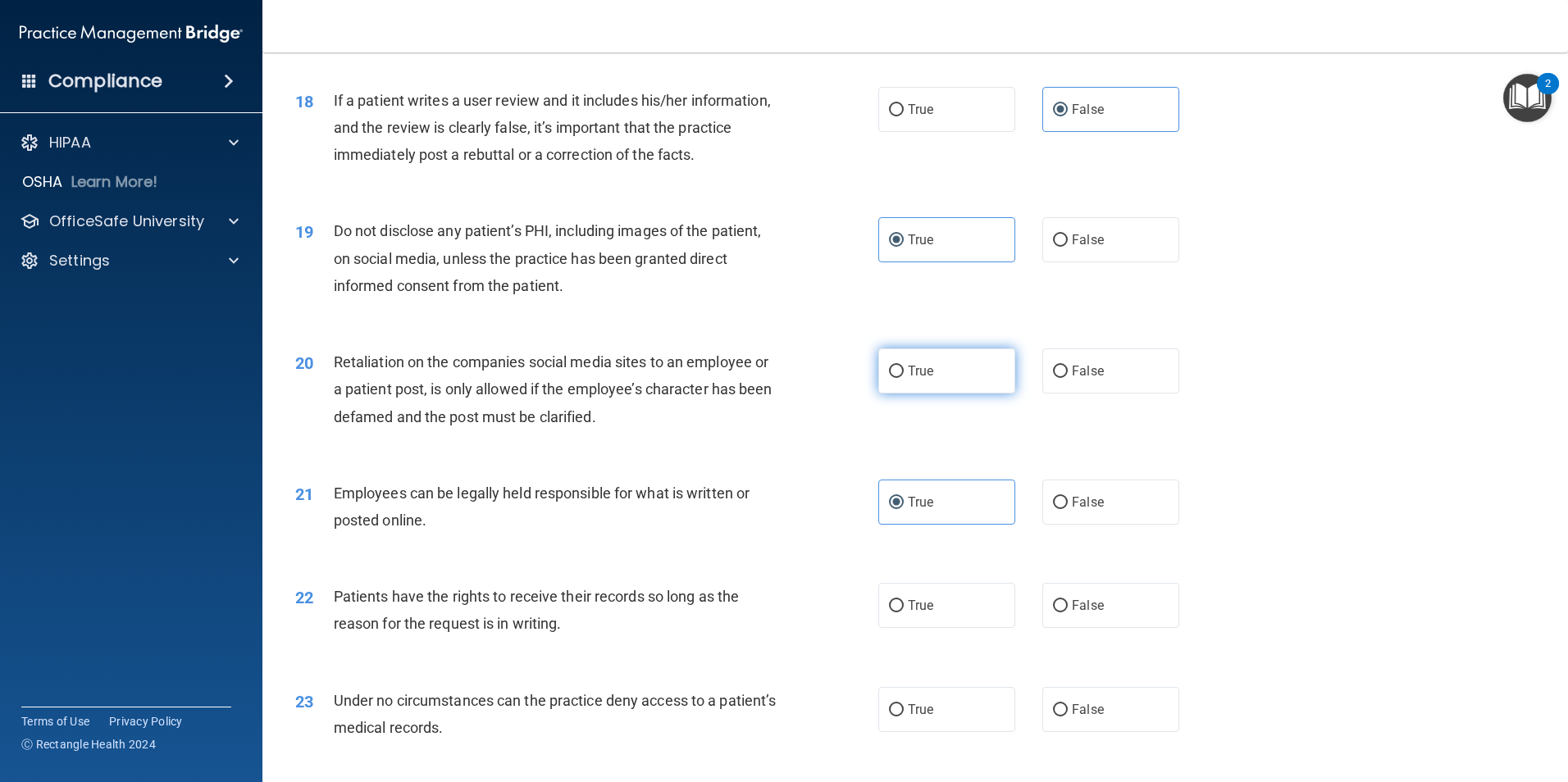
radio input "true"
click at [1071, 628] on label "False" at bounding box center [1111, 606] width 137 height 45
click at [1068, 612] on input "False" at bounding box center [1060, 606] width 15 height 12
radio input "true"
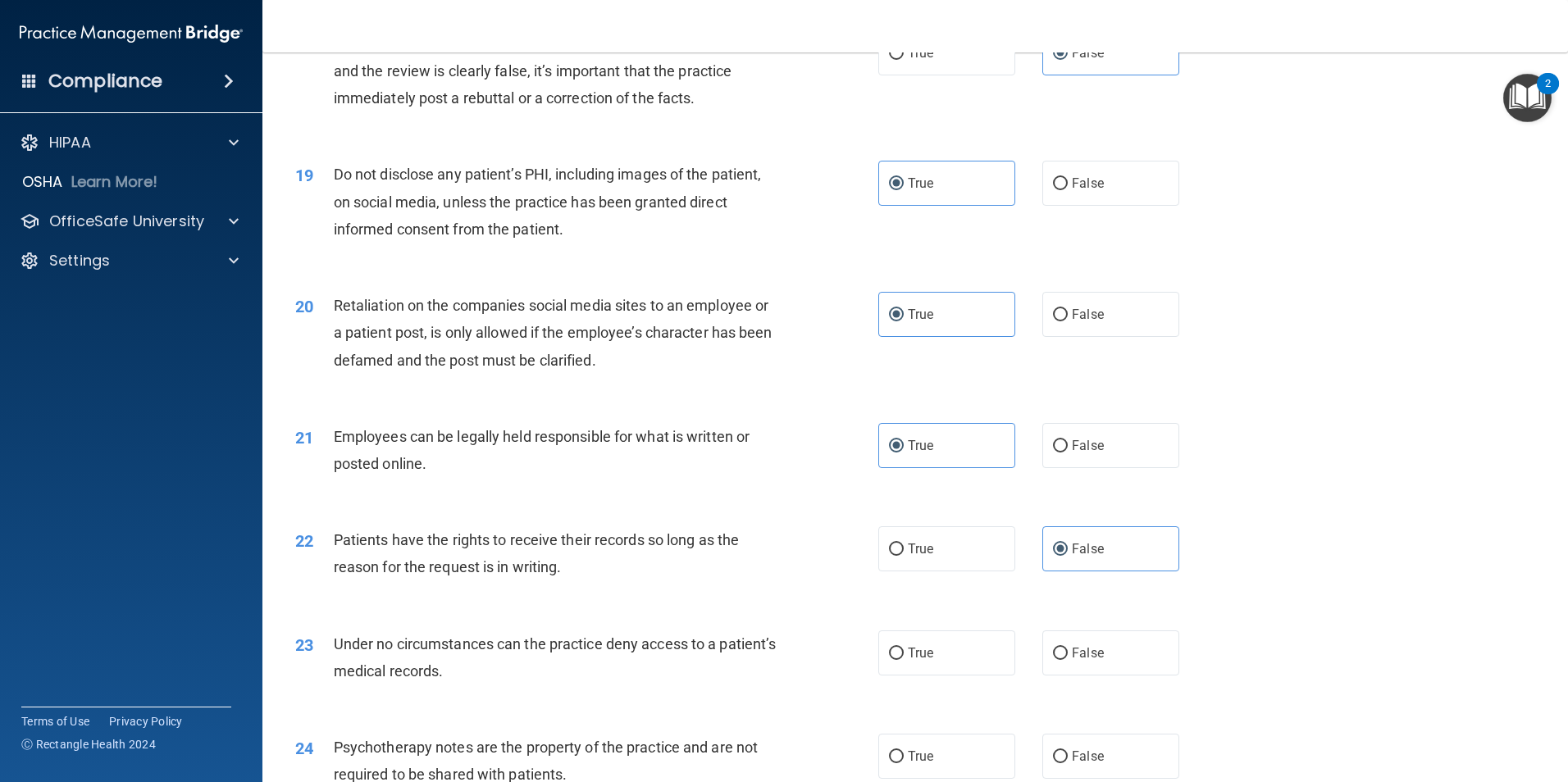
scroll to position [2542, 0]
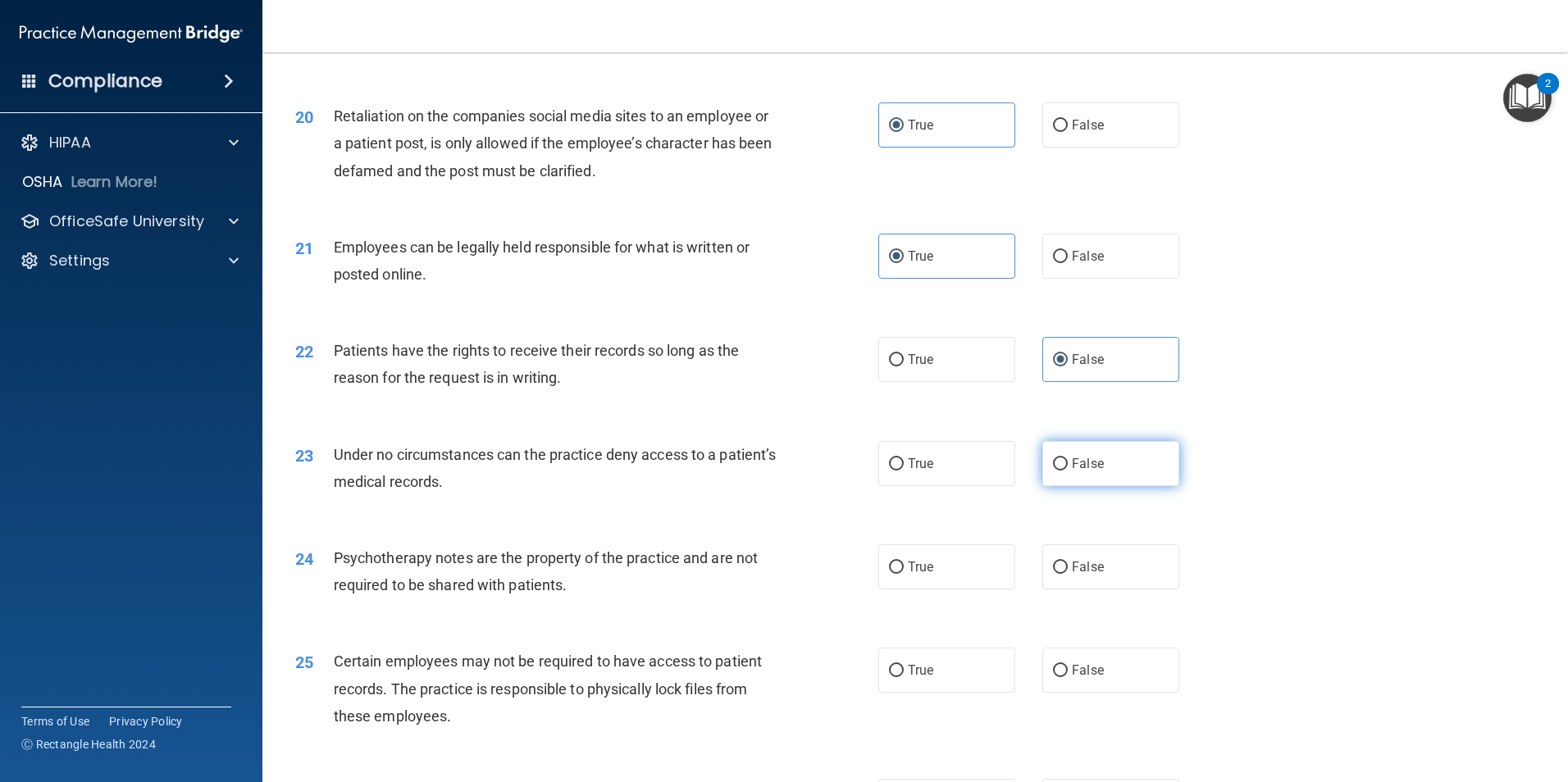
click at [1108, 486] on label "False" at bounding box center [1111, 463] width 137 height 45
click at [1068, 471] on input "False" at bounding box center [1060, 464] width 15 height 12
radio input "true"
click at [922, 575] on span "True" at bounding box center [920, 567] width 26 height 16
click at [904, 574] on input "True" at bounding box center [896, 567] width 15 height 12
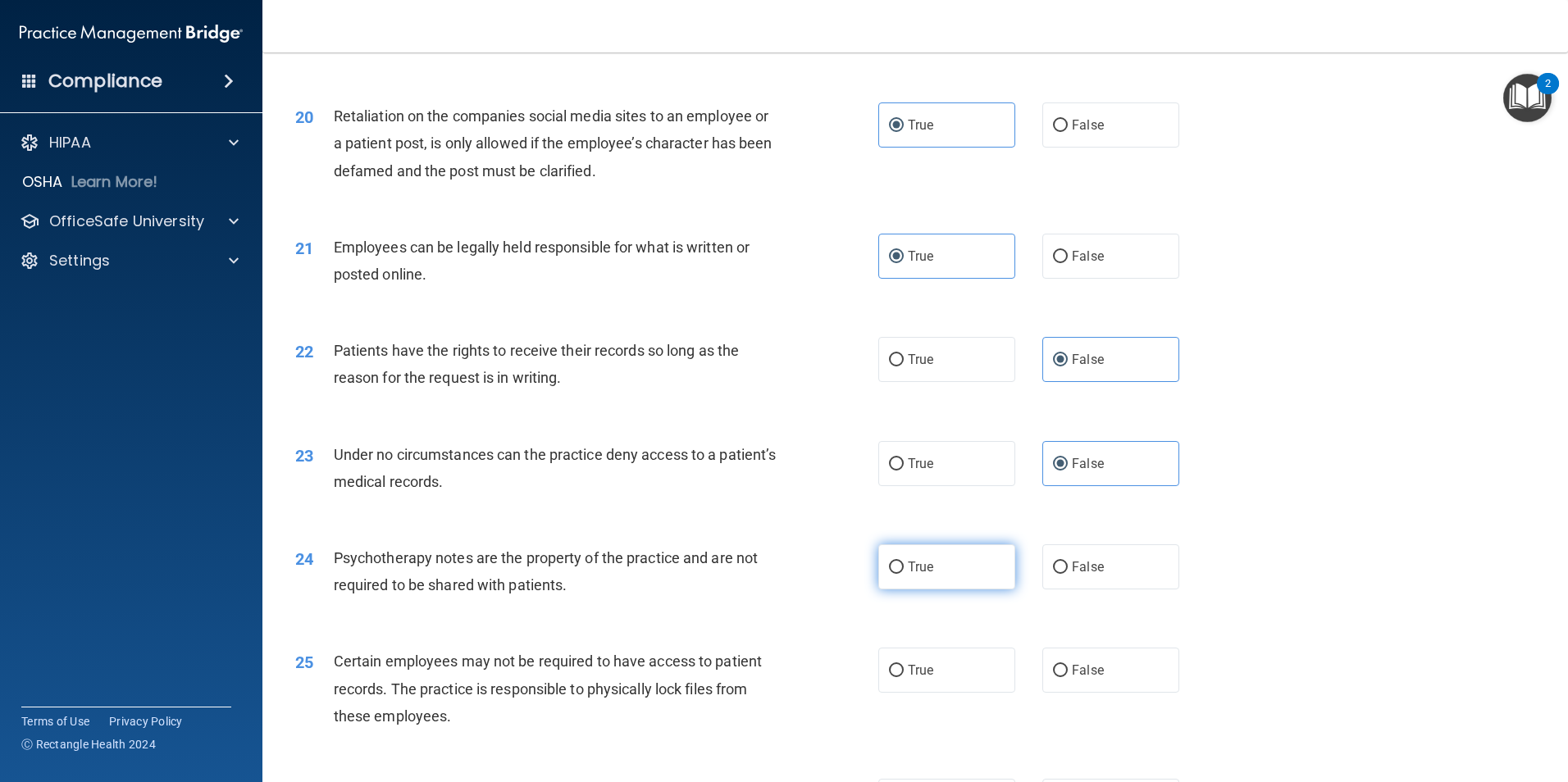
radio input "true"
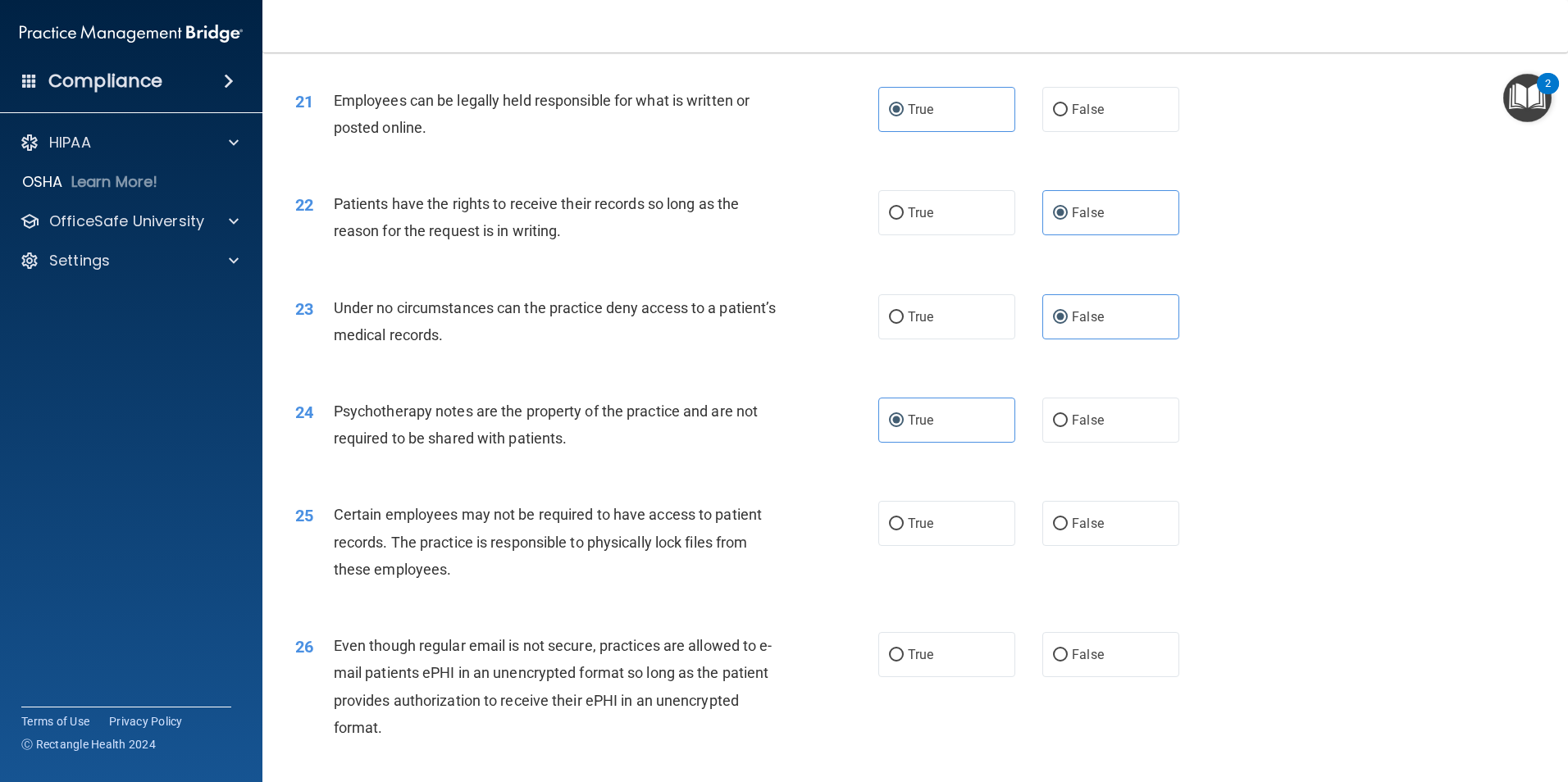
scroll to position [2705, 0]
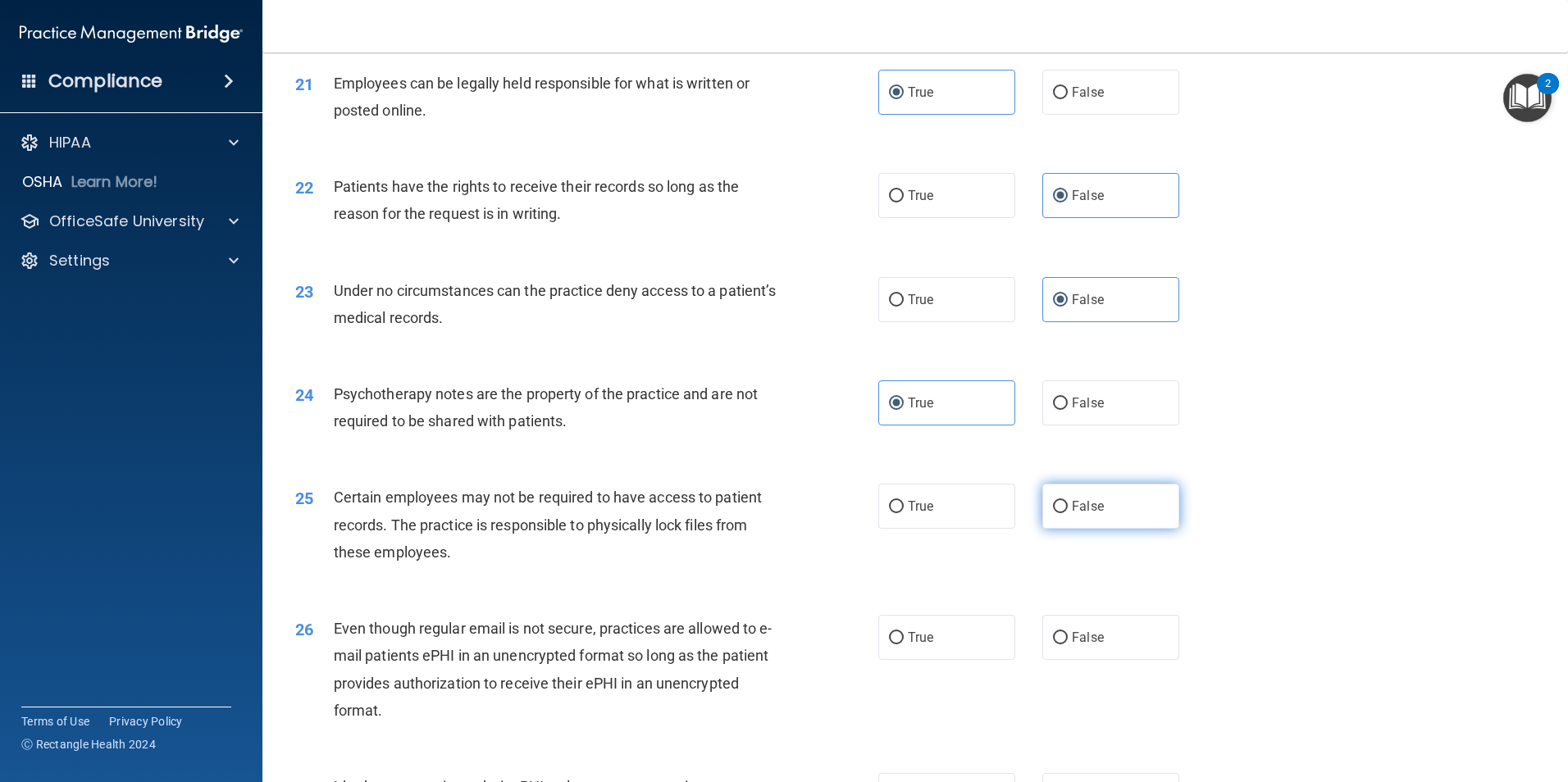
click at [1085, 529] on label "False" at bounding box center [1111, 506] width 137 height 45
click at [1068, 513] on input "False" at bounding box center [1060, 507] width 15 height 12
radio input "true"
click at [920, 514] on span "True" at bounding box center [920, 506] width 26 height 16
click at [904, 513] on input "True" at bounding box center [896, 507] width 15 height 12
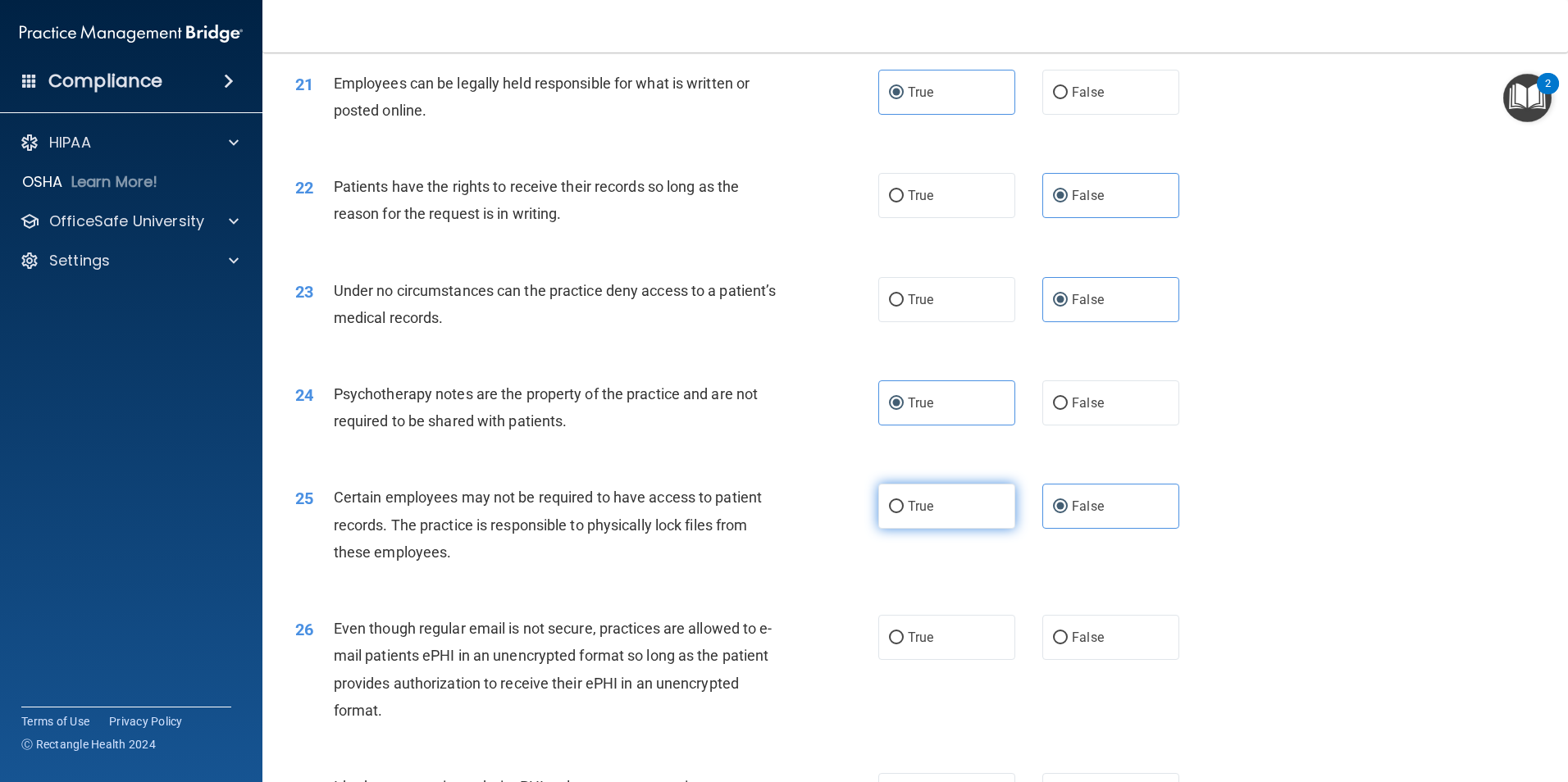
radio input "true"
radio input "false"
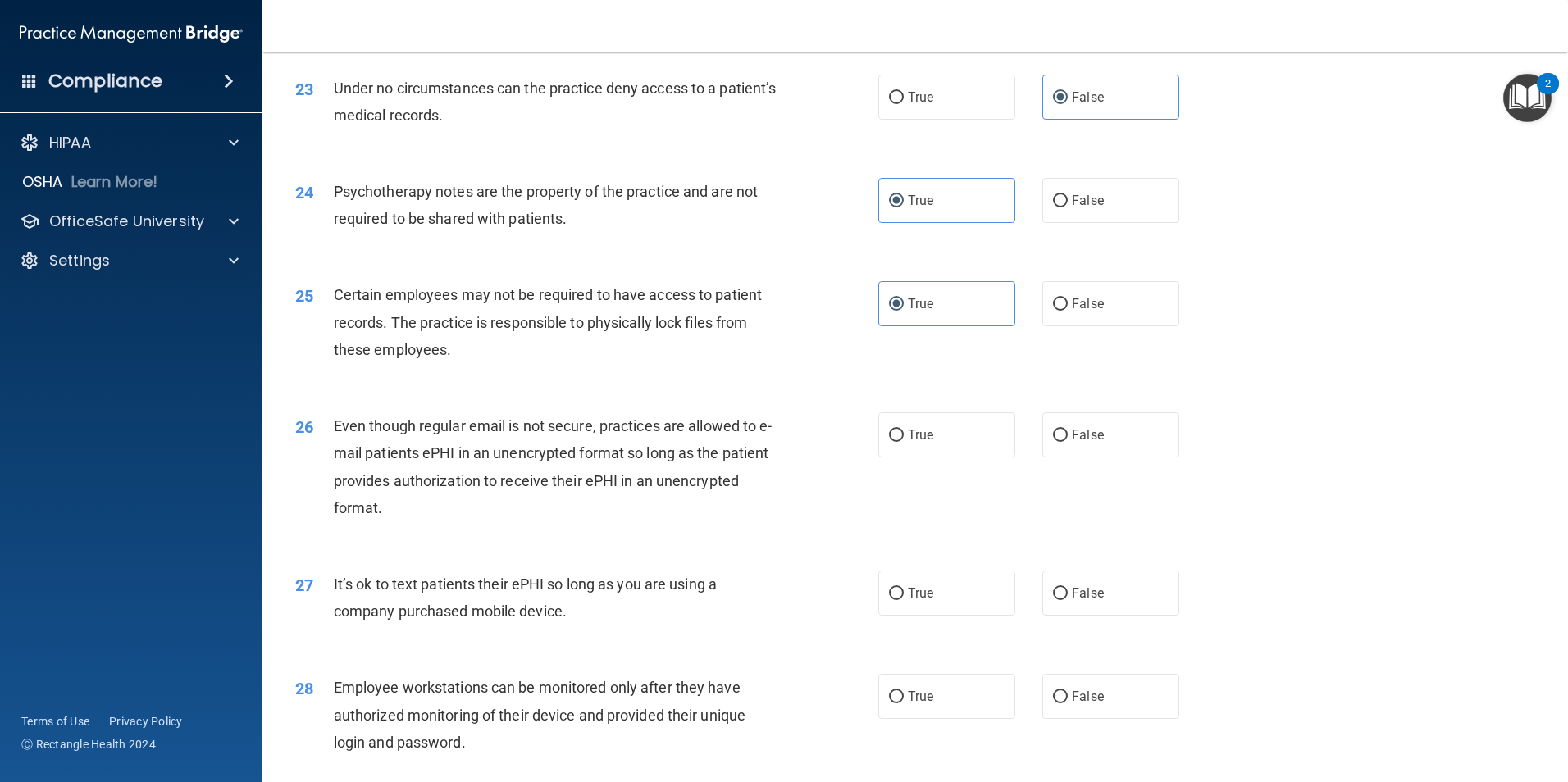
scroll to position [2952, 0]
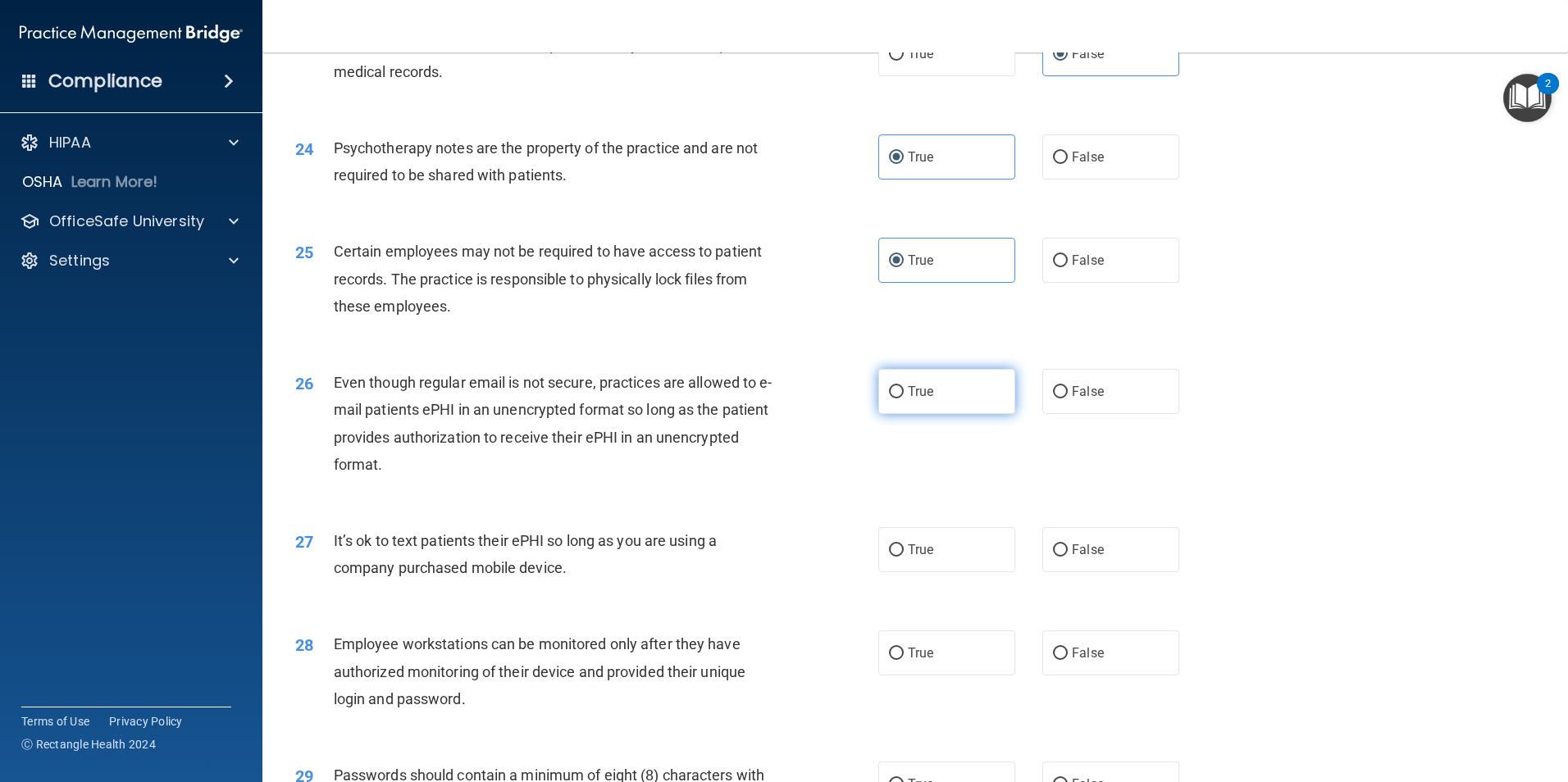
click at [965, 414] on label "True" at bounding box center [946, 391] width 137 height 45
click at [904, 398] on input "True" at bounding box center [896, 392] width 15 height 12
radio input "true"
click at [1072, 557] on span "False" at bounding box center [1088, 549] width 32 height 16
click at [1068, 557] on input "False" at bounding box center [1060, 550] width 15 height 12
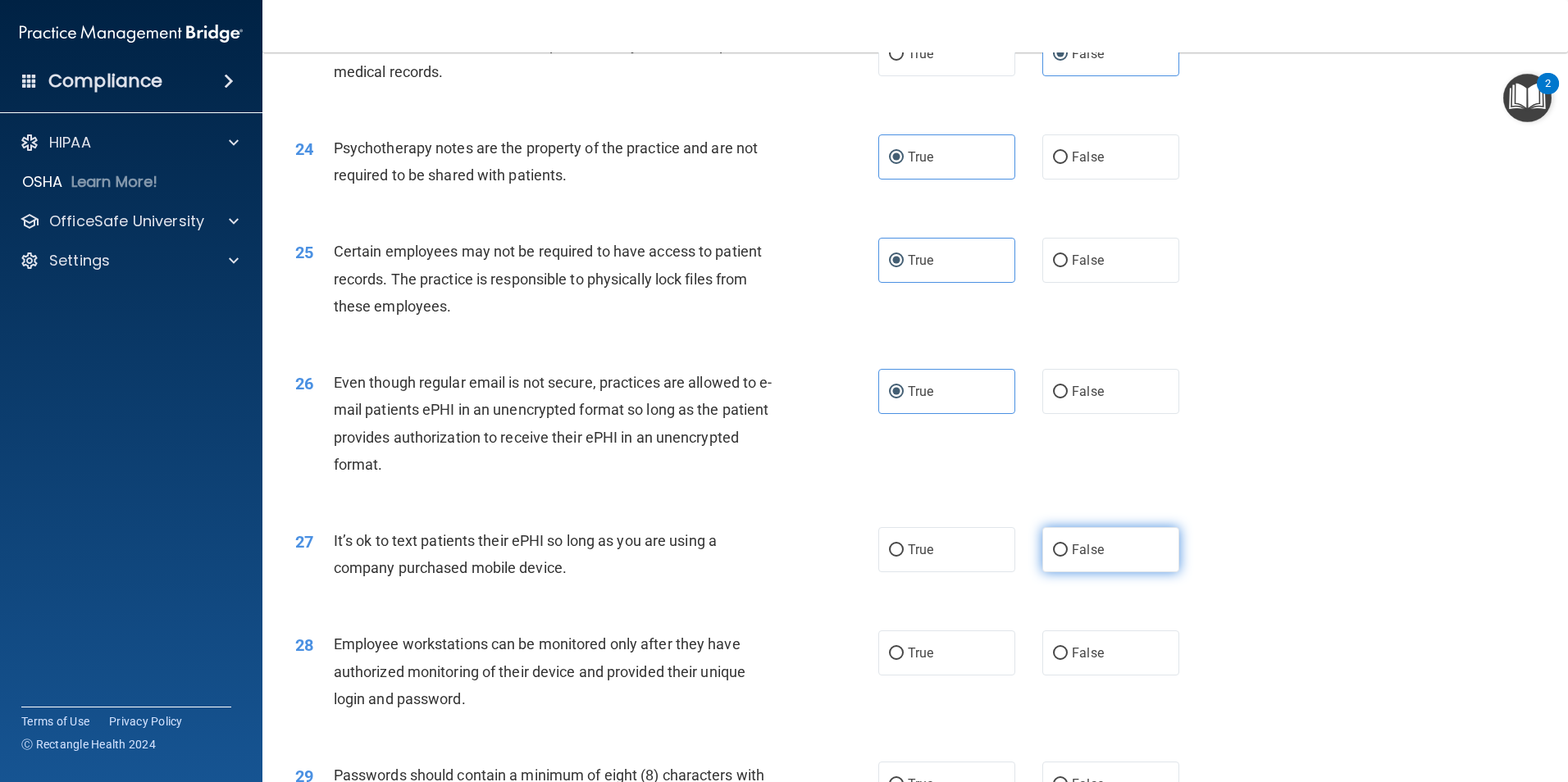
radio input "true"
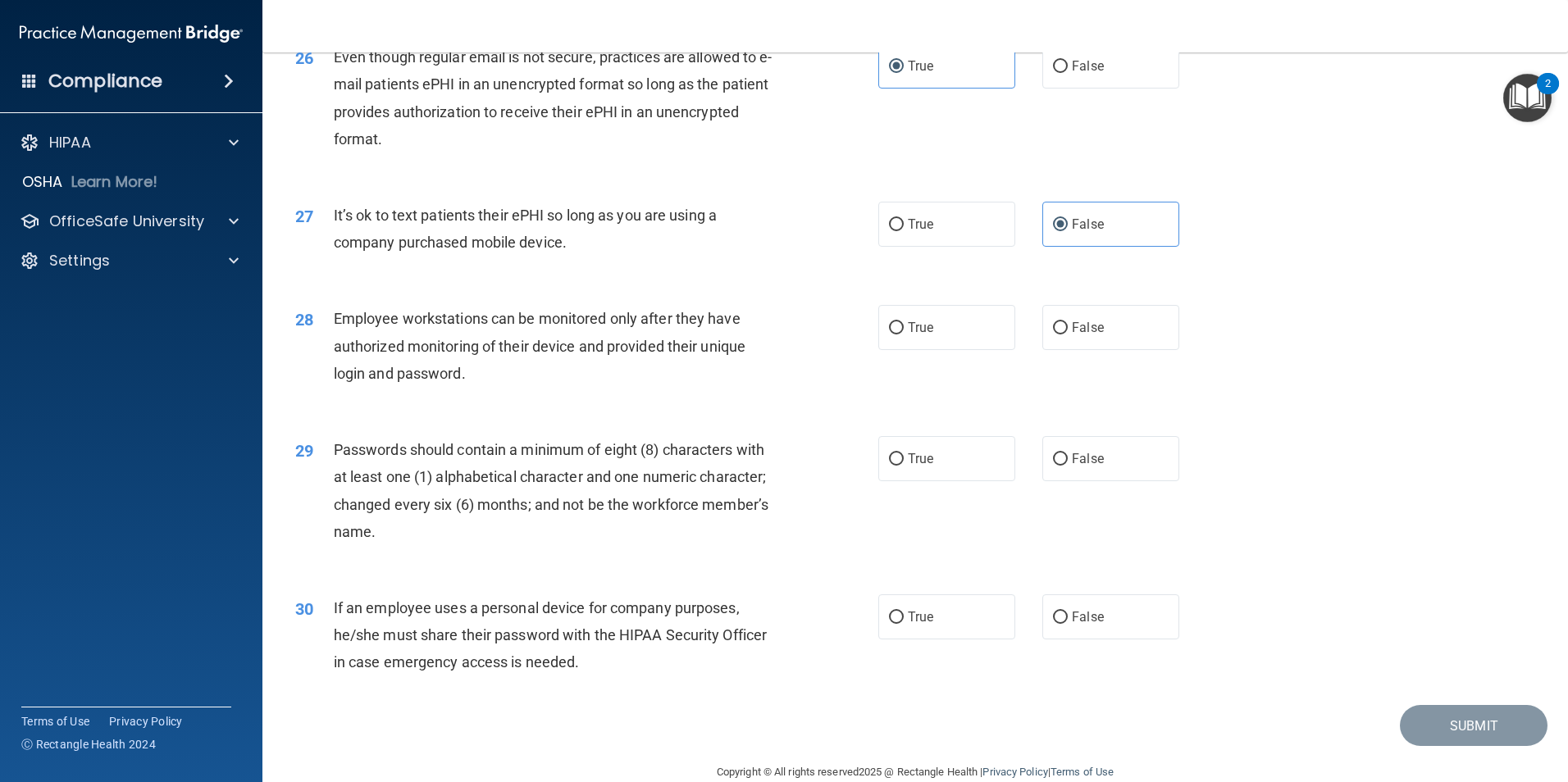
scroll to position [3279, 0]
click at [926, 348] on label "True" at bounding box center [946, 325] width 137 height 45
click at [904, 332] on input "True" at bounding box center [896, 325] width 15 height 12
radio input "true"
click at [936, 479] on label "True" at bounding box center [946, 456] width 137 height 45
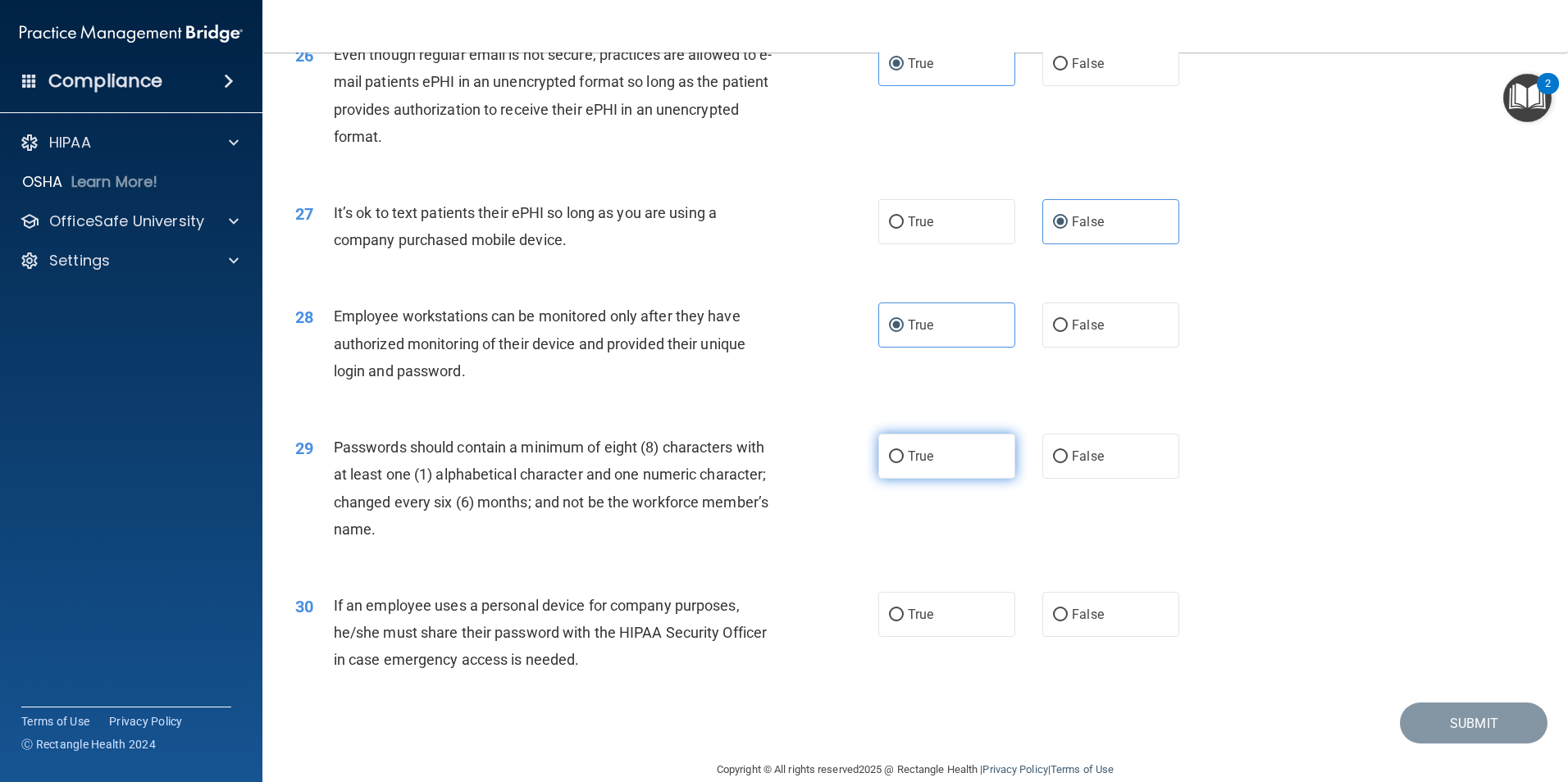
click at [904, 463] on input "True" at bounding box center [896, 457] width 15 height 12
radio input "true"
click at [1123, 636] on label "False" at bounding box center [1111, 614] width 137 height 45
click at [1068, 621] on input "False" at bounding box center [1060, 615] width 15 height 12
radio input "true"
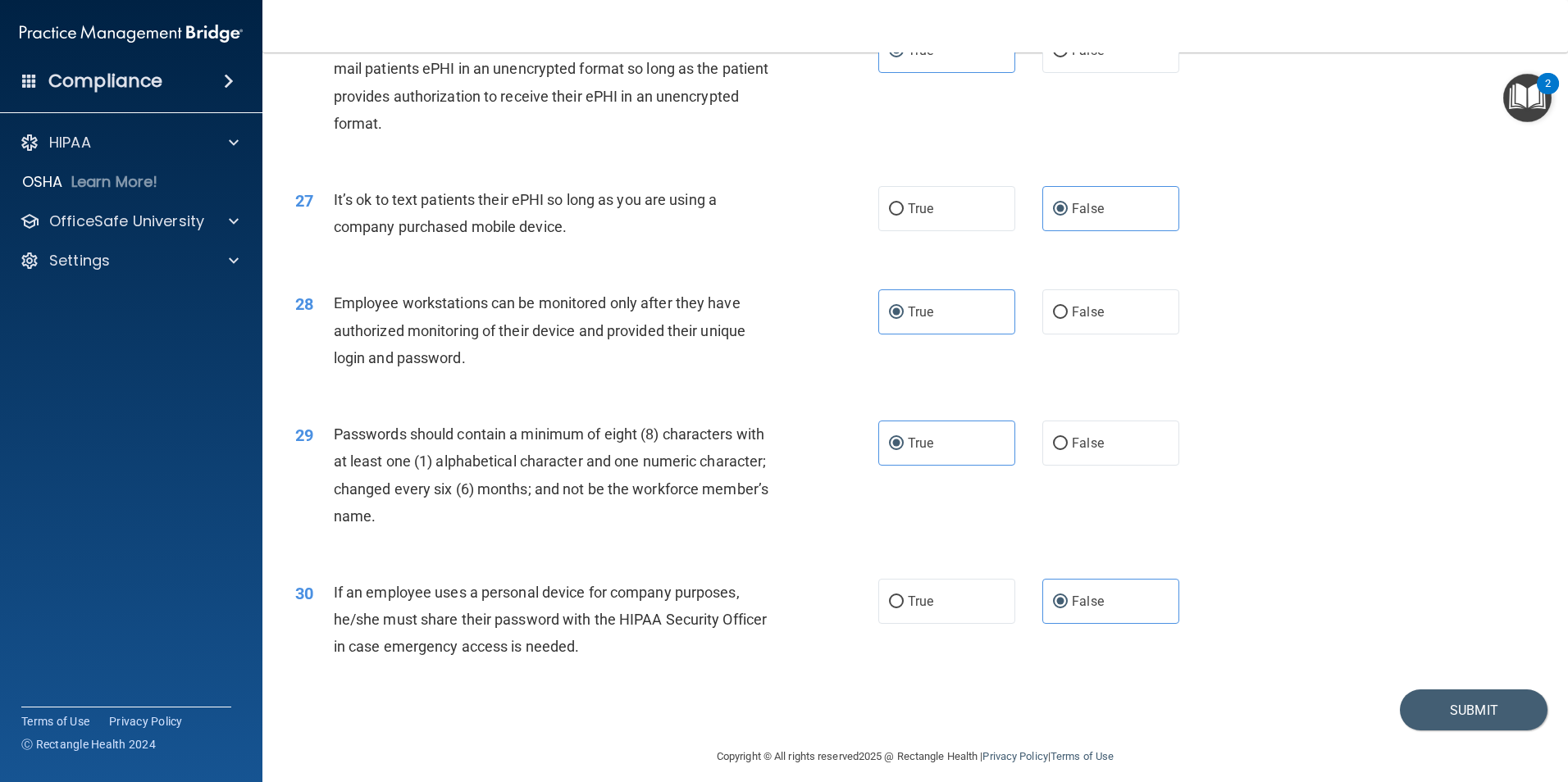
scroll to position [3333, 0]
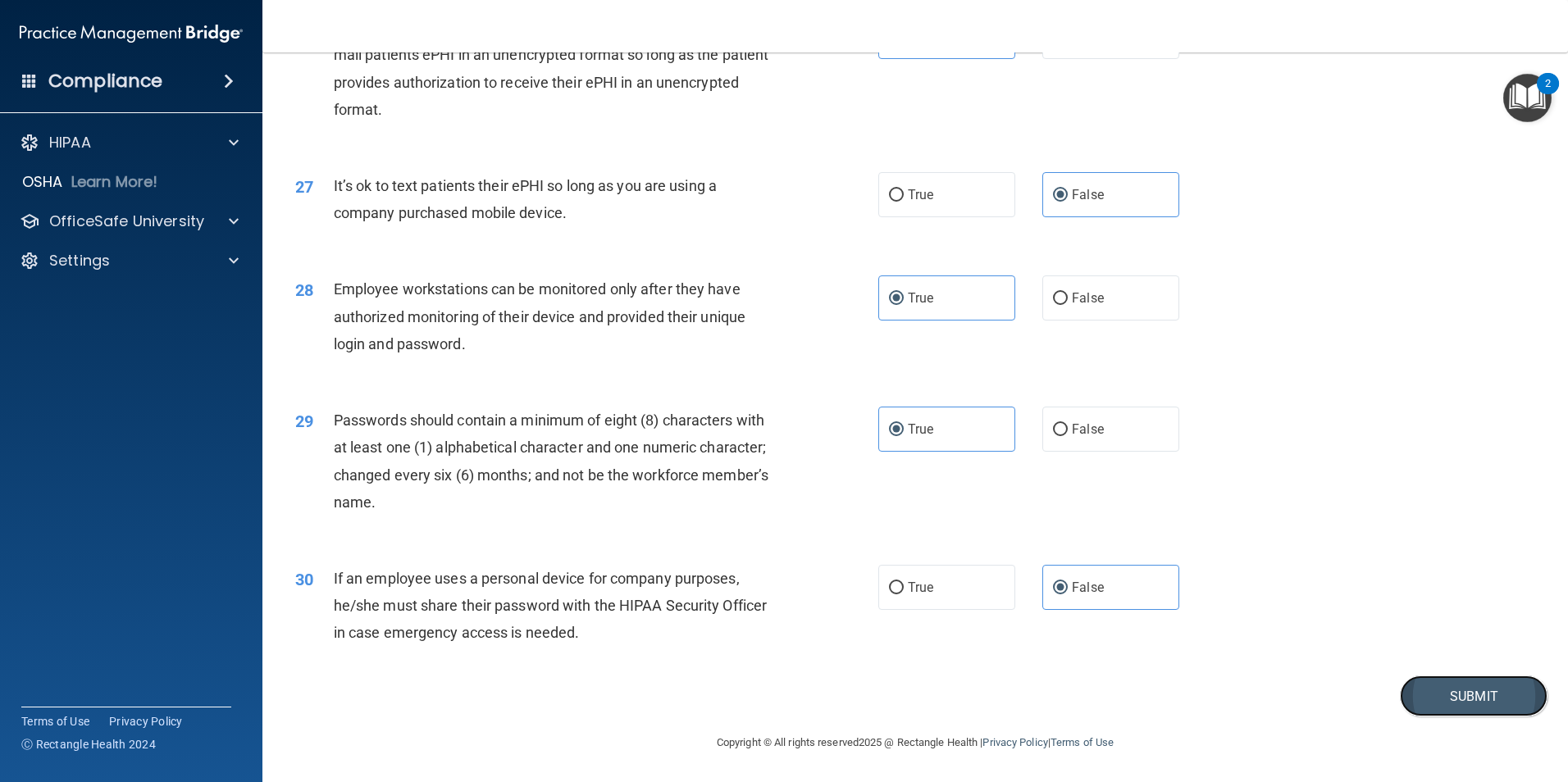
click at [1466, 701] on button "Submit" at bounding box center [1473, 696] width 147 height 42
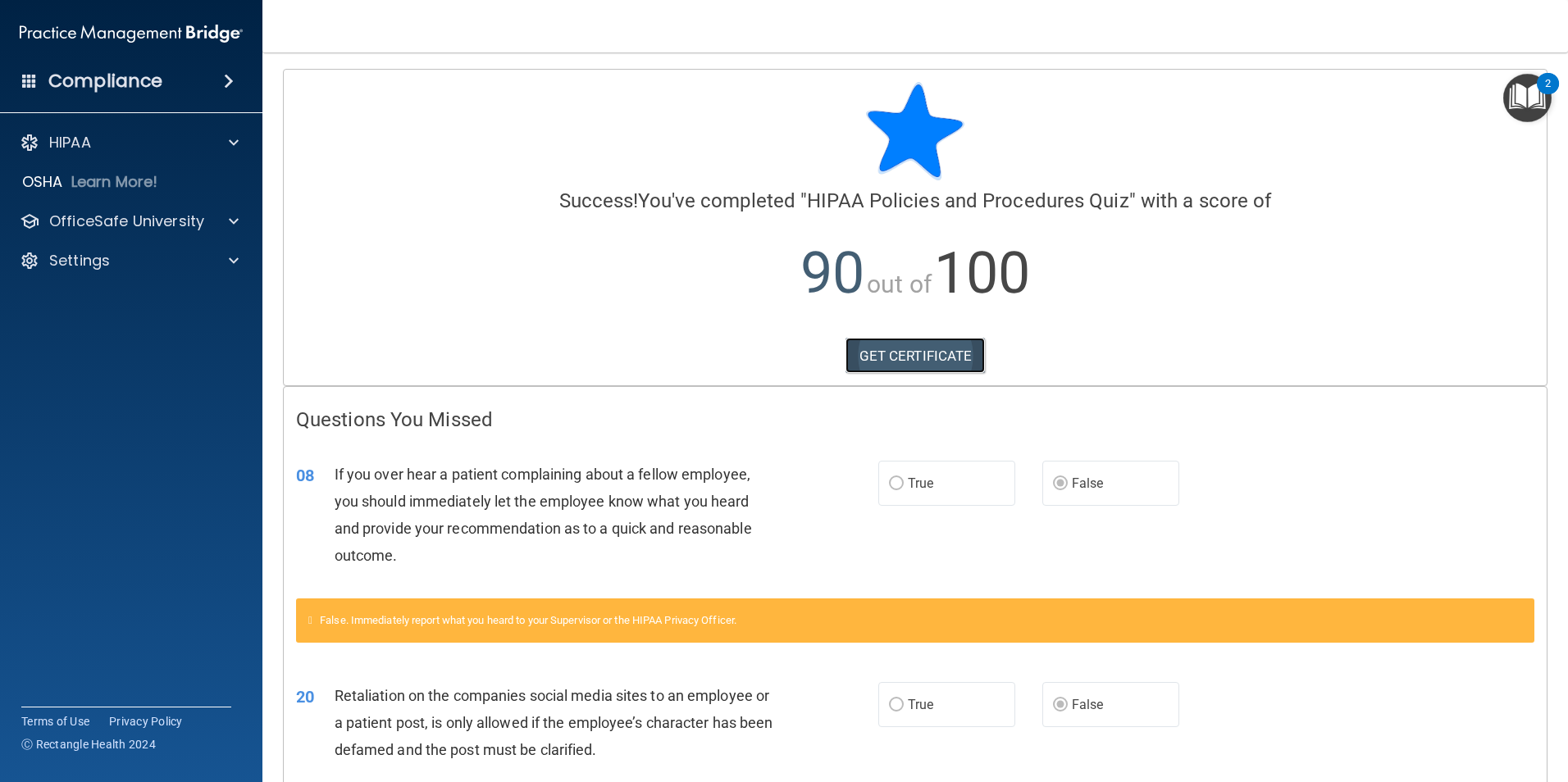
click at [925, 369] on link "GET CERTIFICATE" at bounding box center [915, 355] width 141 height 36
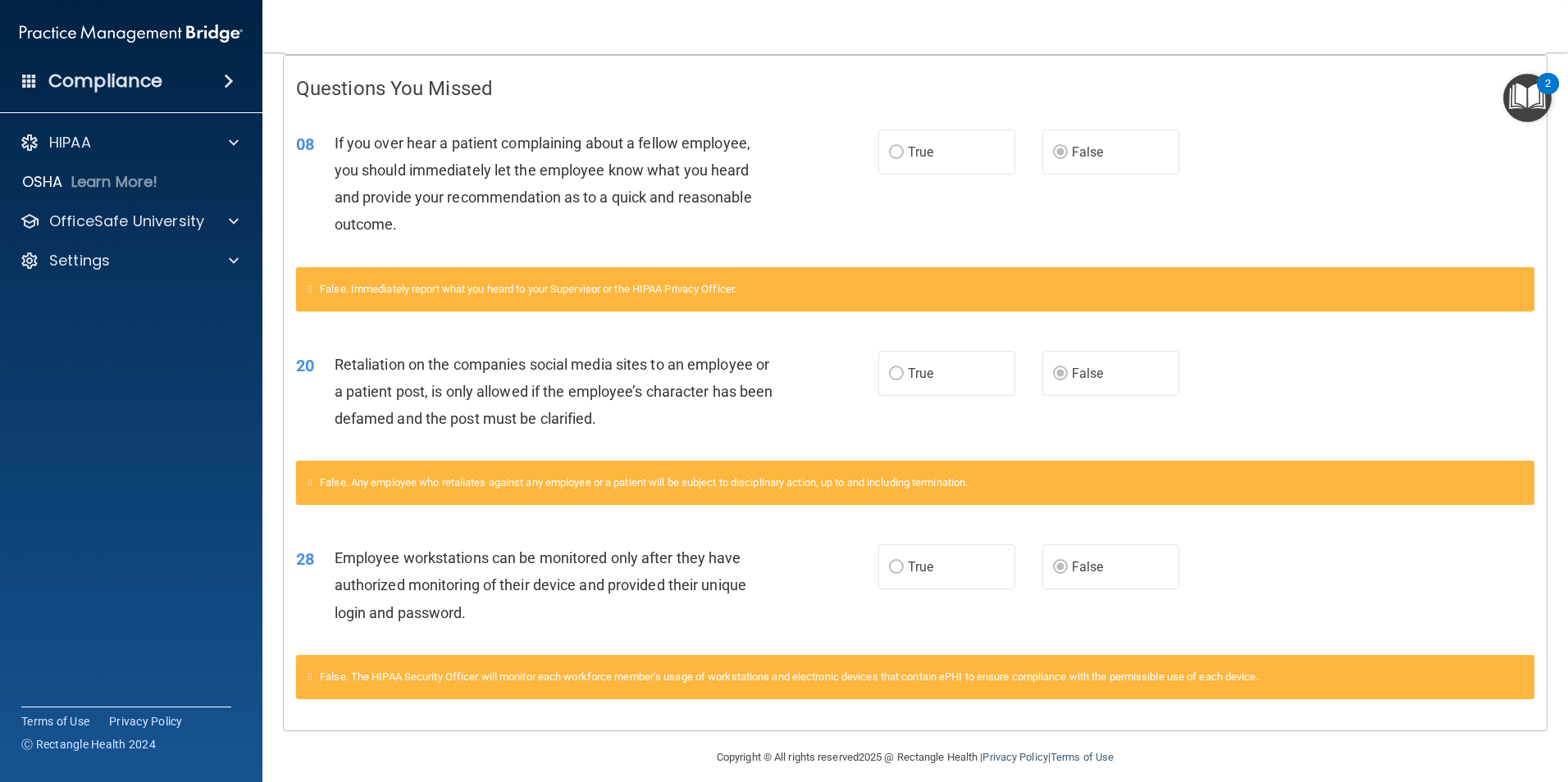
scroll to position [346, 0]
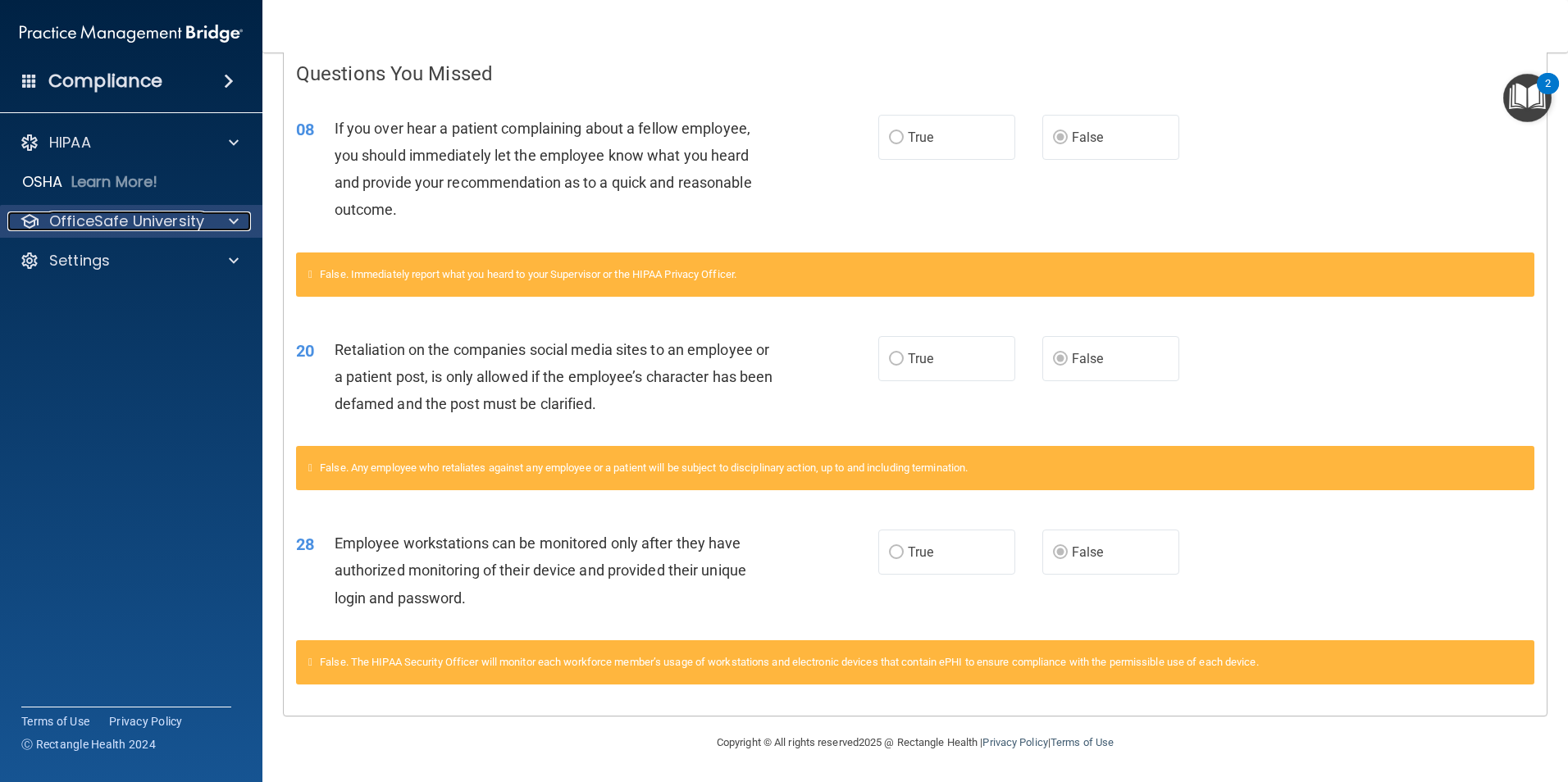
click at [171, 216] on p "OfficeSafe University" at bounding box center [127, 221] width 155 height 20
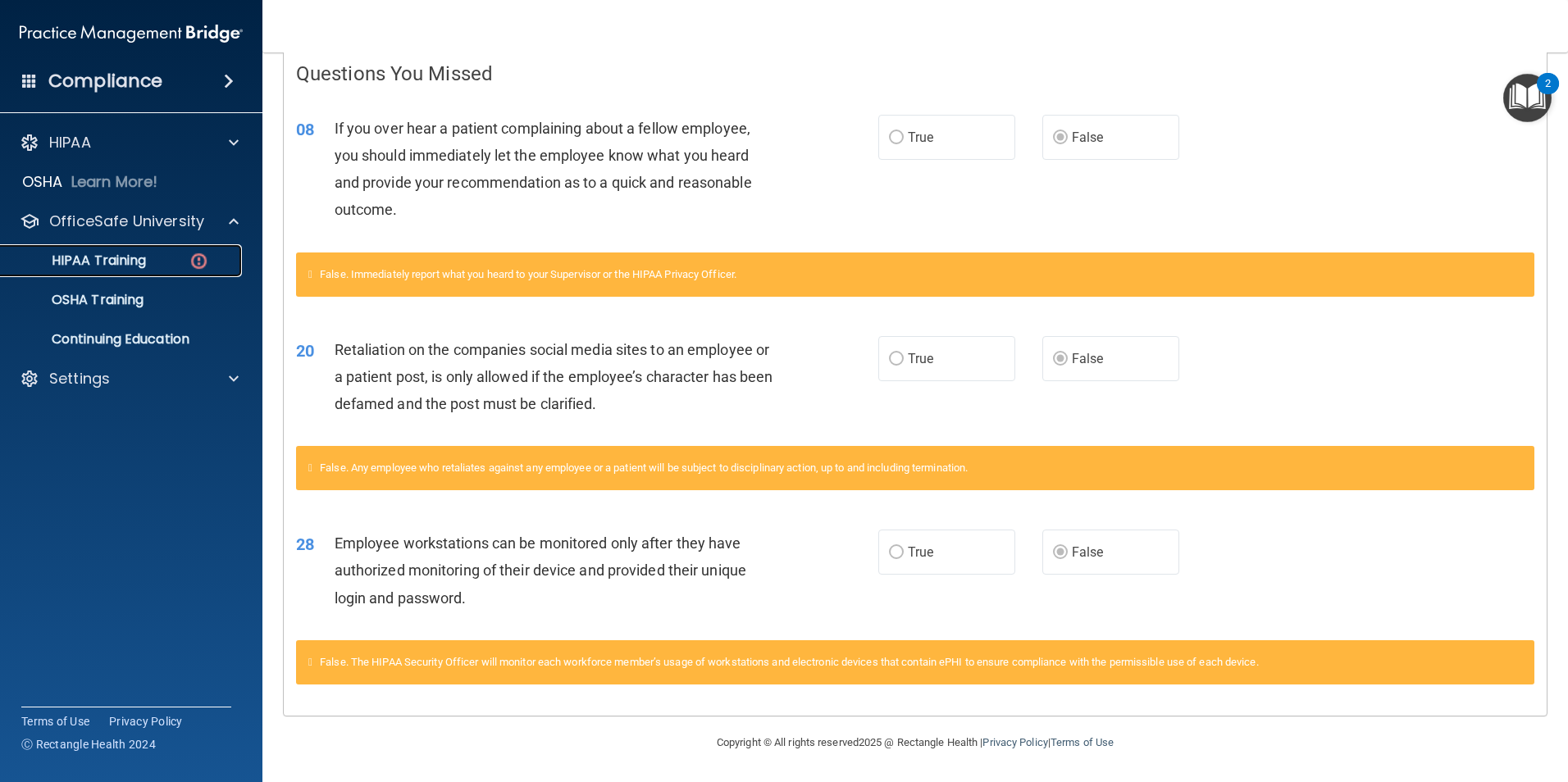
click at [171, 259] on div "HIPAA Training" at bounding box center [122, 261] width 224 height 17
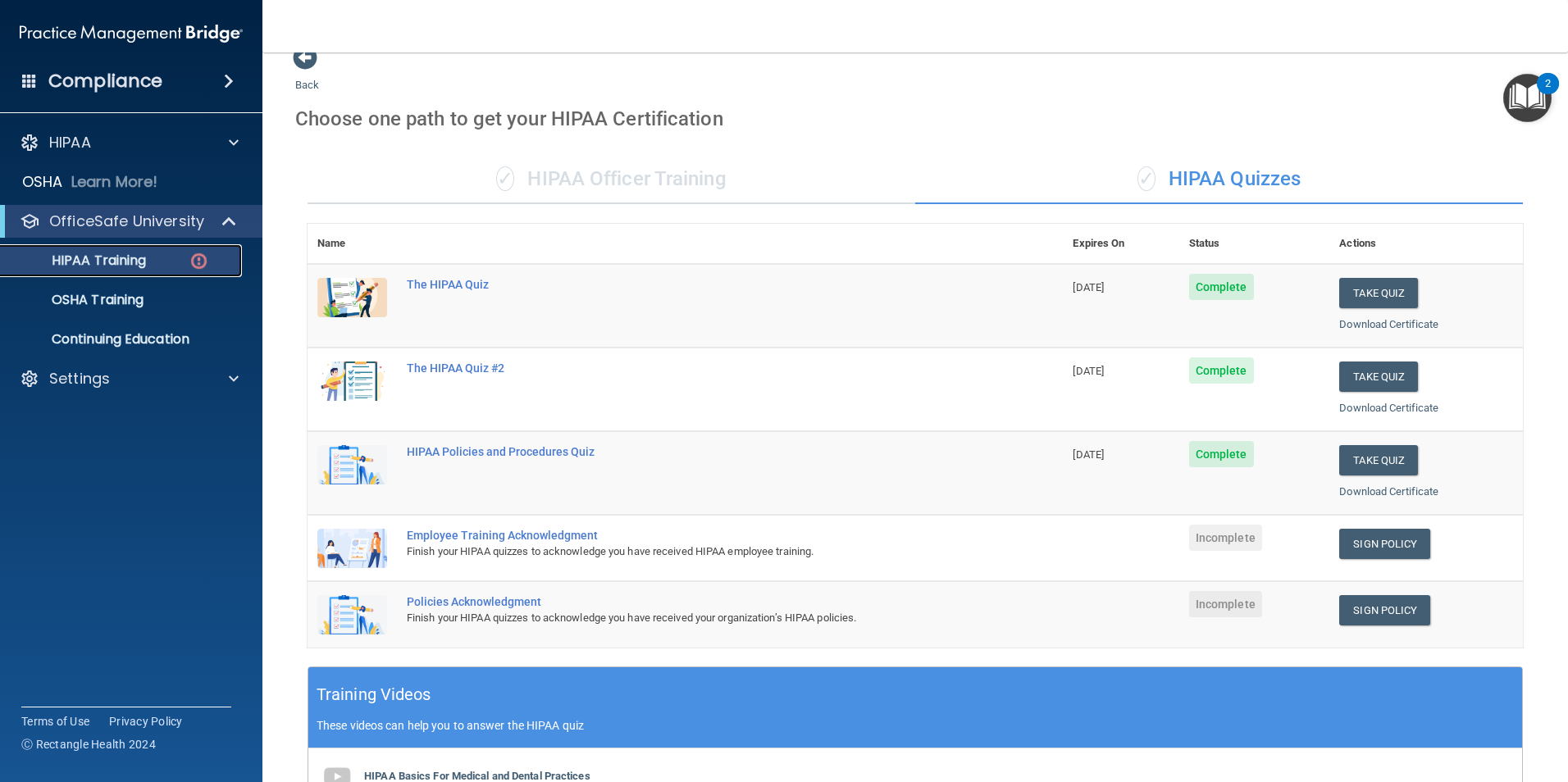
scroll to position [8, 0]
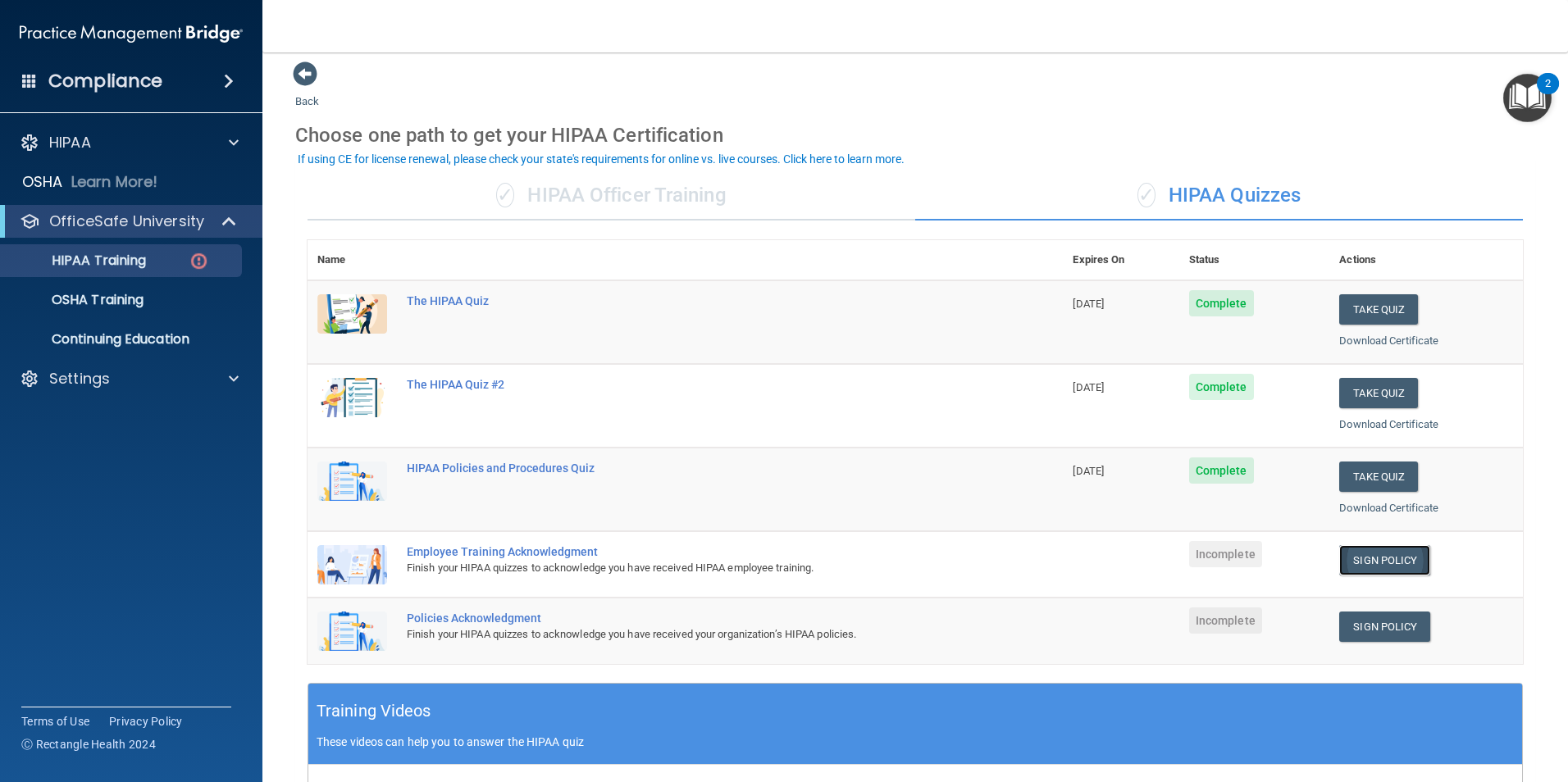
click at [1354, 558] on link "Sign Policy" at bounding box center [1384, 560] width 91 height 30
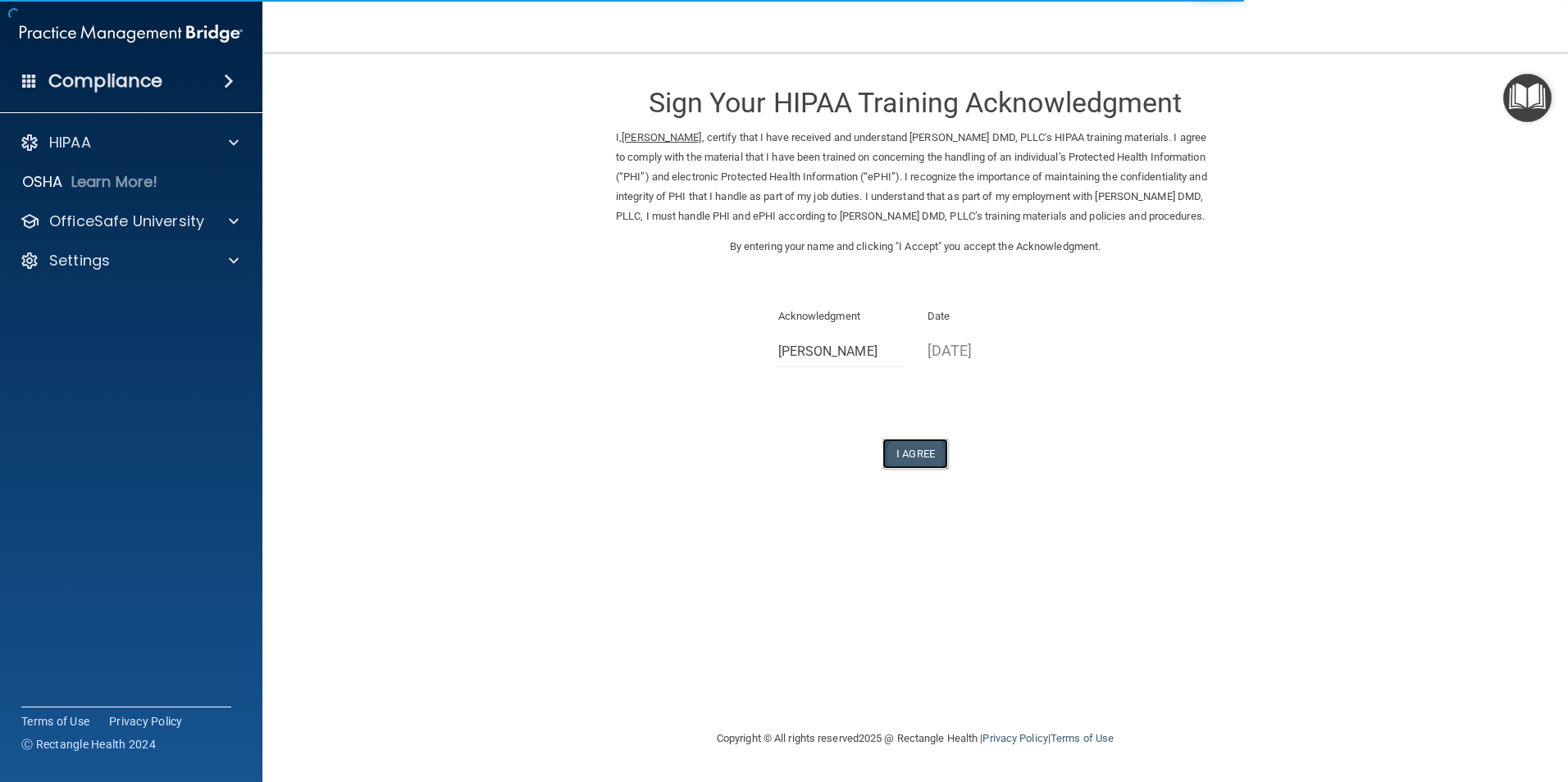
click at [927, 469] on button "I Agree" at bounding box center [915, 453] width 66 height 30
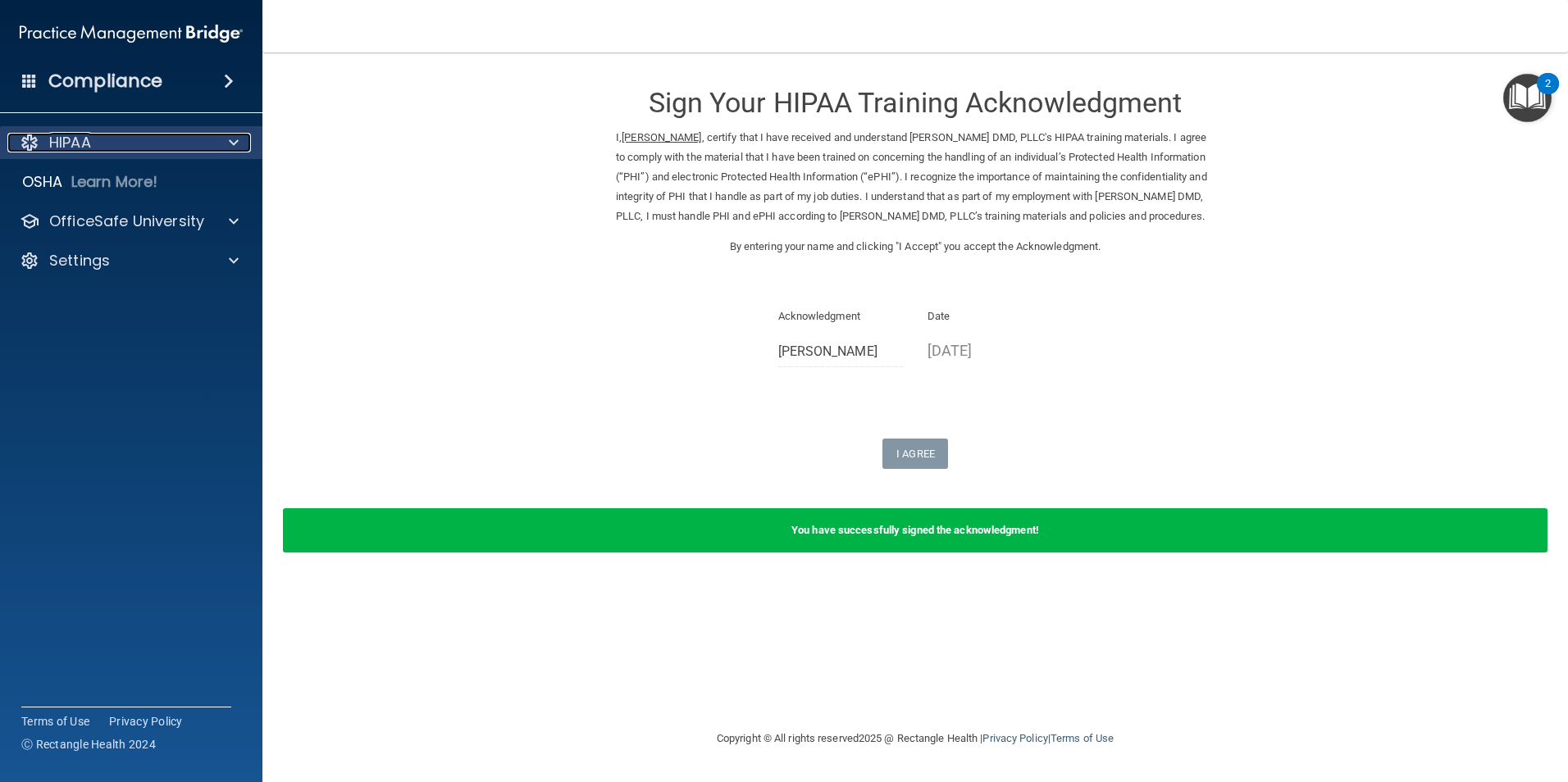
click at [161, 151] on div "HIPAA" at bounding box center [109, 143] width 203 height 20
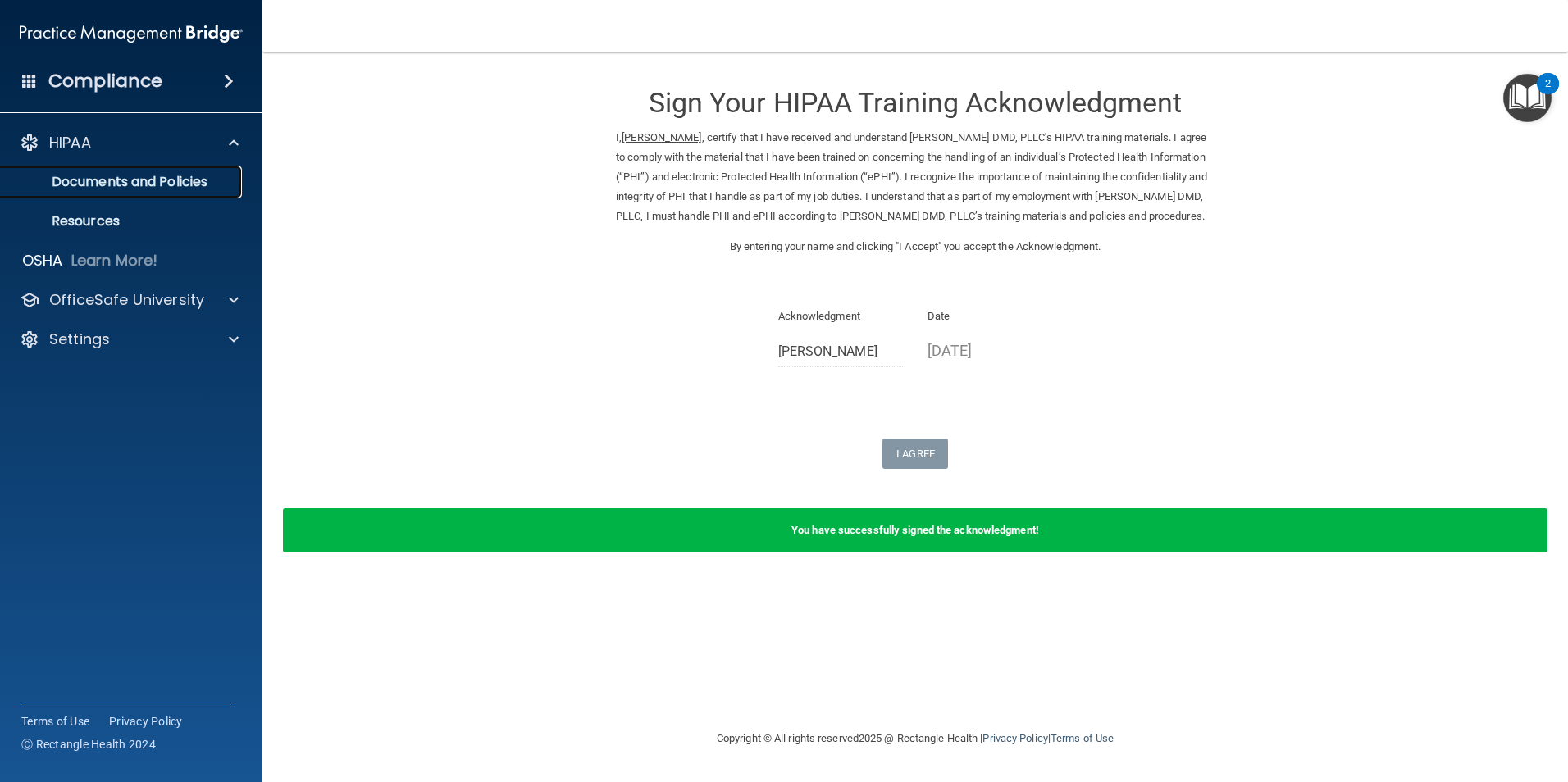
click at [142, 188] on p "Documents and Policies" at bounding box center [122, 182] width 224 height 17
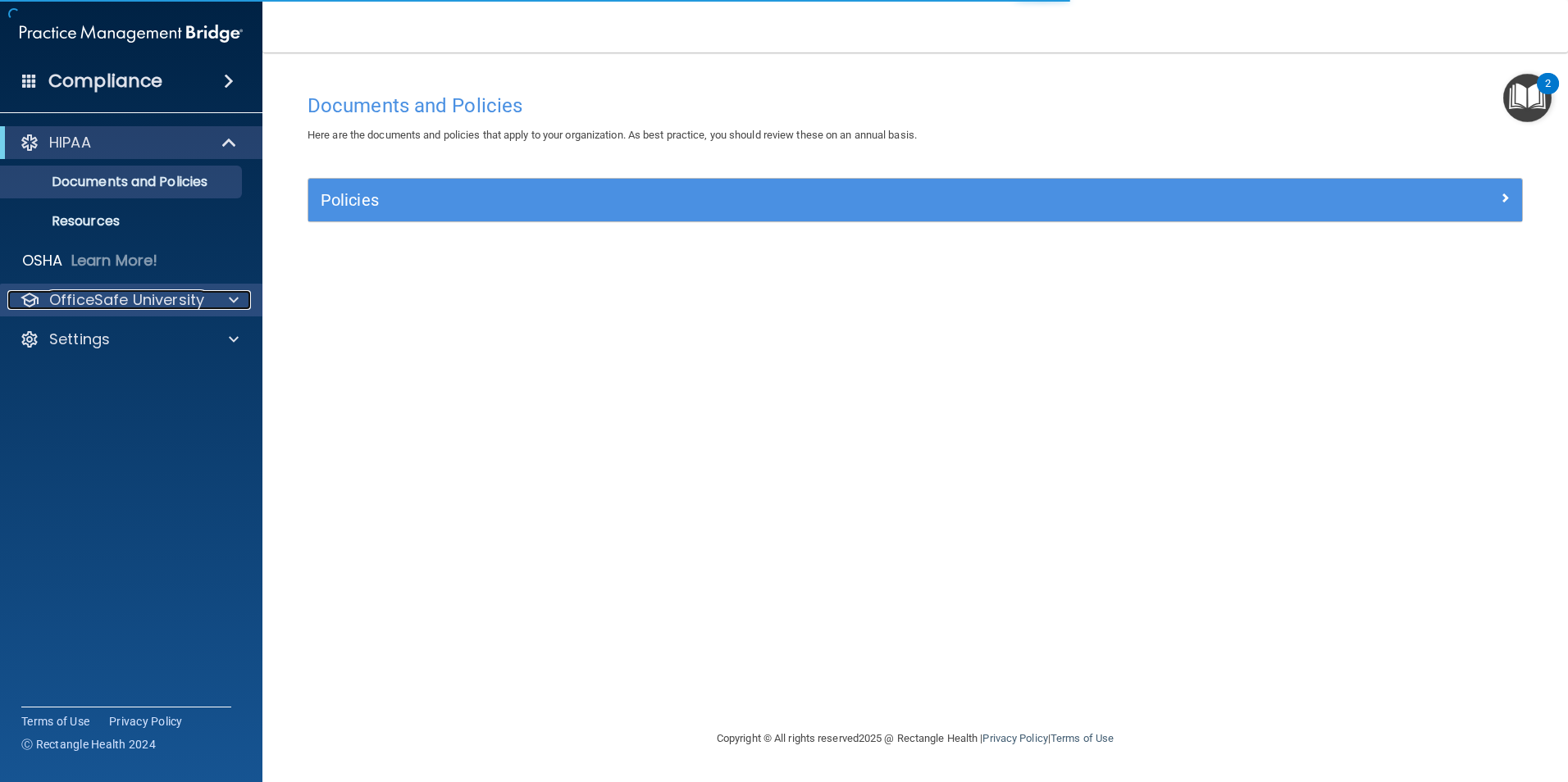
click at [126, 309] on p "OfficeSafe University" at bounding box center [127, 300] width 155 height 20
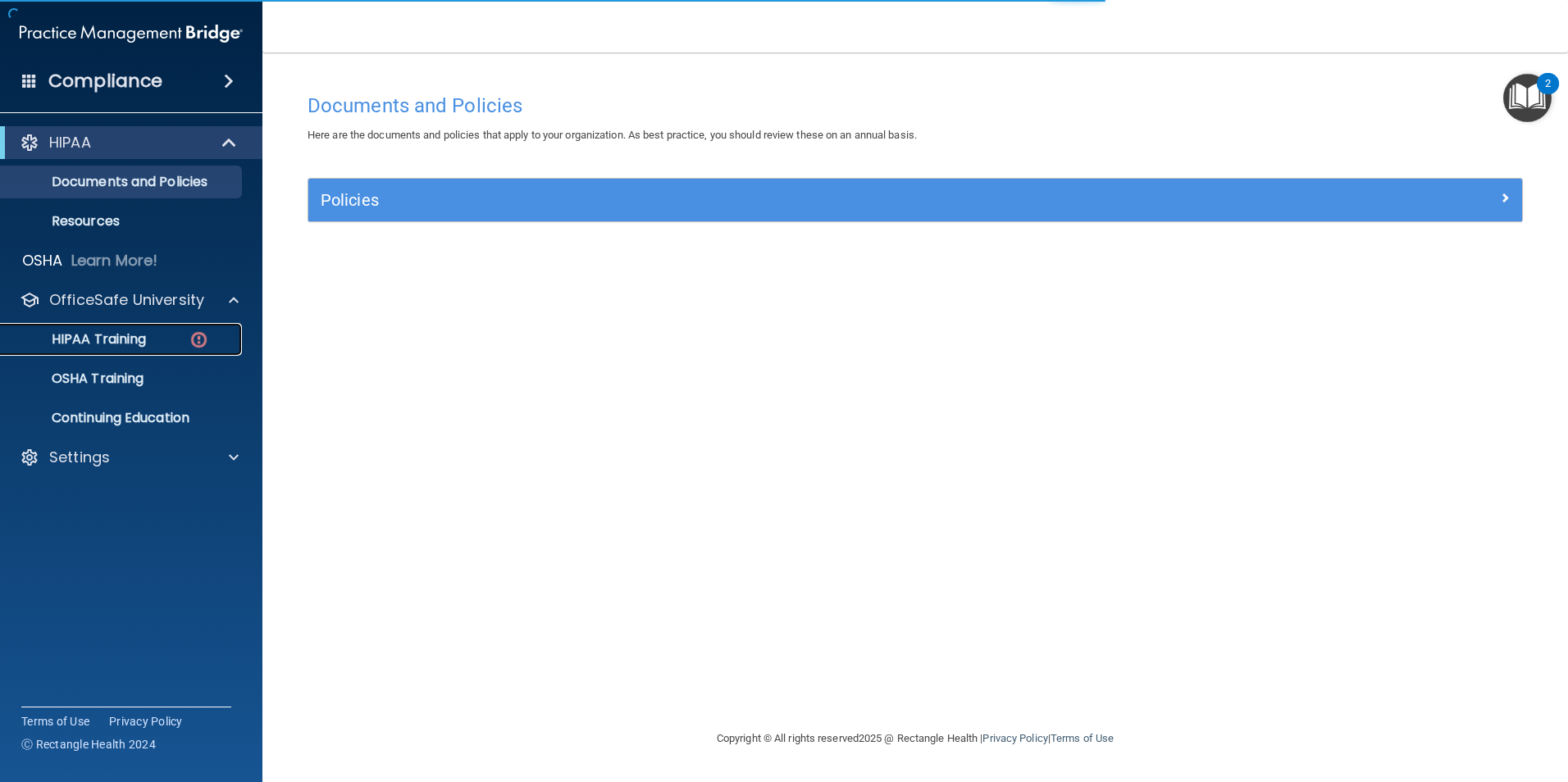
click at [151, 344] on div "HIPAA Training" at bounding box center [122, 339] width 224 height 17
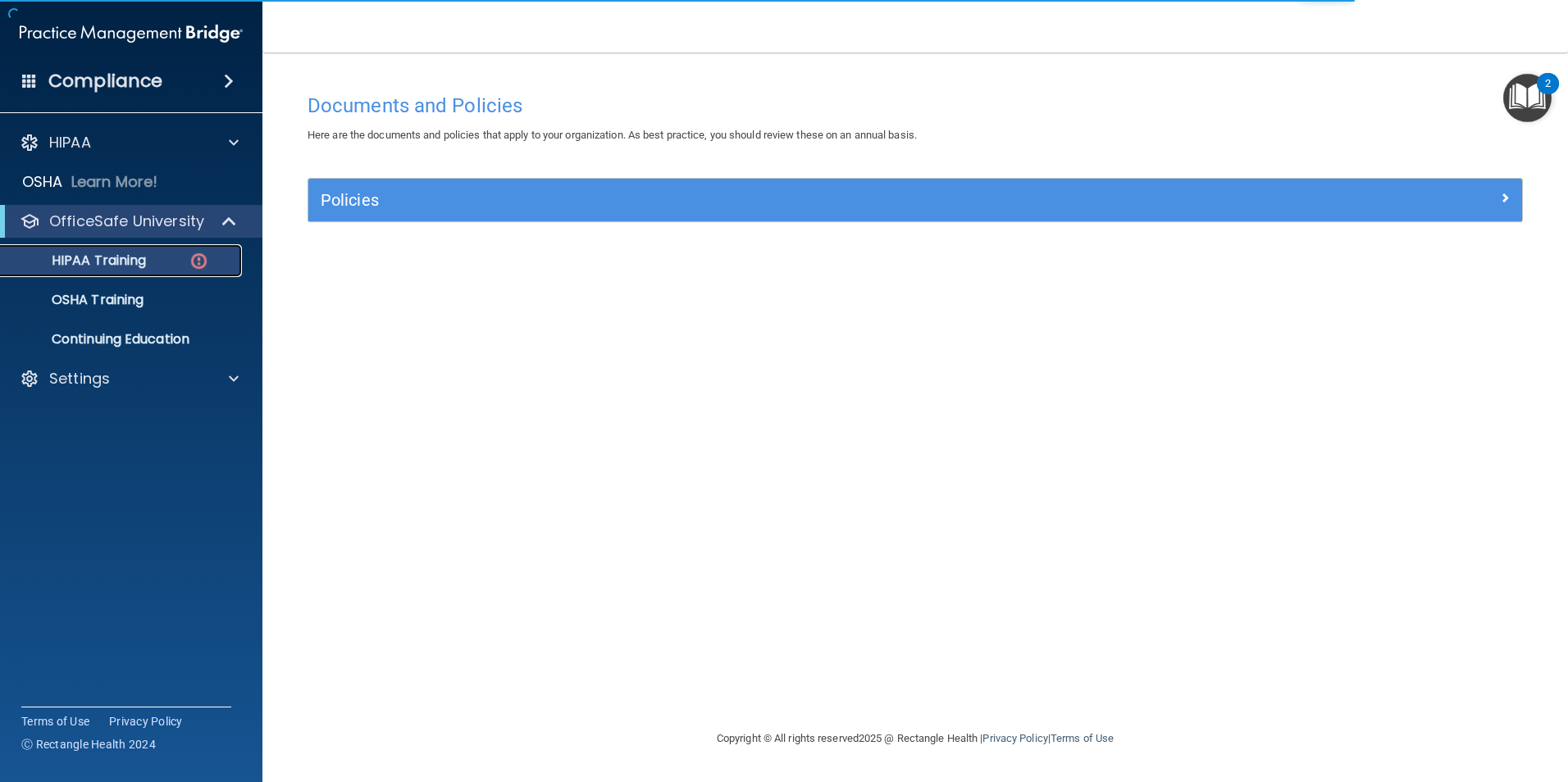
click at [202, 261] on img at bounding box center [199, 261] width 21 height 21
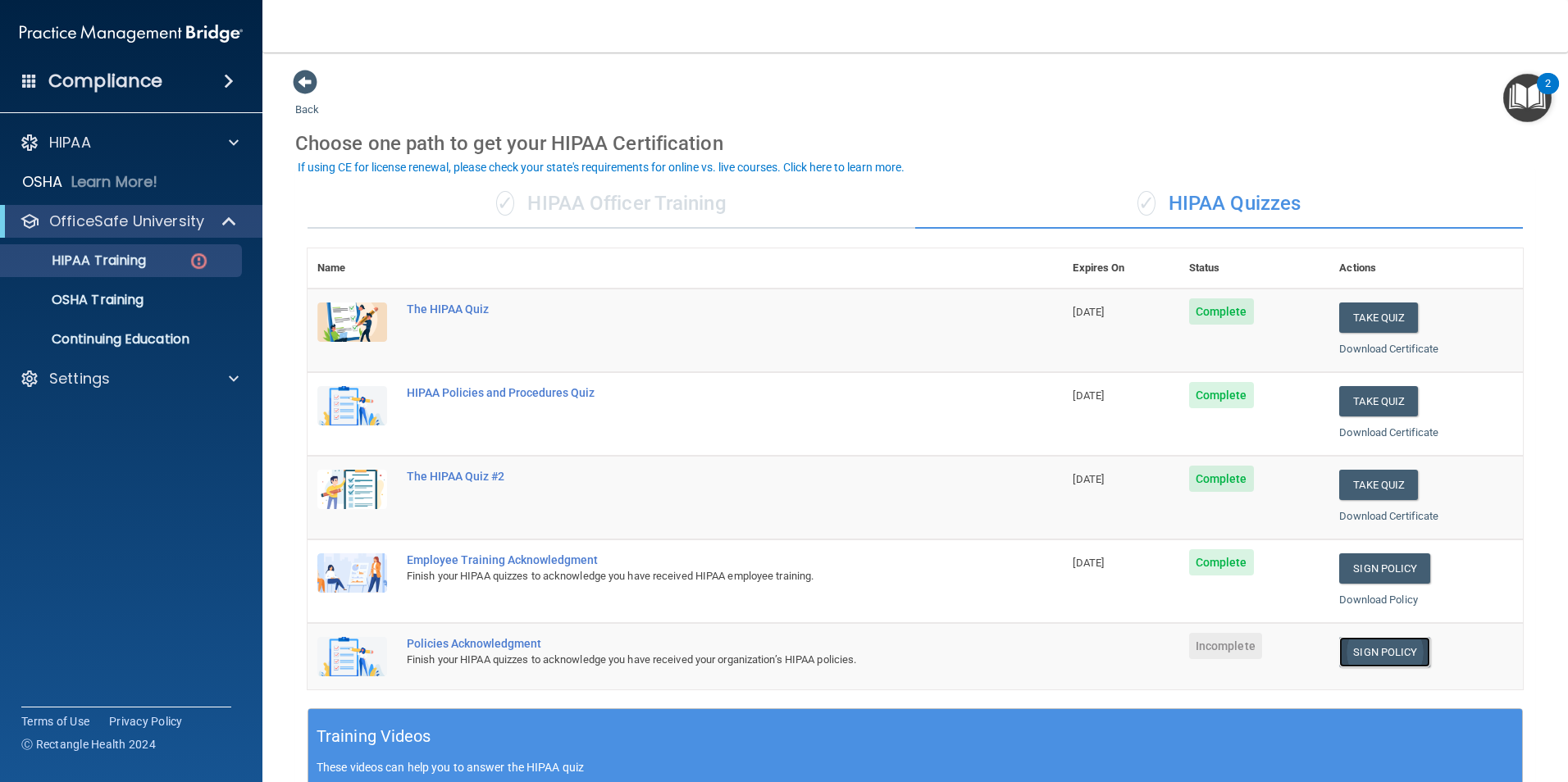
click at [1382, 658] on link "Sign Policy" at bounding box center [1384, 652] width 91 height 30
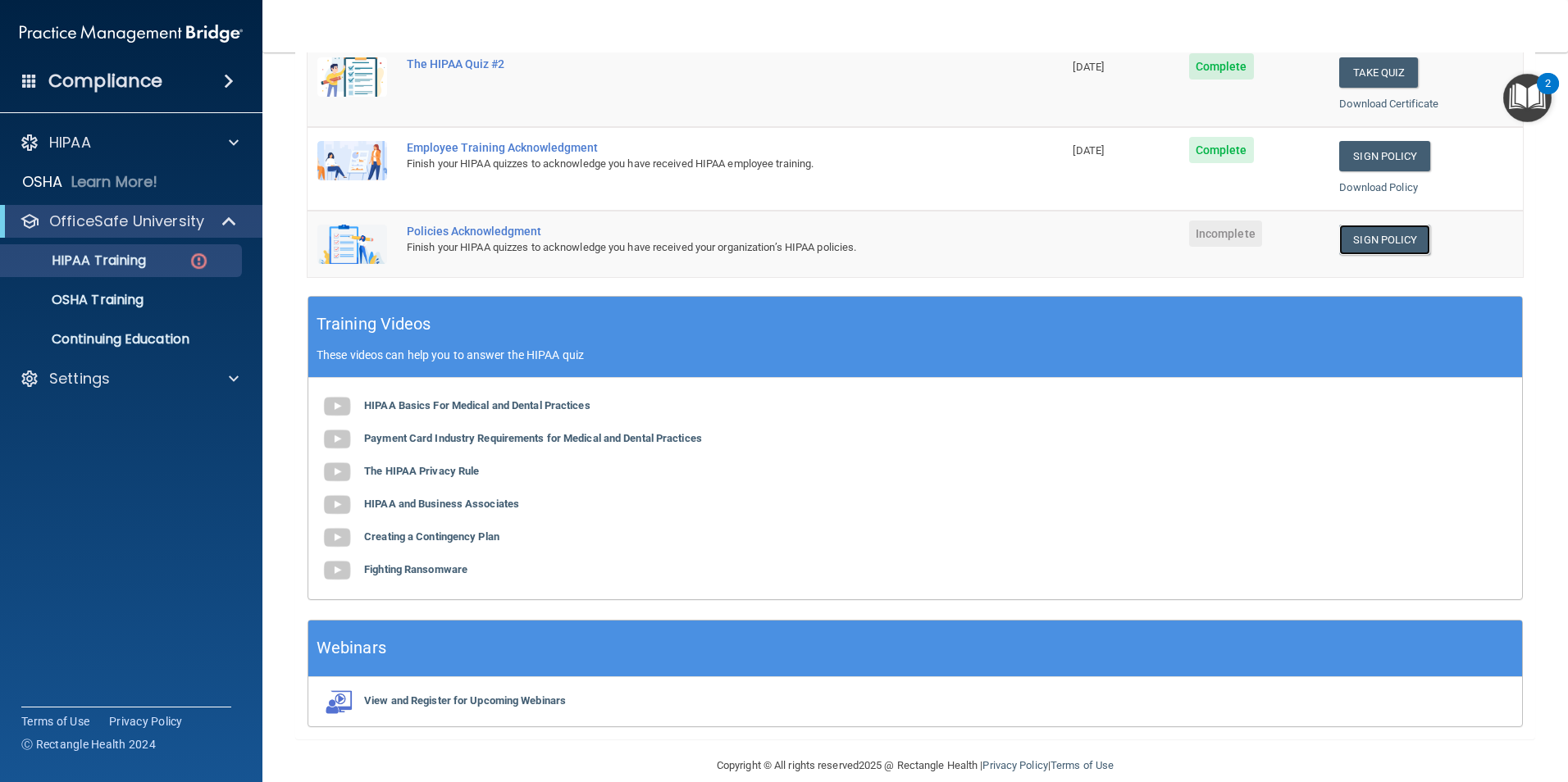
scroll to position [435, 0]
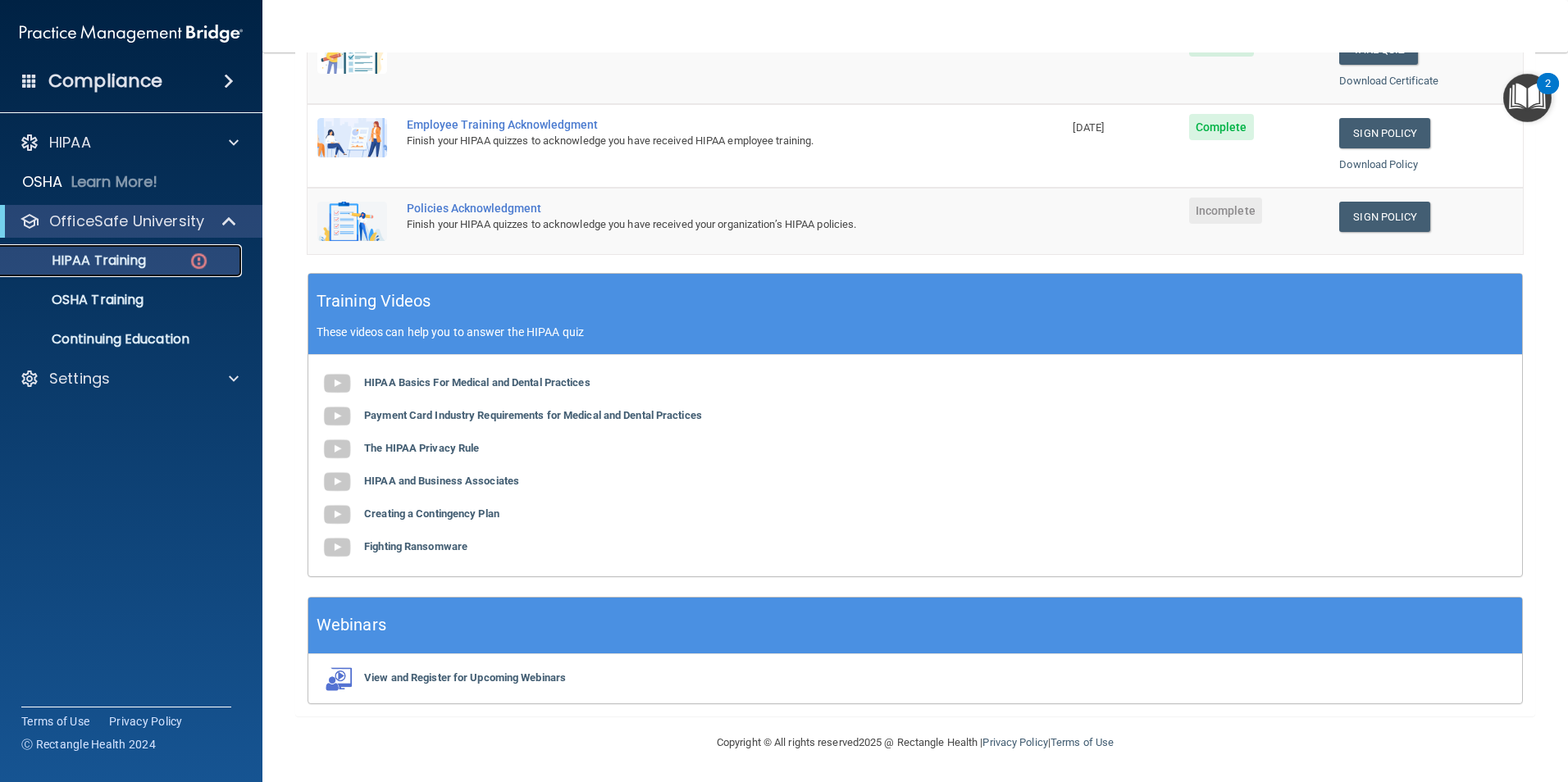
click at [160, 260] on div "HIPAA Training" at bounding box center [122, 261] width 224 height 17
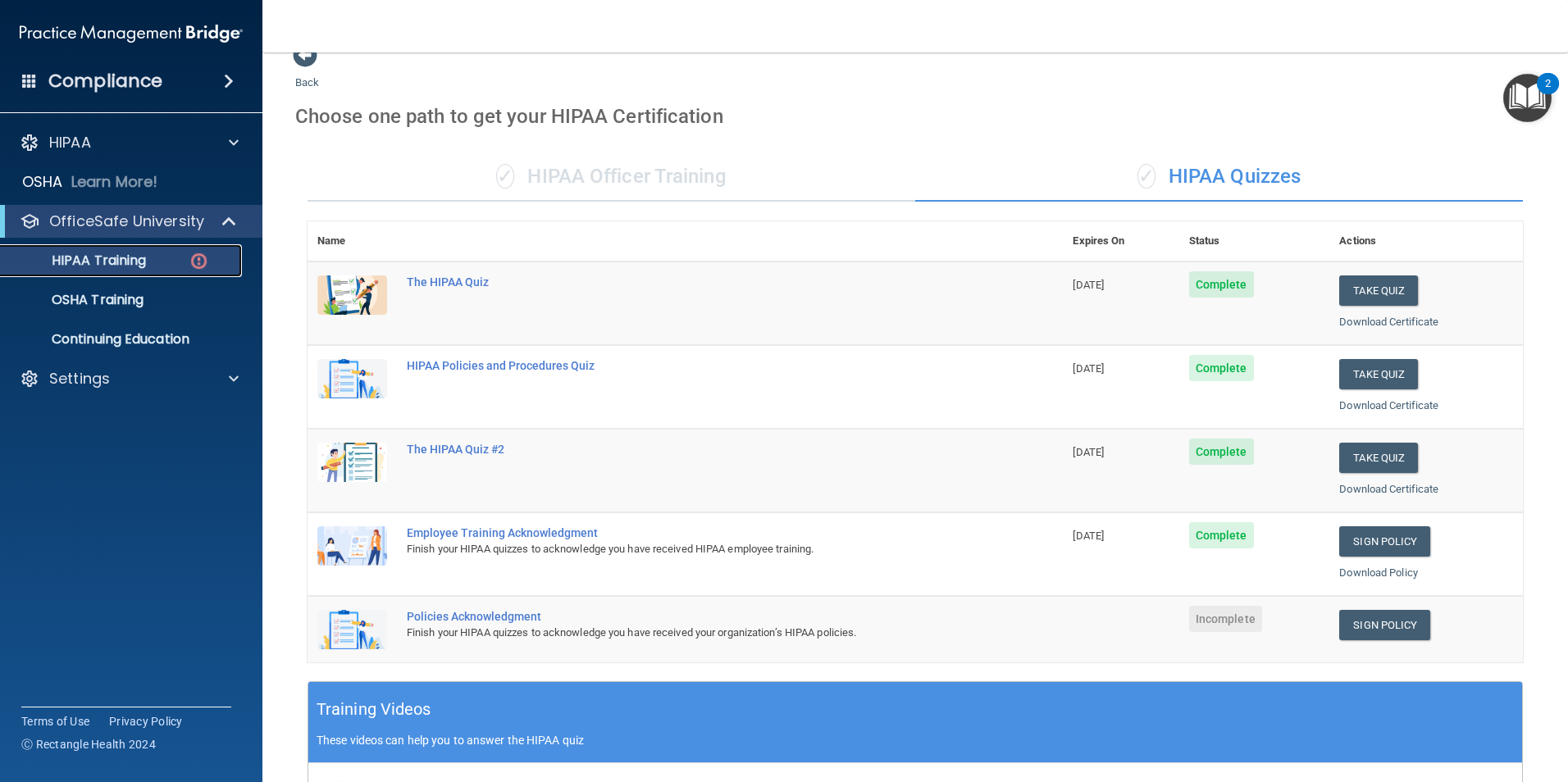
scroll to position [0, 0]
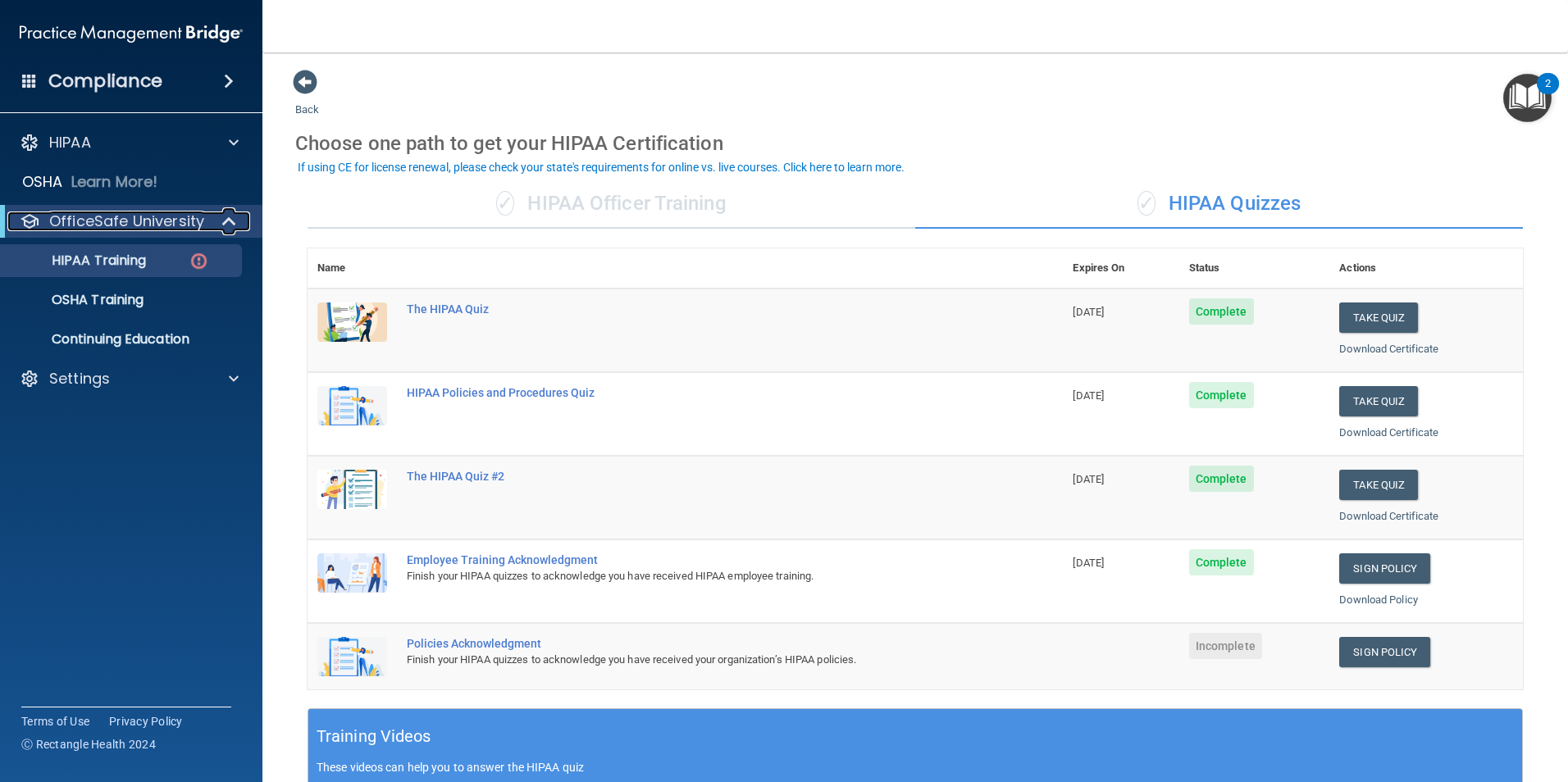
click at [157, 225] on p "OfficeSafe University" at bounding box center [127, 221] width 155 height 20
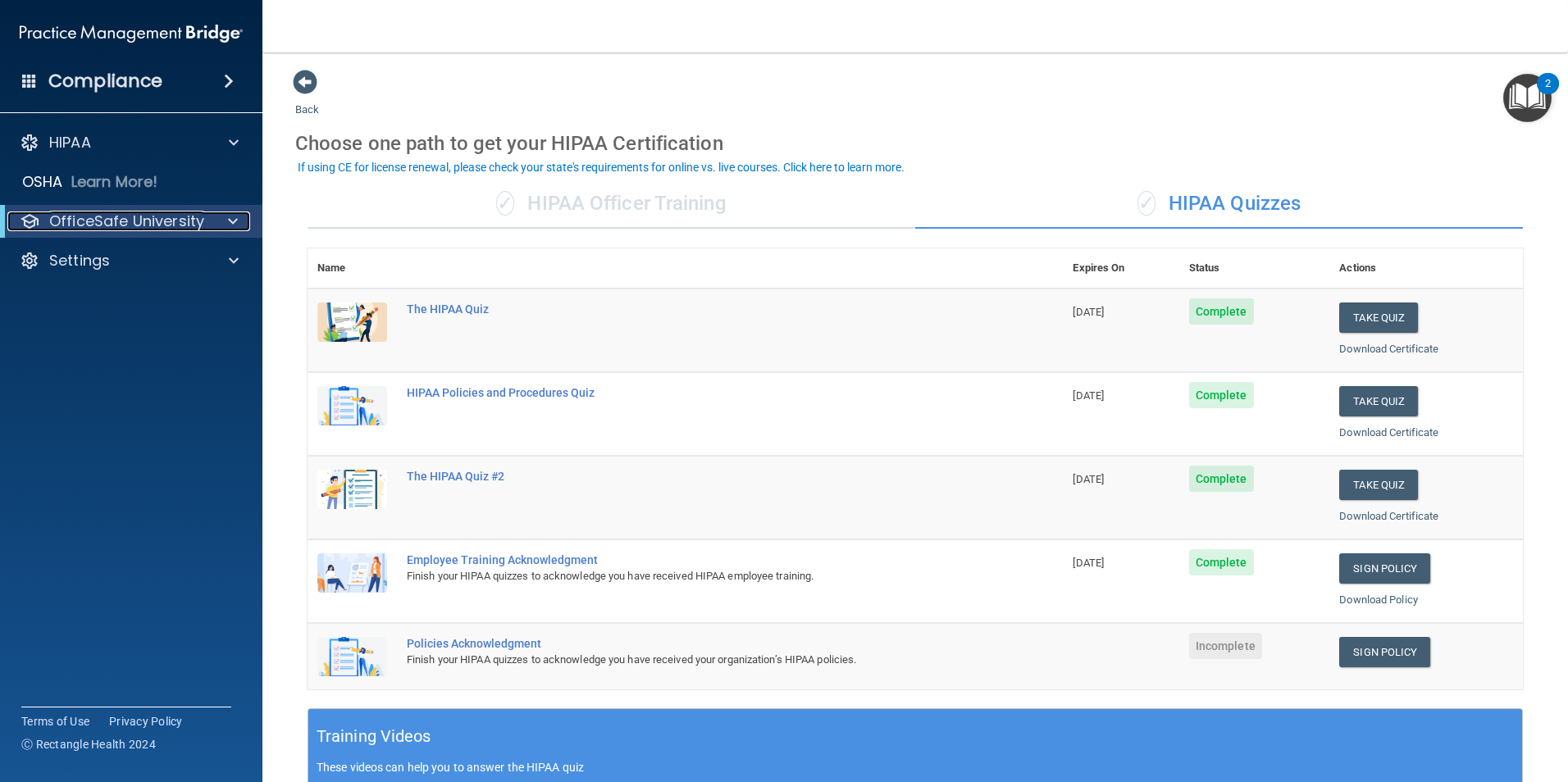
click at [176, 217] on p "OfficeSafe University" at bounding box center [127, 221] width 155 height 20
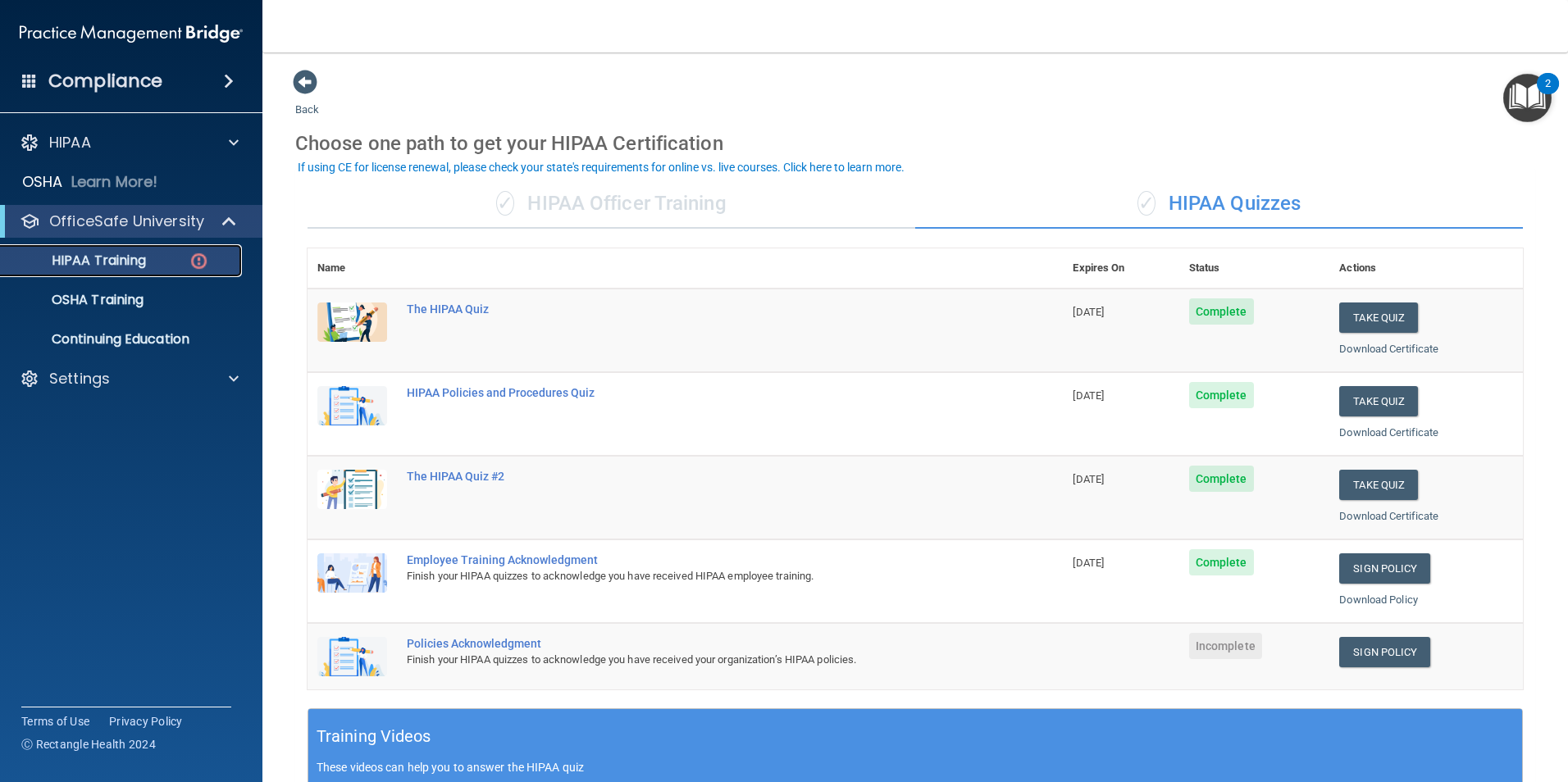
click at [134, 261] on p "HIPAA Training" at bounding box center [78, 261] width 136 height 17
click at [1391, 647] on link "Sign Policy" at bounding box center [1384, 652] width 91 height 30
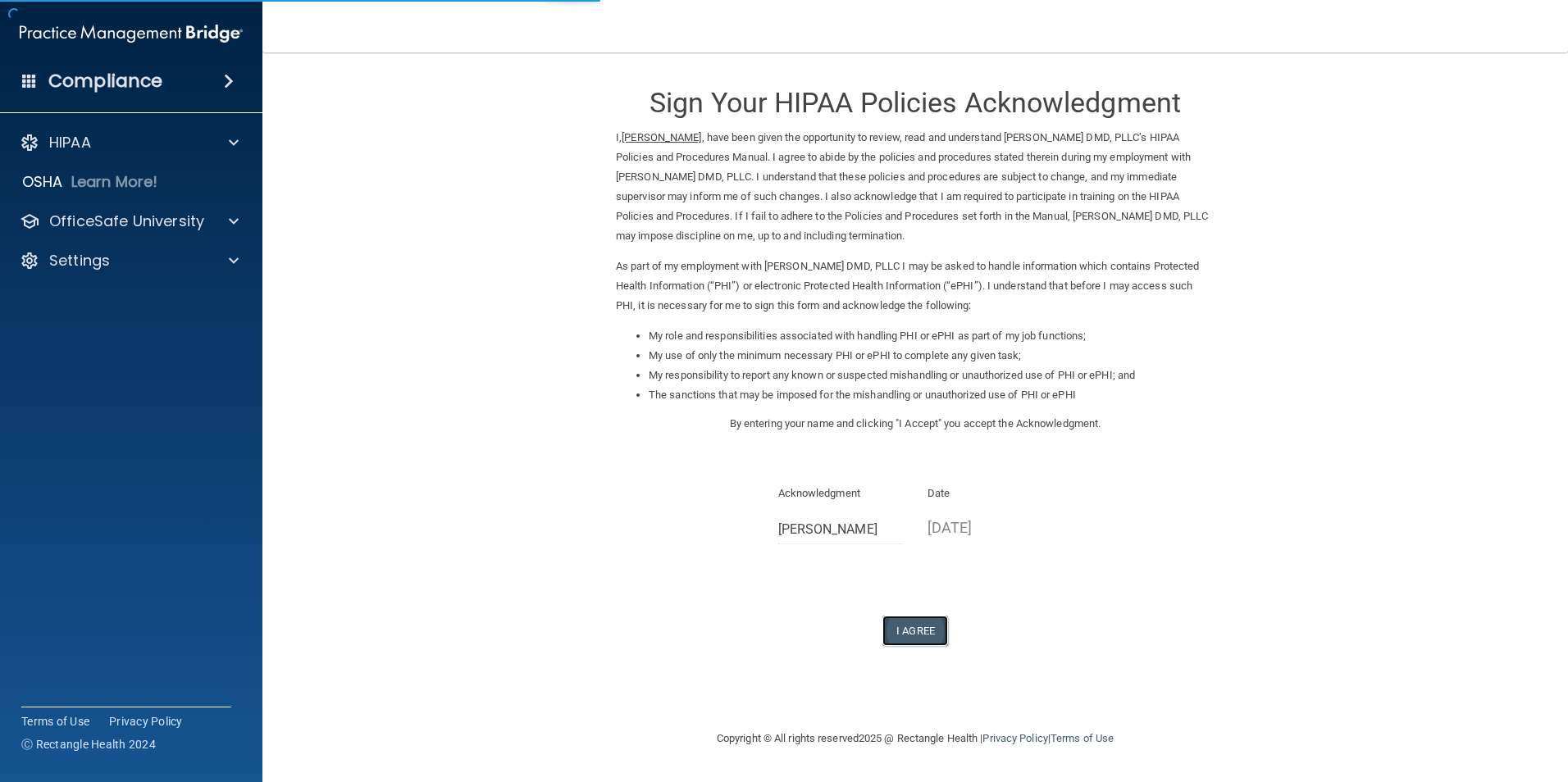
click at [925, 635] on button "I Agree" at bounding box center [915, 631] width 66 height 30
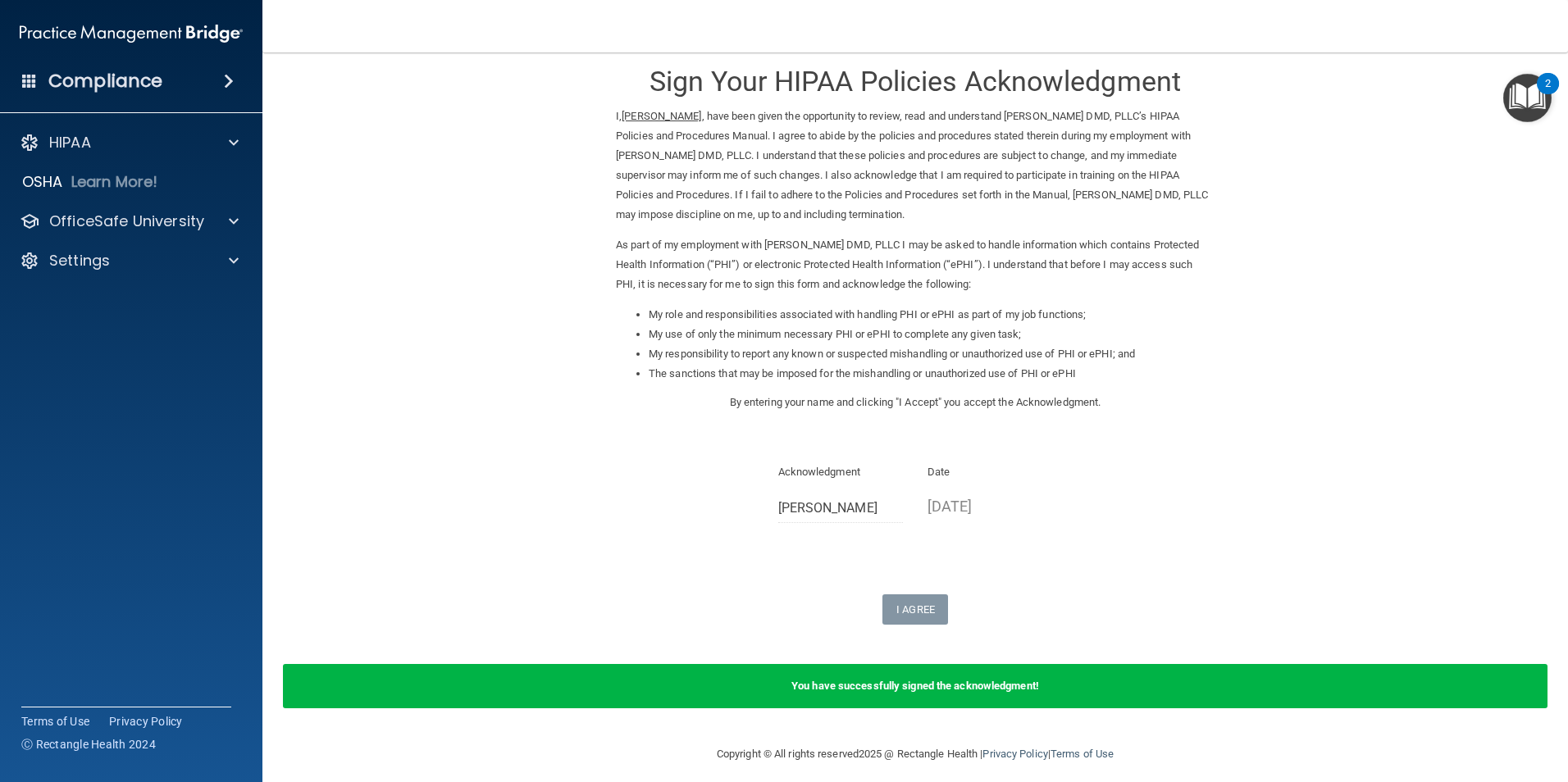
scroll to position [32, 0]
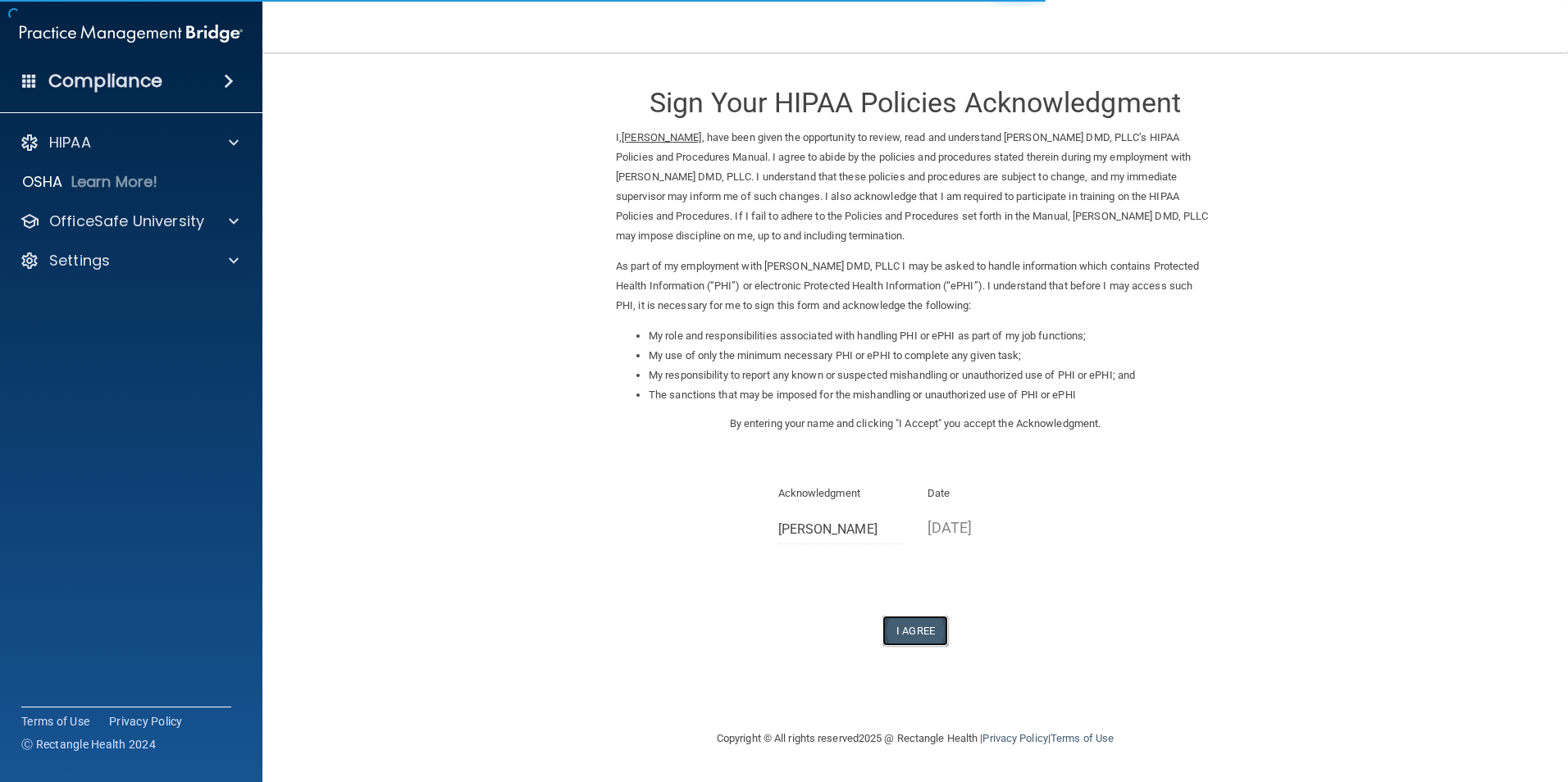
click at [910, 639] on button "I Agree" at bounding box center [915, 631] width 66 height 30
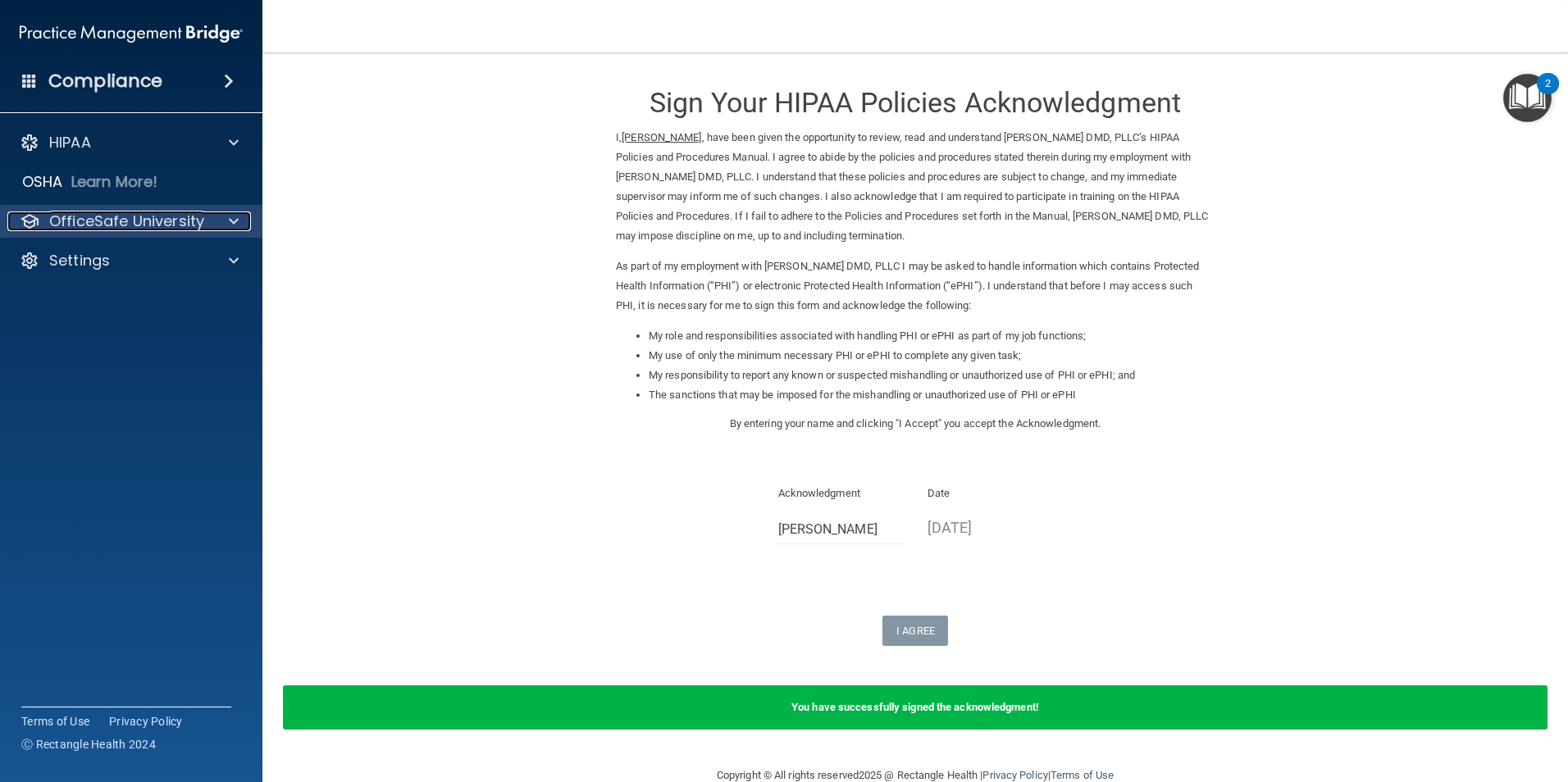
click at [179, 228] on p "OfficeSafe University" at bounding box center [127, 221] width 155 height 20
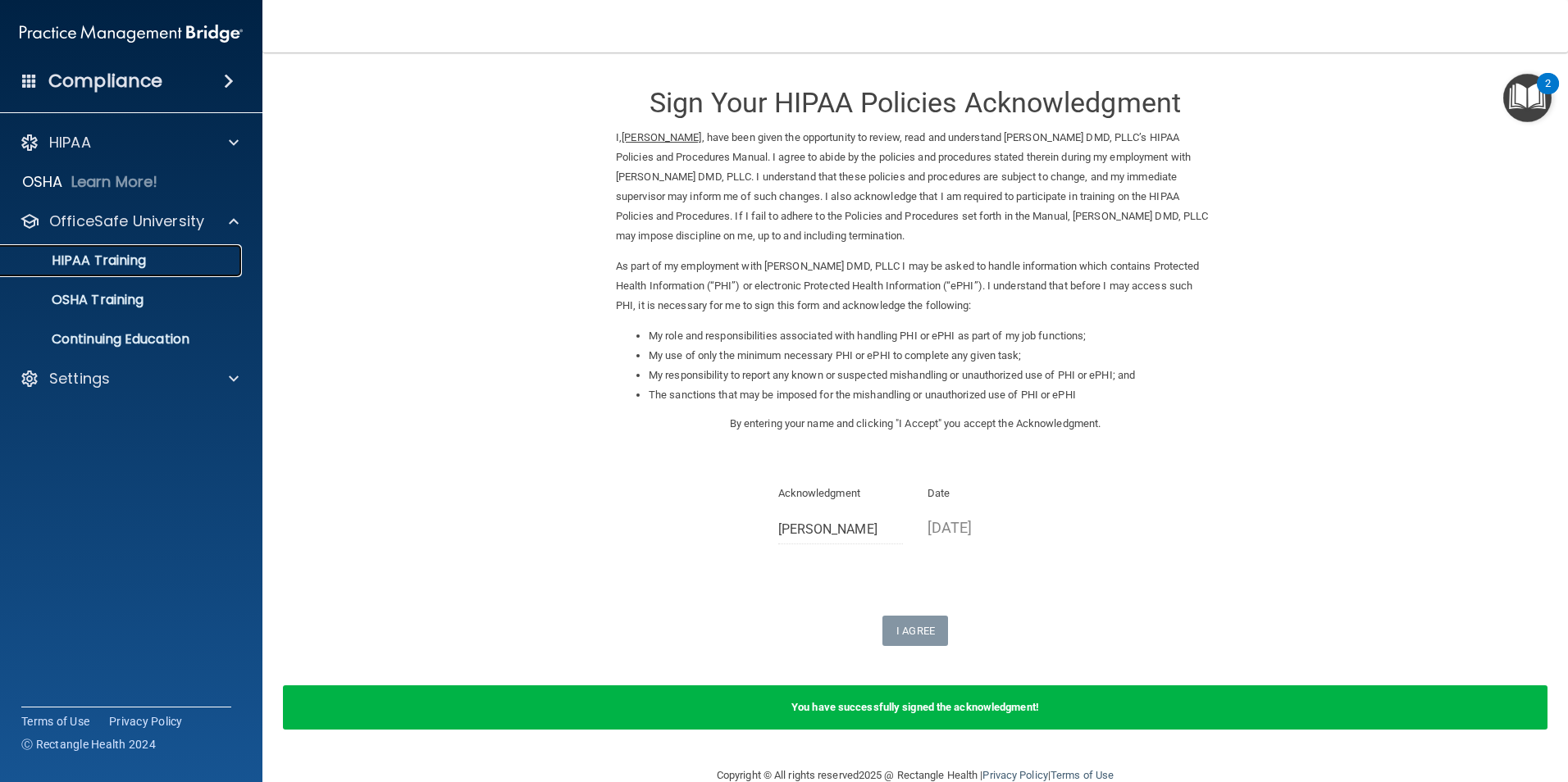
click at [114, 265] on p "HIPAA Training" at bounding box center [78, 261] width 136 height 17
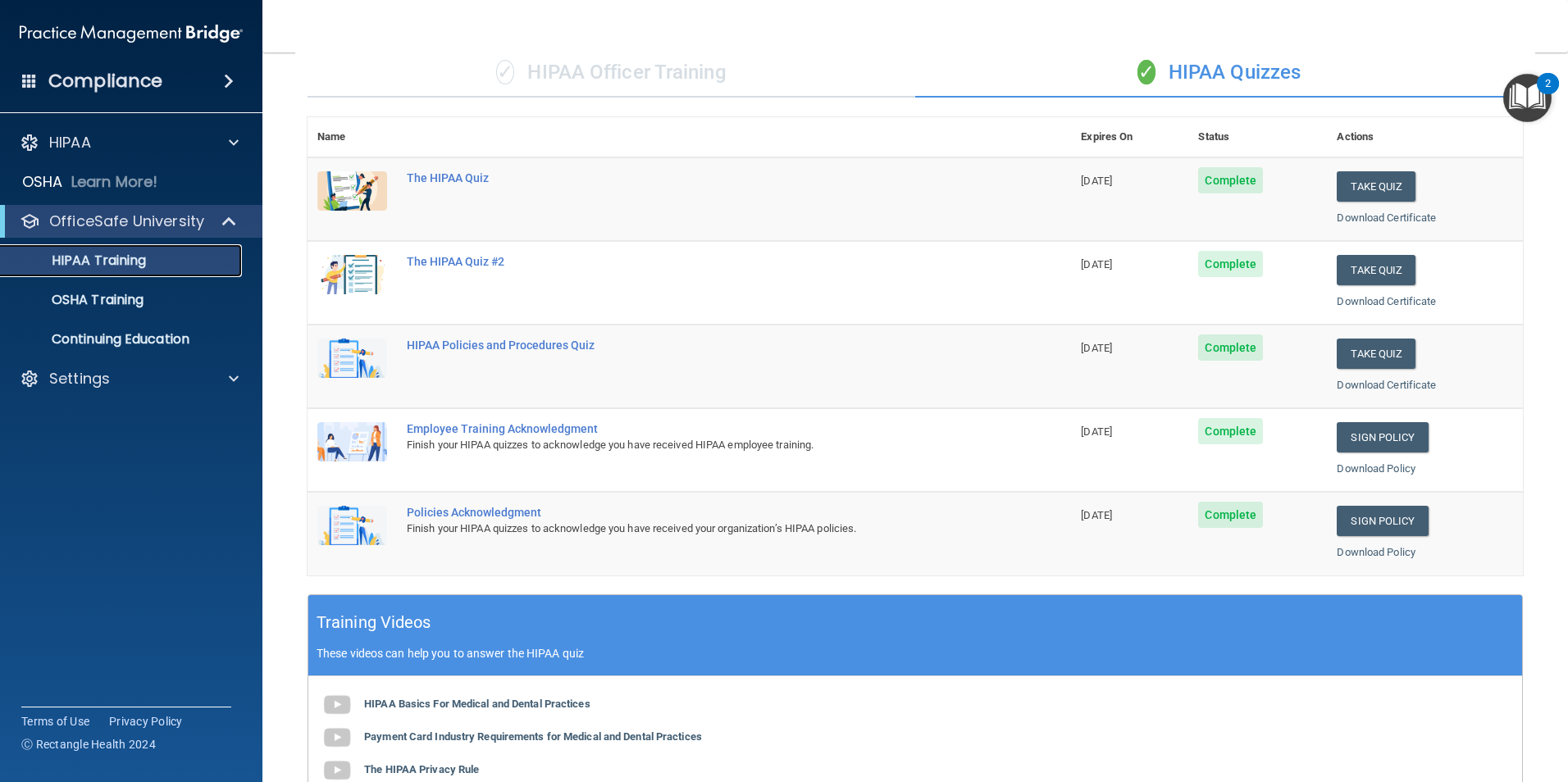
scroll to position [125, 0]
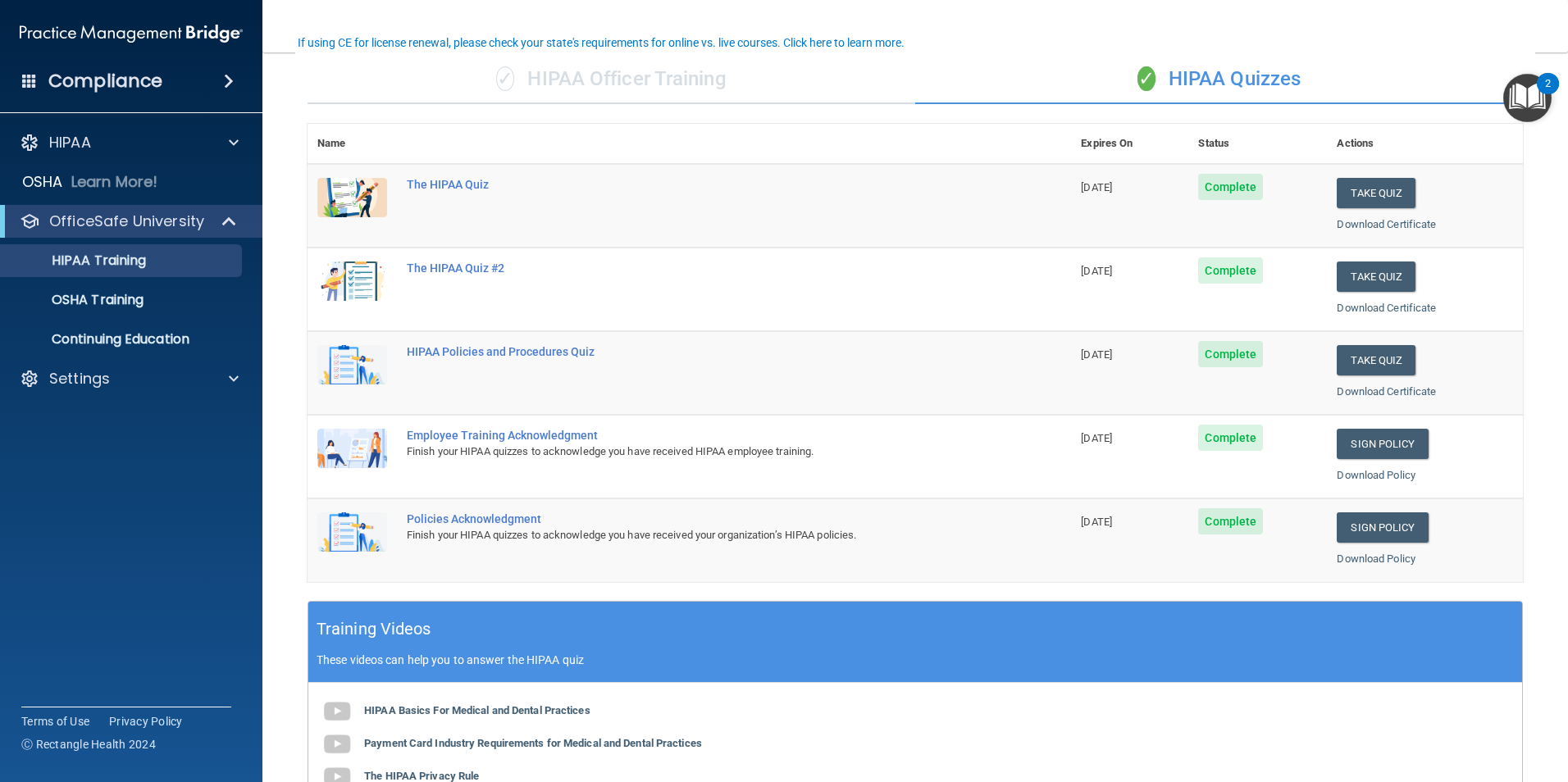
click at [1525, 92] on img "Open Resource Center, 2 new notifications" at bounding box center [1527, 98] width 48 height 48
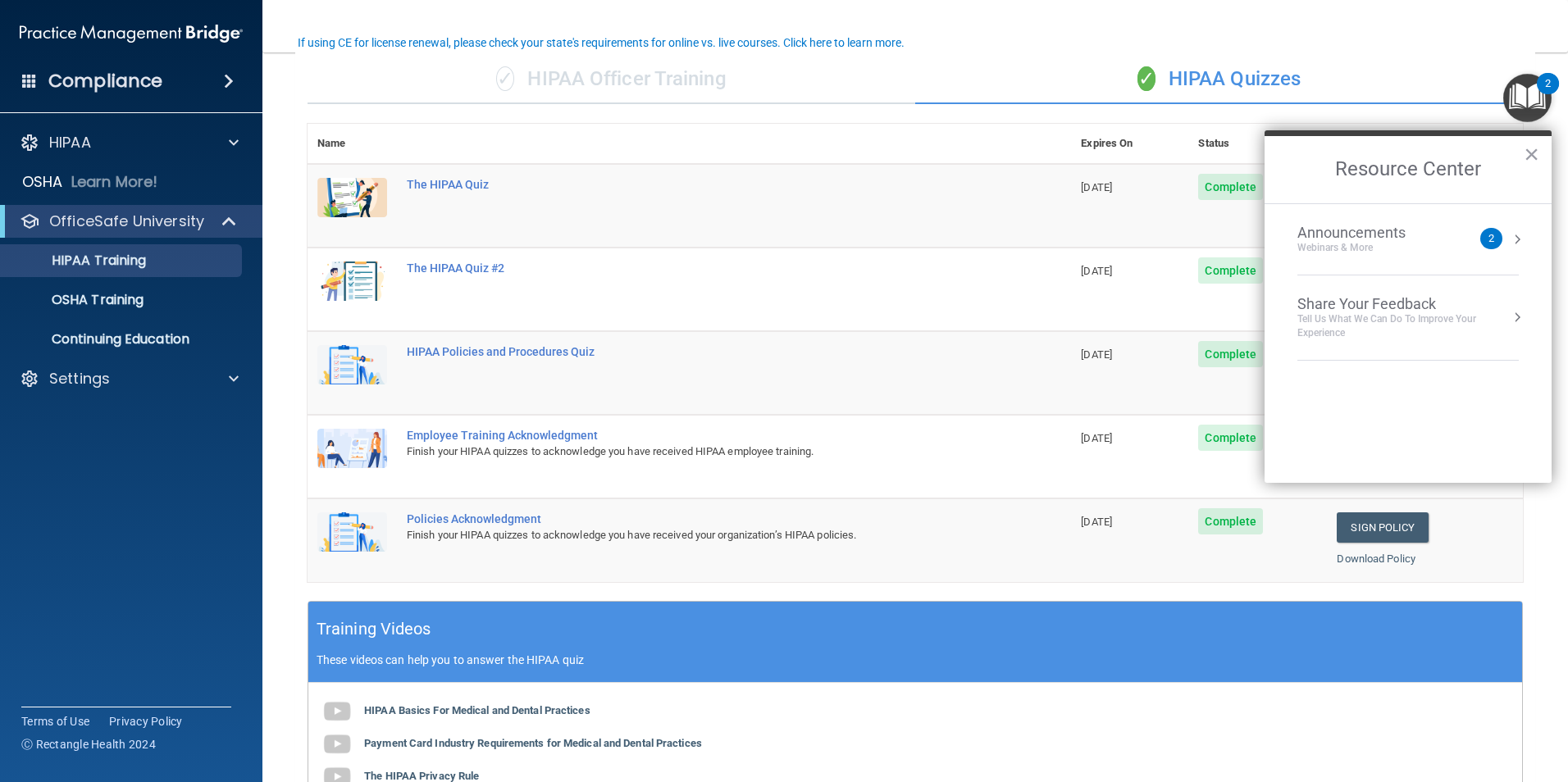
click at [1490, 239] on div "2" at bounding box center [1491, 239] width 6 height 0
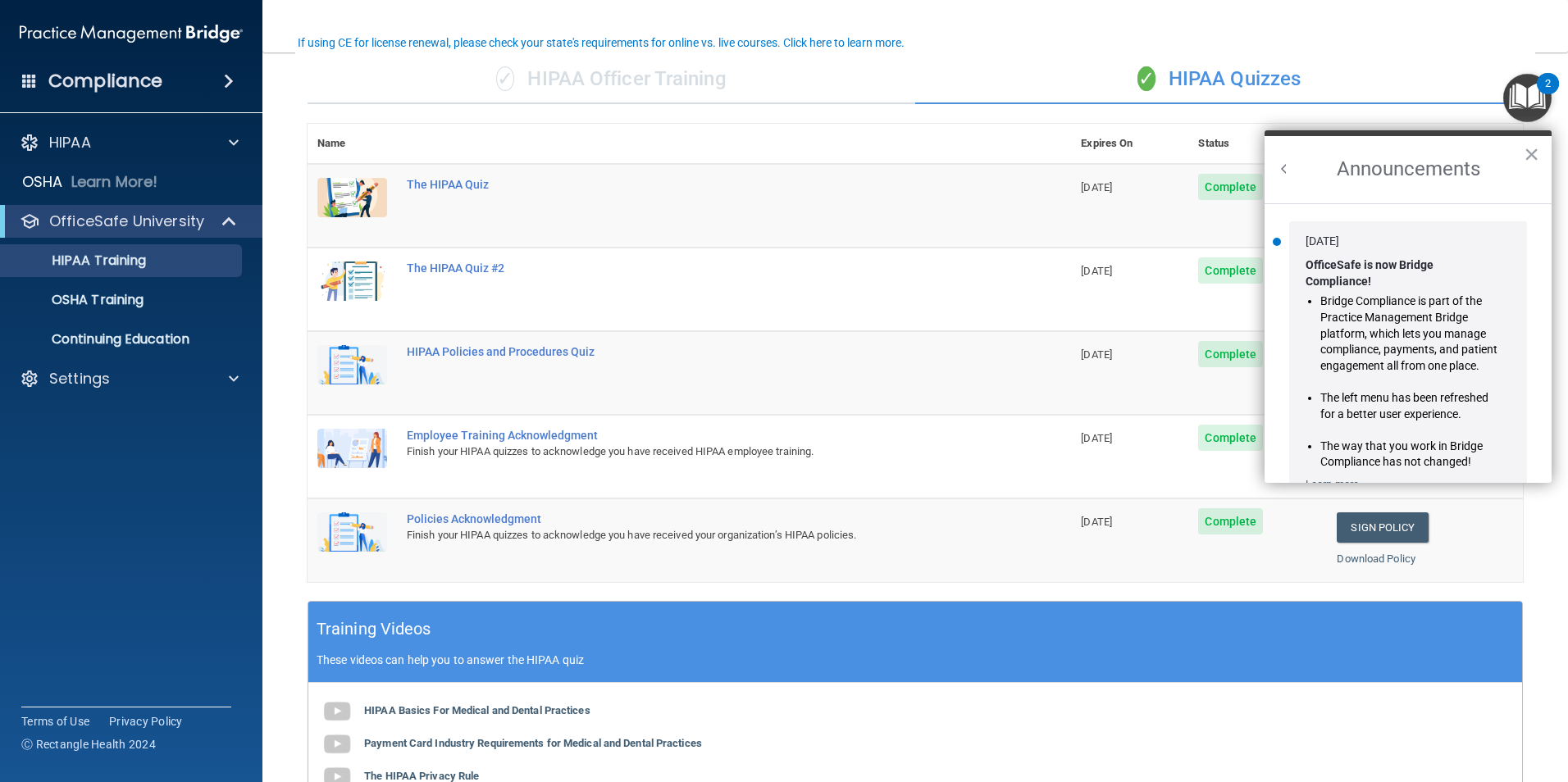
scroll to position [0, 0]
click at [215, 385] on div at bounding box center [231, 379] width 41 height 20
click at [106, 417] on p "My Account" at bounding box center [122, 418] width 224 height 17
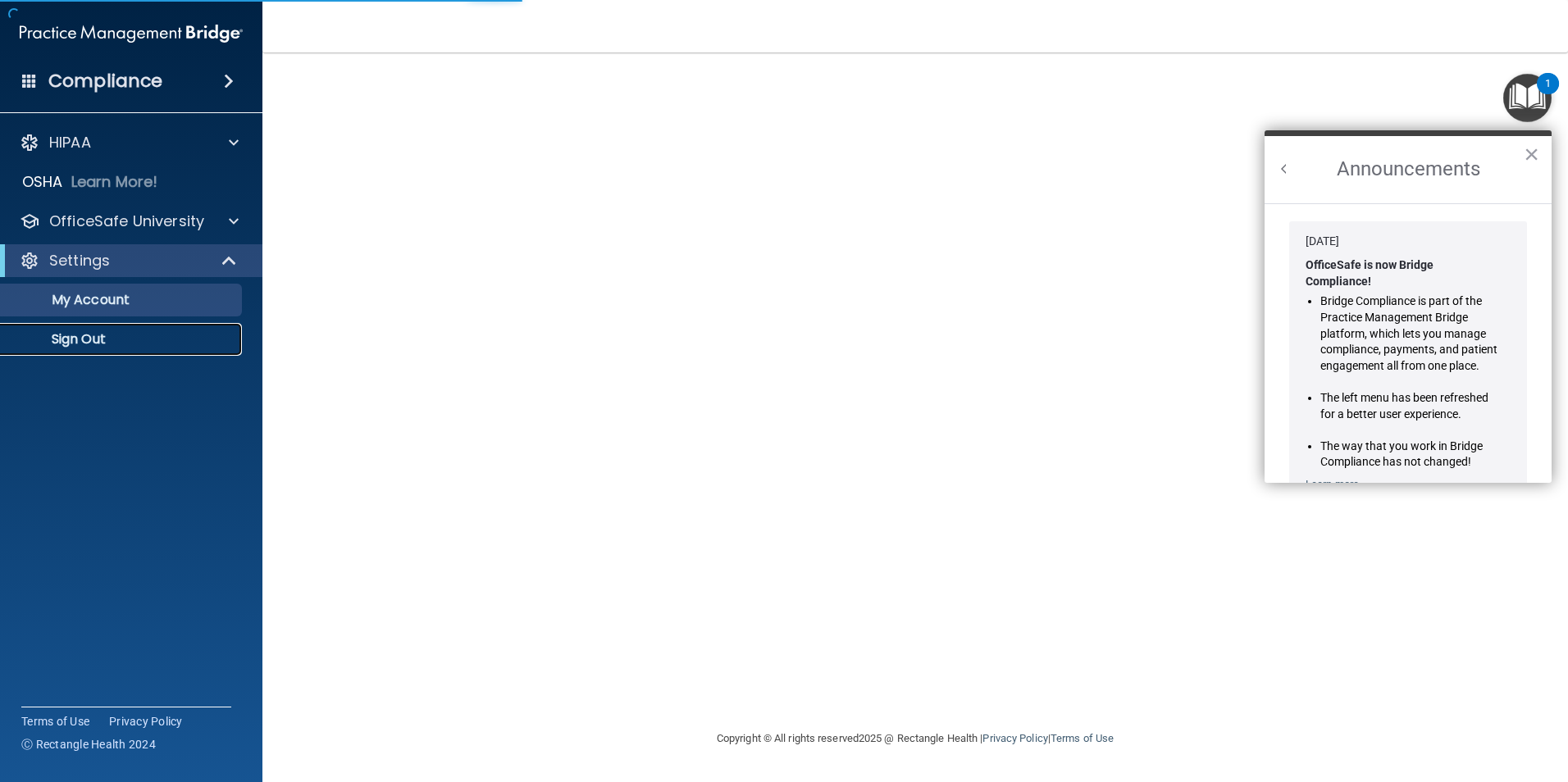
click at [115, 336] on p "Sign Out" at bounding box center [122, 339] width 224 height 17
